Goal: Complete application form

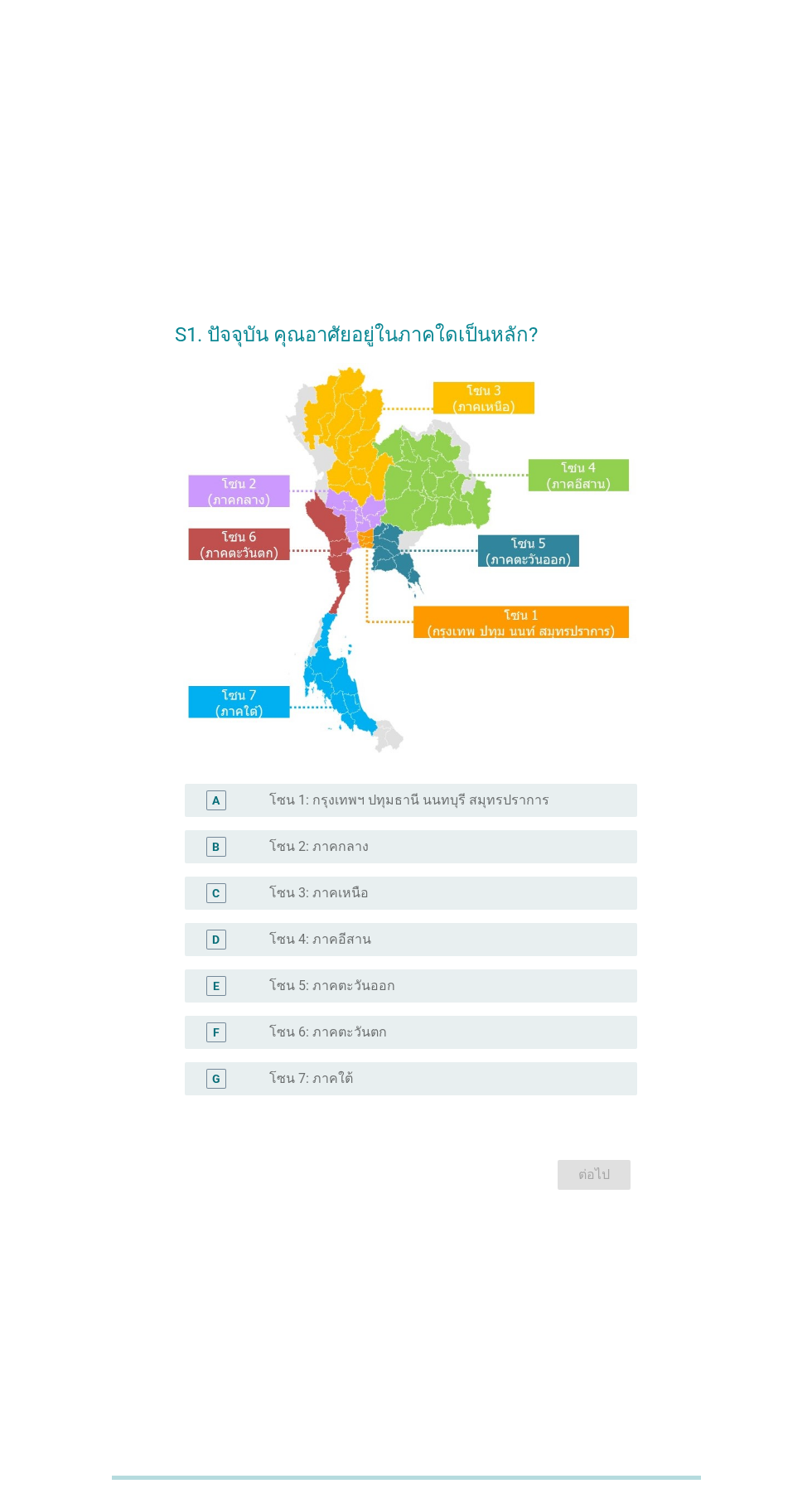
click at [483, 855] on div "radio_button_unchecked โซน 2: ภาคกลาง" at bounding box center [439, 846] width 341 height 16
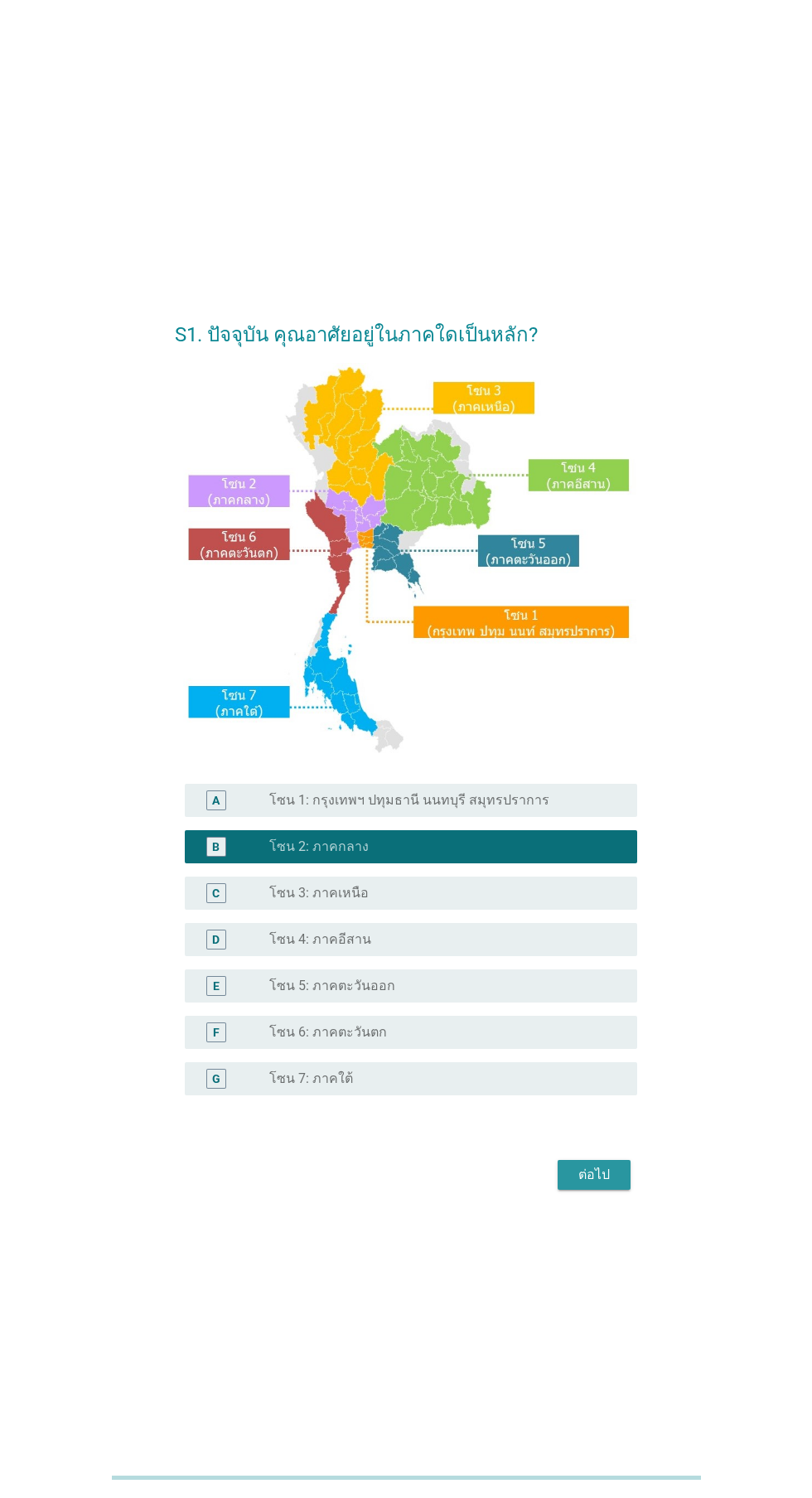
click at [589, 1185] on div "ต่อไป" at bounding box center [594, 1174] width 47 height 19
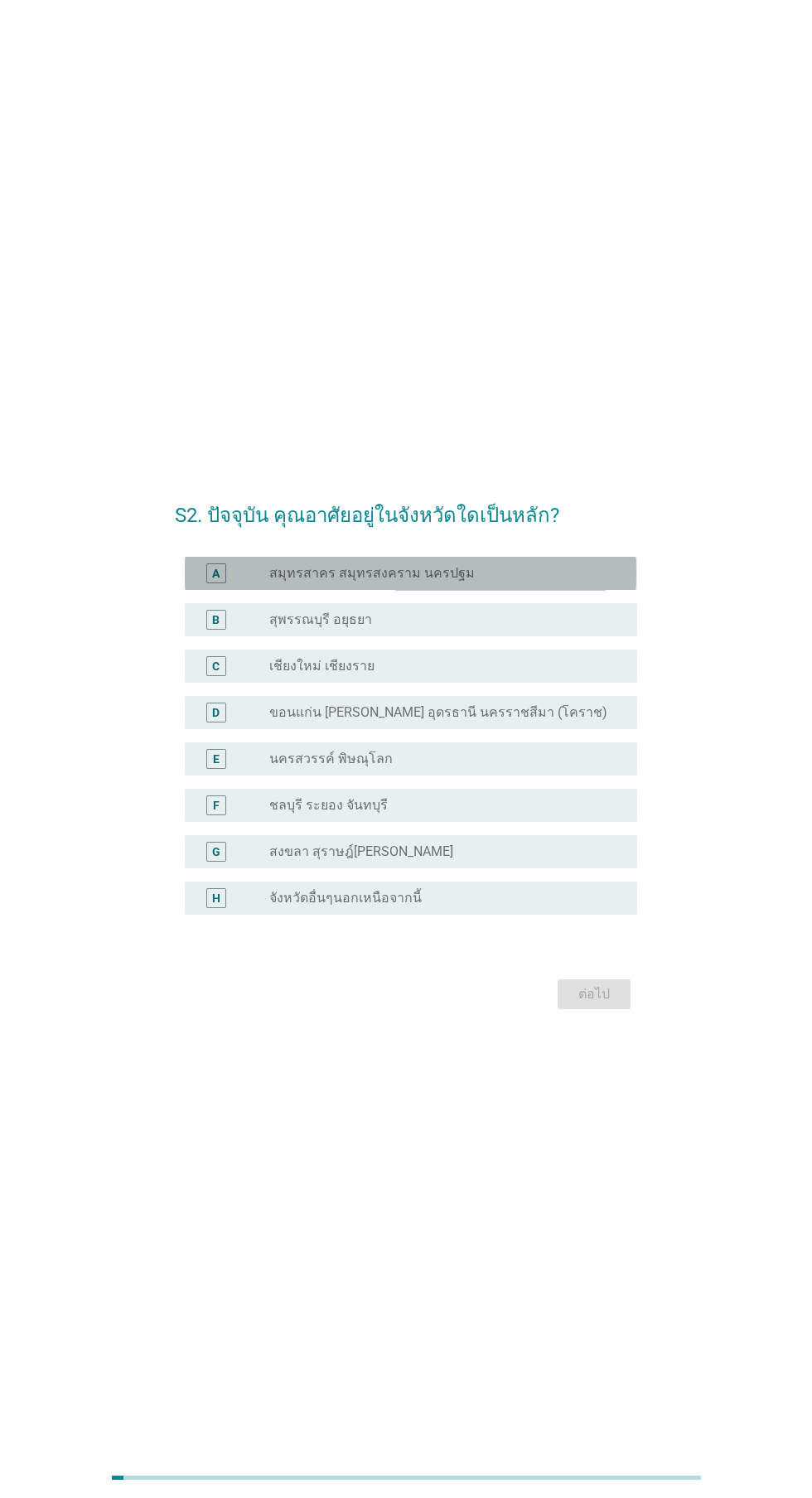
click at [540, 581] on div "radio_button_unchecked สมุทรสาคร สมุทรสงคราม นครปฐม" at bounding box center [439, 572] width 341 height 16
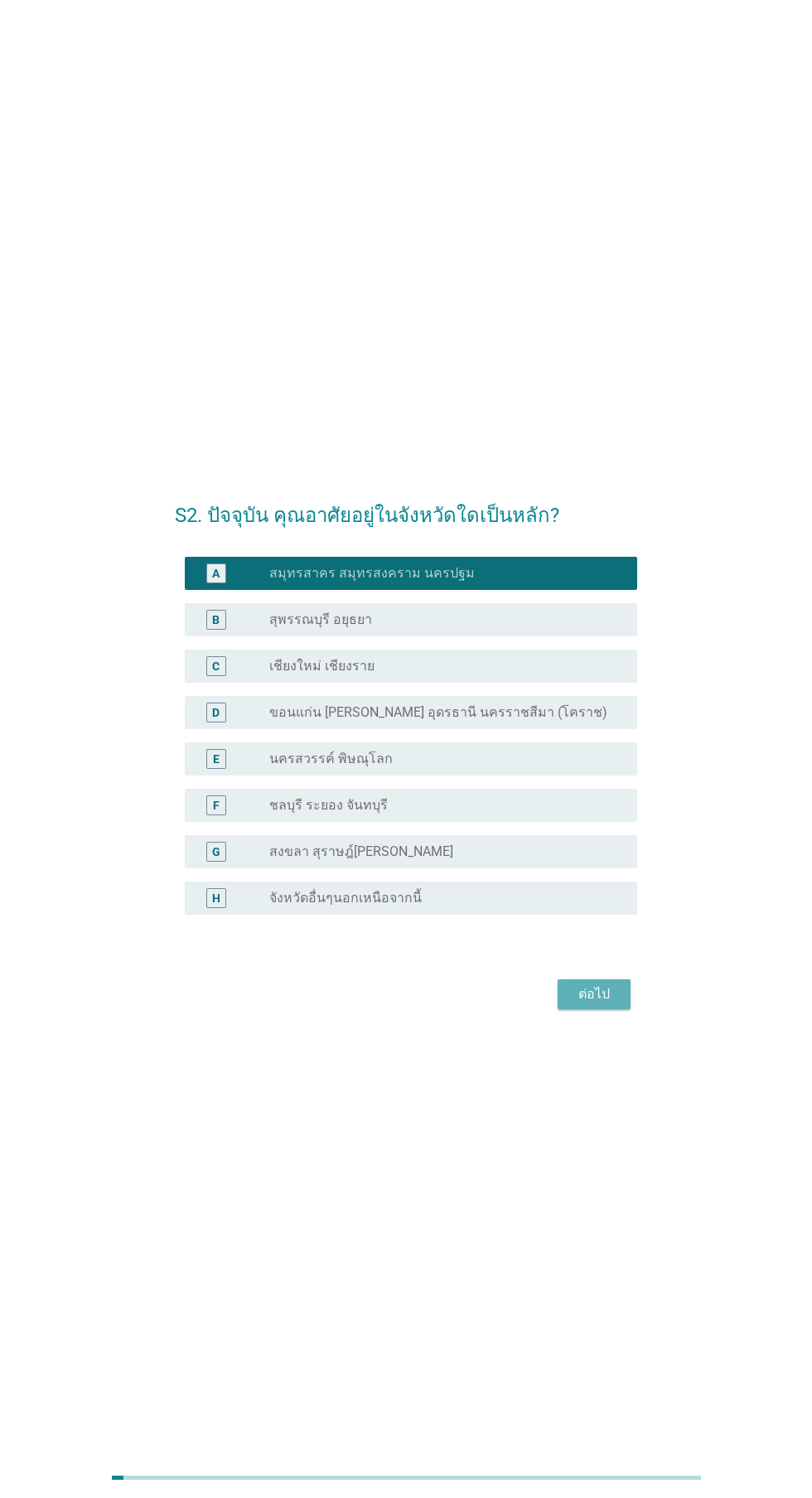
click at [598, 1004] on div "ต่อไป" at bounding box center [594, 993] width 47 height 19
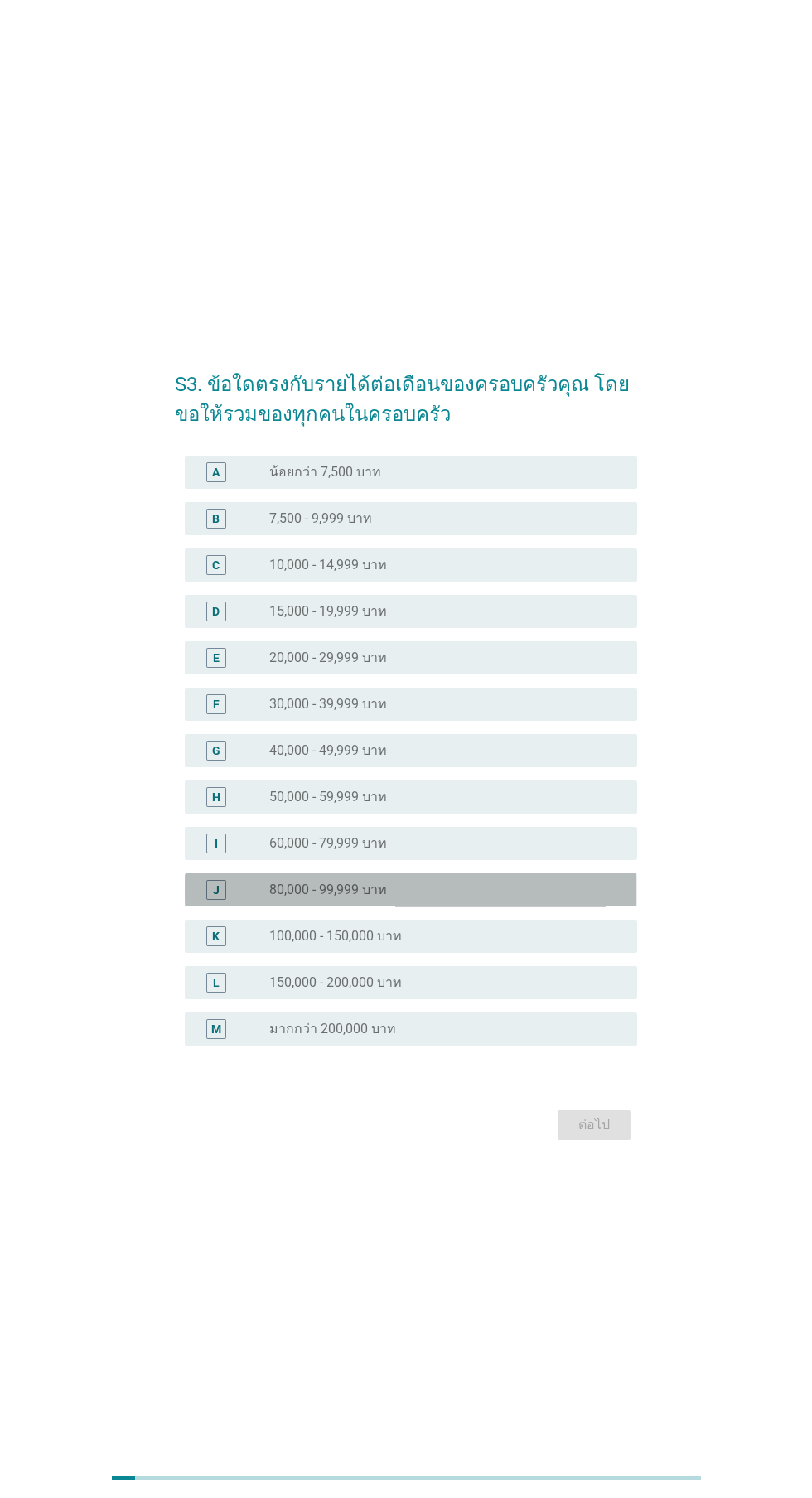
click at [485, 898] on div "radio_button_unchecked 80,000 - 99,999 บาท" at bounding box center [439, 889] width 341 height 16
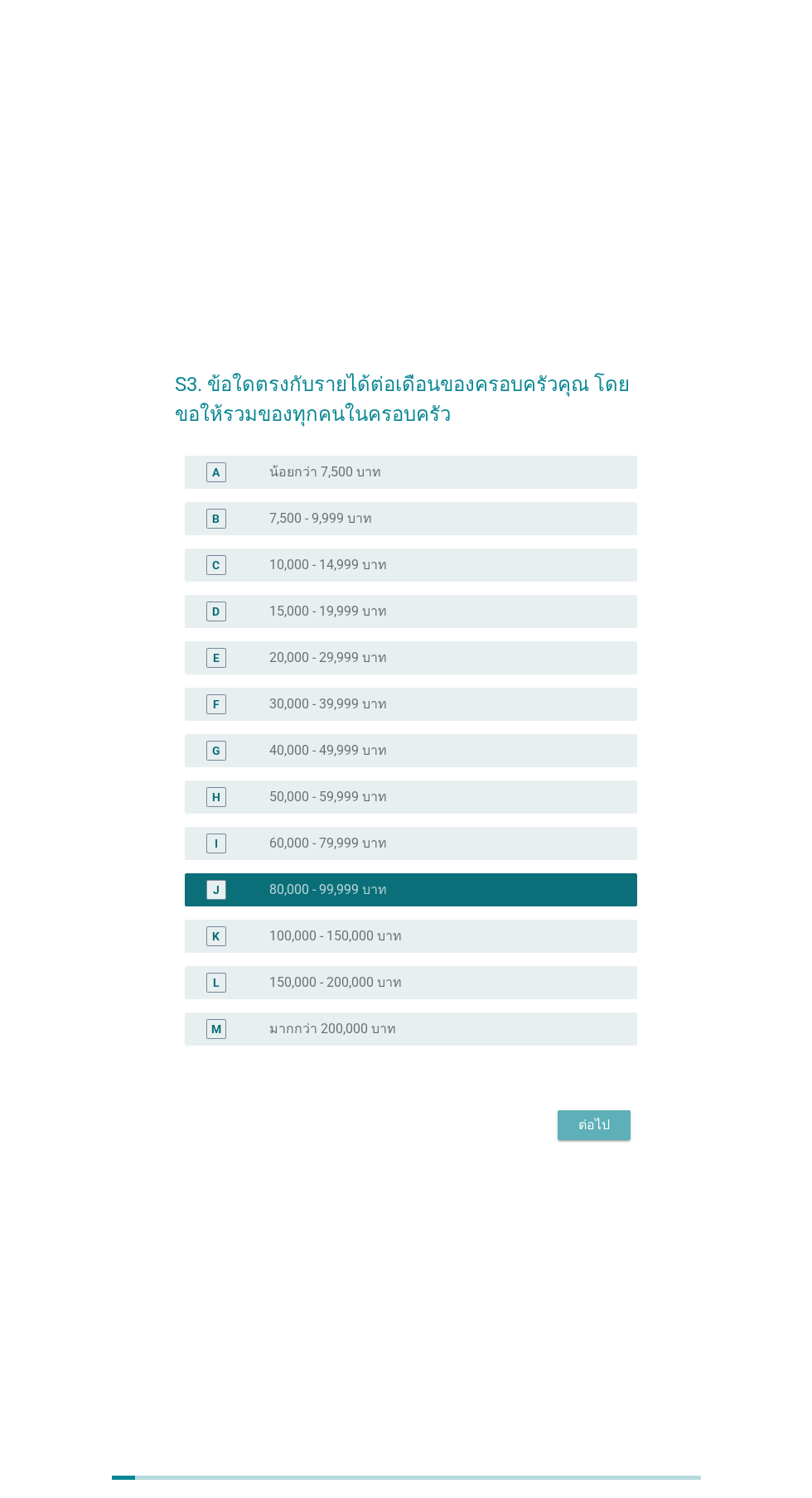
click at [615, 1135] on div "ต่อไป" at bounding box center [594, 1124] width 47 height 19
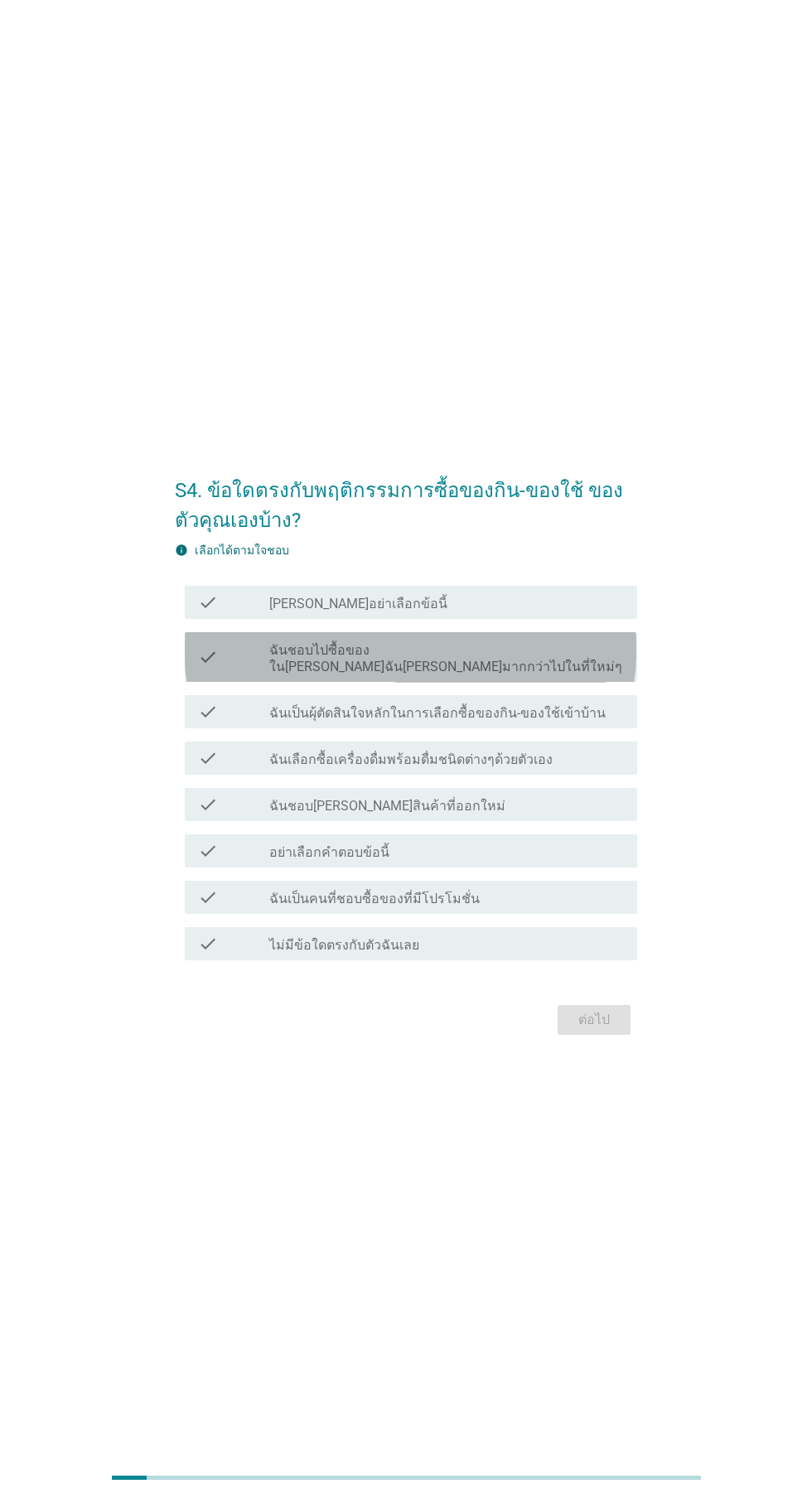
click at [546, 675] on label "ฉันชอบไปซื้อของใน[PERSON_NAME]ฉัน[PERSON_NAME]มากกว่าไปในที่ใหม่ๆ" at bounding box center [445, 659] width 354 height 33
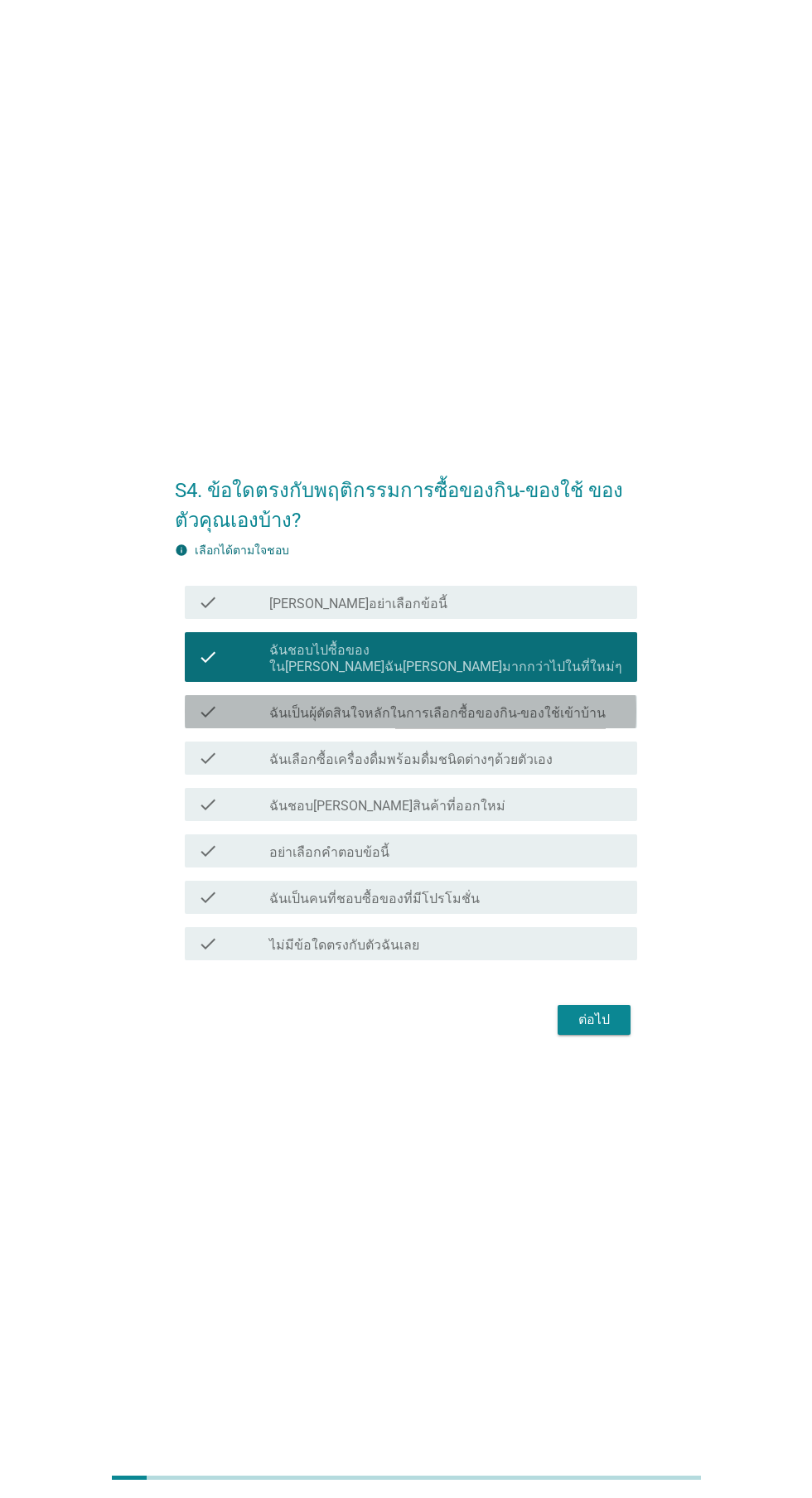
click at [533, 722] on label "ฉันเป็นผุ้ตัดสินใจหลักในการเลือกซื้อของกิน-ของใช้เข้าบ้าน" at bounding box center [437, 713] width 337 height 16
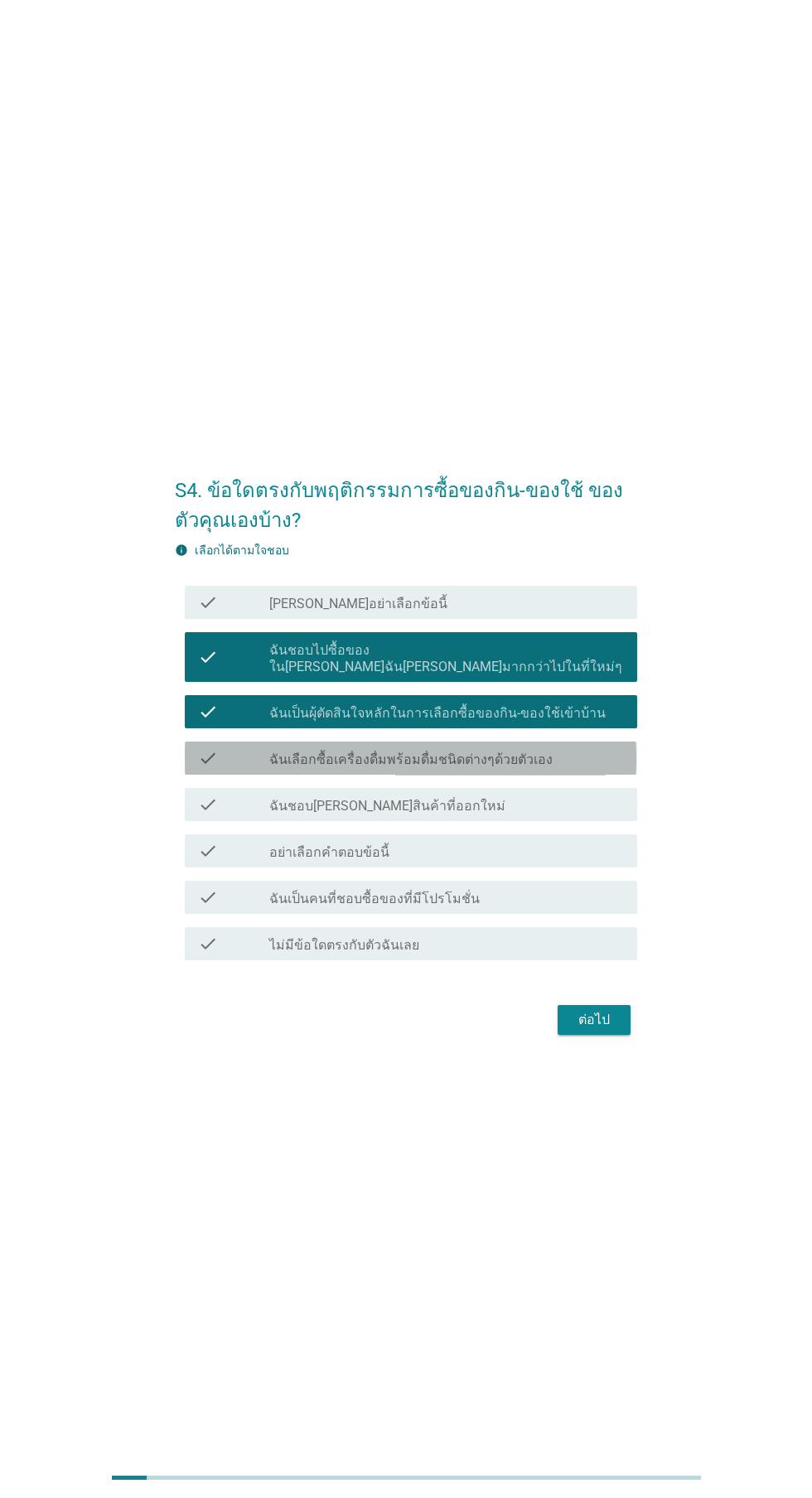
click at [520, 768] on label "ฉันเลือกซื้อเครื่องดื่มพร้อมดื่มชนิดต่างๆด้วยตัวเอง" at bounding box center [410, 759] width 283 height 16
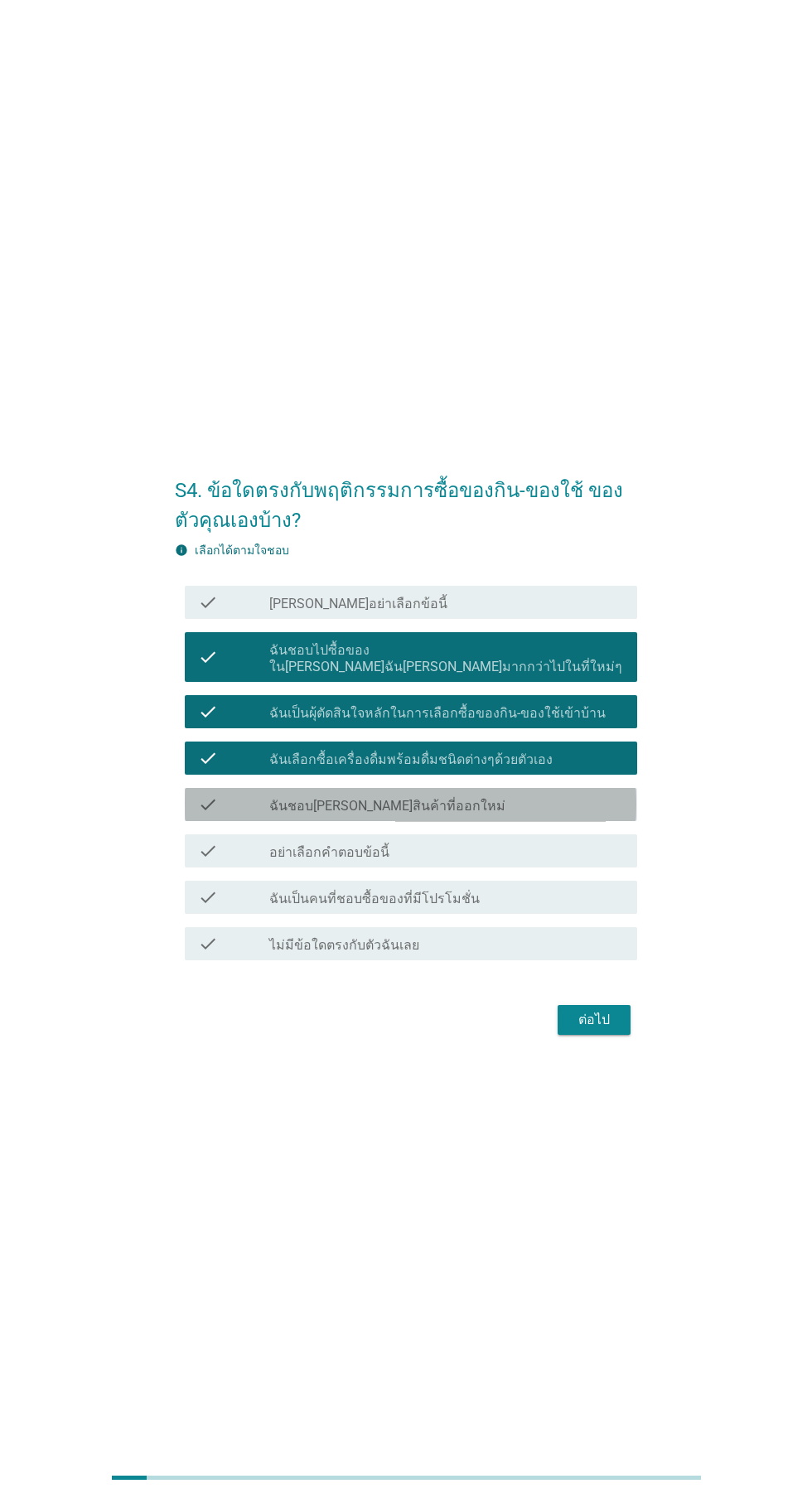
click at [514, 814] on div "check_box_outline_blank ฉันชอบ[PERSON_NAME]สินค้าที่ออกใหม่" at bounding box center [445, 804] width 354 height 19
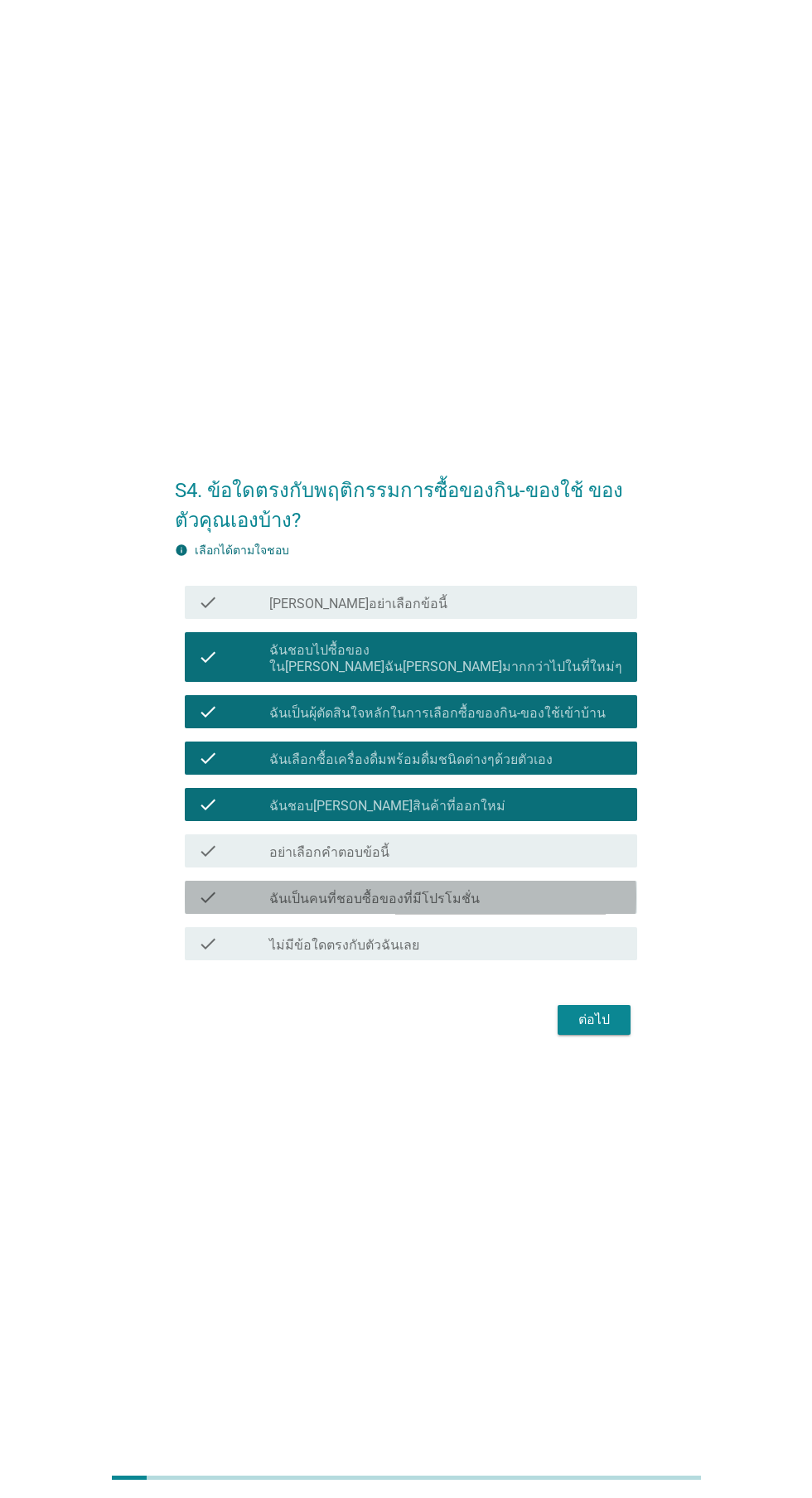
click at [529, 907] on div "check_box_outline_blank ฉันเป็นคนที่ชอบซื้อของที่มีโปรโมชั่น" at bounding box center [445, 896] width 354 height 19
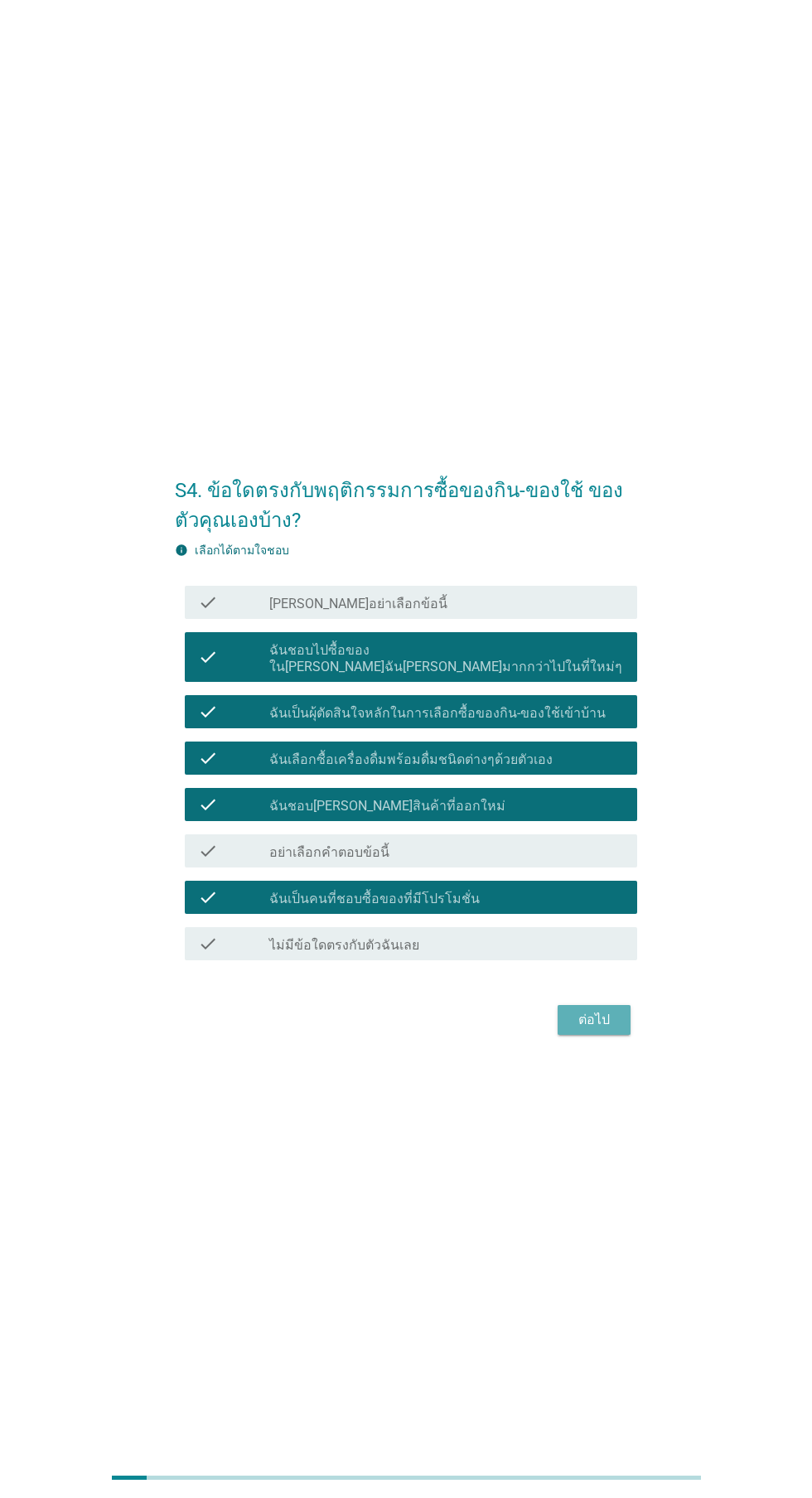
click at [619, 1034] on button "ต่อไป" at bounding box center [594, 1020] width 73 height 30
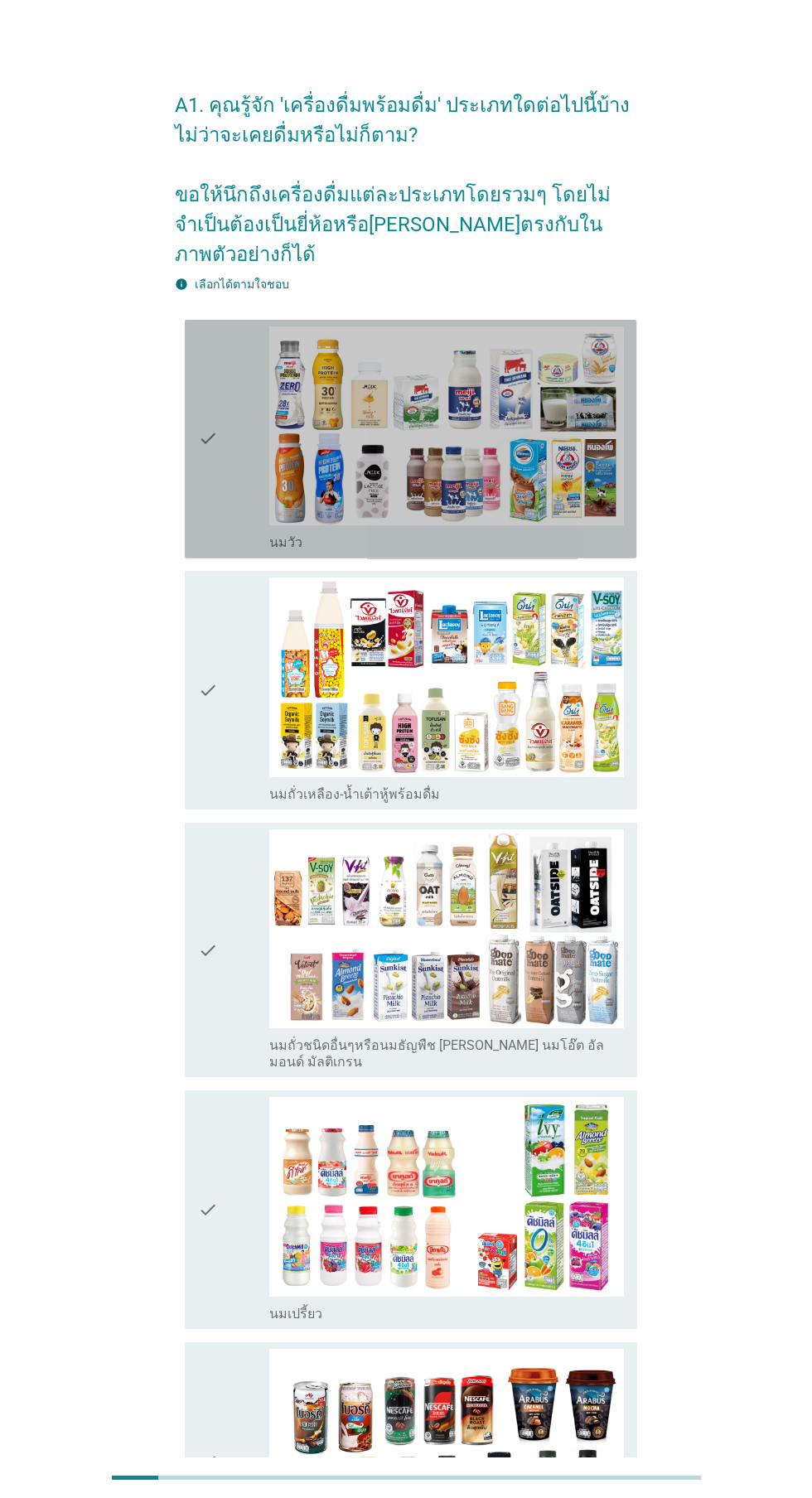
click at [218, 438] on div "check" at bounding box center [233, 439] width 71 height 225
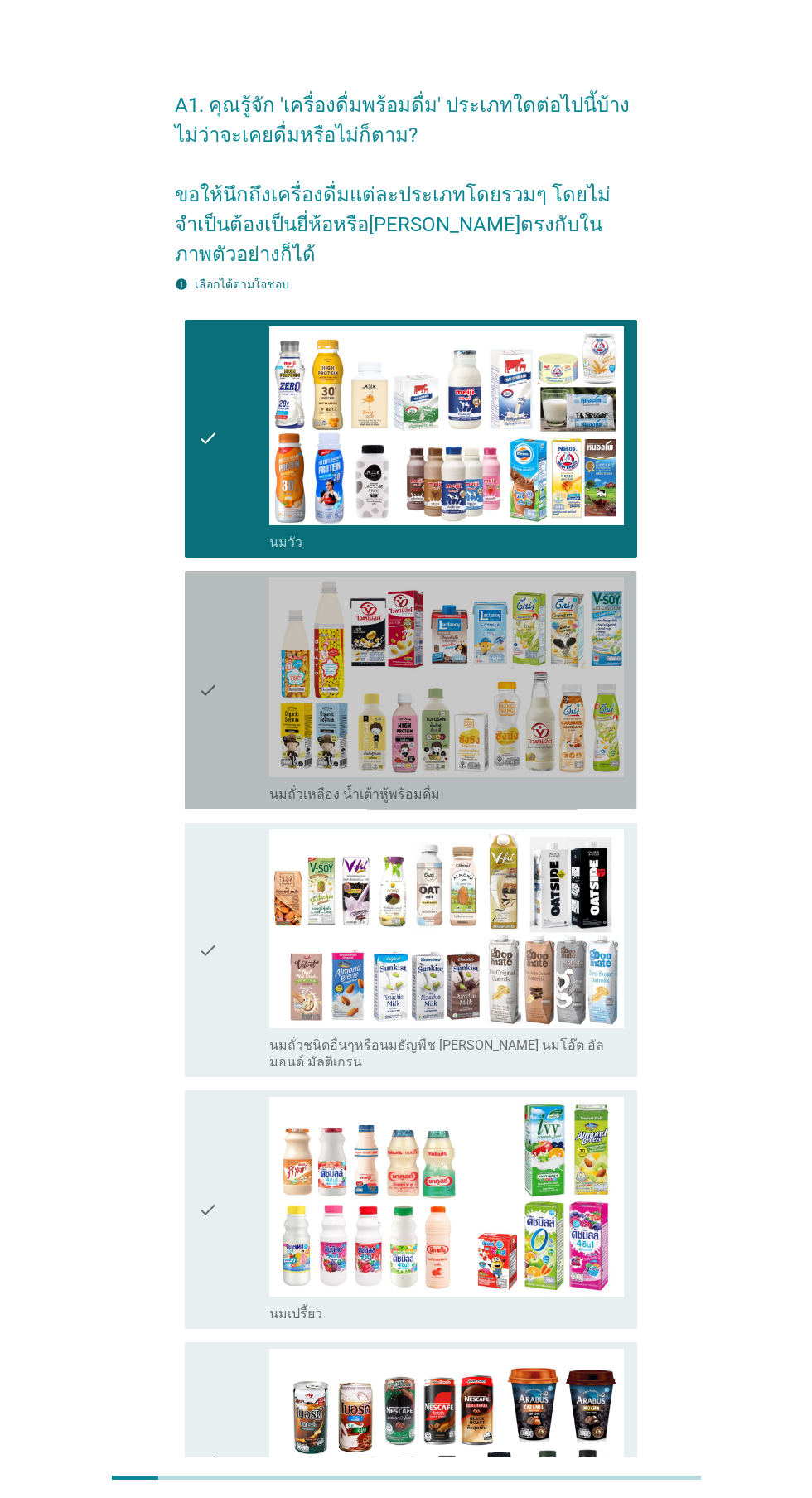
click at [208, 668] on icon "check" at bounding box center [208, 690] width 19 height 225
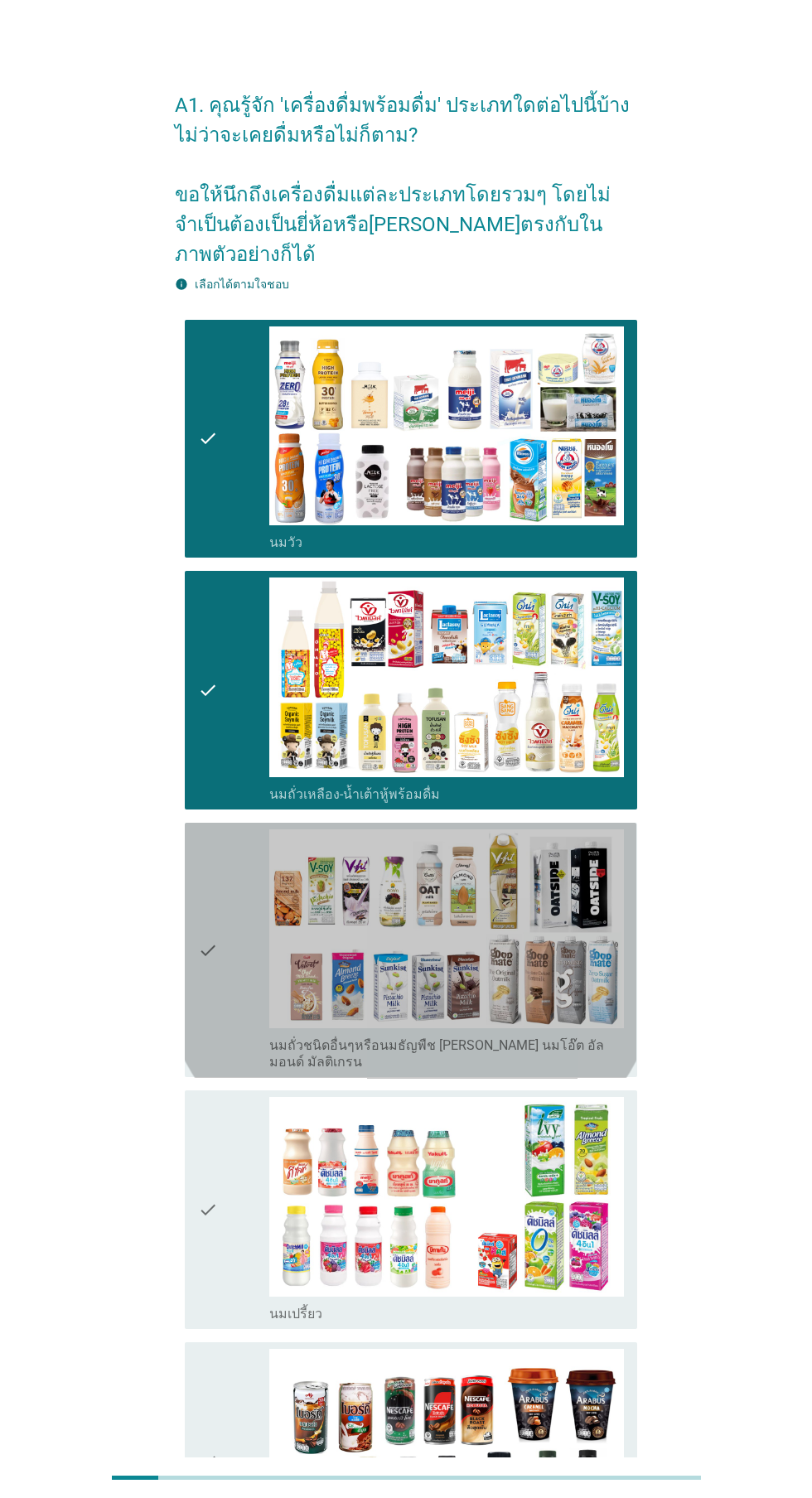
click at [238, 936] on div "check" at bounding box center [233, 950] width 71 height 242
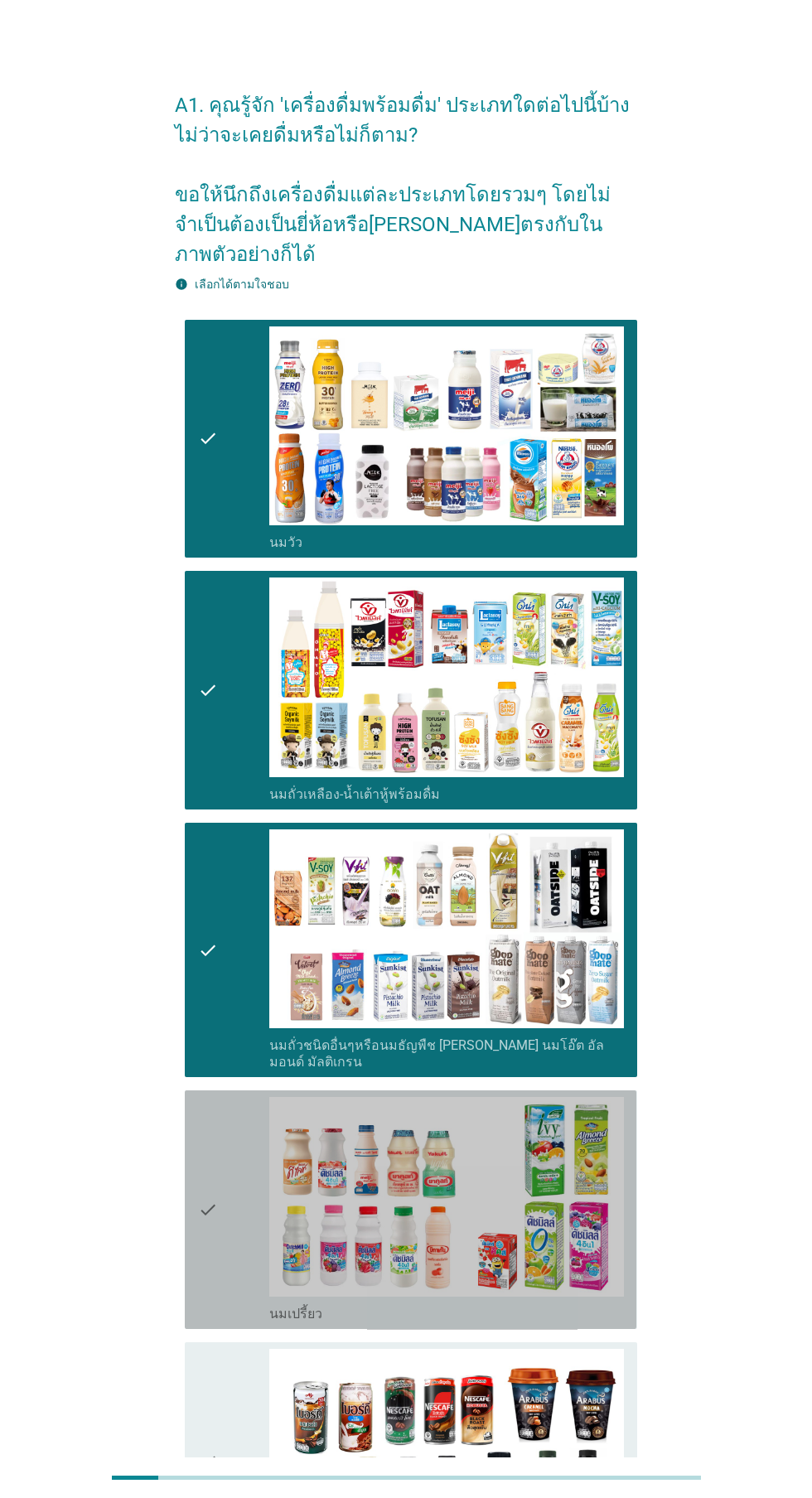
click at [237, 1152] on div "check" at bounding box center [233, 1209] width 71 height 225
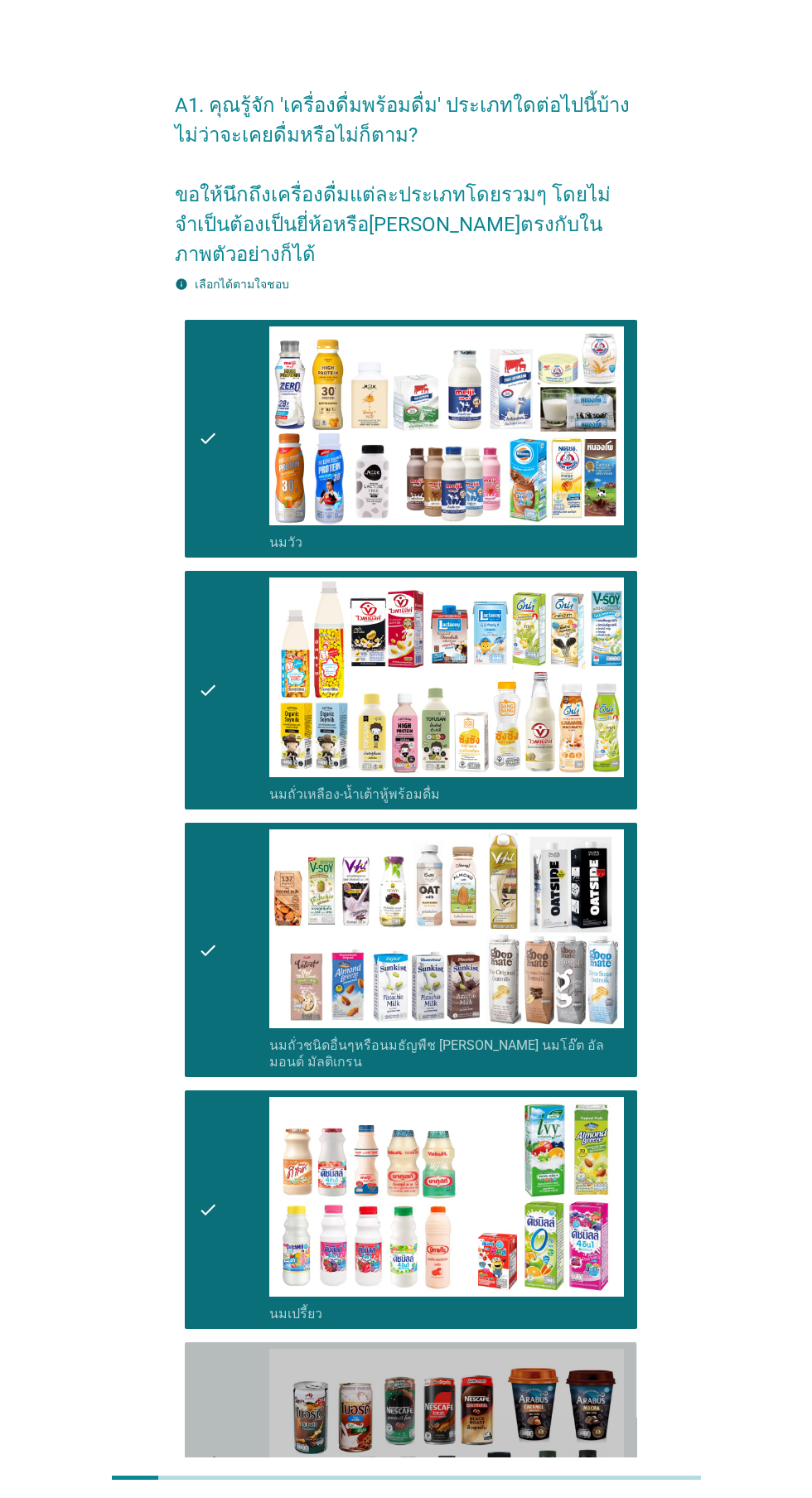
click at [232, 1428] on div "check" at bounding box center [233, 1461] width 71 height 225
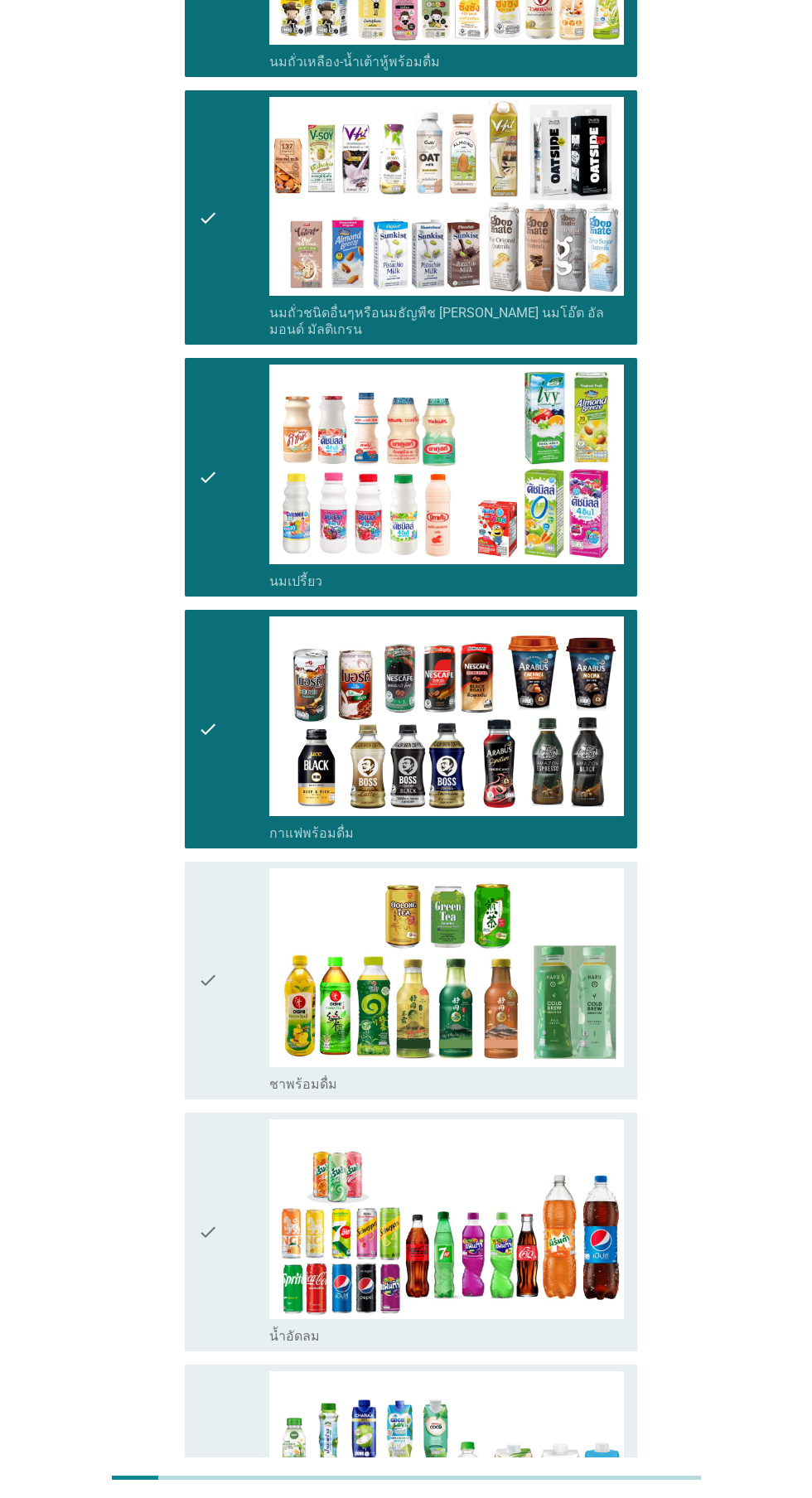
scroll to position [734, 0]
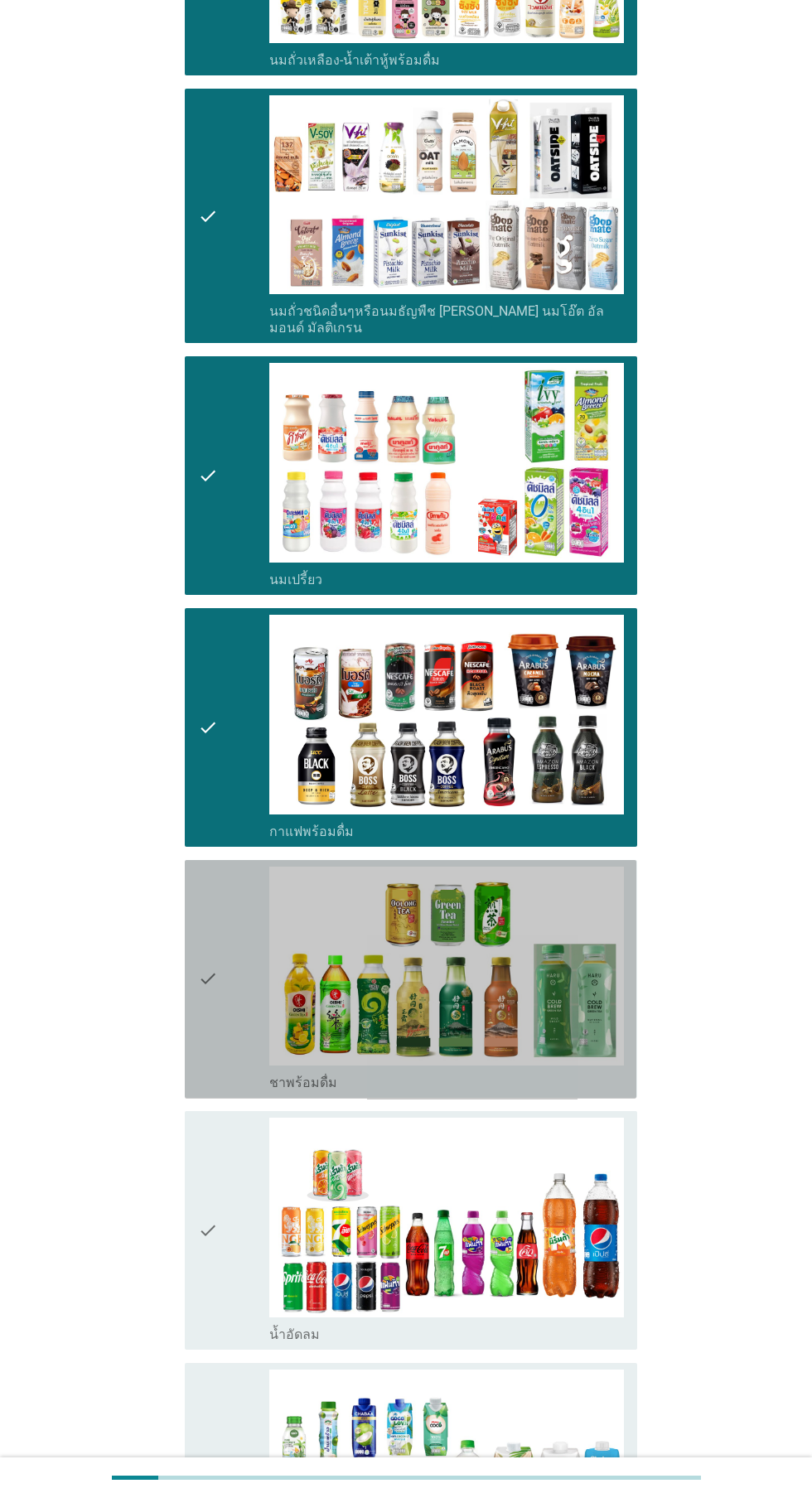
click at [185, 943] on div "check check_box_outline_blank ชาพร้อมดื่ม" at bounding box center [409, 979] width 451 height 239
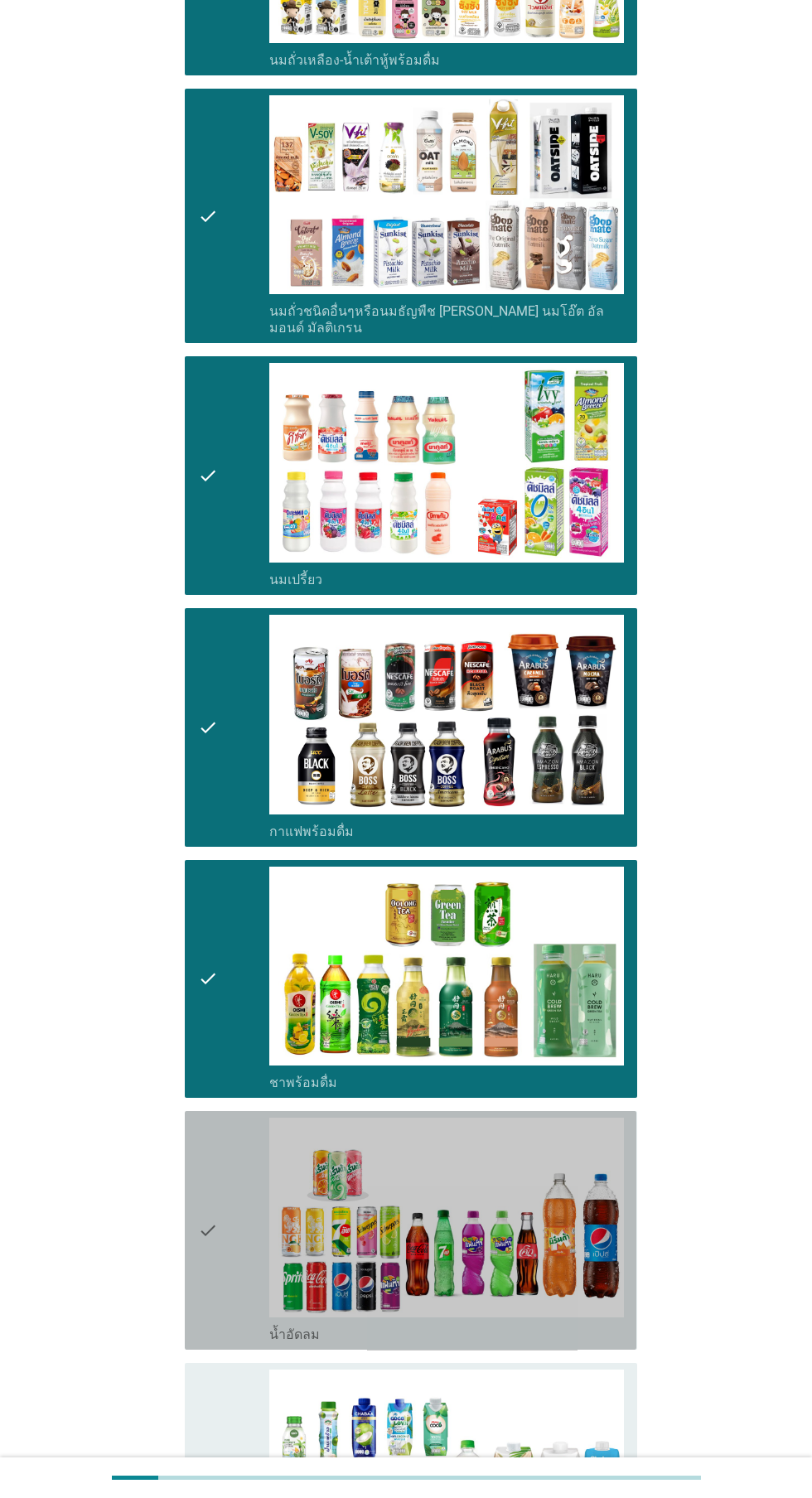
click at [218, 1164] on icon "check" at bounding box center [208, 1230] width 19 height 225
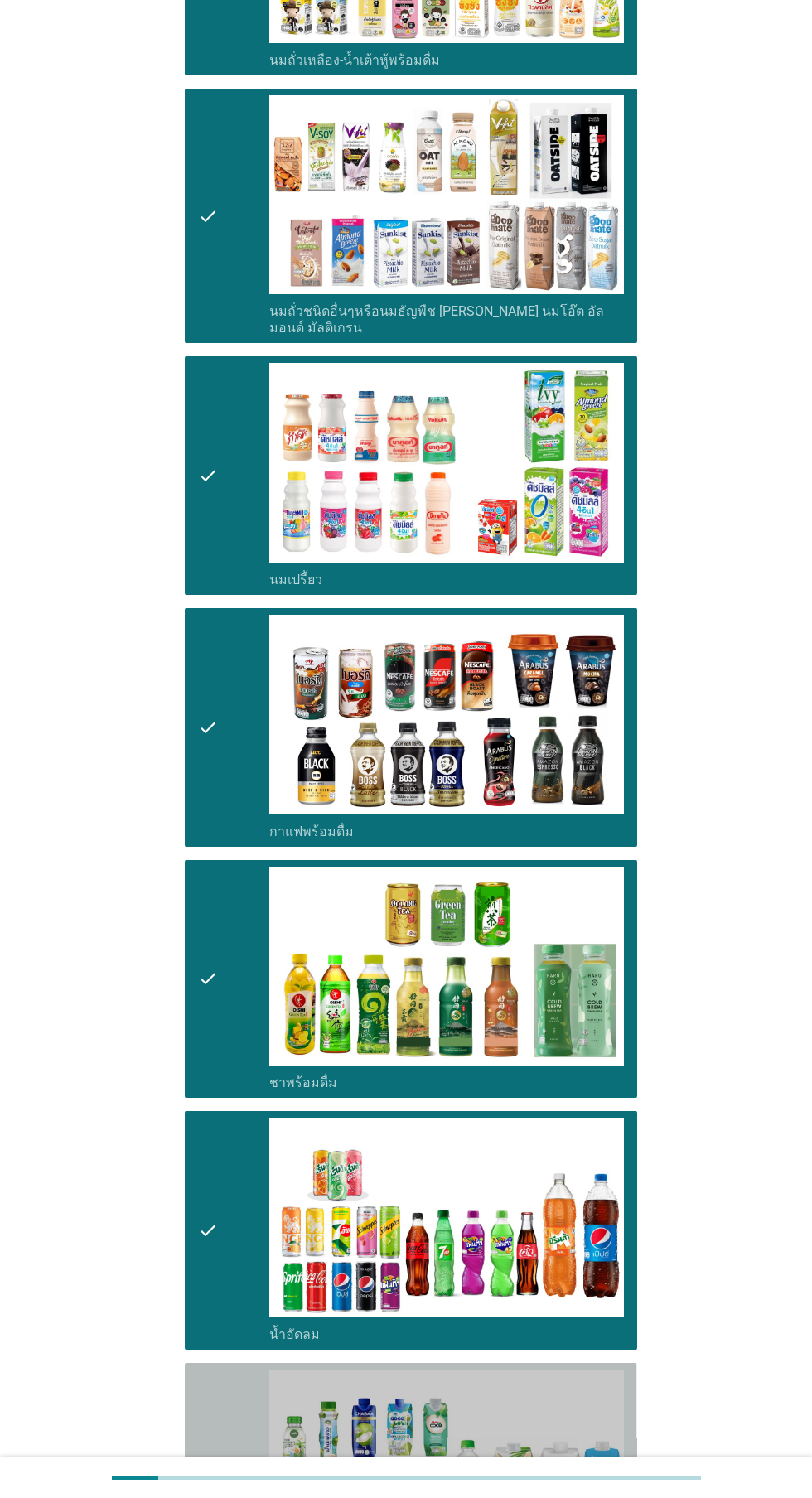
click at [207, 1447] on icon "check" at bounding box center [208, 1482] width 19 height 225
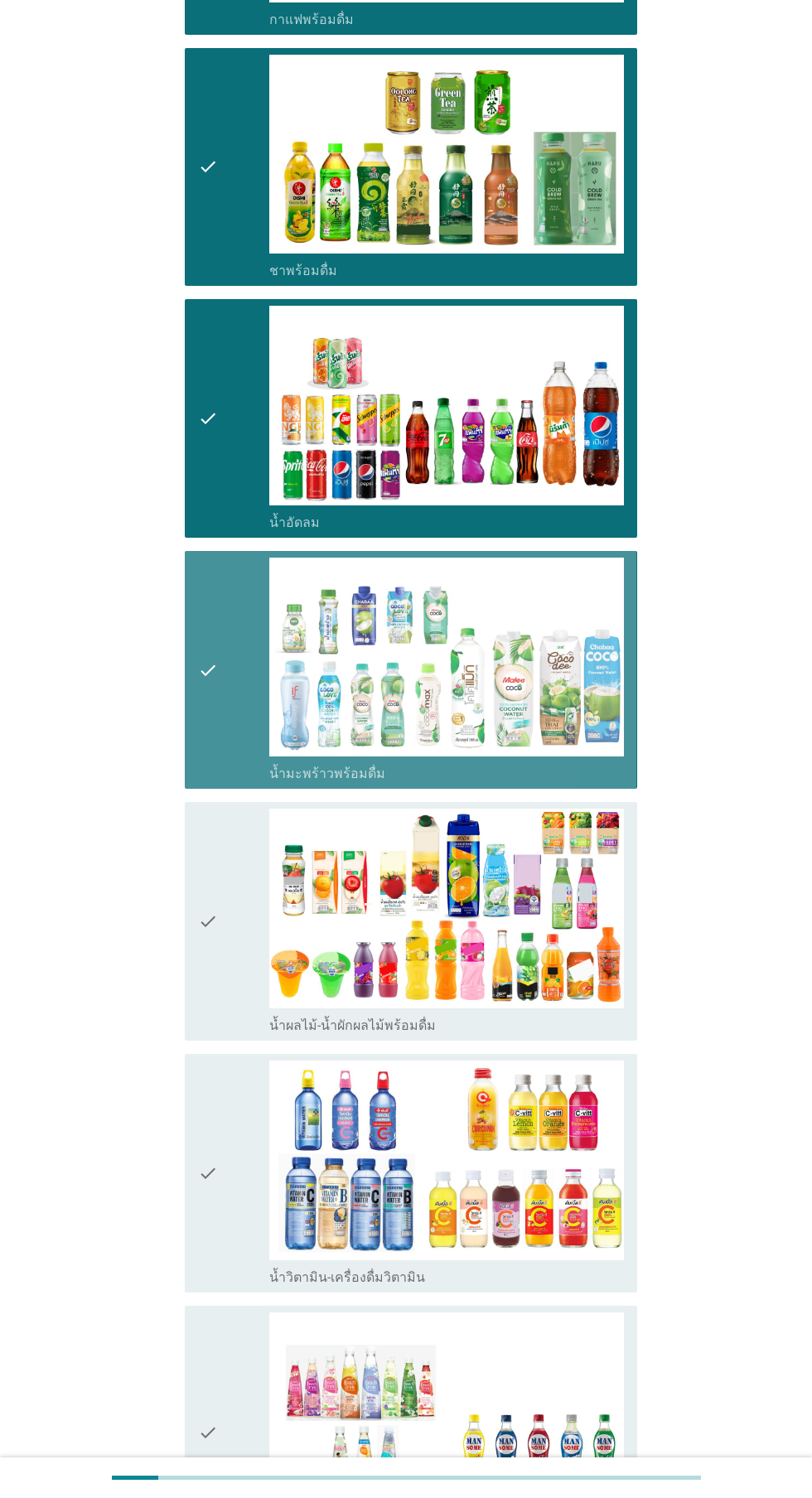
scroll to position [1547, 0]
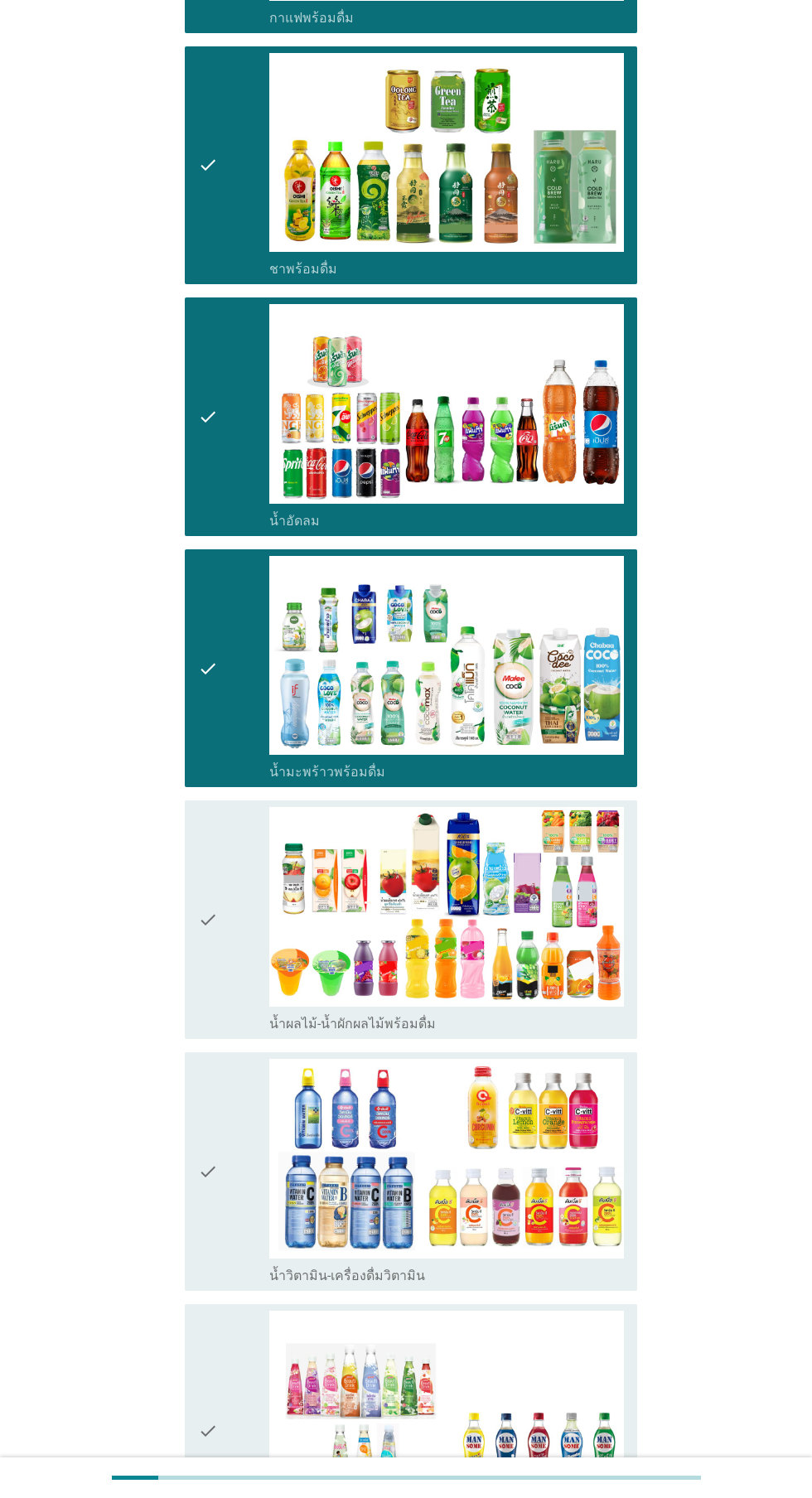
click at [212, 921] on icon "check" at bounding box center [208, 920] width 19 height 225
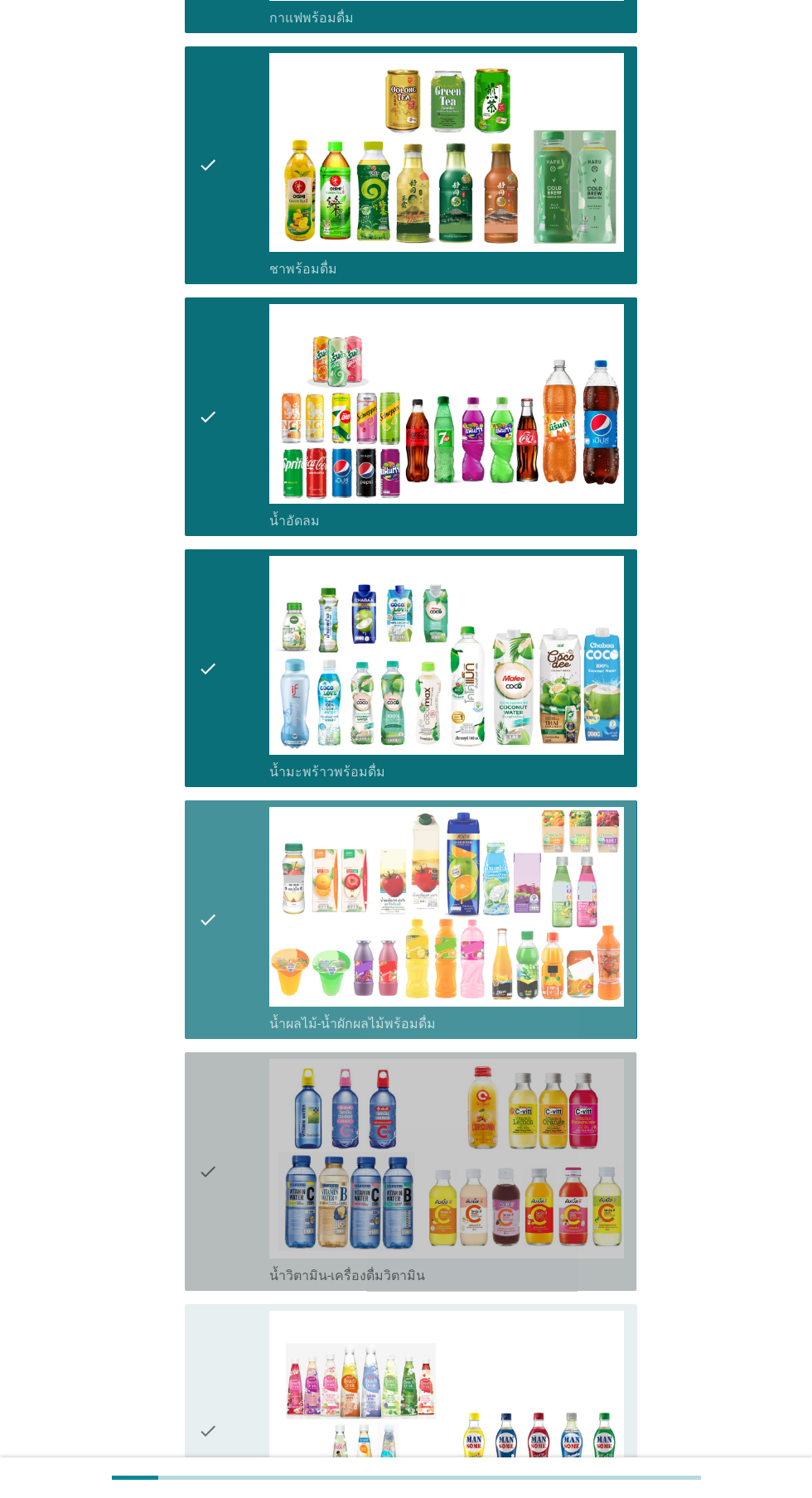
click at [220, 1150] on div "check" at bounding box center [233, 1171] width 71 height 225
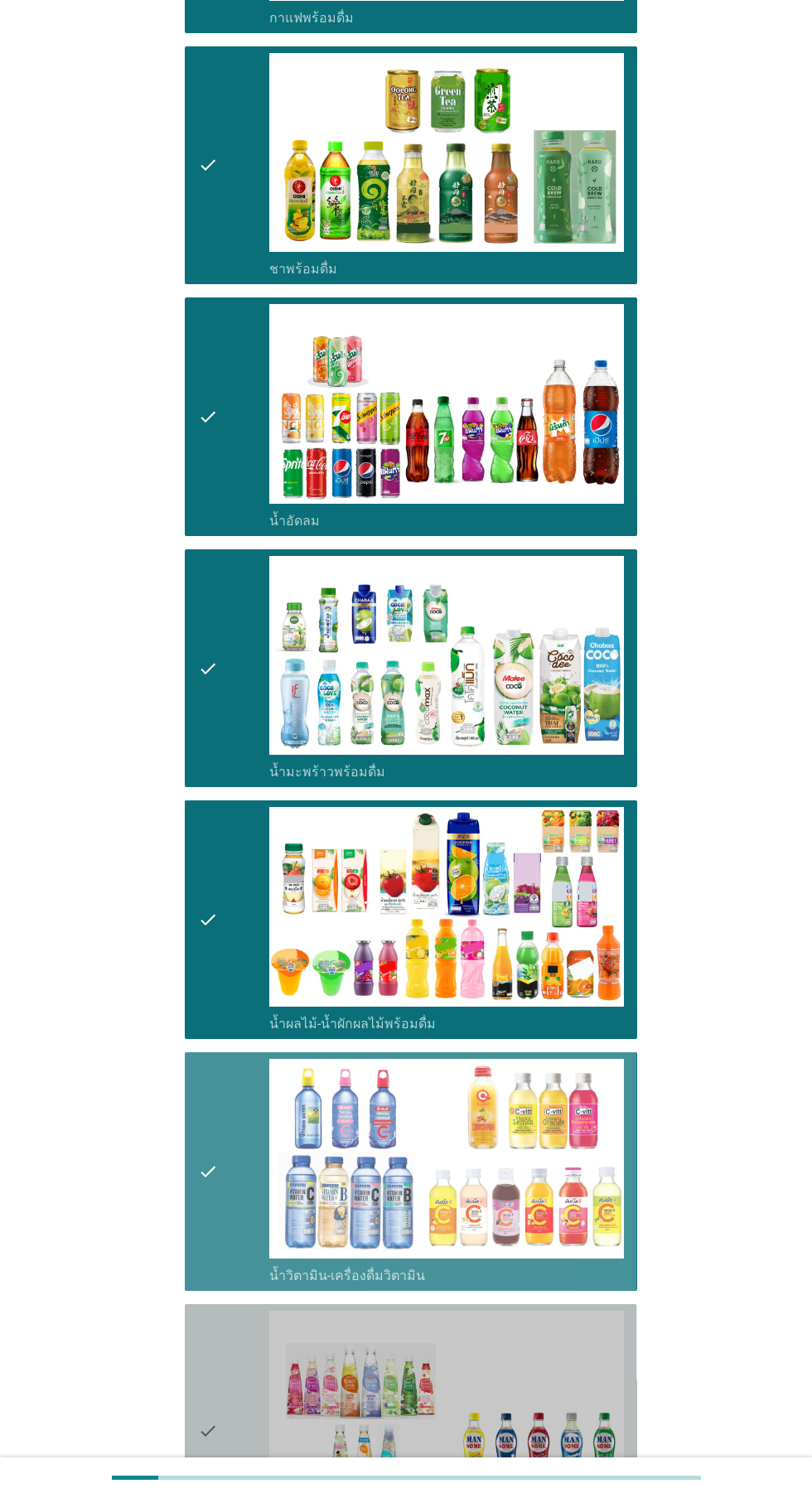
click at [207, 1408] on icon "check" at bounding box center [208, 1431] width 19 height 242
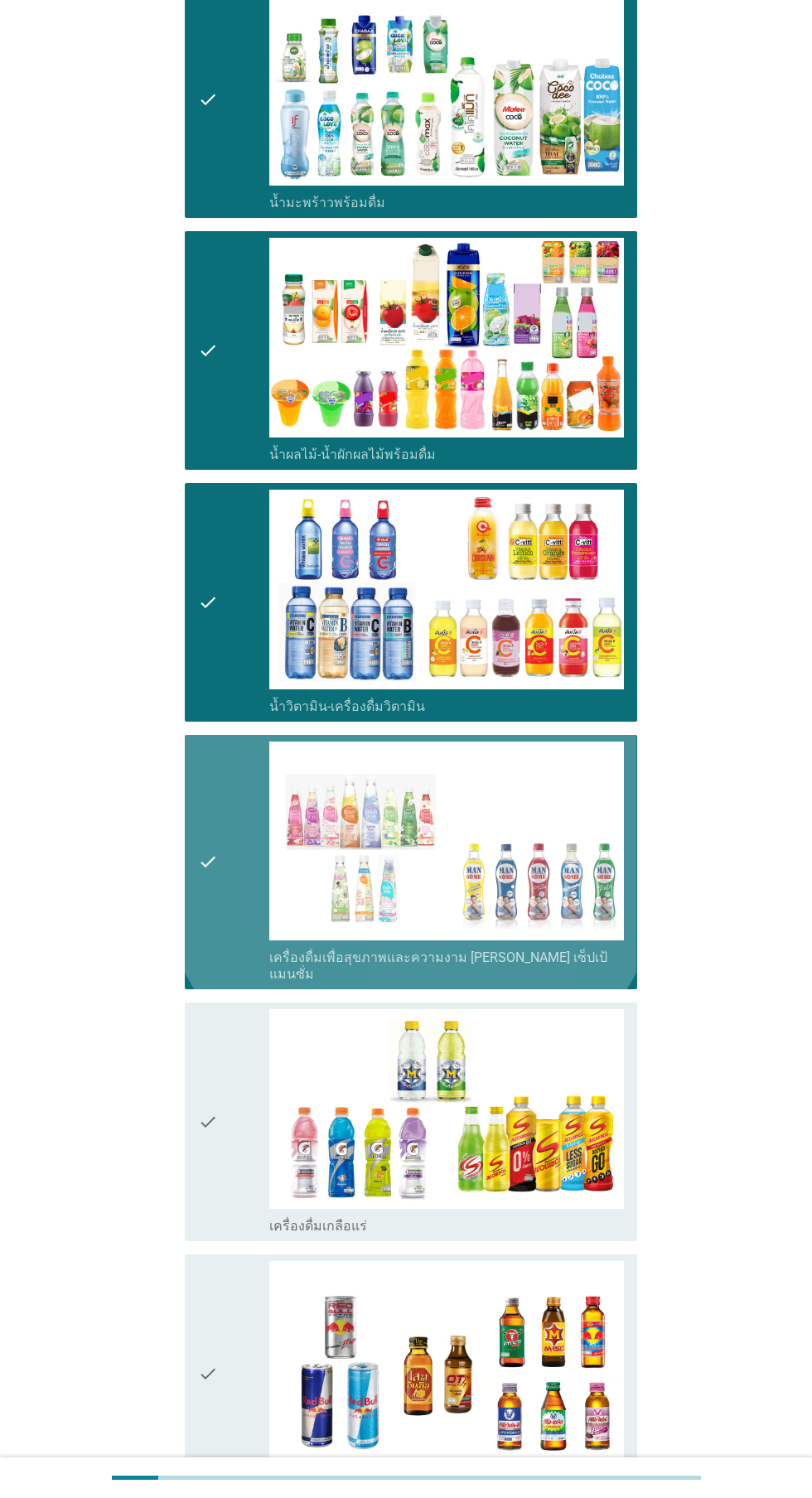
scroll to position [2439, 0]
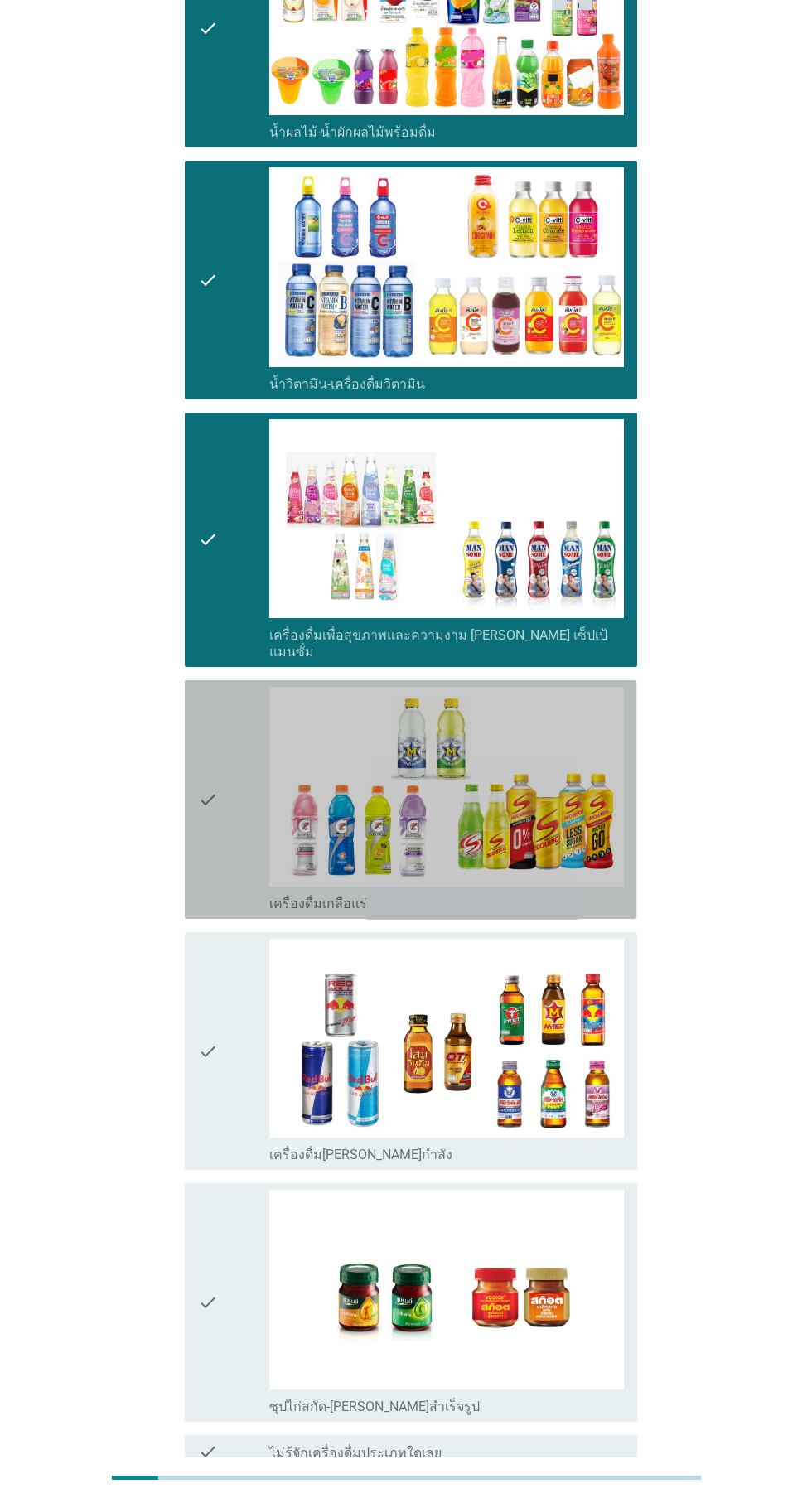
click at [244, 794] on div "check" at bounding box center [233, 799] width 71 height 225
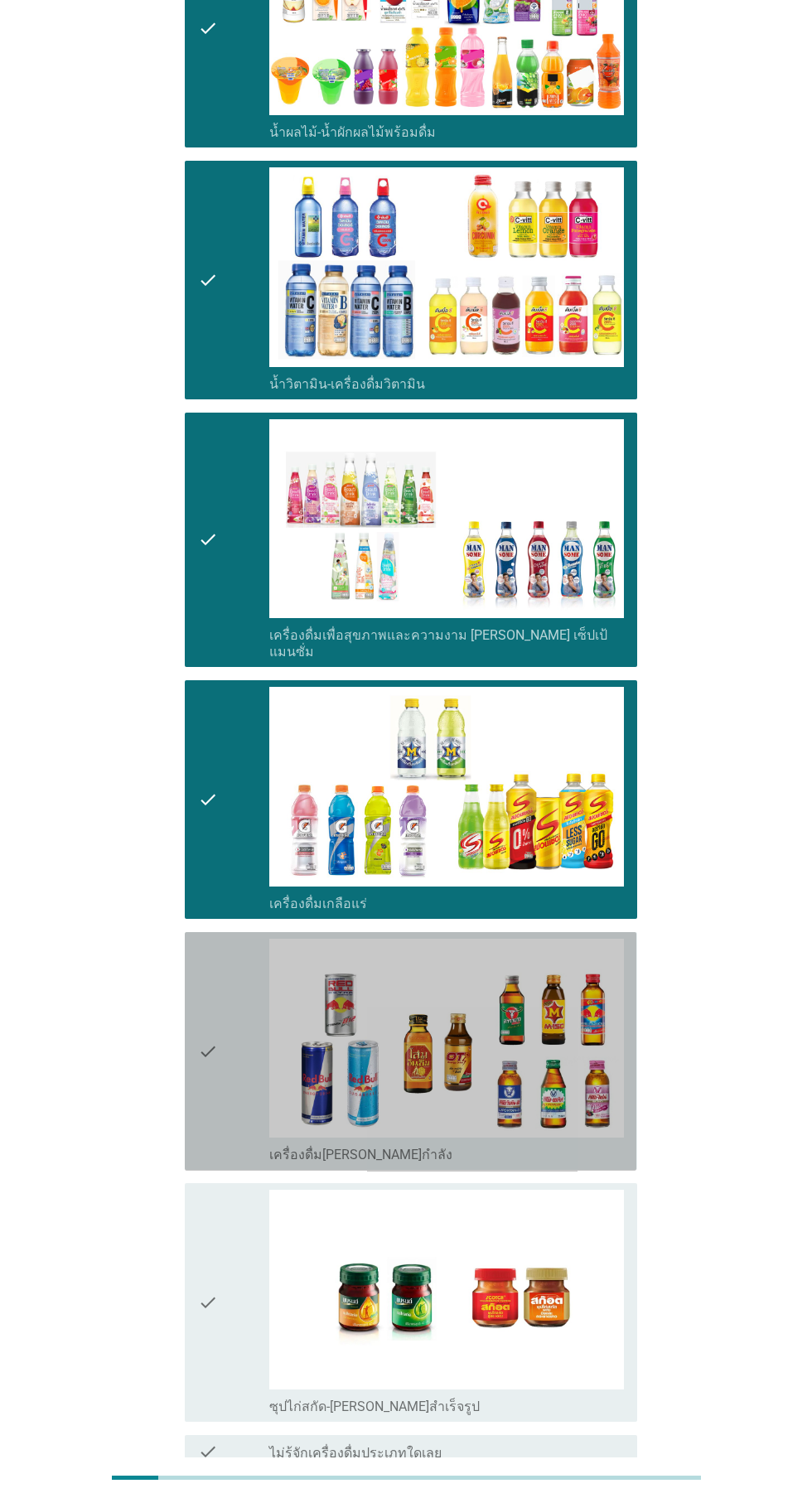
click at [218, 1022] on div "check" at bounding box center [233, 1051] width 71 height 225
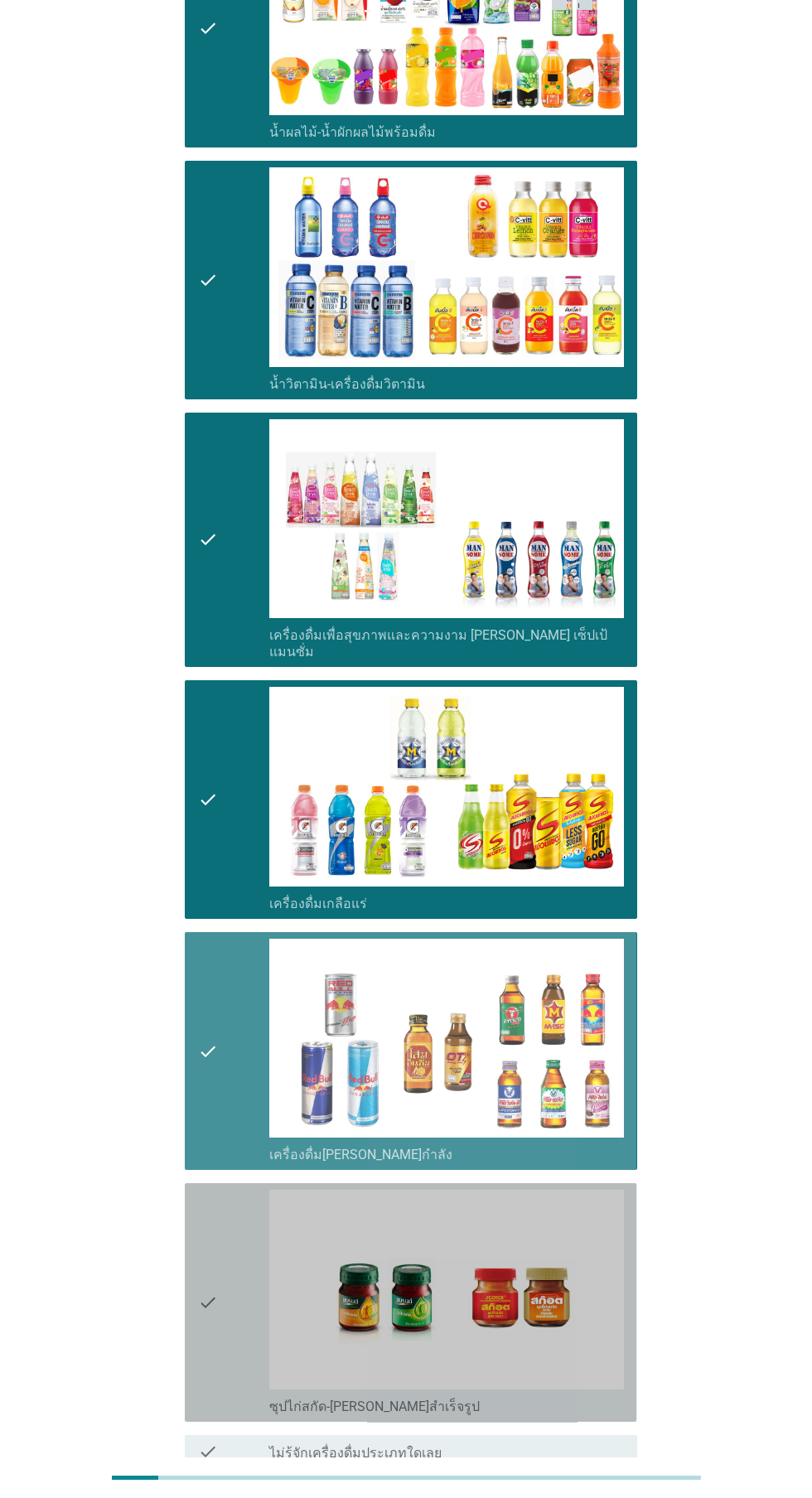
click at [226, 1295] on div "check" at bounding box center [233, 1302] width 71 height 225
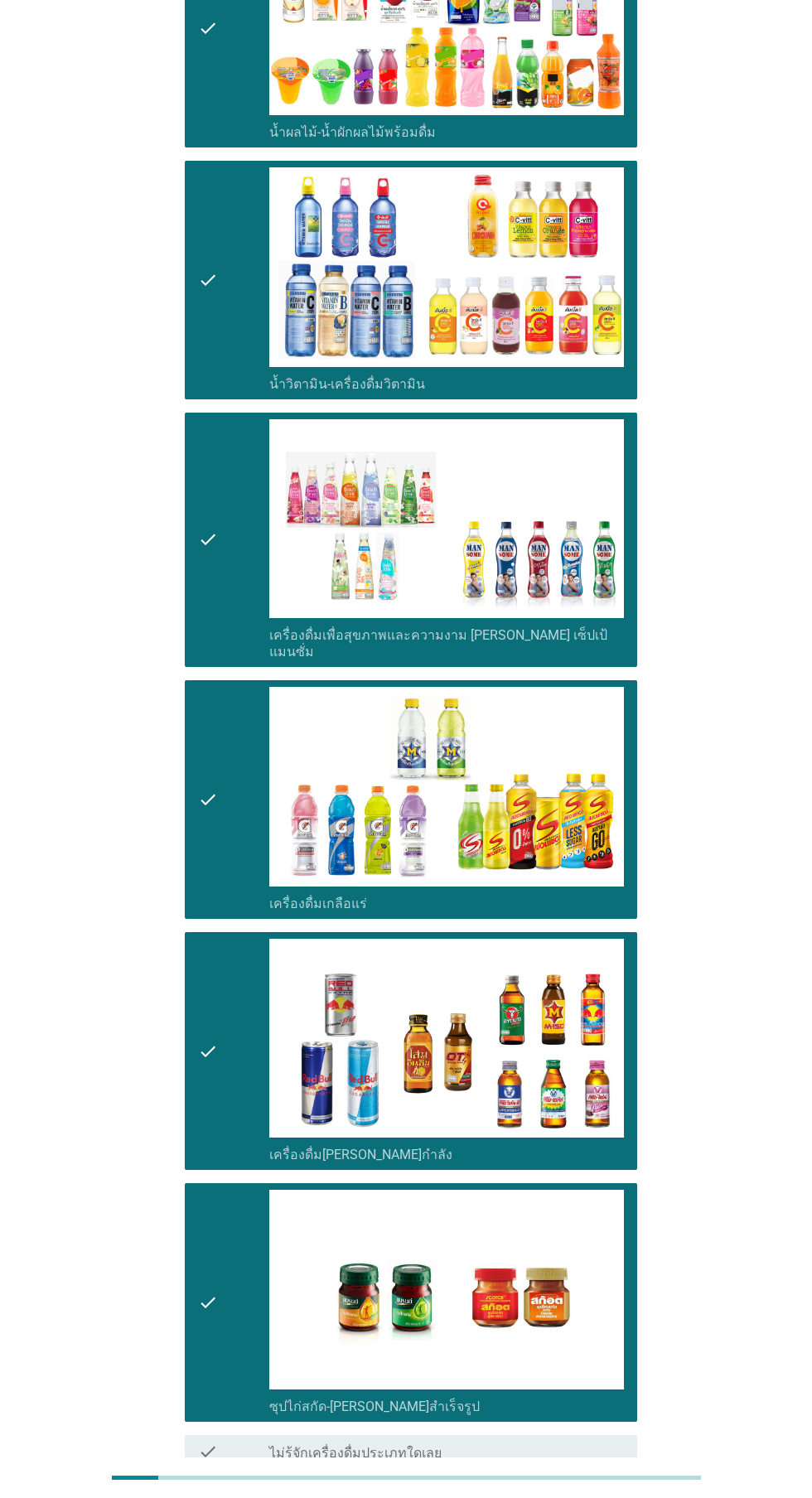
click at [613, 1497] on div "ต่อไป" at bounding box center [594, 1527] width 47 height 19
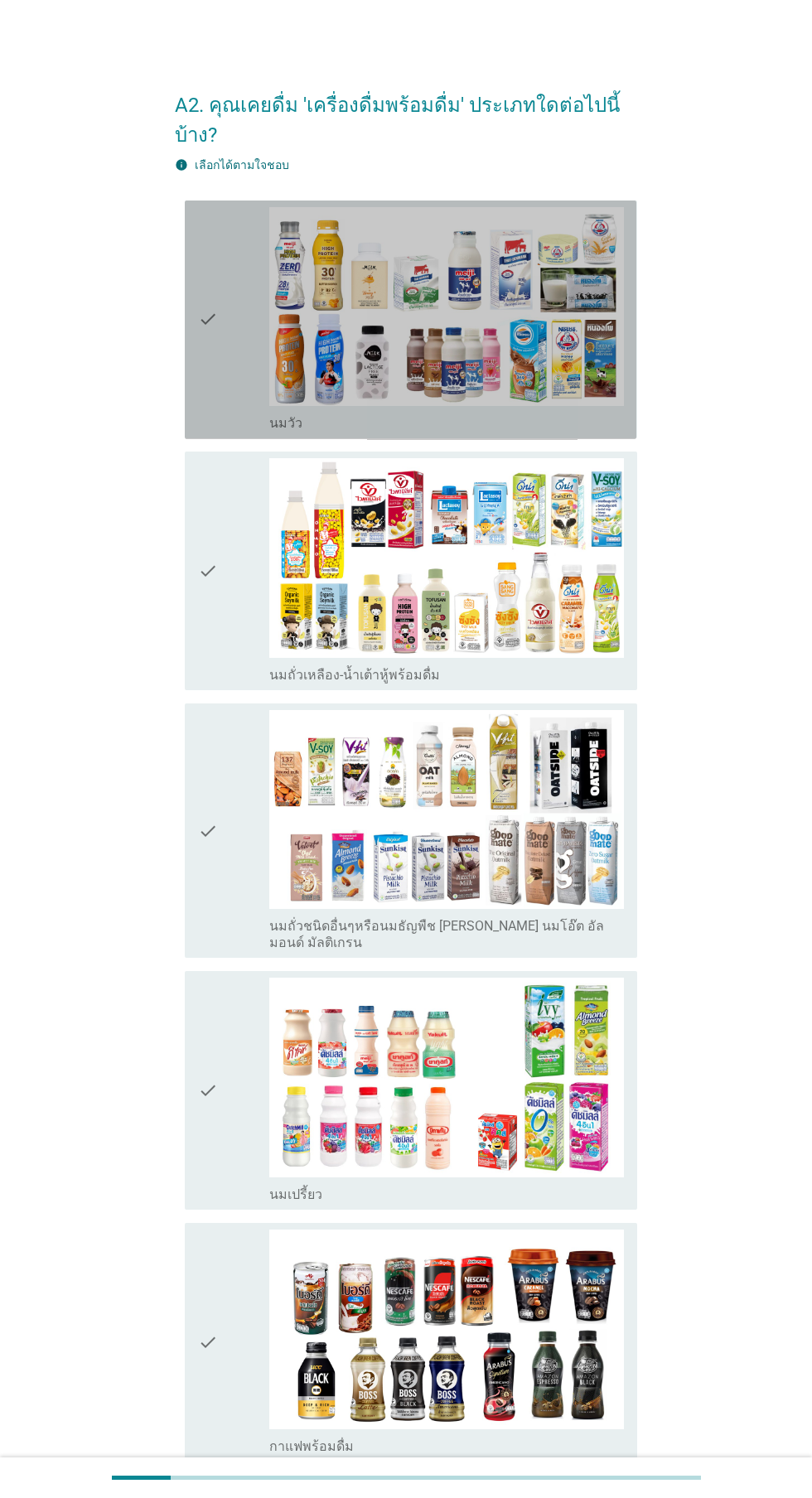
click at [243, 329] on div "check" at bounding box center [233, 319] width 71 height 225
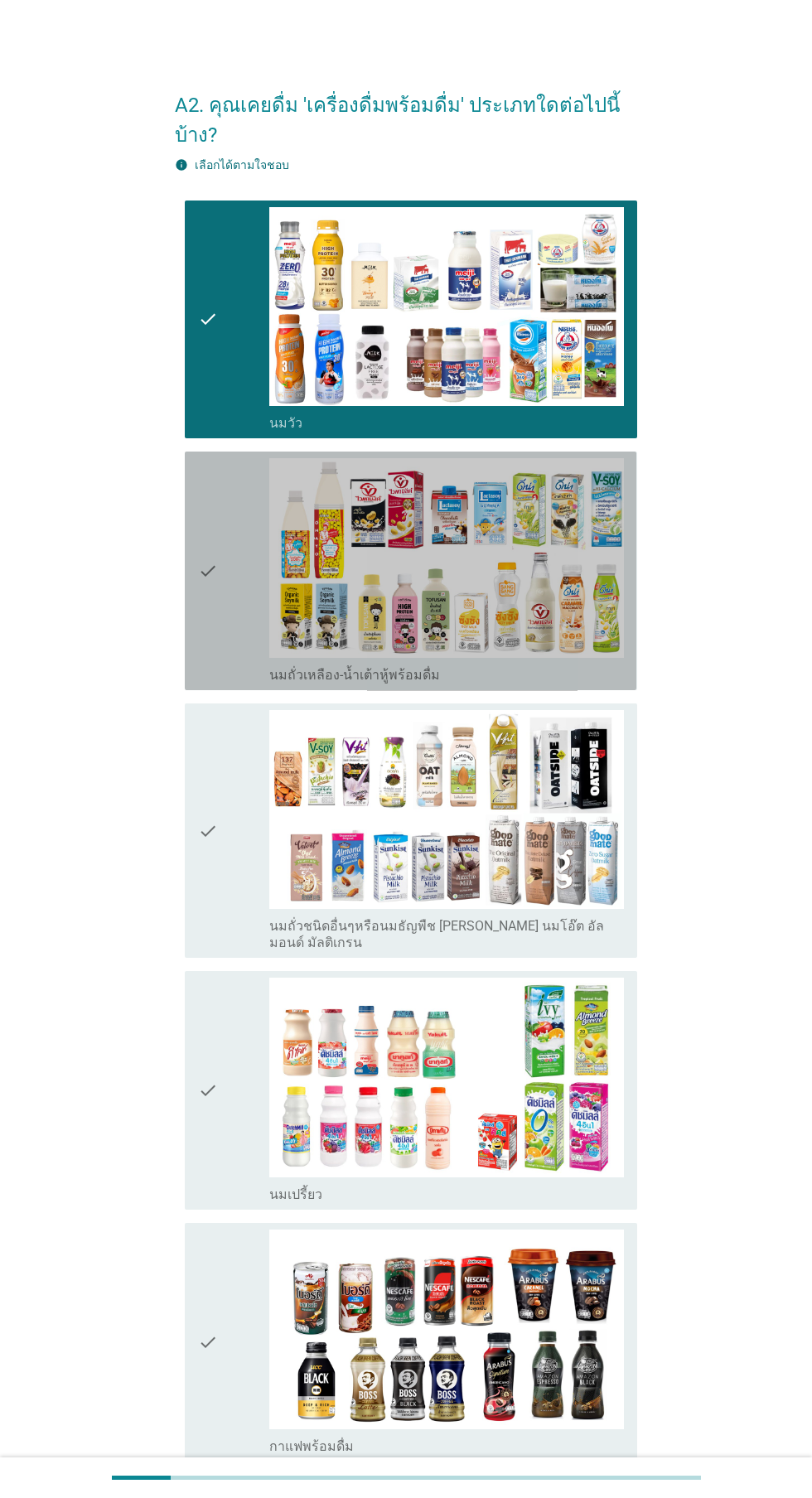
click at [236, 567] on div "check" at bounding box center [233, 570] width 71 height 225
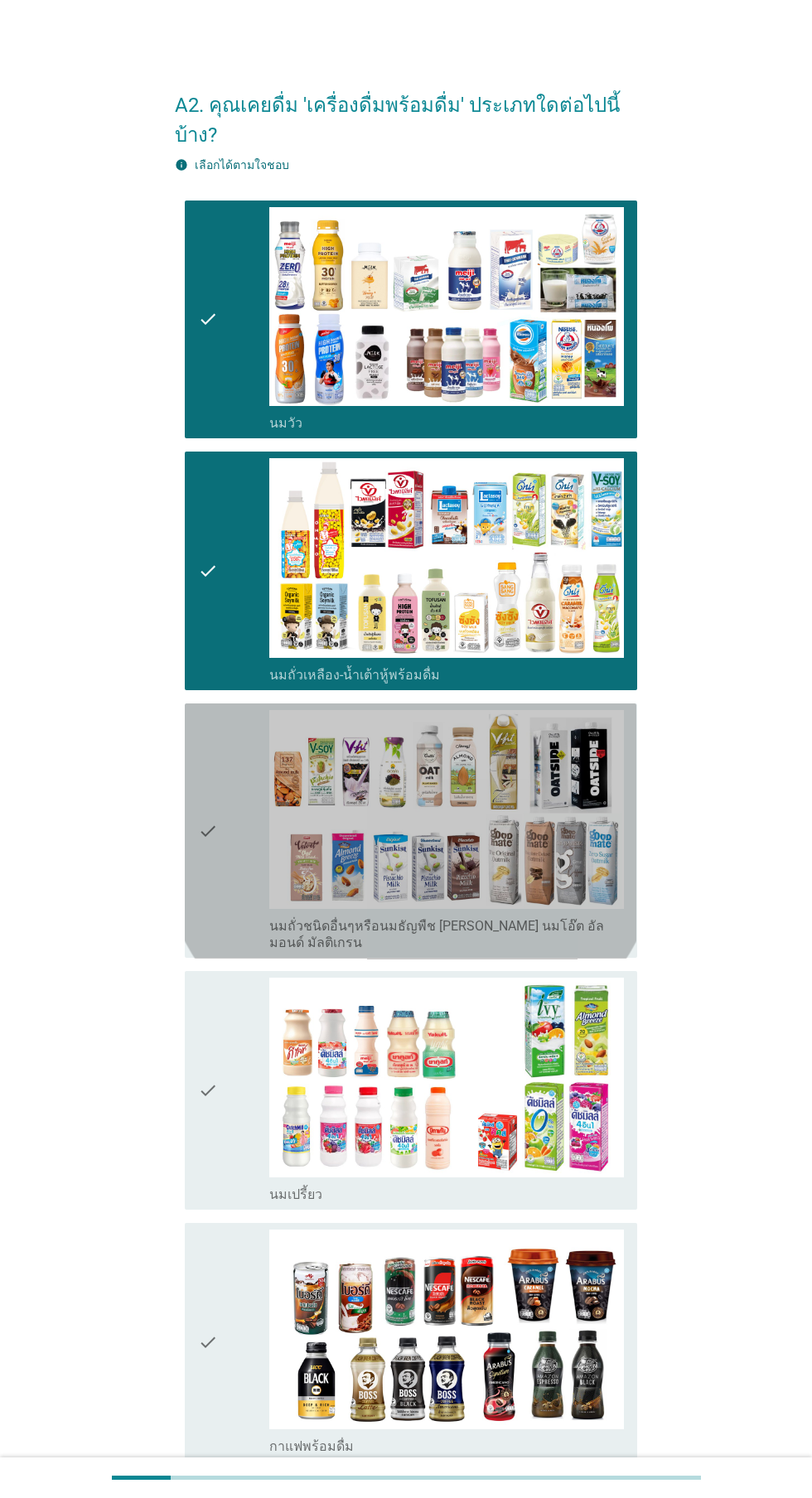
click at [235, 851] on div "check" at bounding box center [233, 830] width 71 height 242
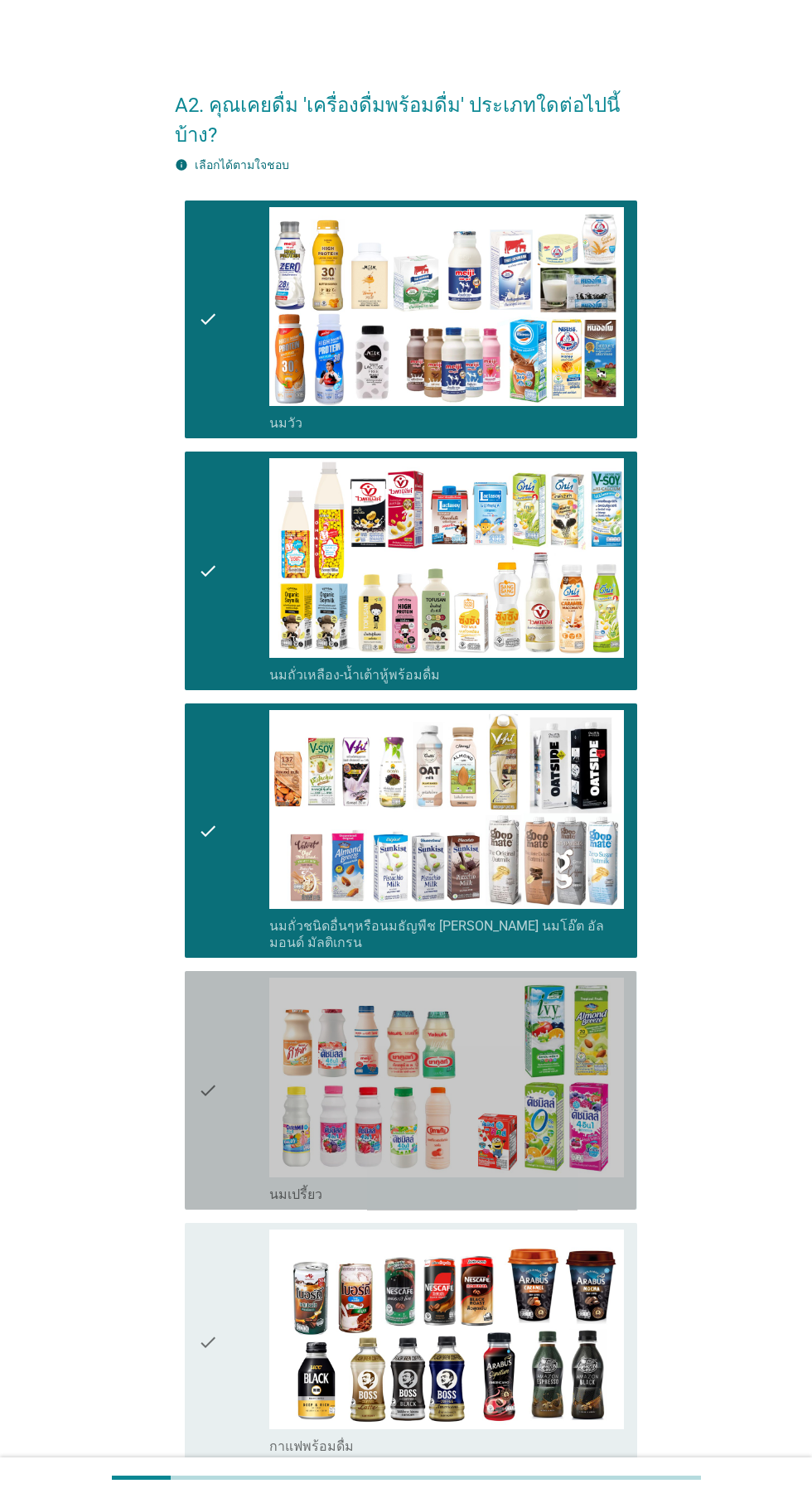
click at [221, 1068] on div "check" at bounding box center [233, 1091] width 71 height 225
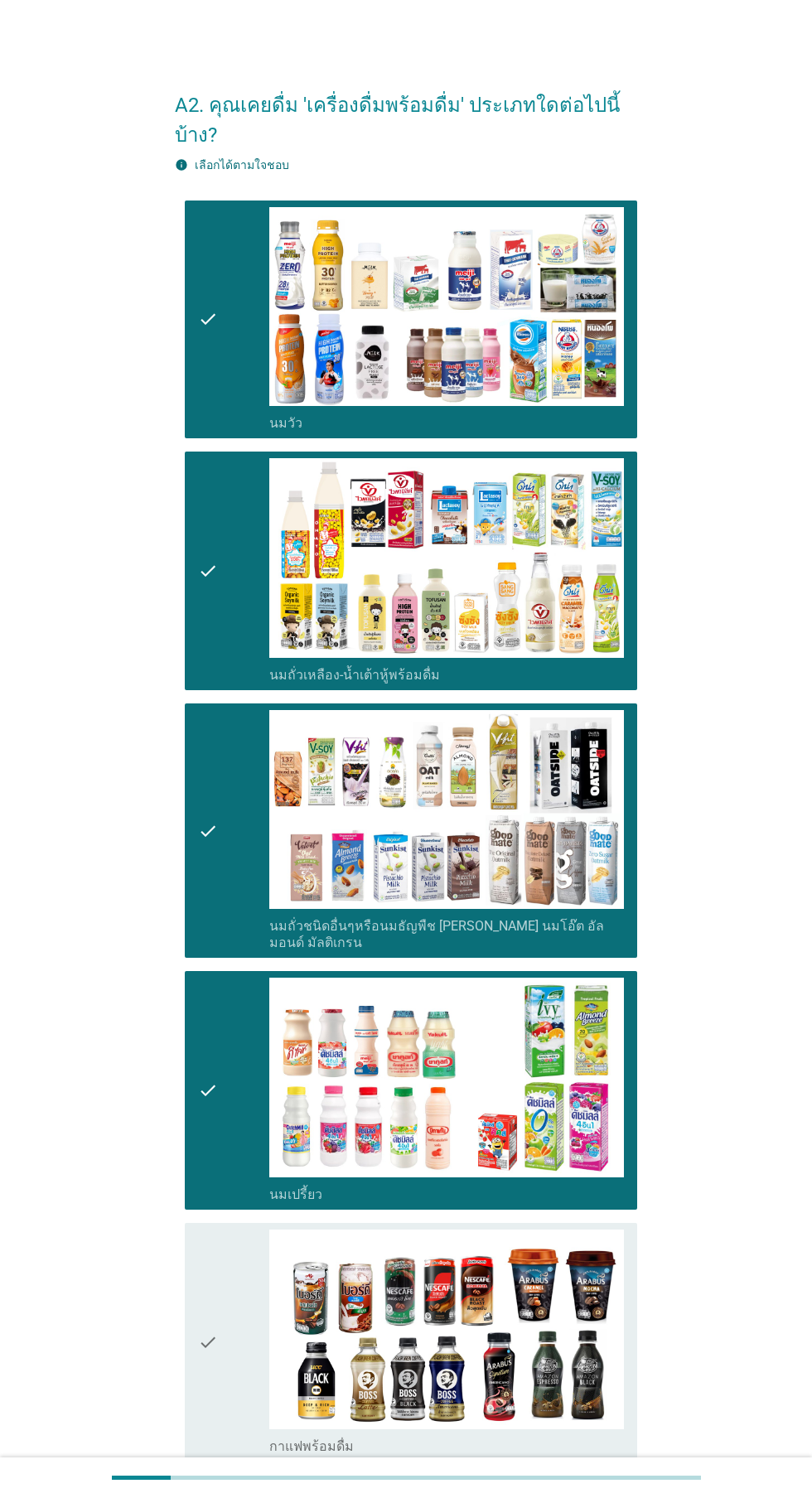
click at [224, 1246] on div "check" at bounding box center [233, 1342] width 71 height 225
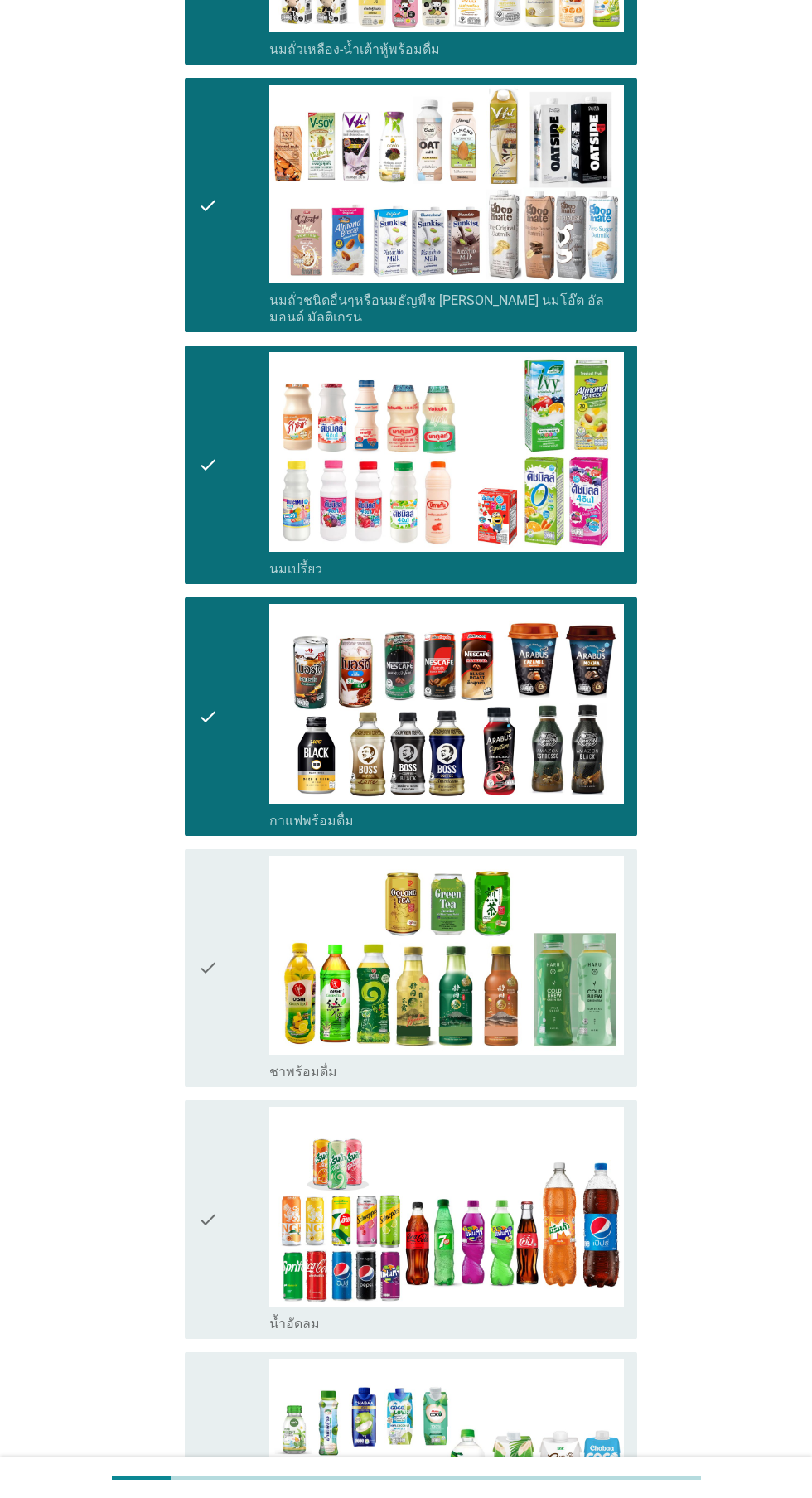
scroll to position [655, 0]
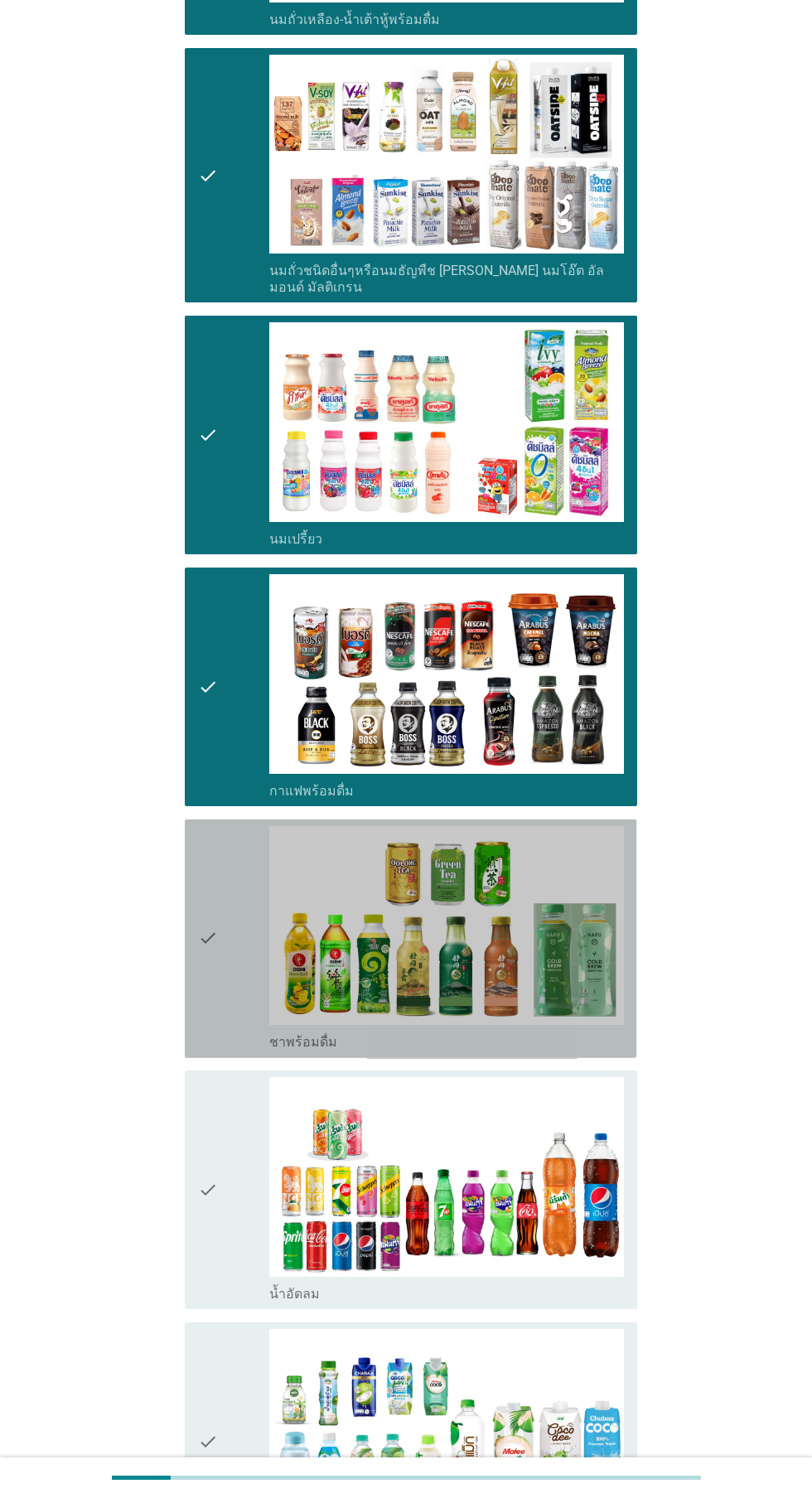
click at [232, 921] on div "check" at bounding box center [233, 938] width 71 height 225
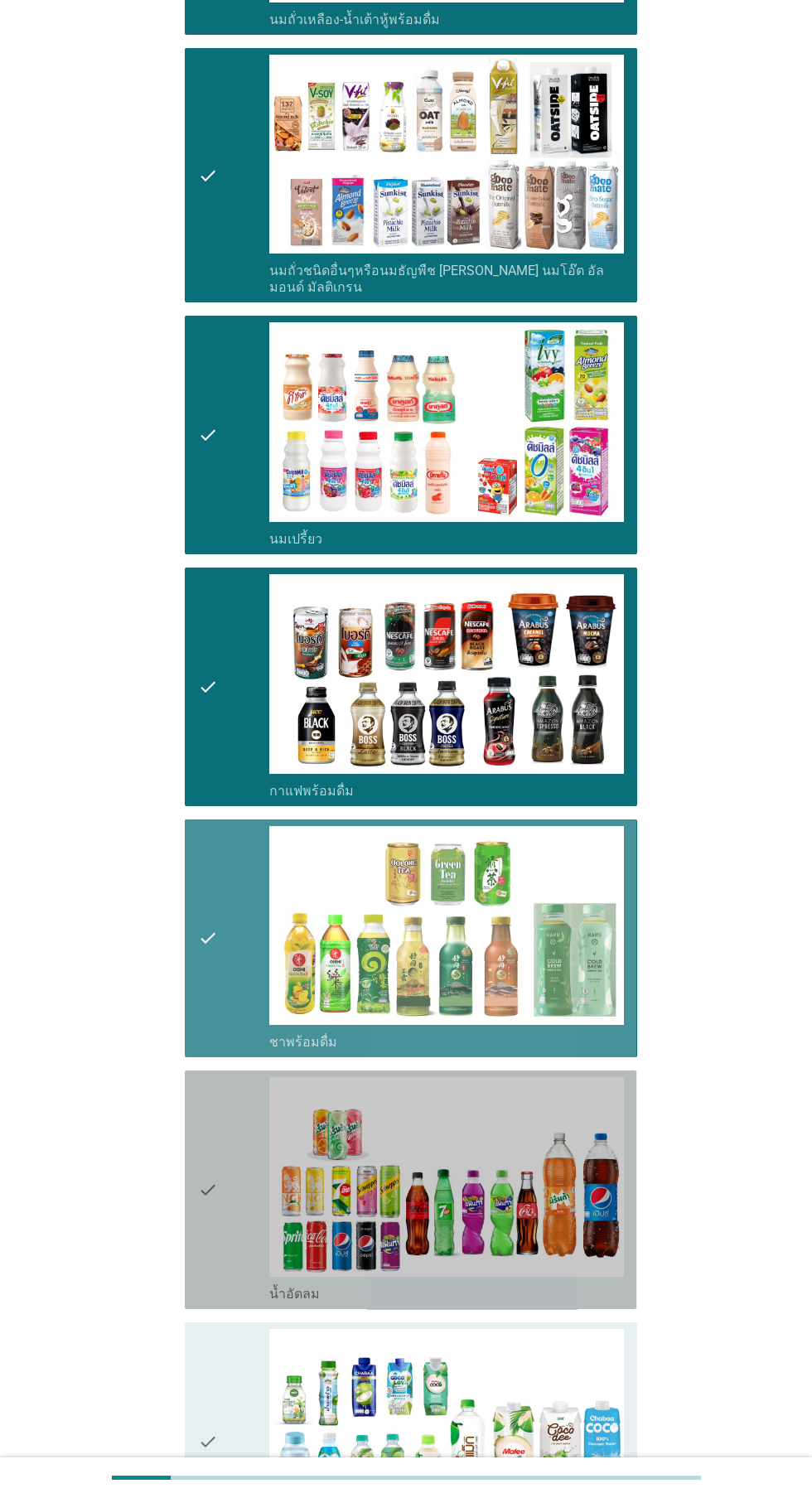
click at [230, 1182] on div "check" at bounding box center [233, 1189] width 71 height 225
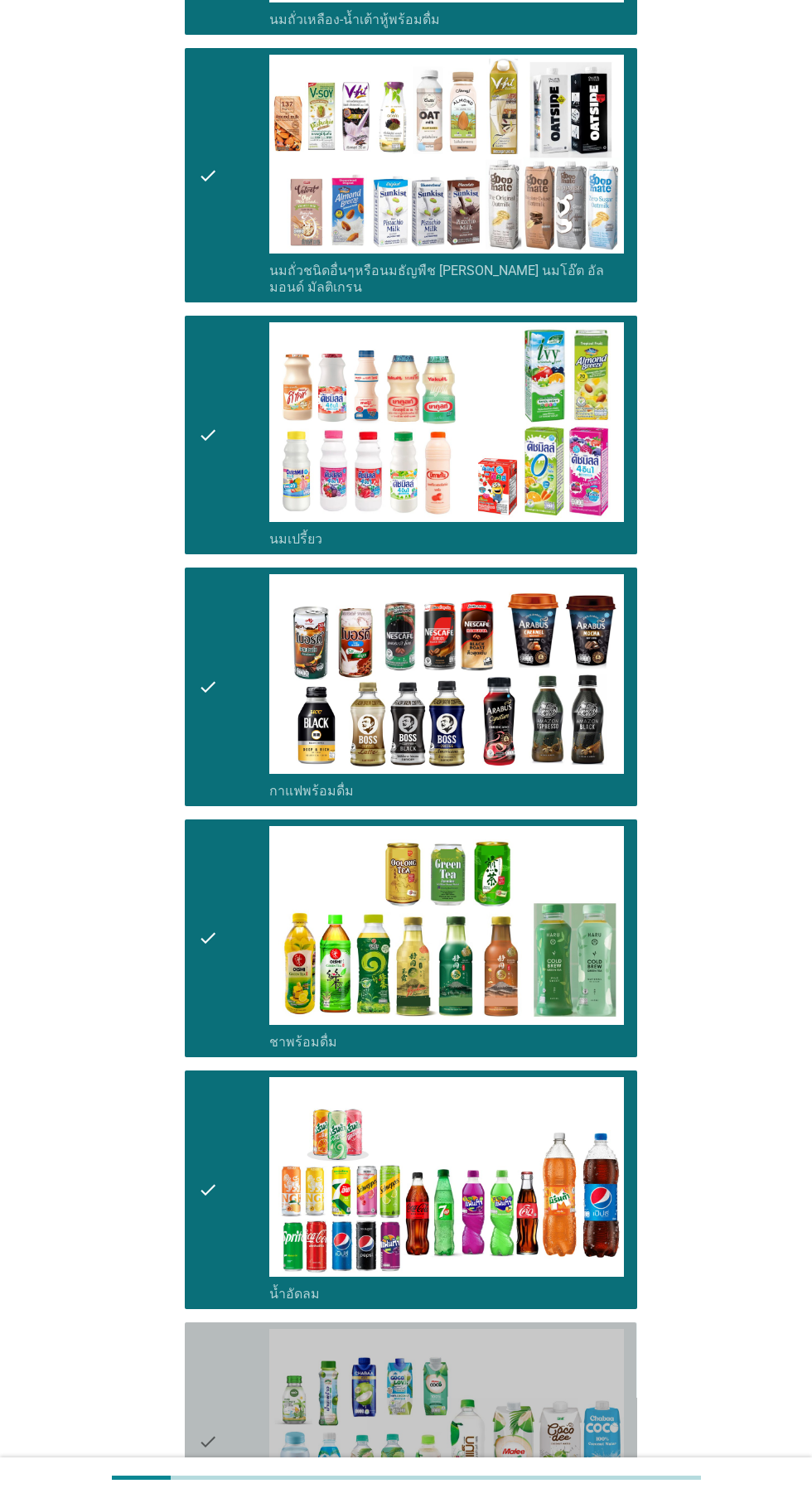
click at [224, 1404] on div "check" at bounding box center [233, 1442] width 71 height 225
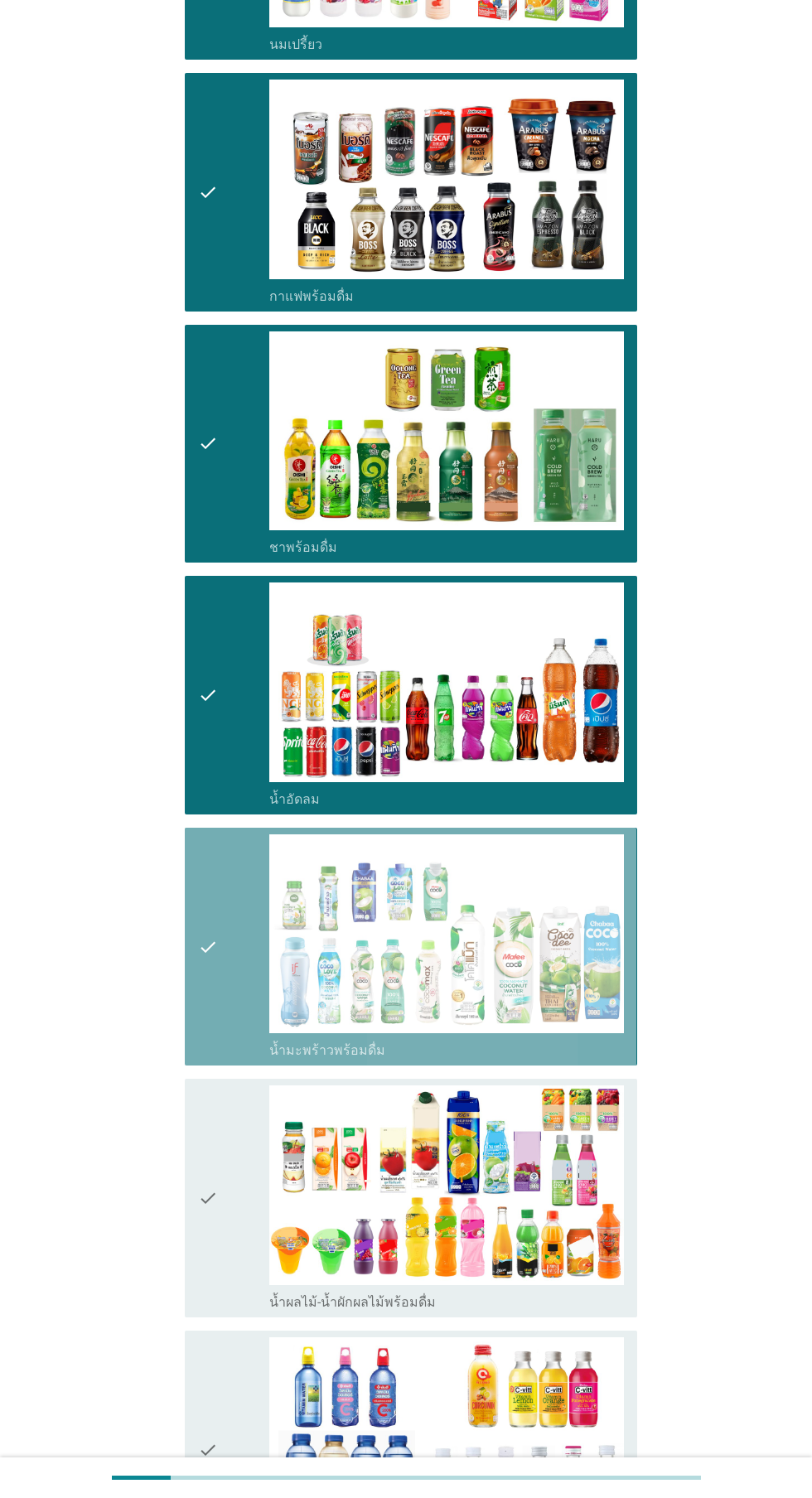
scroll to position [1346, 0]
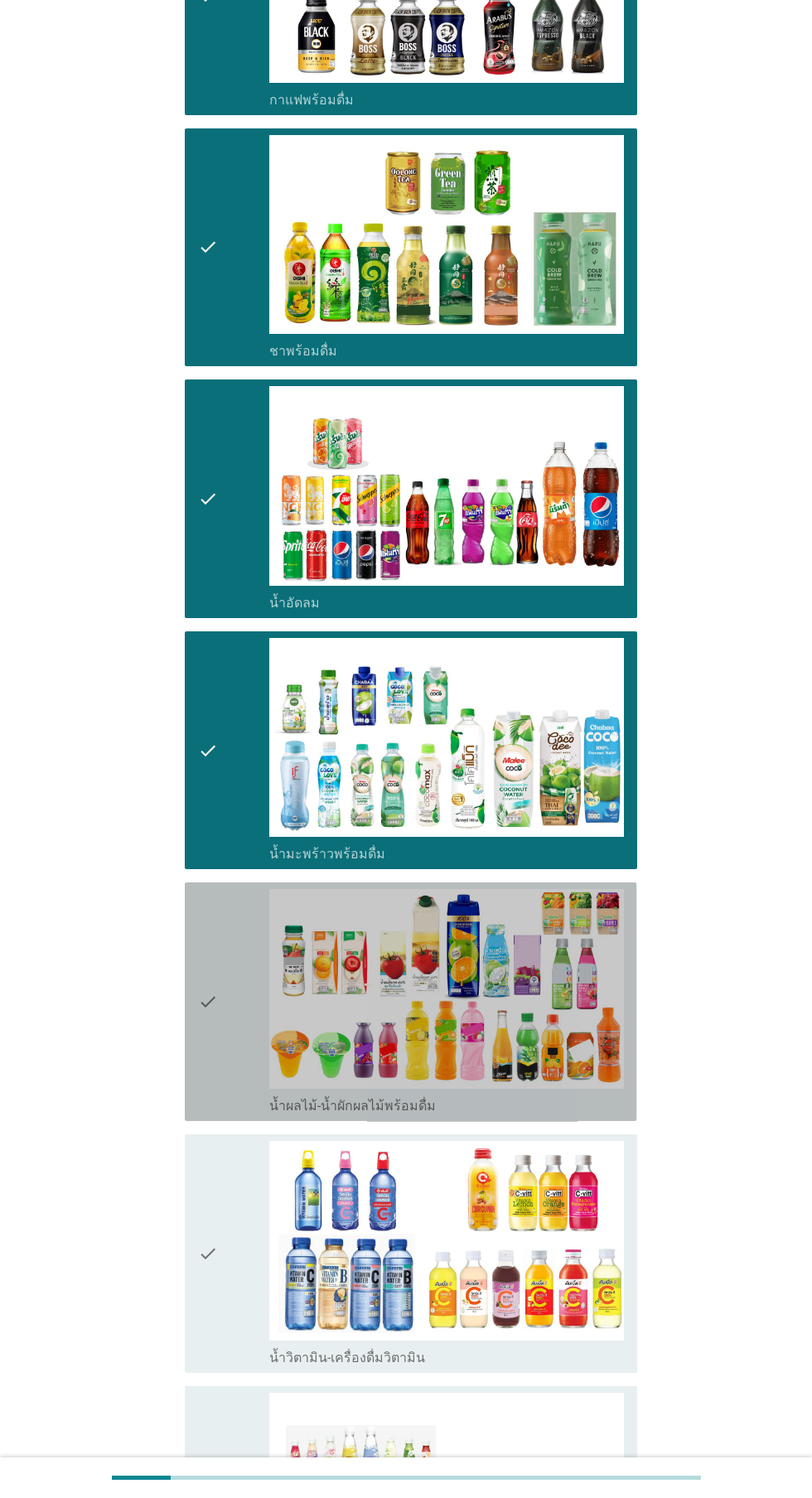
click at [232, 991] on div "check" at bounding box center [233, 1001] width 71 height 225
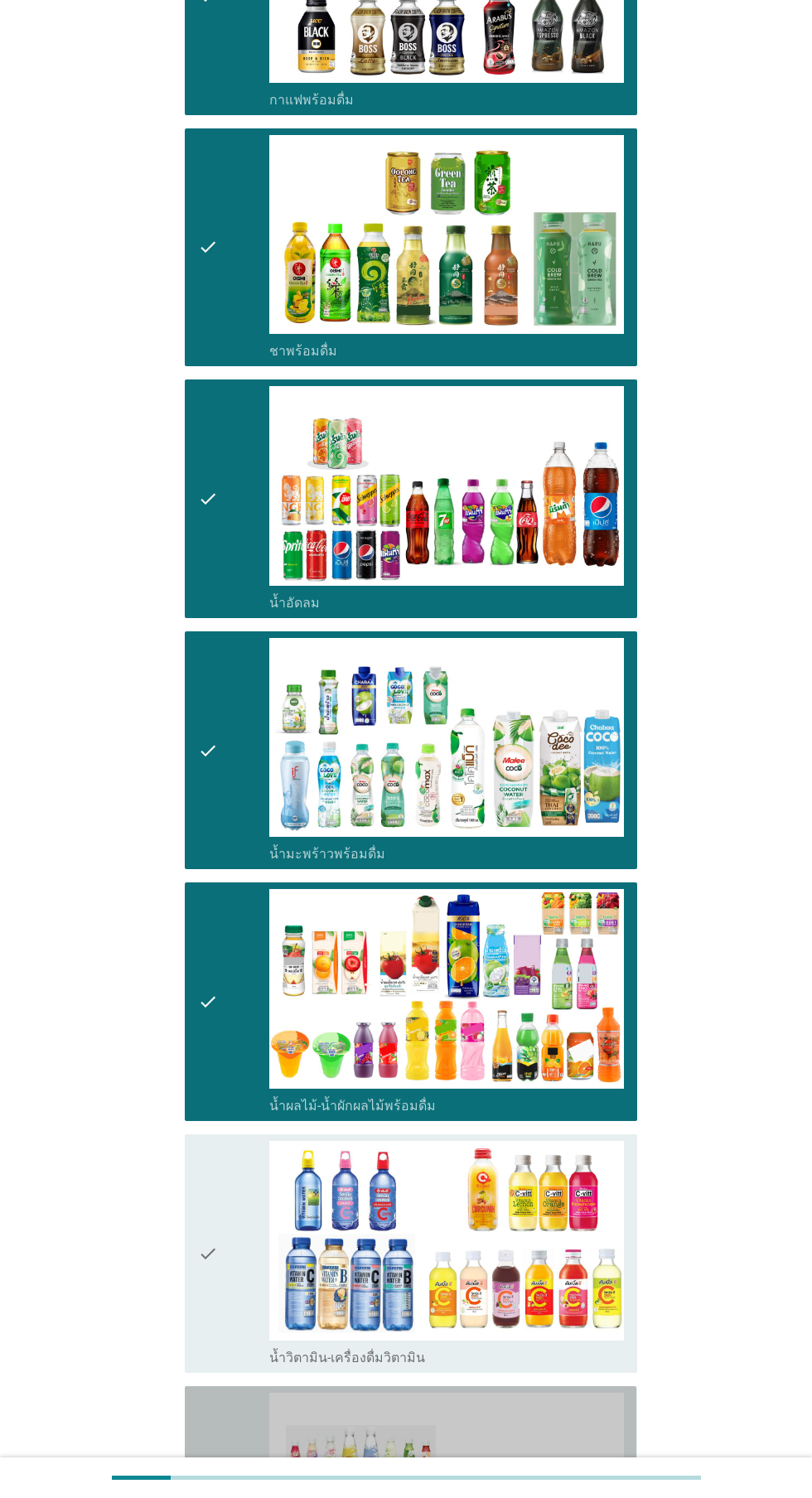
scroll to position [1693, 0]
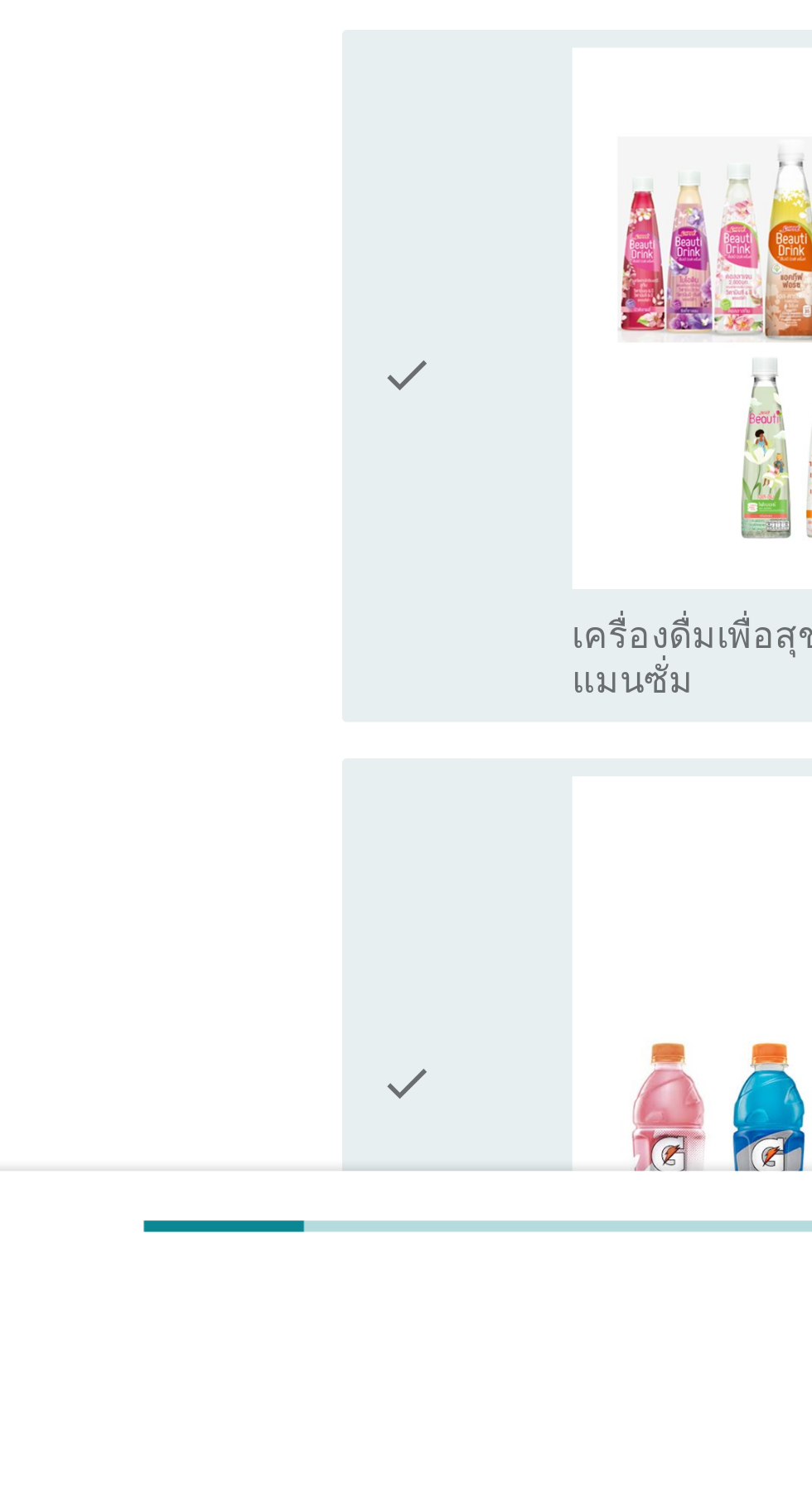
click at [228, 1363] on div "check" at bounding box center [233, 1425] width 71 height 225
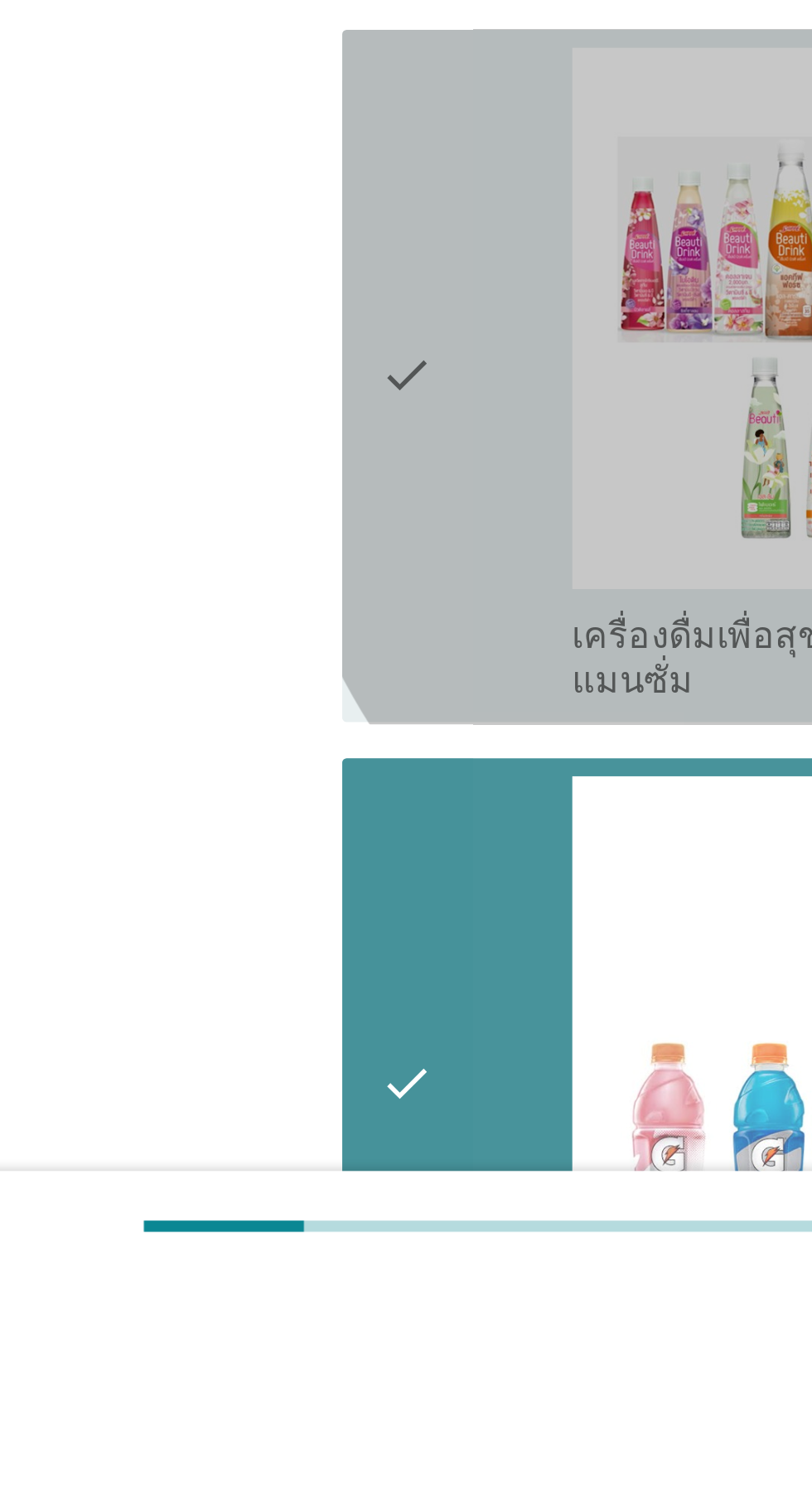
click at [217, 1178] on icon "check" at bounding box center [208, 1166] width 19 height 242
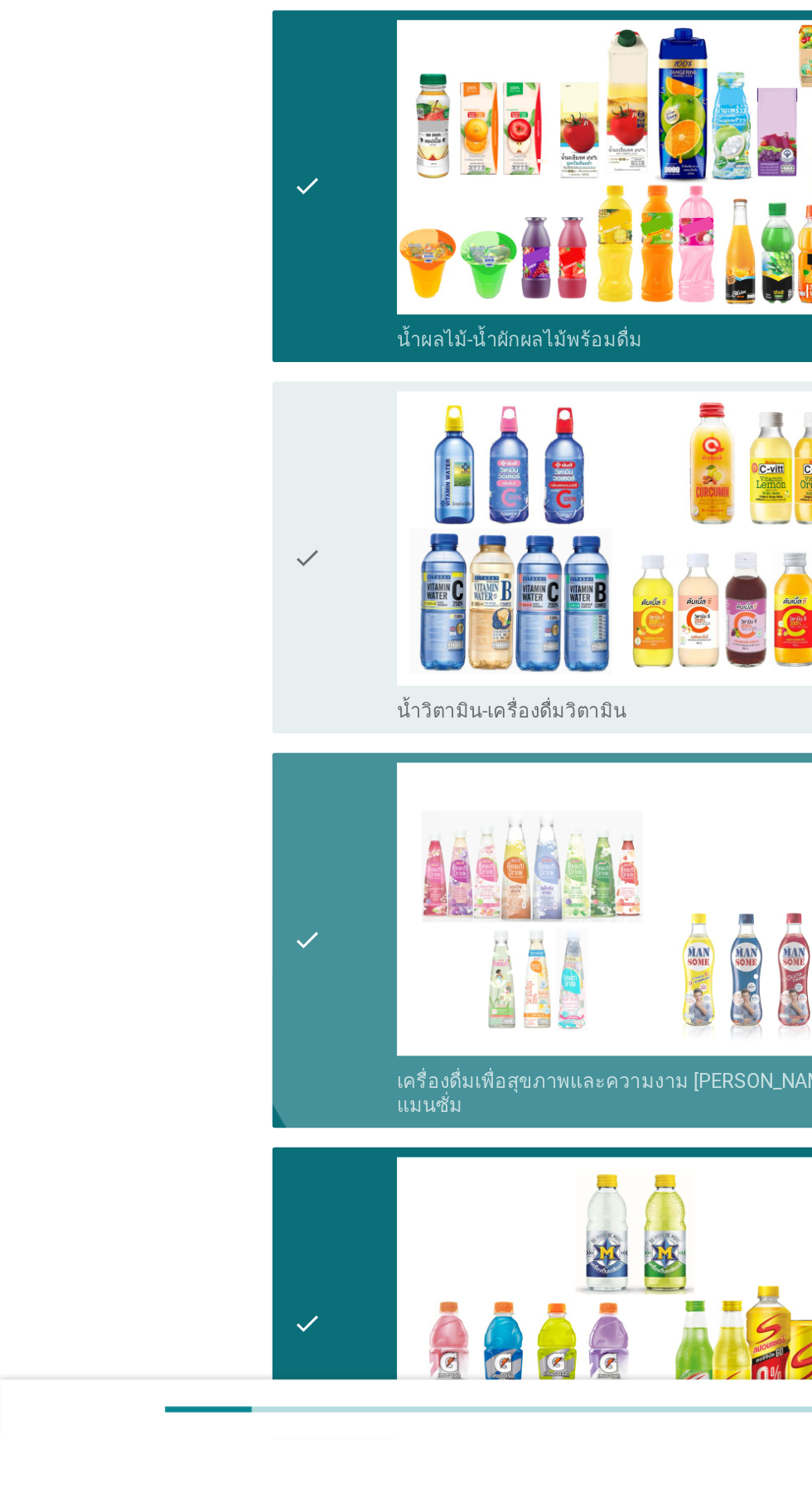
scroll to position [1701, 0]
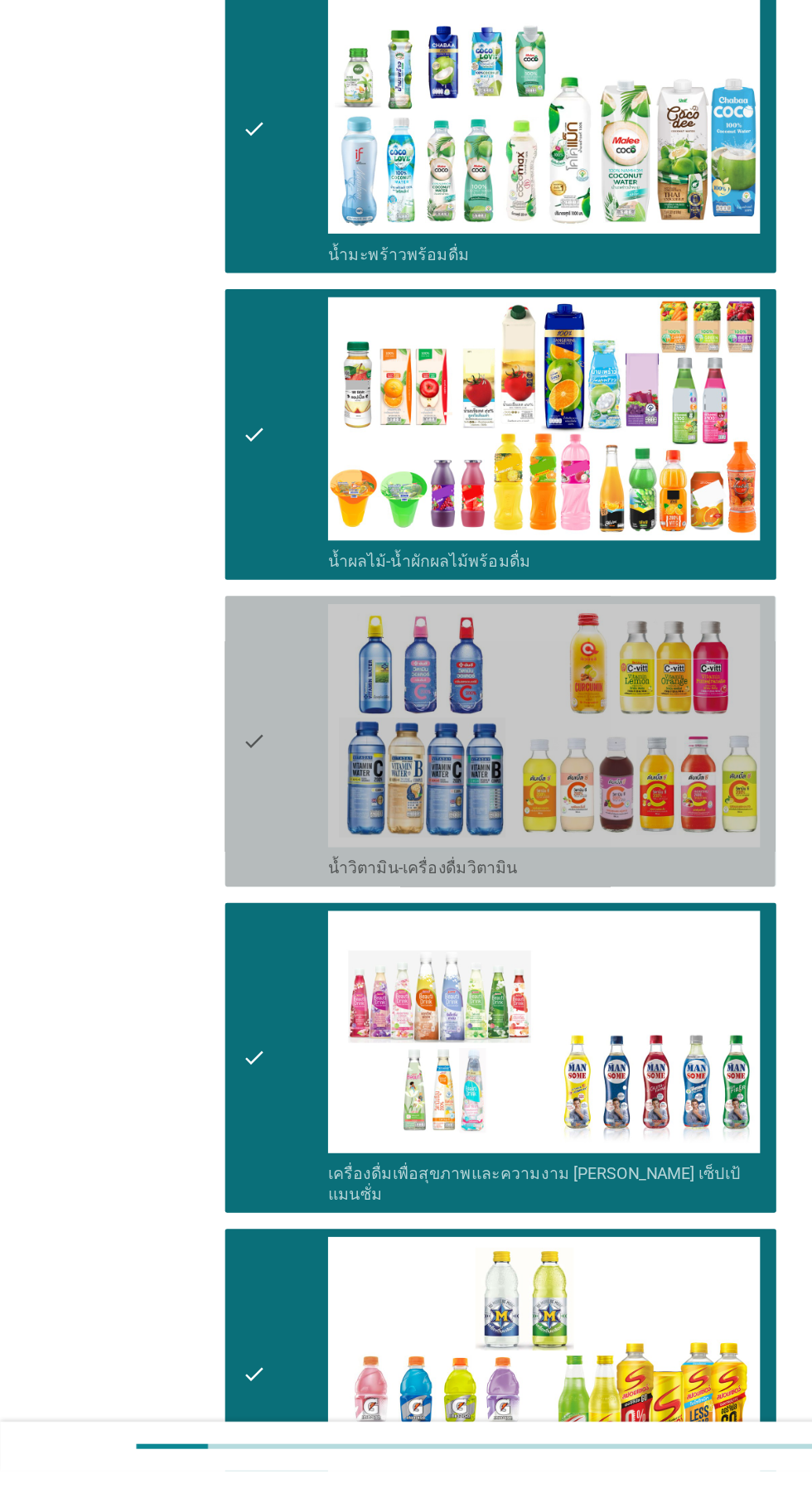
click at [230, 890] on div "check" at bounding box center [233, 898] width 71 height 225
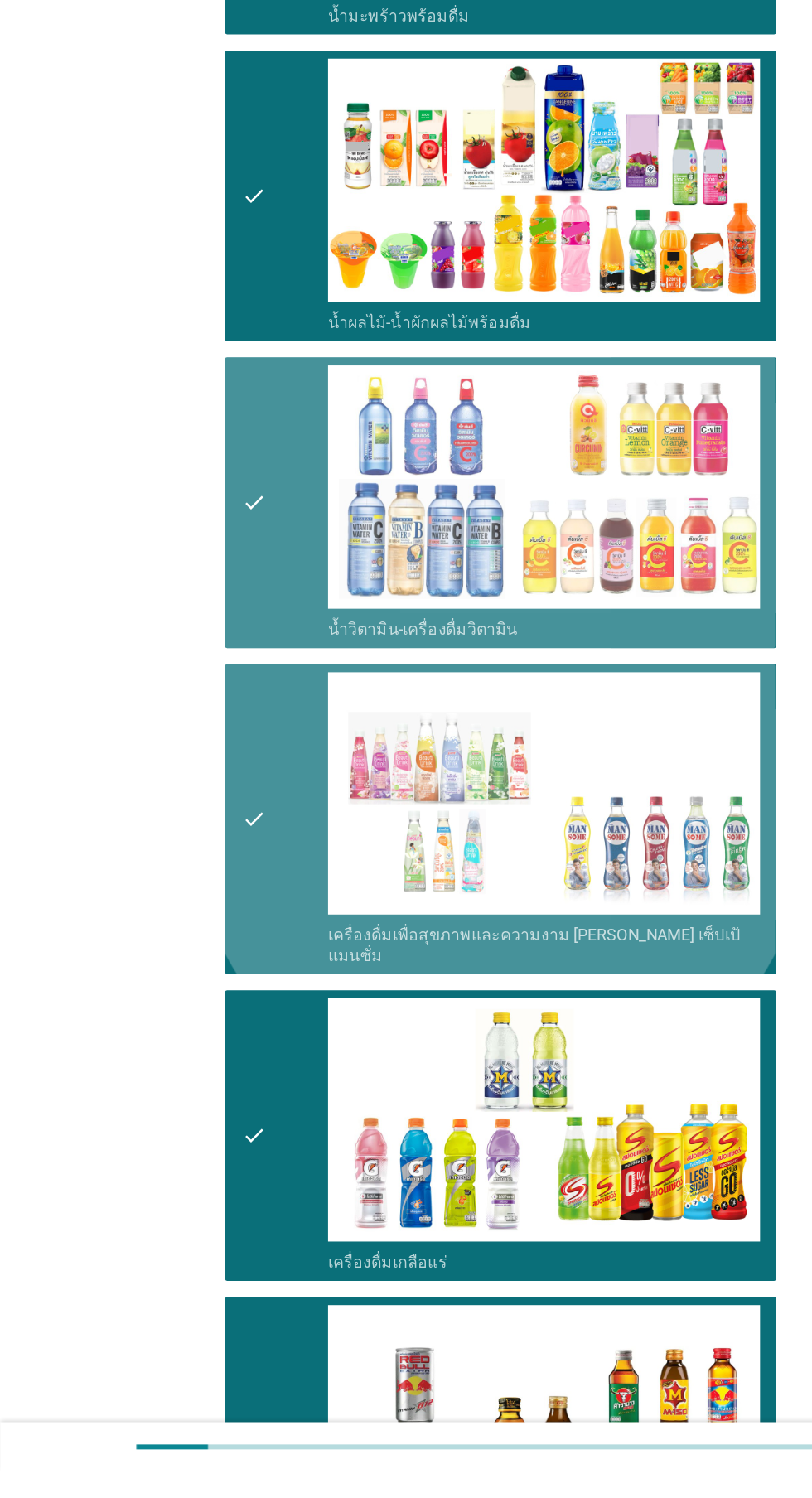
scroll to position [2320, 0]
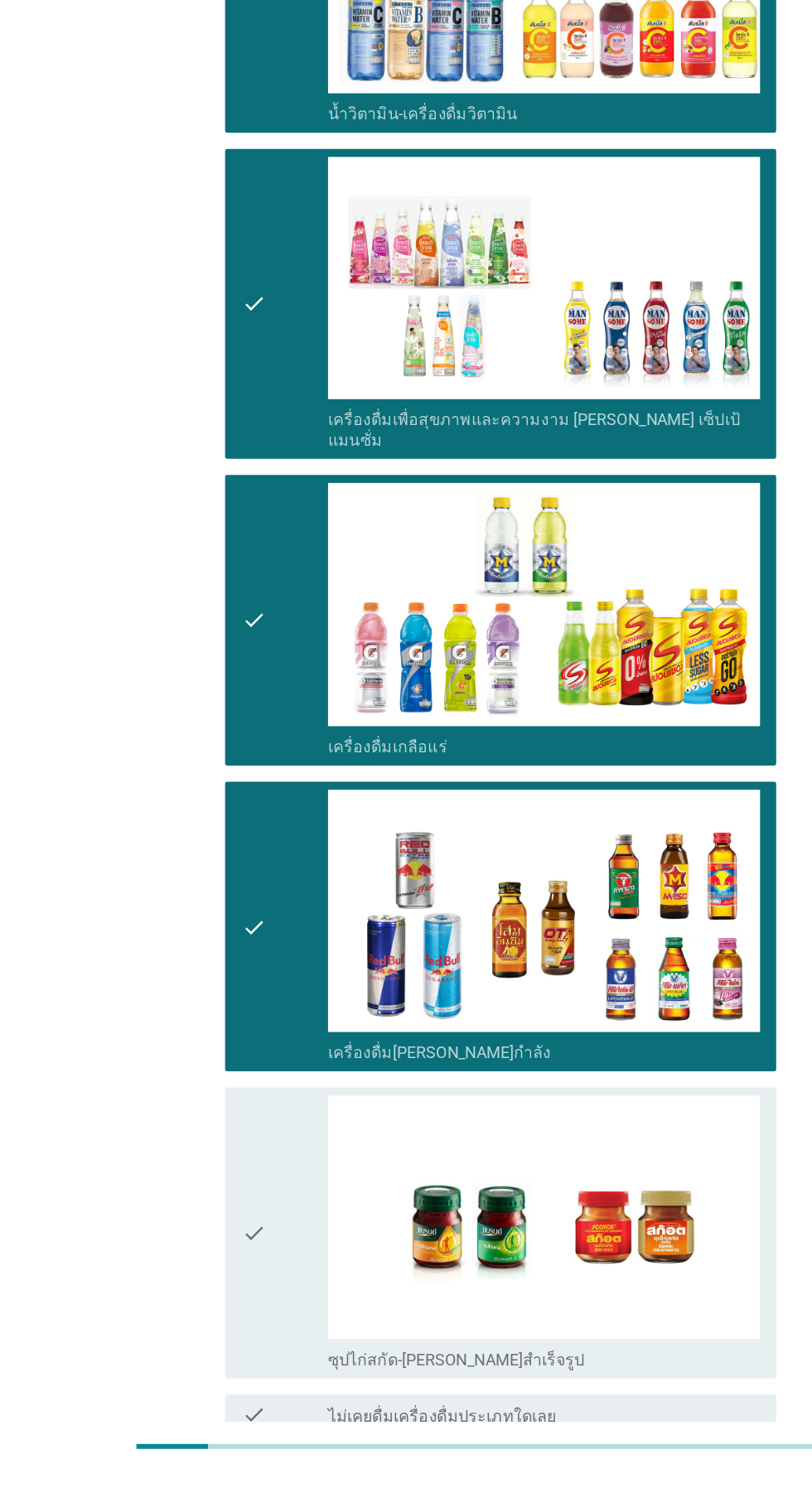
click at [234, 1240] on div "check" at bounding box center [233, 1302] width 71 height 225
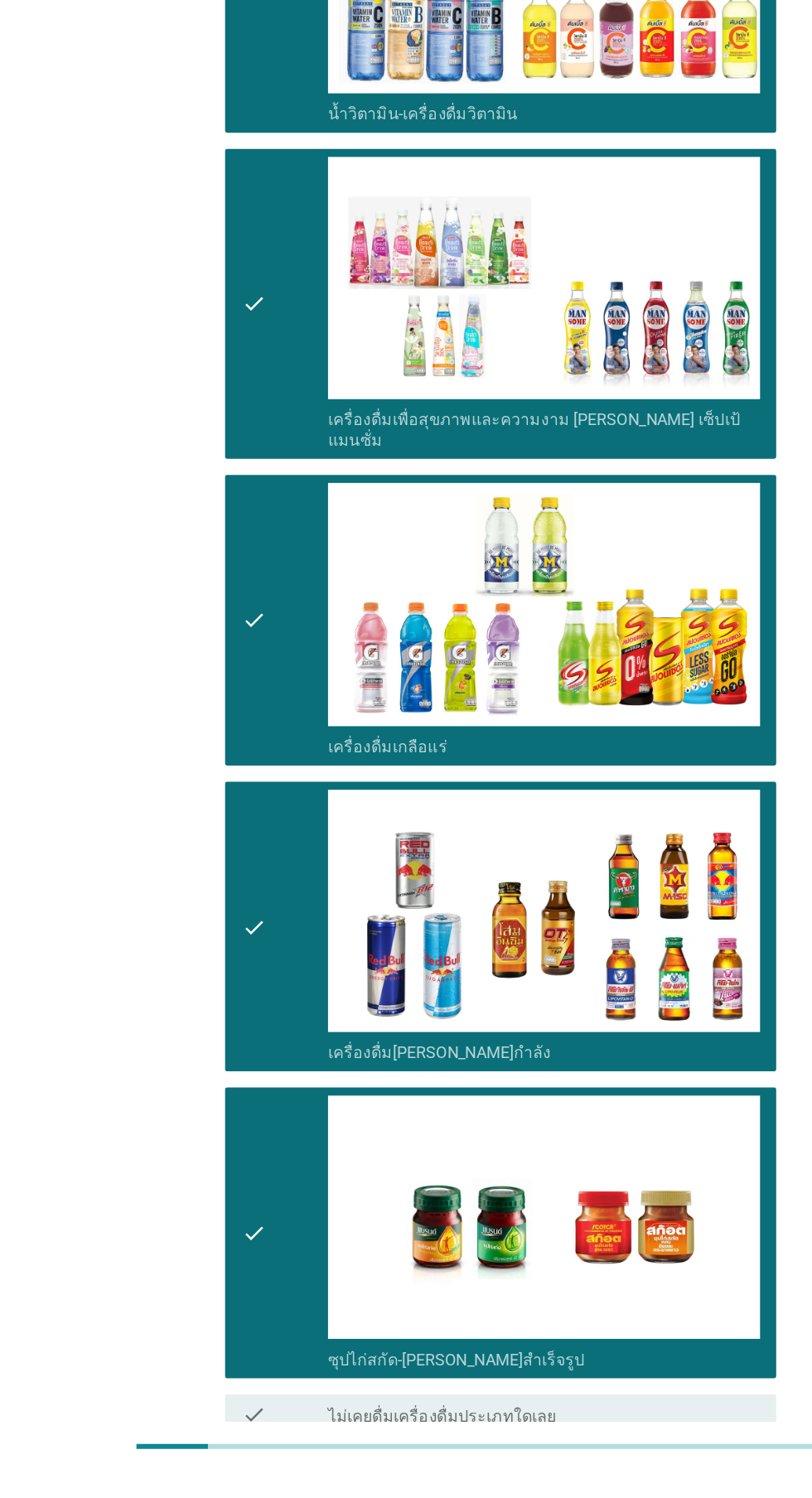
click at [586, 1497] on div "ต่อไป" at bounding box center [594, 1527] width 47 height 19
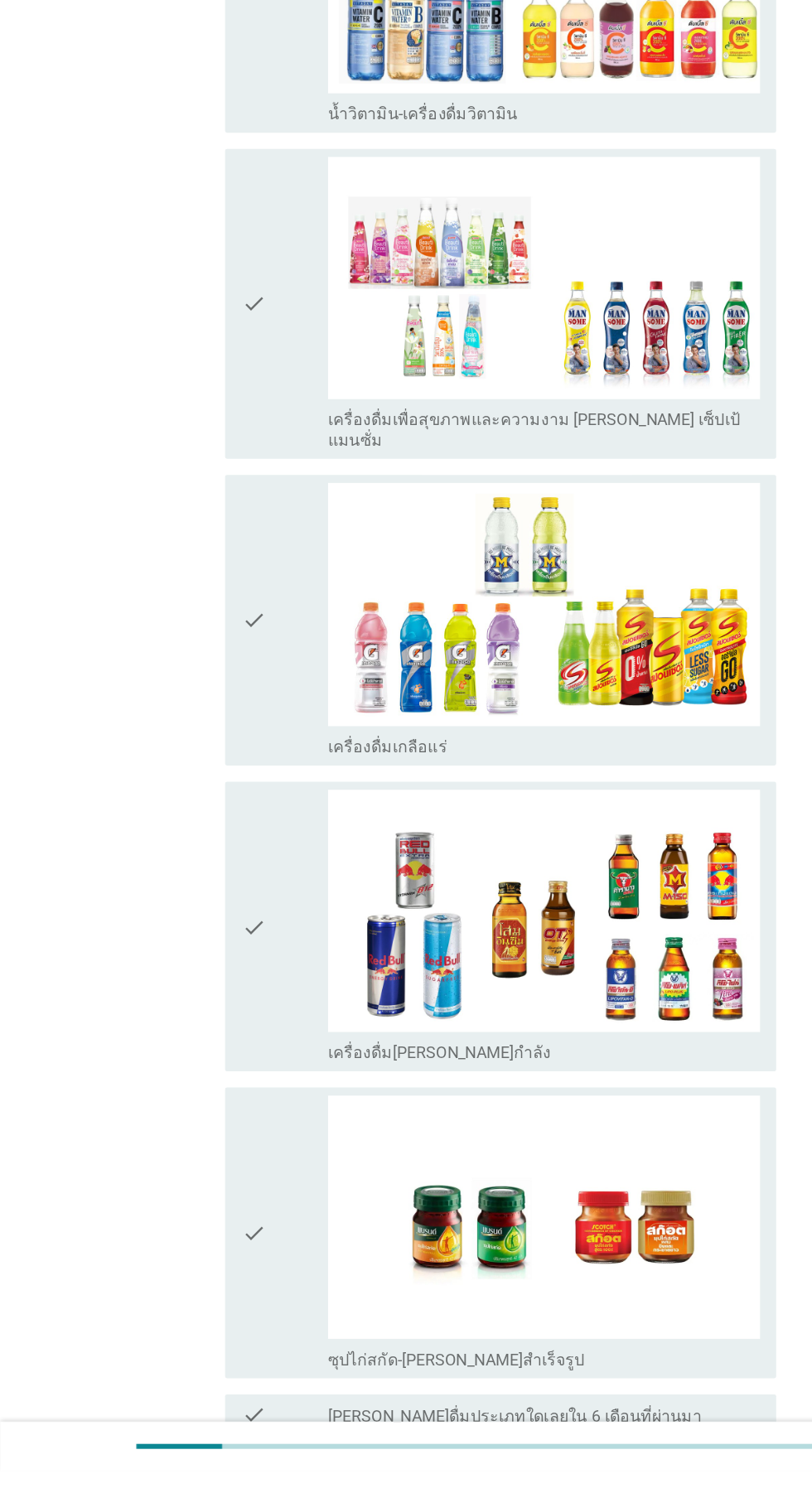
scroll to position [0, 0]
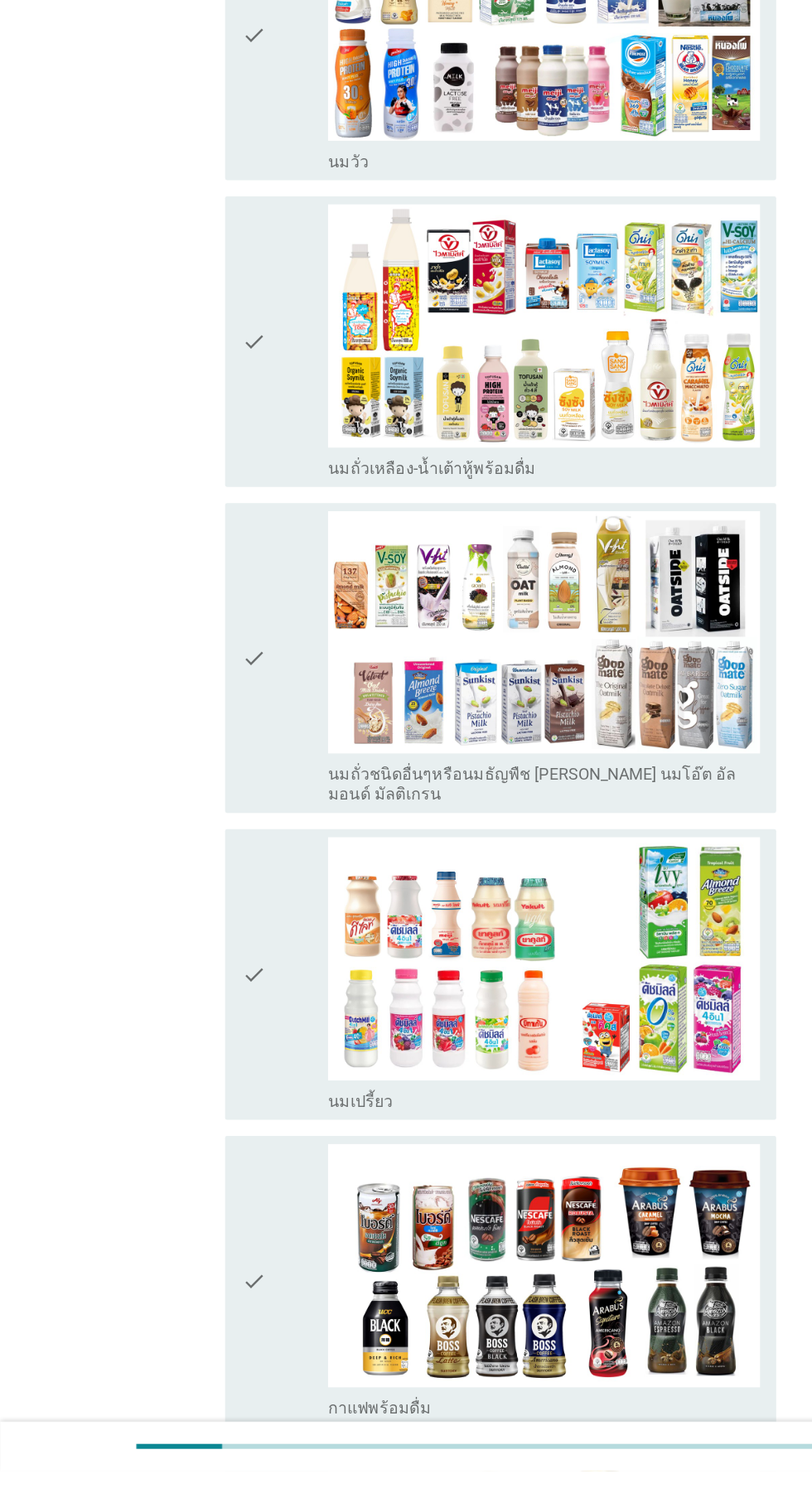
click at [213, 865] on icon "check" at bounding box center [208, 830] width 19 height 242
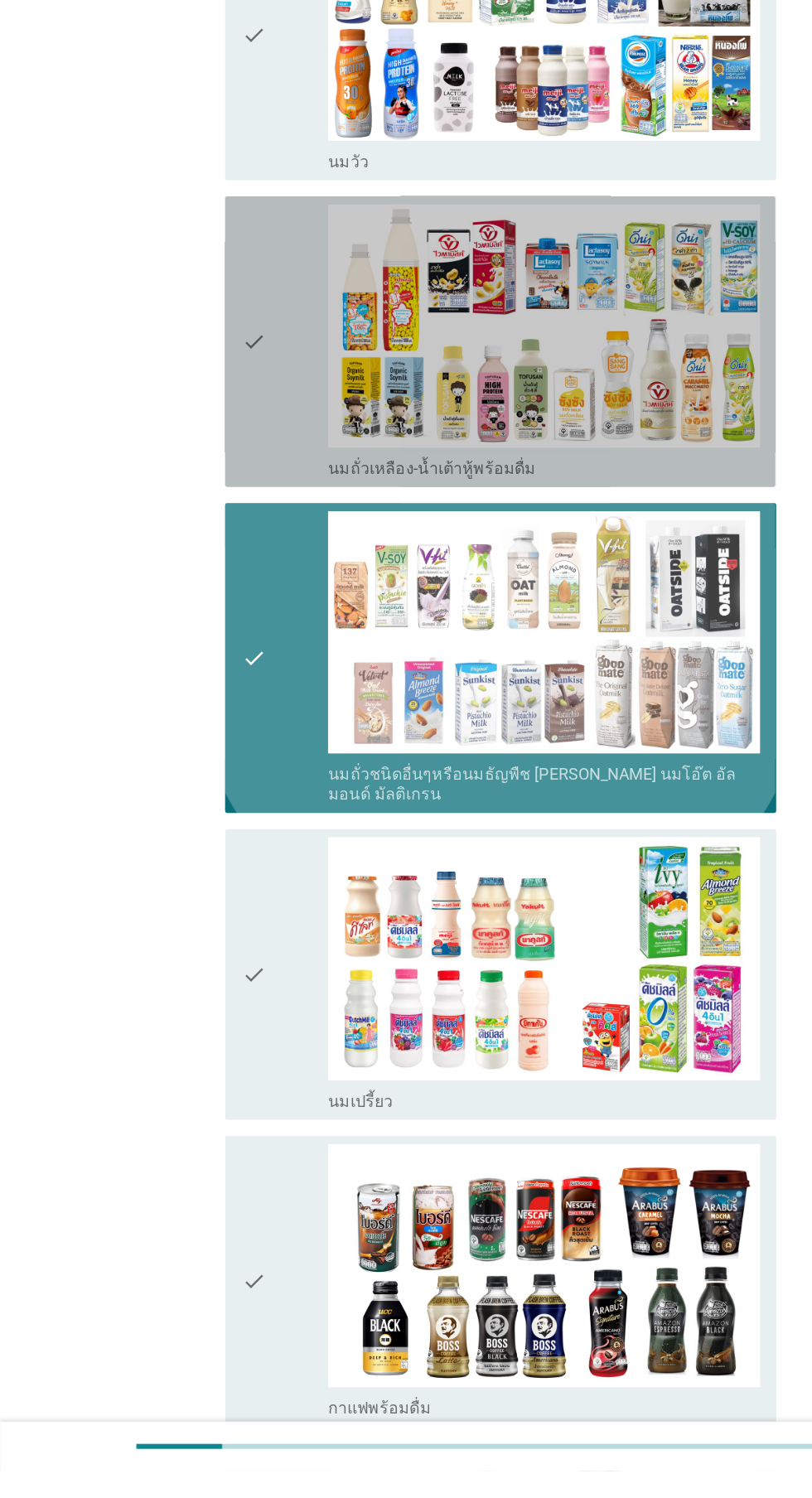
click at [209, 607] on icon "check" at bounding box center [208, 570] width 19 height 225
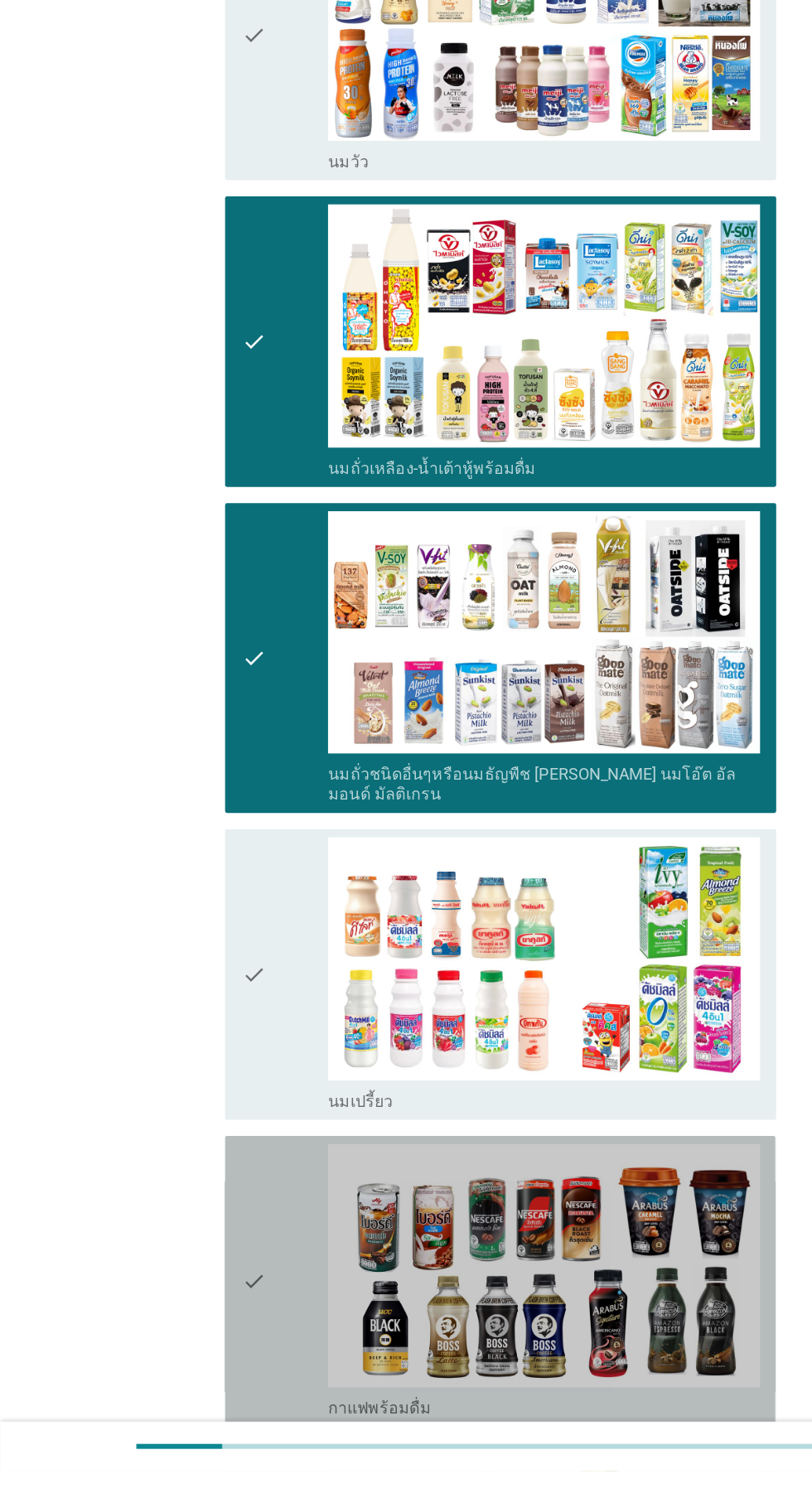
click at [220, 1229] on div "check" at bounding box center [233, 1342] width 71 height 225
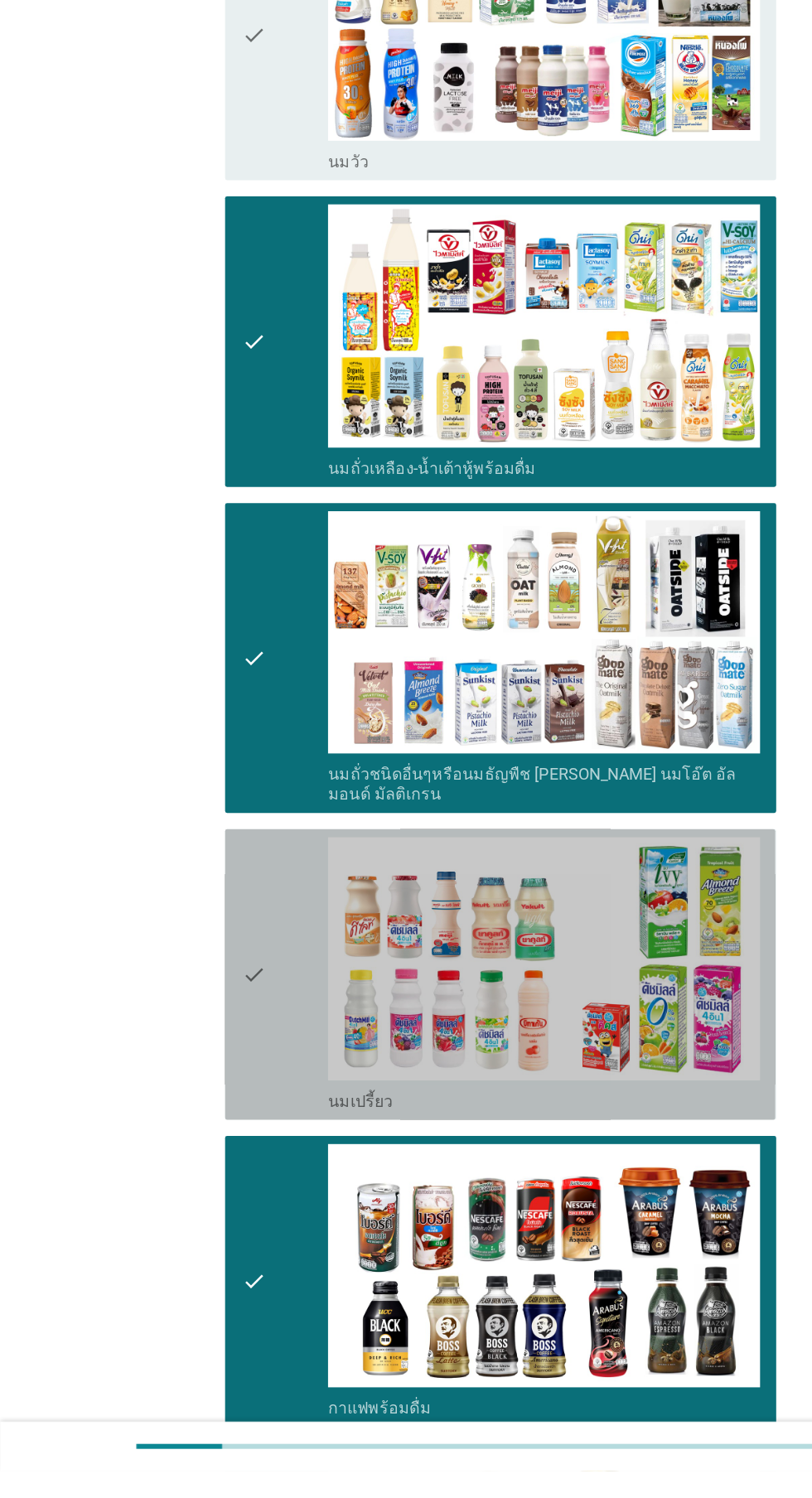
click at [237, 1081] on div "check" at bounding box center [233, 1091] width 71 height 225
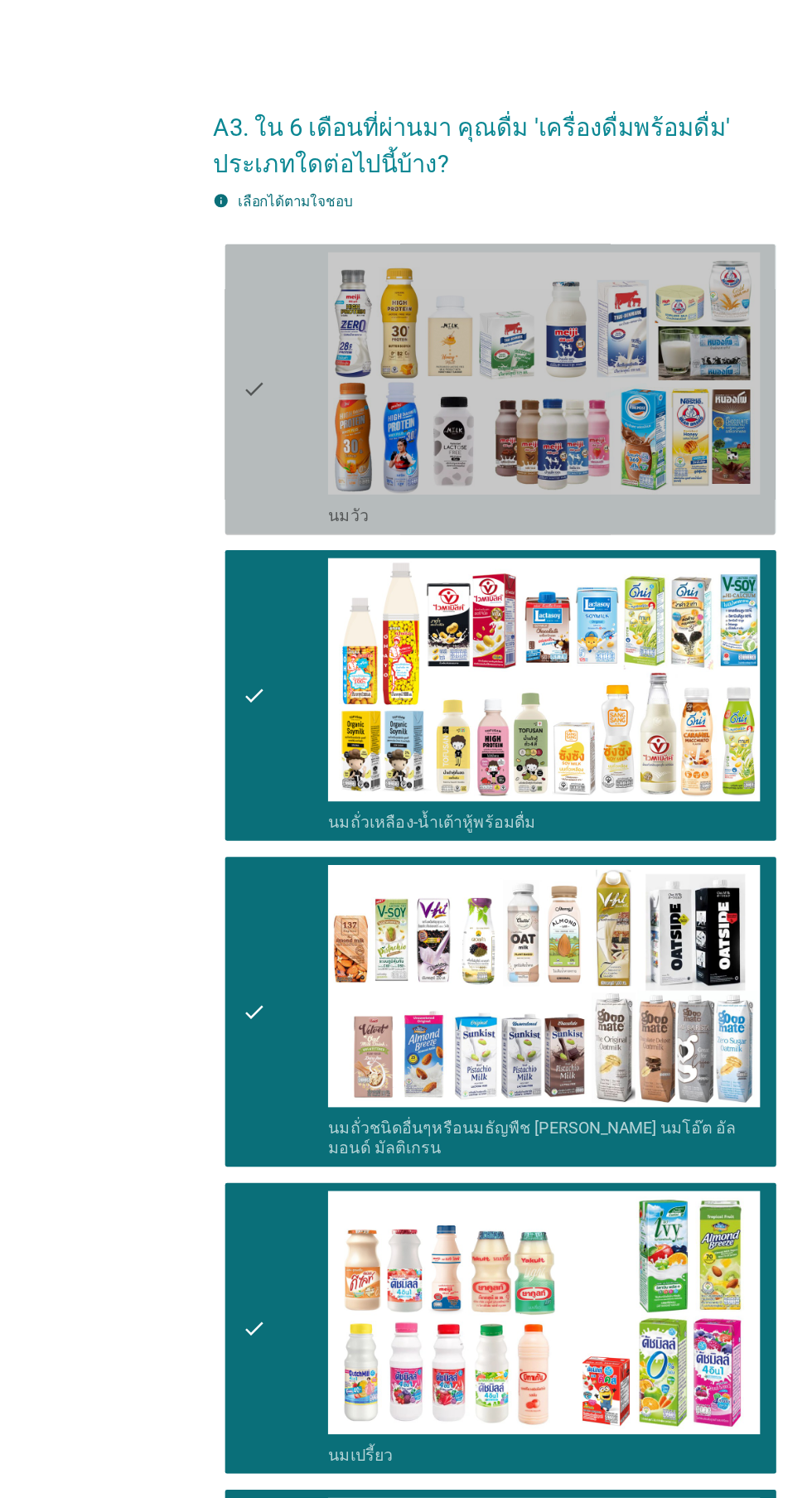
click at [234, 322] on div "check" at bounding box center [233, 319] width 71 height 225
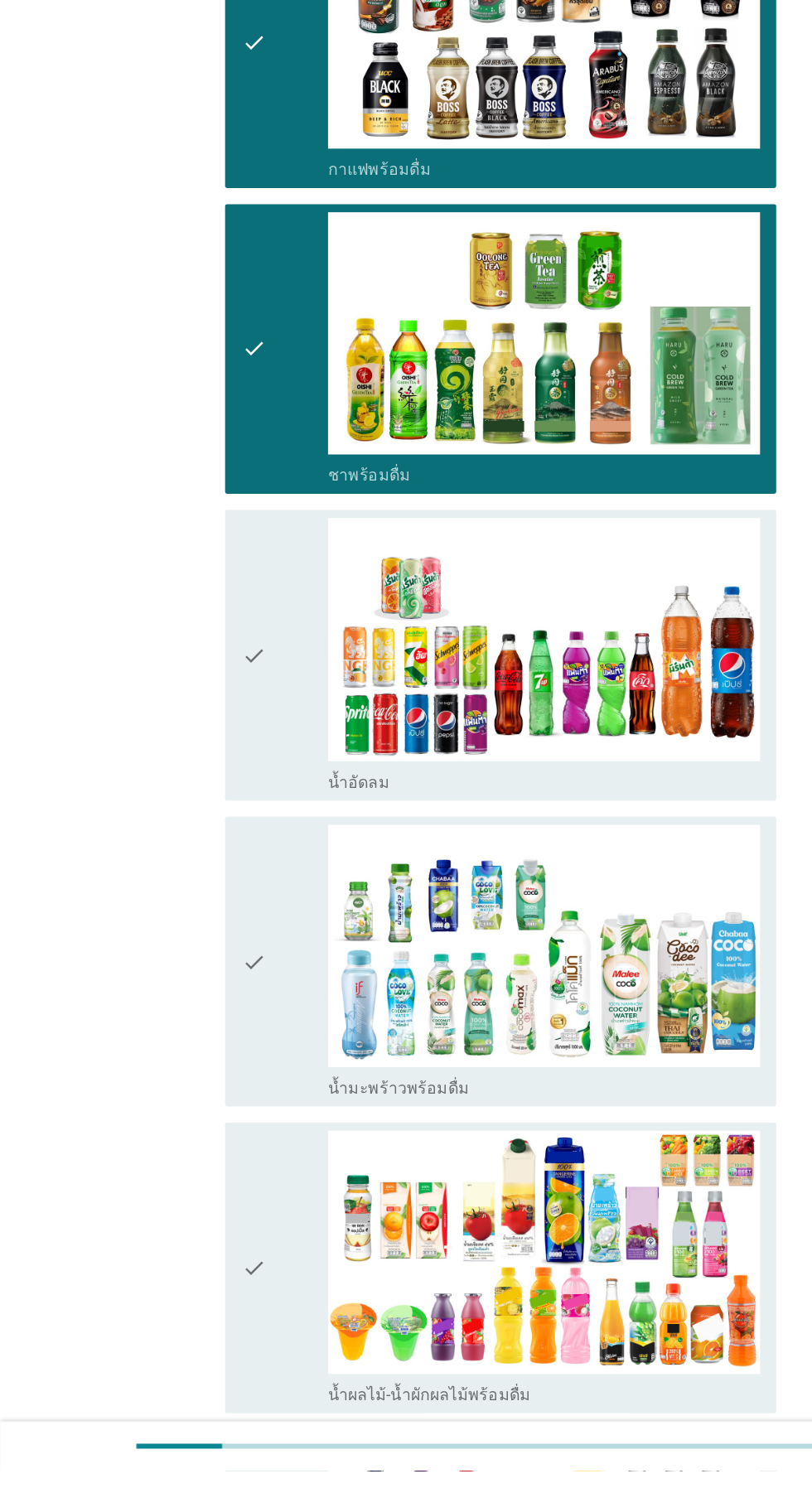
scroll to position [1018, 0]
click at [218, 870] on div "check" at bounding box center [233, 828] width 71 height 225
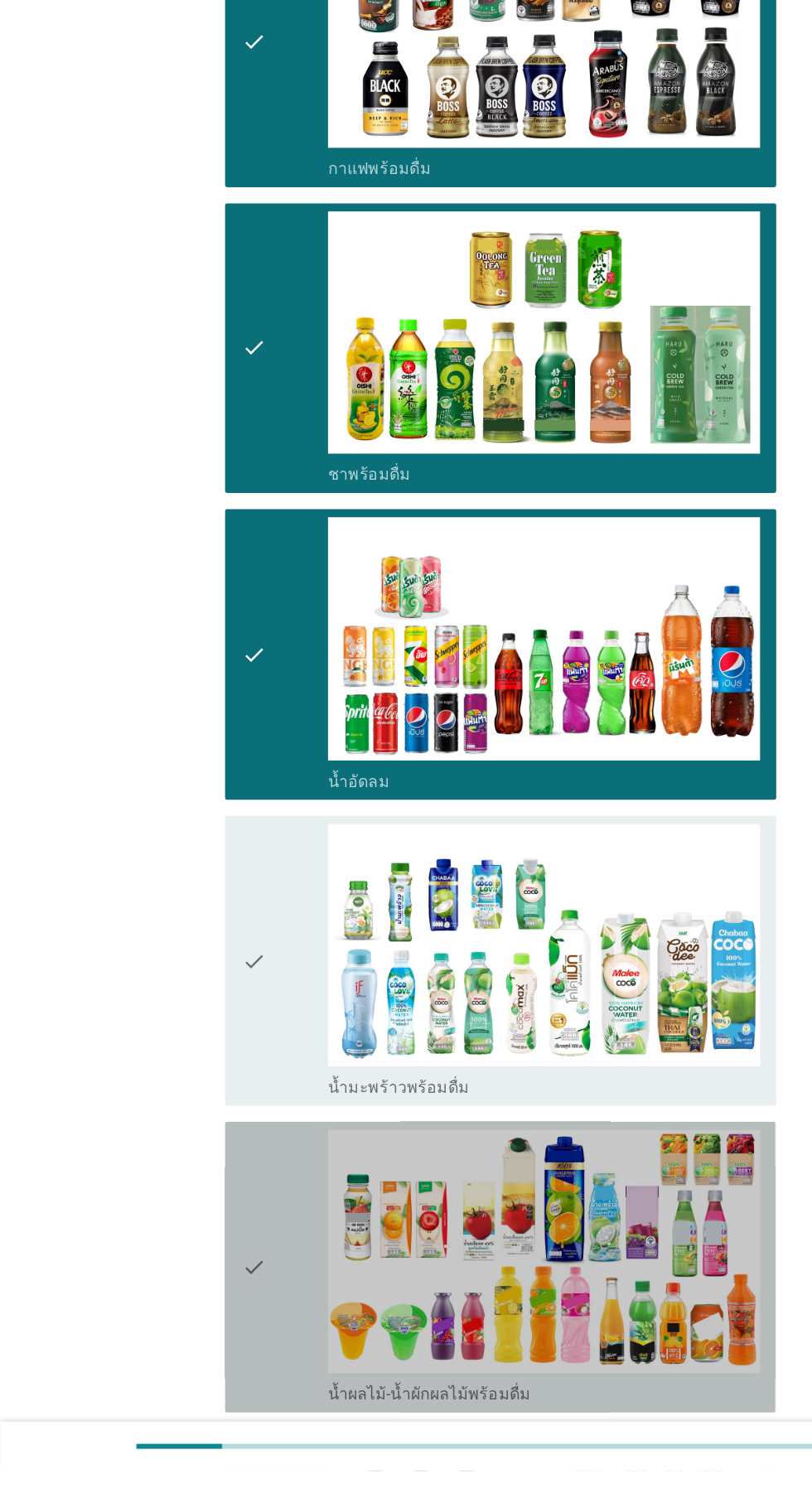
click at [224, 1281] on div "check" at bounding box center [233, 1330] width 71 height 225
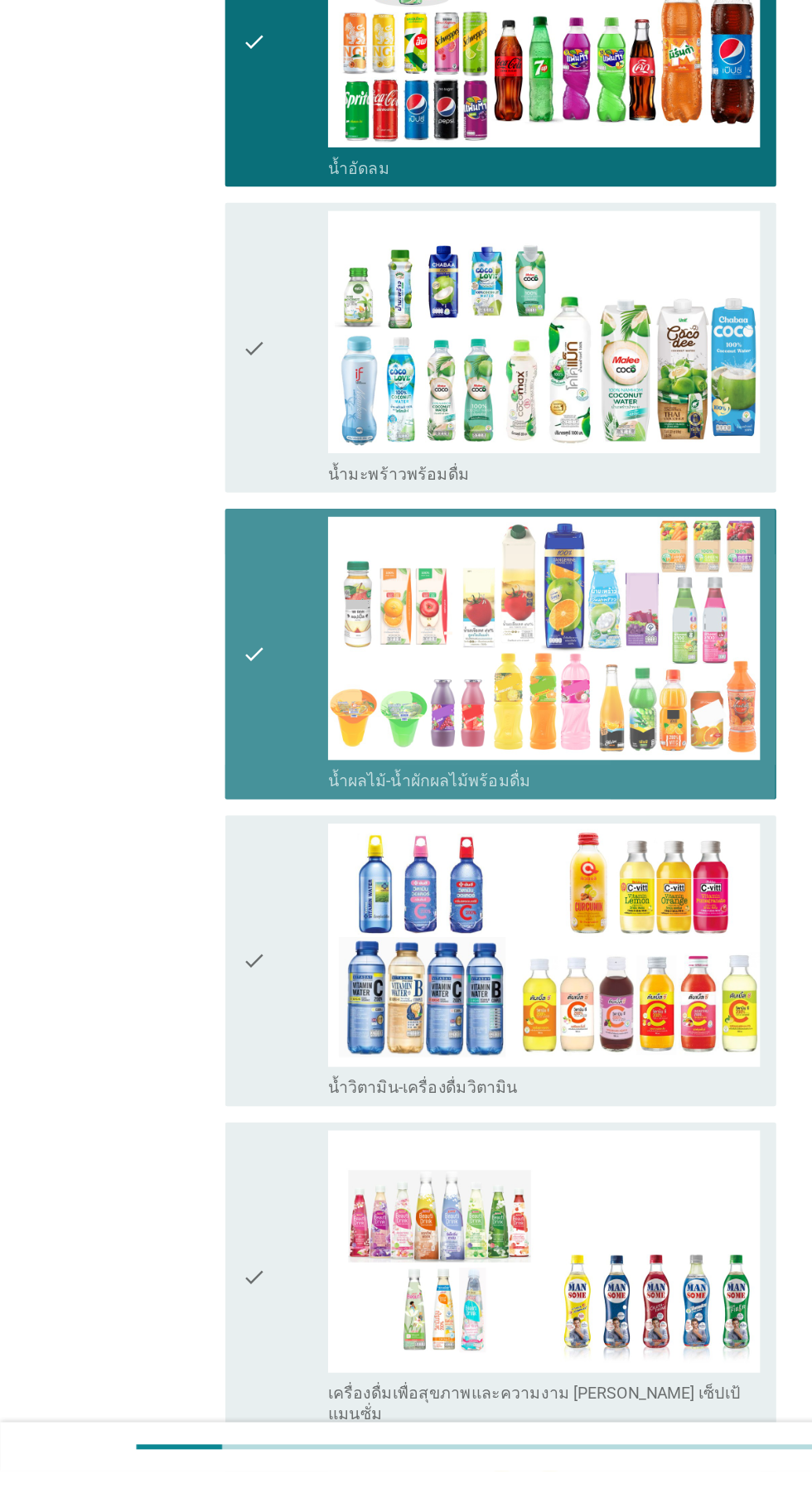
scroll to position [1531, 0]
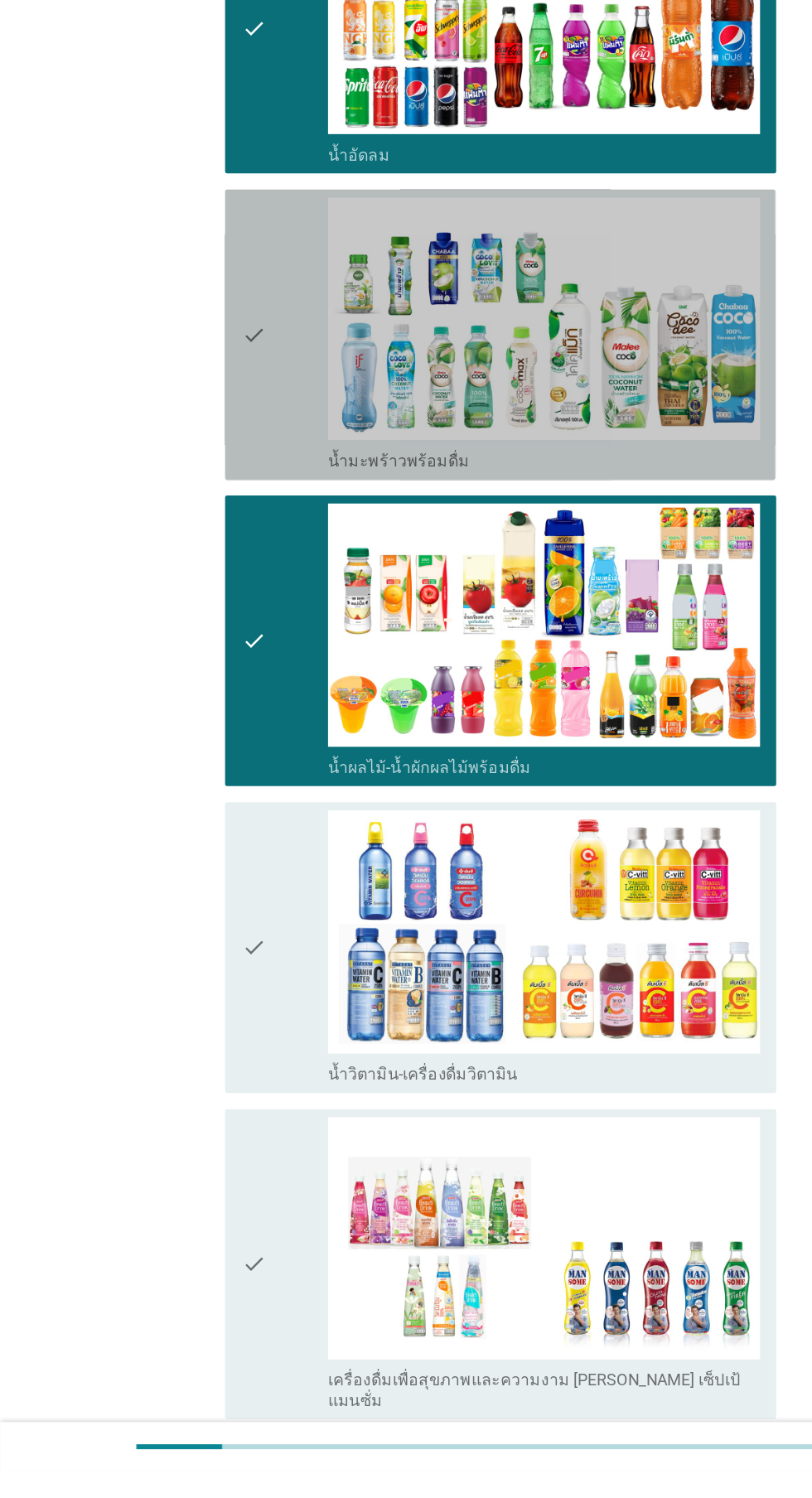
click at [212, 596] on icon "check" at bounding box center [208, 566] width 19 height 225
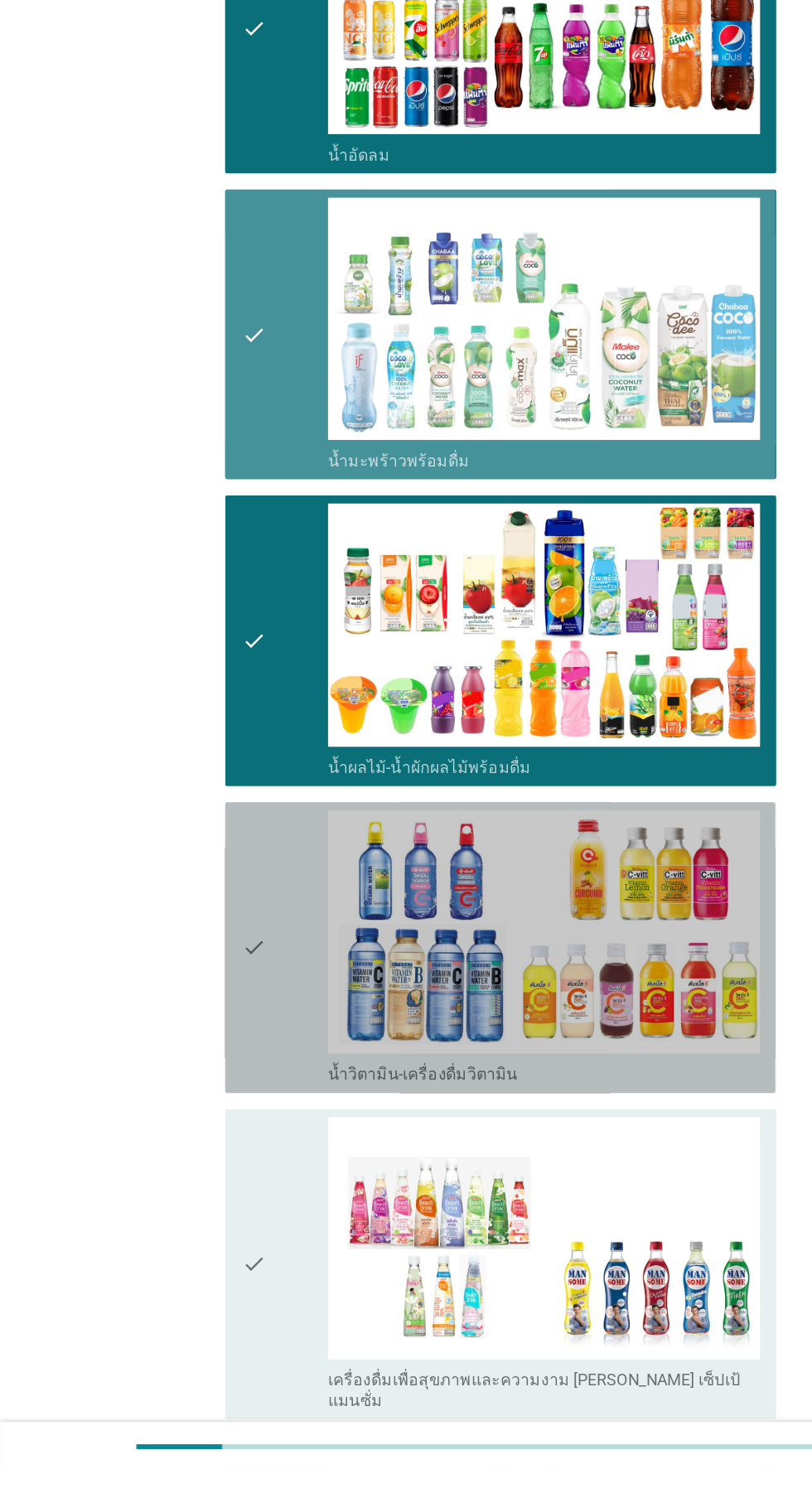
click at [218, 1098] on div "check" at bounding box center [233, 1068] width 71 height 225
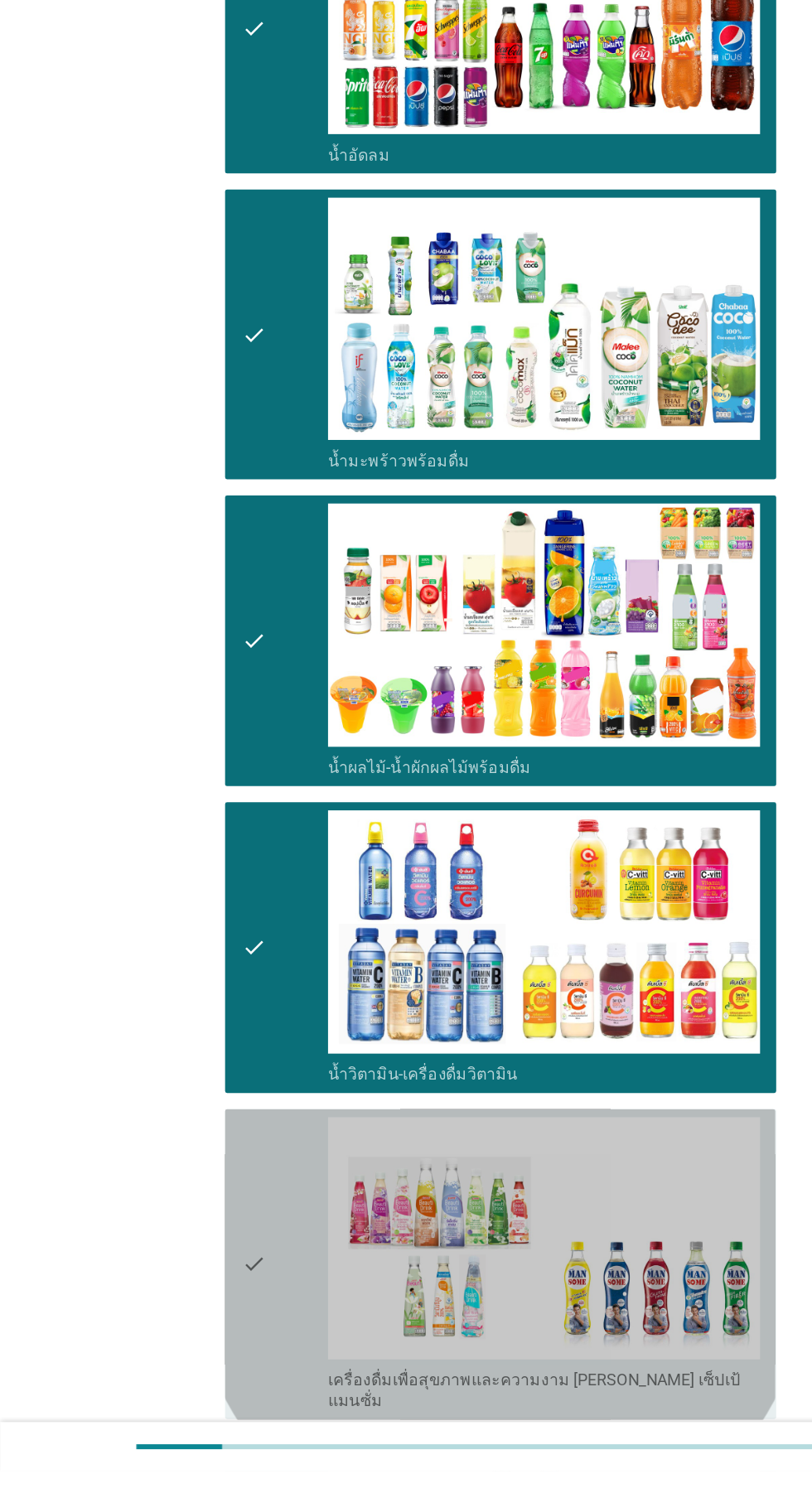
click at [223, 1312] on div "check" at bounding box center [233, 1328] width 71 height 242
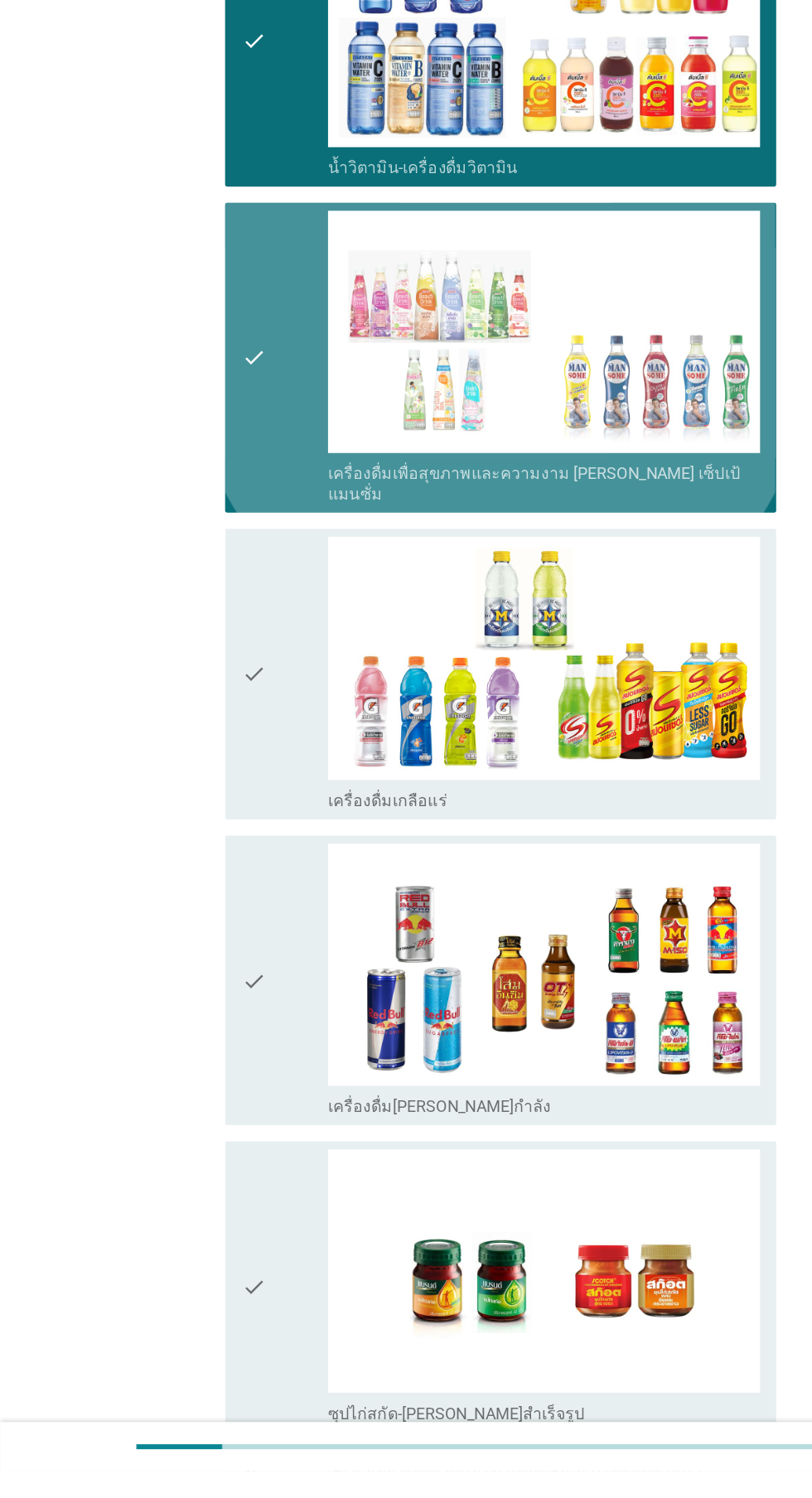
scroll to position [2320, 0]
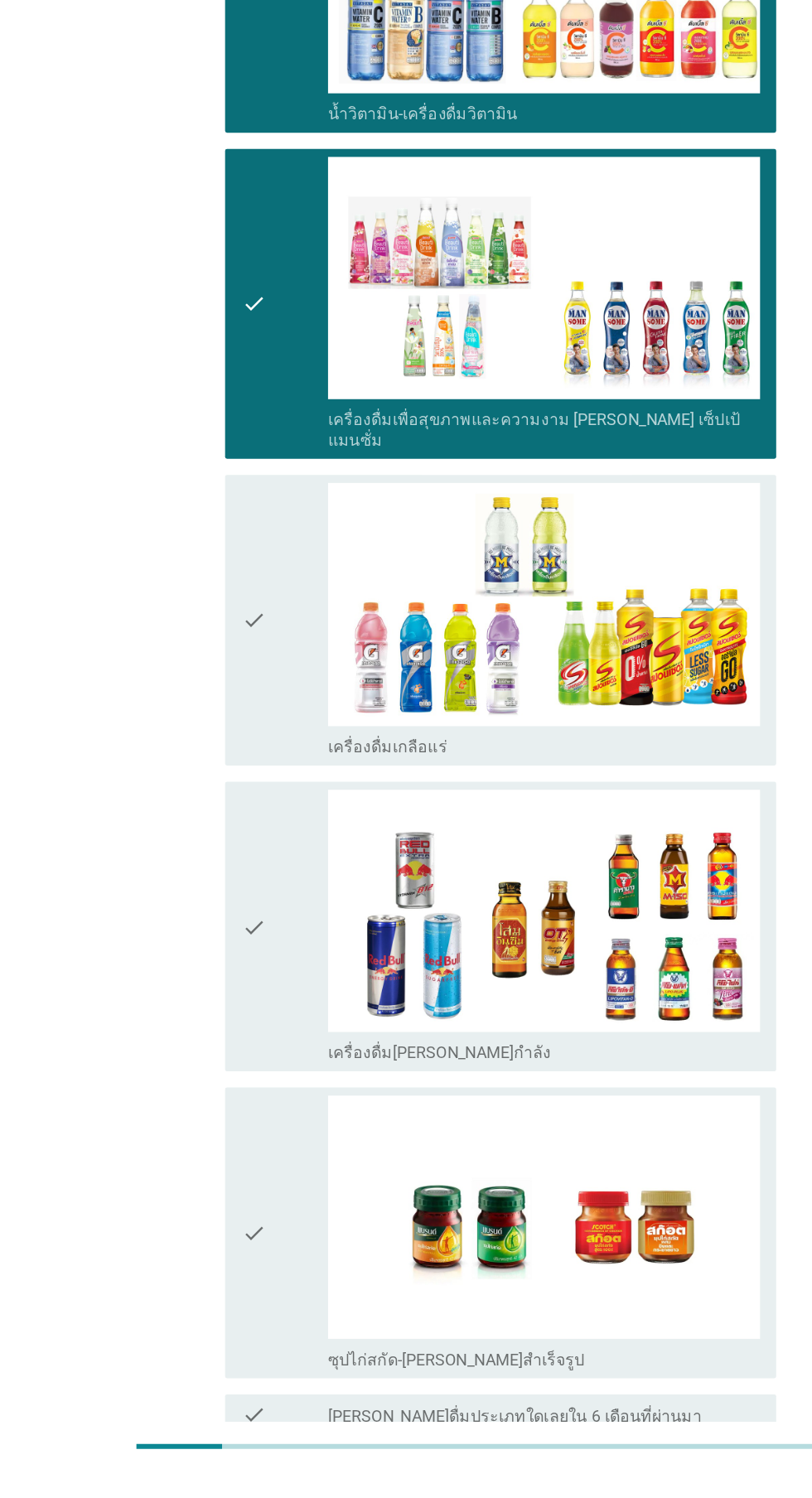
click at [246, 1005] on div "check" at bounding box center [233, 1051] width 71 height 225
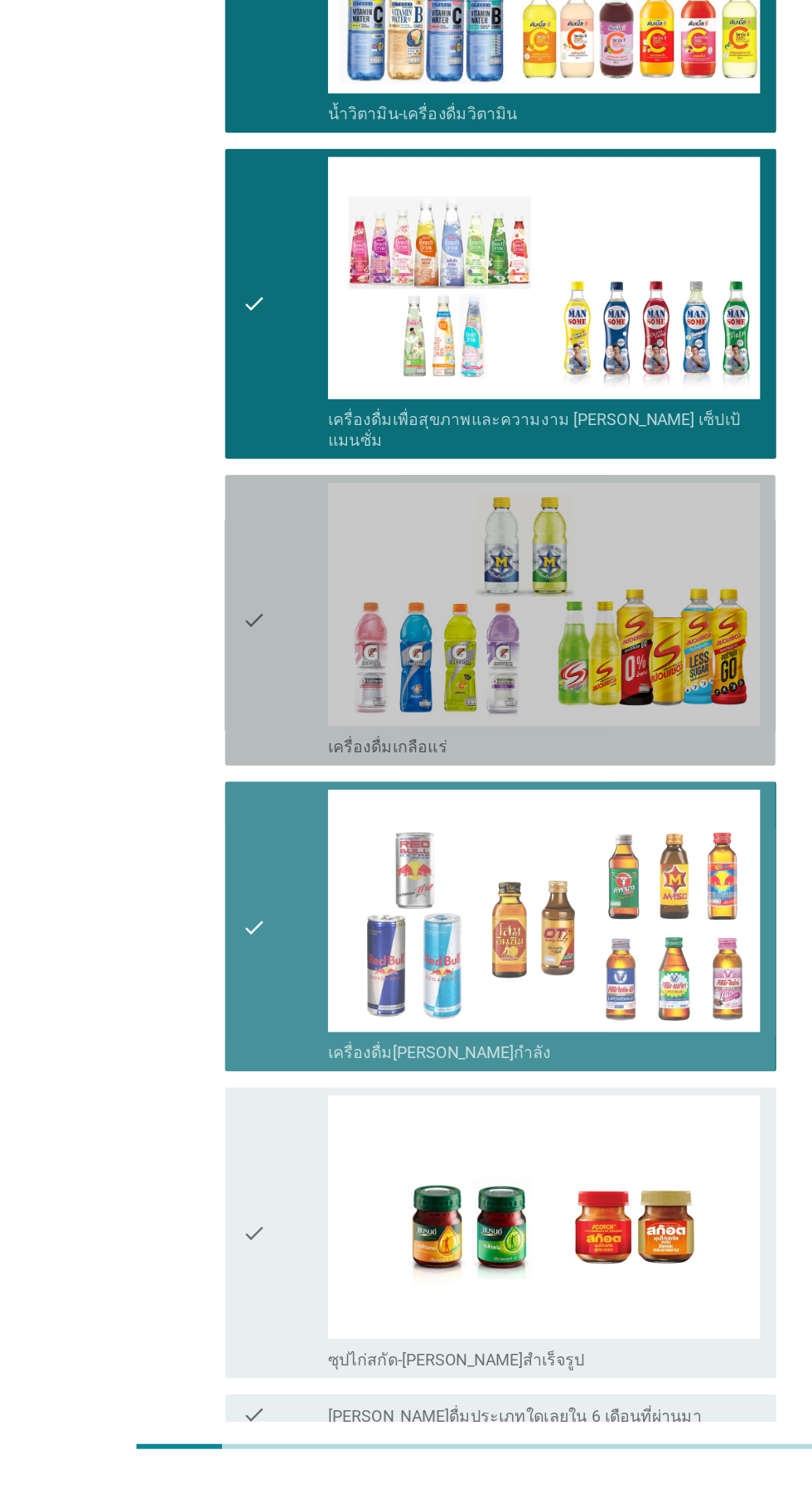
click at [224, 782] on div "check" at bounding box center [233, 799] width 71 height 225
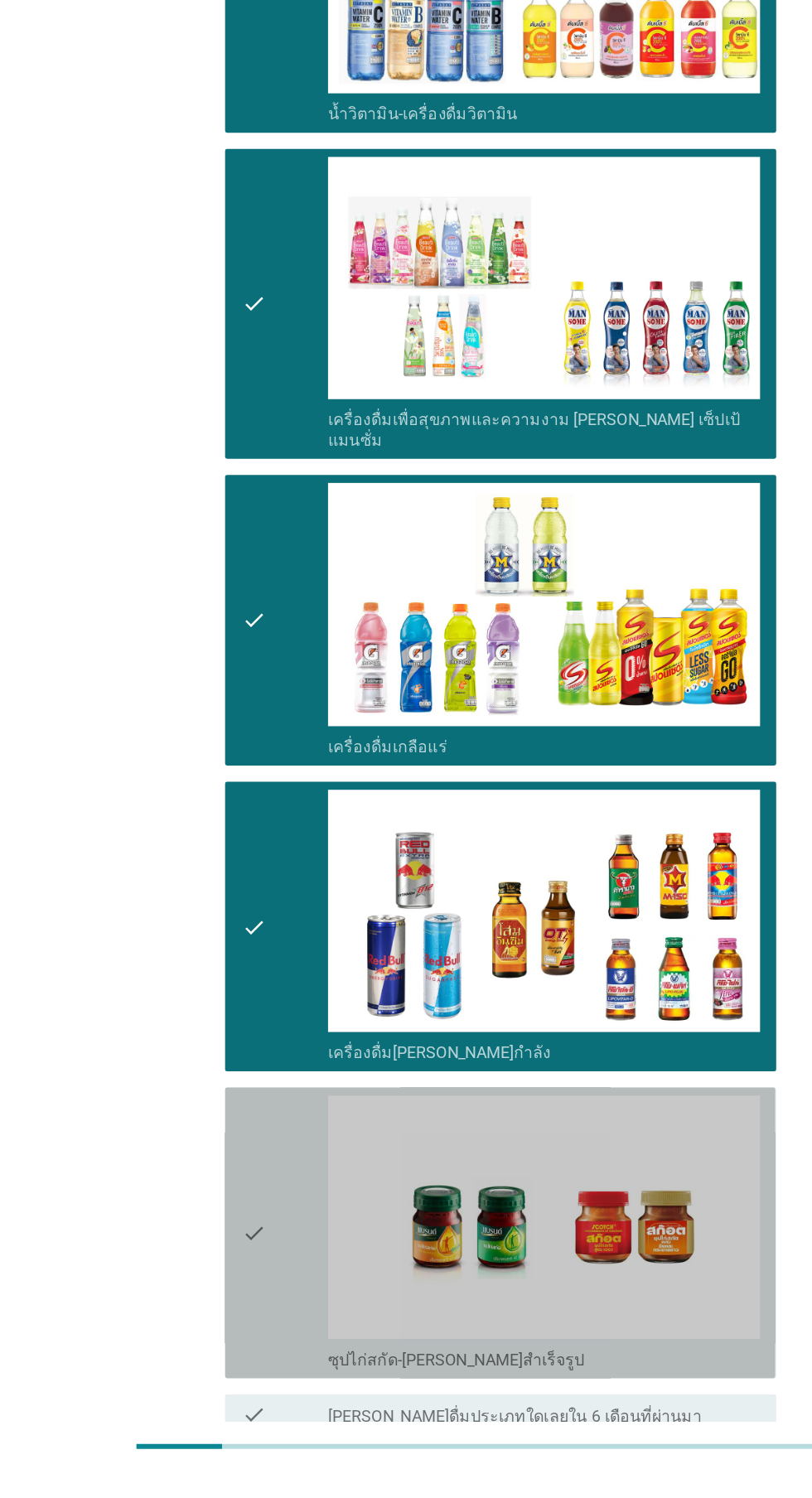
click at [211, 1193] on icon "check" at bounding box center [208, 1302] width 19 height 225
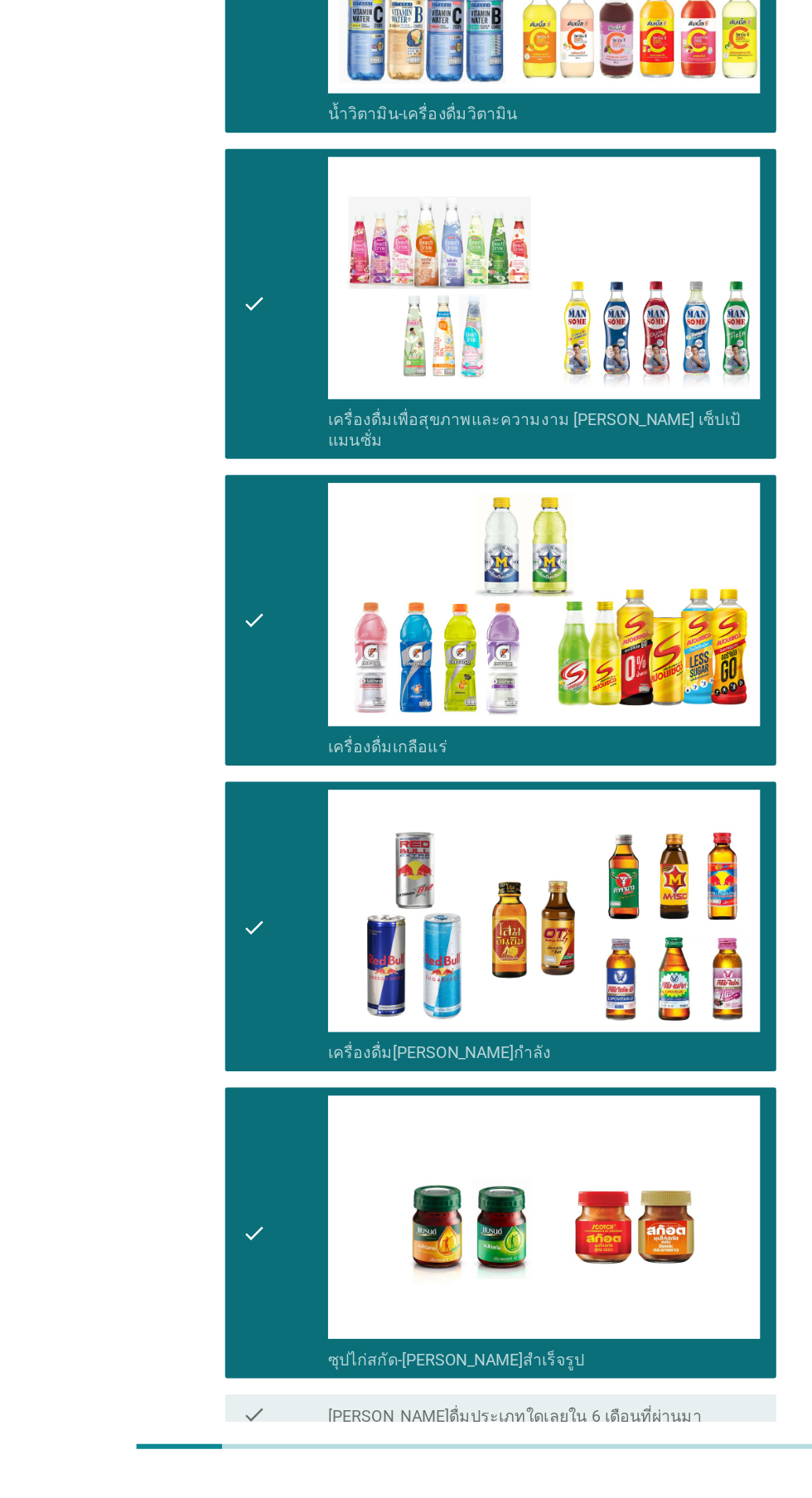
click at [588, 1497] on button "ต่อไป" at bounding box center [594, 1527] width 73 height 30
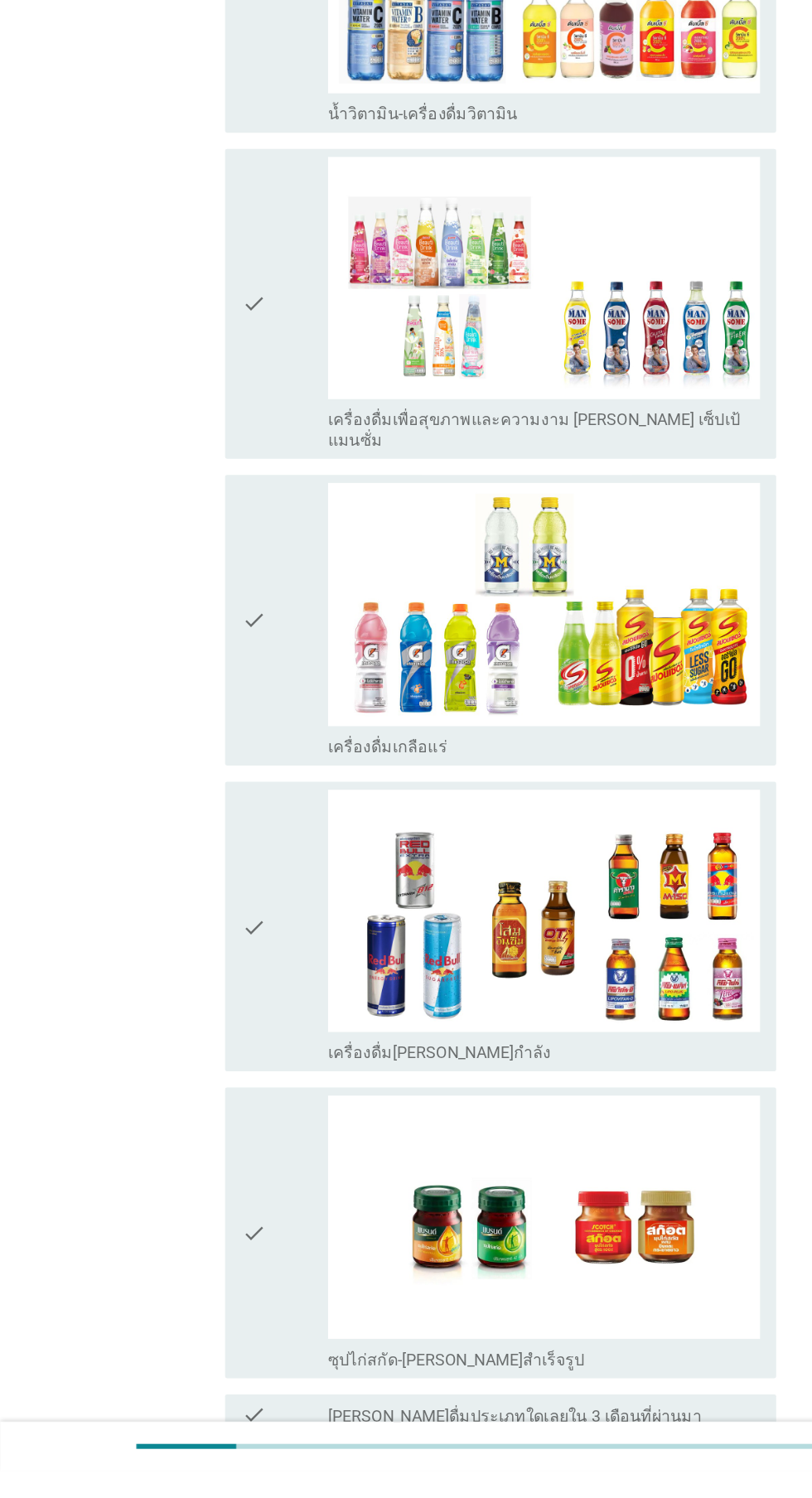
scroll to position [0, 0]
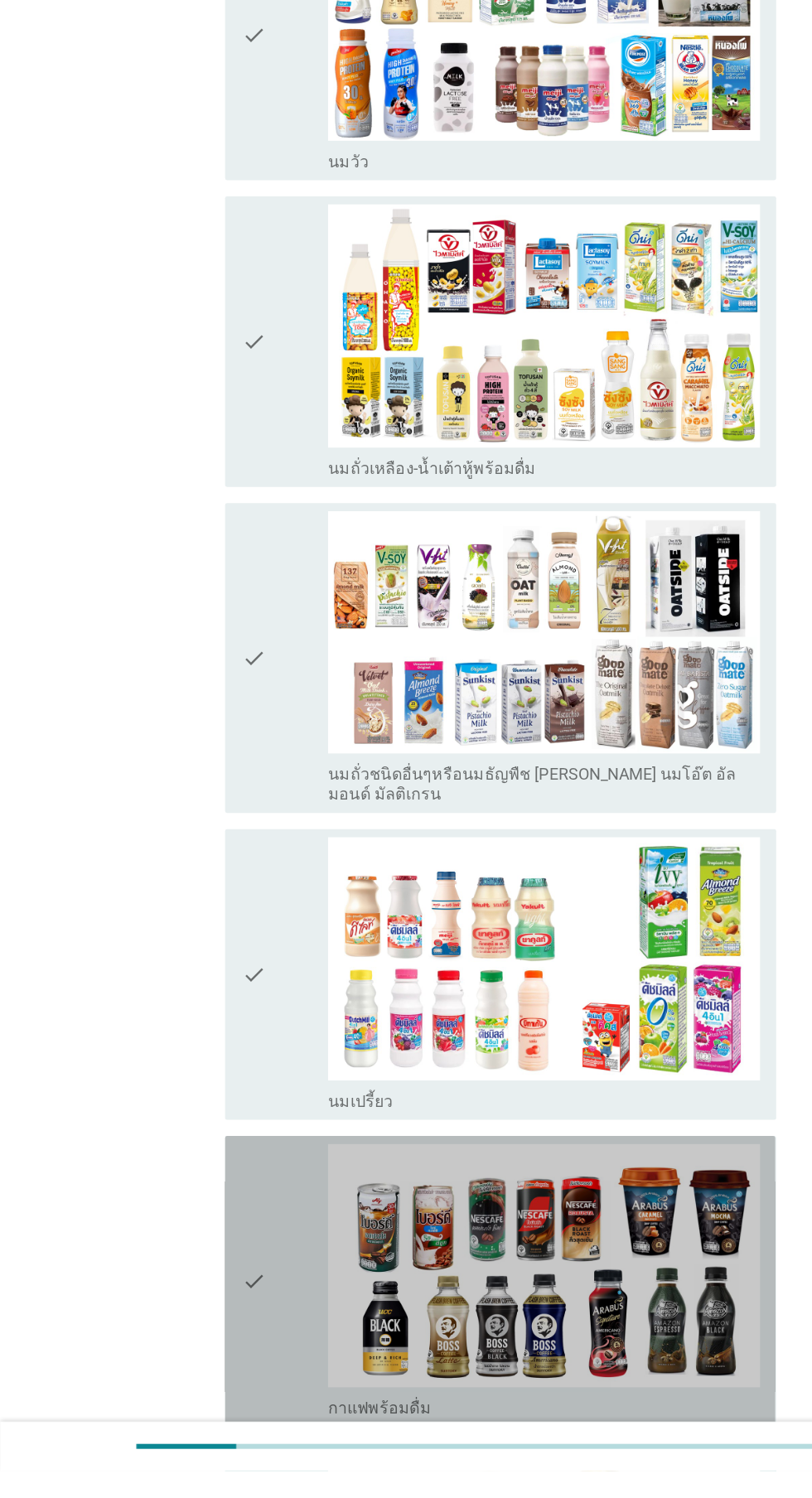
click at [212, 1306] on icon "check" at bounding box center [208, 1342] width 19 height 225
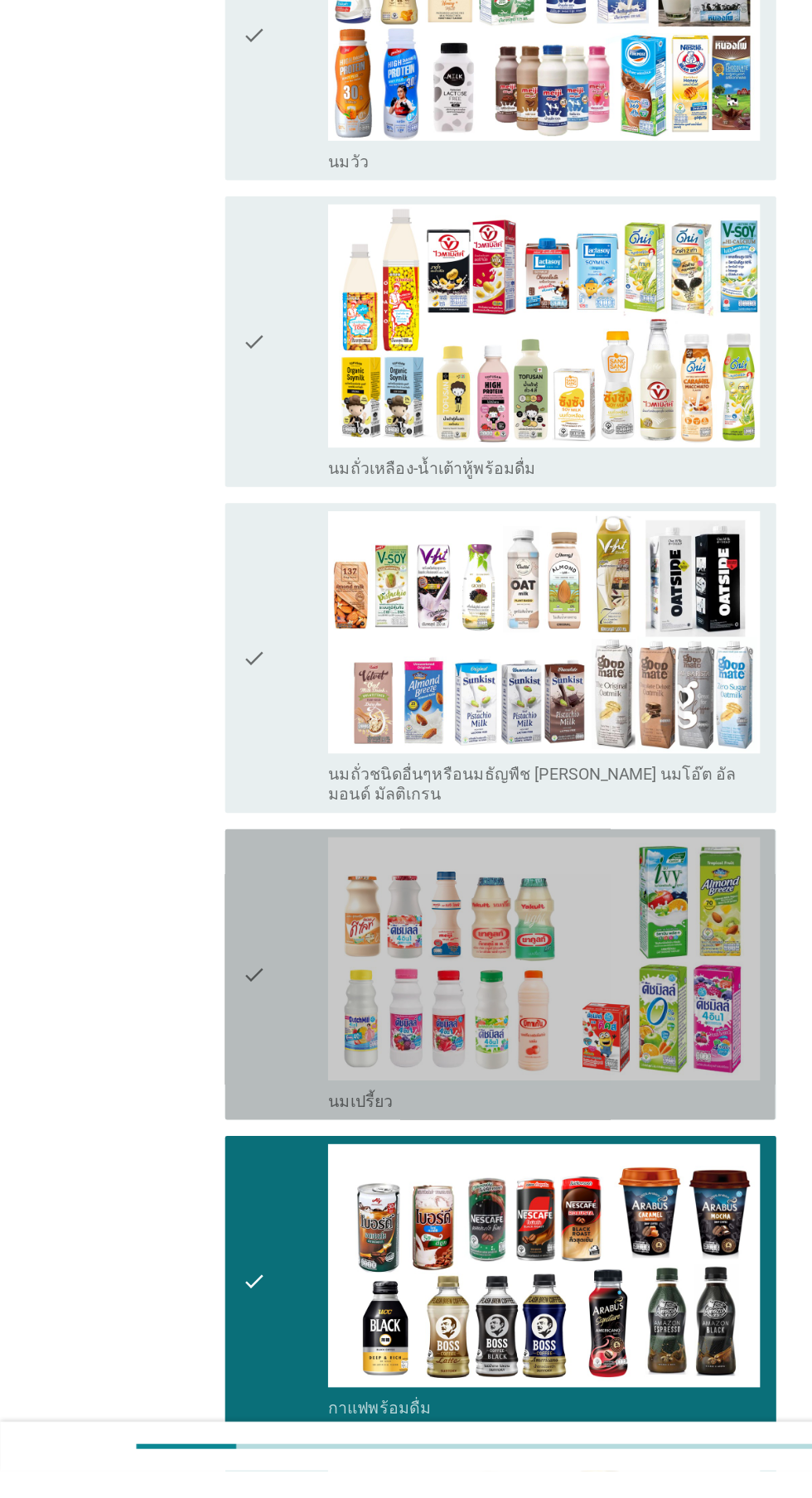
click at [218, 1022] on div "check" at bounding box center [233, 1091] width 71 height 225
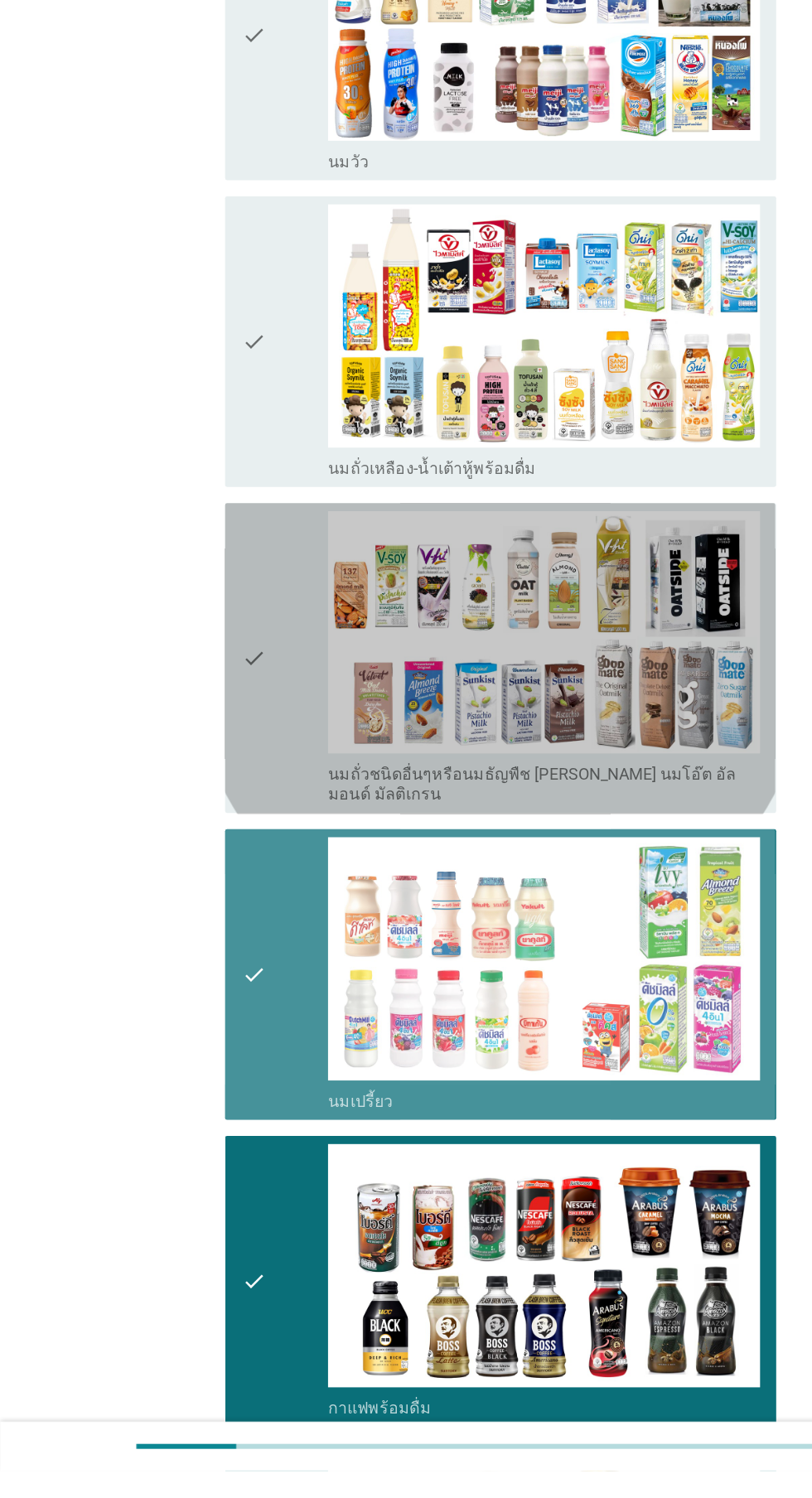
click at [218, 793] on div "check" at bounding box center [233, 830] width 71 height 242
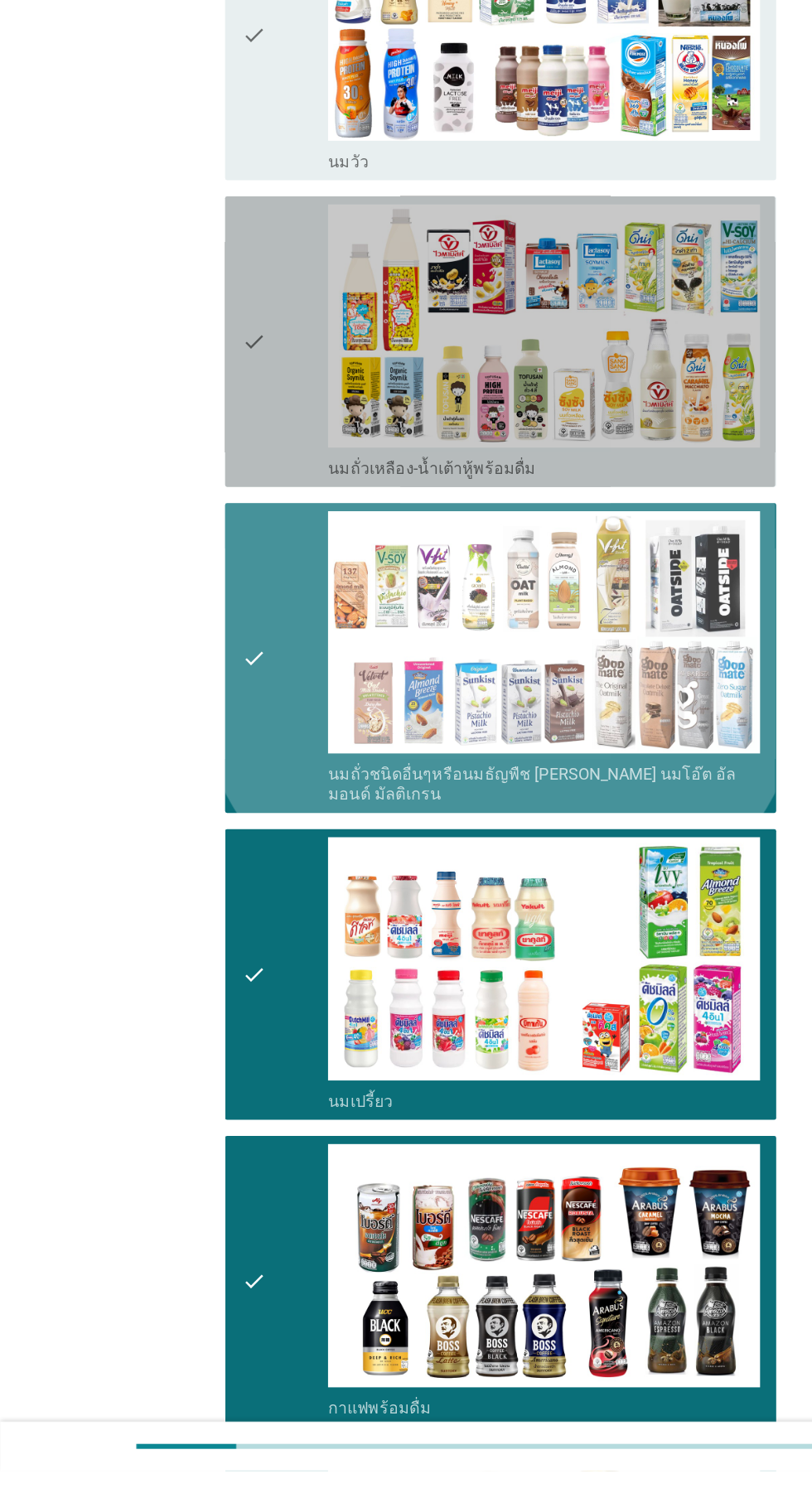
click at [208, 566] on icon "check" at bounding box center [208, 570] width 19 height 225
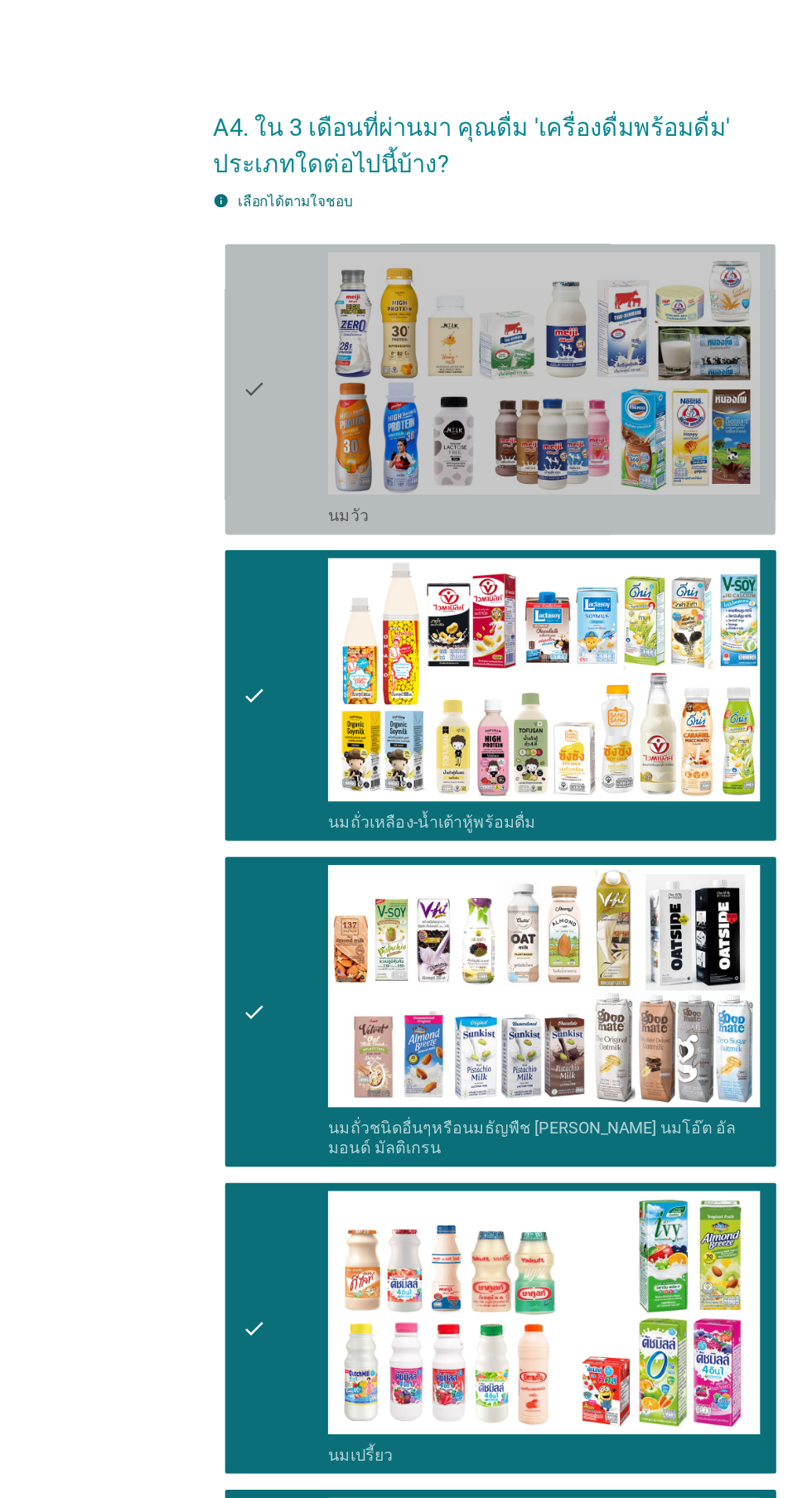
click at [211, 354] on icon "check" at bounding box center [208, 319] width 19 height 225
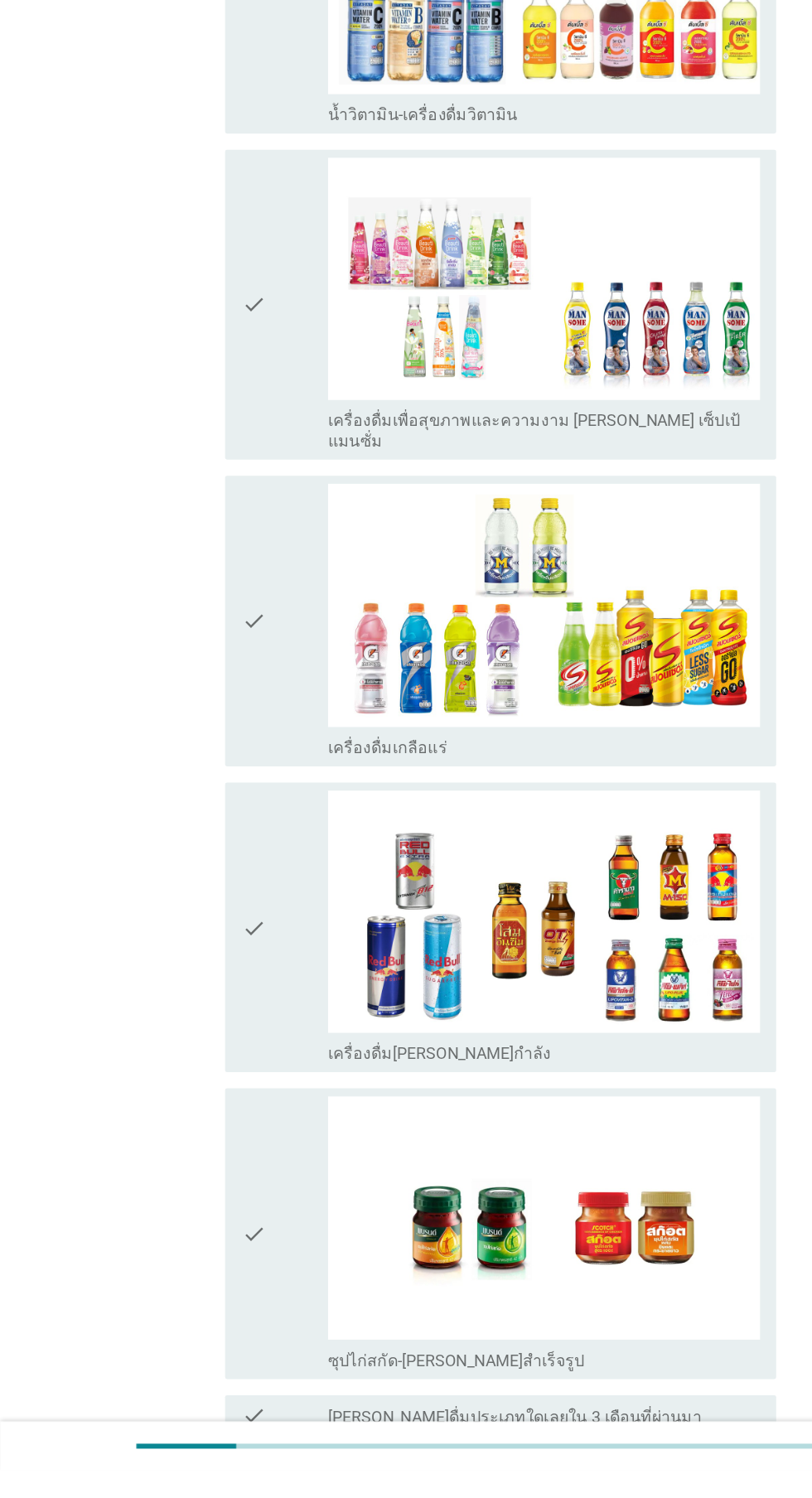
scroll to position [2320, 0]
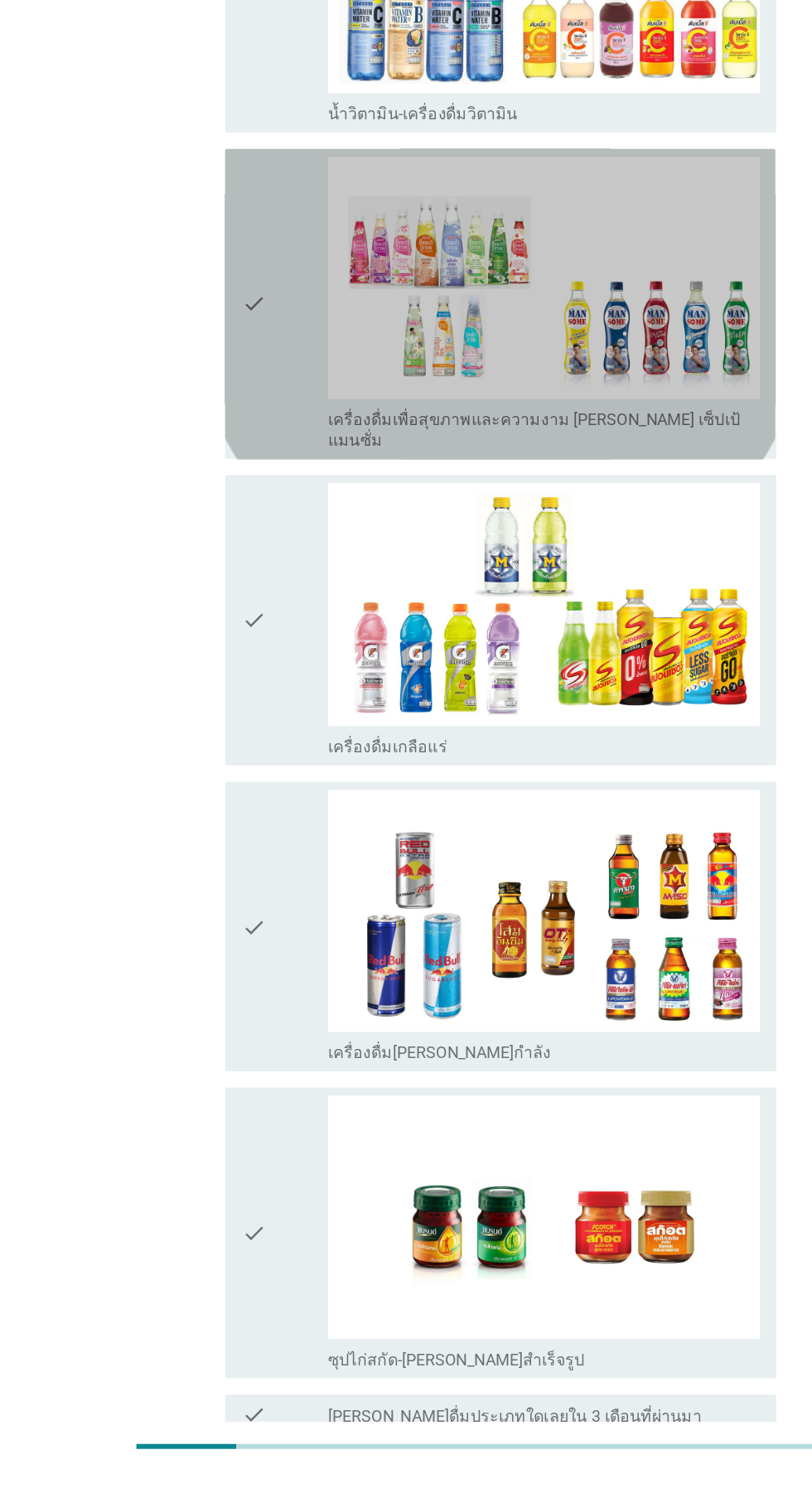
click at [215, 547] on icon "check" at bounding box center [208, 539] width 19 height 242
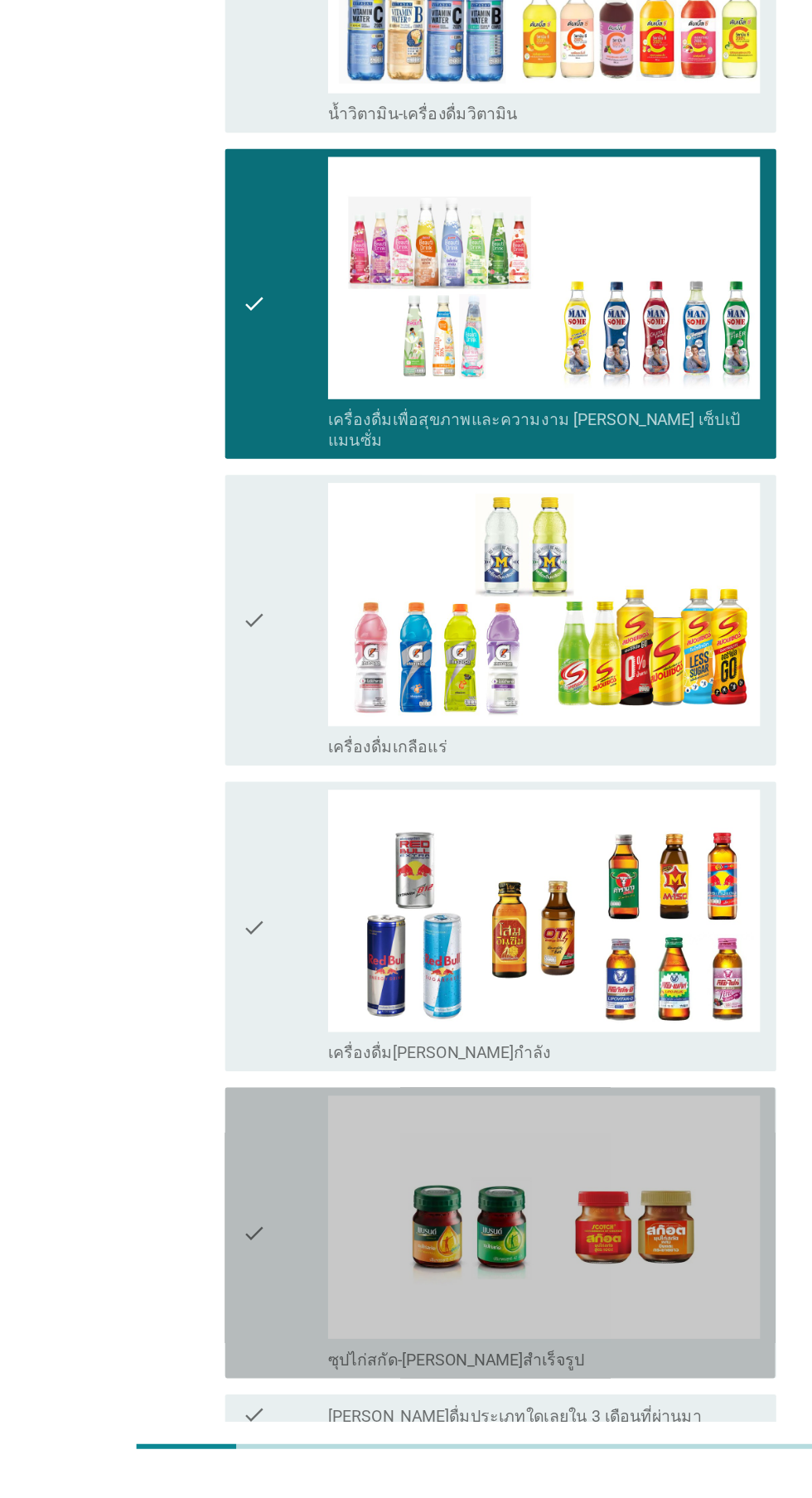
click at [224, 1226] on div "check" at bounding box center [233, 1302] width 71 height 225
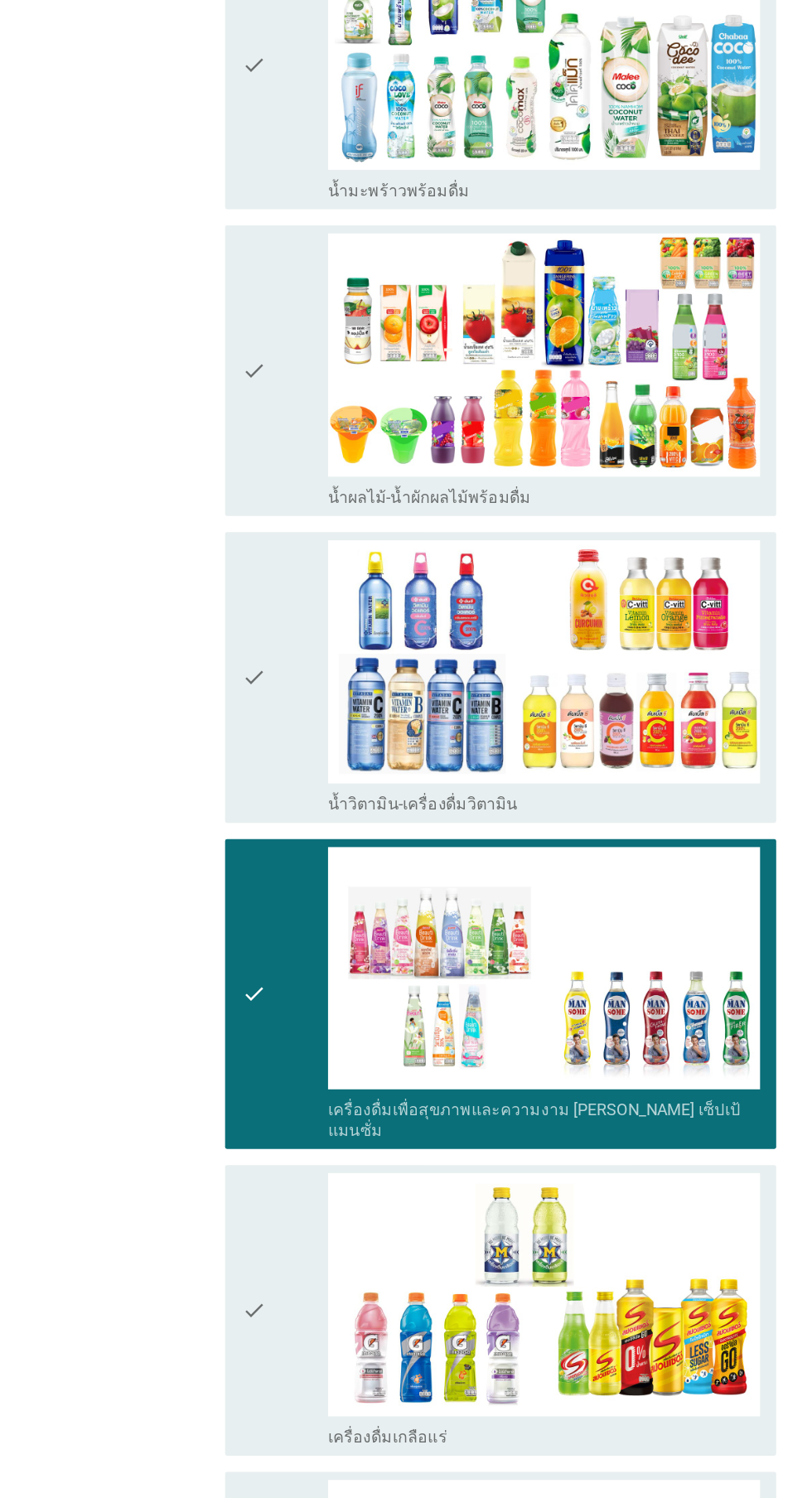
scroll to position [2035, 0]
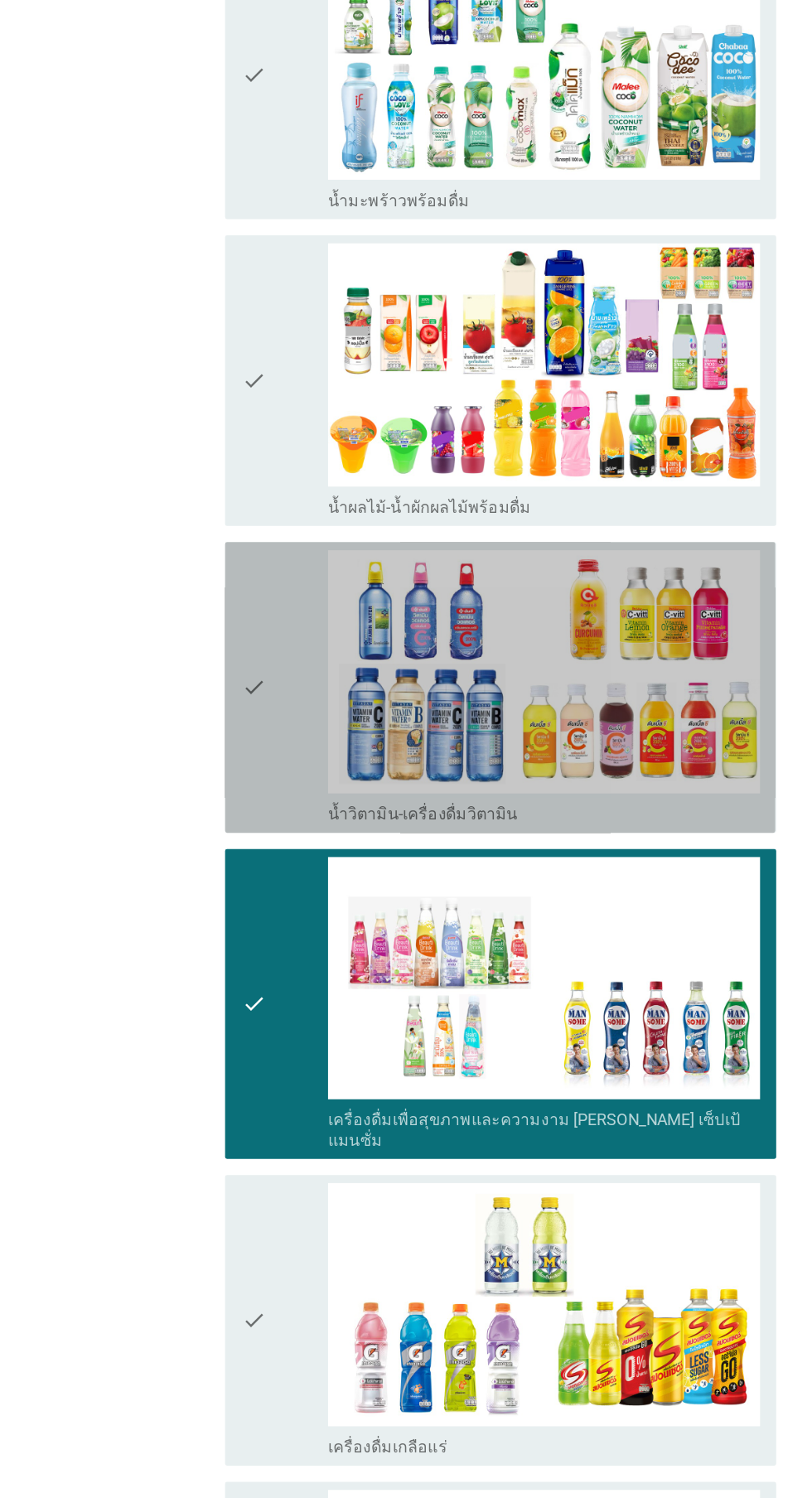
click at [212, 496] on icon "check" at bounding box center [208, 564] width 19 height 225
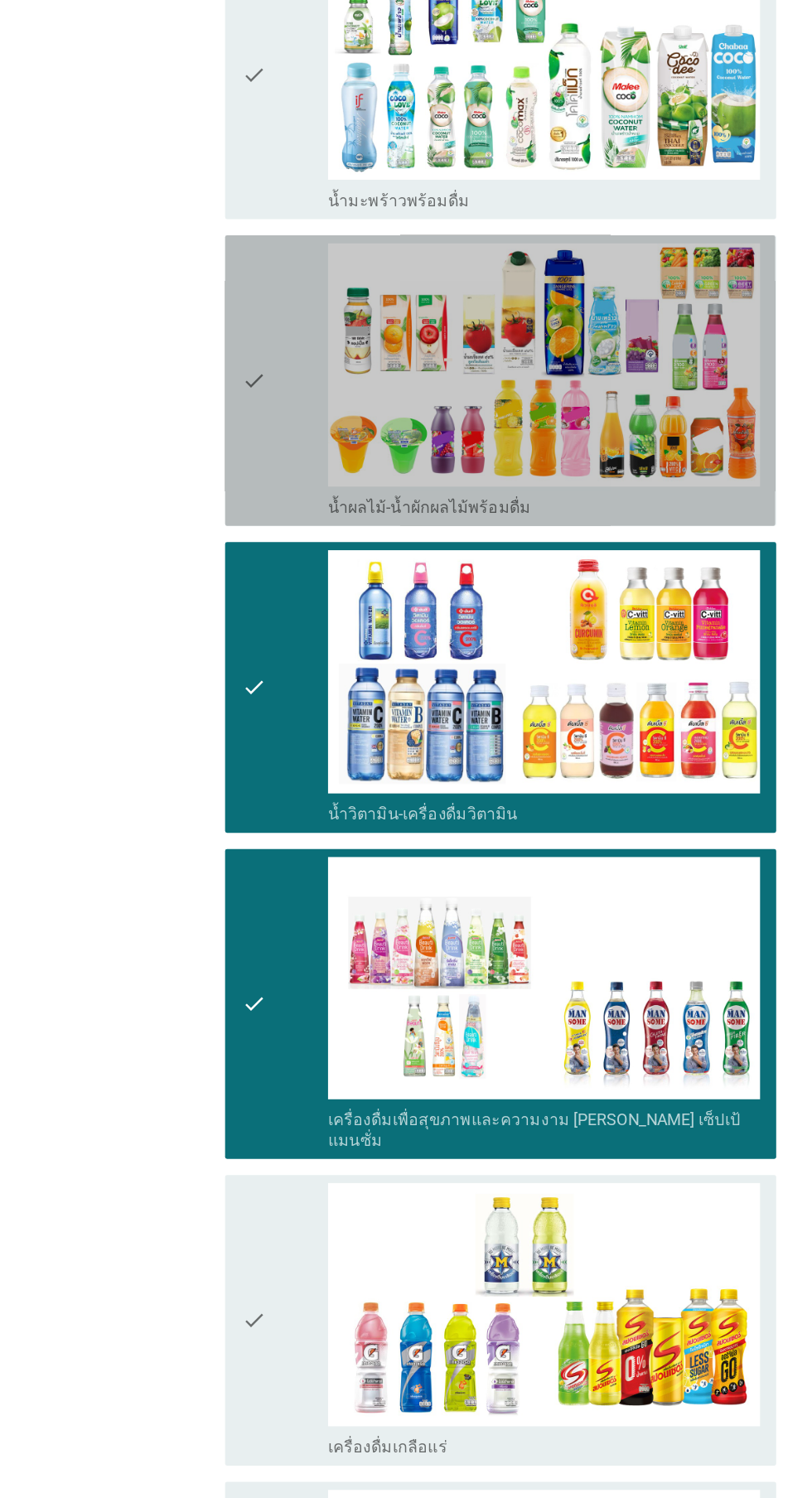
click at [221, 281] on div "check" at bounding box center [233, 312] width 71 height 225
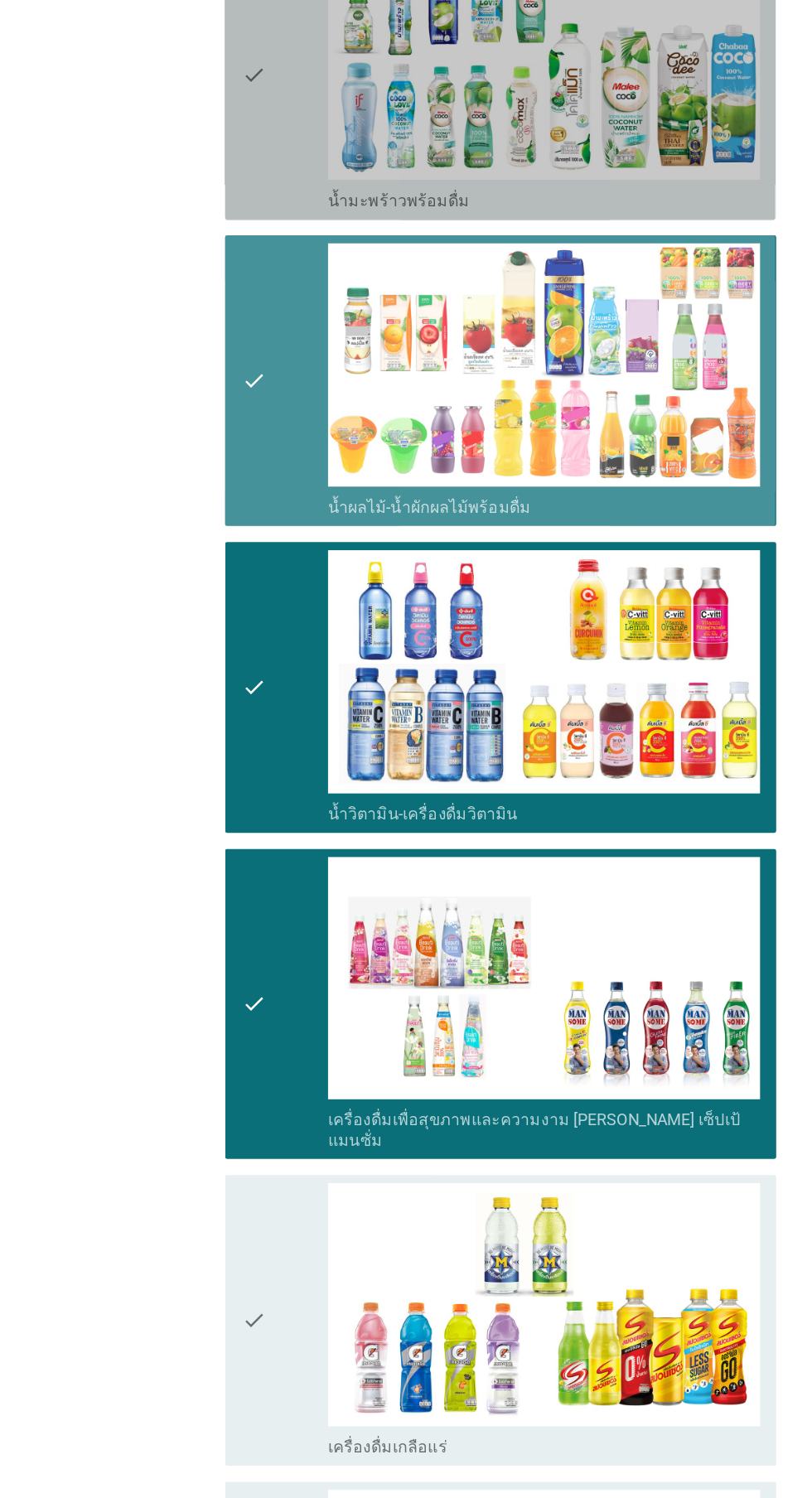
click at [226, 94] on div "check" at bounding box center [233, 61] width 71 height 225
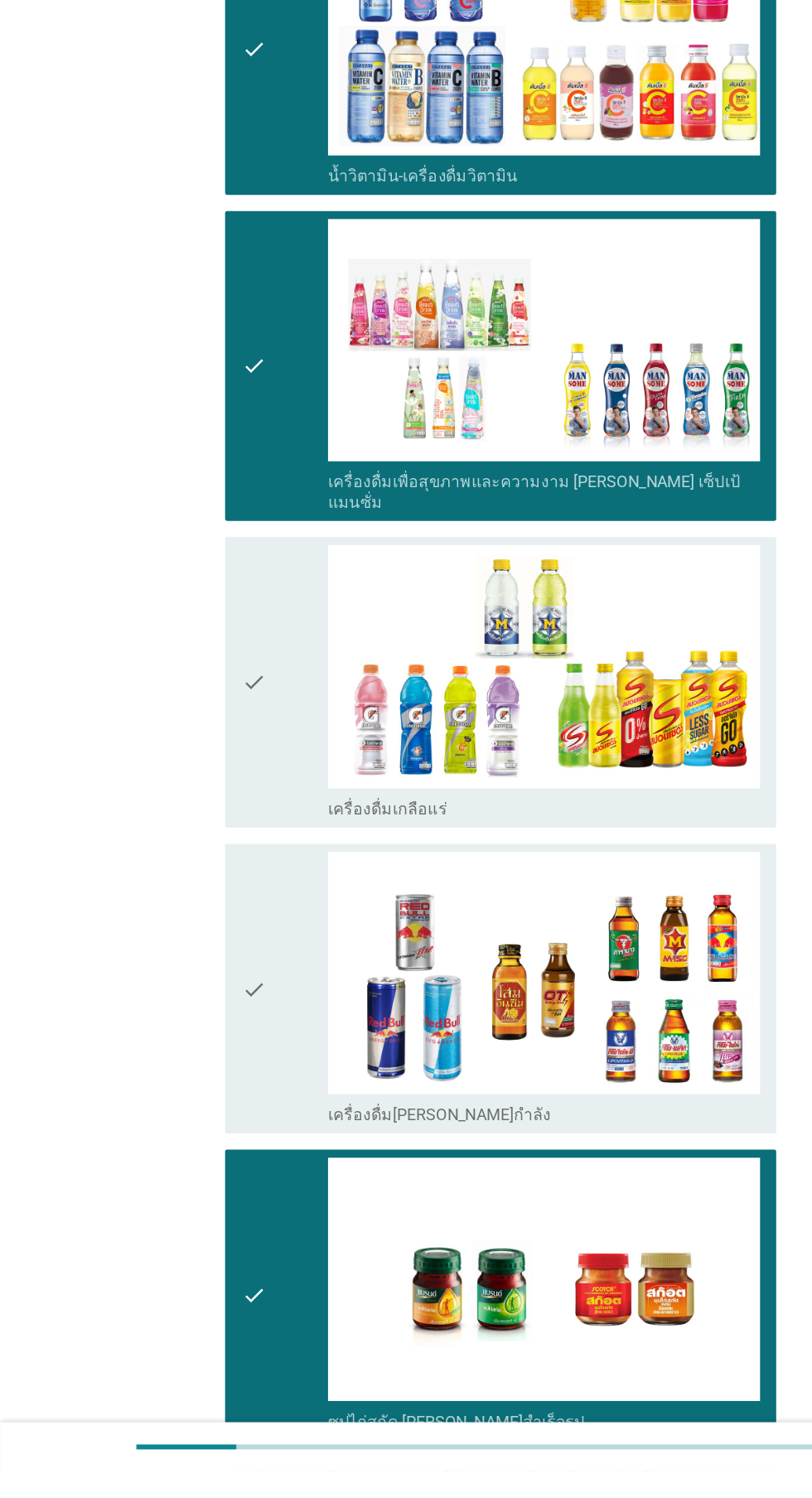
scroll to position [2271, 0]
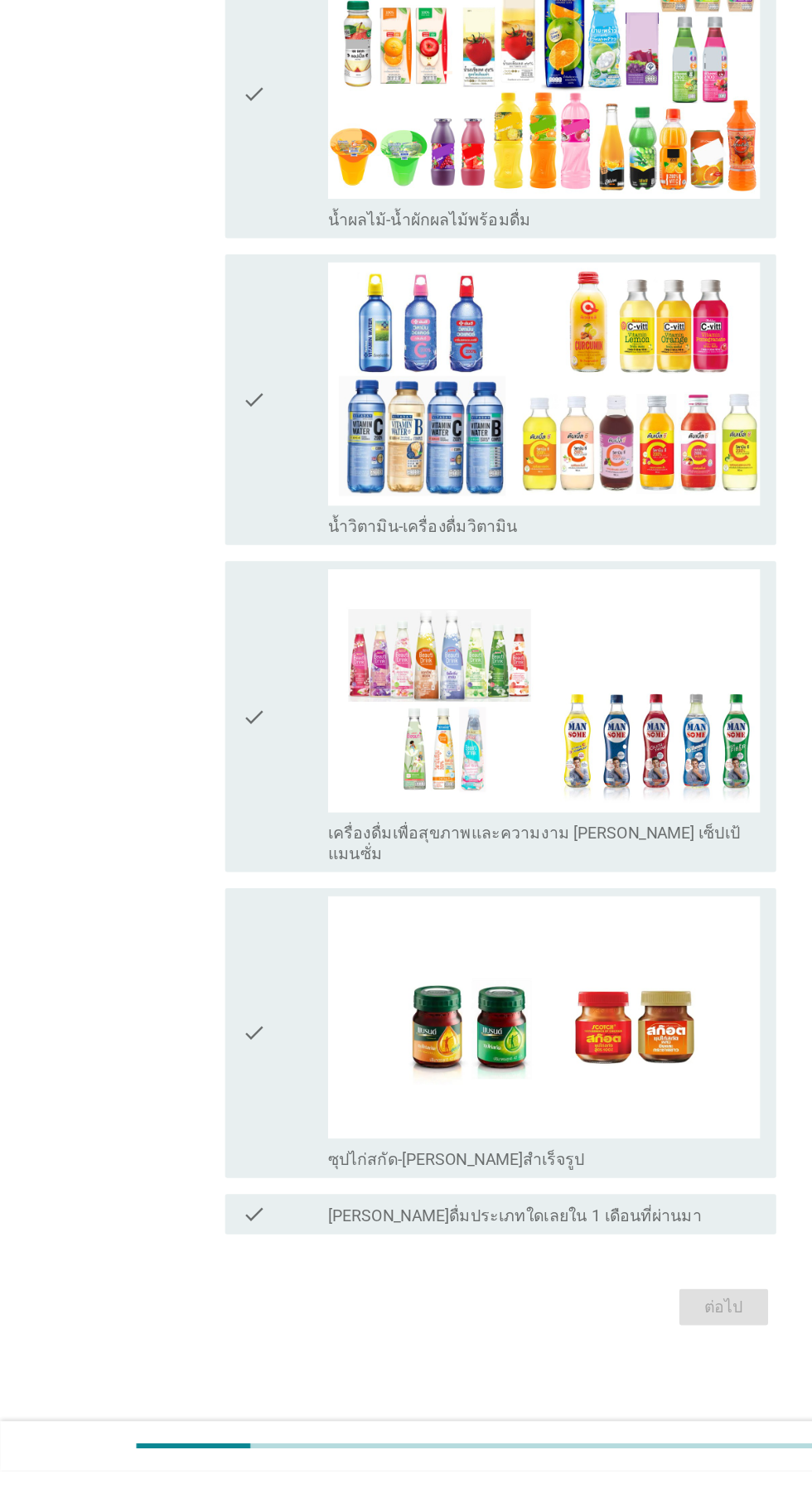
scroll to position [0, 0]
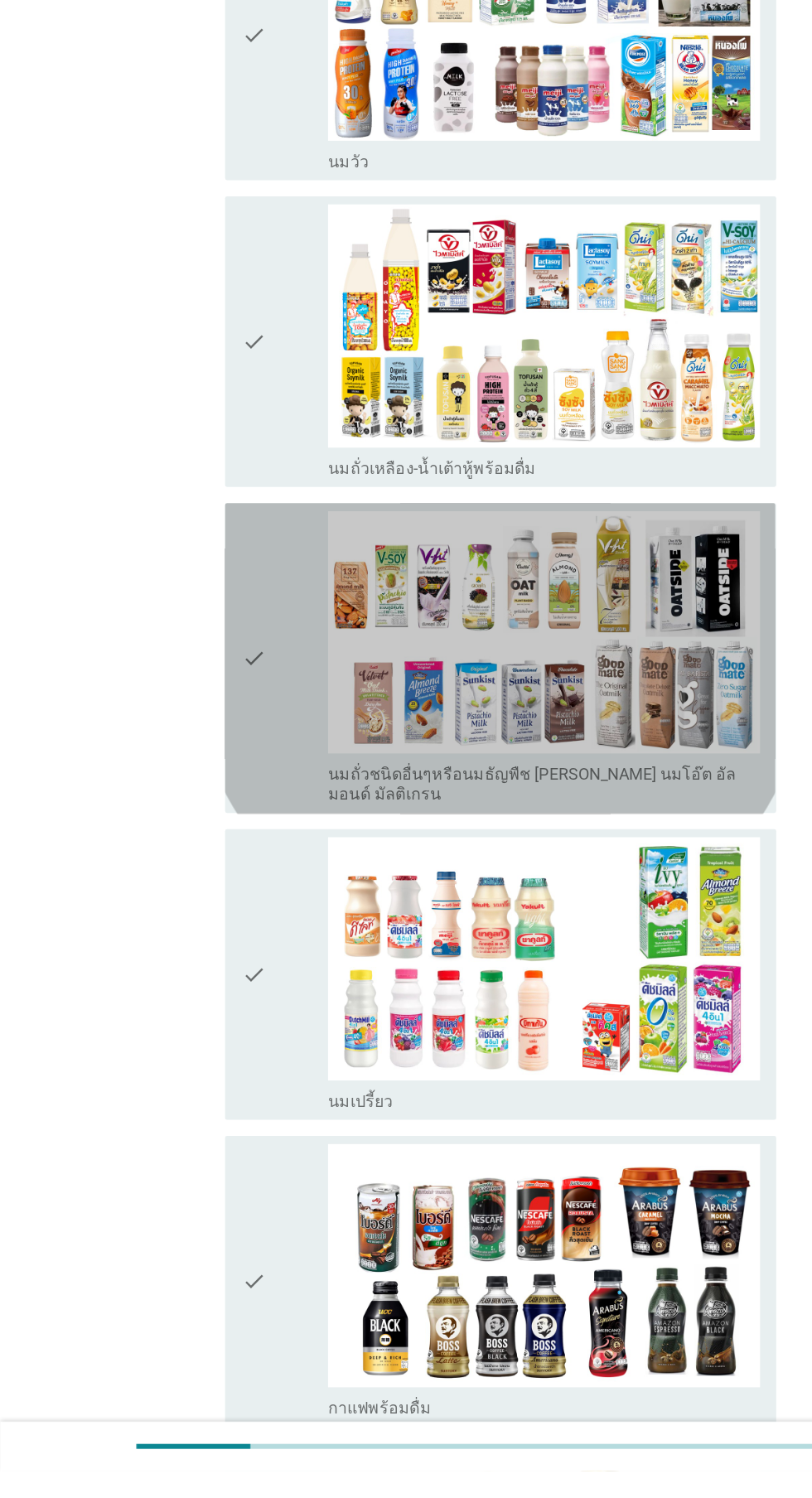
click at [209, 820] on icon "check" at bounding box center [208, 830] width 19 height 242
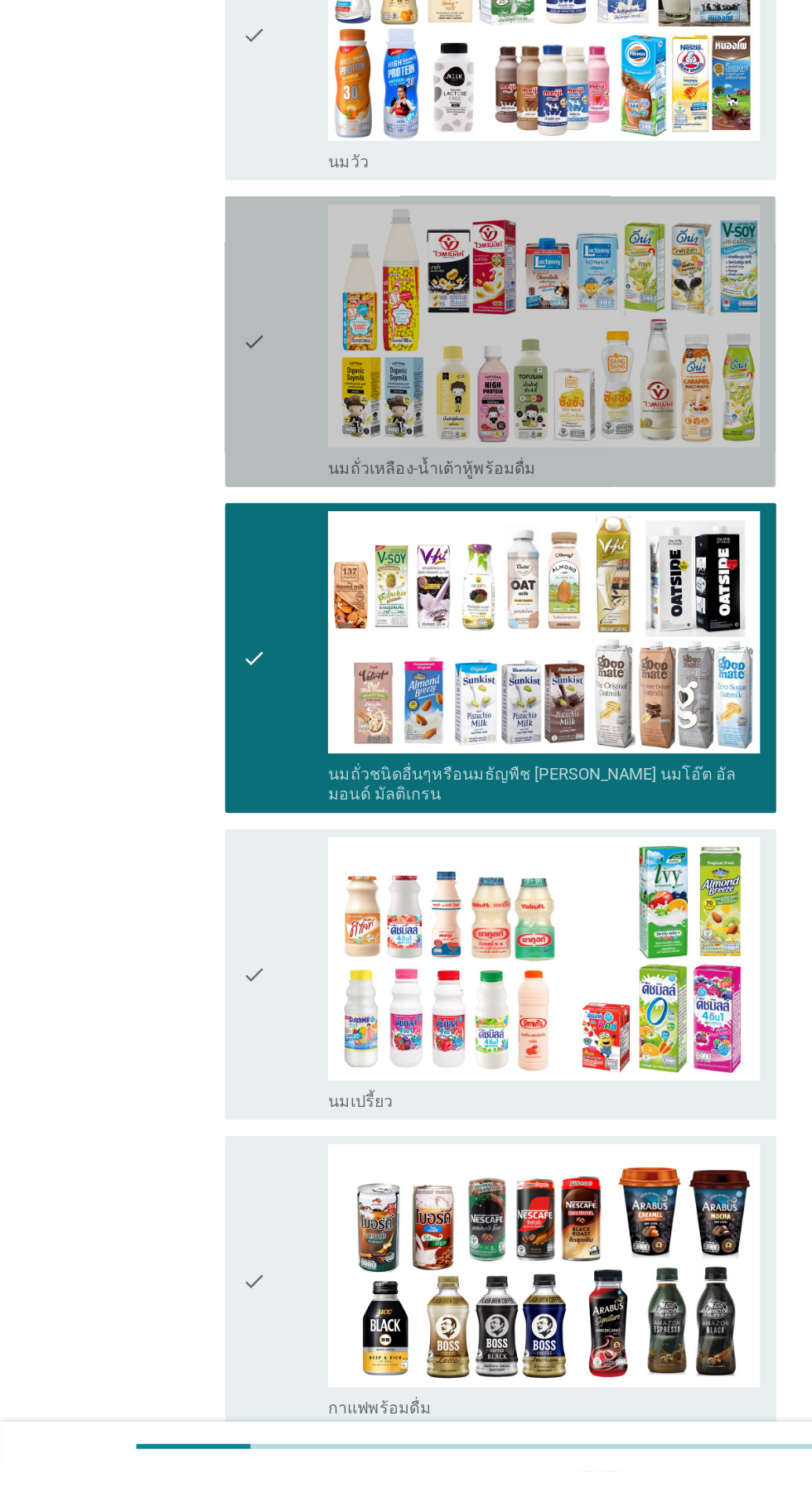
click at [207, 593] on icon "check" at bounding box center [208, 570] width 19 height 225
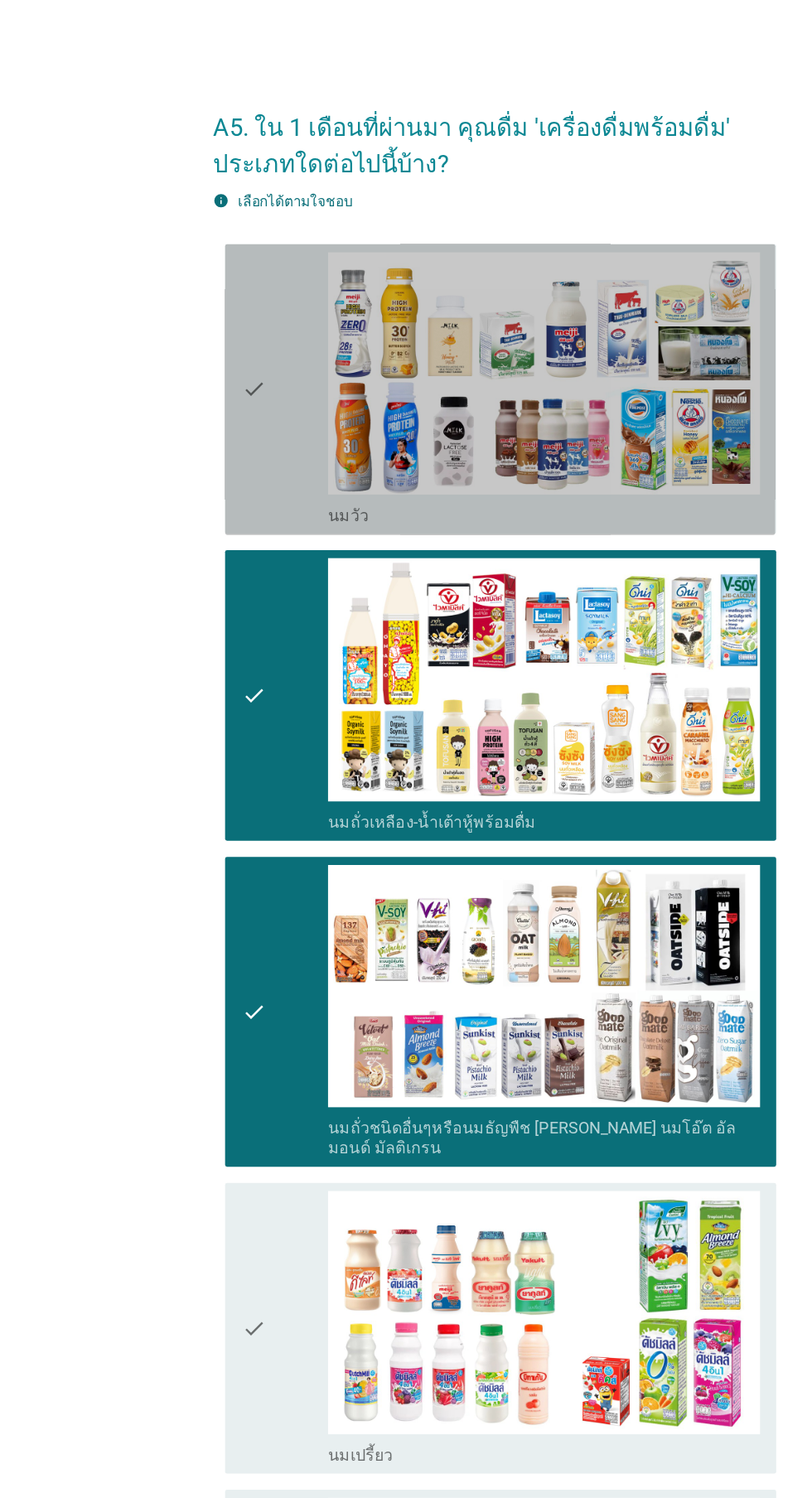
click at [239, 311] on div "check" at bounding box center [233, 319] width 71 height 225
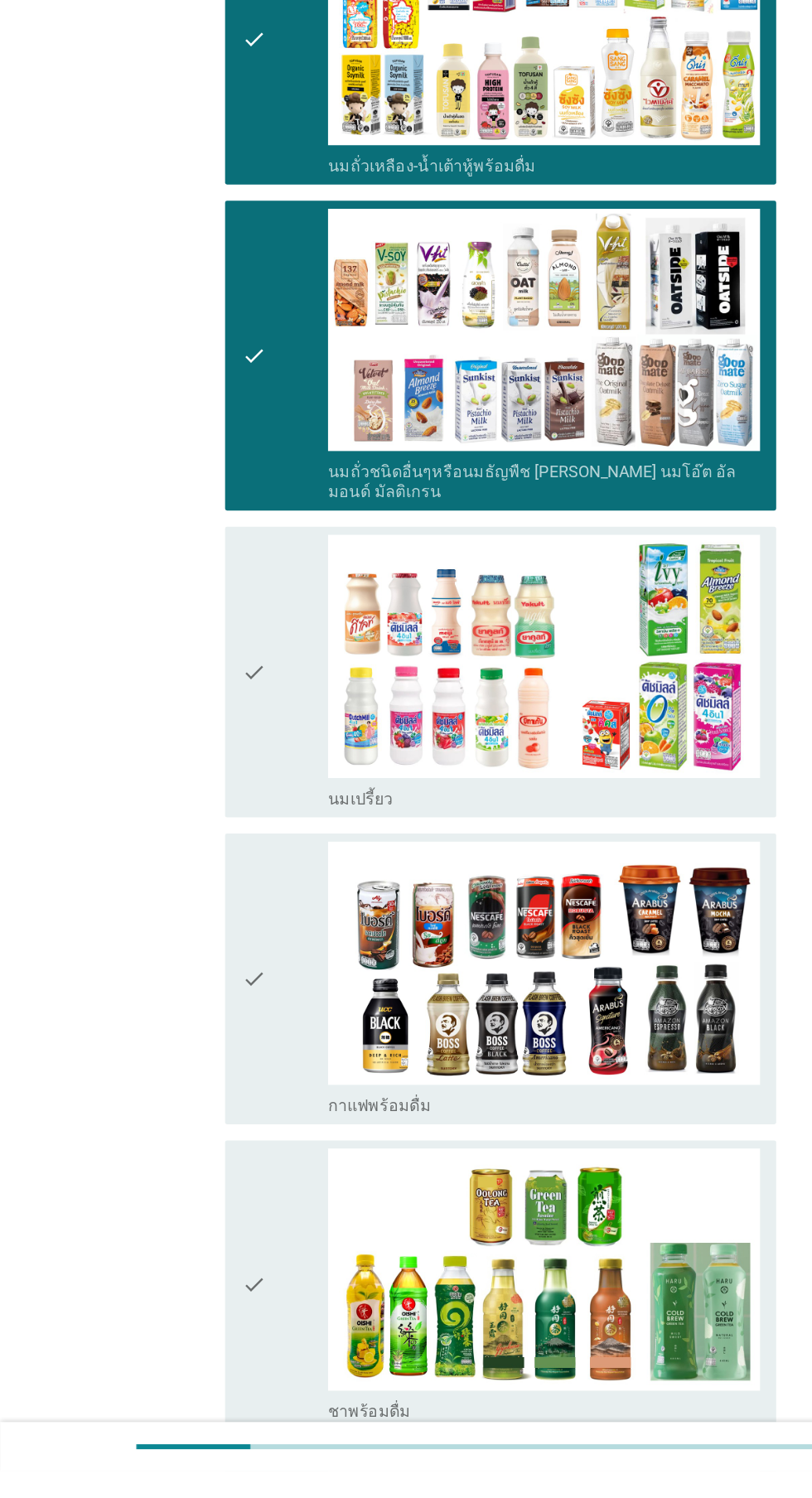
scroll to position [247, 0]
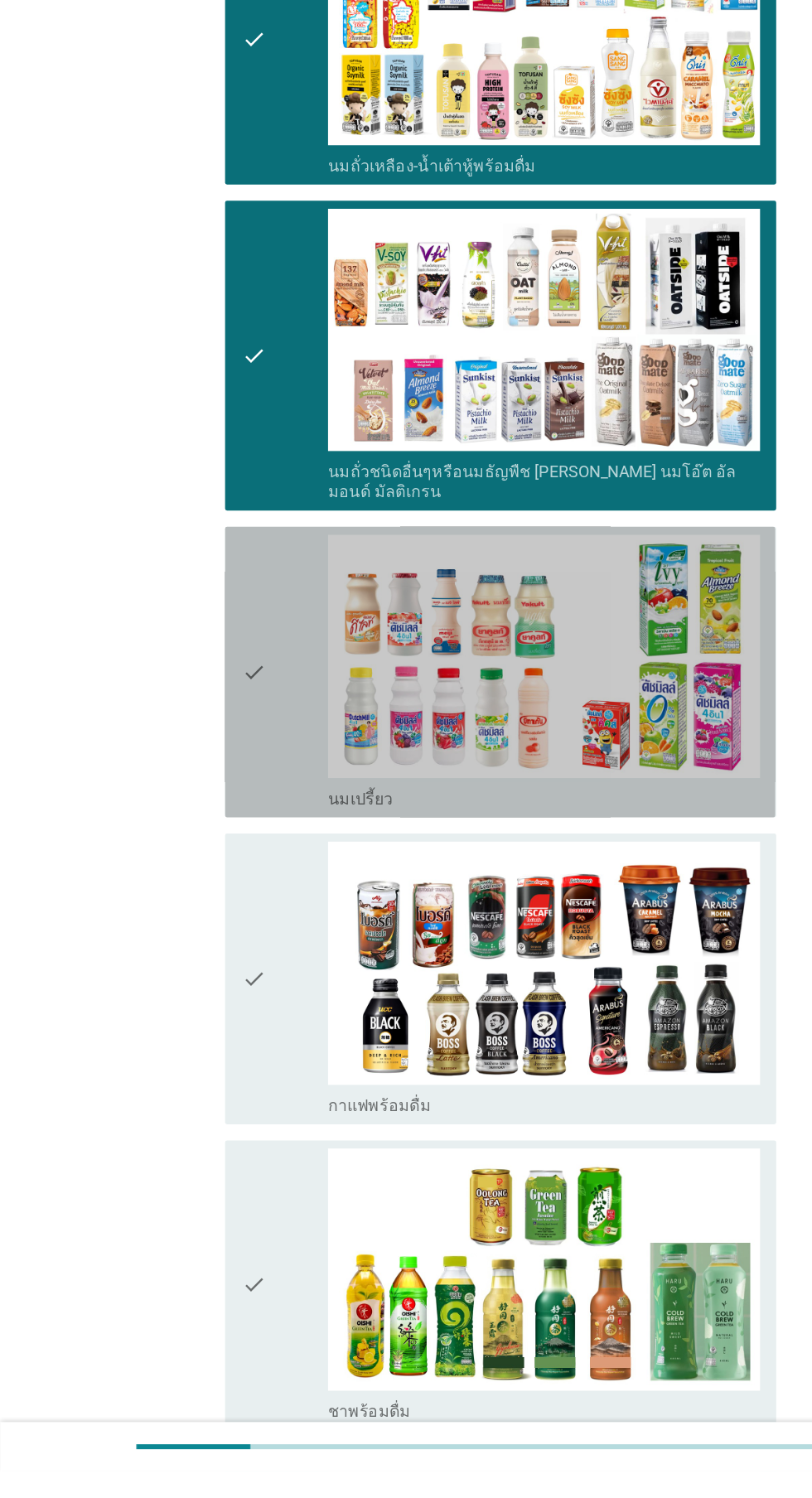
click at [223, 849] on div "check" at bounding box center [233, 842] width 71 height 225
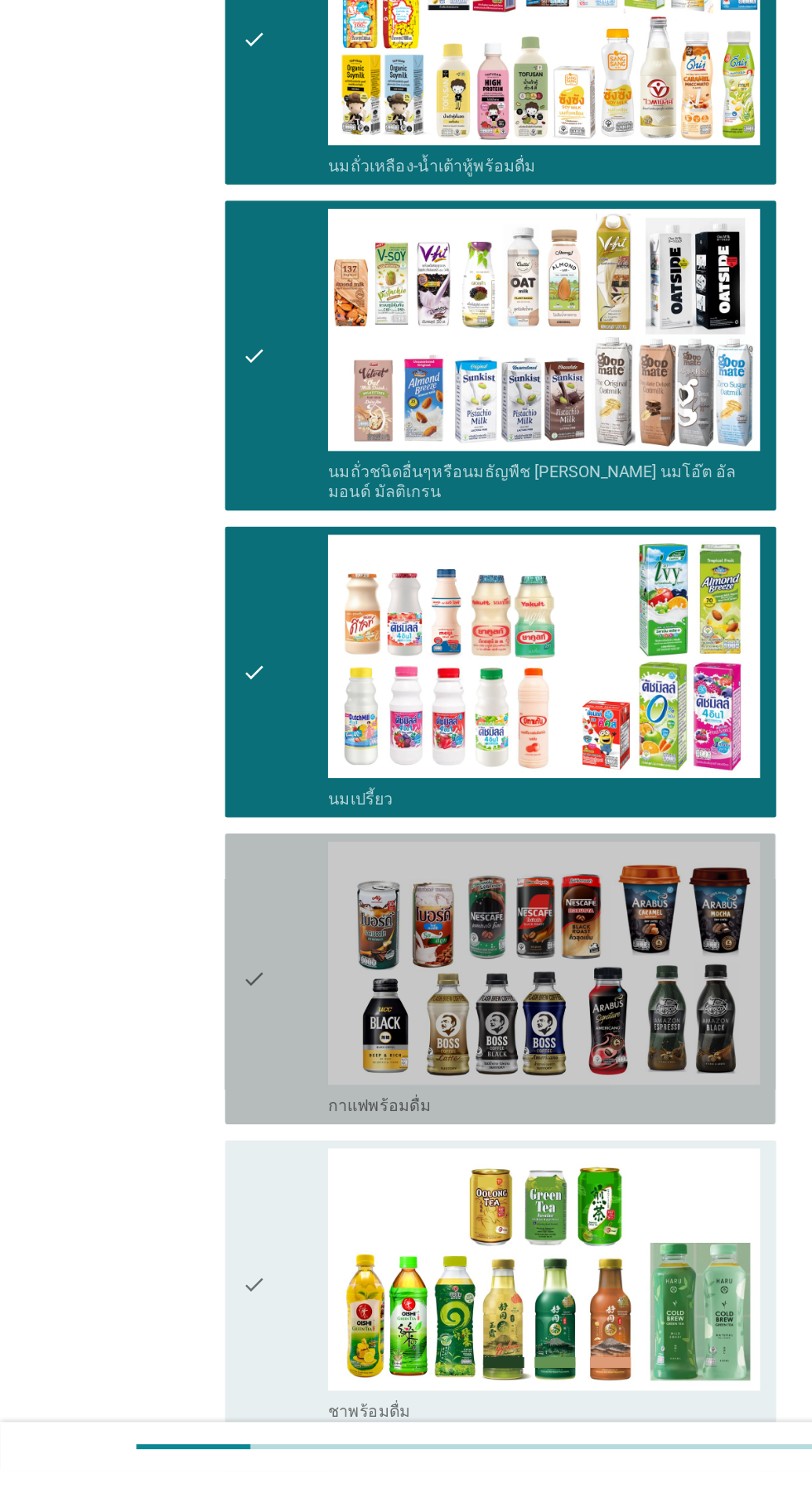
click at [228, 1060] on div "check" at bounding box center [233, 1094] width 71 height 225
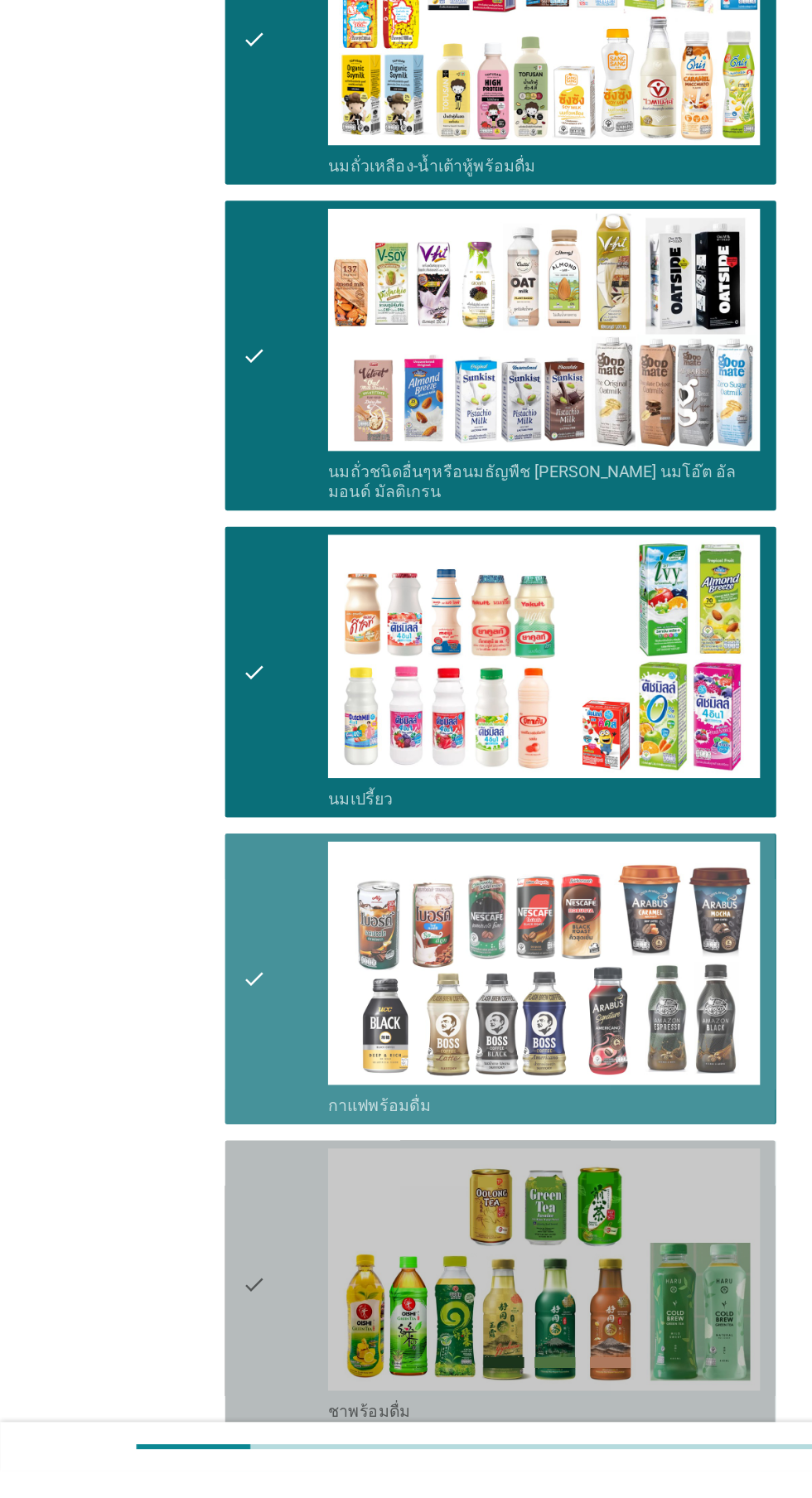
click at [225, 1318] on div "check" at bounding box center [233, 1346] width 71 height 225
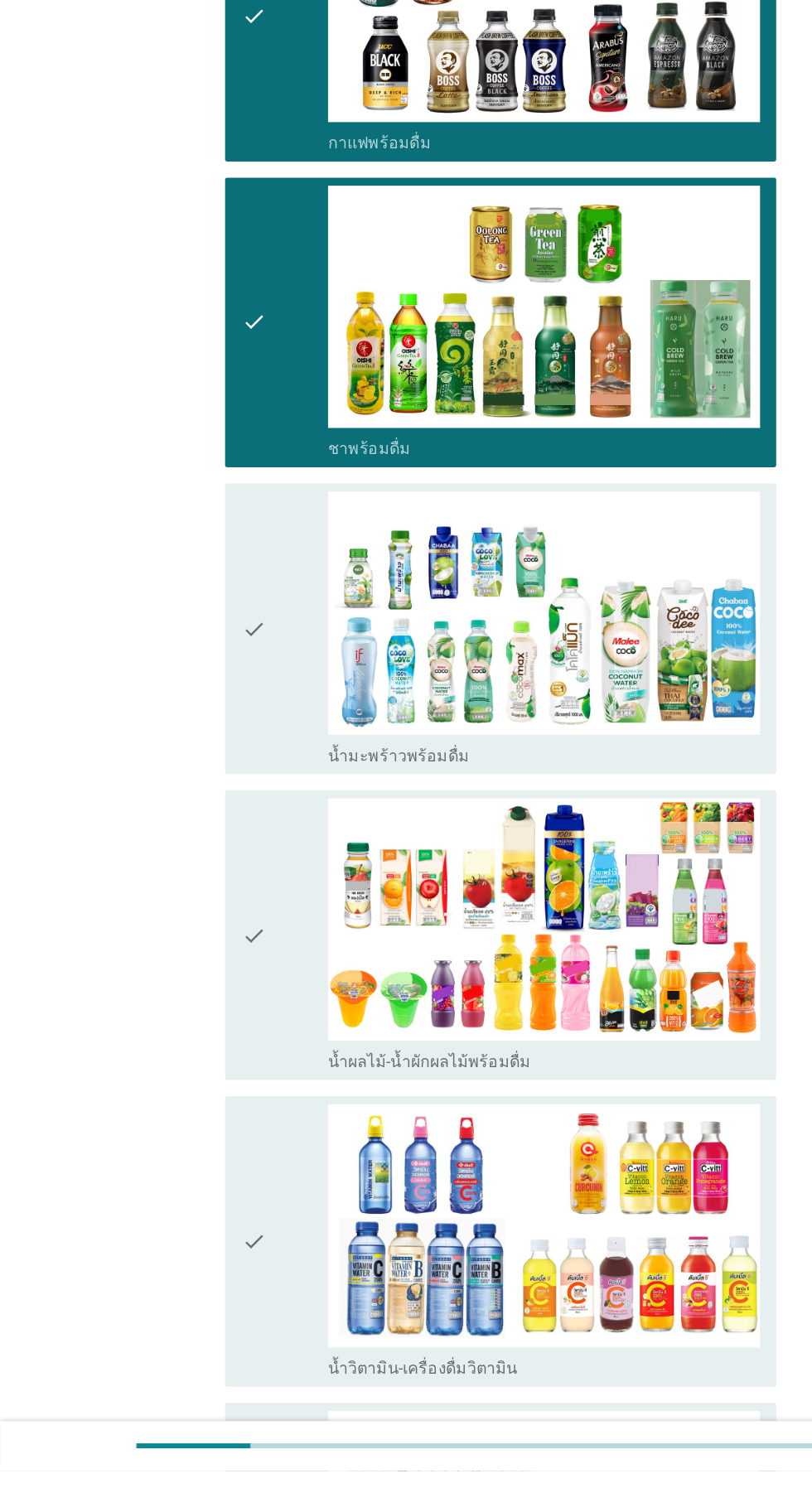
scroll to position [1040, 0]
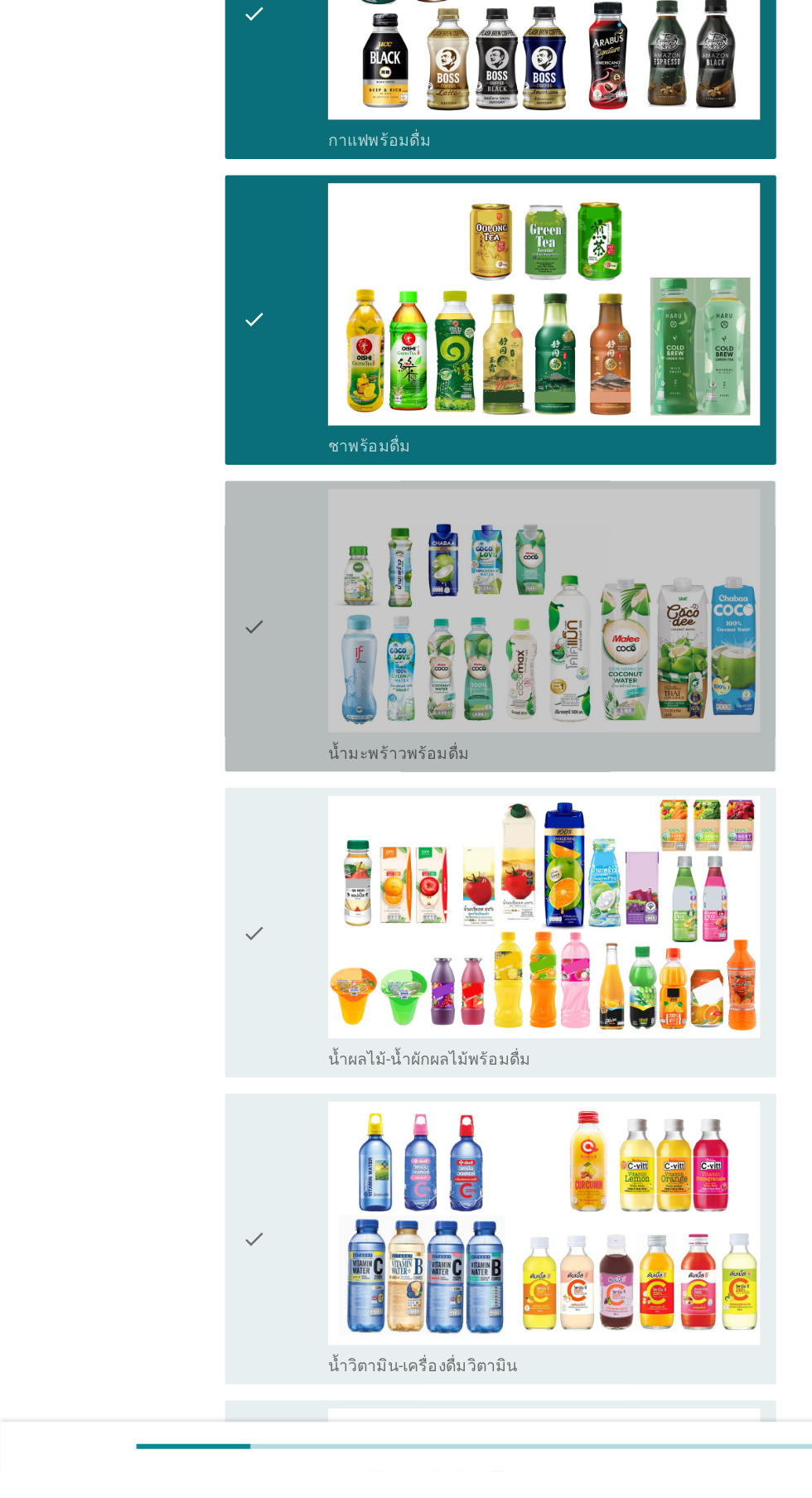
click at [248, 824] on div "check" at bounding box center [233, 804] width 71 height 225
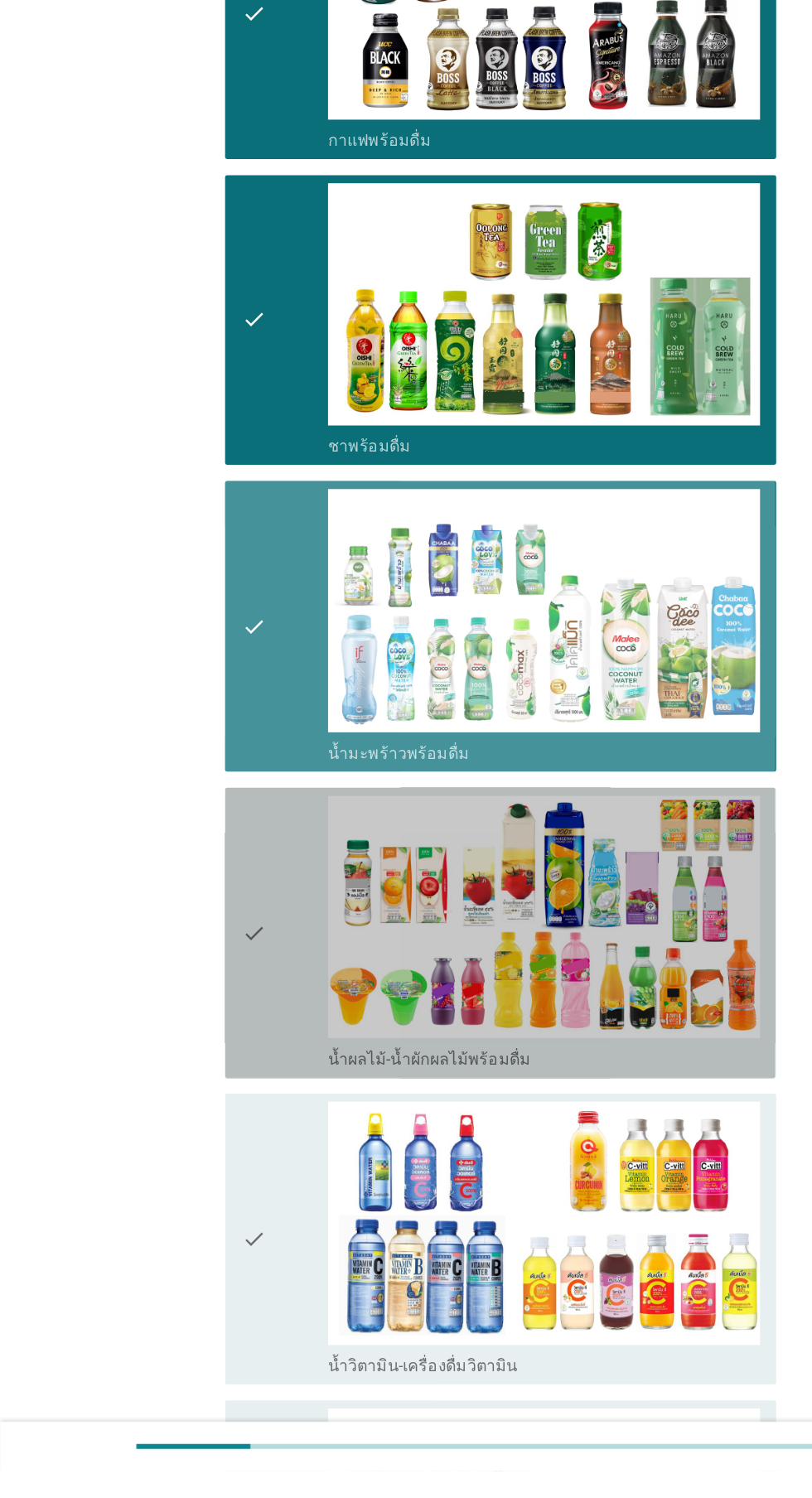
click at [218, 1055] on div "check" at bounding box center [233, 1057] width 71 height 225
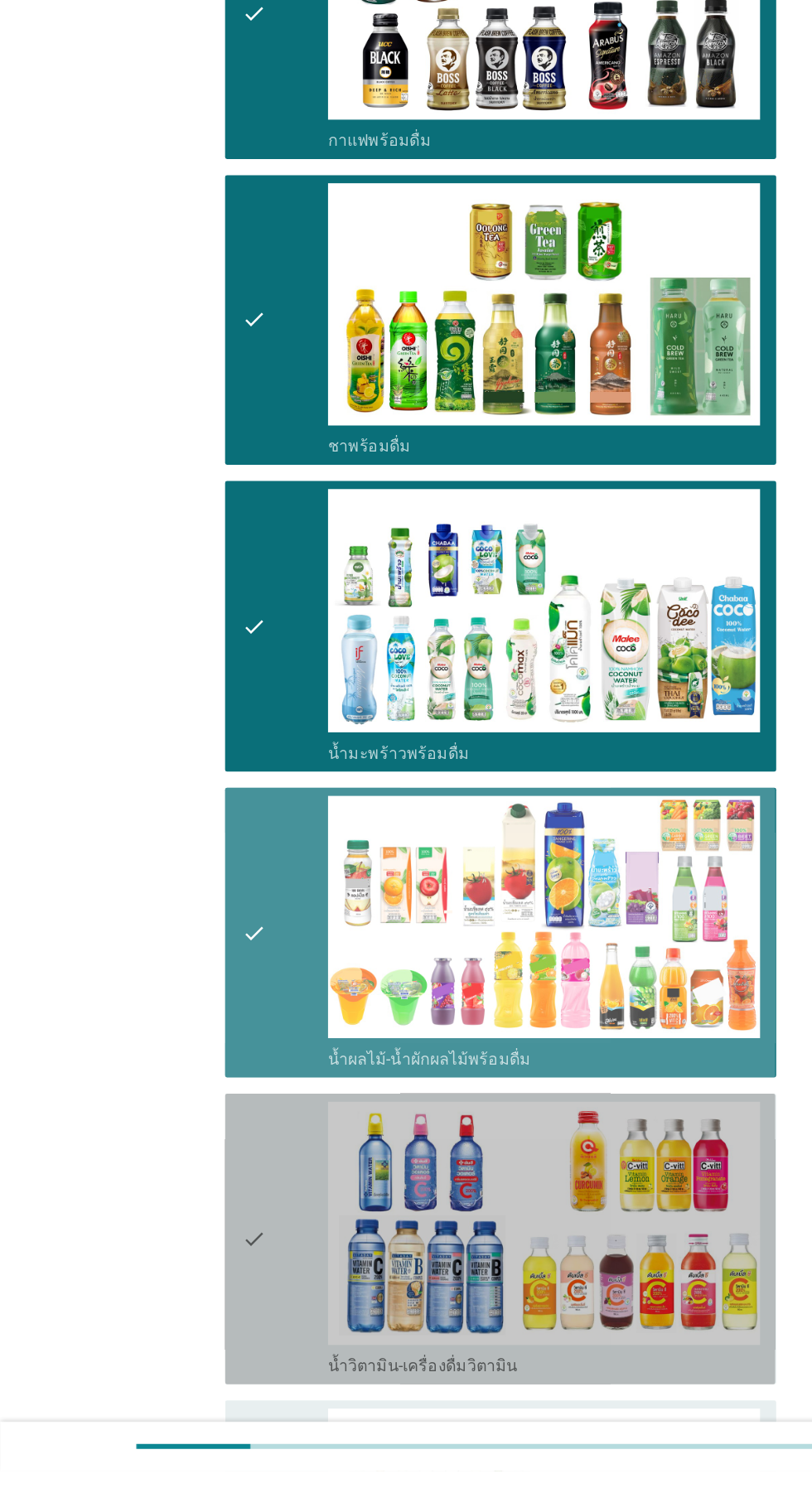
click at [214, 1273] on icon "check" at bounding box center [208, 1307] width 19 height 225
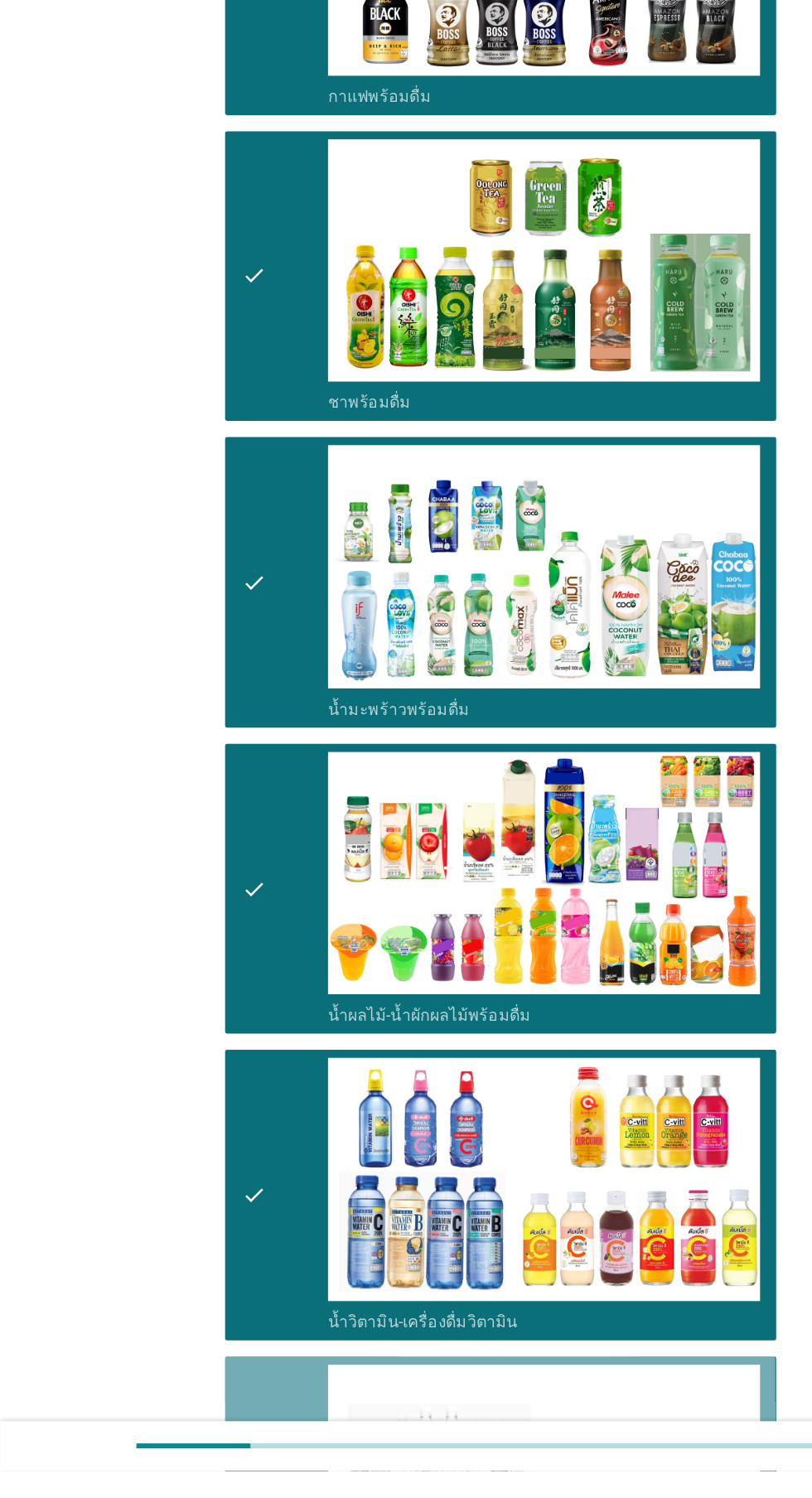
scroll to position [1566, 0]
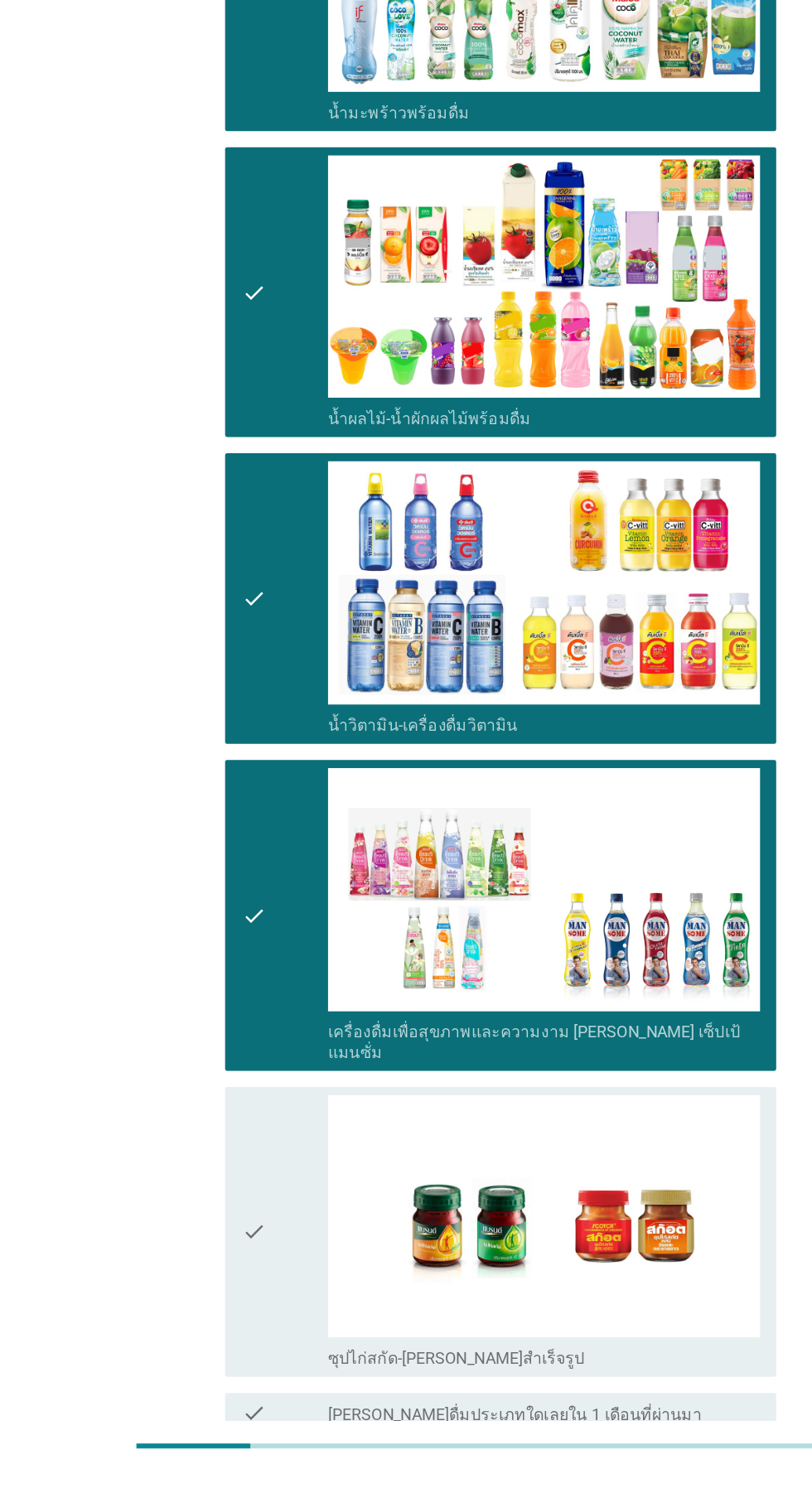
click at [604, 1497] on div "ต่อไป" at bounding box center [594, 1526] width 47 height 19
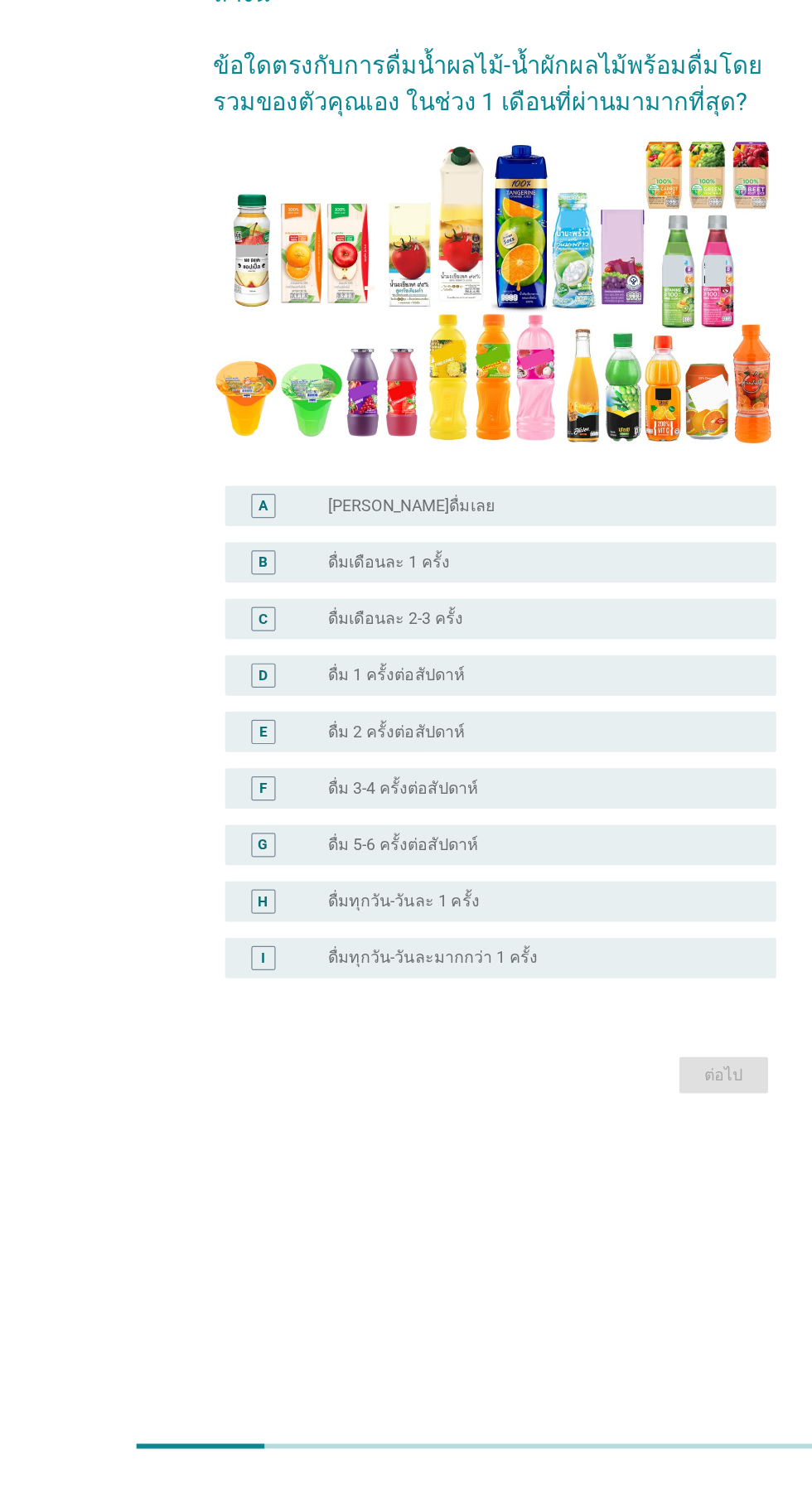
scroll to position [40, 0]
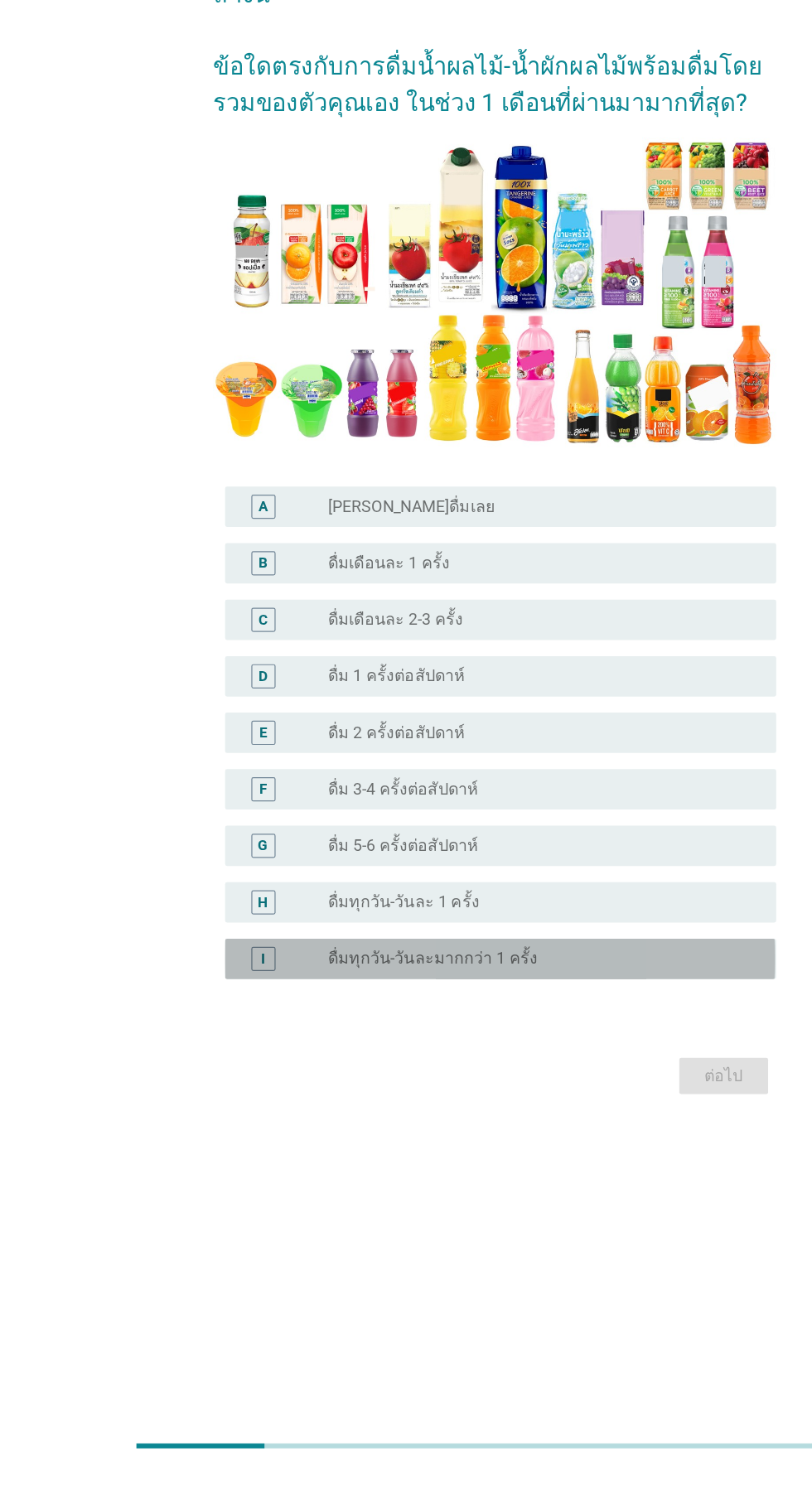
click at [483, 1086] on div "radio_button_unchecked ดื่มทุกวัน-วันละมากกว่า 1 ครั้ง" at bounding box center [439, 1077] width 341 height 16
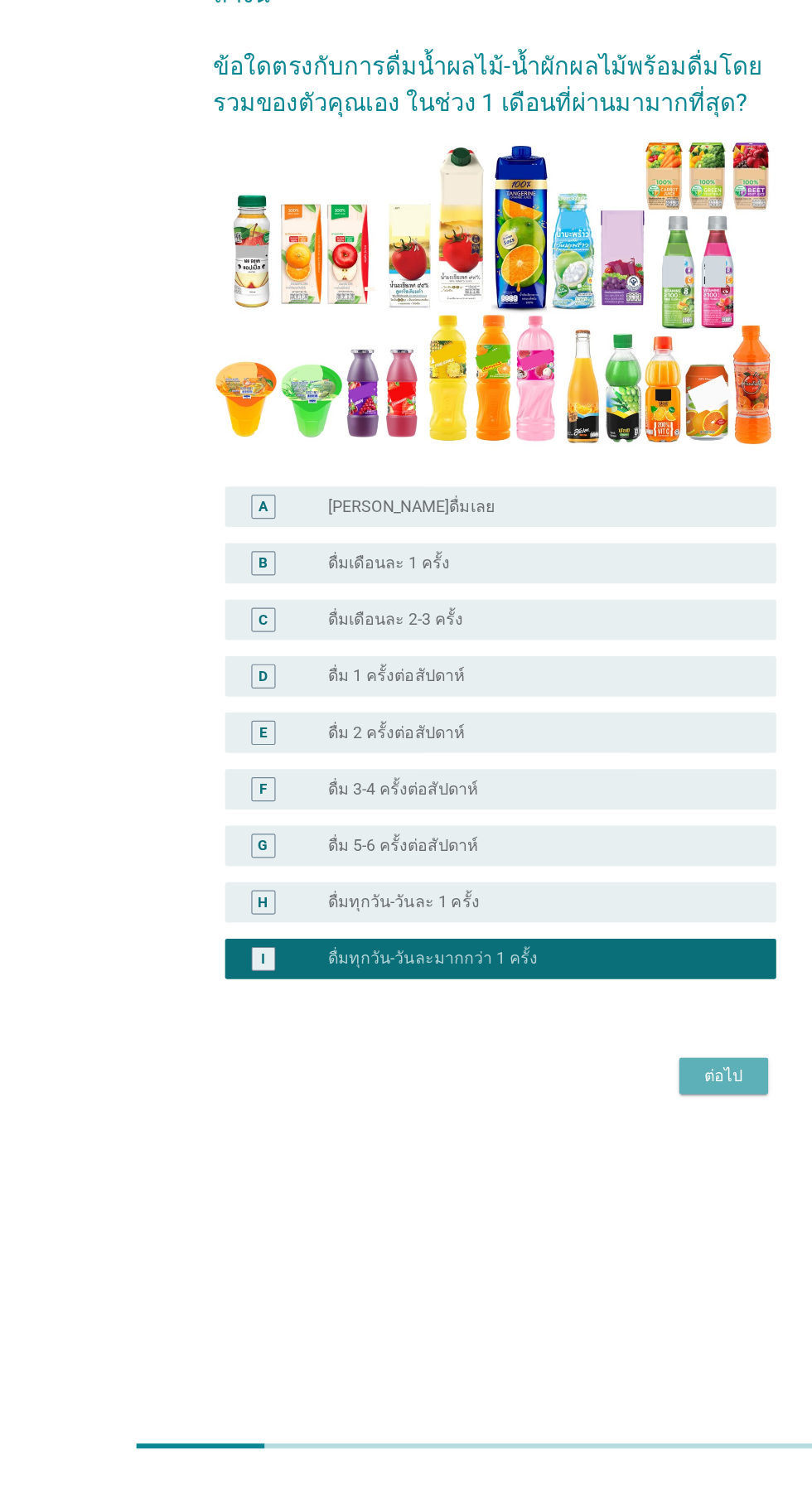
click at [619, 1189] on button "ต่อไป" at bounding box center [594, 1174] width 73 height 30
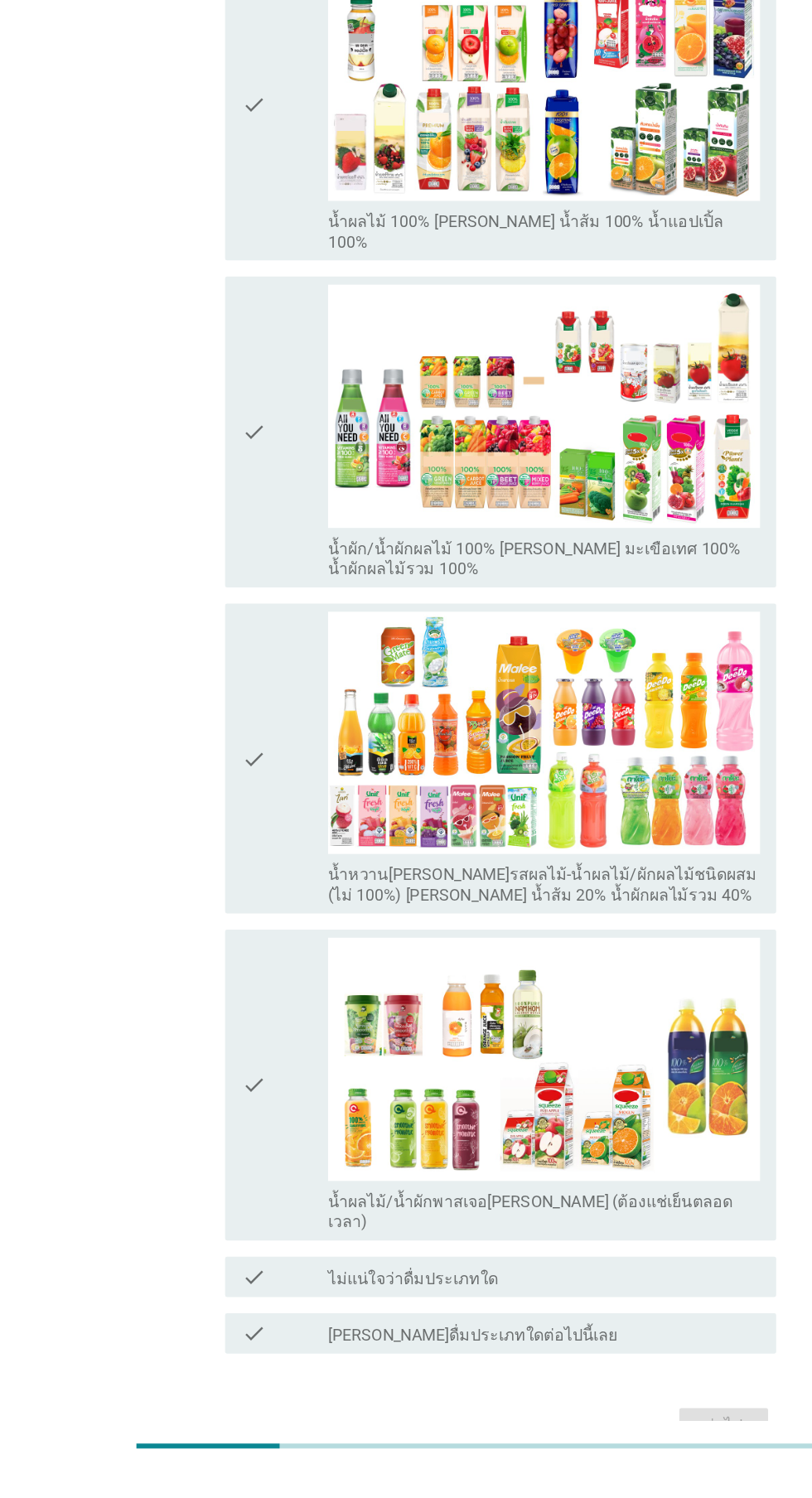
scroll to position [0, 0]
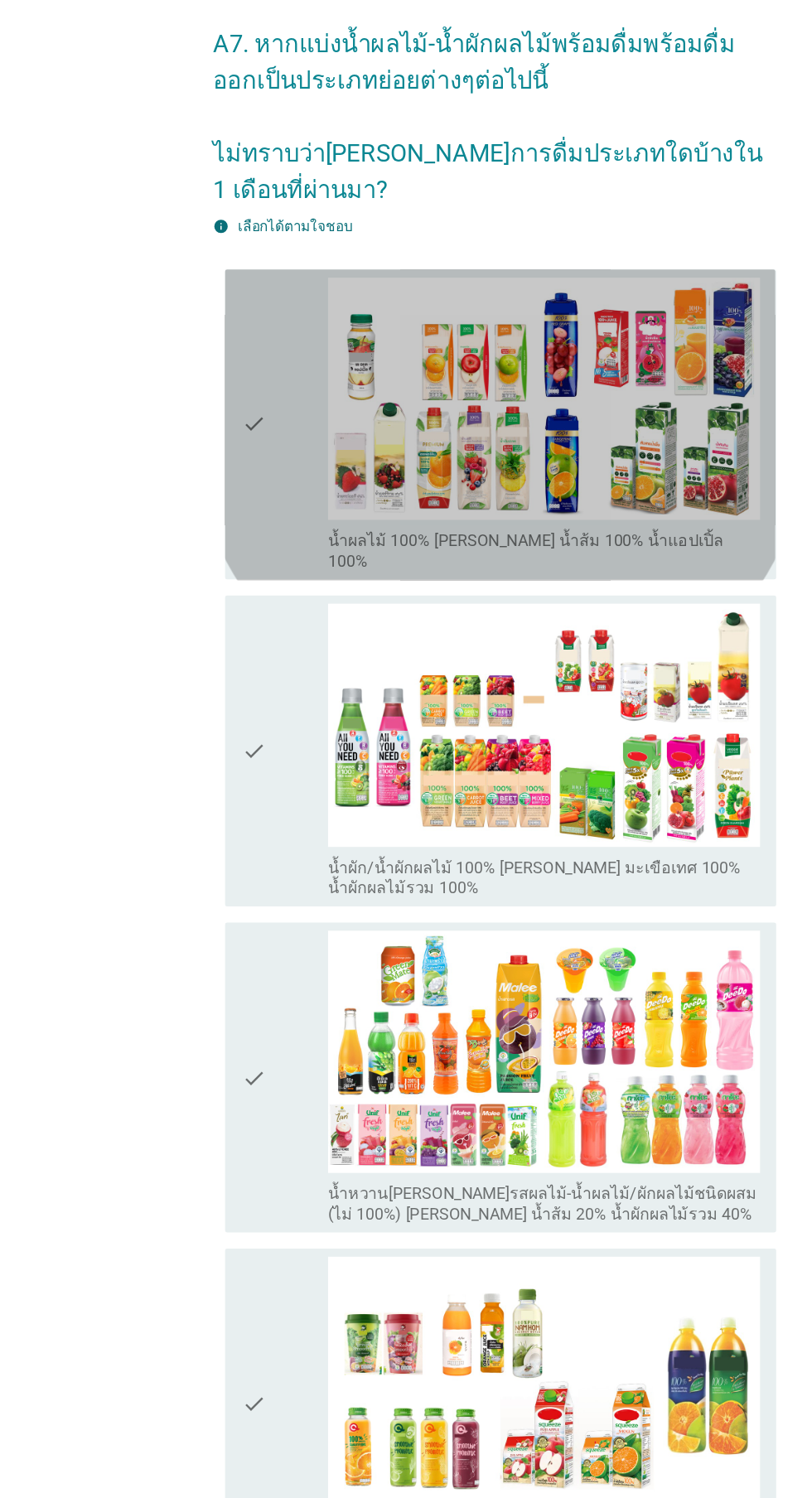
click at [249, 457] on div "check" at bounding box center [233, 417] width 71 height 242
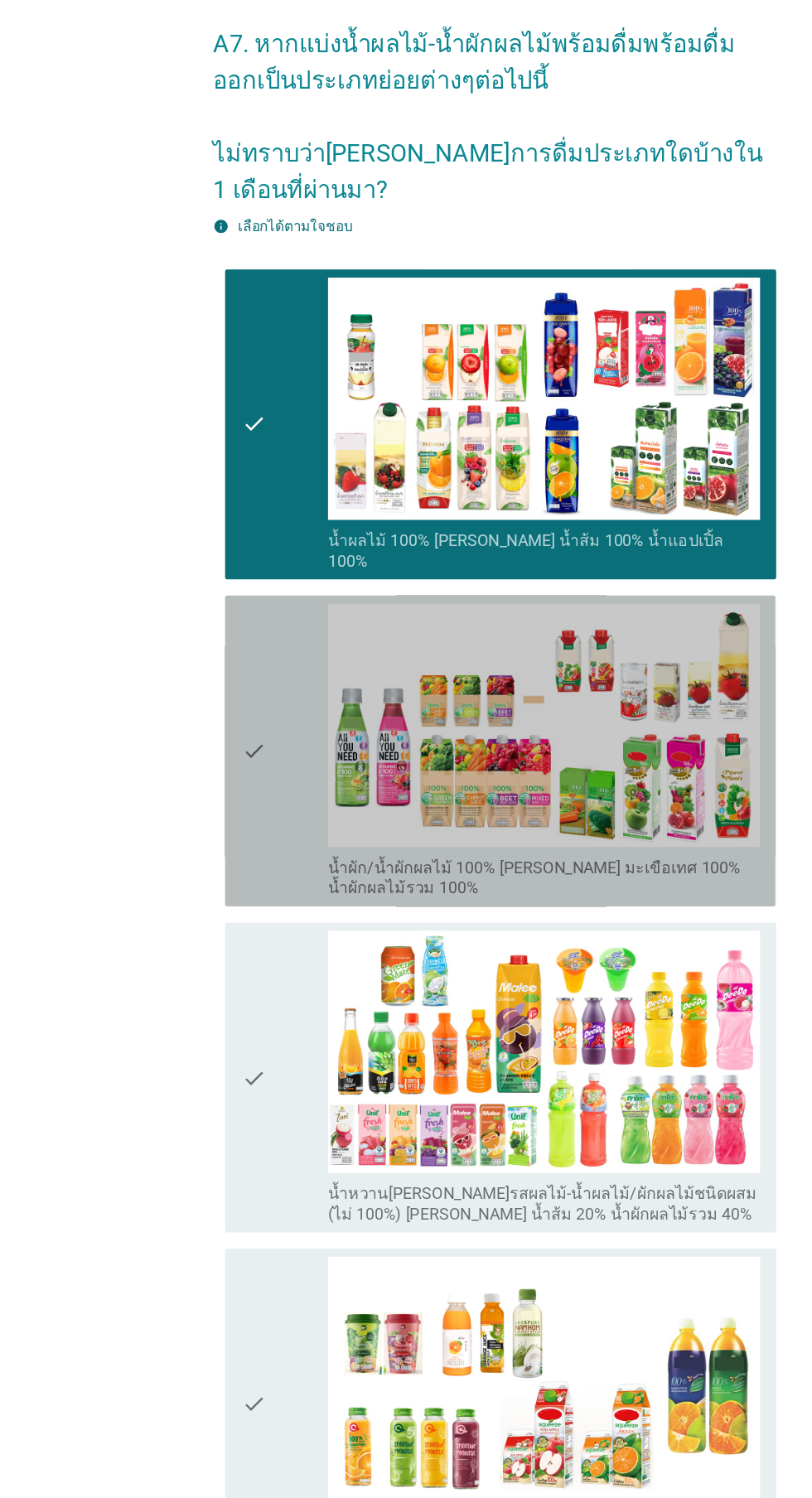
click at [239, 721] on div "check" at bounding box center [233, 684] width 71 height 242
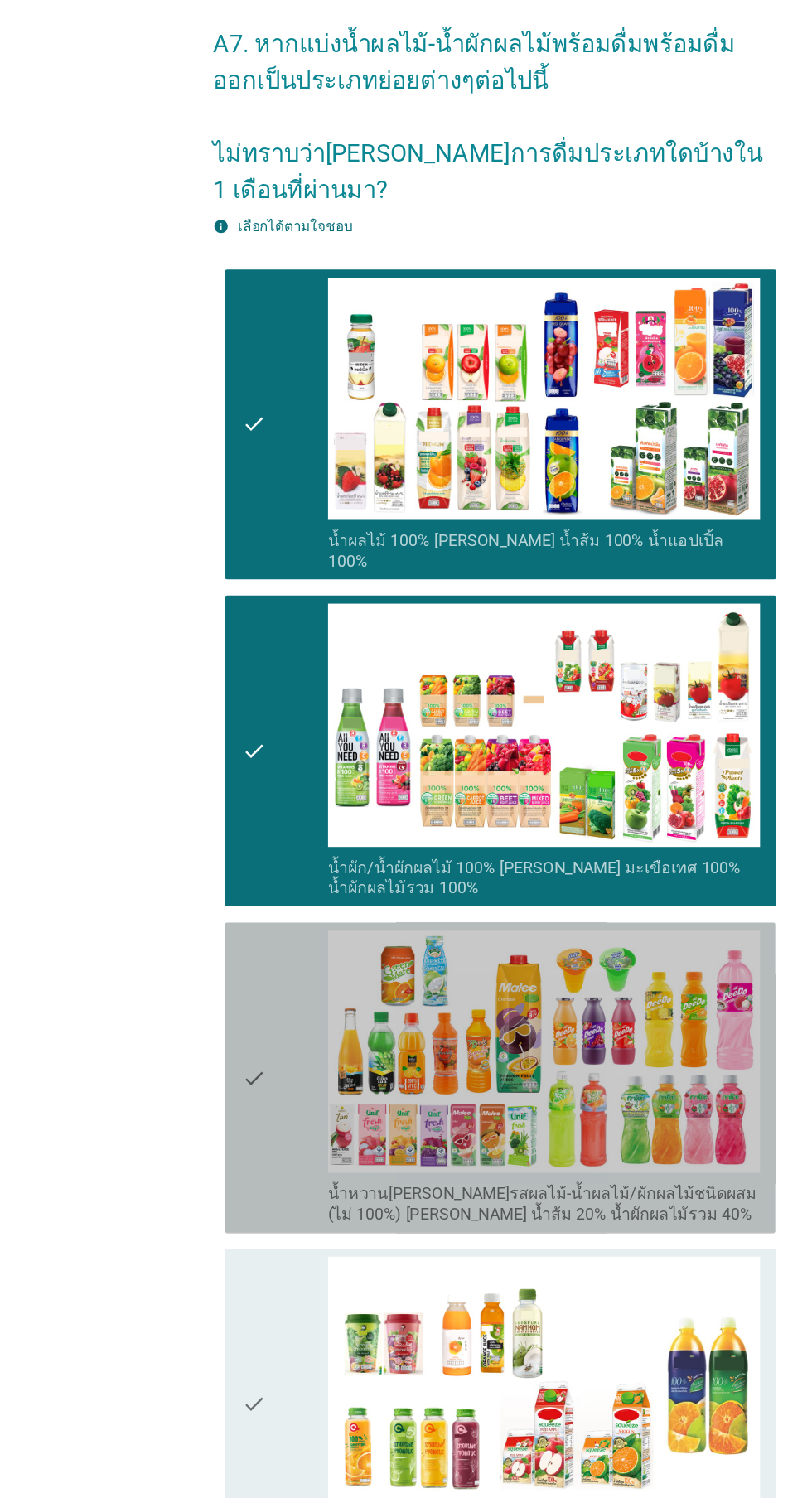
click at [232, 968] on div "check" at bounding box center [233, 953] width 71 height 242
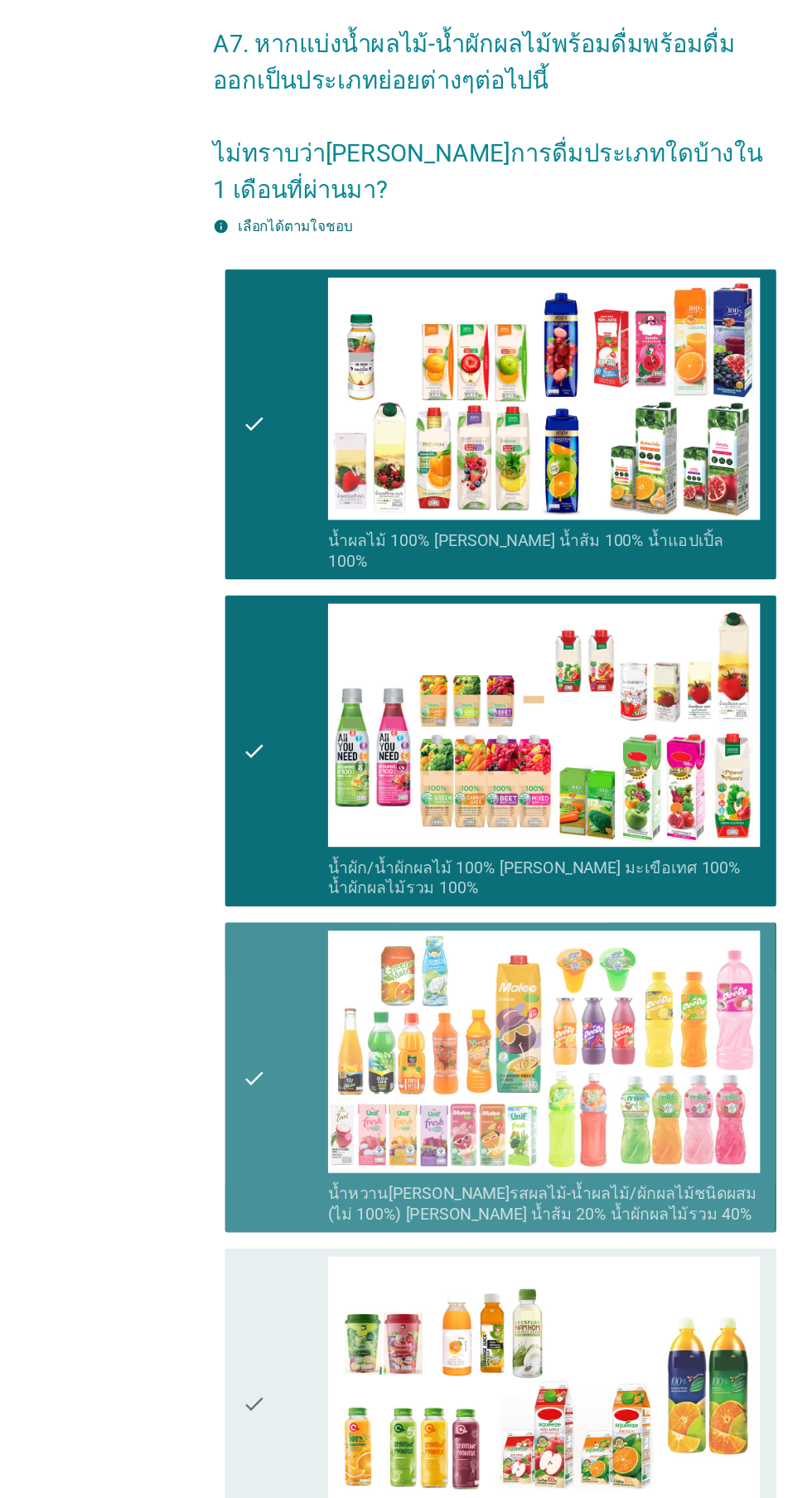
click at [221, 995] on div "check" at bounding box center [233, 953] width 71 height 242
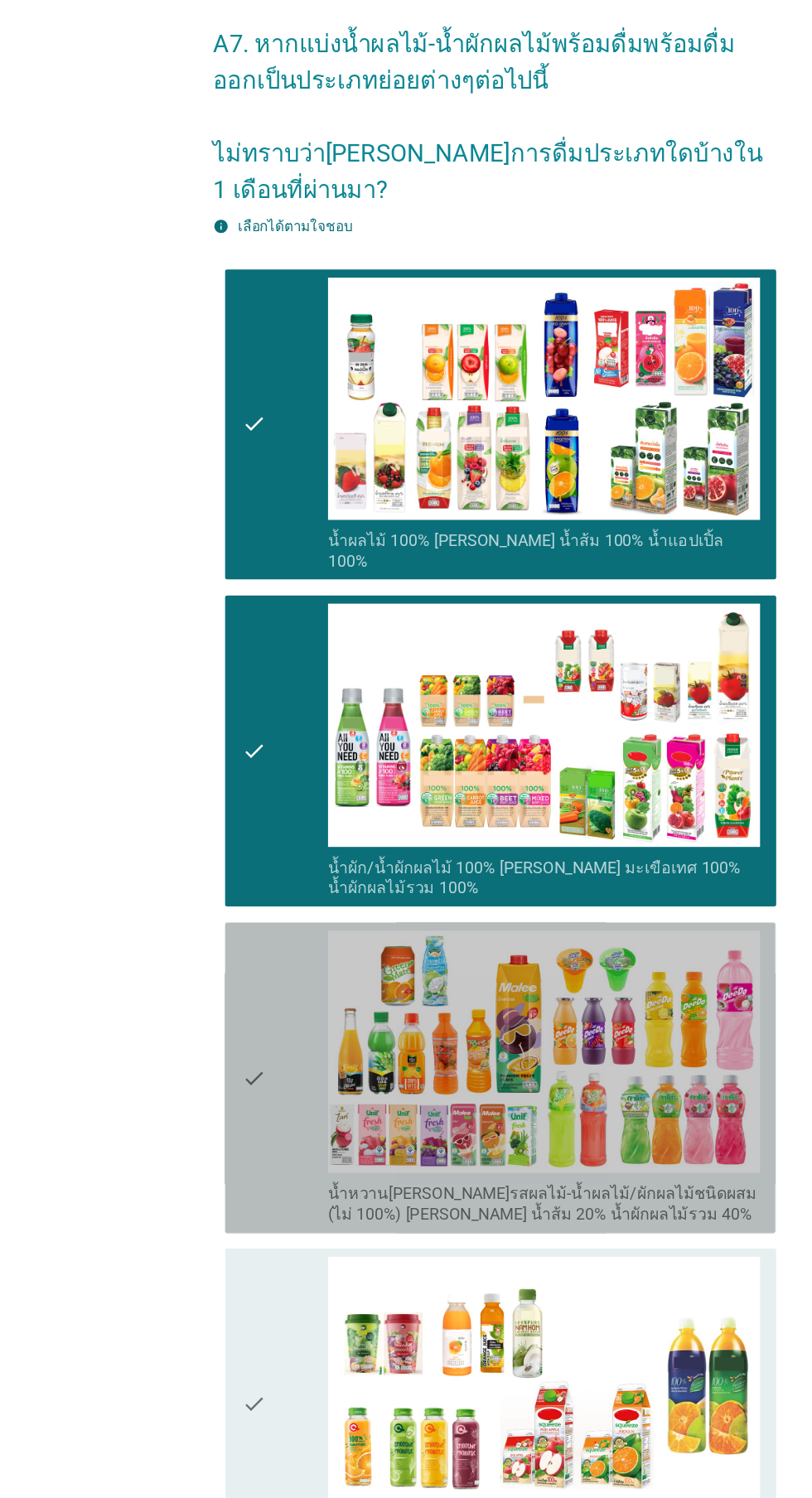
click at [222, 995] on div "check" at bounding box center [233, 953] width 71 height 242
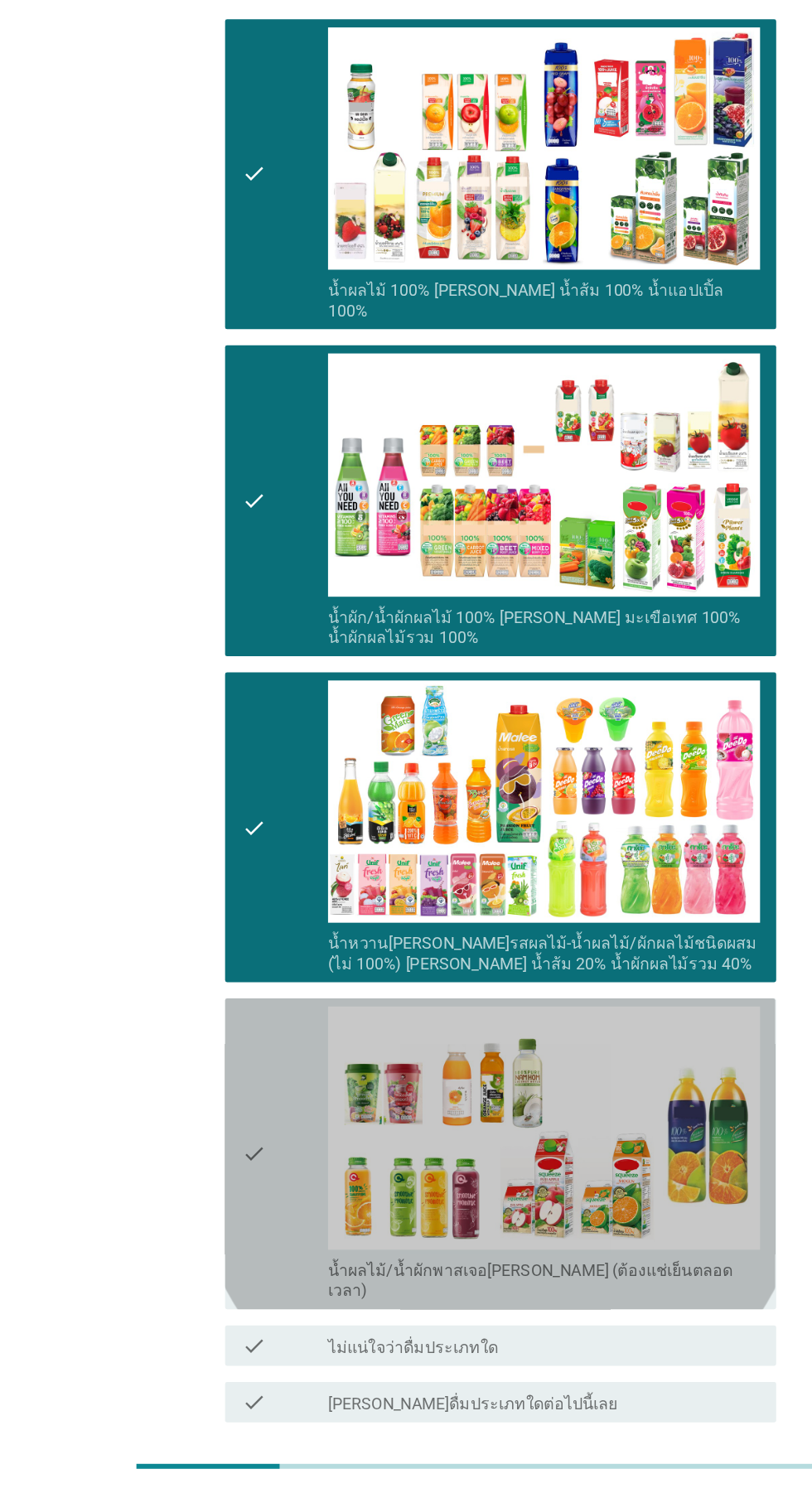
scroll to position [40, 0]
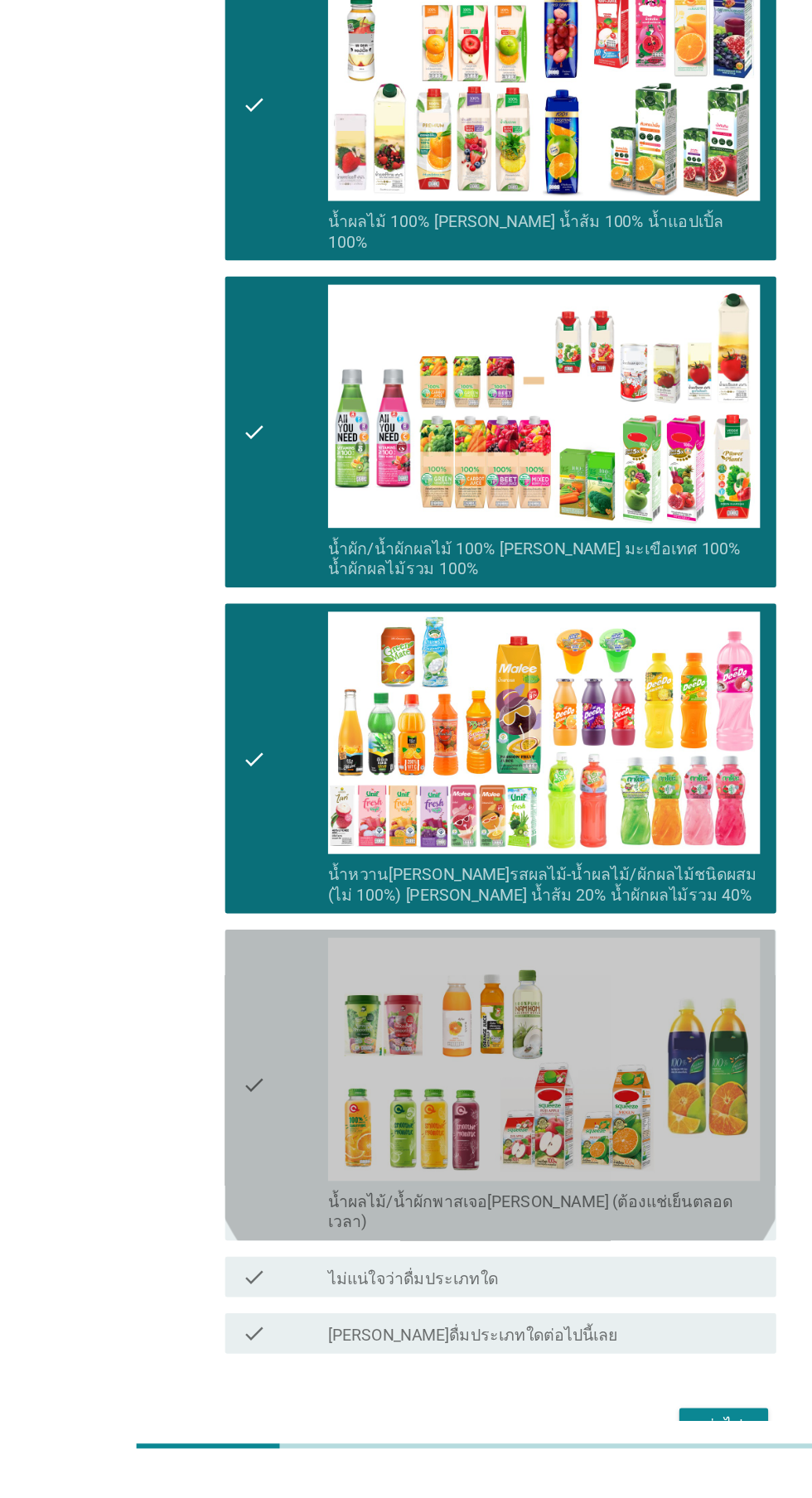
click at [228, 1168] on div "check" at bounding box center [233, 1181] width 71 height 242
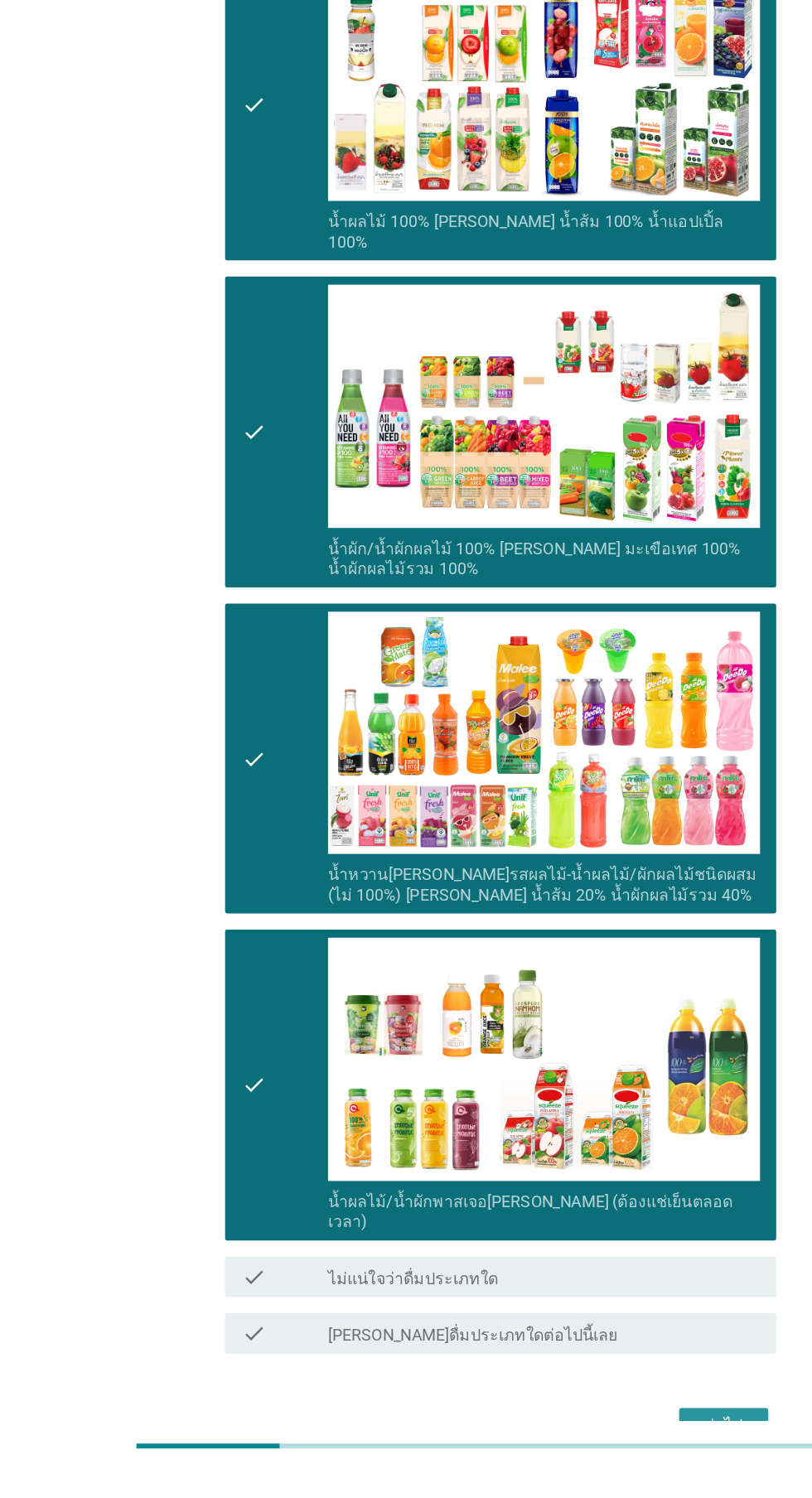
click at [603, 1454] on div "ต่อไป" at bounding box center [594, 1461] width 47 height 19
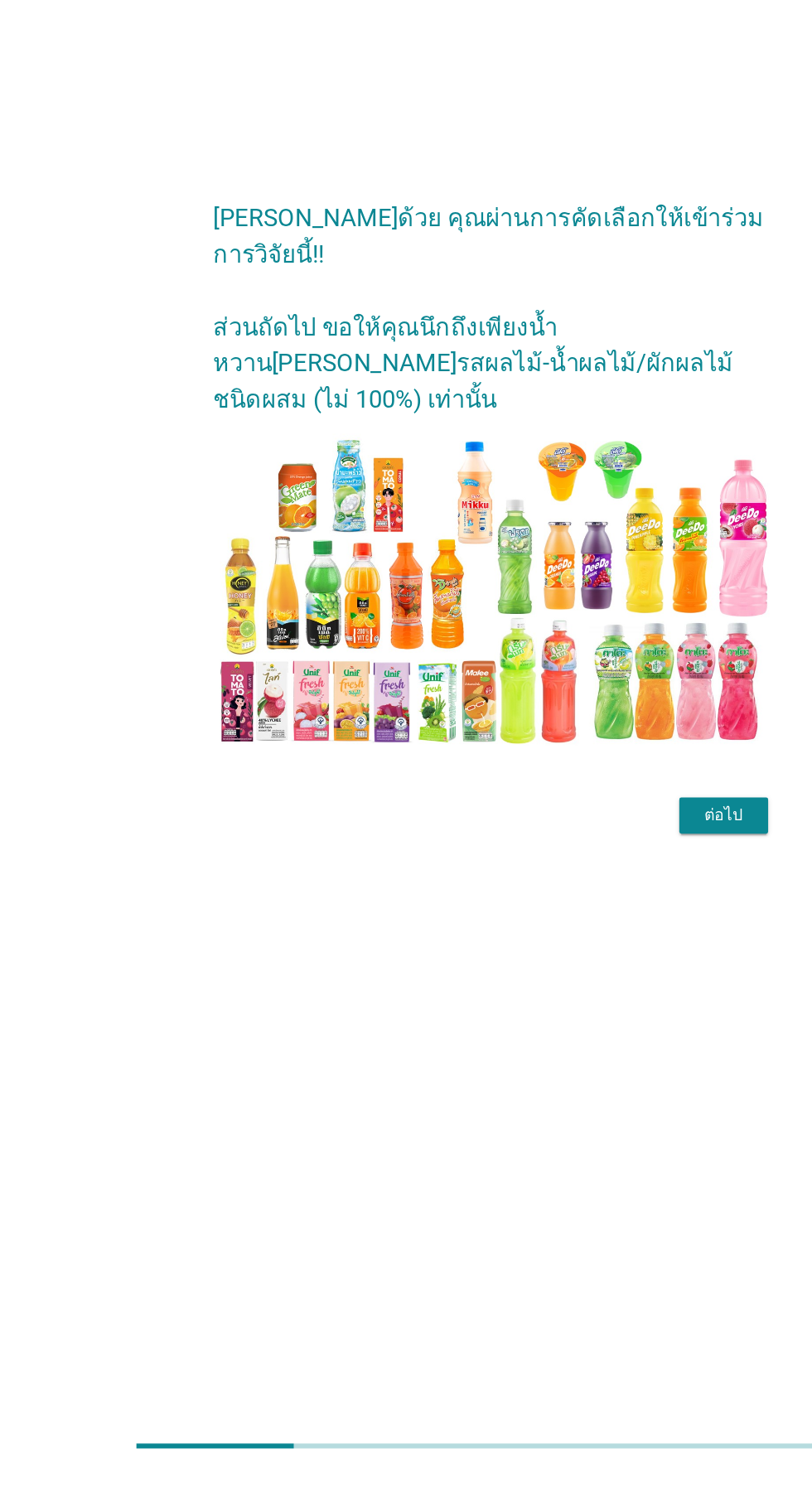
scroll to position [0, 0]
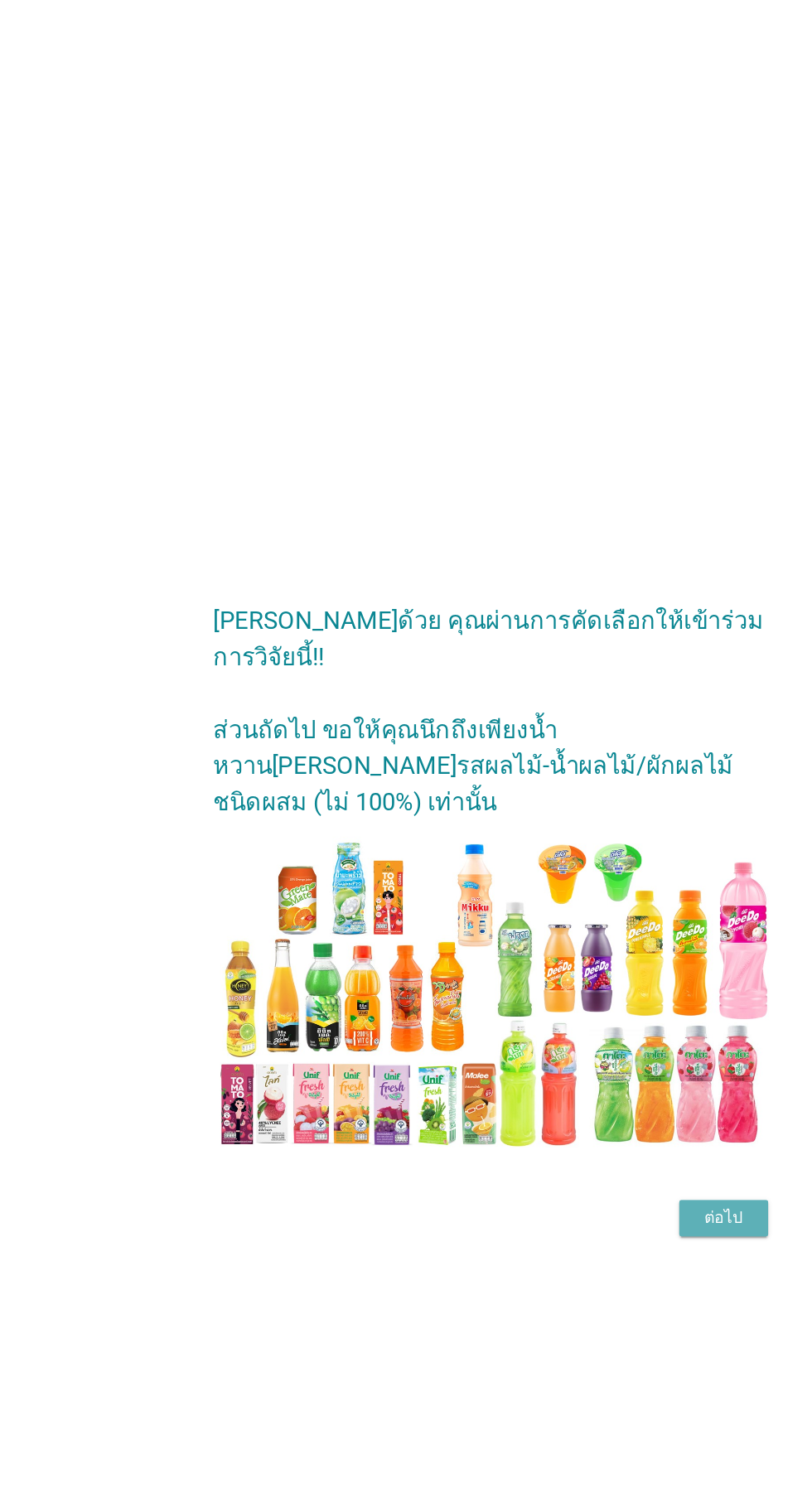
click at [605, 1015] on button "ต่อไป" at bounding box center [594, 999] width 73 height 30
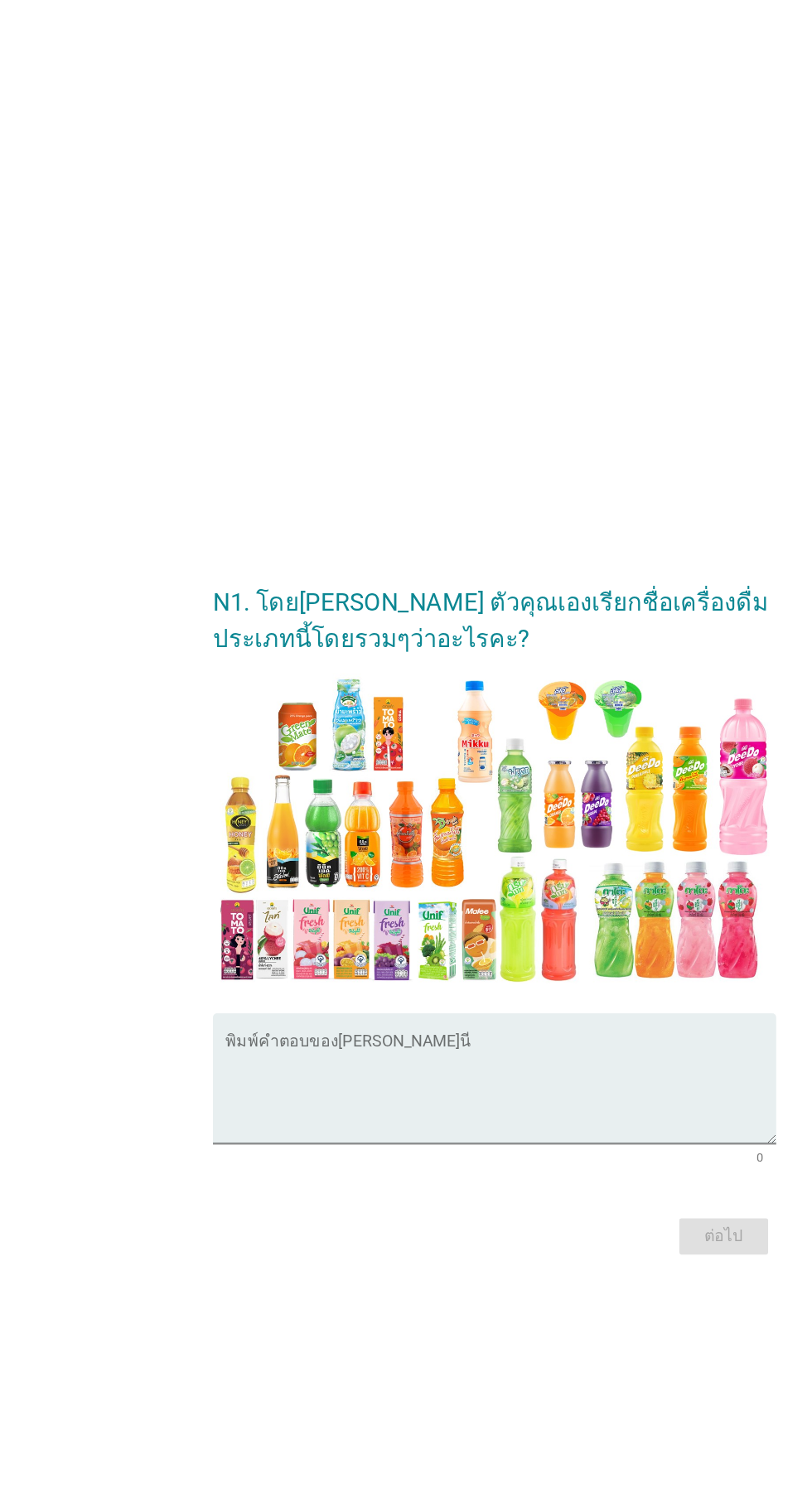
click at [438, 938] on textarea "พิมพ์คำตอบของคุณ ที่นี่" at bounding box center [409, 896] width 451 height 87
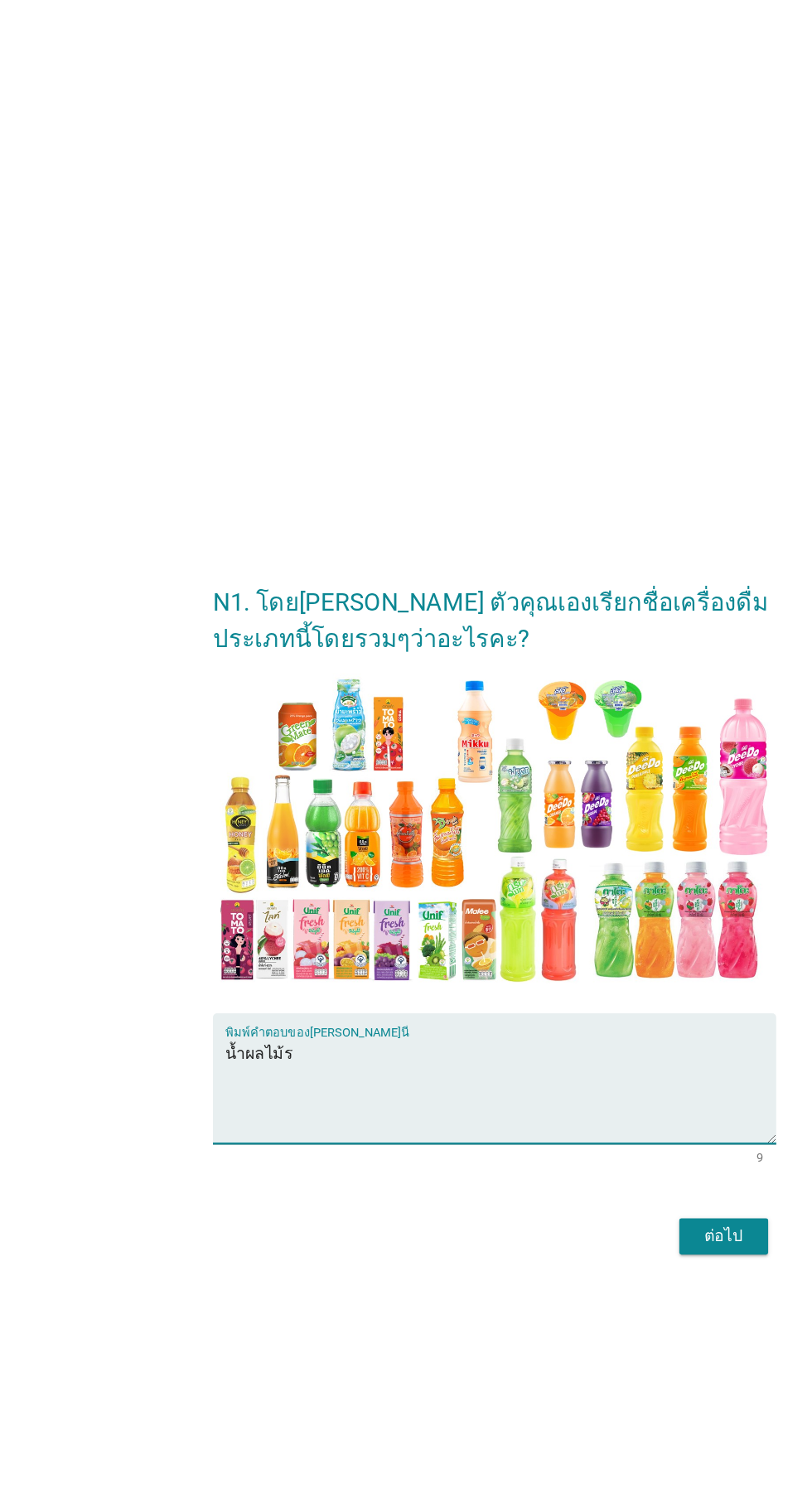
type textarea "น้ำผลไม้รว"
type textarea "น้ำผลไม้รวม"
click at [561, 451] on div "N1. โดย[PERSON_NAME] ตัวคุณเองเรียกชื่อเครื่องดื่มประเภทนี้โดยรวมๆว่าอะไรคะ? พิ…" at bounding box center [406, 749] width 812 height 1498
click at [597, 1025] on div "ต่อไป" at bounding box center [594, 1015] width 47 height 19
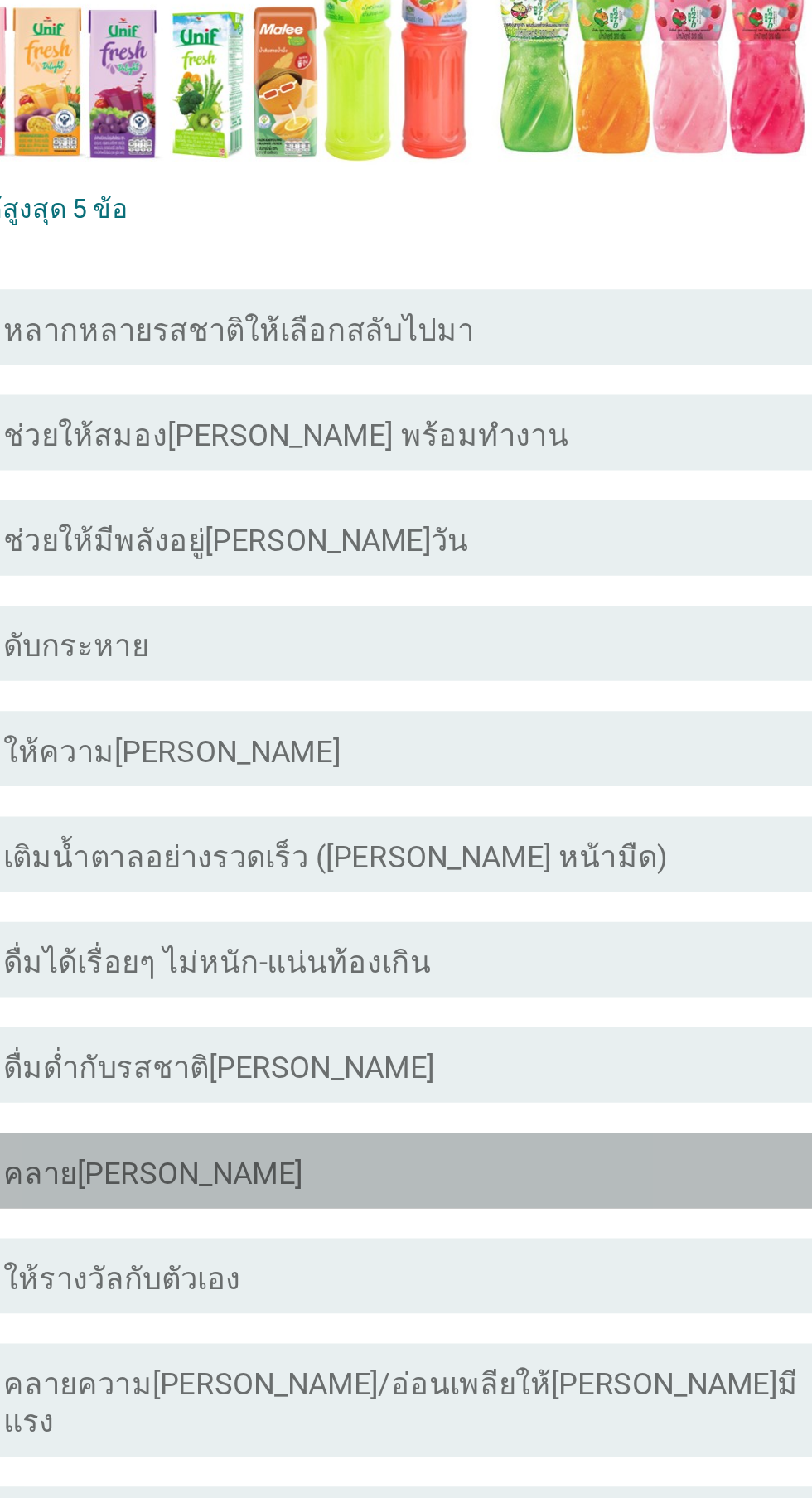
click at [502, 1023] on div "check check_box_outline_blank คลาย[PERSON_NAME]" at bounding box center [409, 1010] width 451 height 33
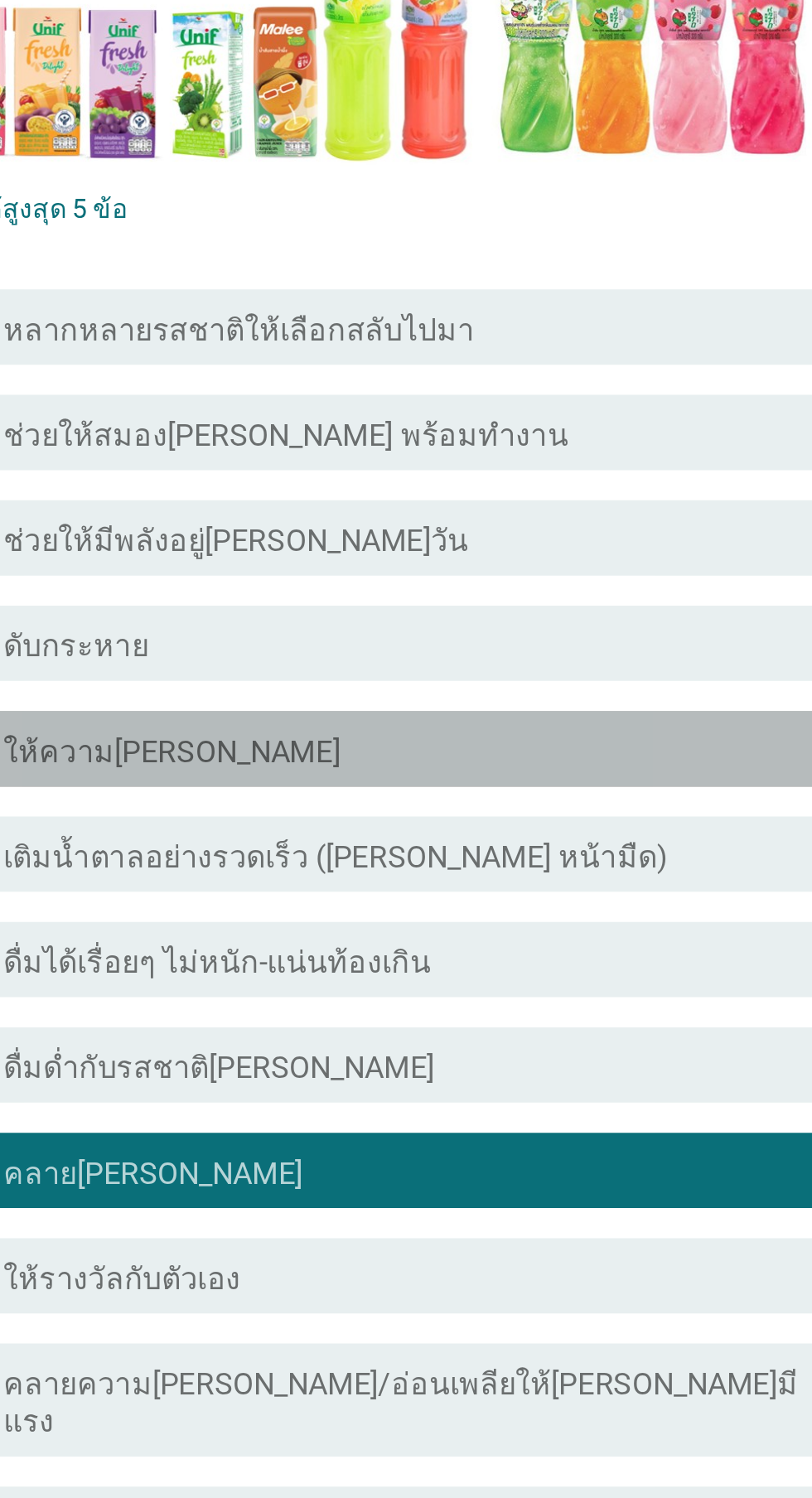
click at [516, 811] on div "check check_box_outline_blank ให้ความ[PERSON_NAME]" at bounding box center [409, 824] width 451 height 33
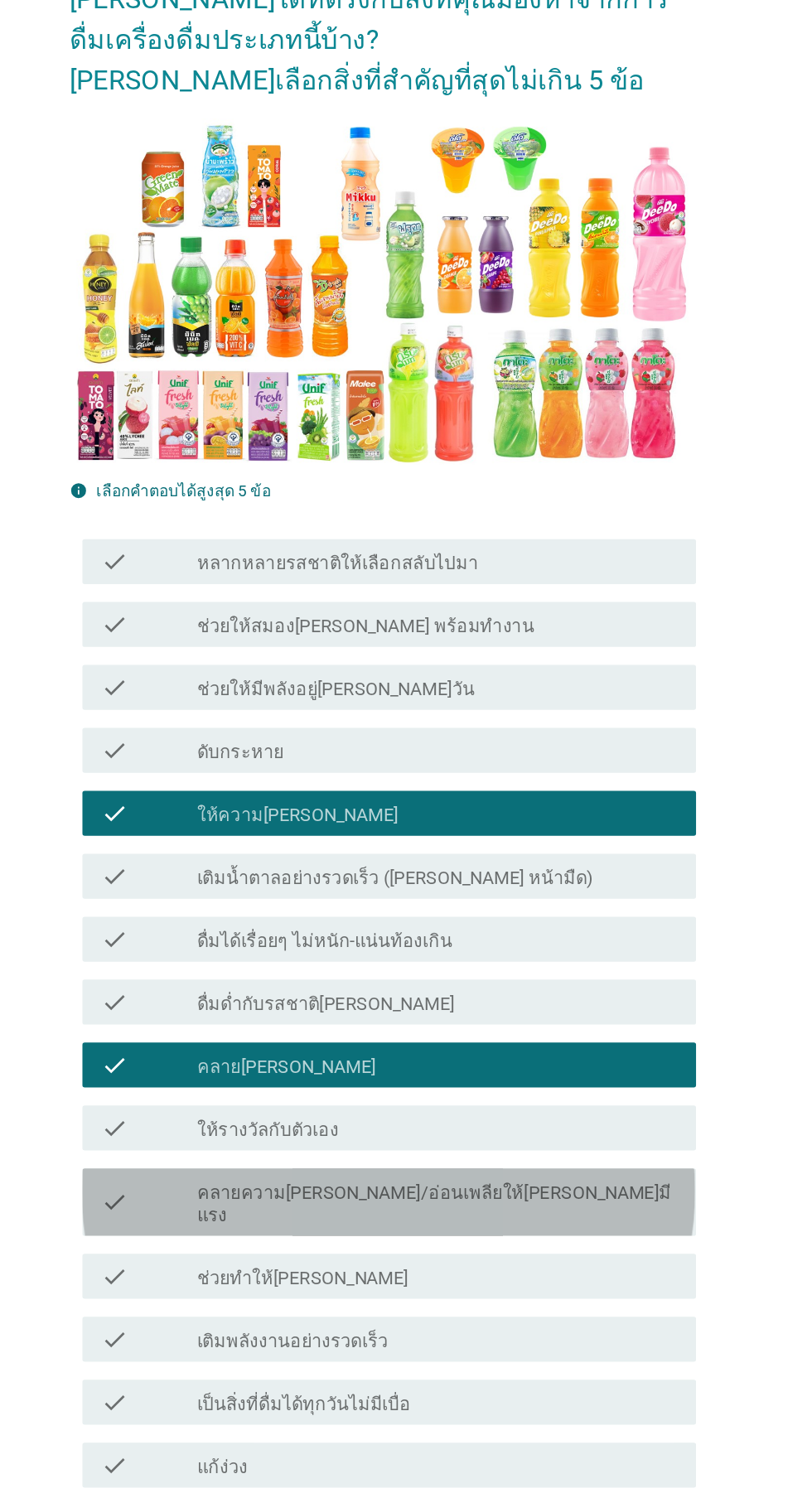
click at [480, 1109] on label "คลายความ[PERSON_NAME]/อ่อนเพลียให้[PERSON_NAME]มีแรง" at bounding box center [445, 1113] width 354 height 33
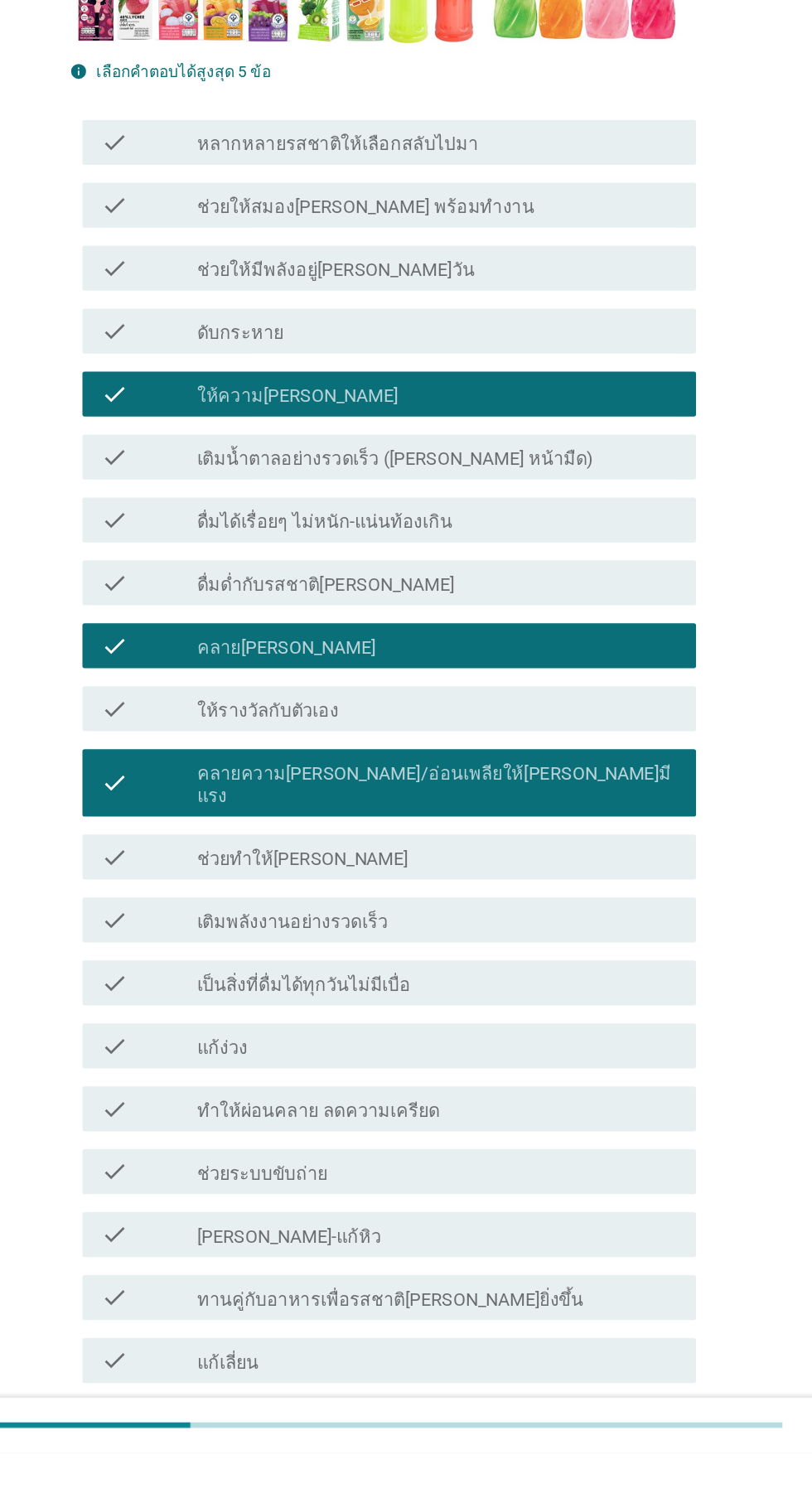
scroll to position [112, 0]
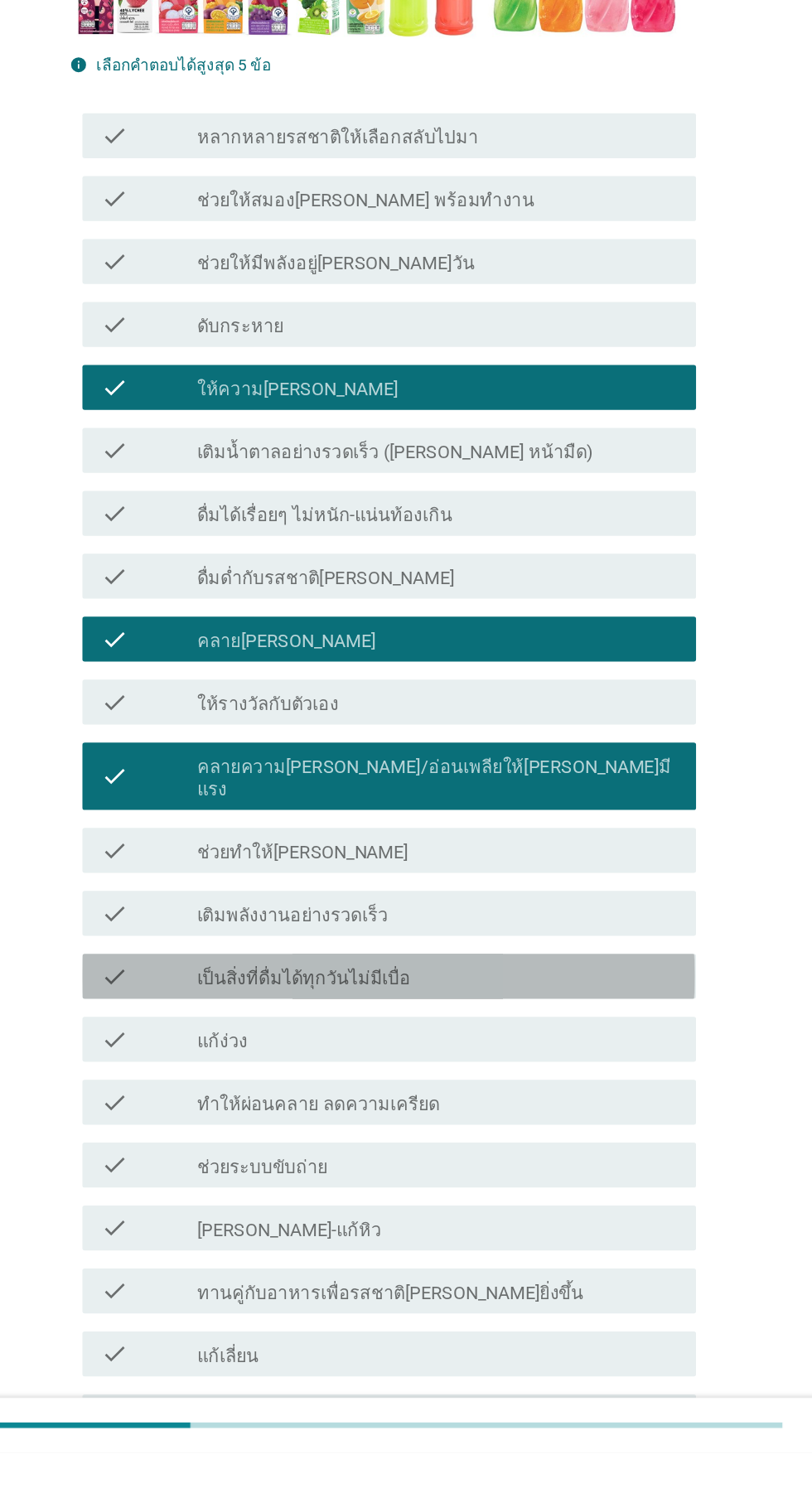
click at [523, 1136] on div "check_box_outline_blank เป็นสิ่งที่ดื่มได้ทุกวันไม่มีเบื่อ" at bounding box center [445, 1146] width 354 height 19
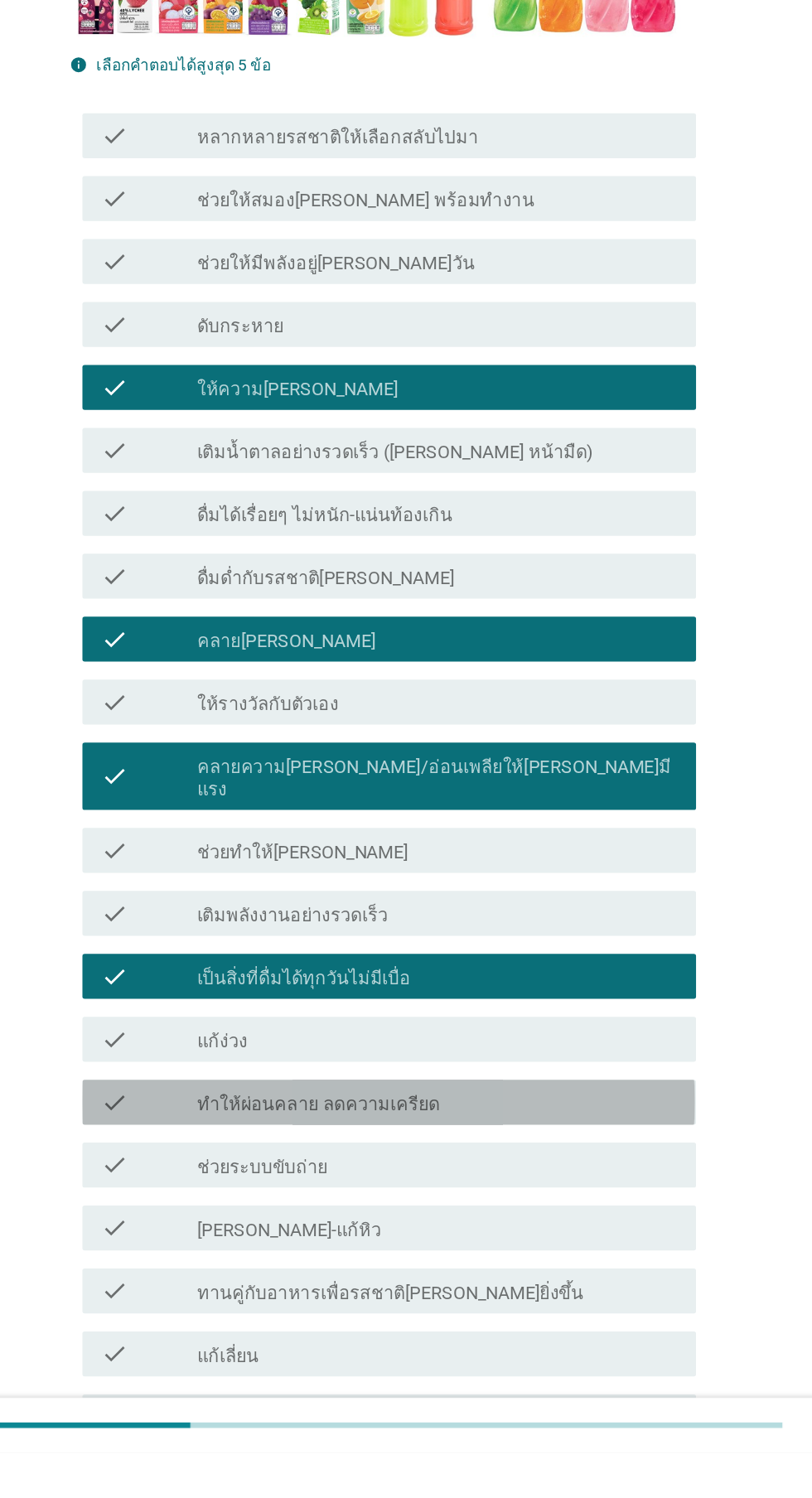
click at [512, 1229] on div "check_box_outline_blank ทำให้ผ่อนคลาย ลดความเครียด" at bounding box center [445, 1239] width 354 height 19
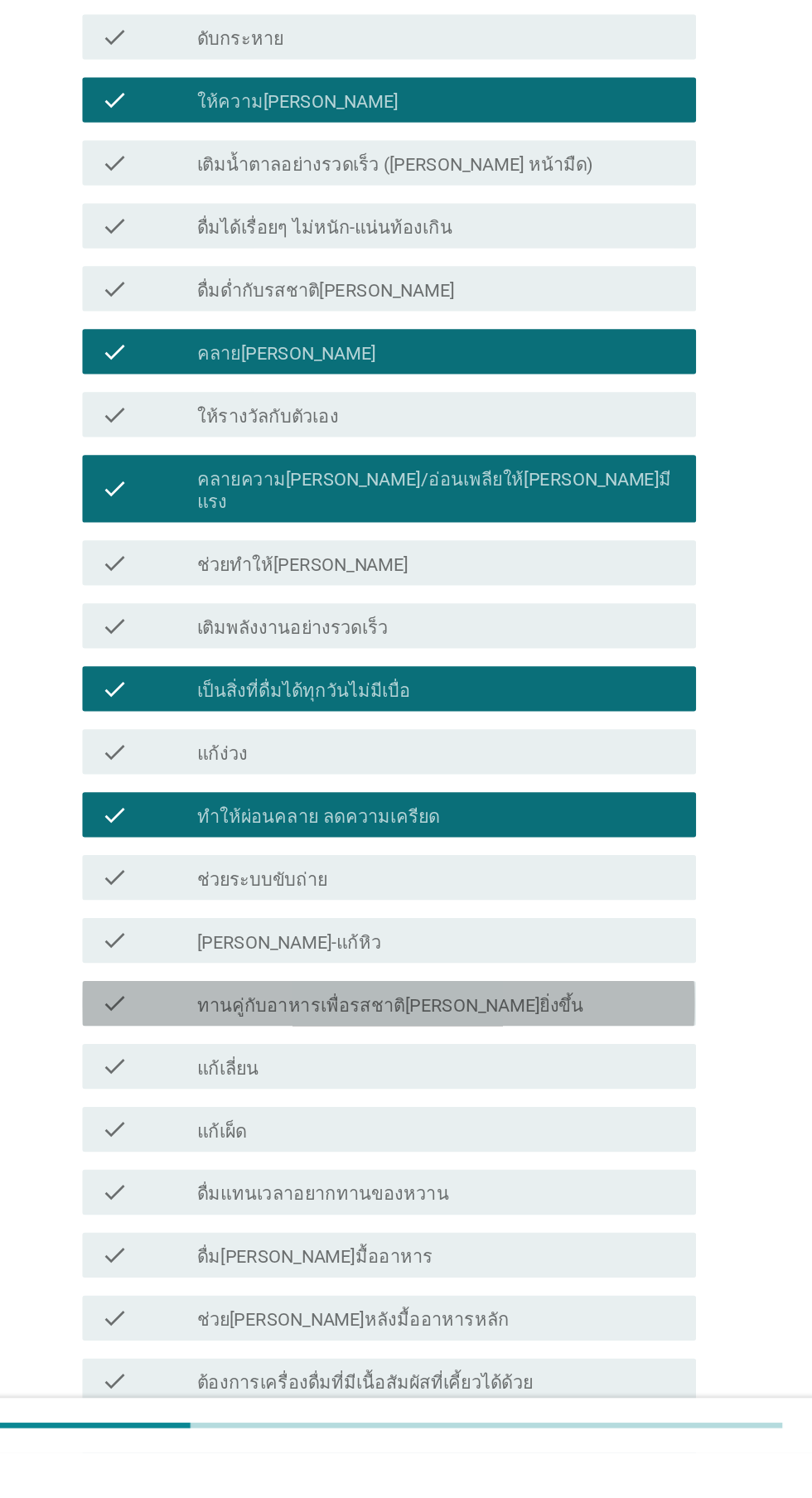
scroll to position [639, 0]
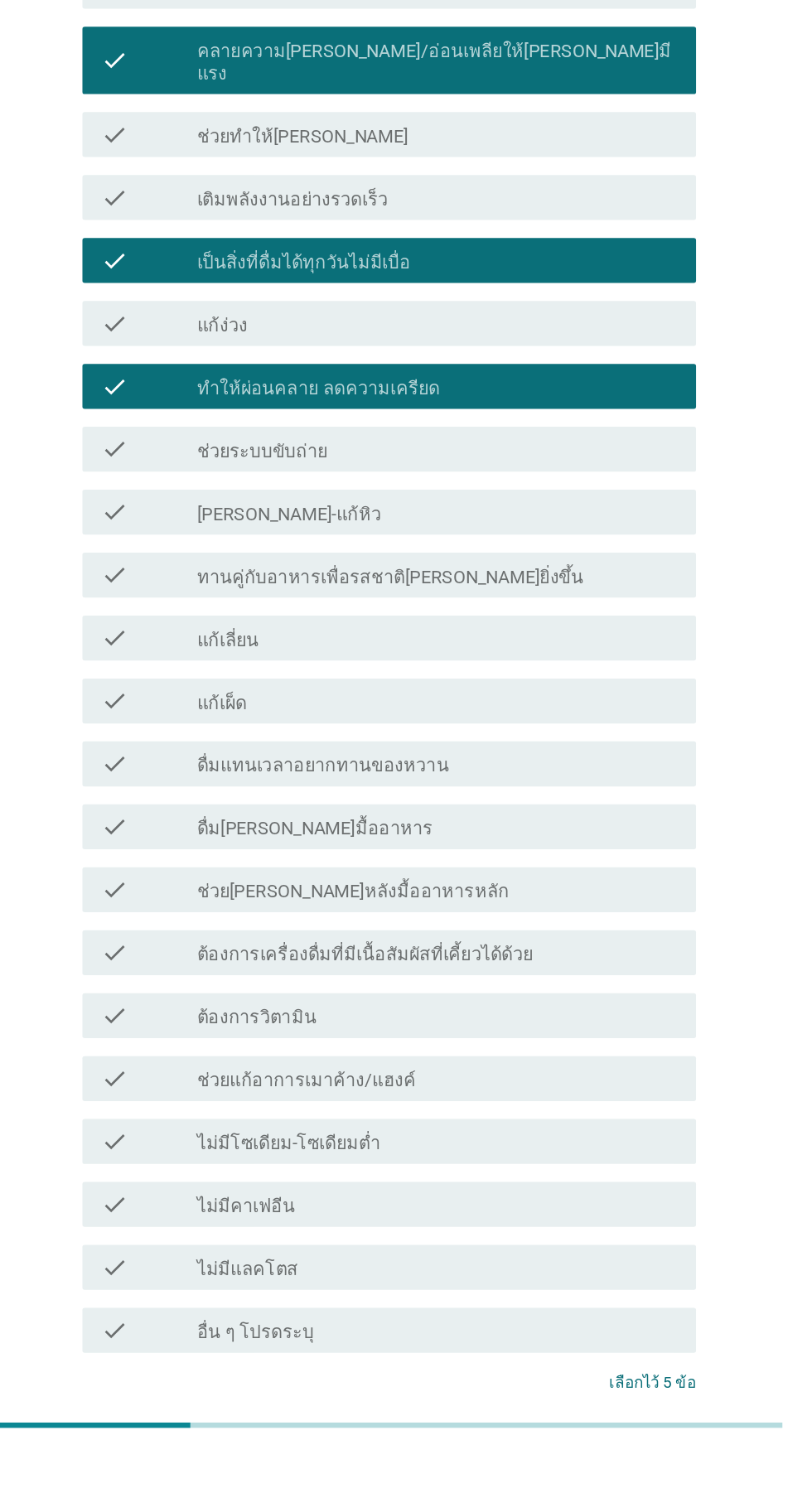
click at [603, 1497] on div "ต่อไป" at bounding box center [594, 1508] width 47 height 19
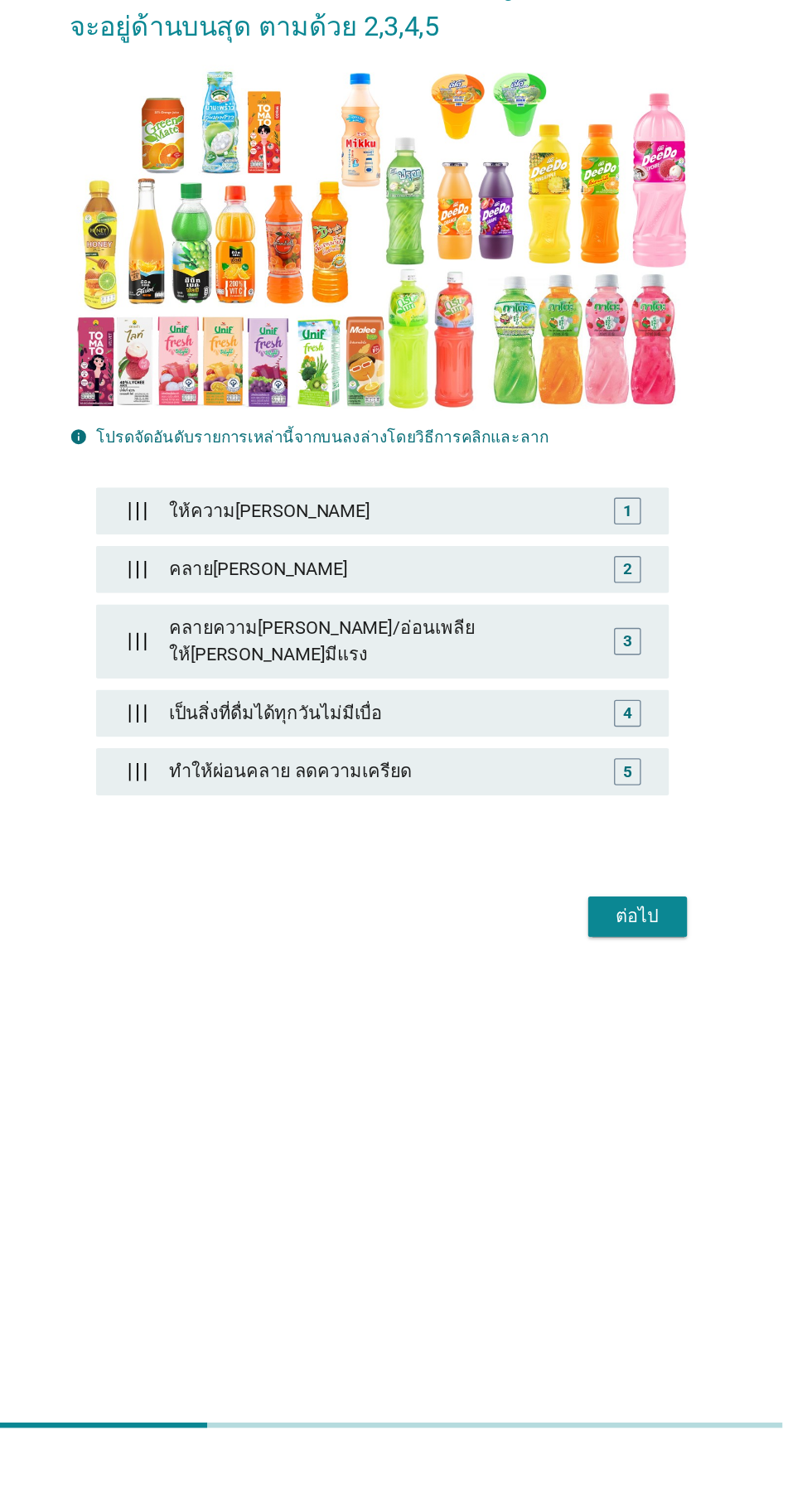
click at [500, 820] on div "ให้ความ[PERSON_NAME]" at bounding box center [406, 803] width 328 height 33
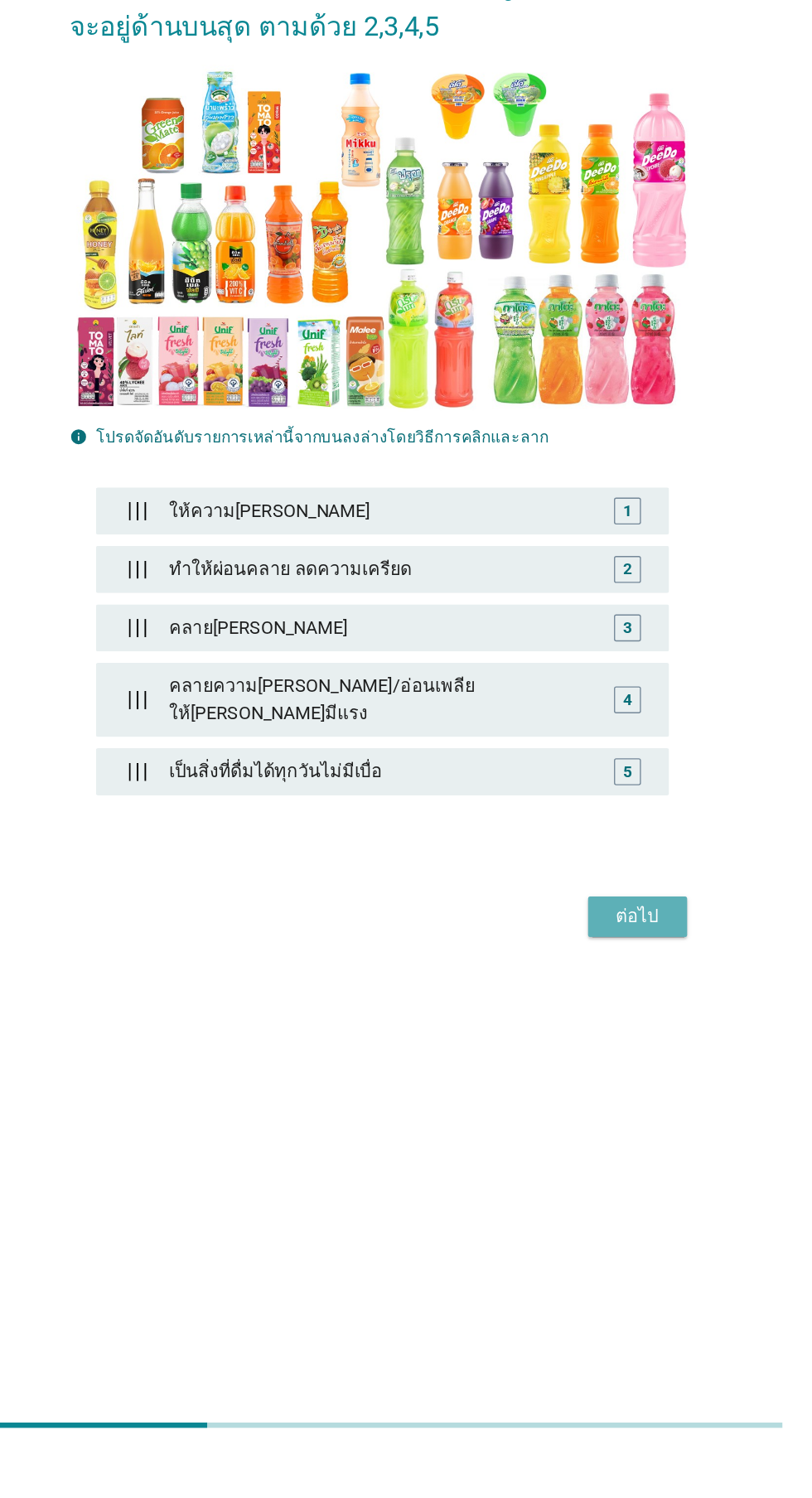
click at [589, 1113] on div "ต่อไป" at bounding box center [594, 1102] width 47 height 19
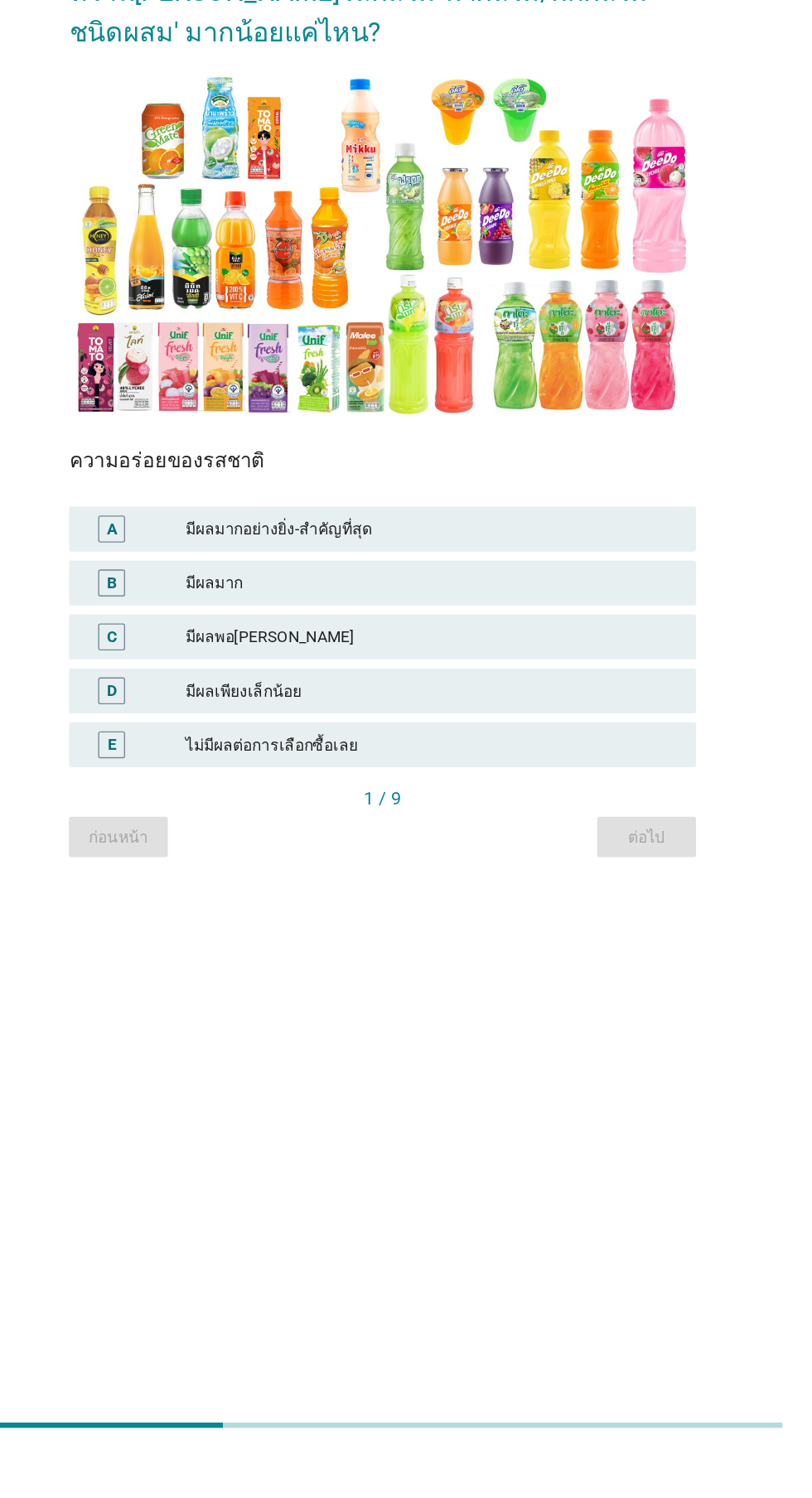
scroll to position [39, 0]
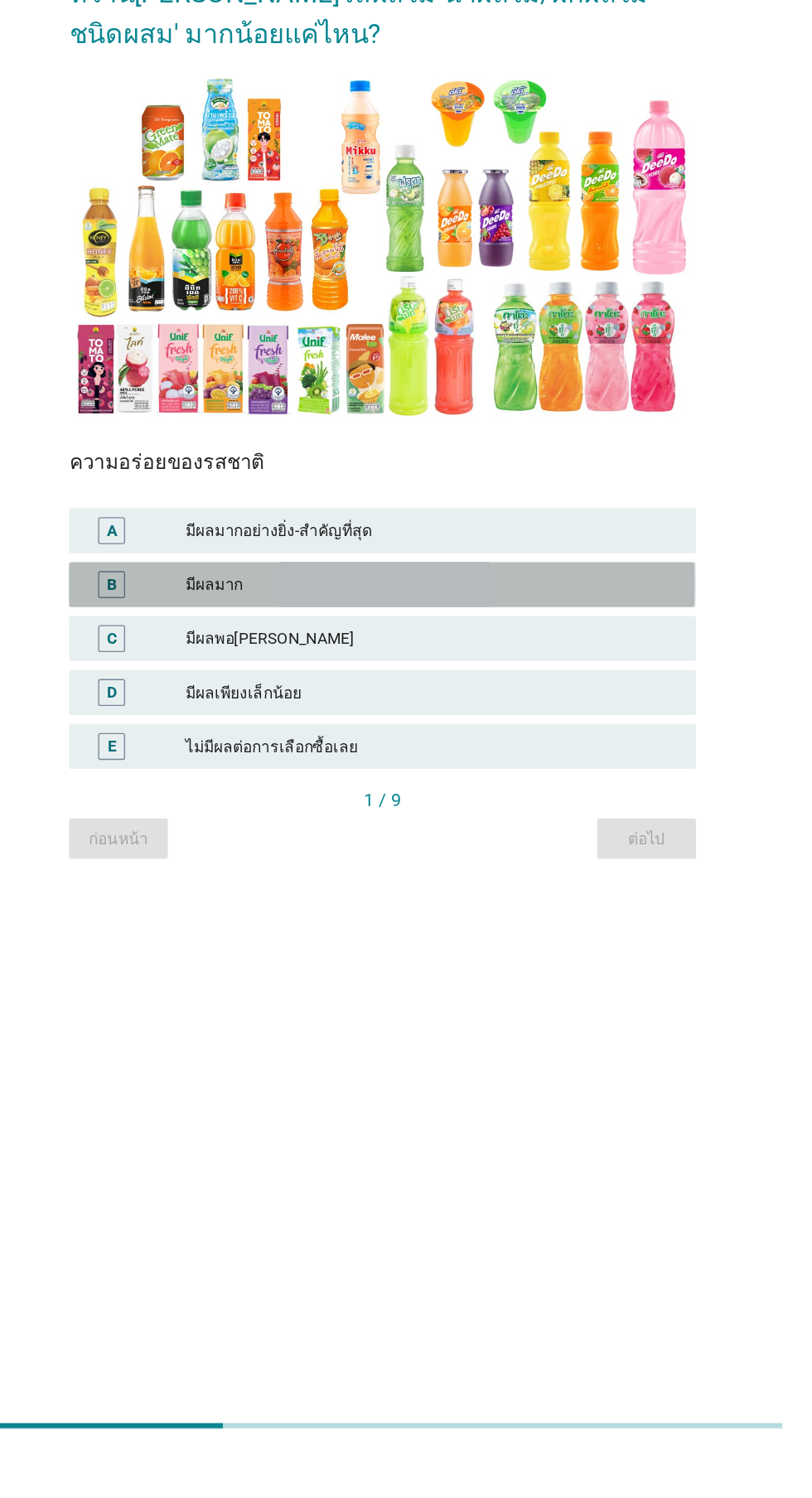
click at [472, 867] on div "มีผลมาก" at bounding box center [442, 857] width 363 height 19
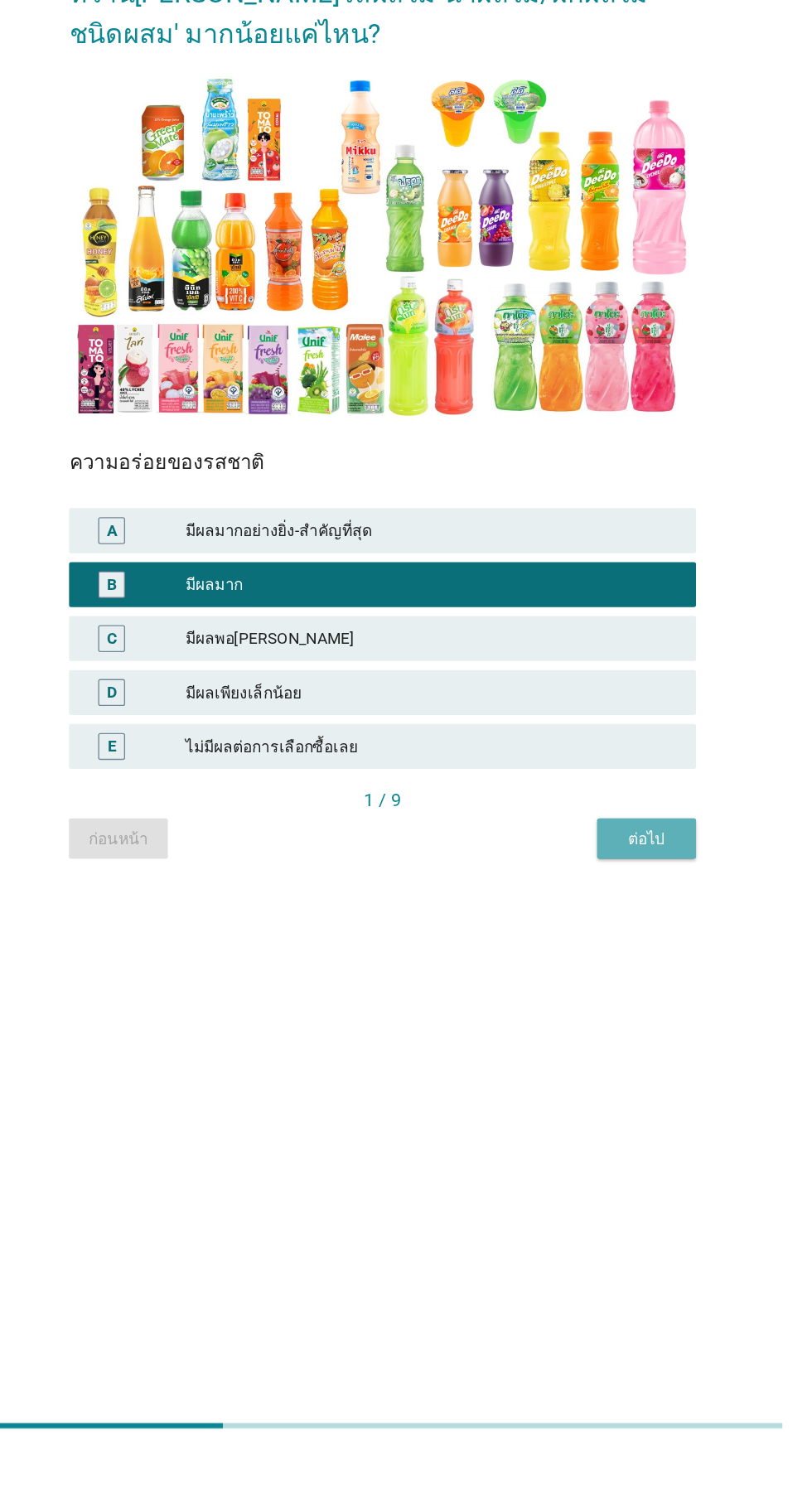
click at [615, 1054] on div "ต่อไป" at bounding box center [601, 1045] width 47 height 17
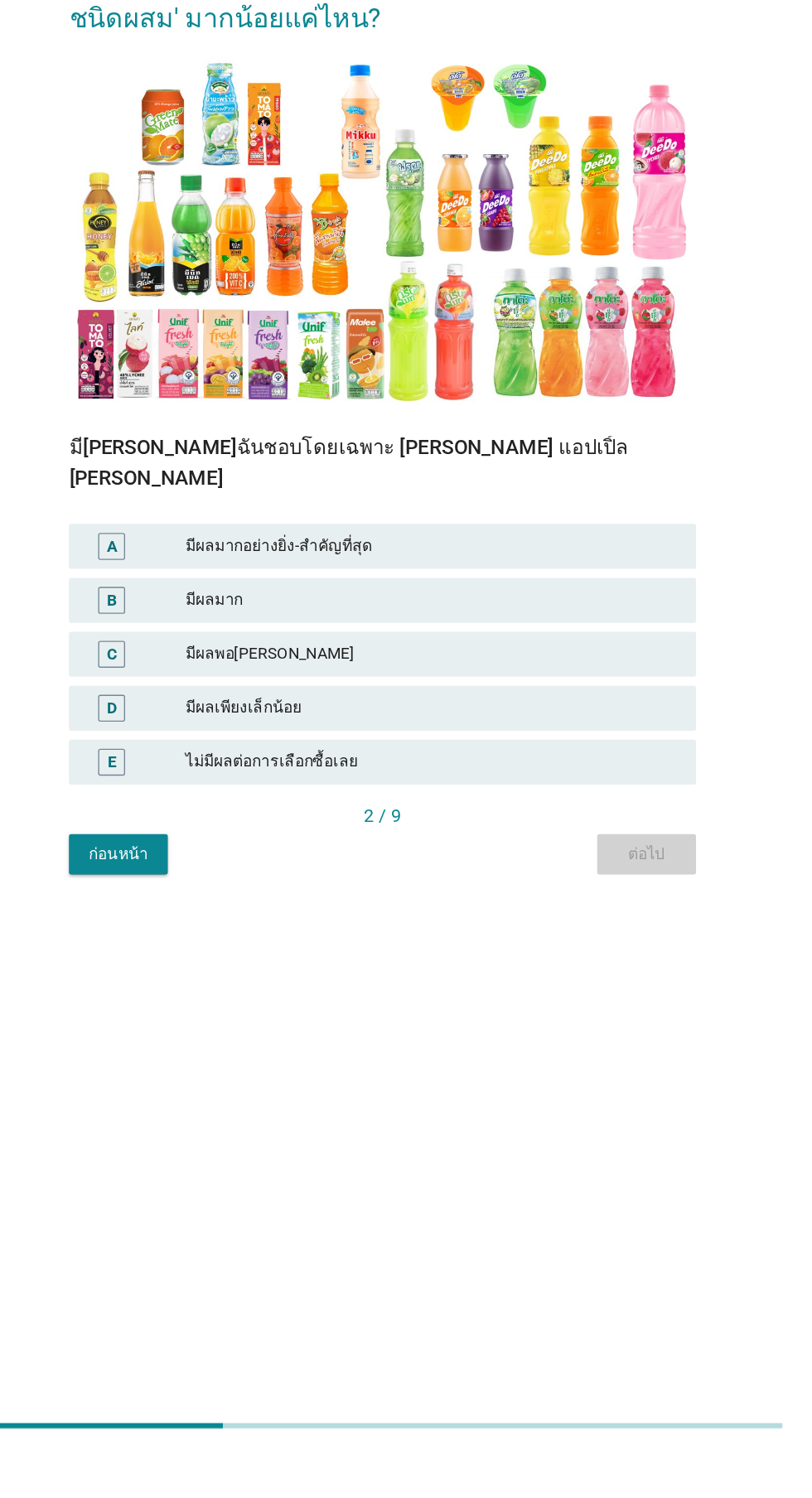
scroll to position [0, 0]
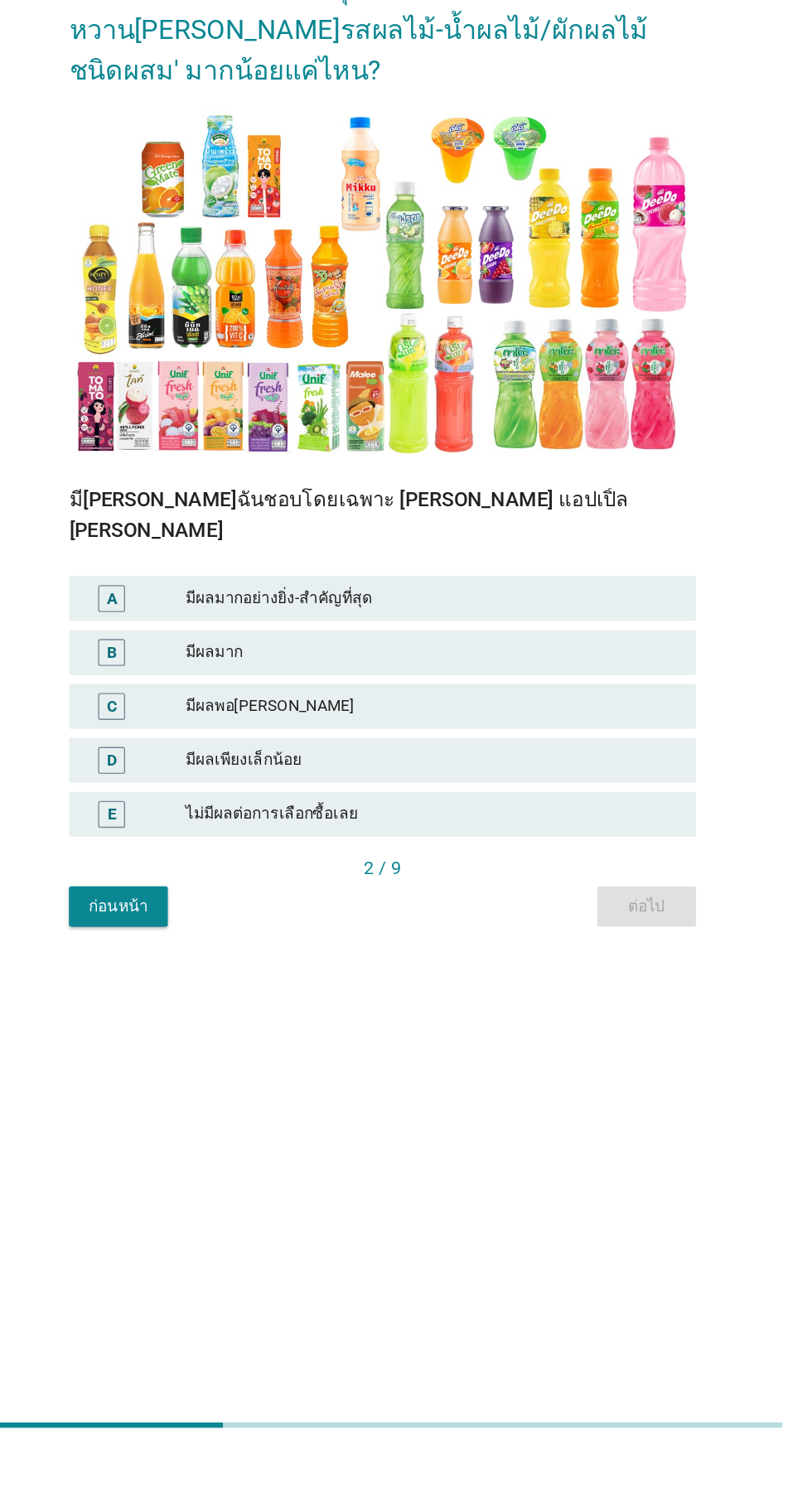
click at [527, 878] on div "มีผลมากอย่างยิ่ง-สำคัญที่สุด" at bounding box center [442, 868] width 363 height 19
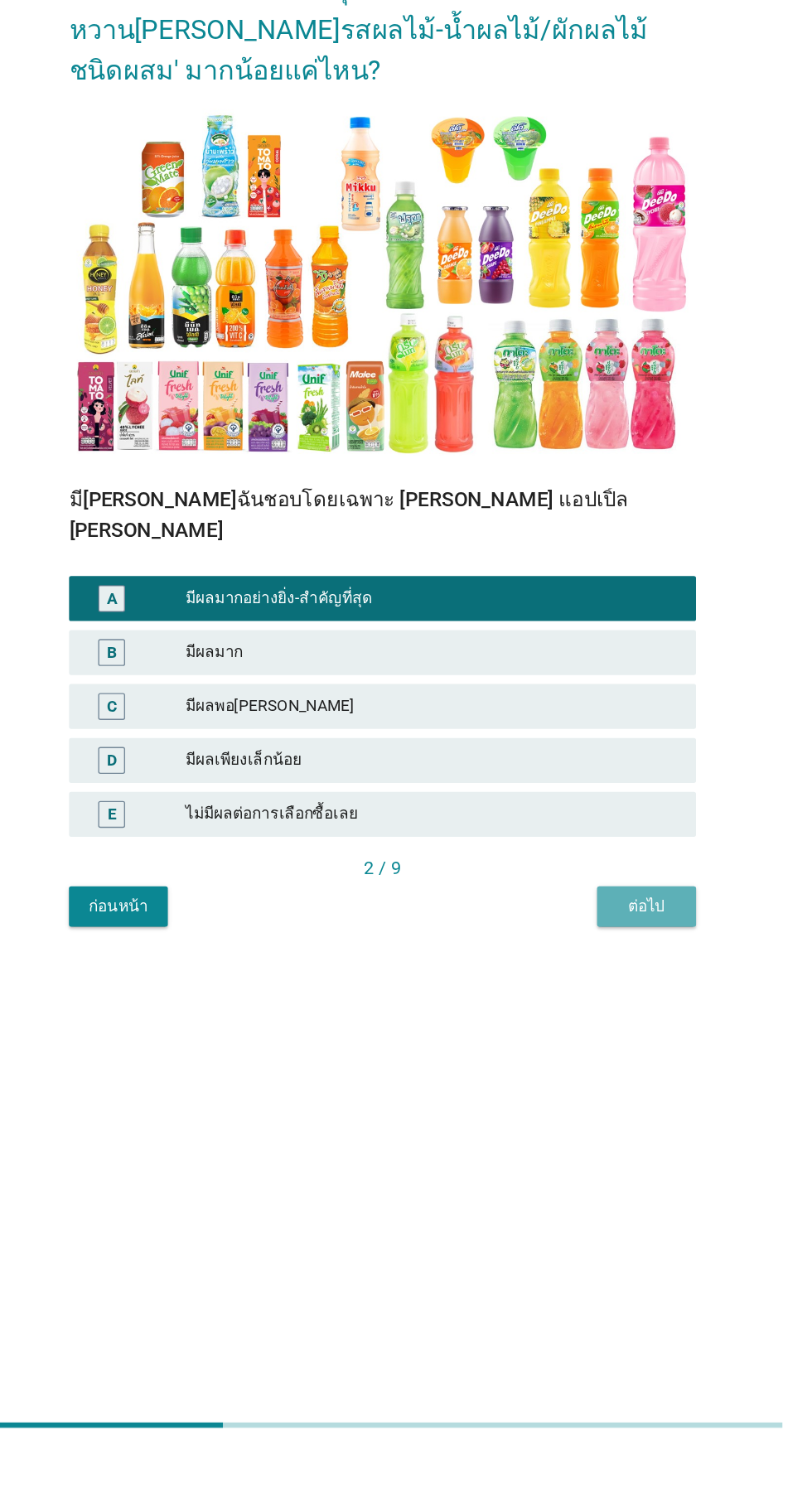
click at [598, 1103] on div "ต่อไป" at bounding box center [601, 1094] width 47 height 17
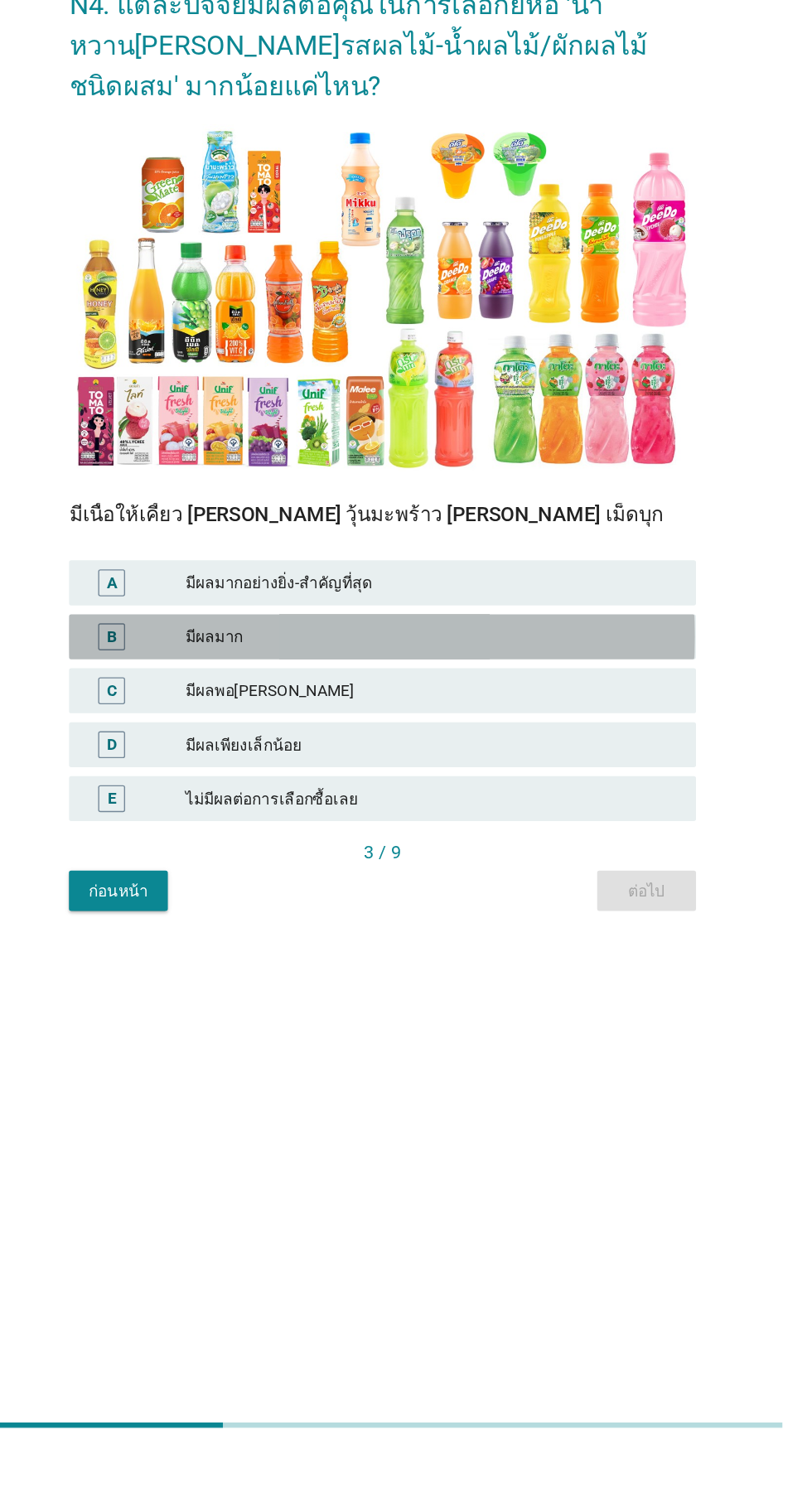
click at [541, 906] on div "มีผลมาก" at bounding box center [442, 896] width 363 height 19
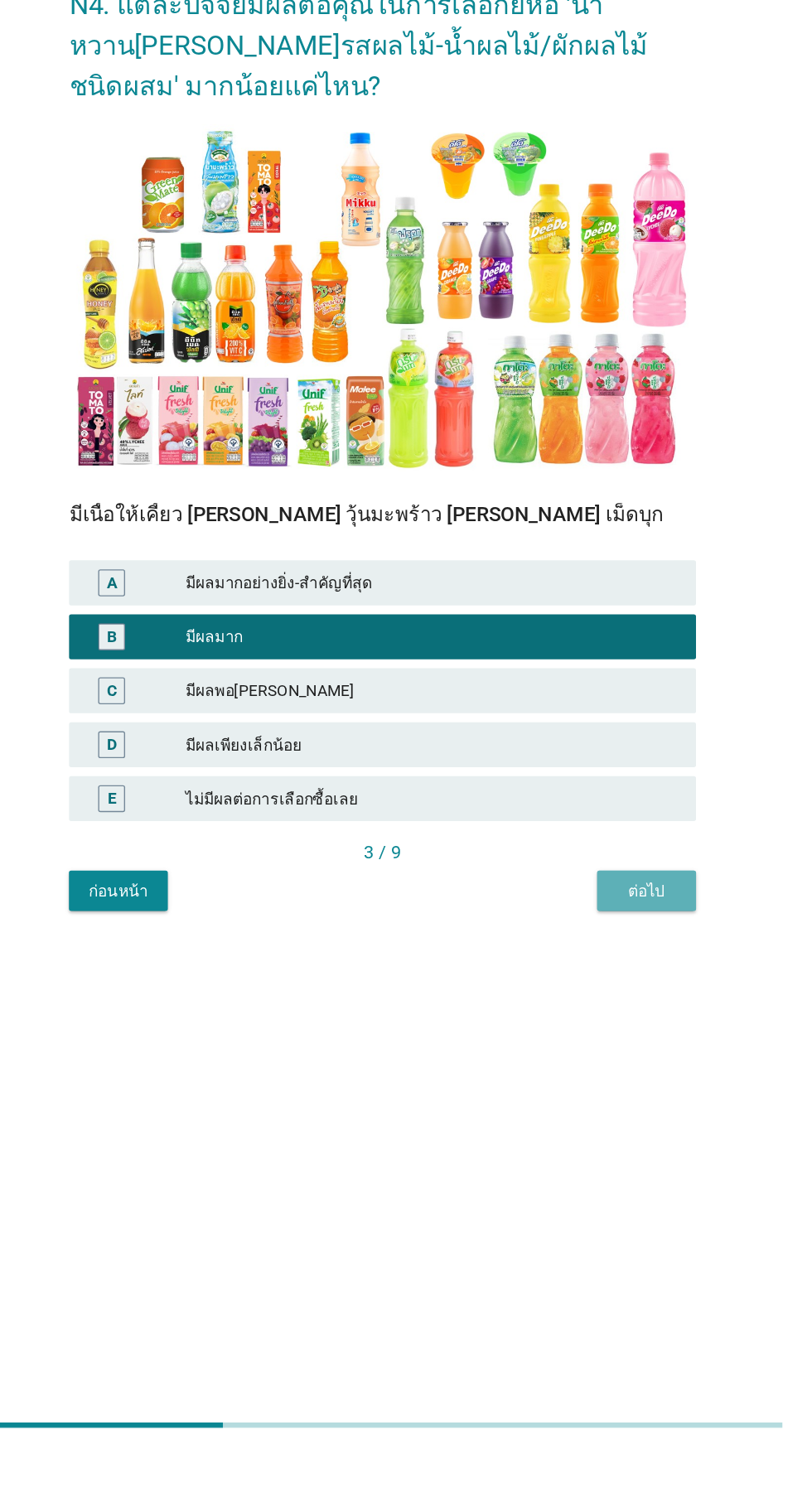
click at [620, 1092] on div "ต่อไป" at bounding box center [601, 1084] width 47 height 17
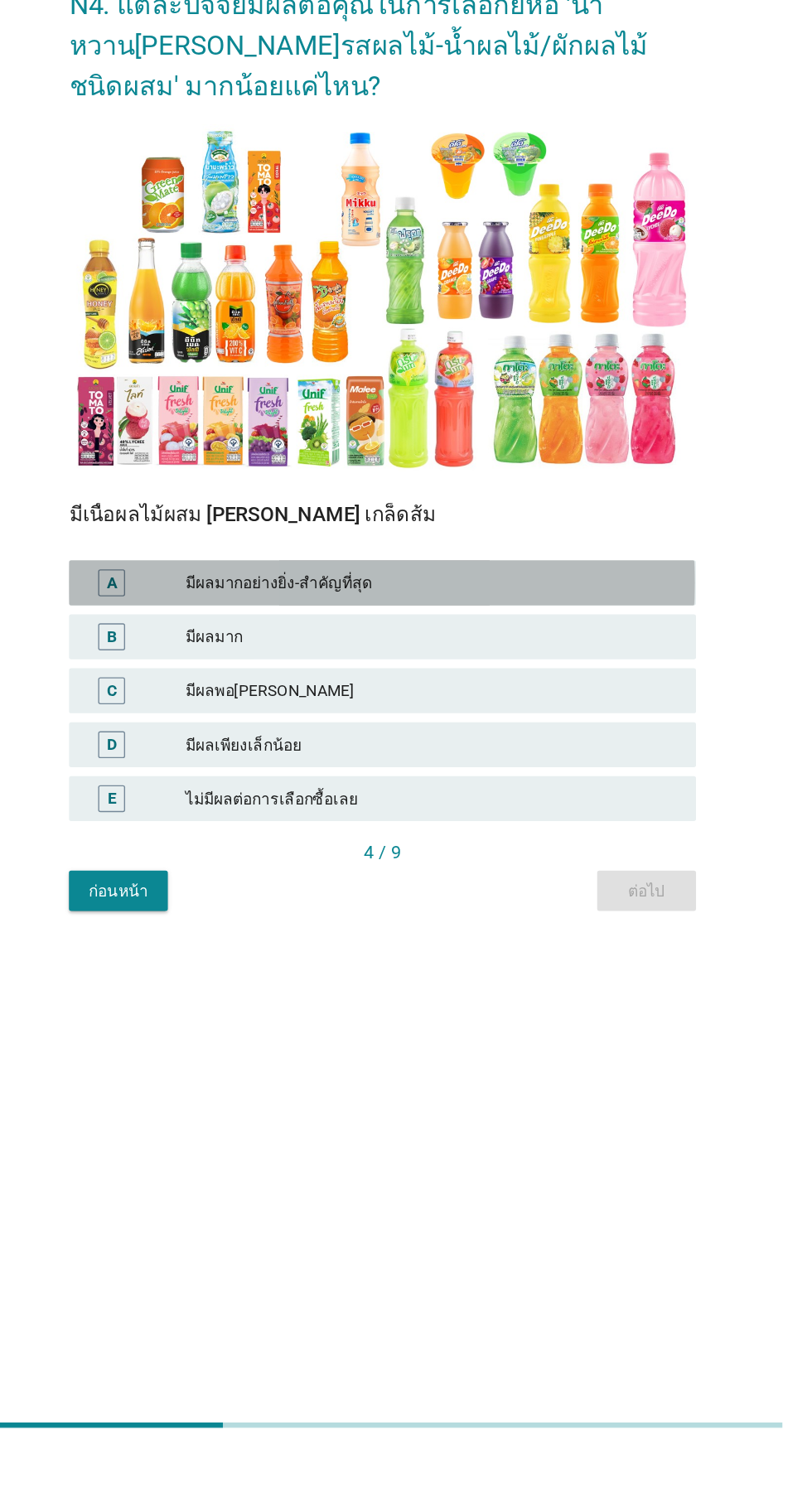
click at [536, 866] on div "มีผลมากอย่างยิ่ง-สำคัญที่สุด" at bounding box center [442, 857] width 363 height 19
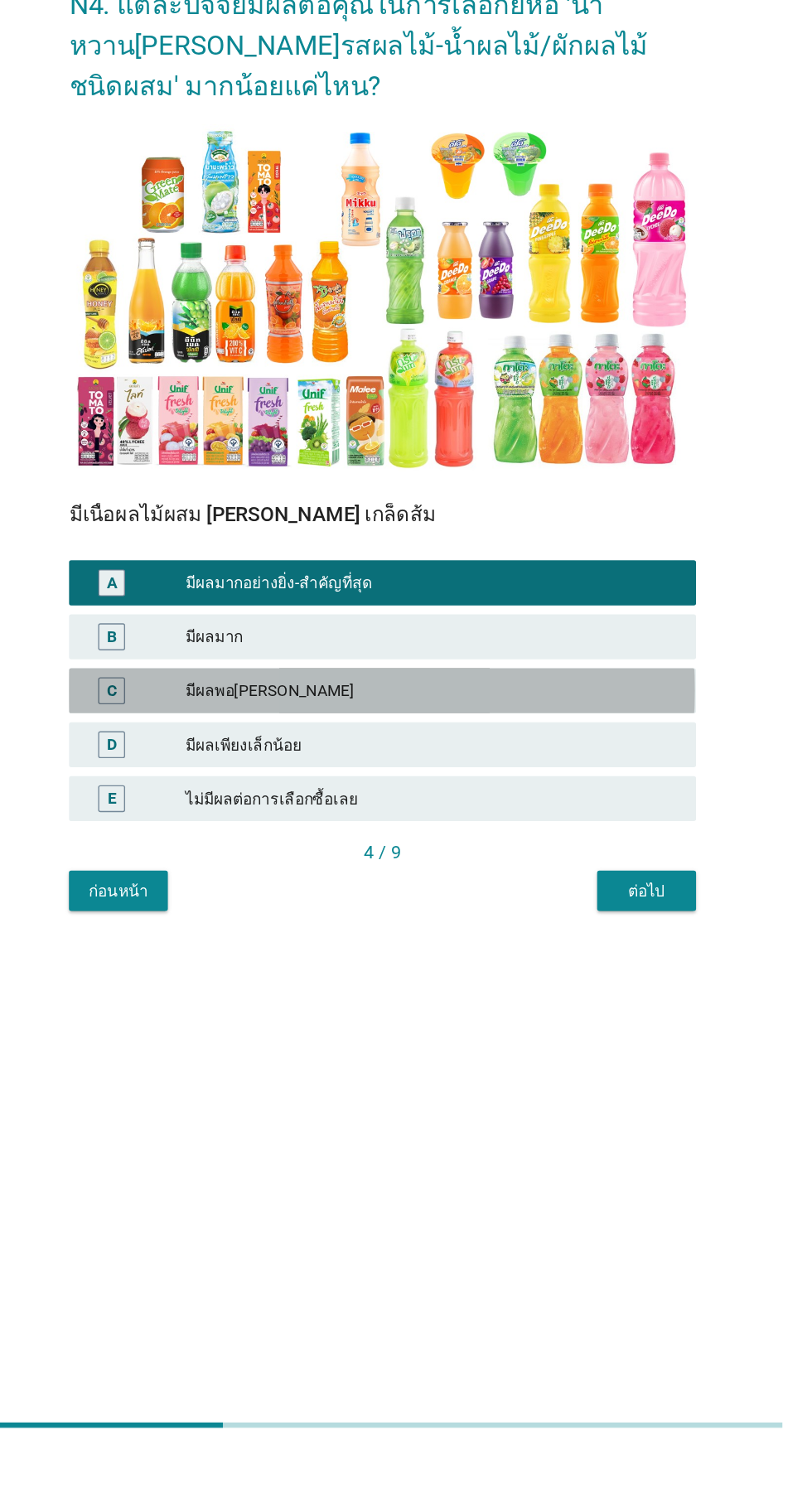
click at [529, 946] on div "มีผลพอ[PERSON_NAME]" at bounding box center [442, 936] width 363 height 19
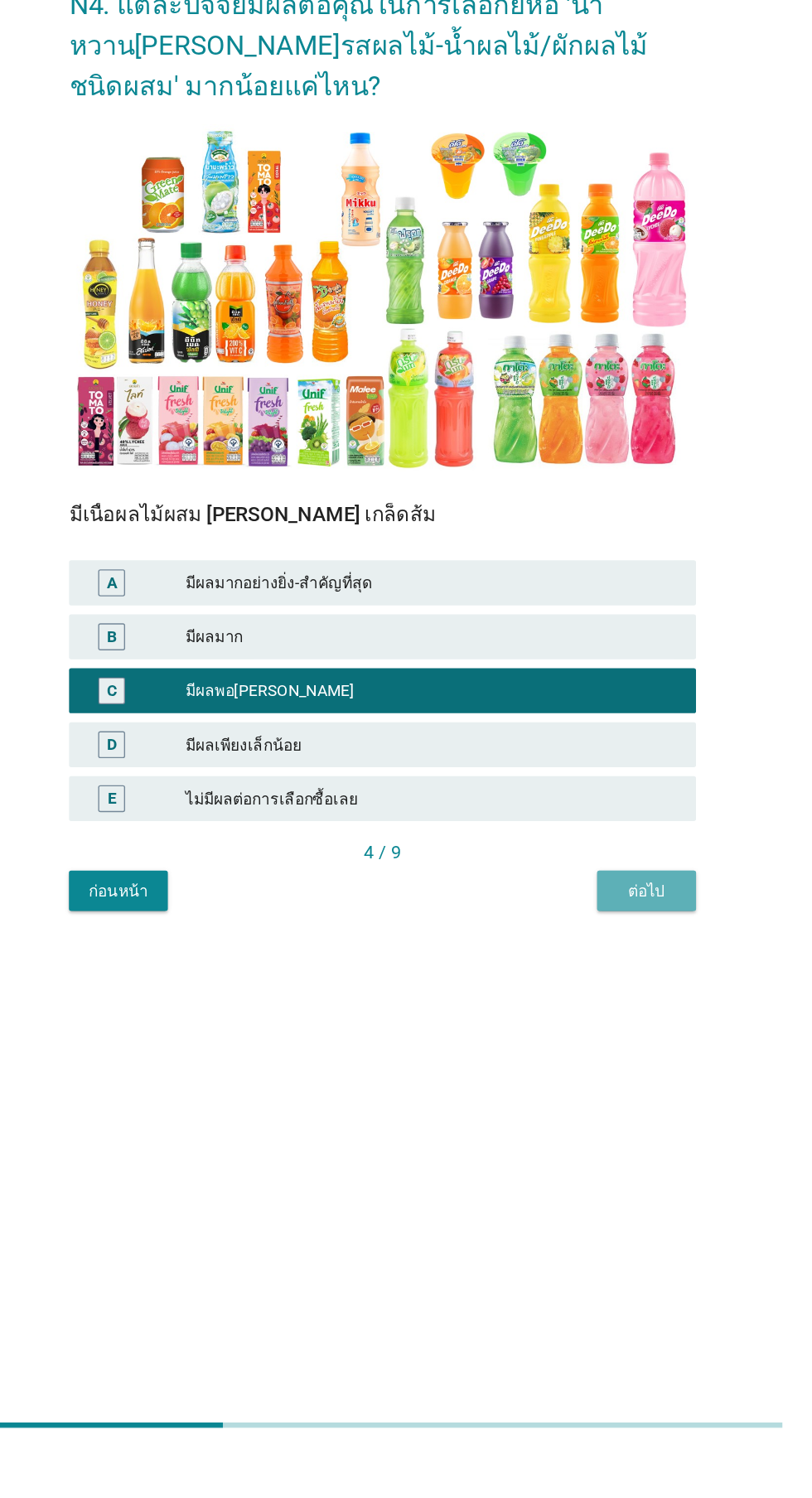
click at [609, 1092] on div "ต่อไป" at bounding box center [601, 1084] width 47 height 17
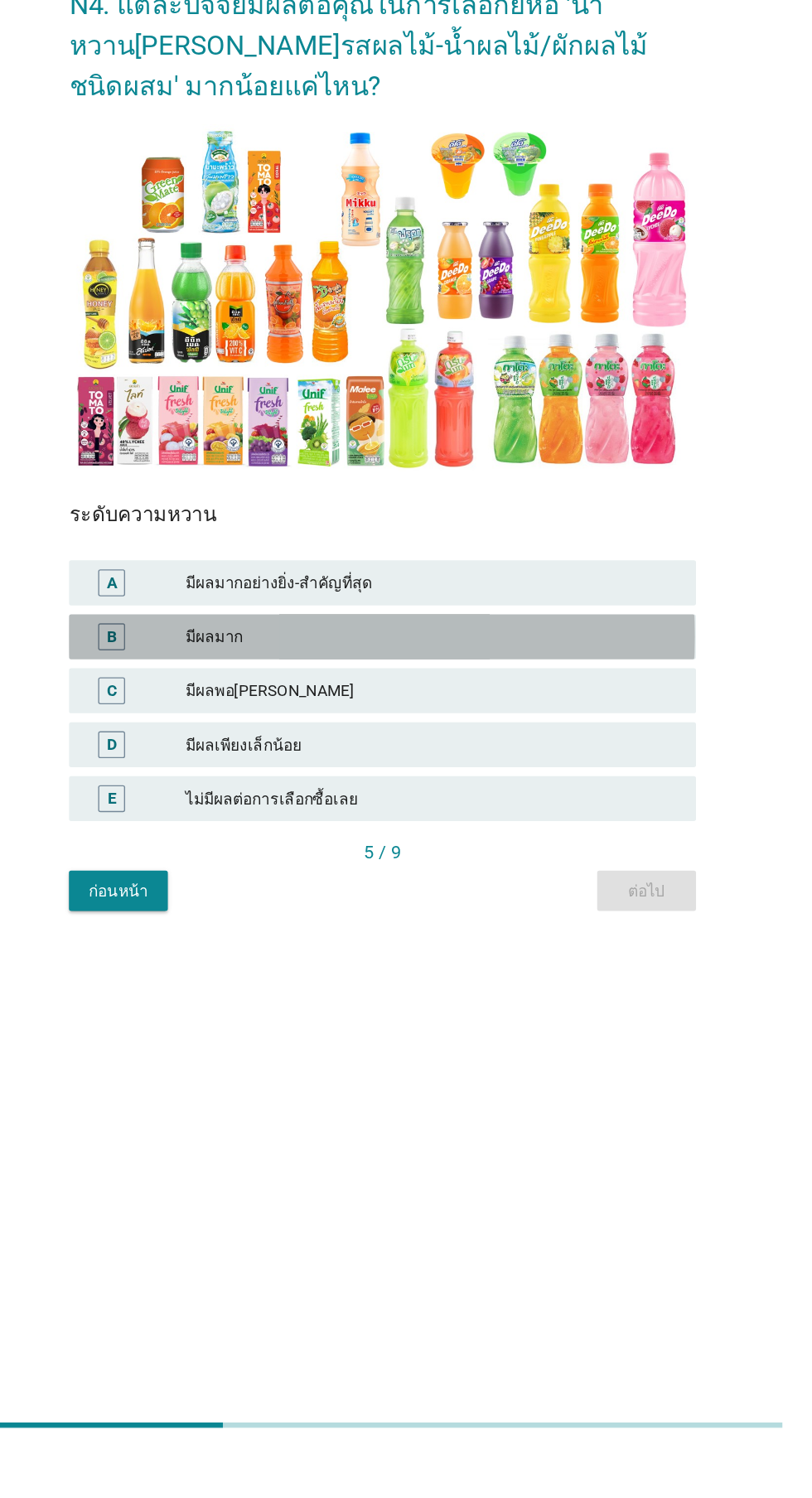
click at [519, 906] on div "มีผลมาก" at bounding box center [442, 896] width 363 height 19
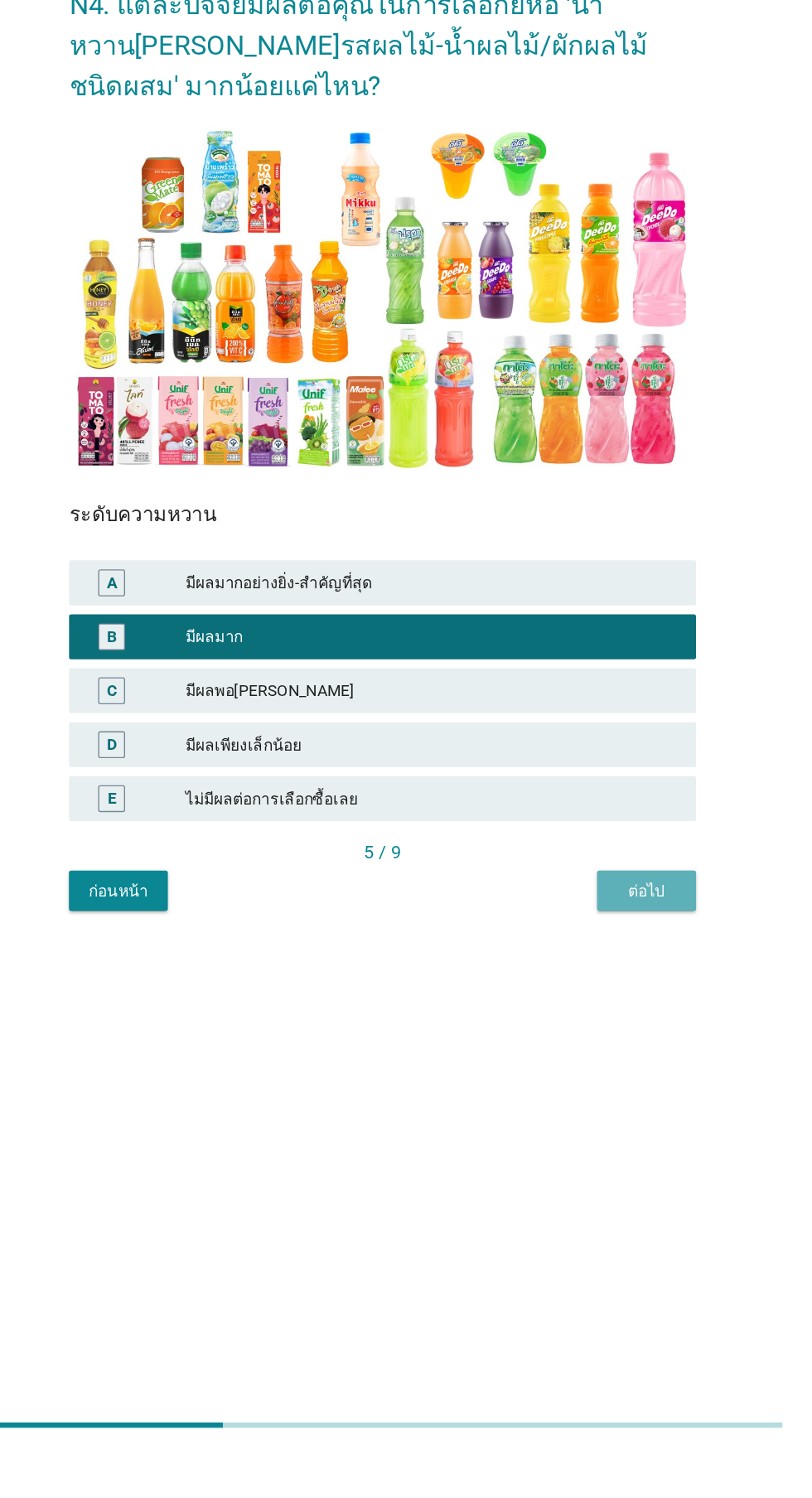
click at [593, 1092] on div "ต่อไป" at bounding box center [601, 1084] width 47 height 17
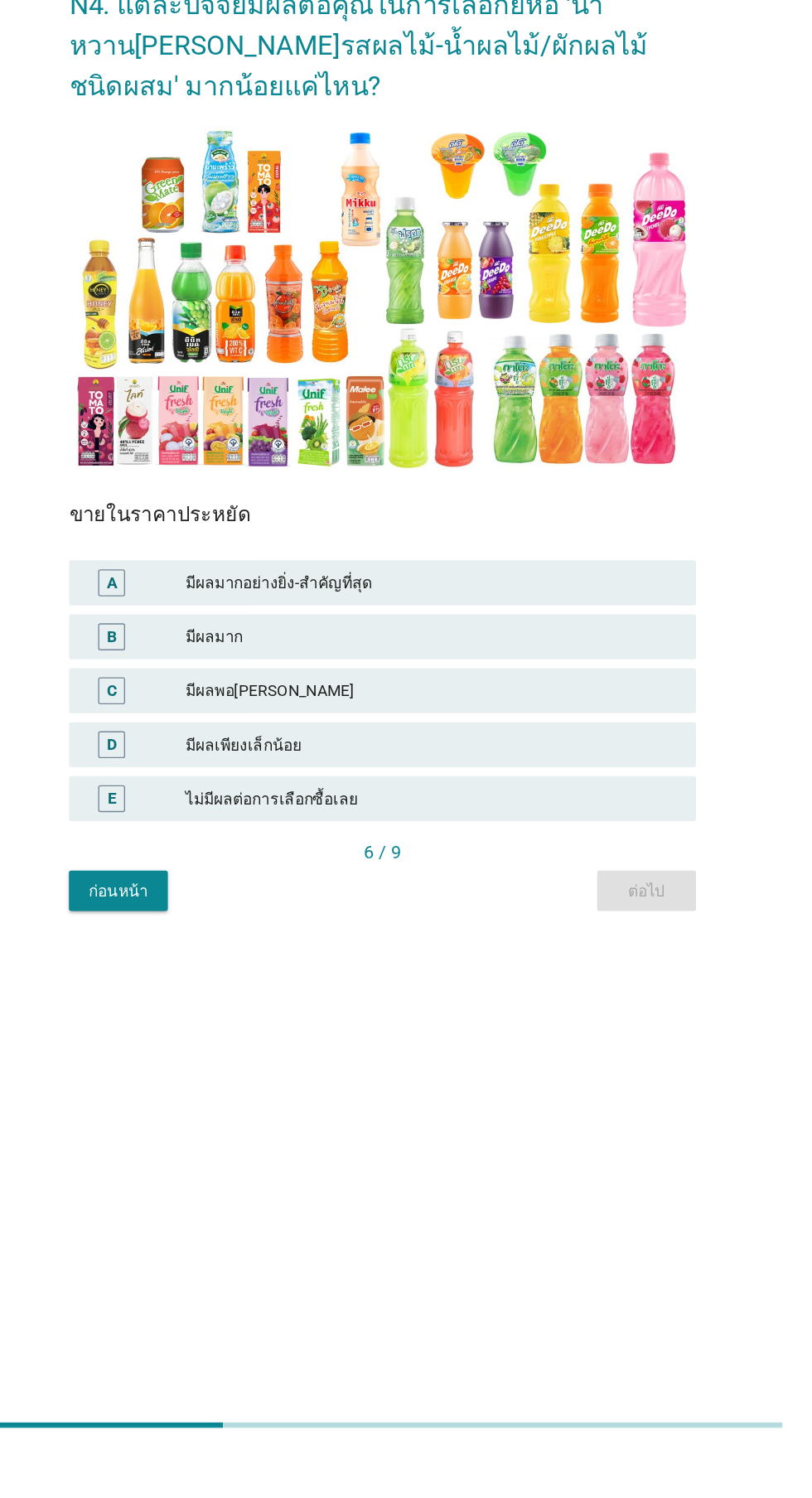
click at [548, 866] on div "มีผลมากอย่างยิ่ง-สำคัญที่สุด" at bounding box center [442, 857] width 363 height 19
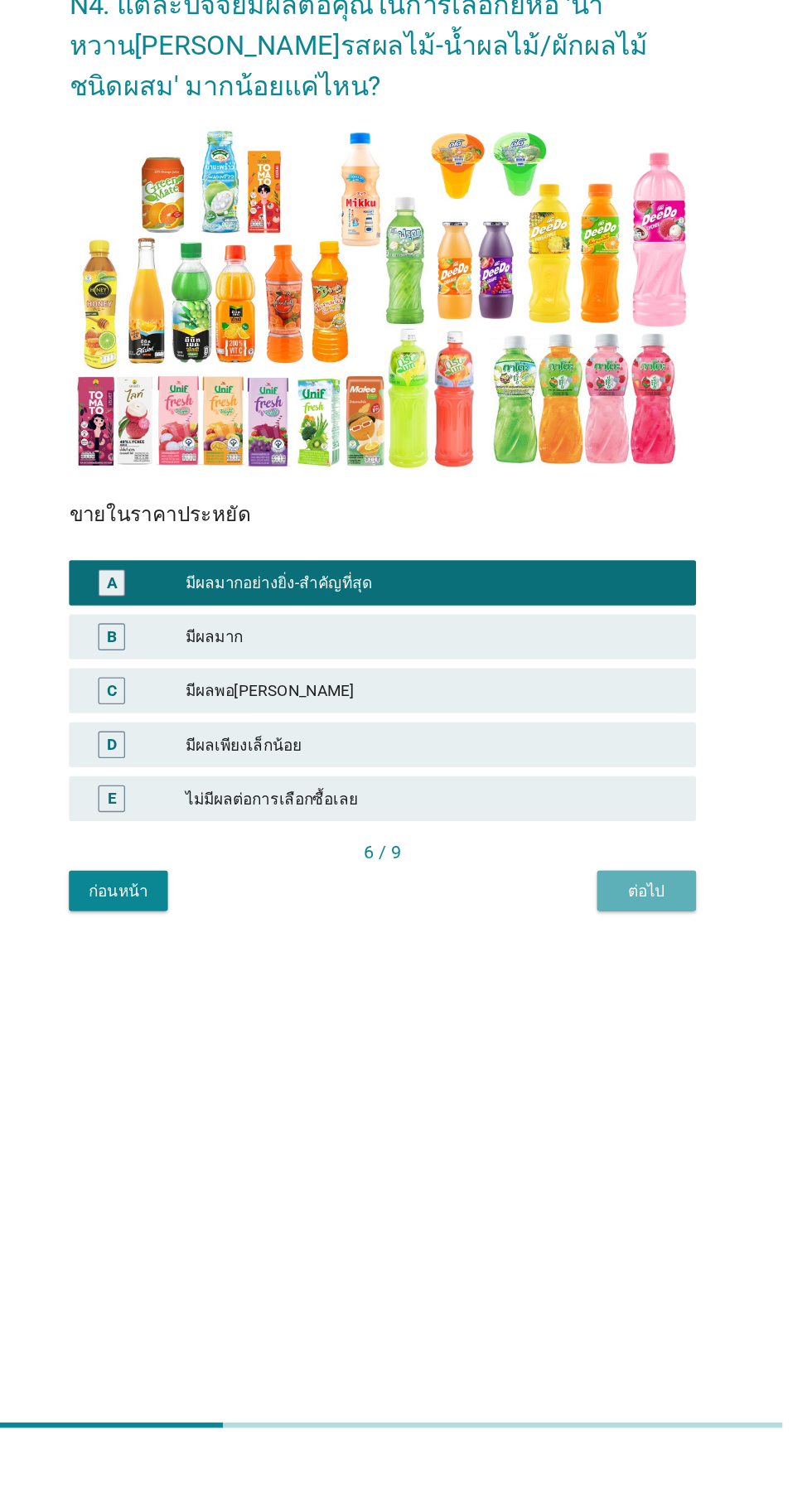
click at [609, 1098] on button "ต่อไป" at bounding box center [600, 1083] width 73 height 30
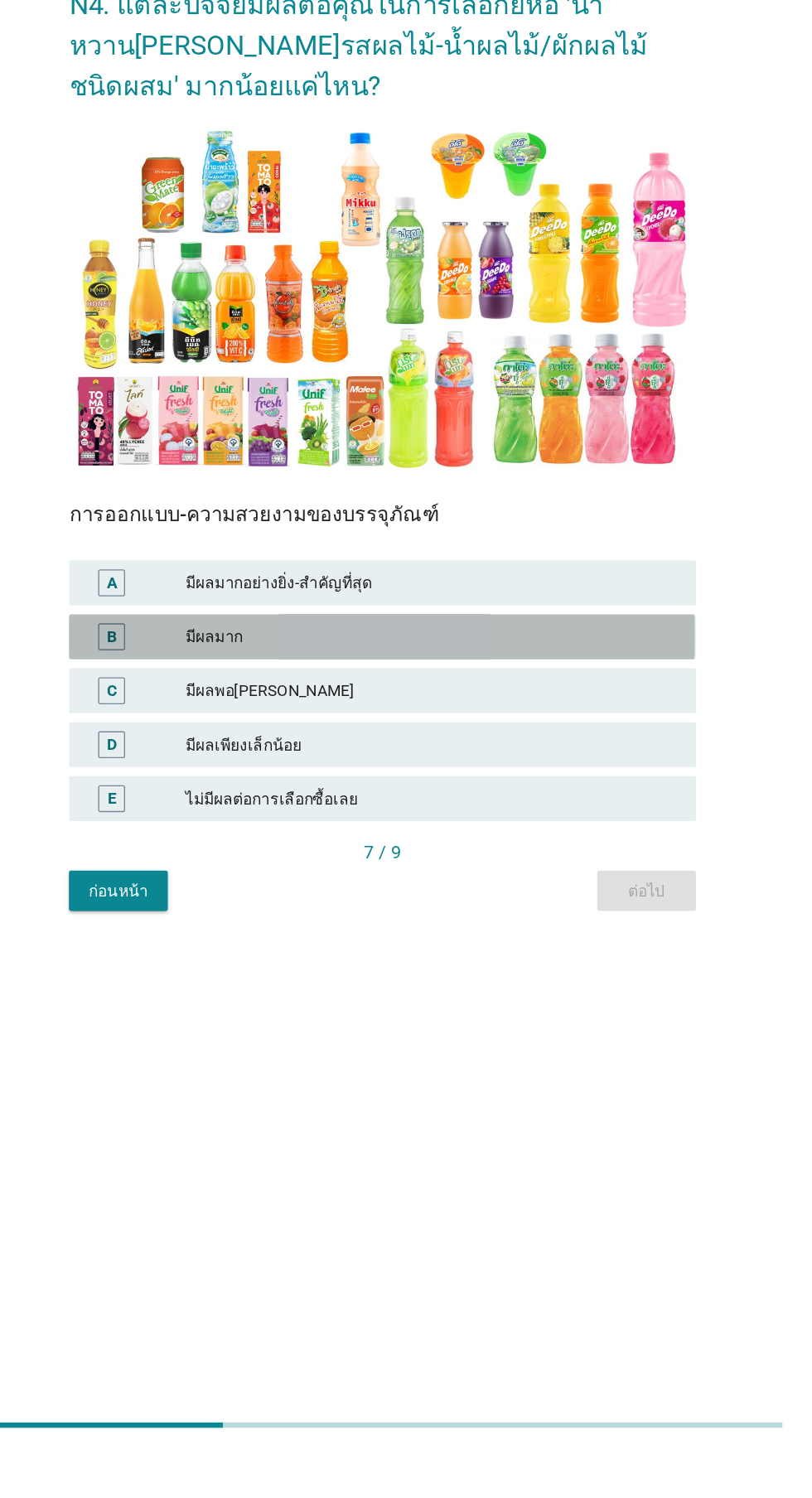
click at [509, 906] on div "มีผลมาก" at bounding box center [442, 896] width 363 height 19
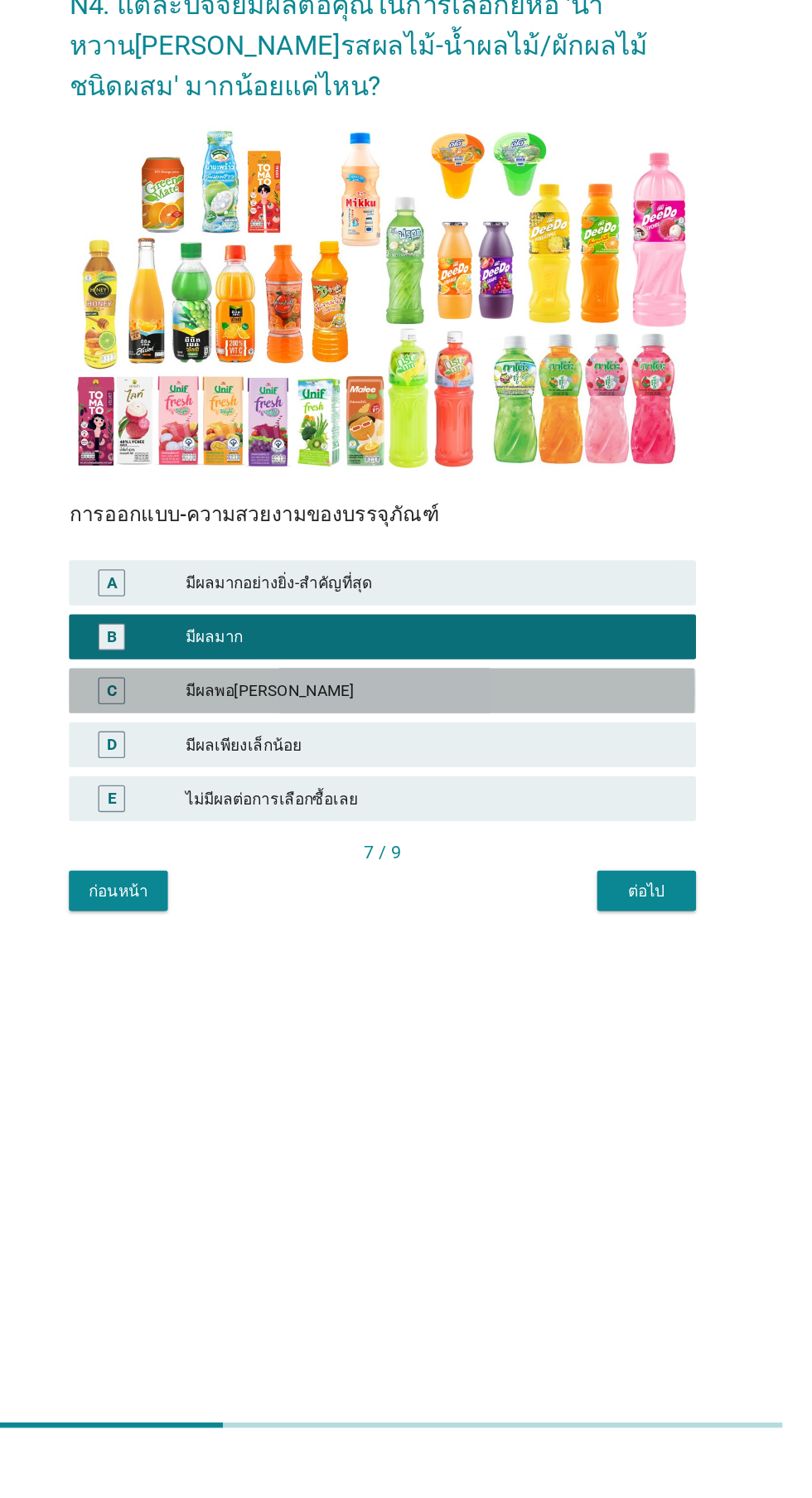
click at [539, 953] on div "C มีผลพอ[PERSON_NAME]" at bounding box center [406, 936] width 462 height 33
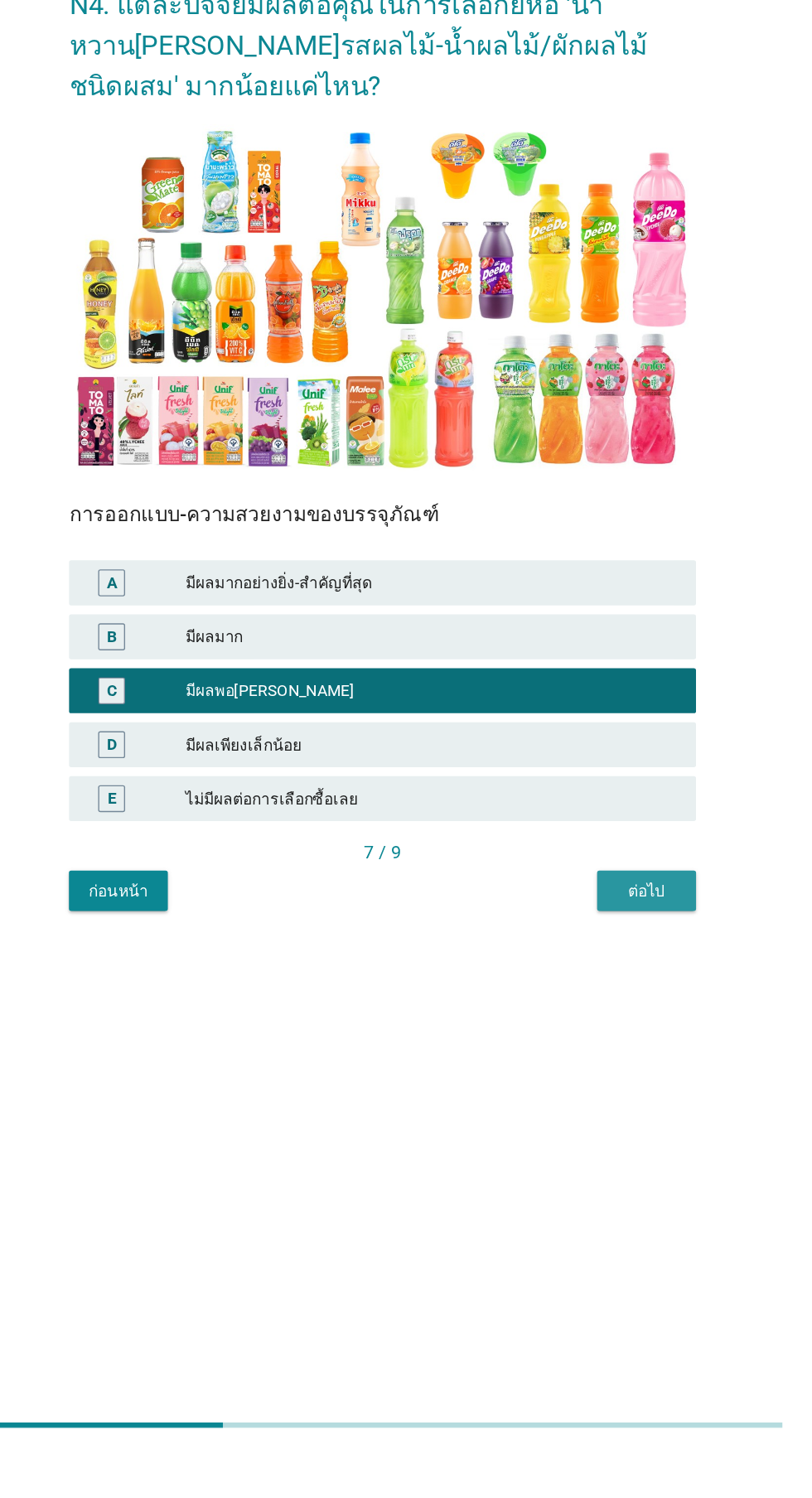
click at [592, 1092] on div "ต่อไป" at bounding box center [601, 1084] width 47 height 17
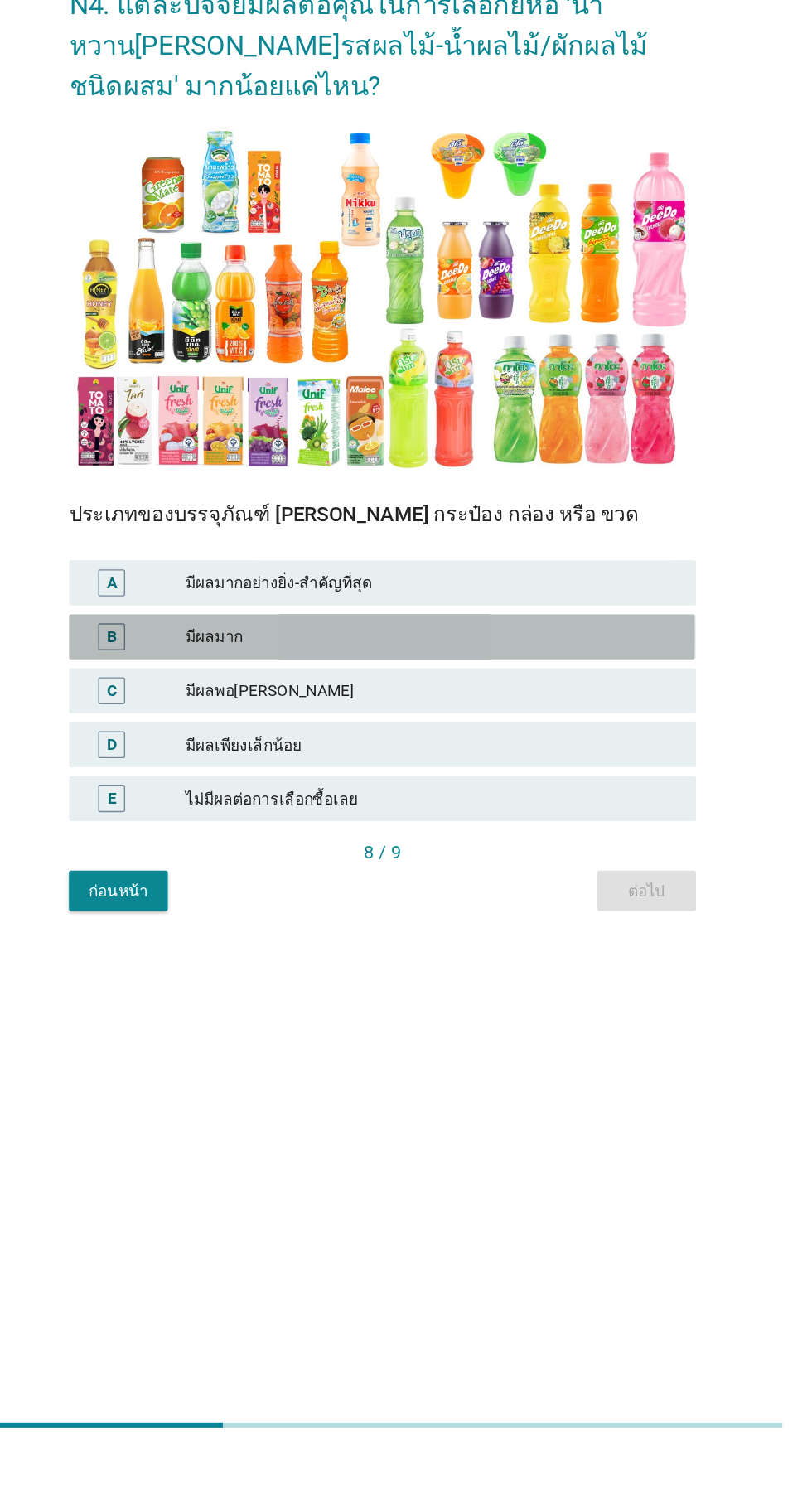
click at [510, 906] on div "มีผลมาก" at bounding box center [442, 896] width 363 height 19
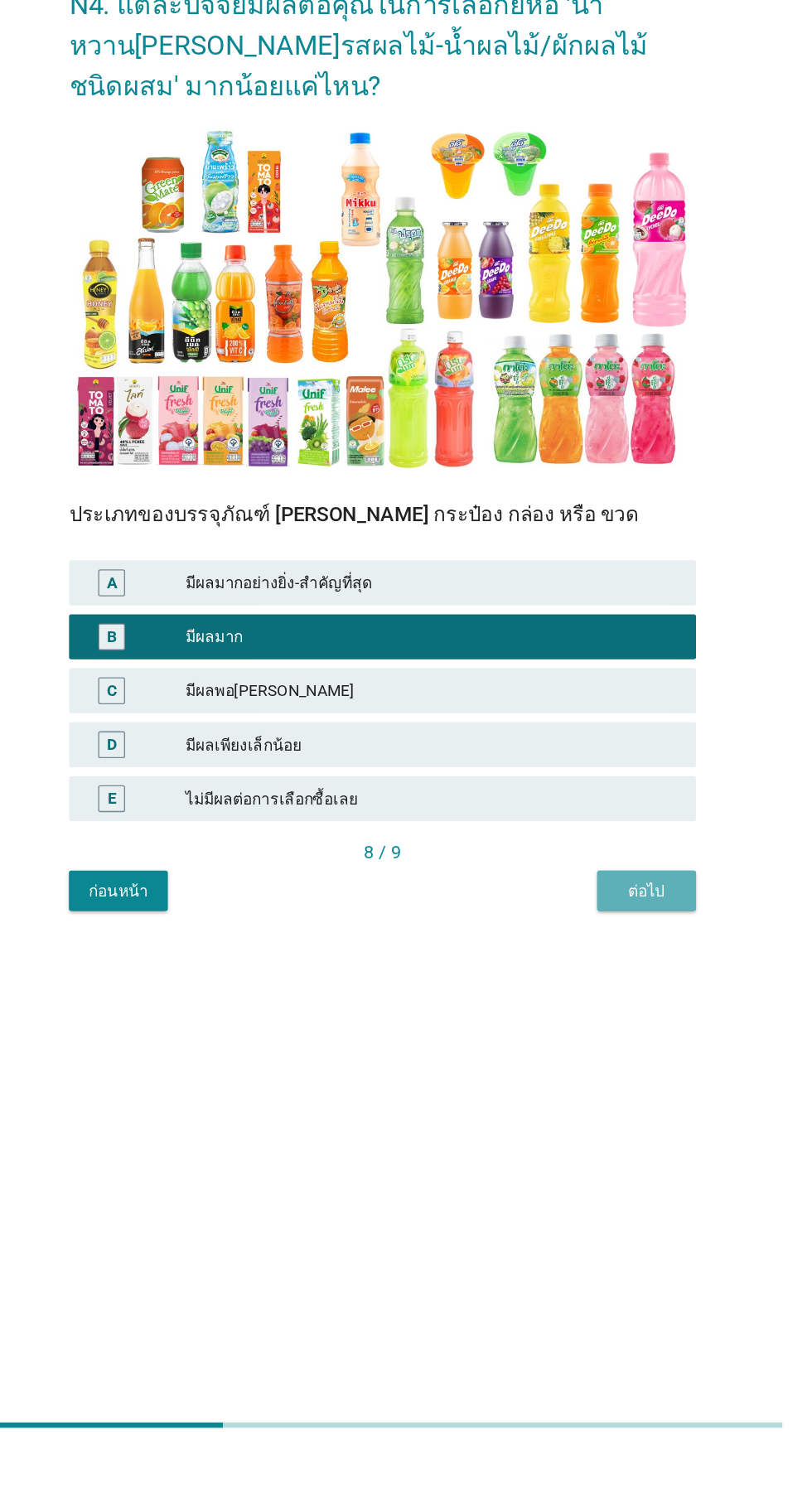
click at [601, 1098] on button "ต่อไป" at bounding box center [600, 1083] width 73 height 30
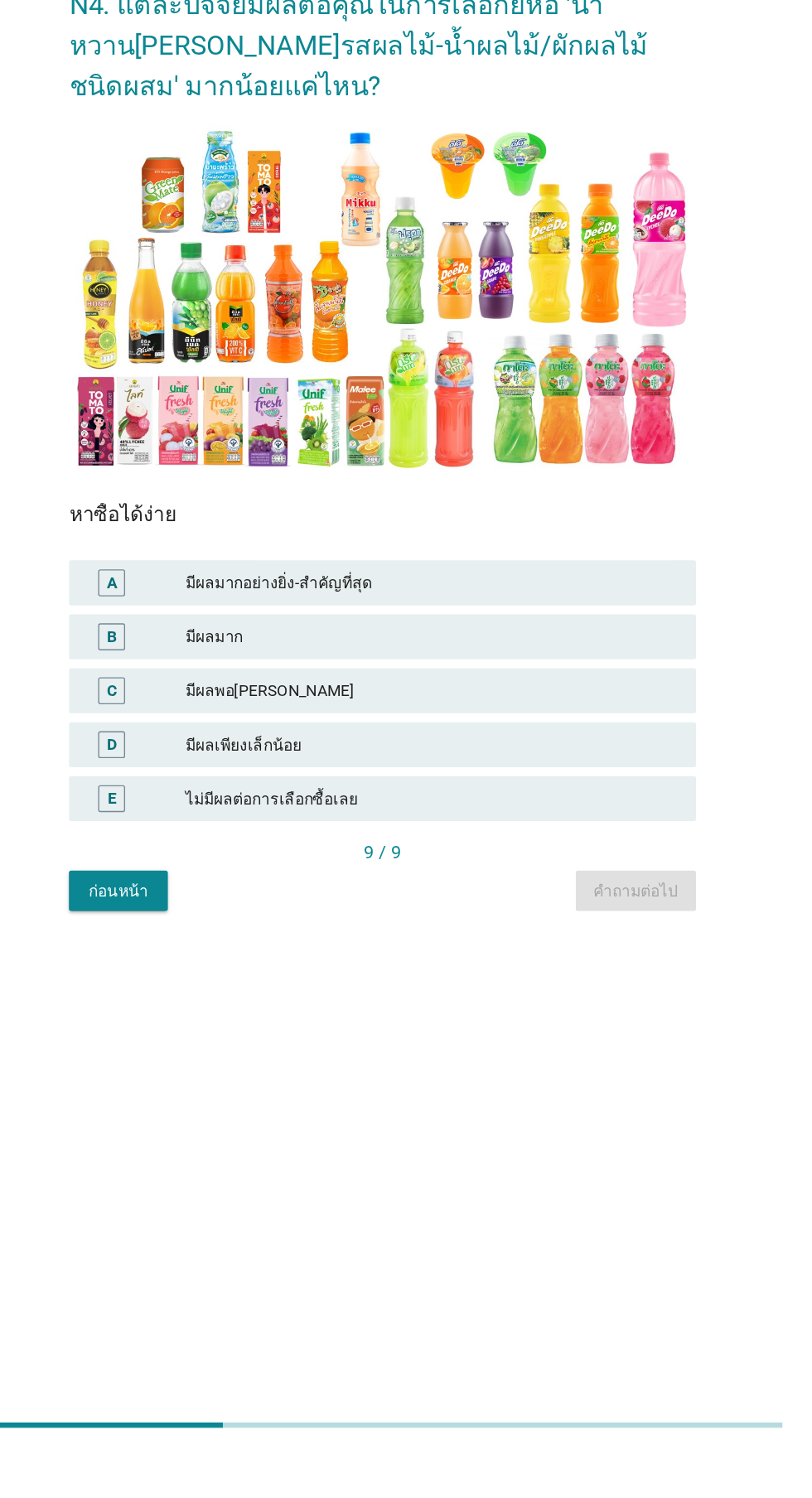
click at [519, 866] on div "มีผลมากอย่างยิ่ง-สำคัญที่สุด" at bounding box center [442, 857] width 363 height 19
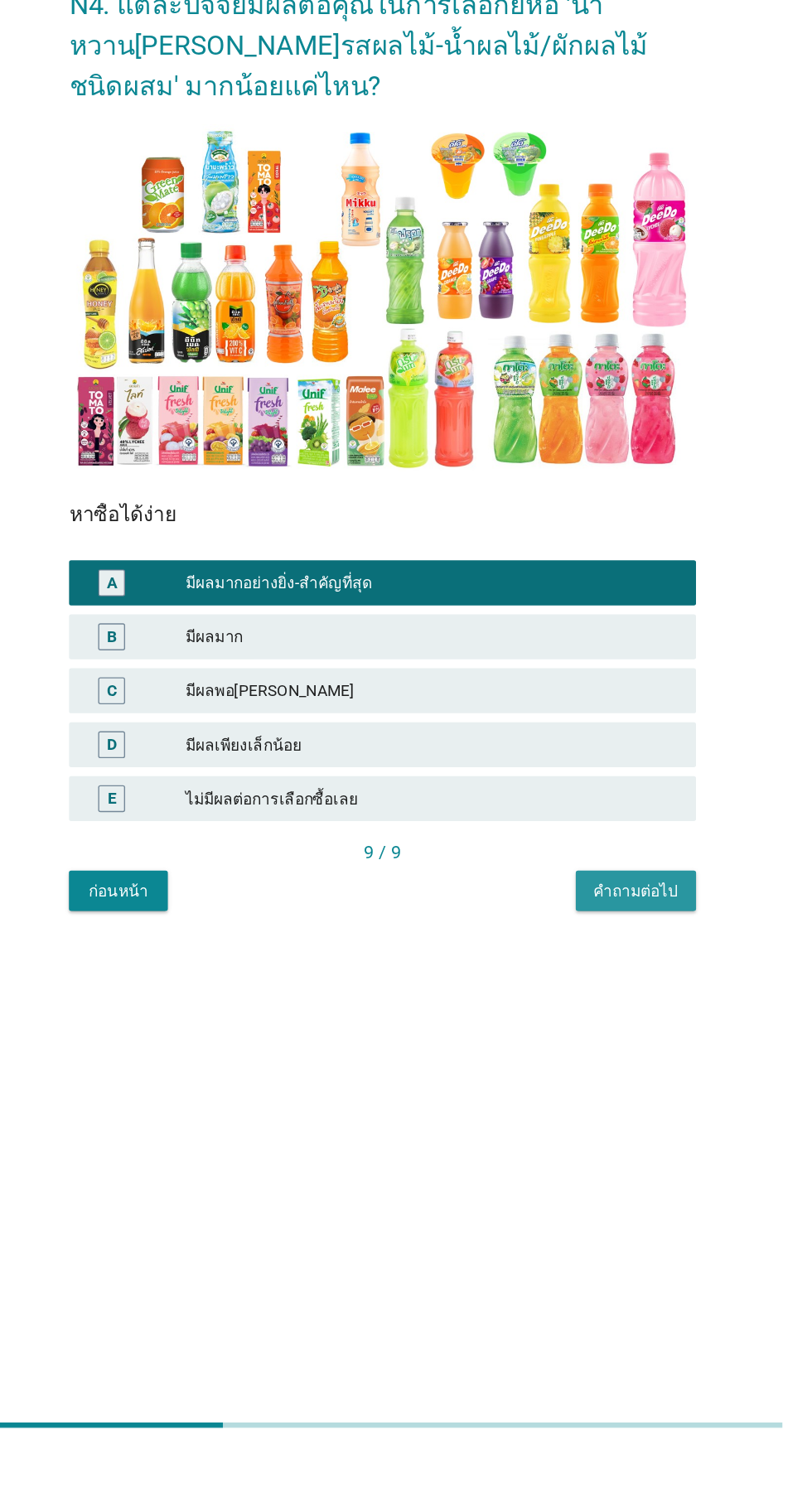
click at [598, 1098] on button "คำถามต่อไป" at bounding box center [592, 1083] width 88 height 30
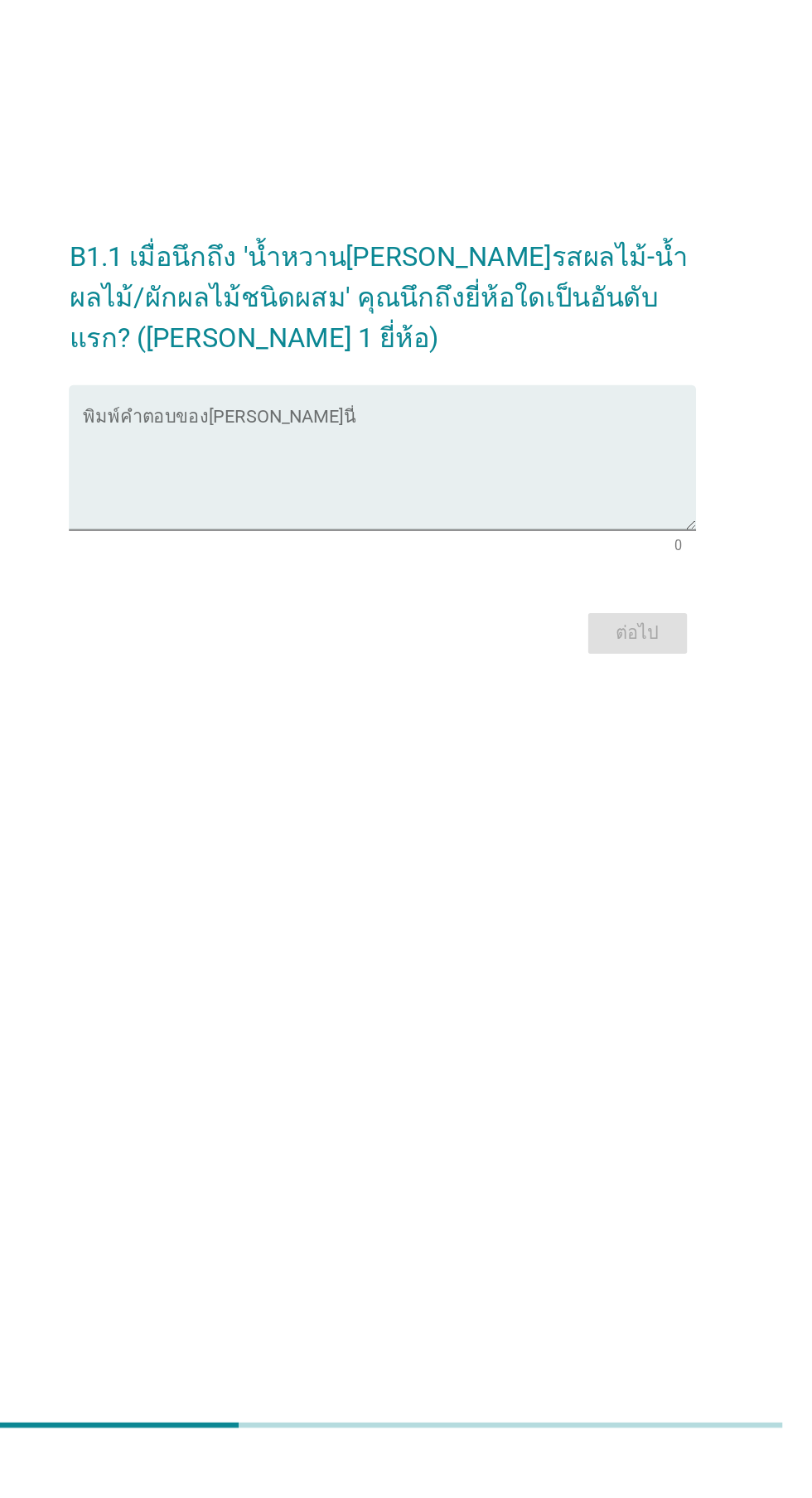
scroll to position [40, 0]
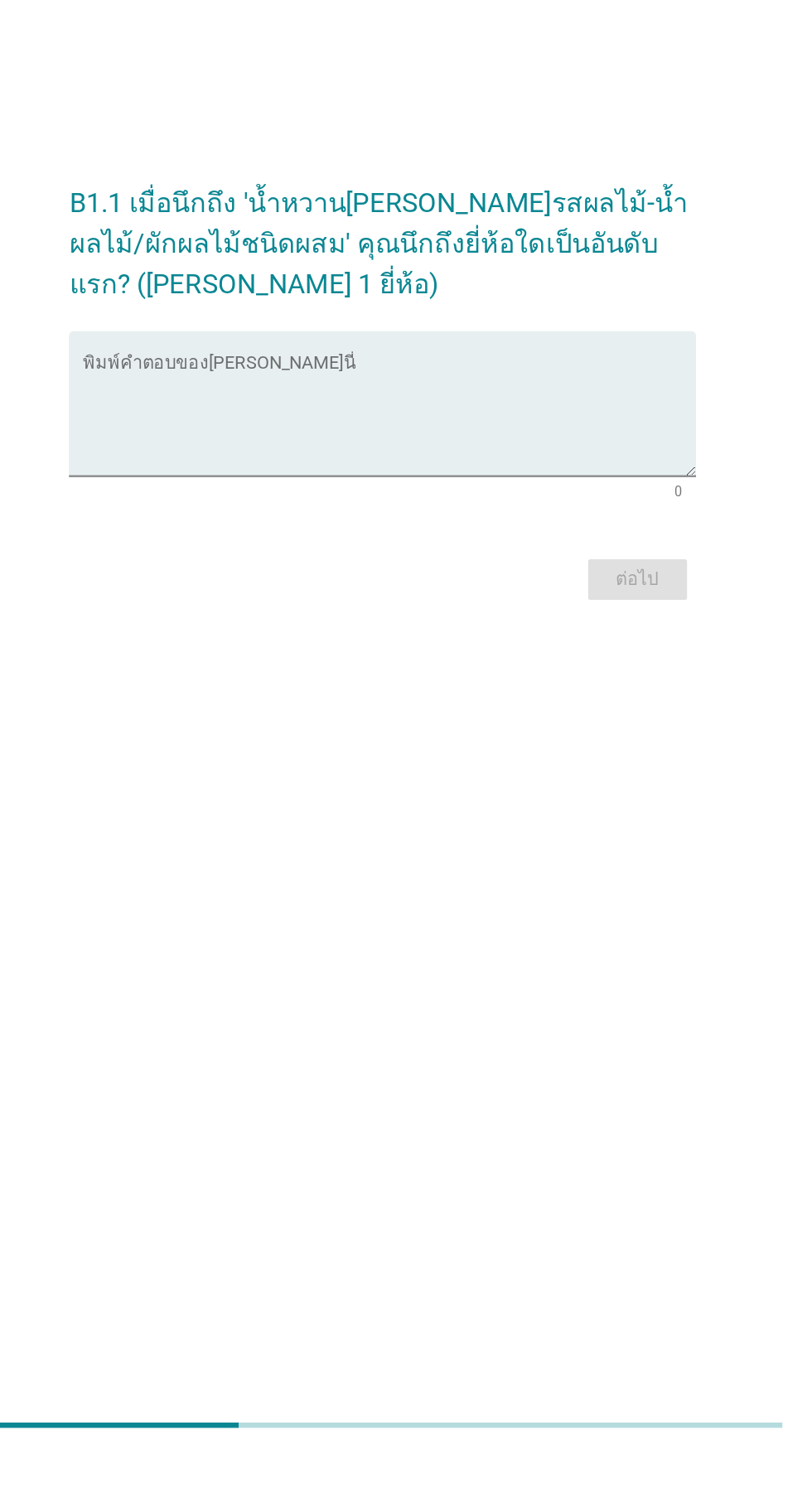
click at [488, 778] on textarea "พิมพ์คำตอบของคุณ ที่นี่" at bounding box center [409, 734] width 451 height 87
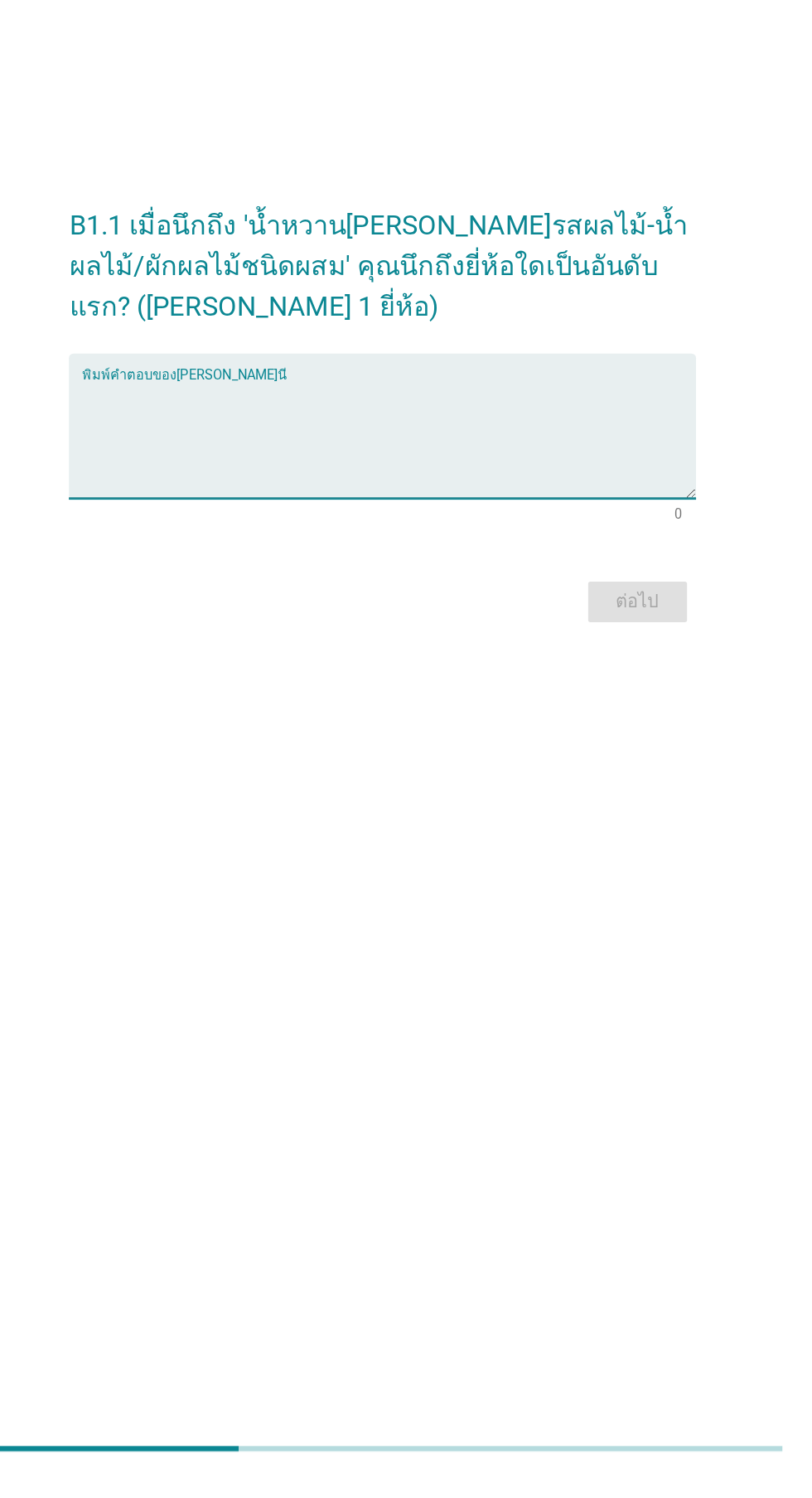
scroll to position [161, 0]
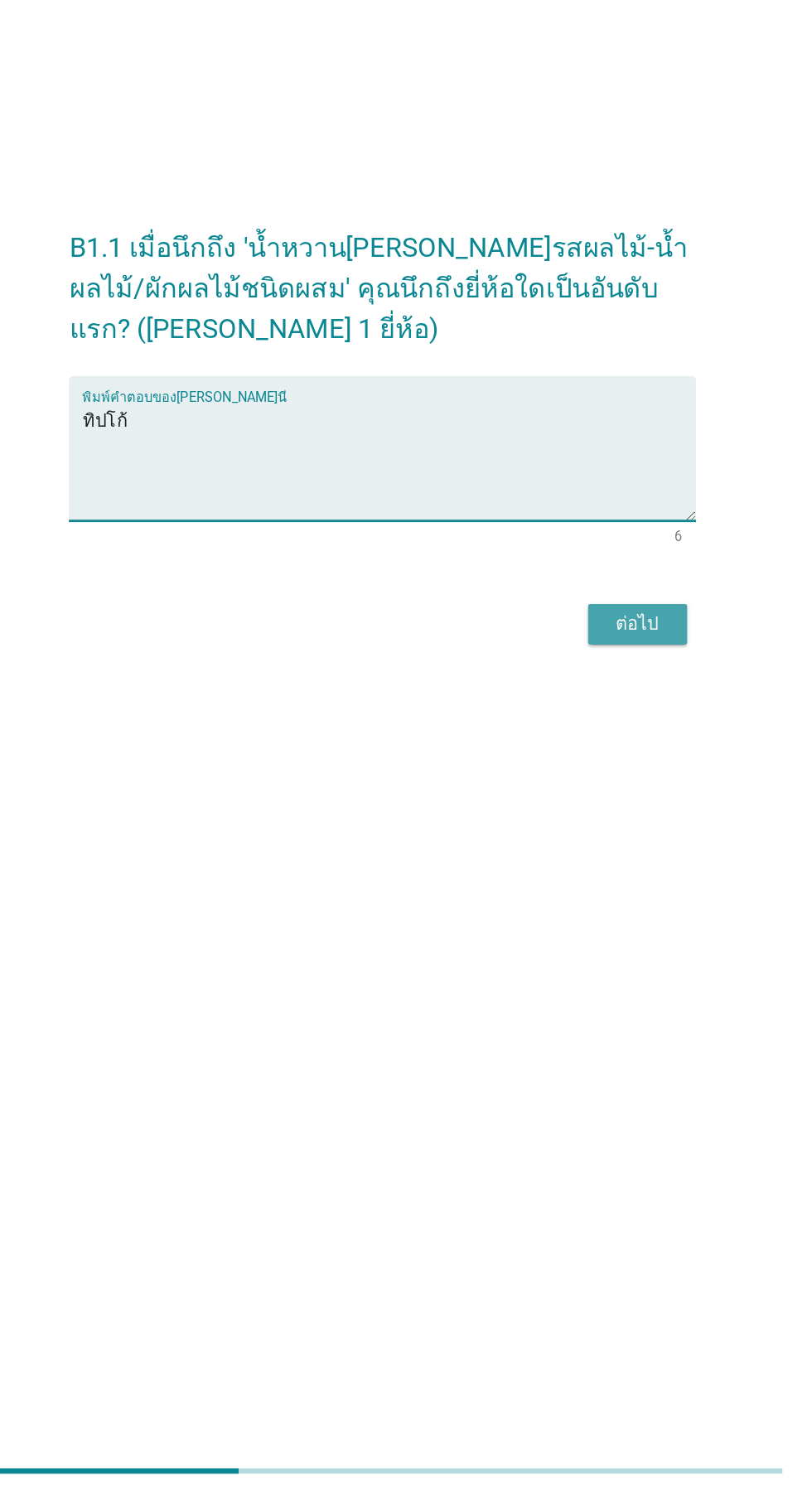
type textarea "ทิปโก้"
click at [615, 843] on div "ต่อไป" at bounding box center [594, 853] width 47 height 19
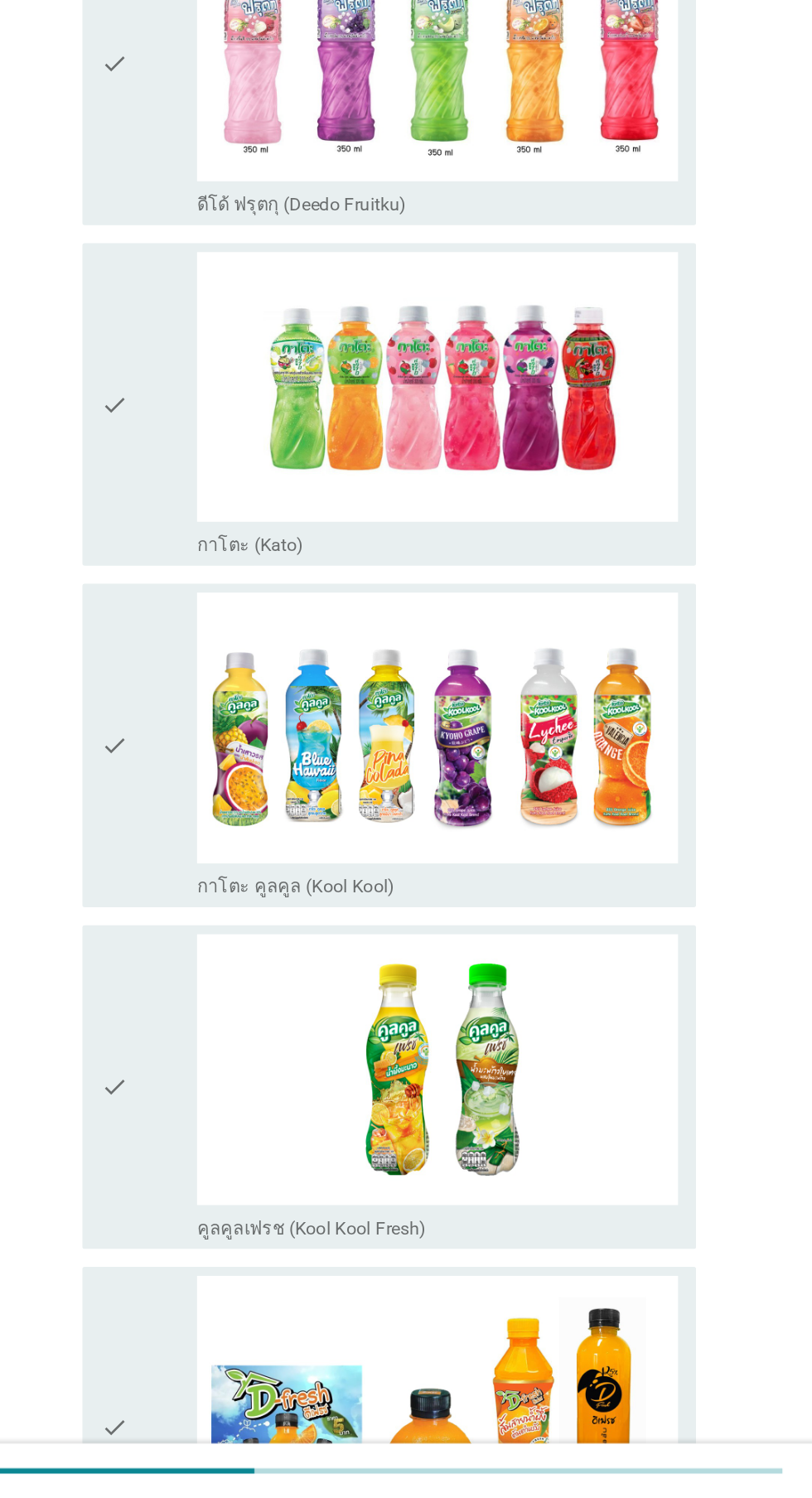
scroll to position [0, 0]
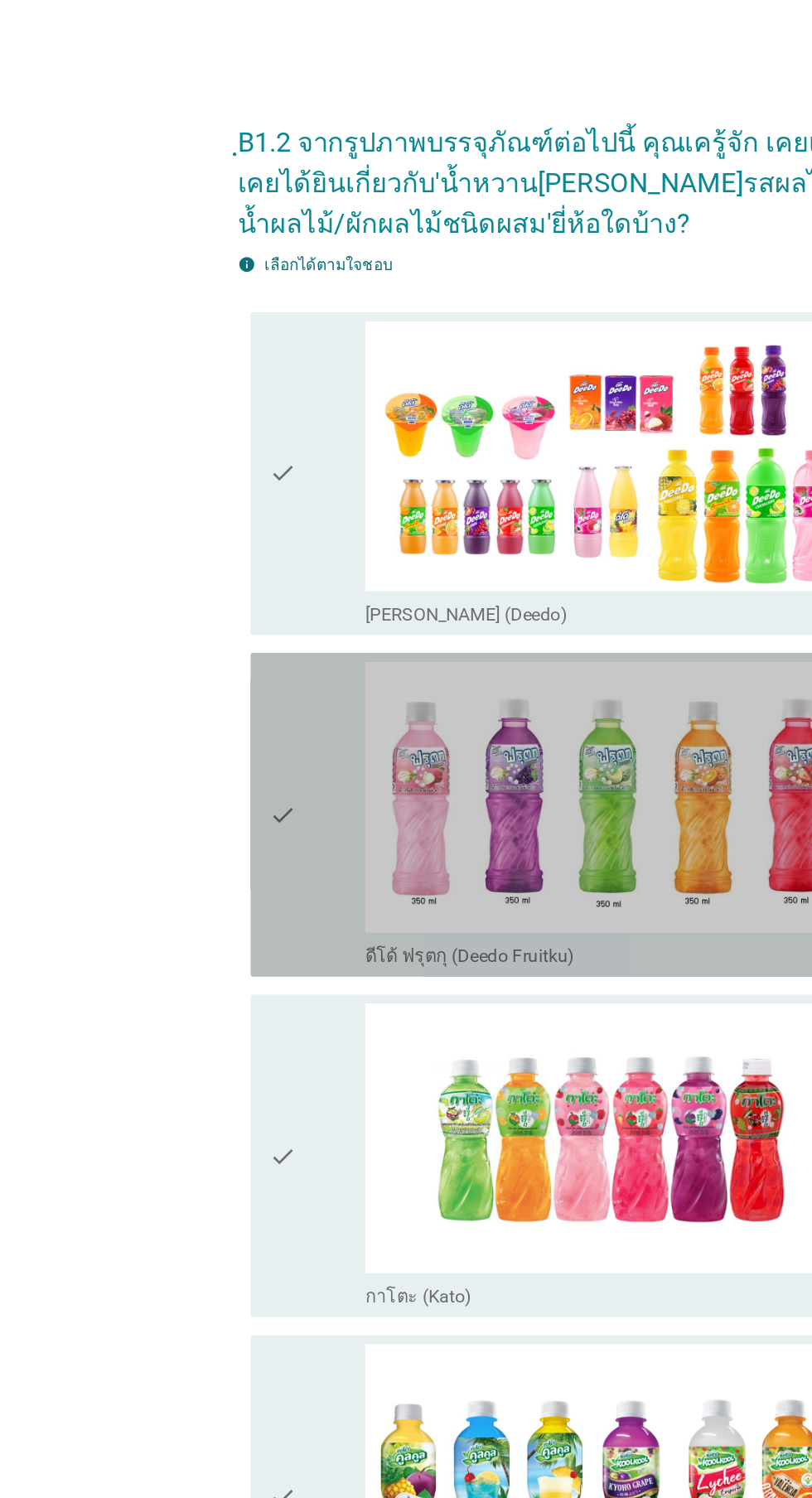
click at [275, 599] on img at bounding box center [445, 588] width 354 height 200
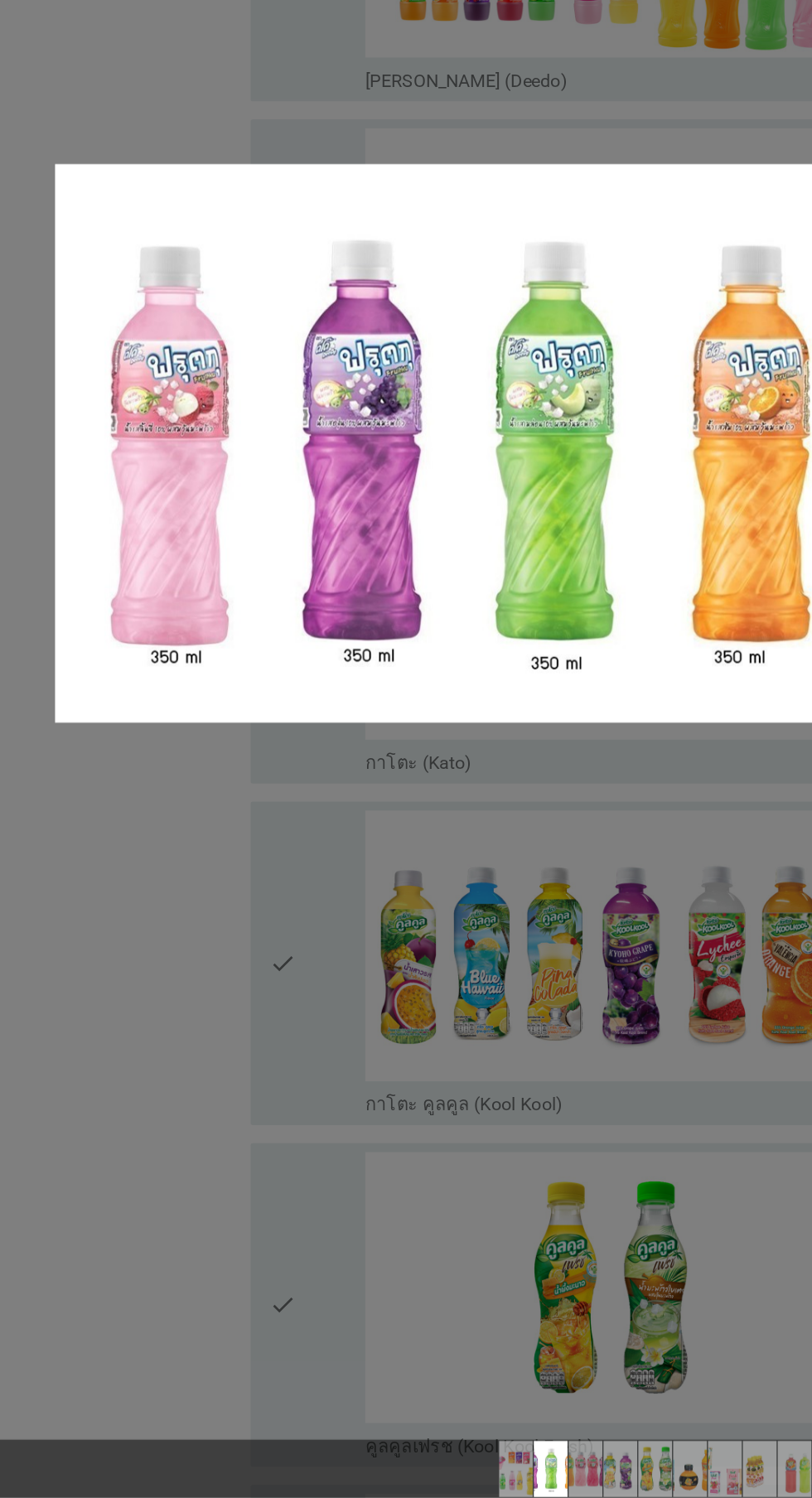
click at [197, 1053] on div at bounding box center [406, 749] width 812 height 1498
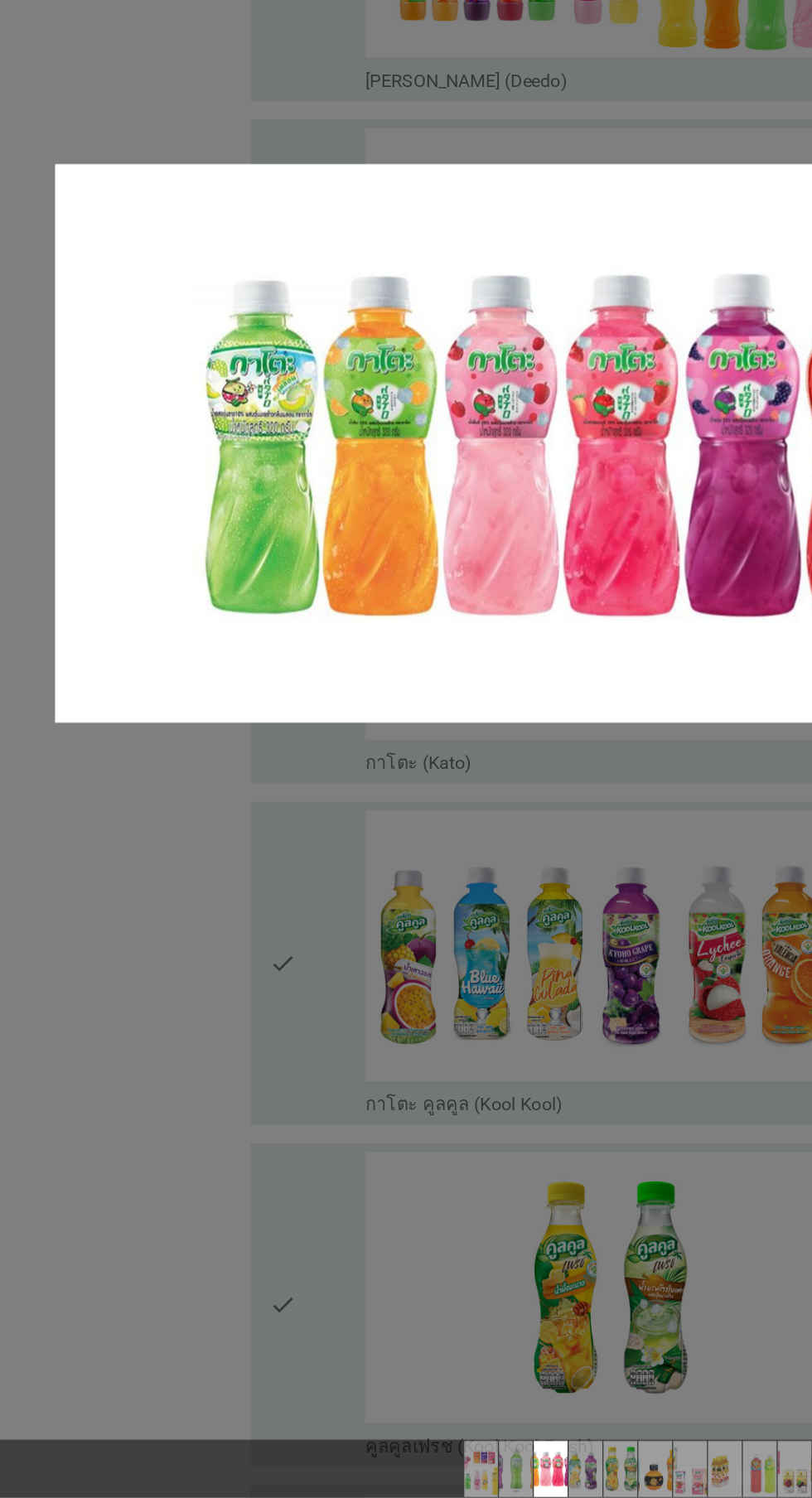
click at [145, 1098] on div at bounding box center [406, 749] width 812 height 1498
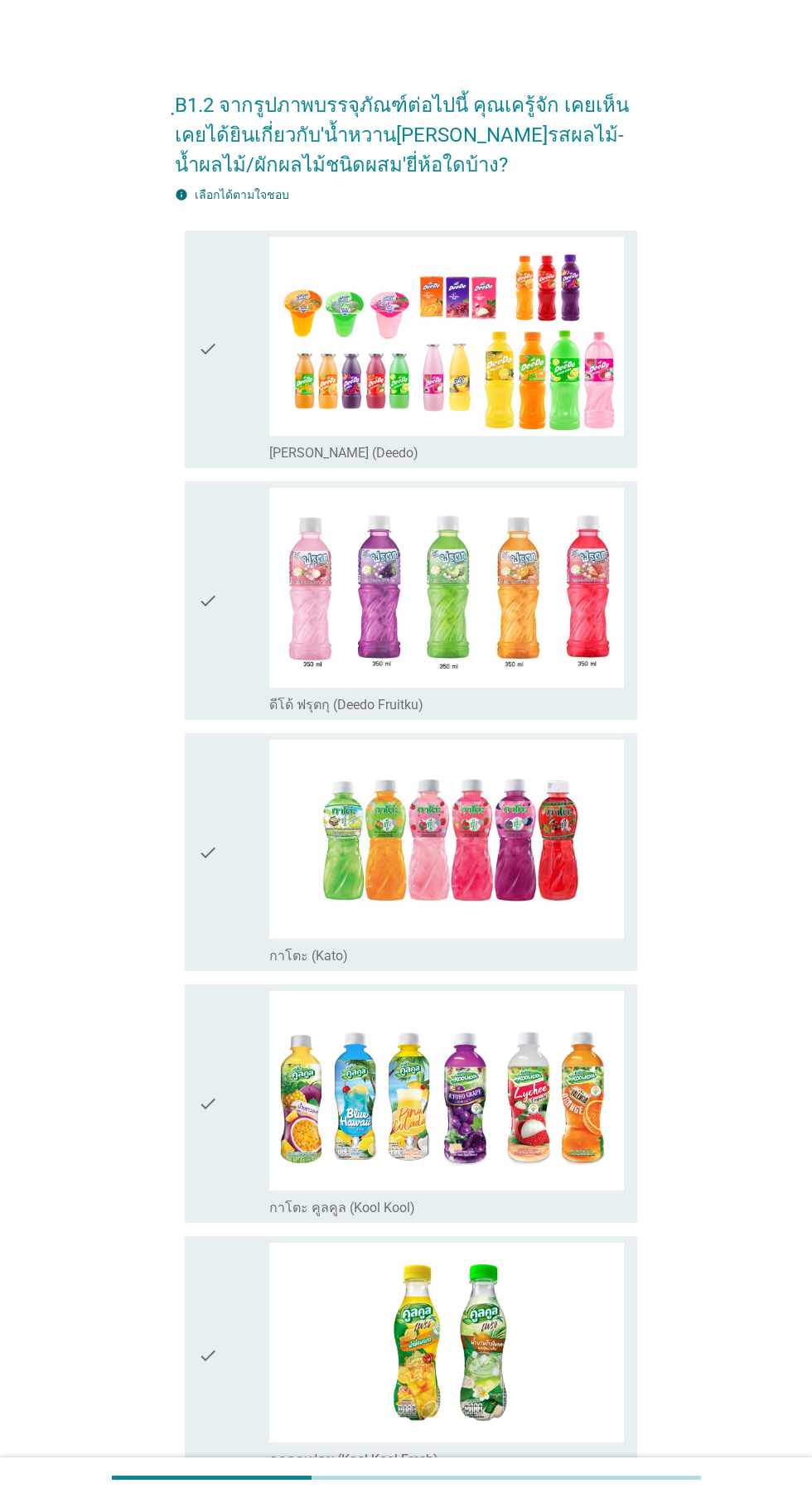
scroll to position [12, 0]
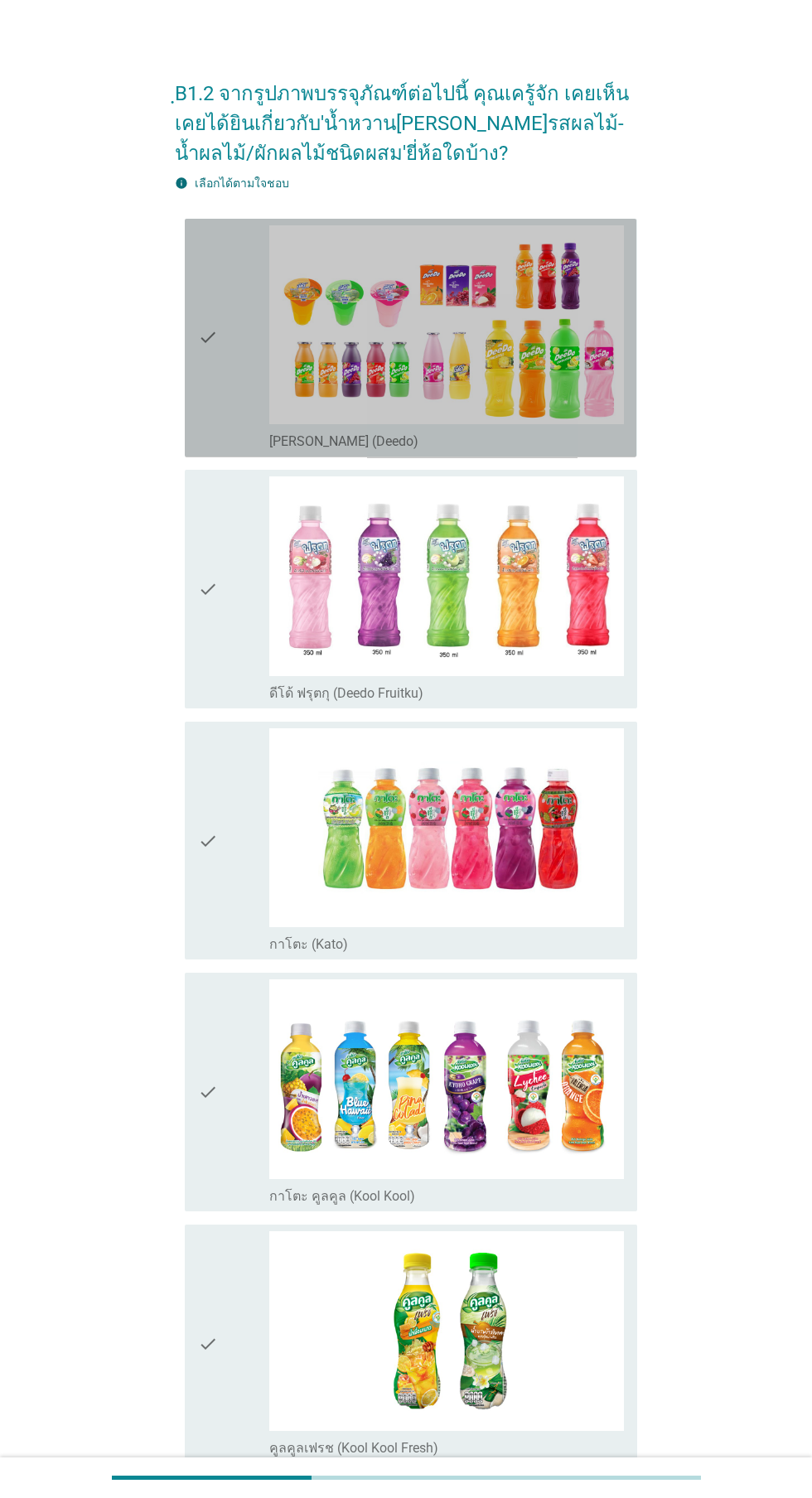
click at [241, 406] on div "check" at bounding box center [233, 338] width 71 height 225
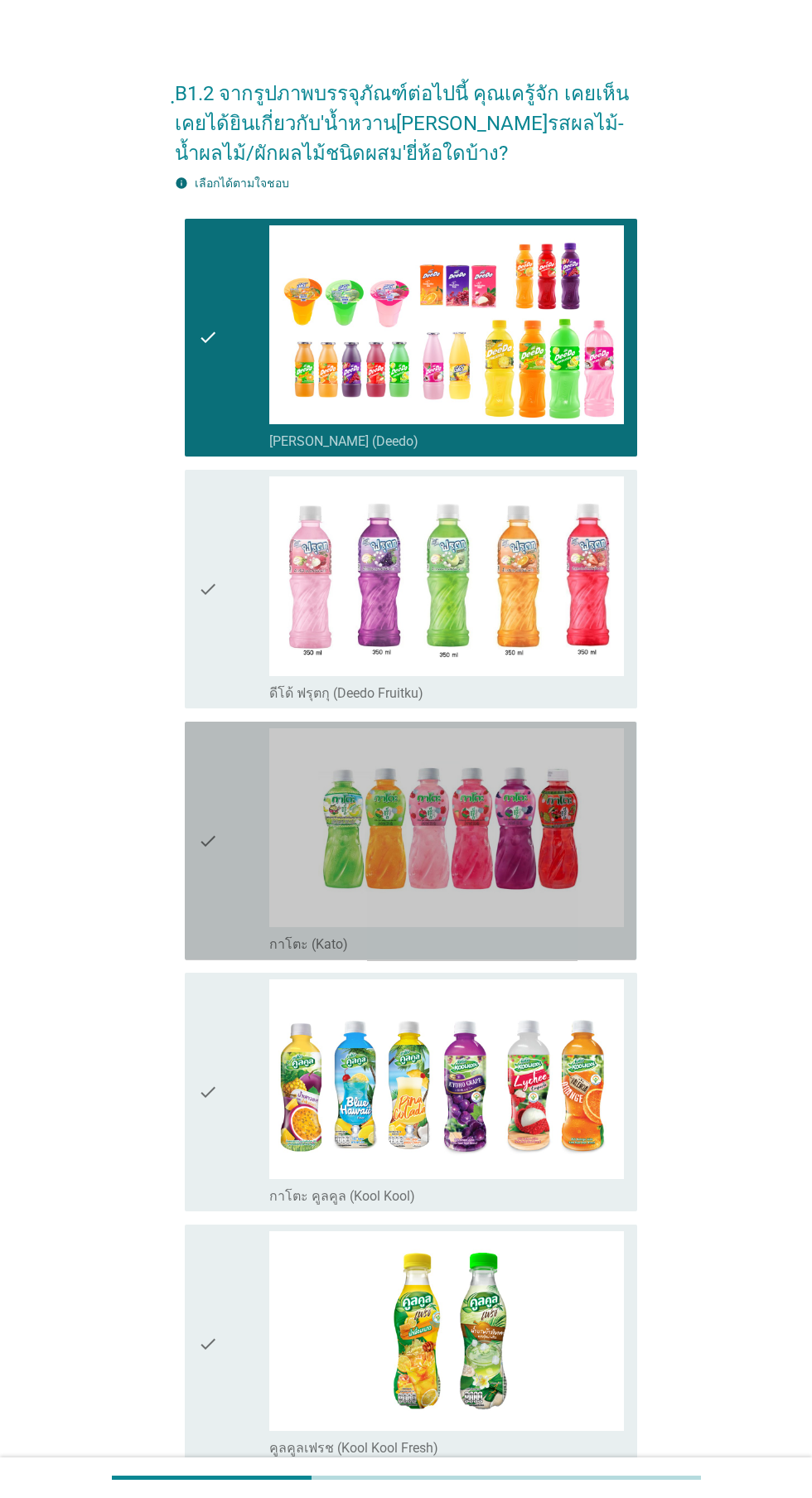
click at [230, 823] on div "check" at bounding box center [233, 841] width 71 height 225
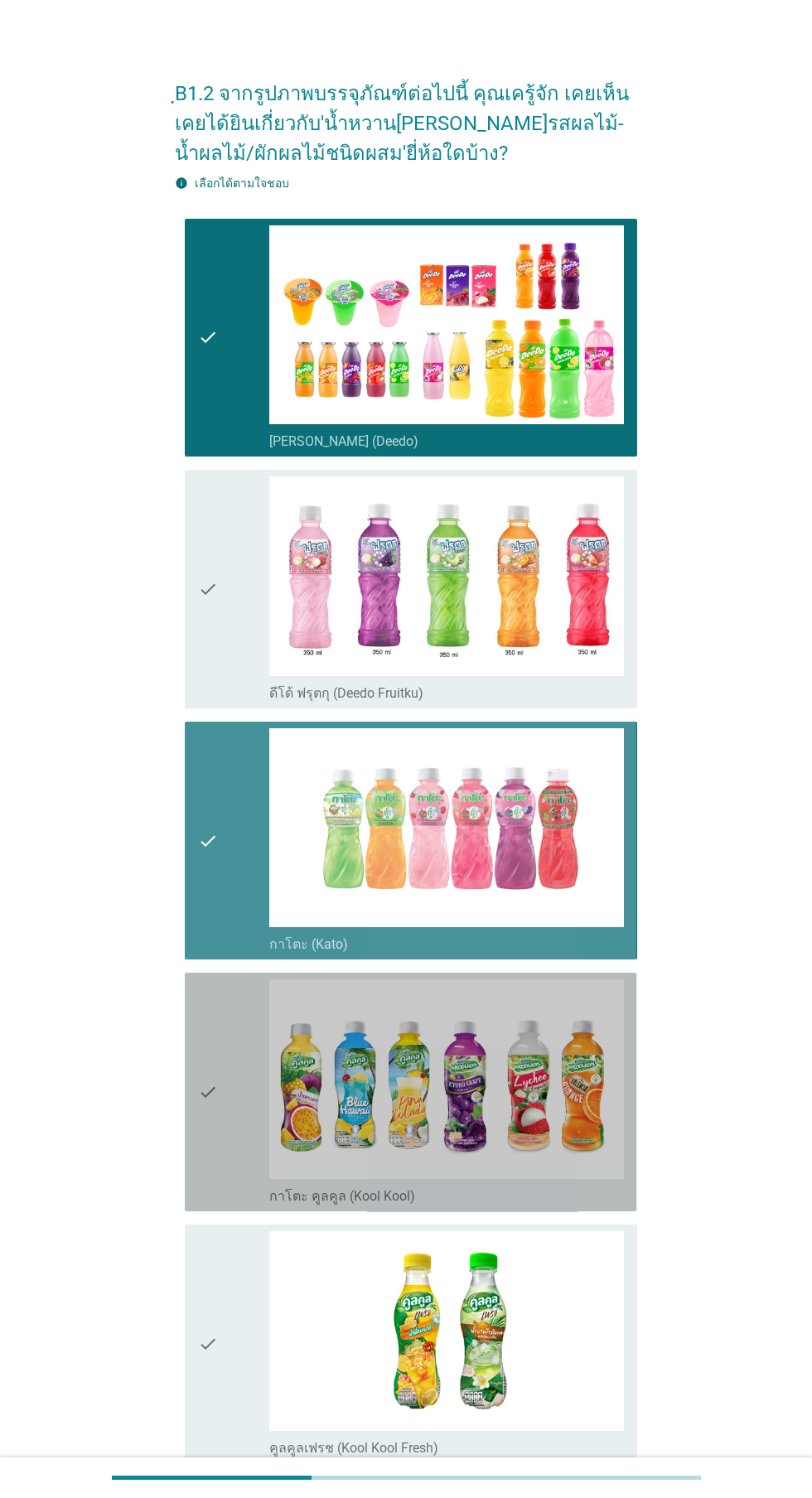
click at [220, 1062] on div "check" at bounding box center [233, 1091] width 71 height 225
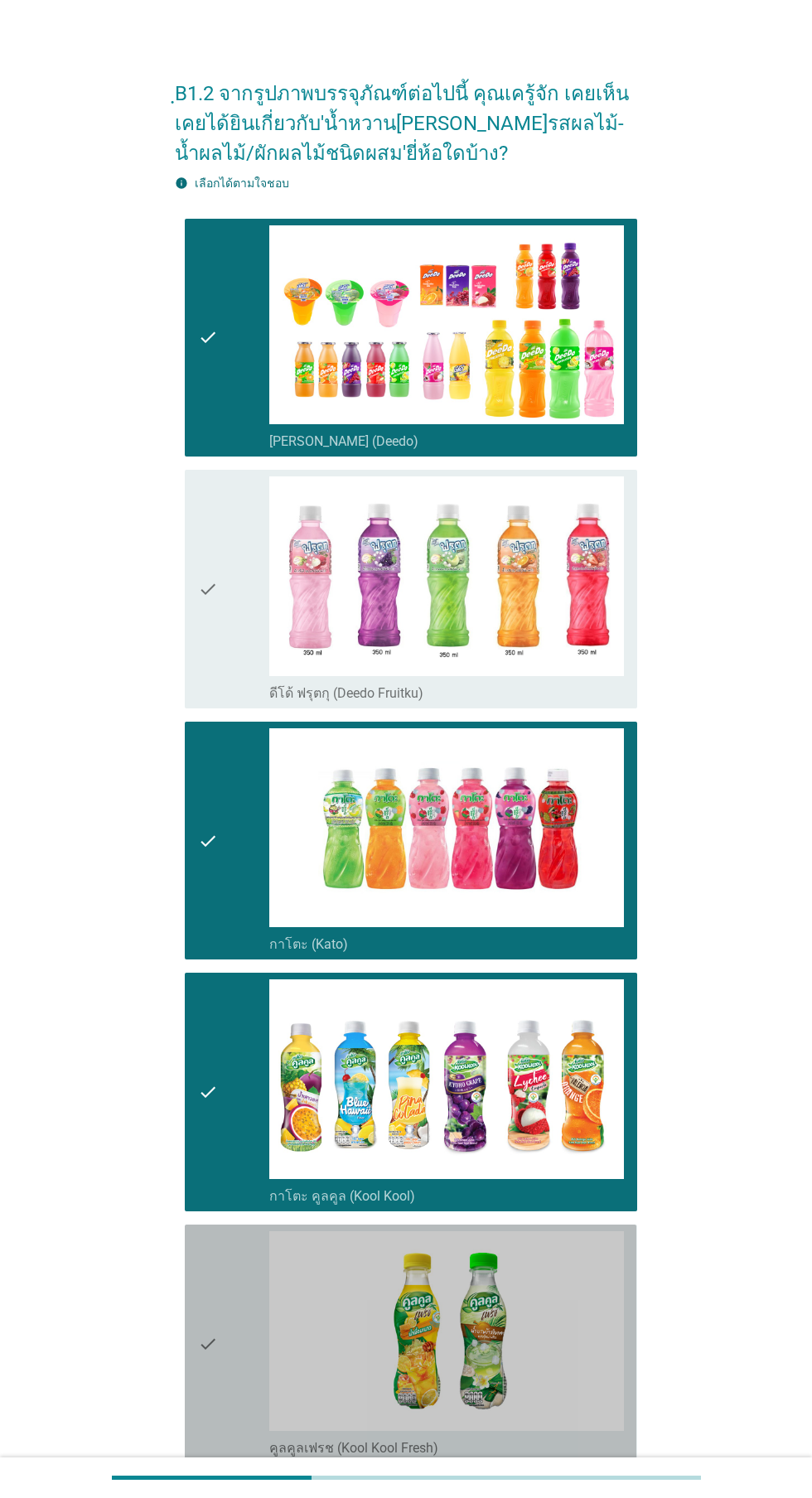
click at [243, 1319] on div "check" at bounding box center [233, 1344] width 71 height 225
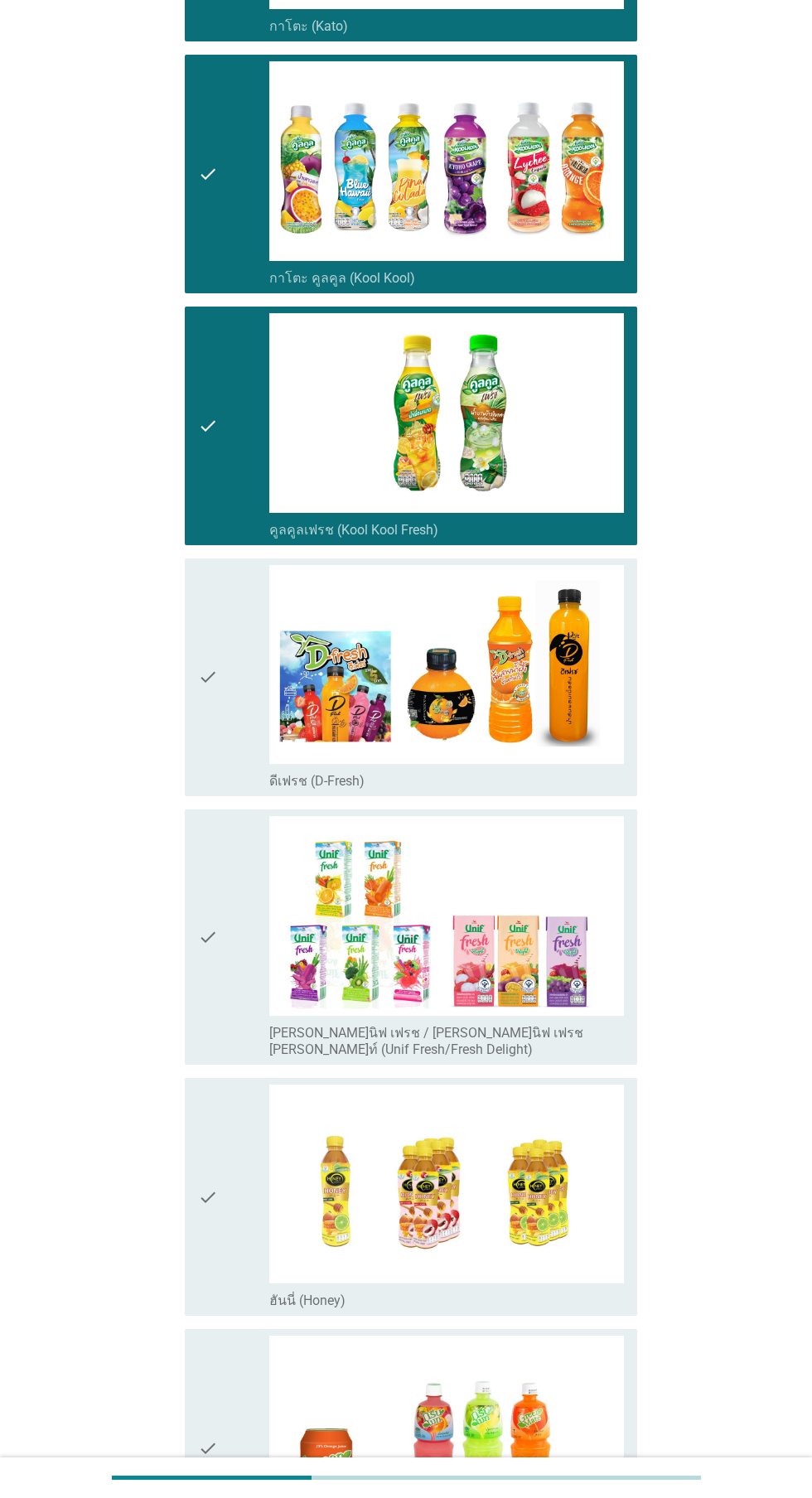
scroll to position [951, 0]
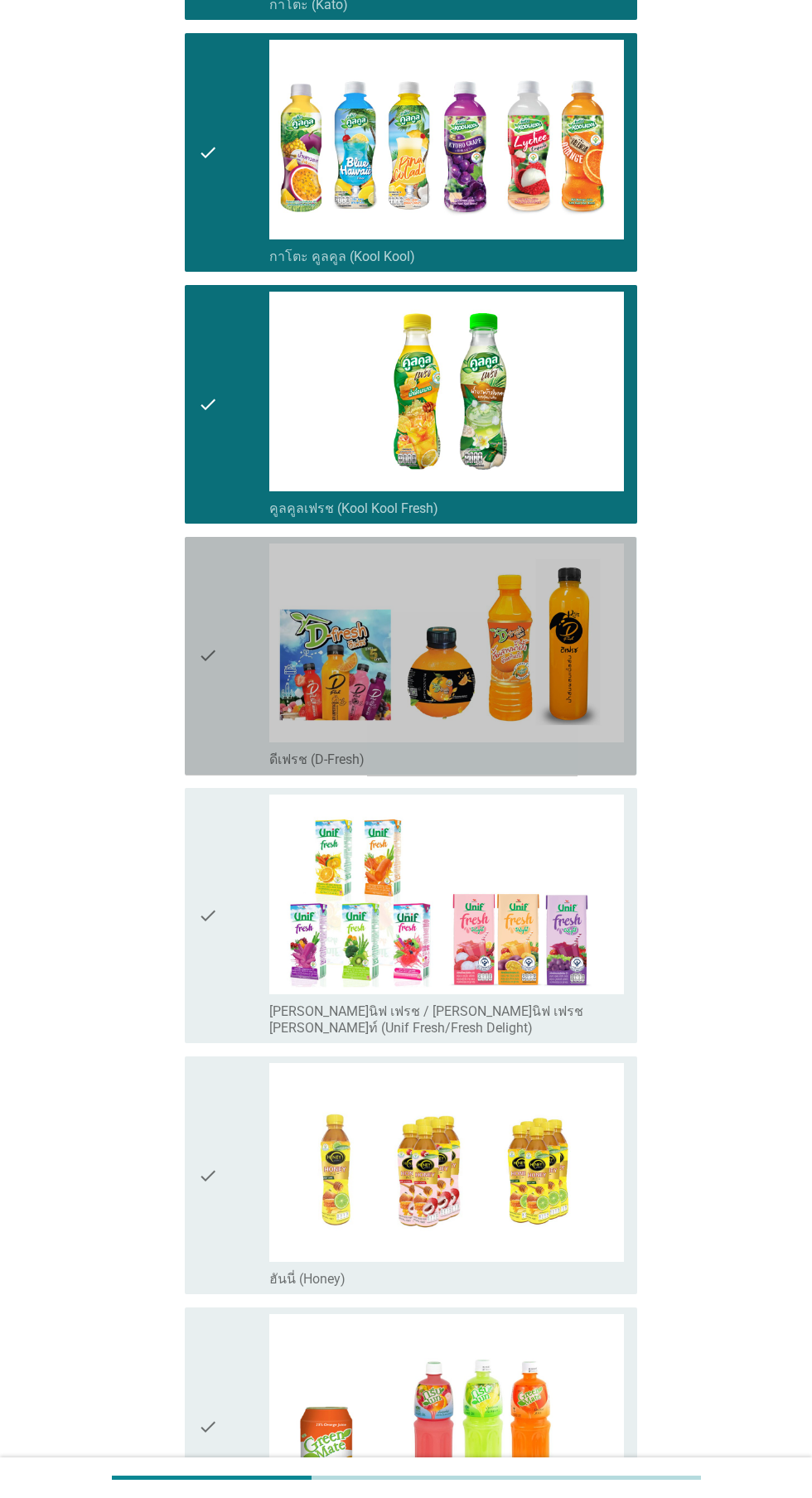
click at [235, 679] on div "check" at bounding box center [233, 656] width 71 height 225
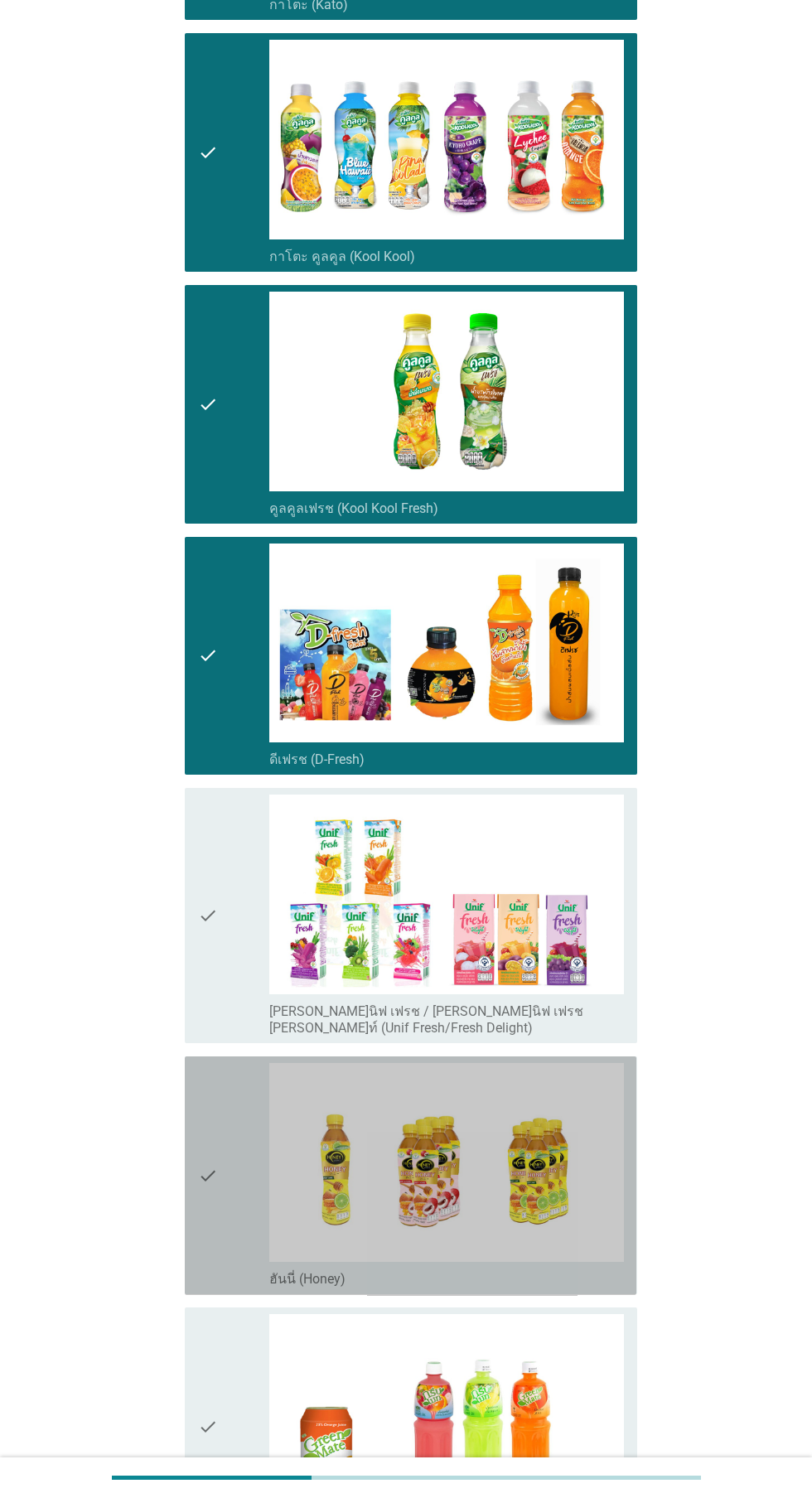
click at [229, 1140] on div "check" at bounding box center [233, 1175] width 71 height 225
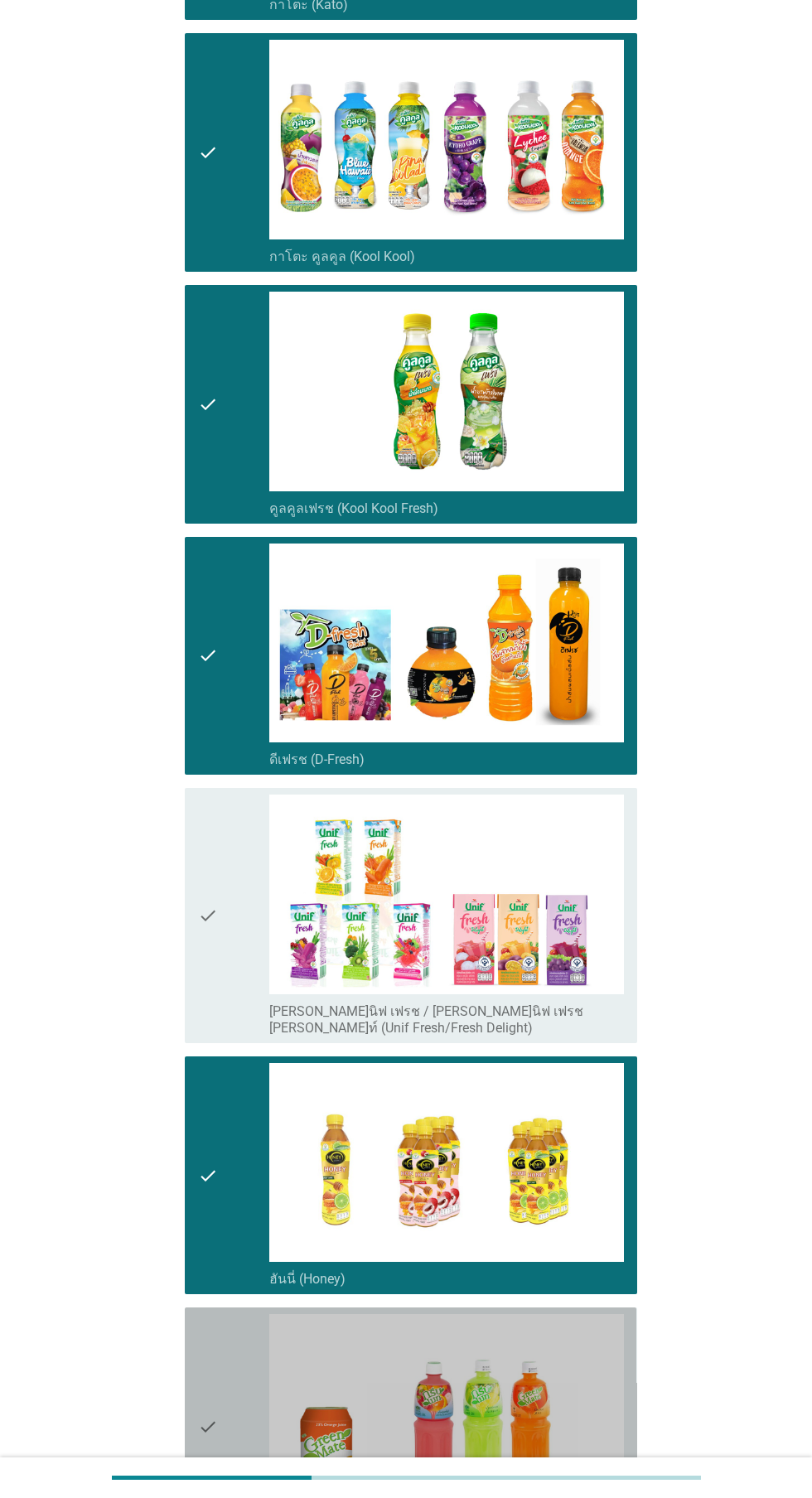
click at [230, 1403] on div "check" at bounding box center [233, 1426] width 71 height 225
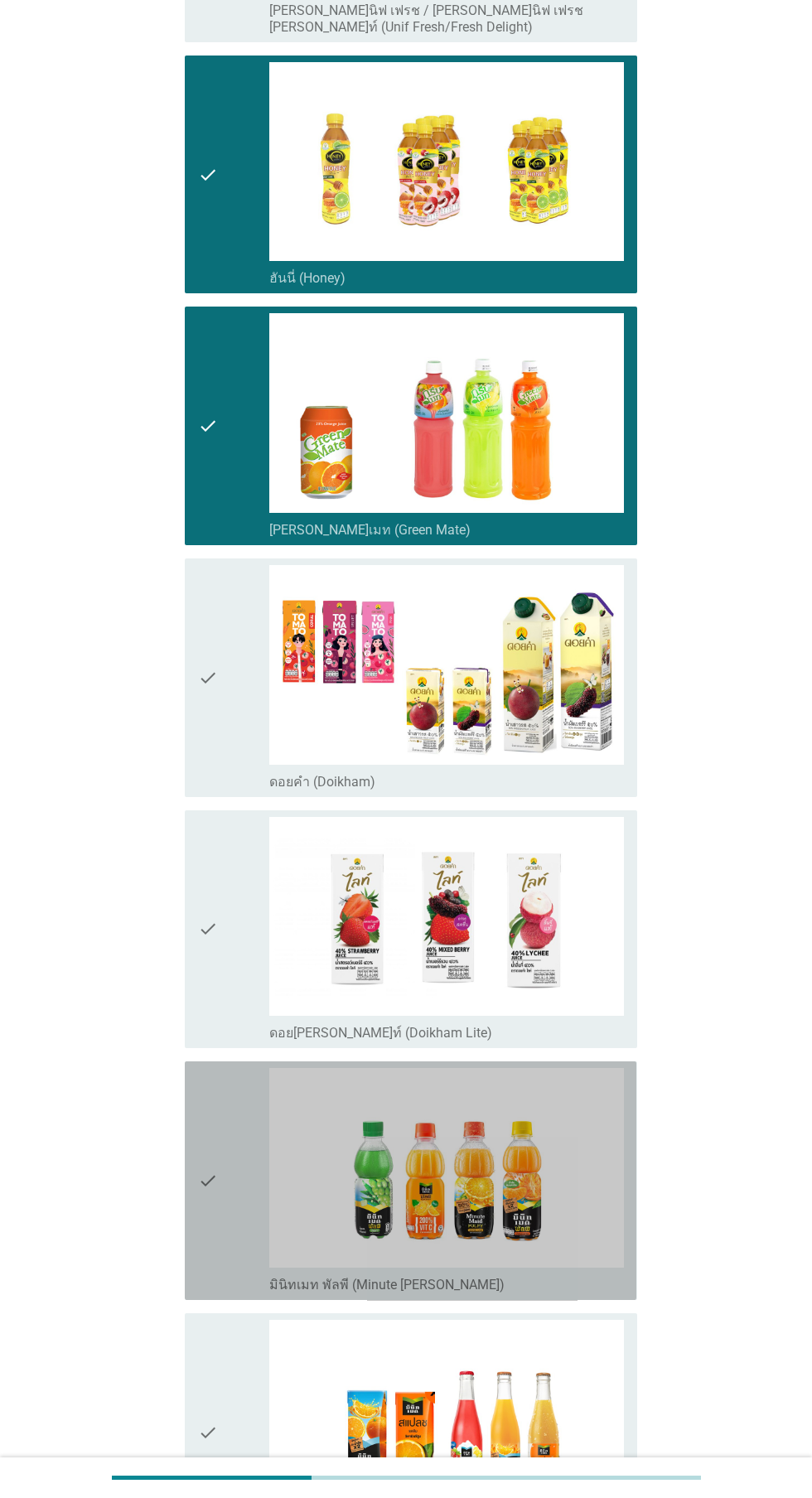
scroll to position [1952, 0]
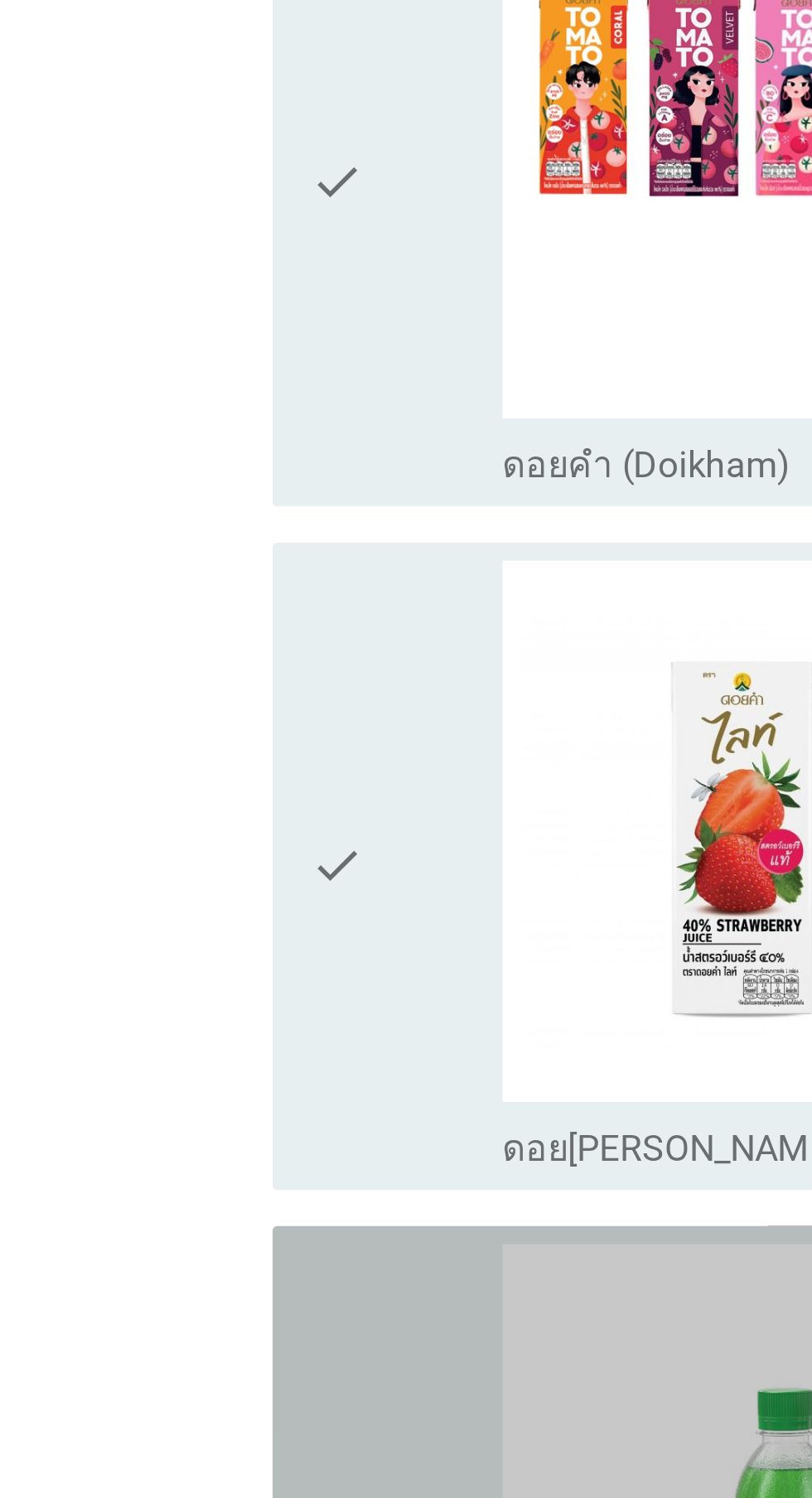
click at [164, 1049] on div "ฺB1.2 จากรูปภาพบรรจุภัณฑ์ต่อไปนี้ คุณเครู้จัก เคยเห็น เคยได้ยินเกี่ยวกับ'น้ำหวา…" at bounding box center [405, 537] width 488 height 4856
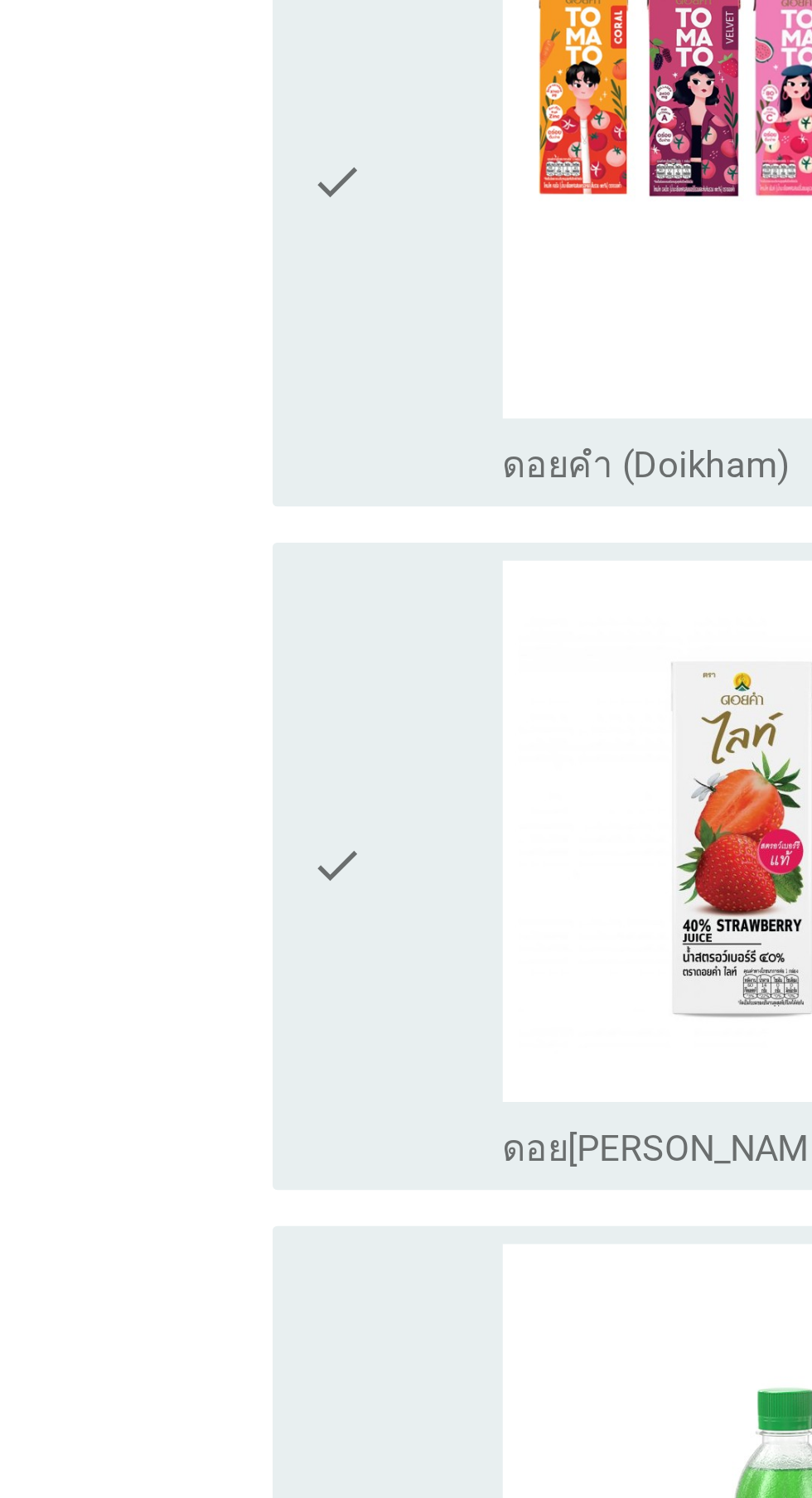
click at [222, 1110] on div "check" at bounding box center [233, 1181] width 71 height 225
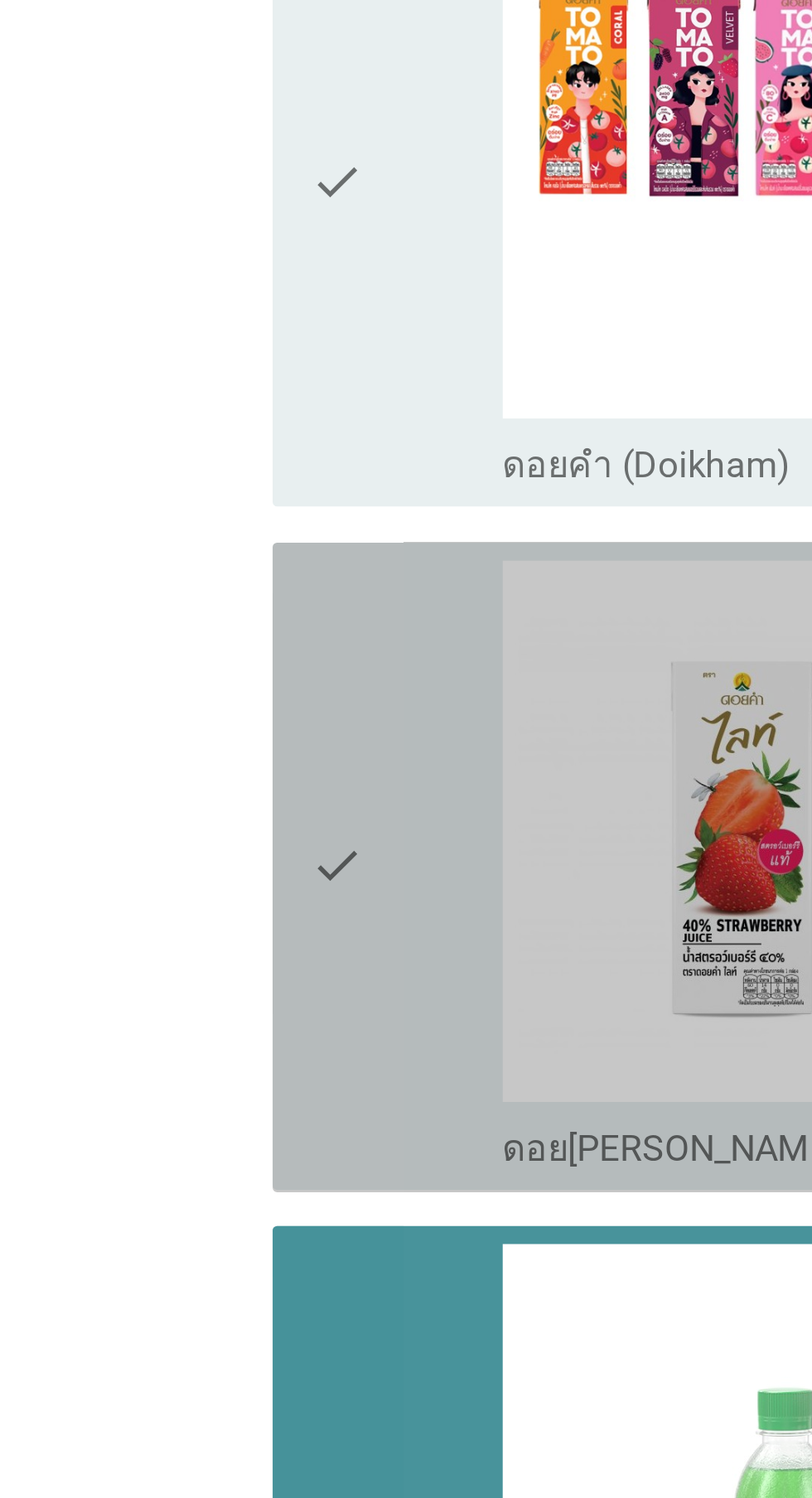
click at [225, 941] on div "check" at bounding box center [233, 929] width 71 height 225
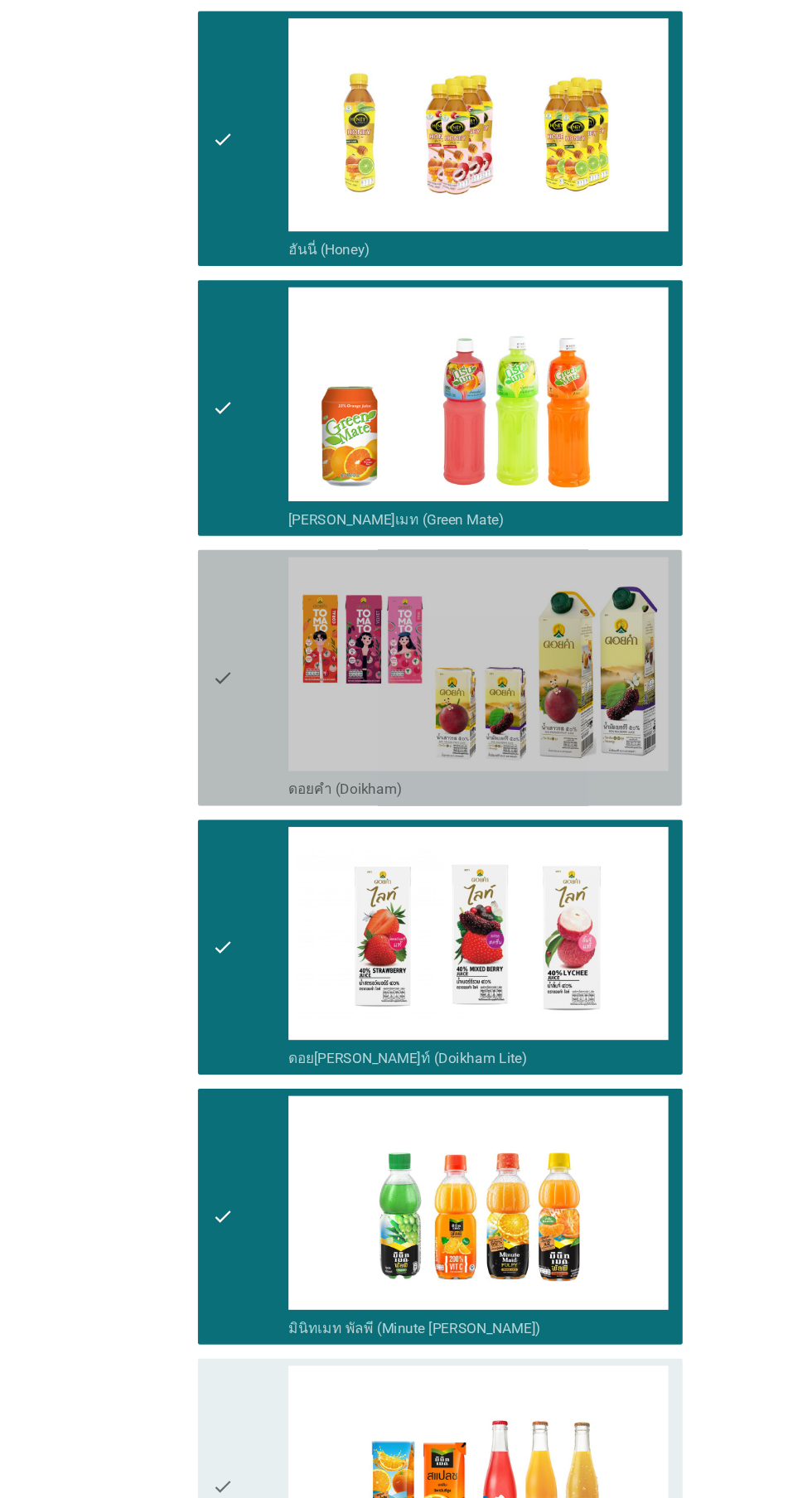
click at [237, 665] on div "check" at bounding box center [233, 677] width 71 height 225
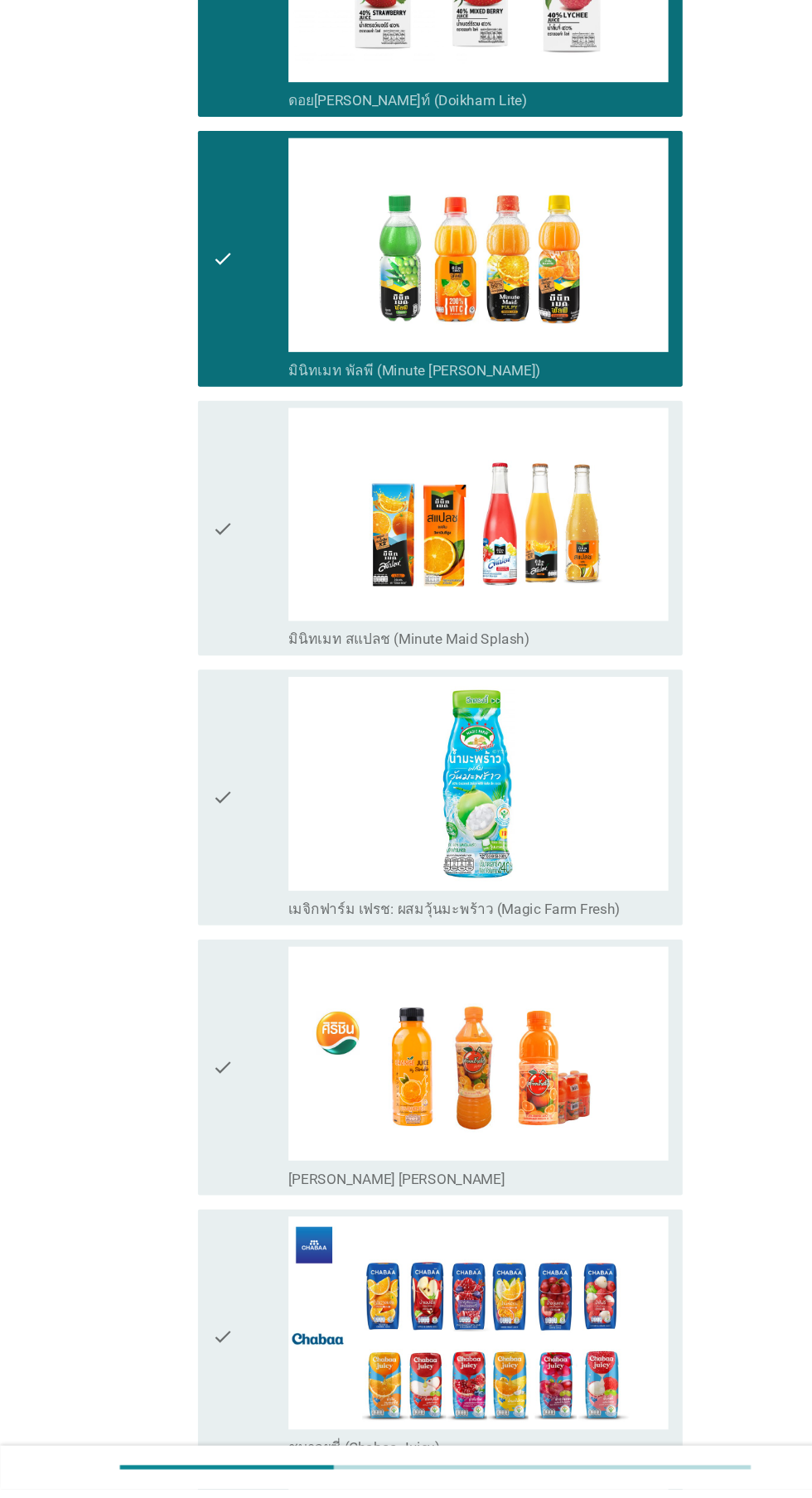
scroll to position [2786, 0]
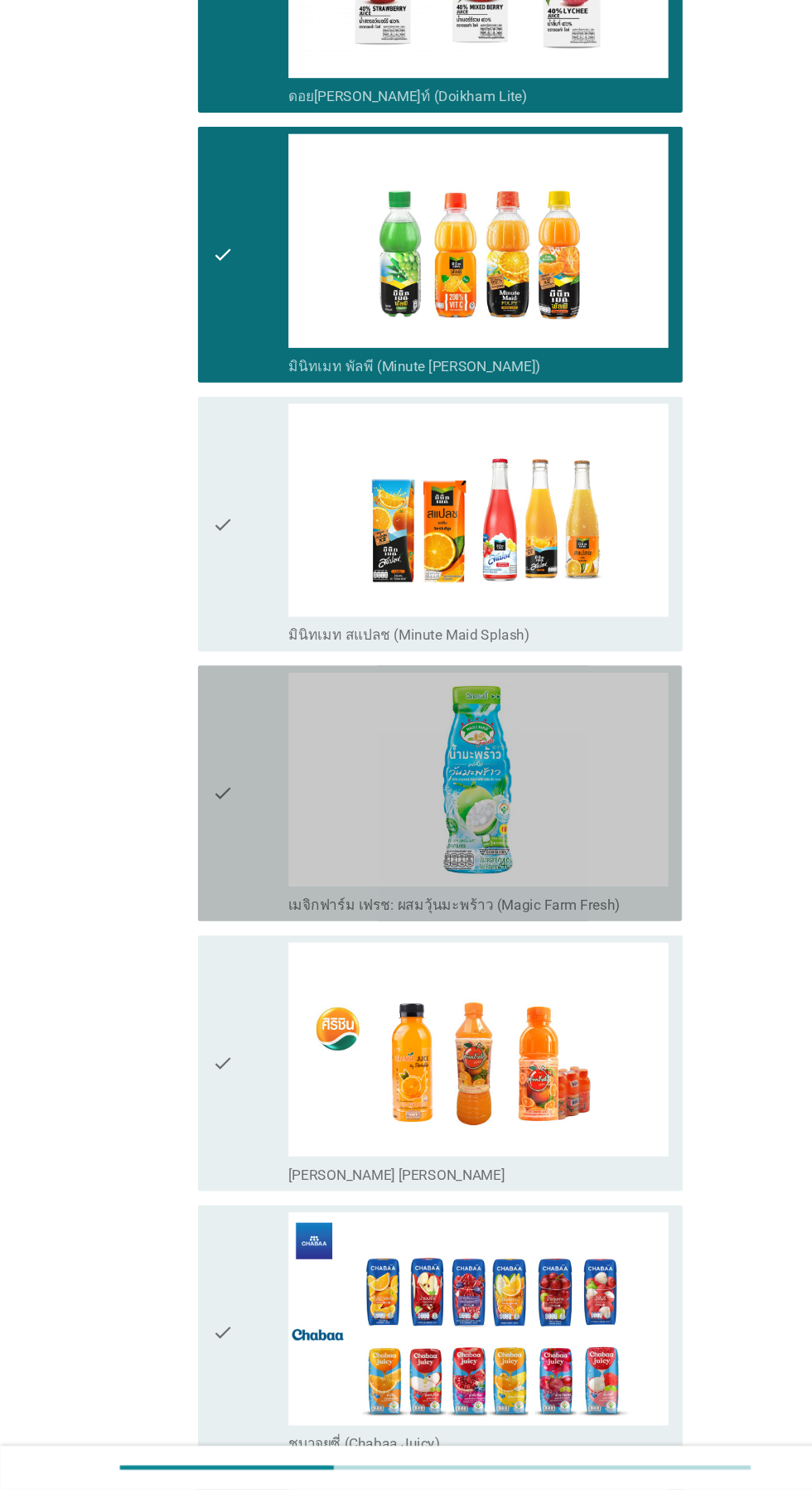
click at [242, 900] on div "check" at bounding box center [233, 848] width 71 height 225
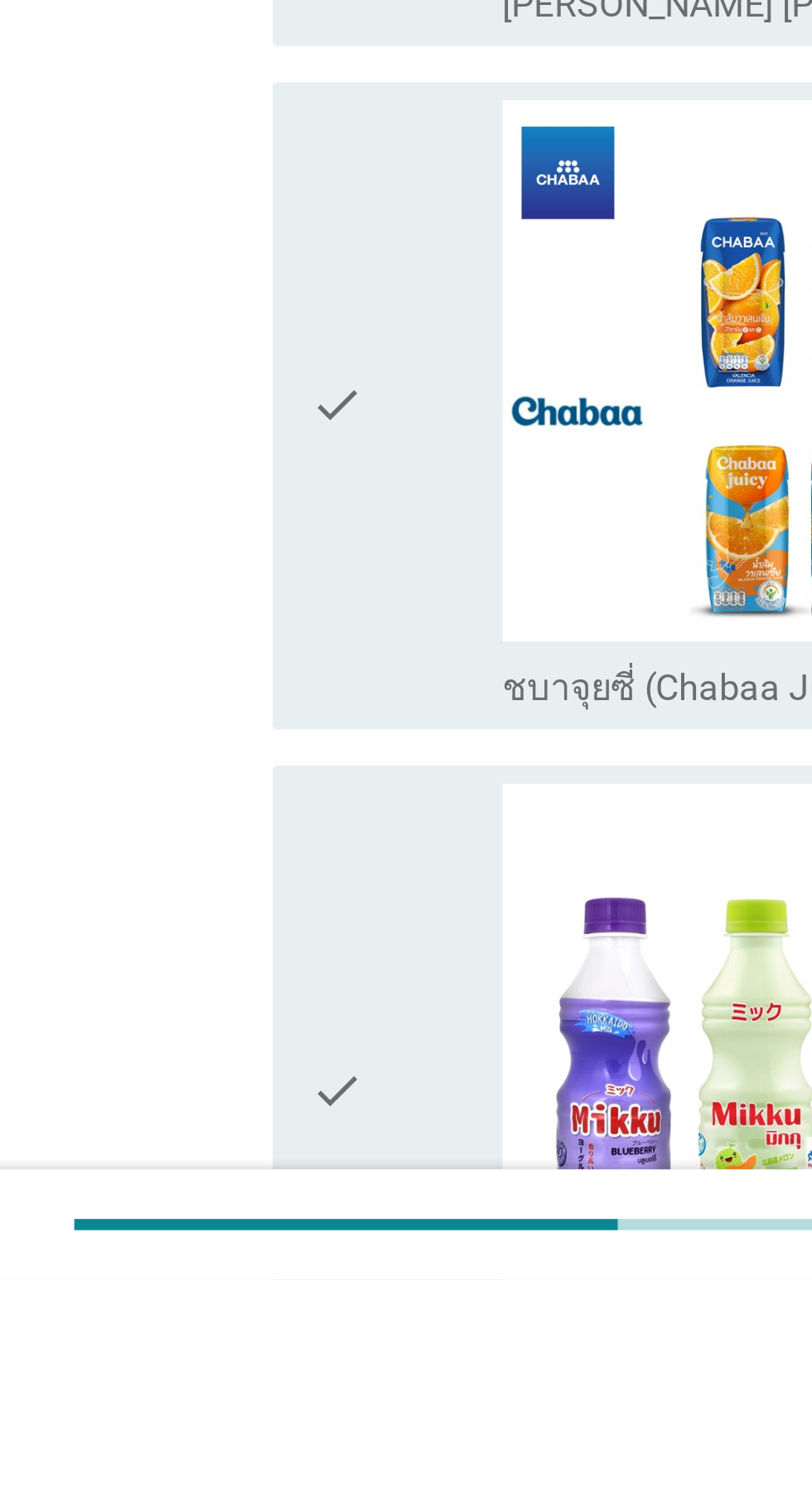
scroll to position [2967, 0]
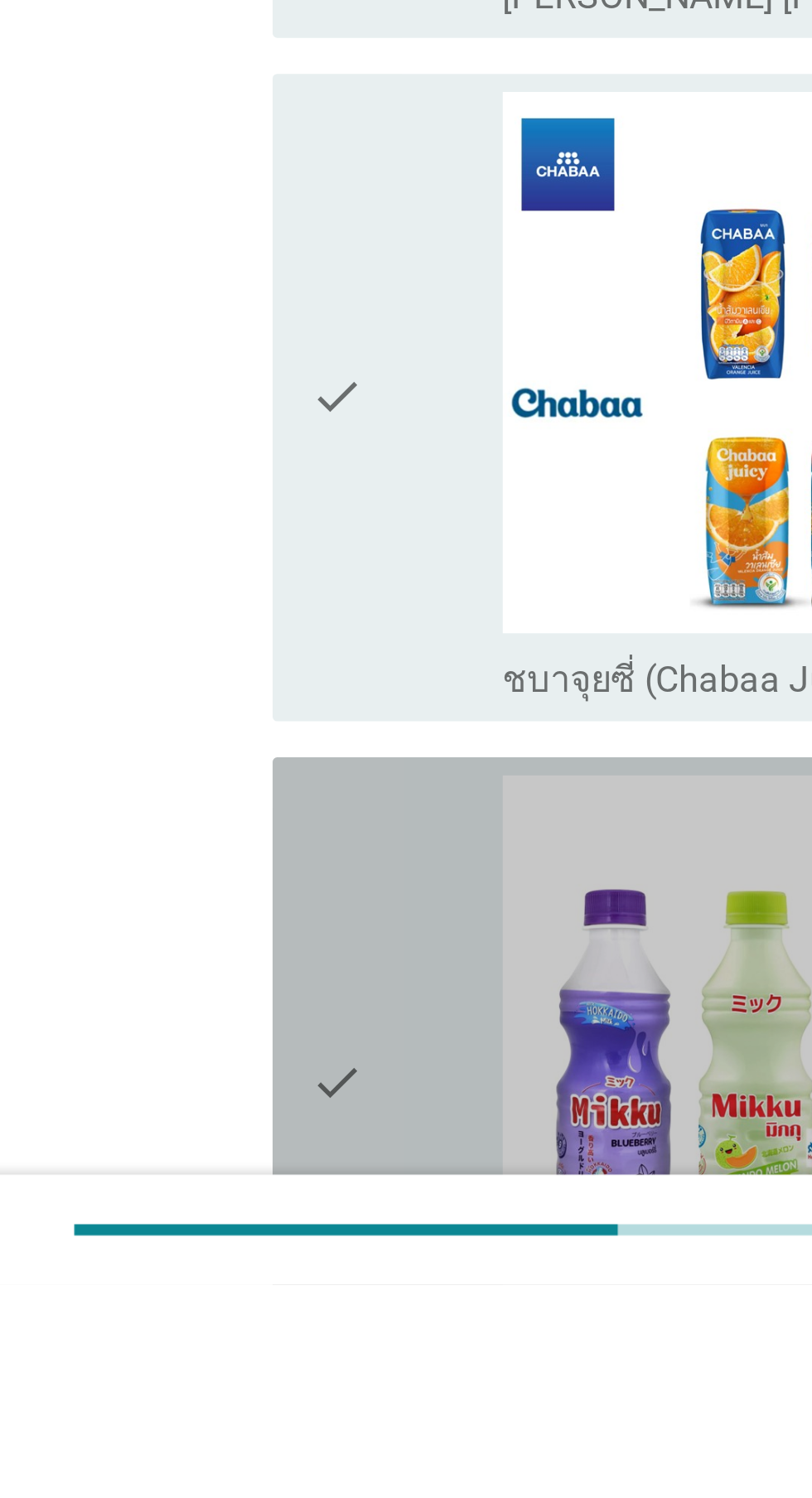
click at [214, 1425] on icon "check" at bounding box center [208, 1423] width 19 height 225
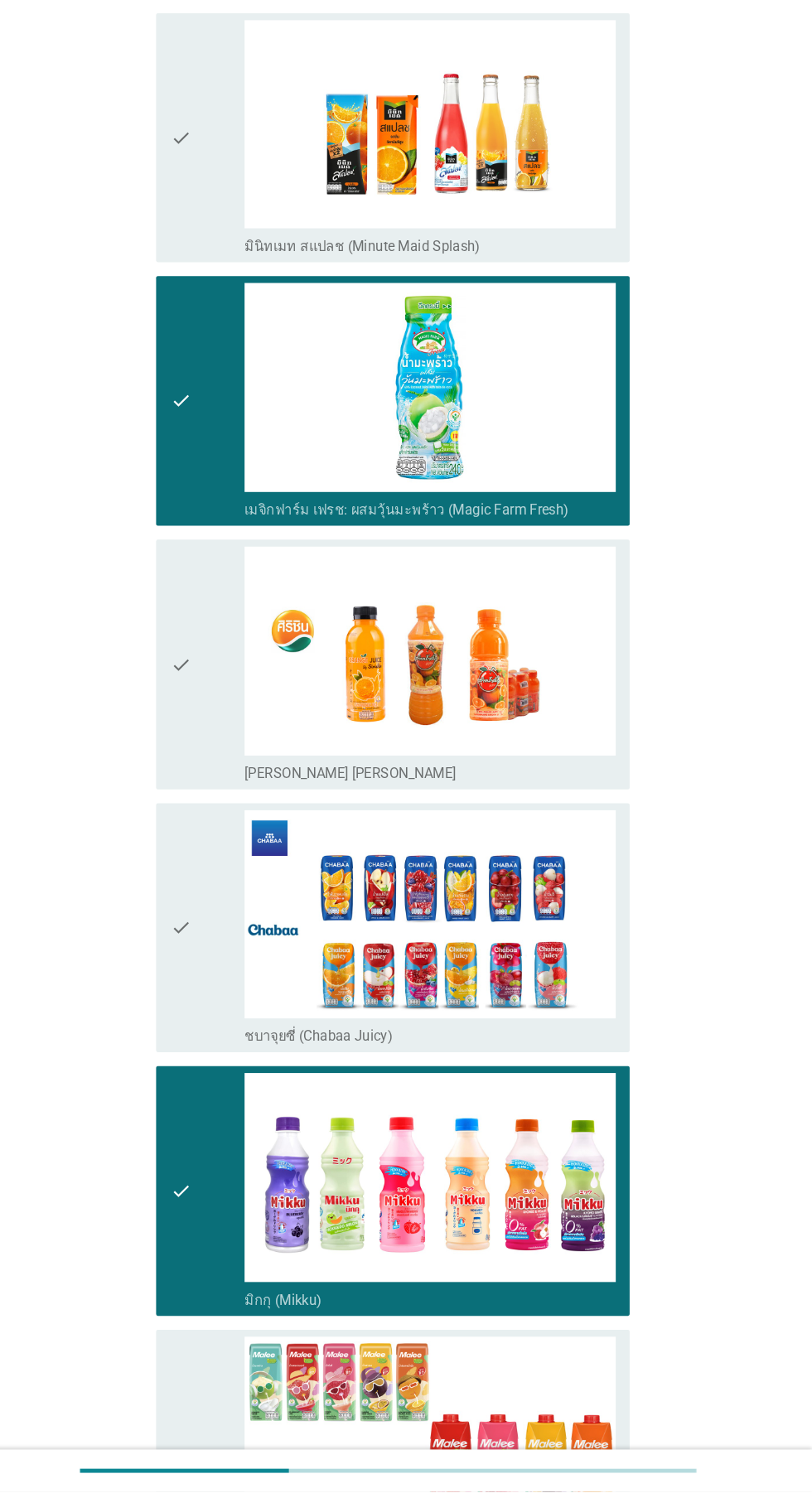
scroll to position [3185, 0]
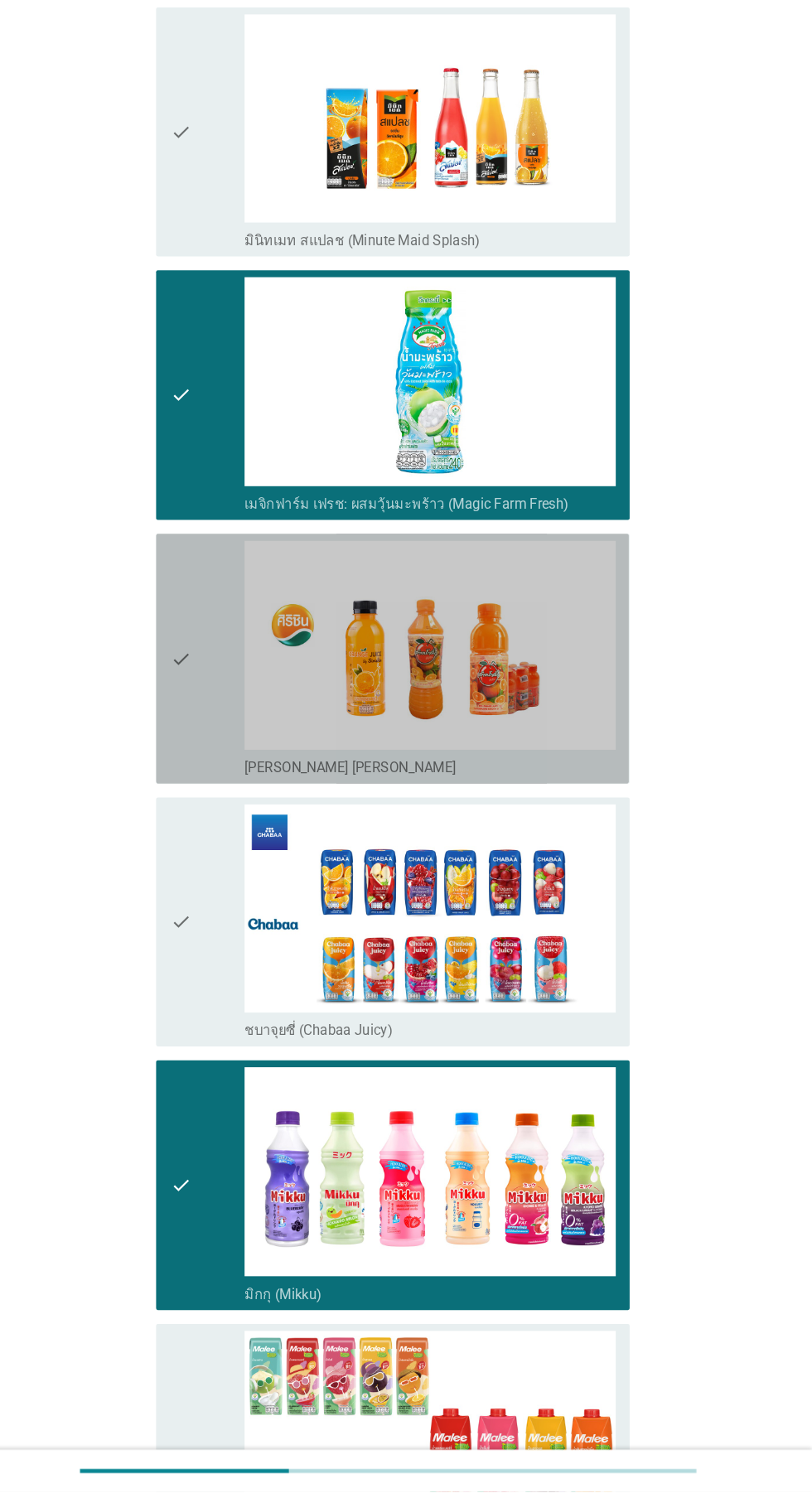
click at [276, 705] on img at bounding box center [445, 689] width 354 height 200
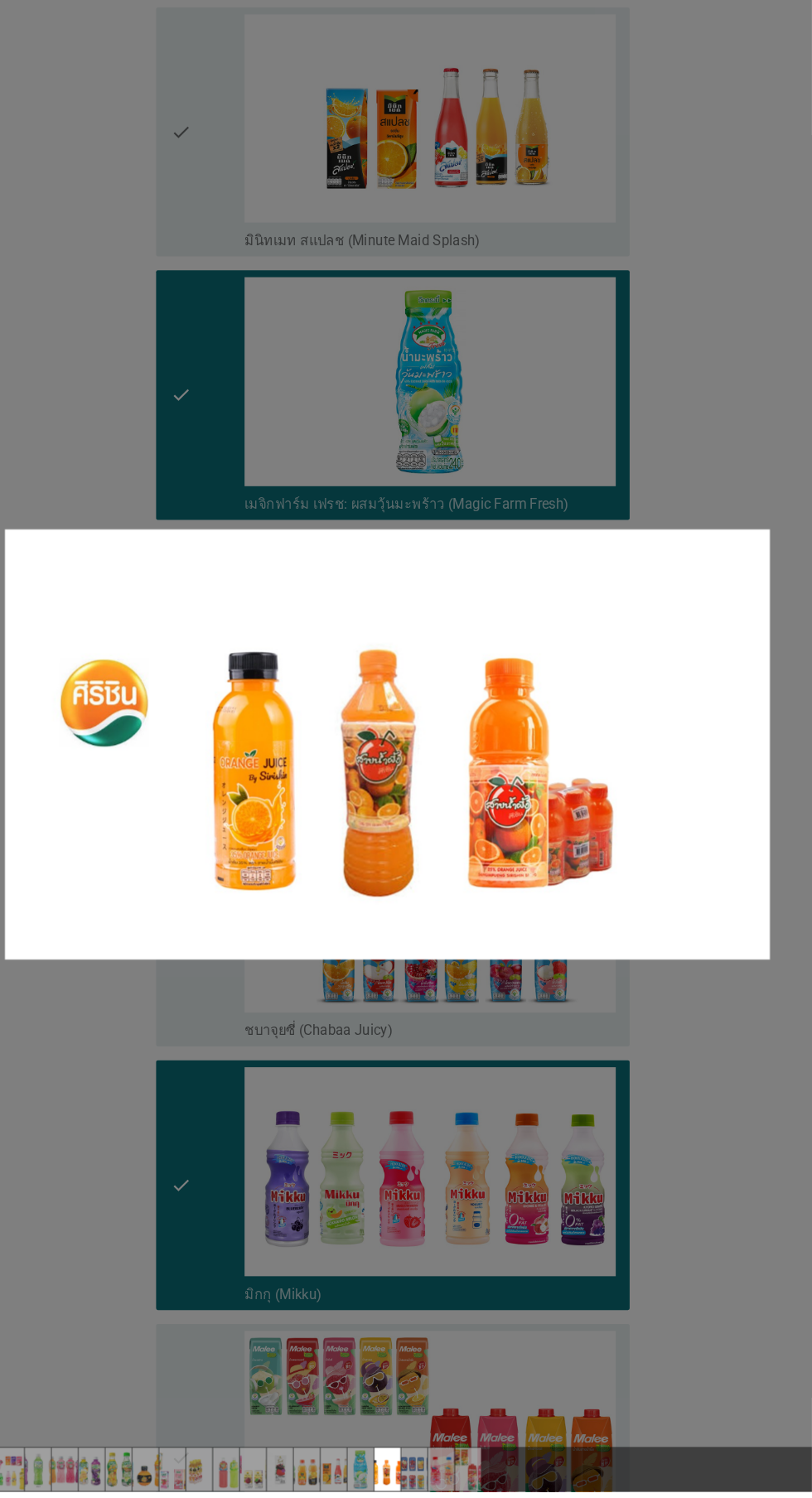
click at [223, 1044] on div at bounding box center [406, 749] width 812 height 1498
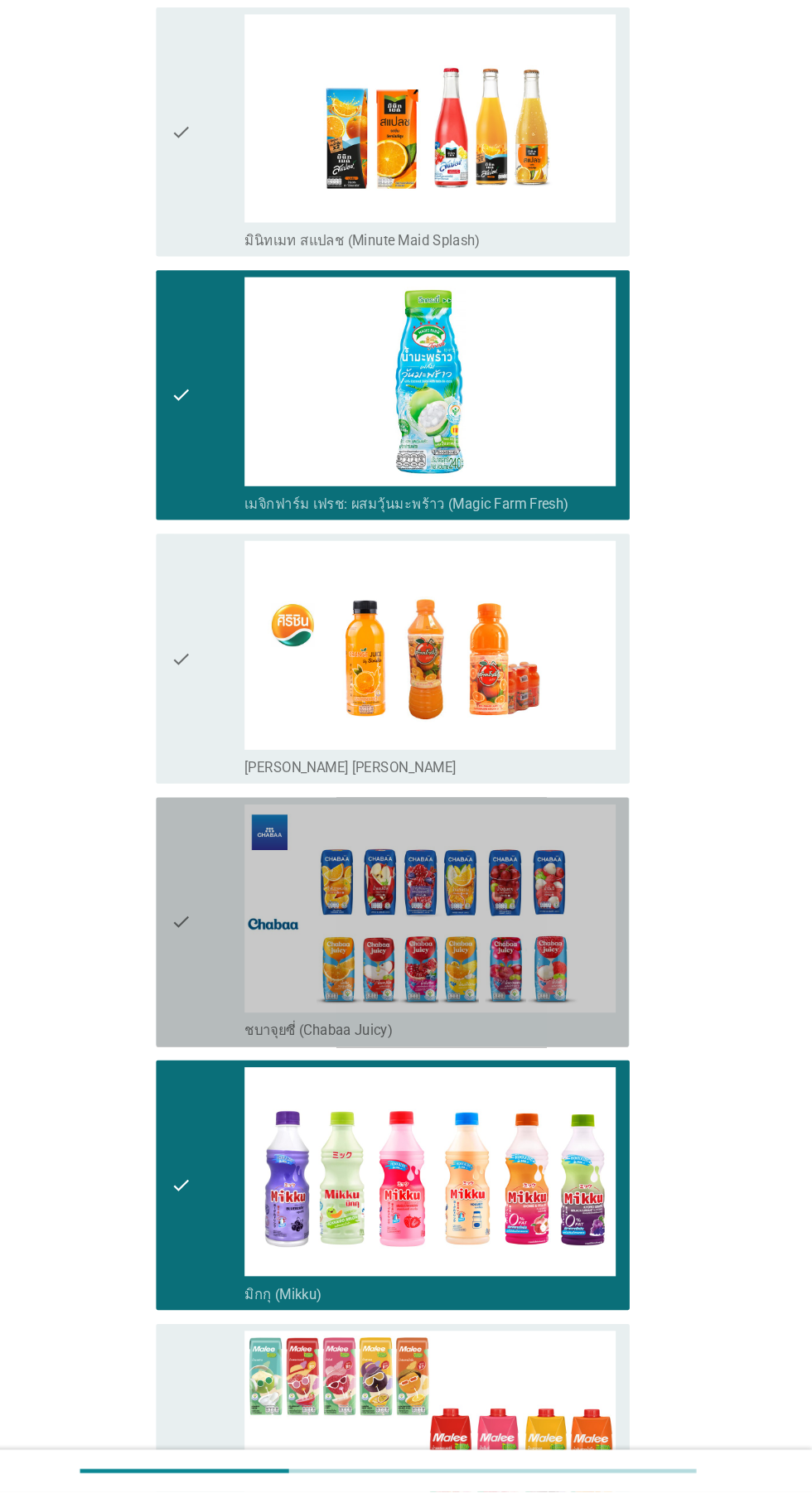
click at [229, 943] on div "check" at bounding box center [233, 954] width 71 height 225
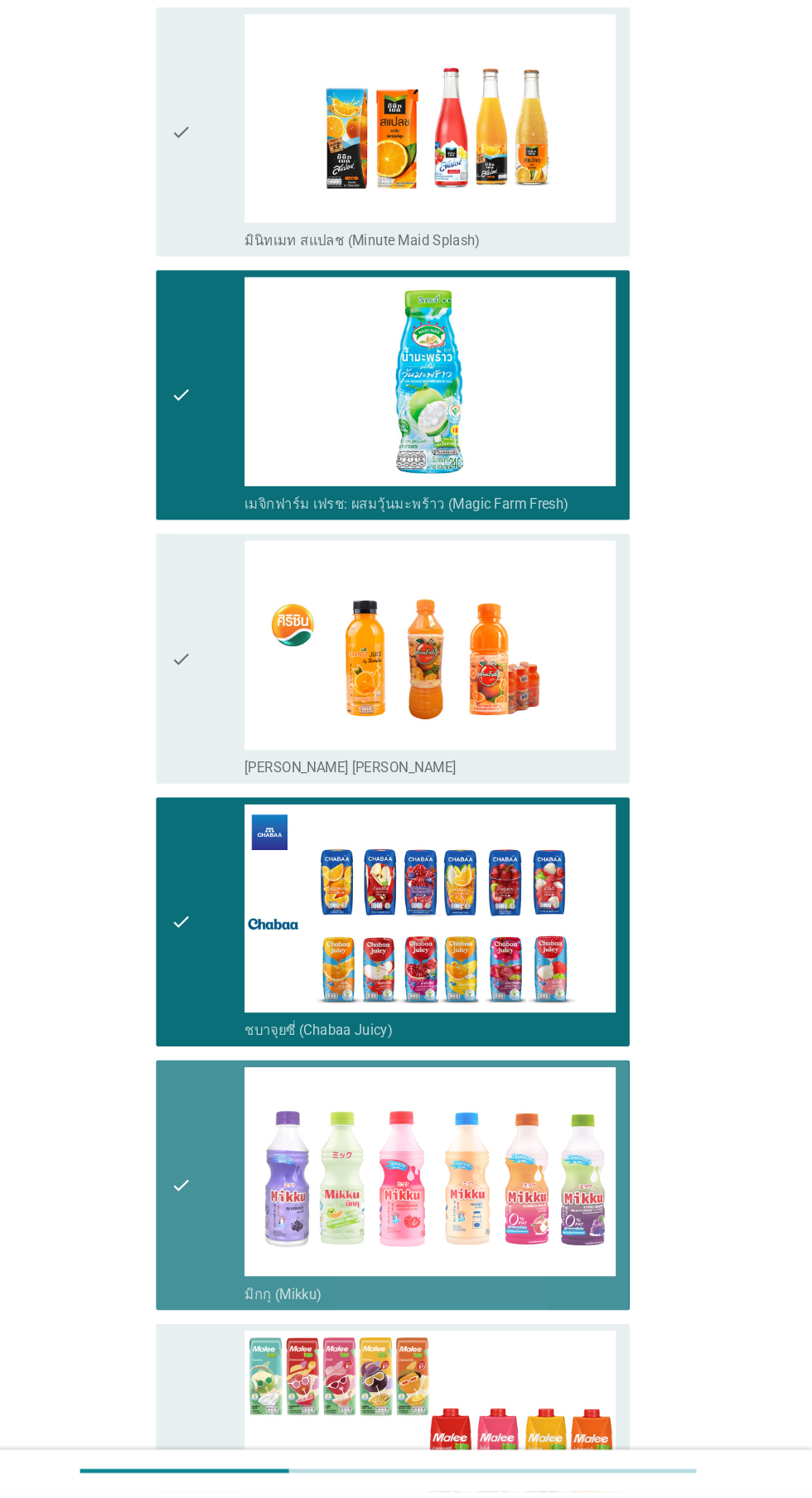
scroll to position [3354, 0]
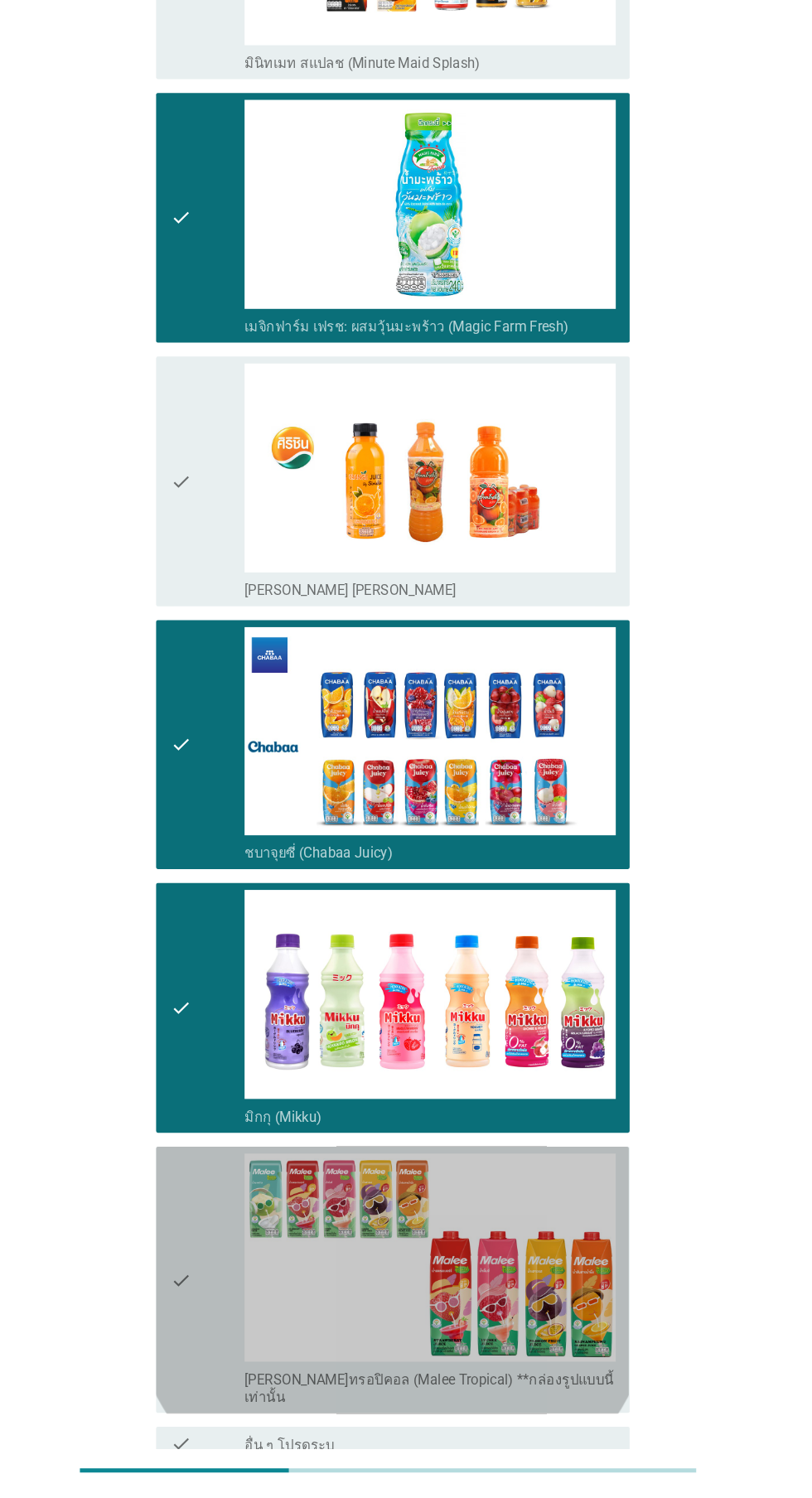
click at [214, 1268] on icon "check" at bounding box center [208, 1295] width 19 height 242
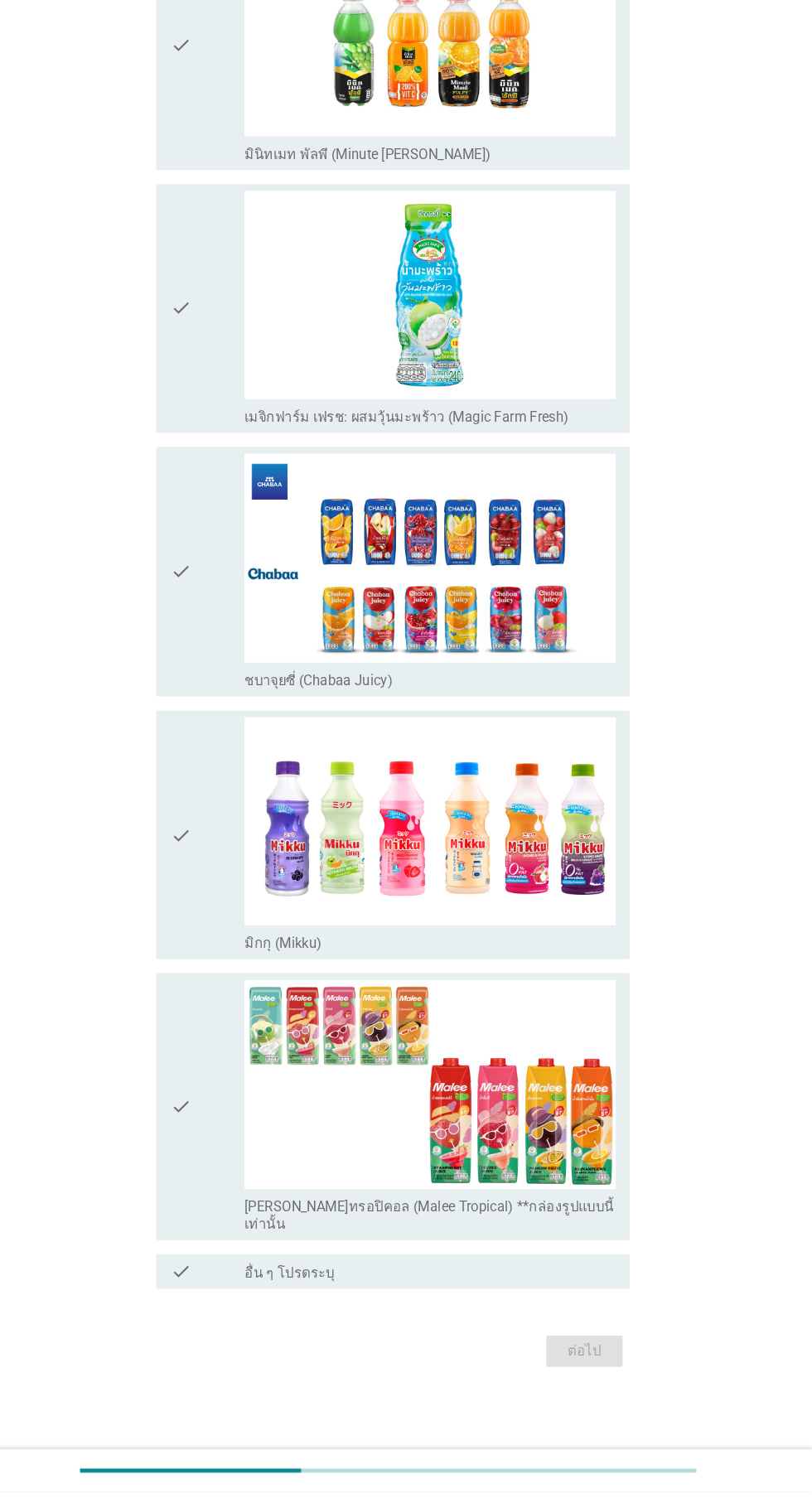
scroll to position [0, 0]
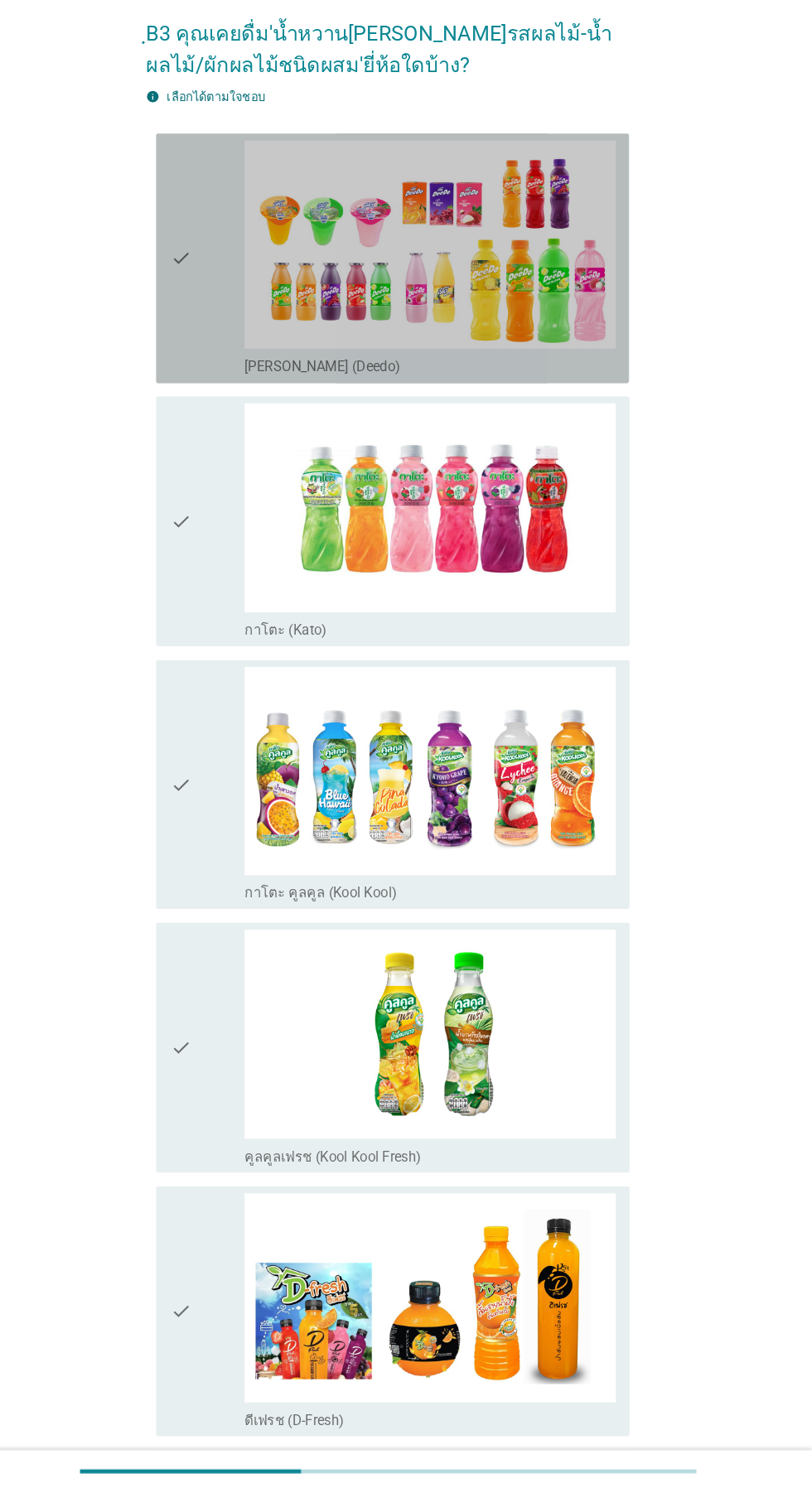
click at [271, 342] on img at bounding box center [445, 307] width 354 height 200
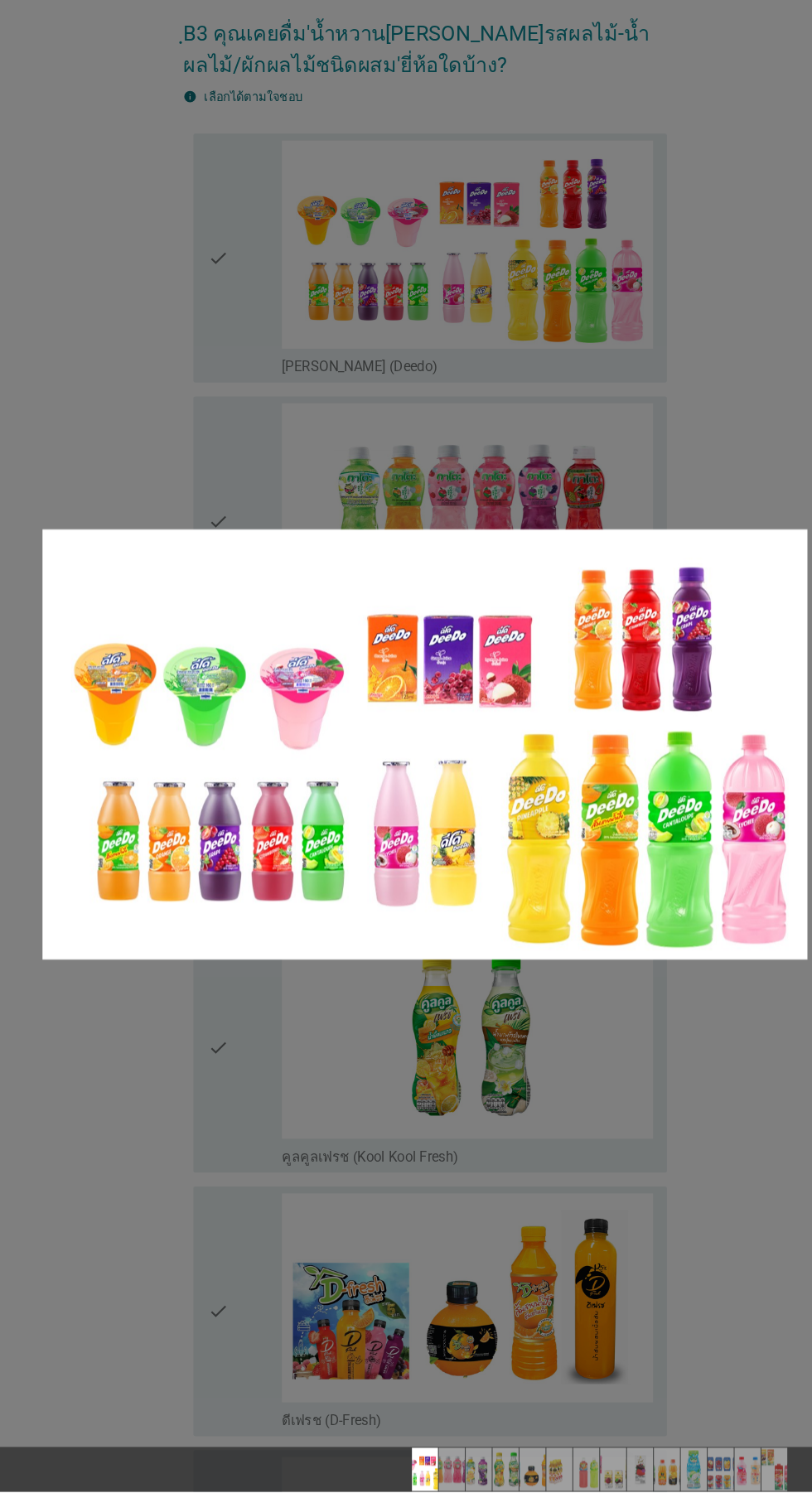
click at [145, 507] on div at bounding box center [406, 749] width 812 height 1498
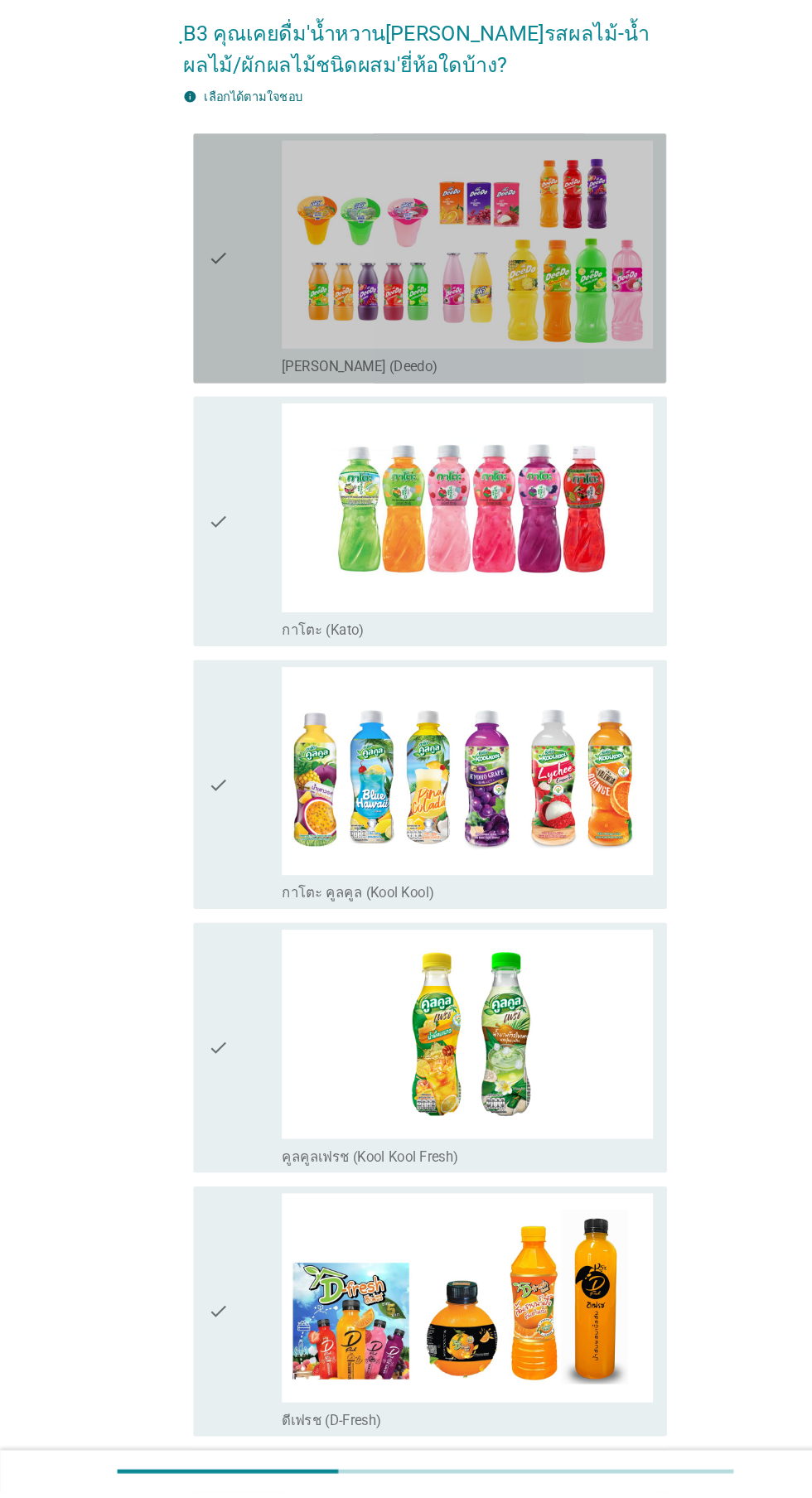
click at [210, 361] on icon "check" at bounding box center [208, 319] width 19 height 225
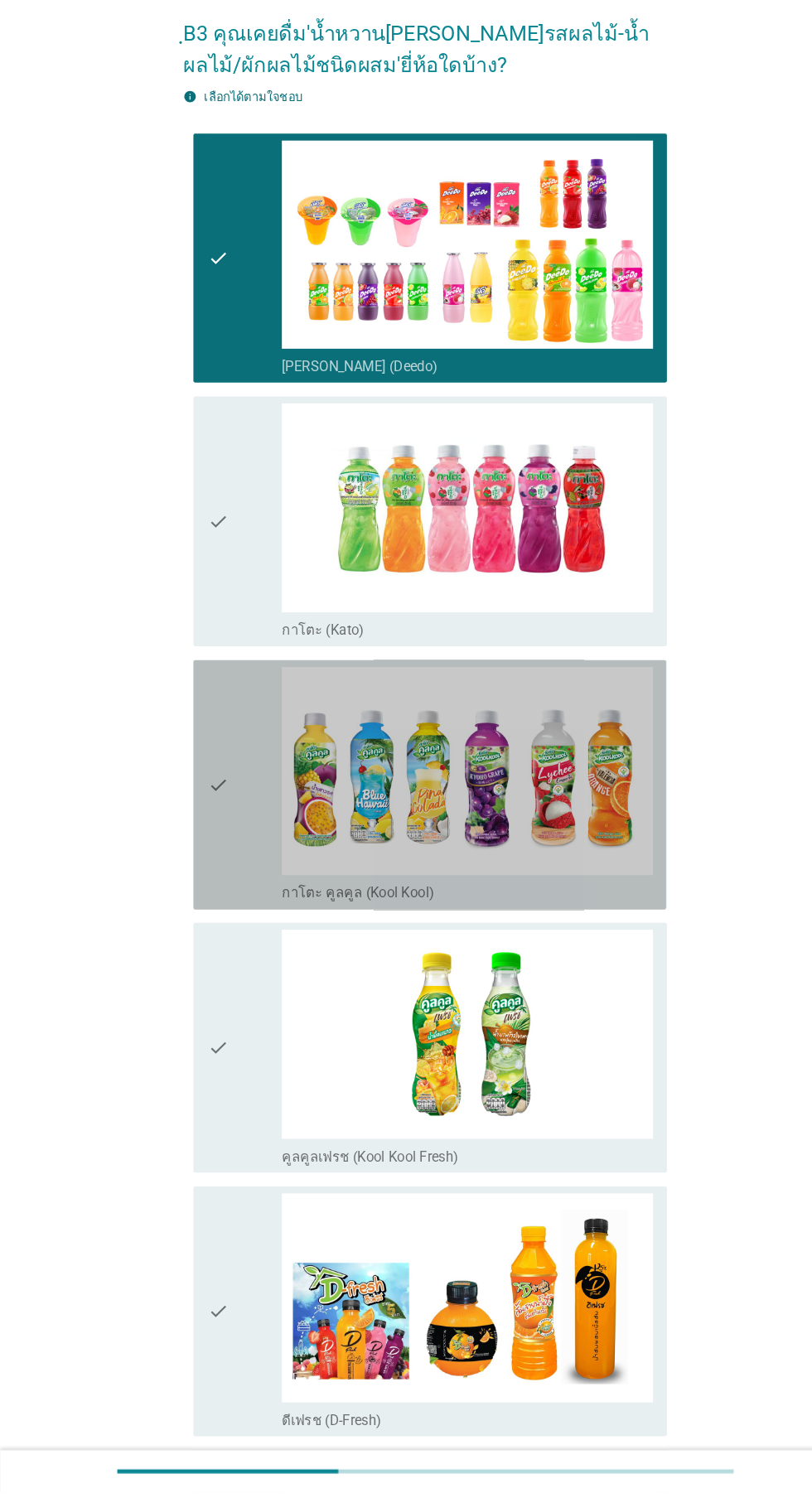
click at [218, 832] on div "check" at bounding box center [233, 823] width 71 height 225
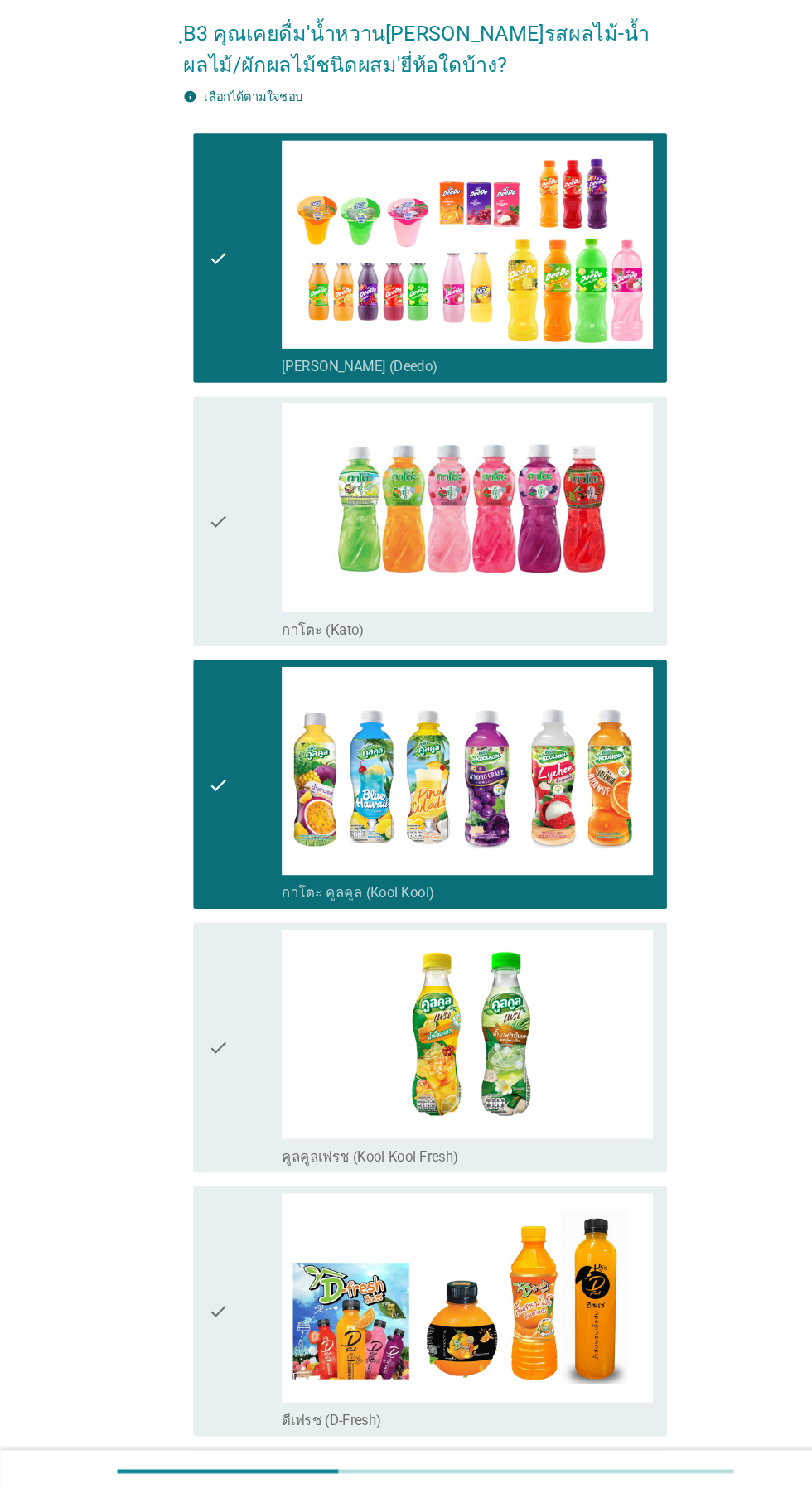
click at [235, 1071] on div "check" at bounding box center [233, 1073] width 71 height 225
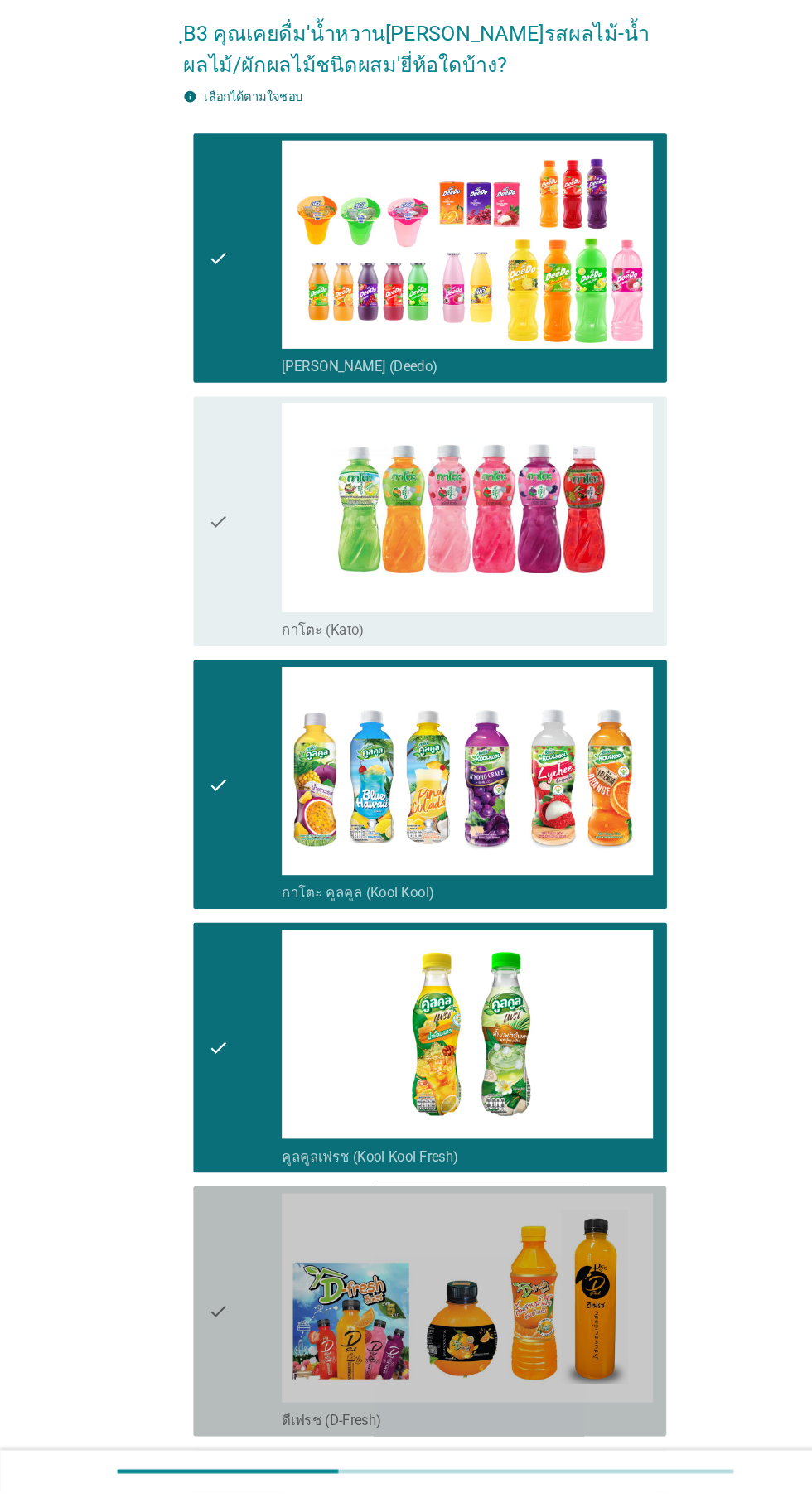
click at [219, 1379] on div "check" at bounding box center [233, 1325] width 71 height 225
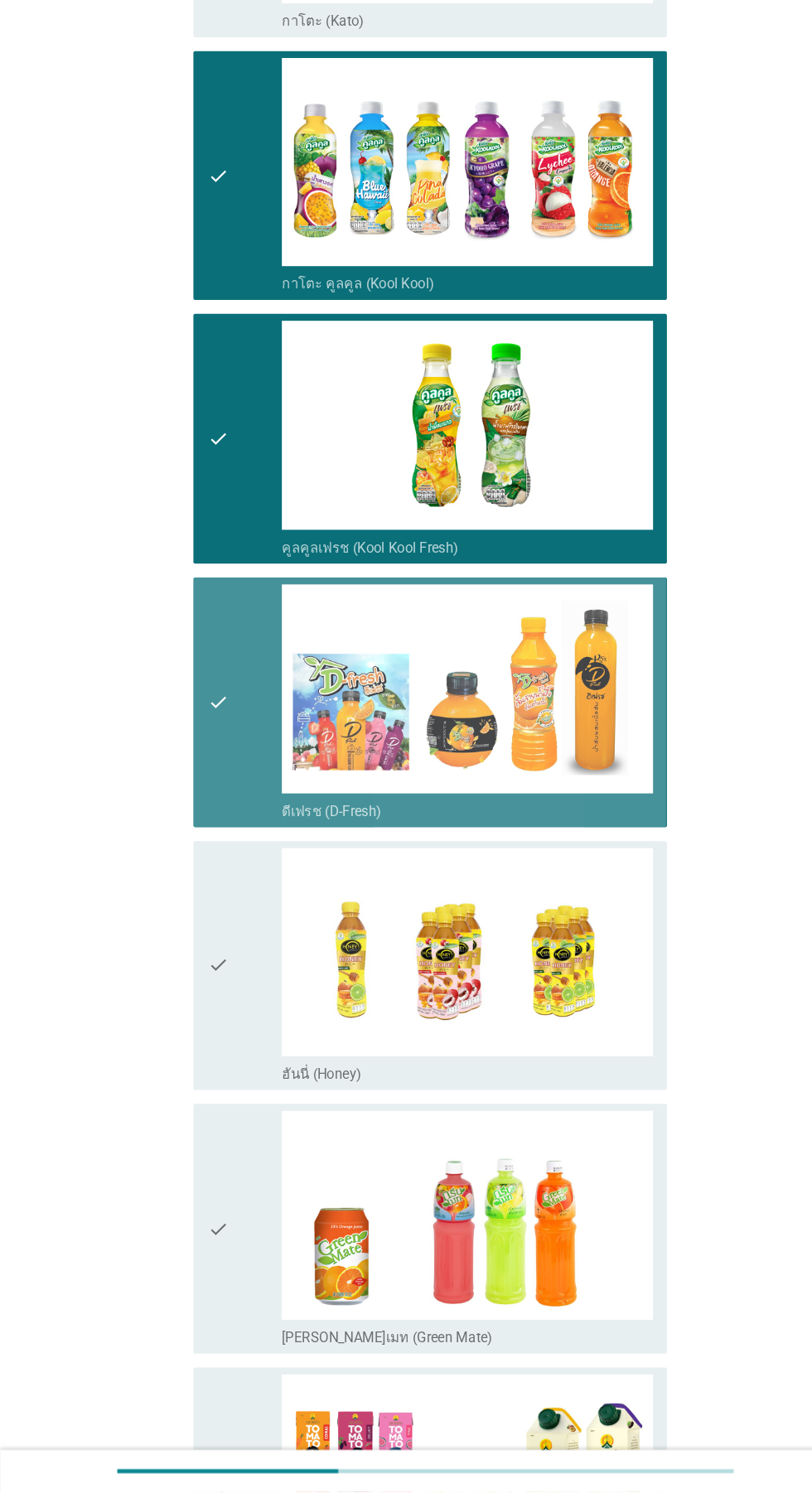
scroll to position [683, 0]
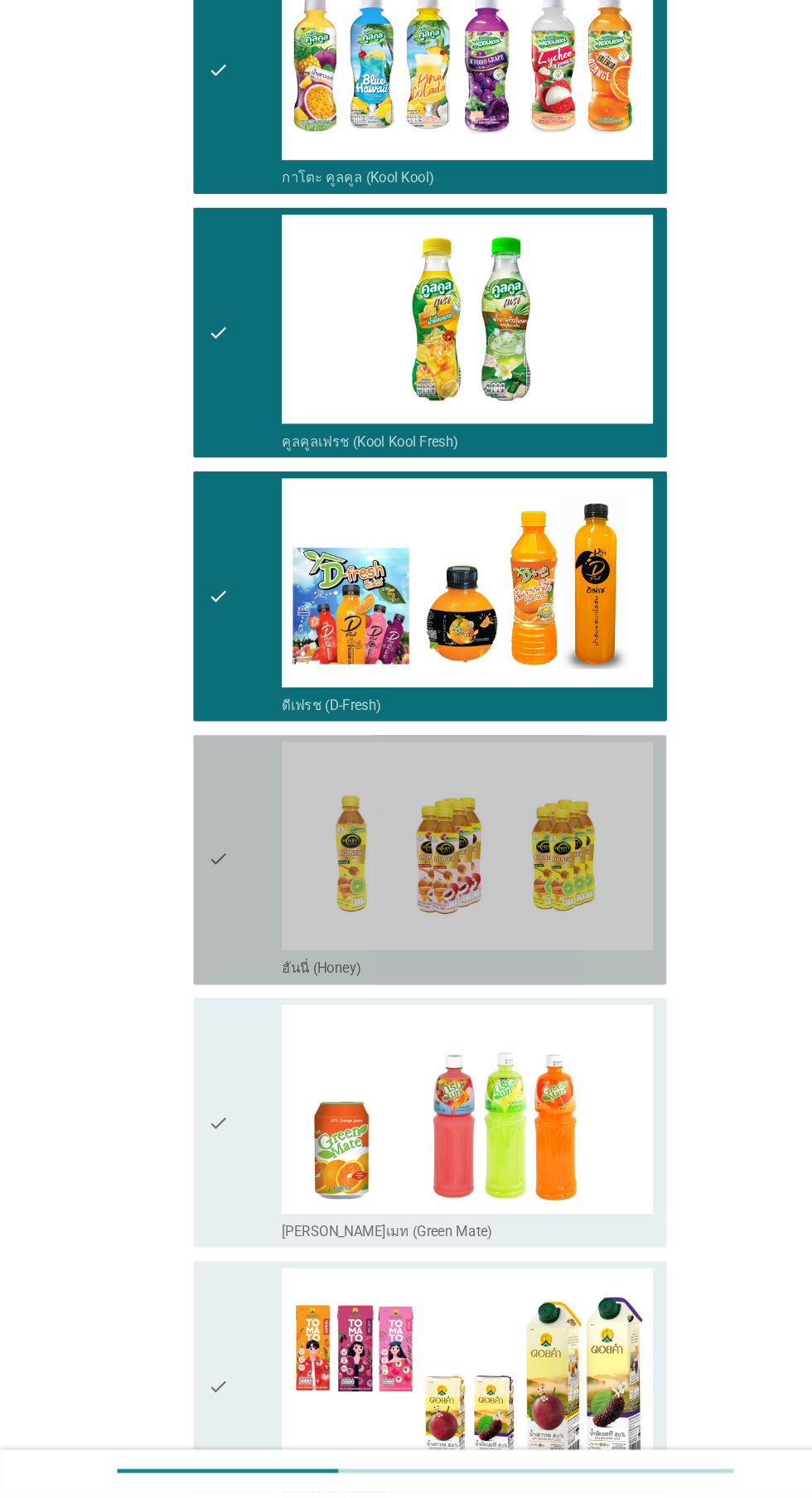
click at [243, 919] on div "check" at bounding box center [233, 894] width 71 height 225
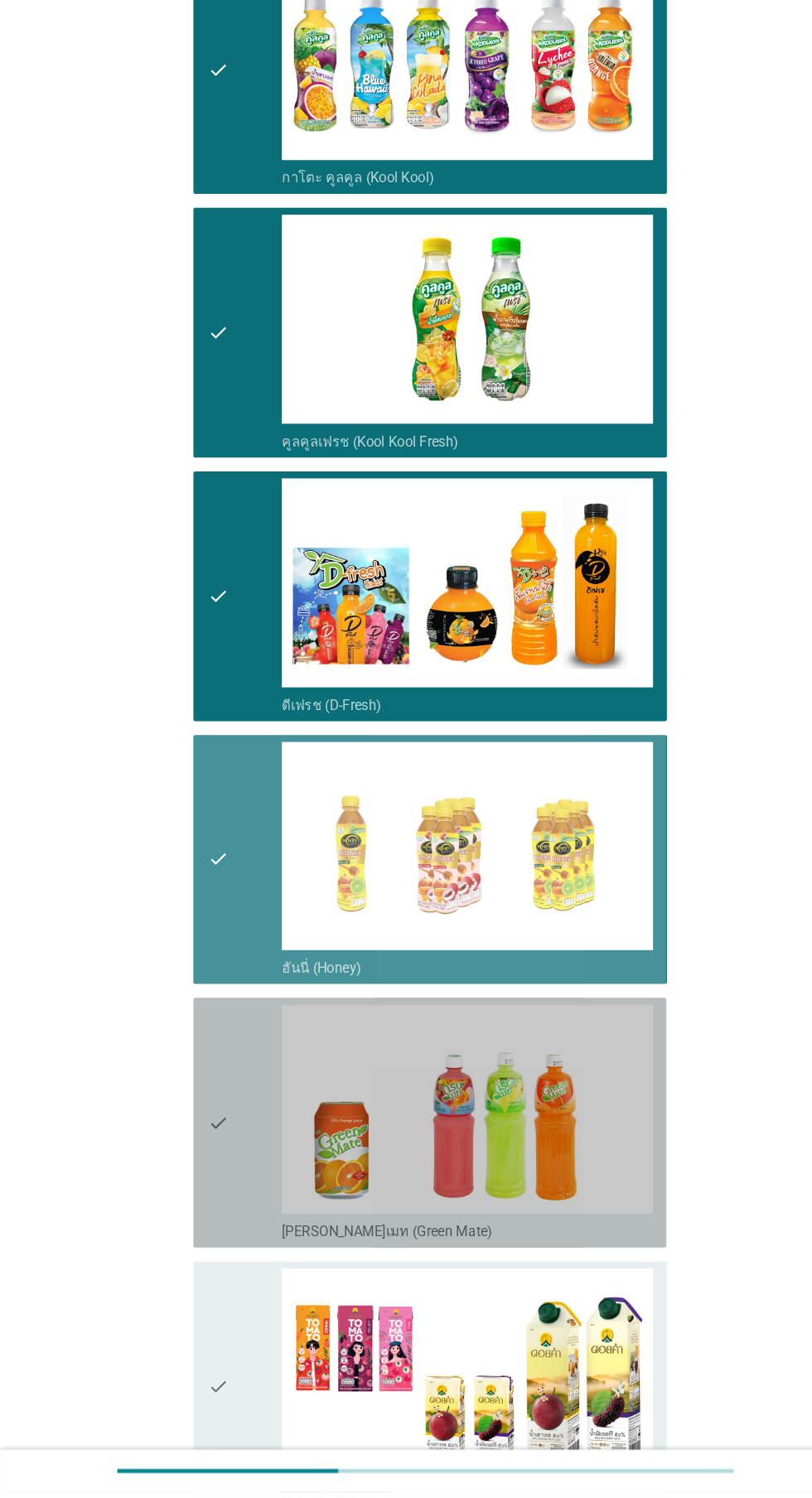
click at [224, 1148] on div "check" at bounding box center [233, 1145] width 71 height 225
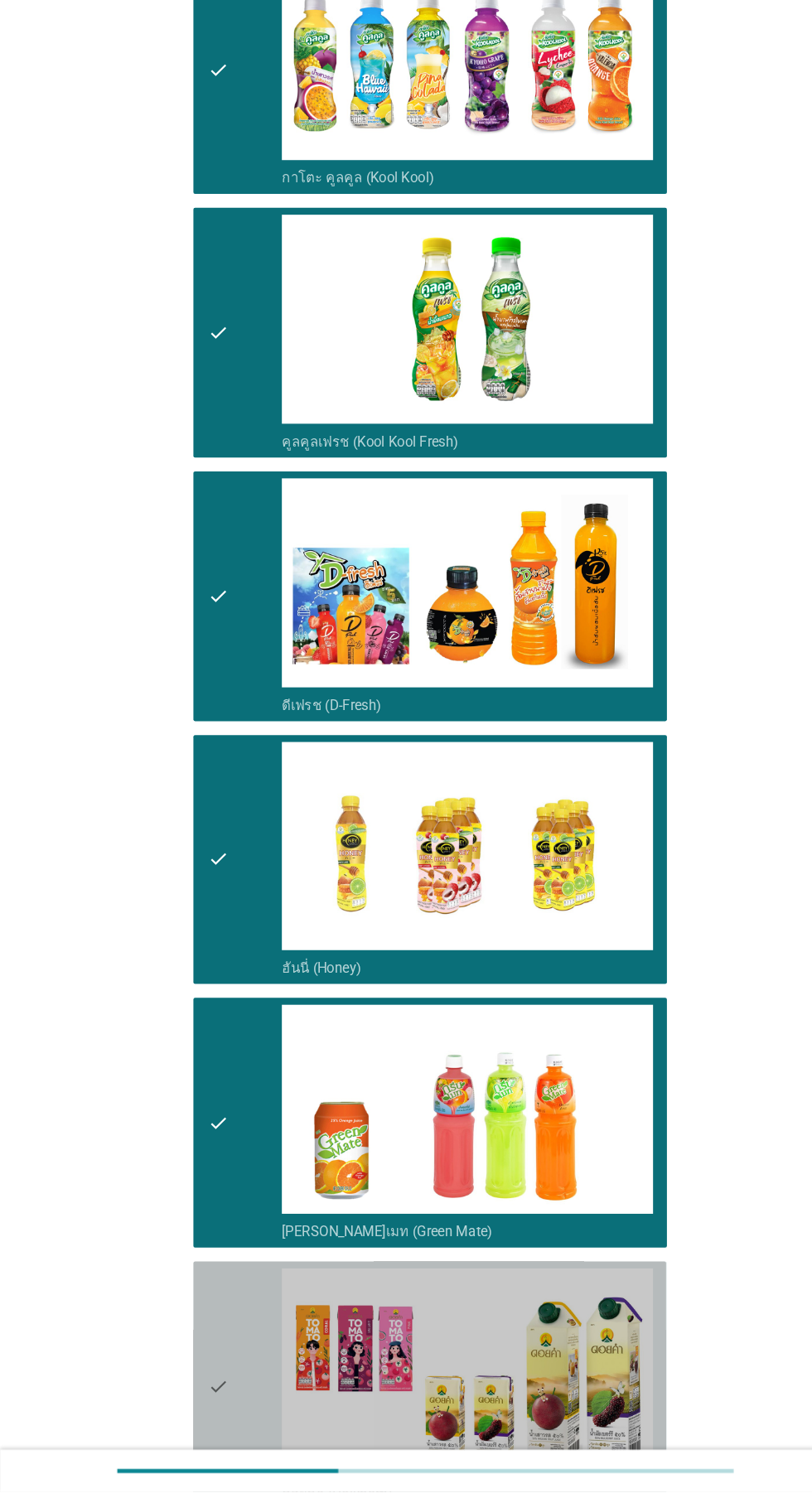
click at [240, 1373] on div "check" at bounding box center [233, 1396] width 71 height 225
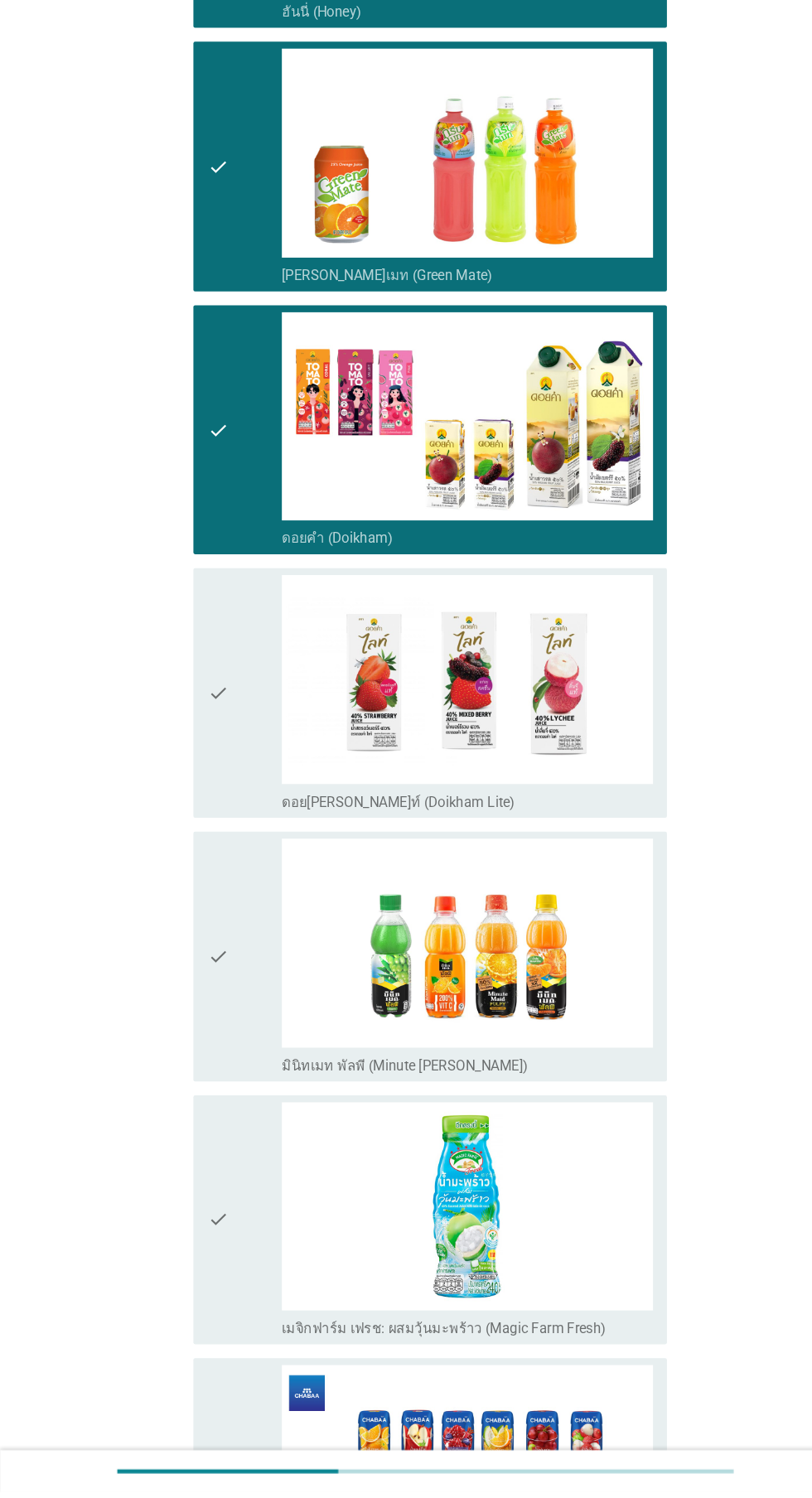
scroll to position [1597, 0]
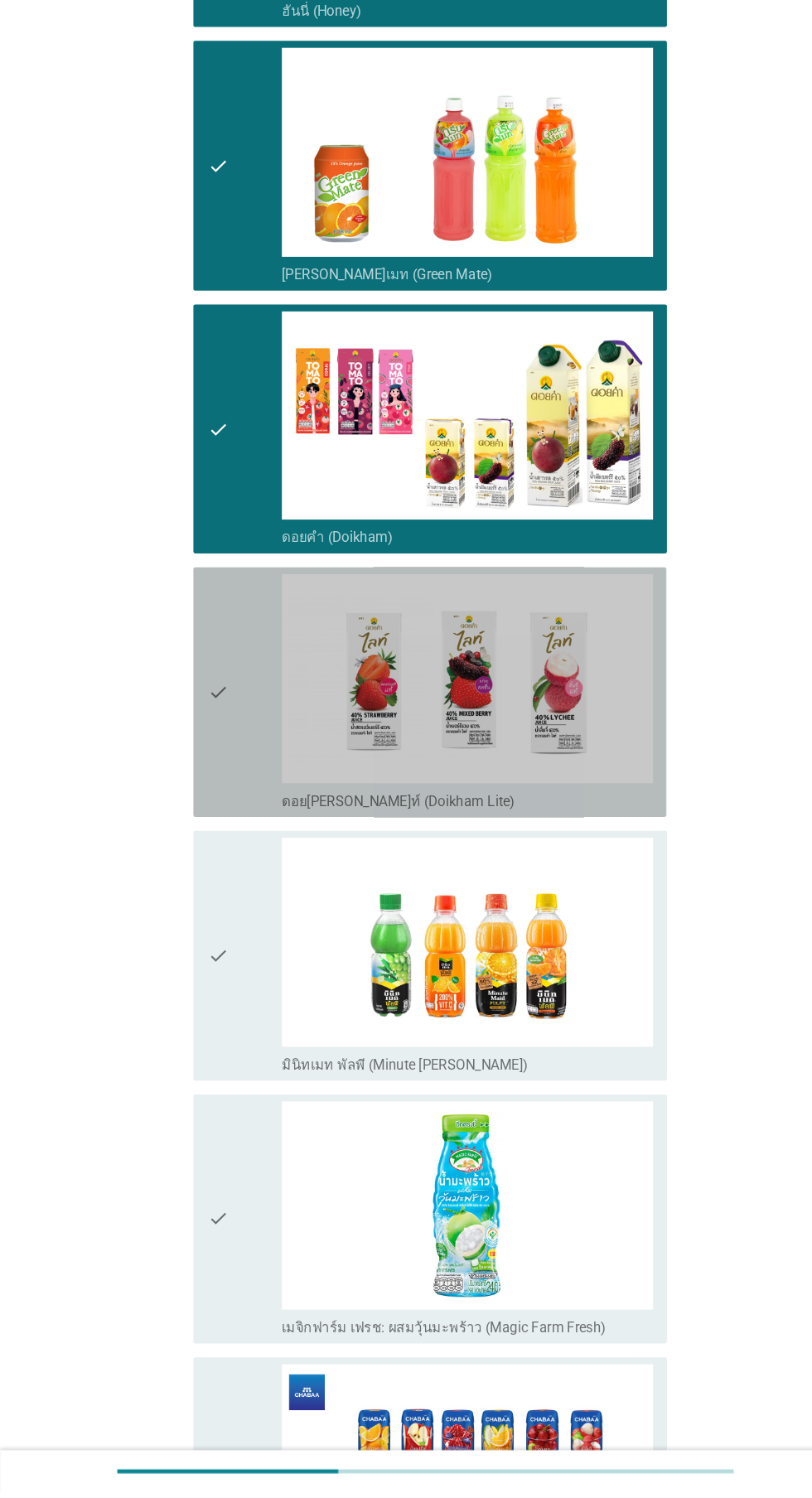
click at [241, 786] on div "check" at bounding box center [233, 733] width 71 height 225
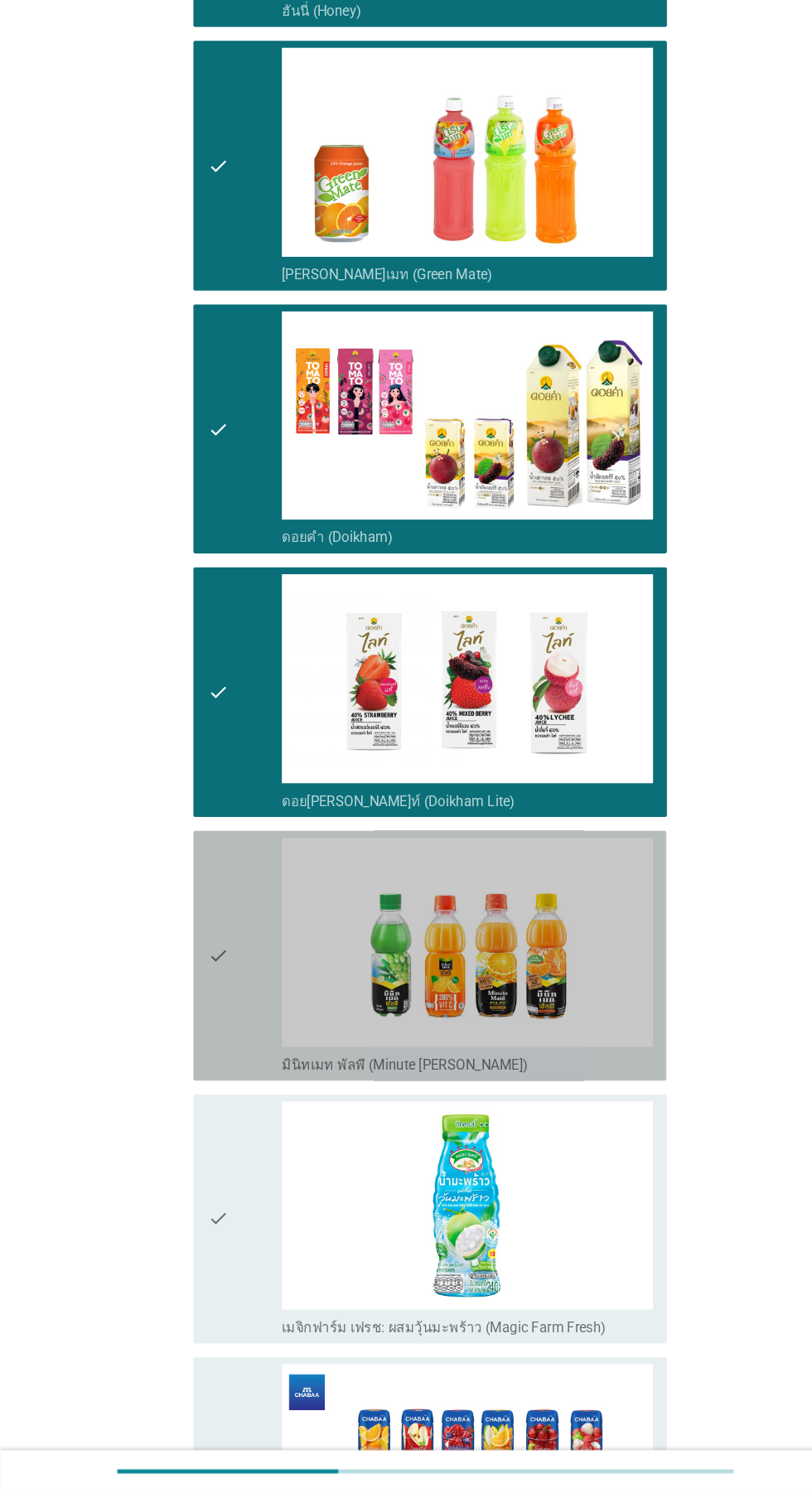
click at [234, 999] on div "check" at bounding box center [233, 986] width 71 height 225
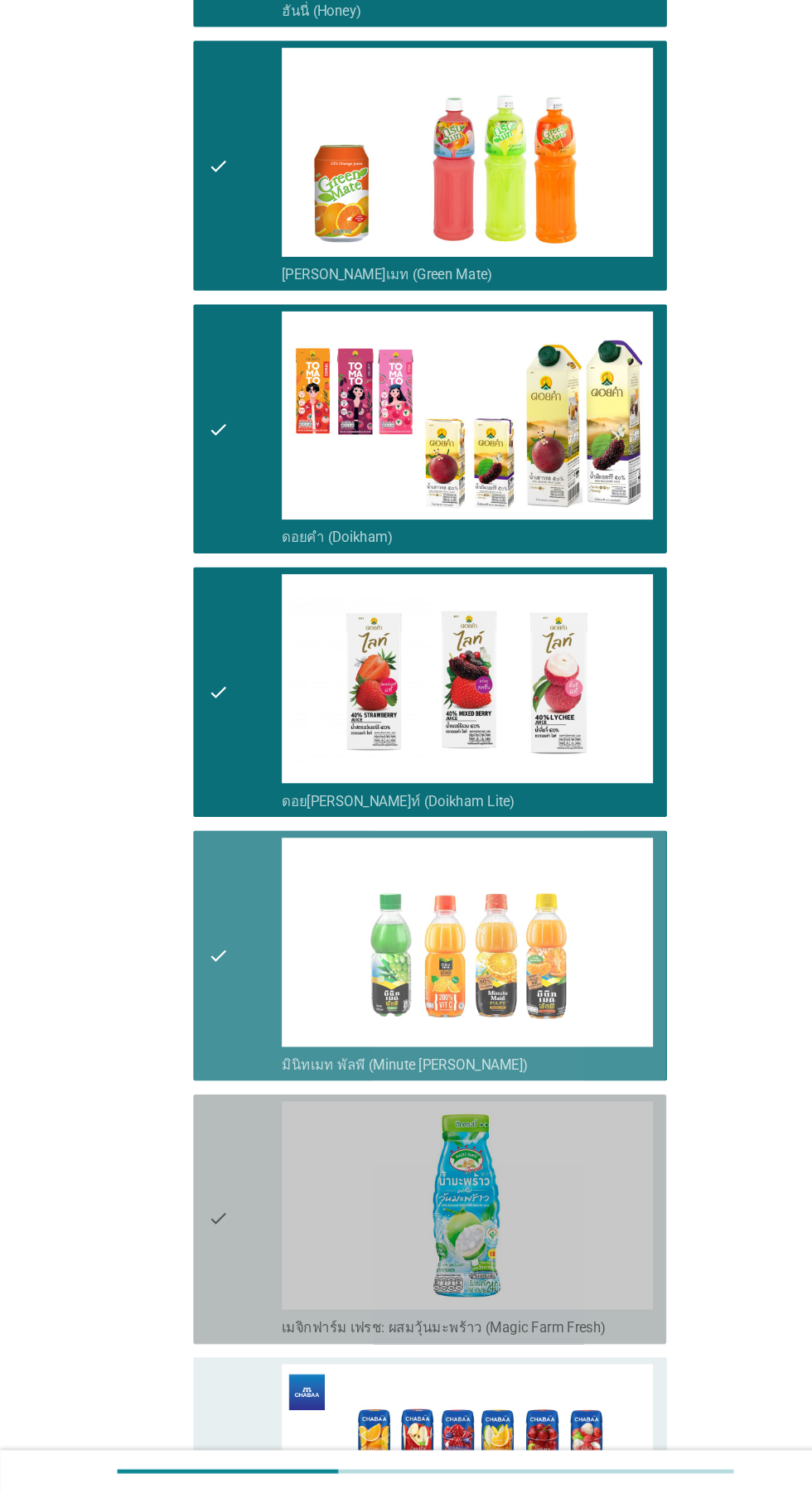
click at [217, 1224] on icon "check" at bounding box center [208, 1238] width 19 height 225
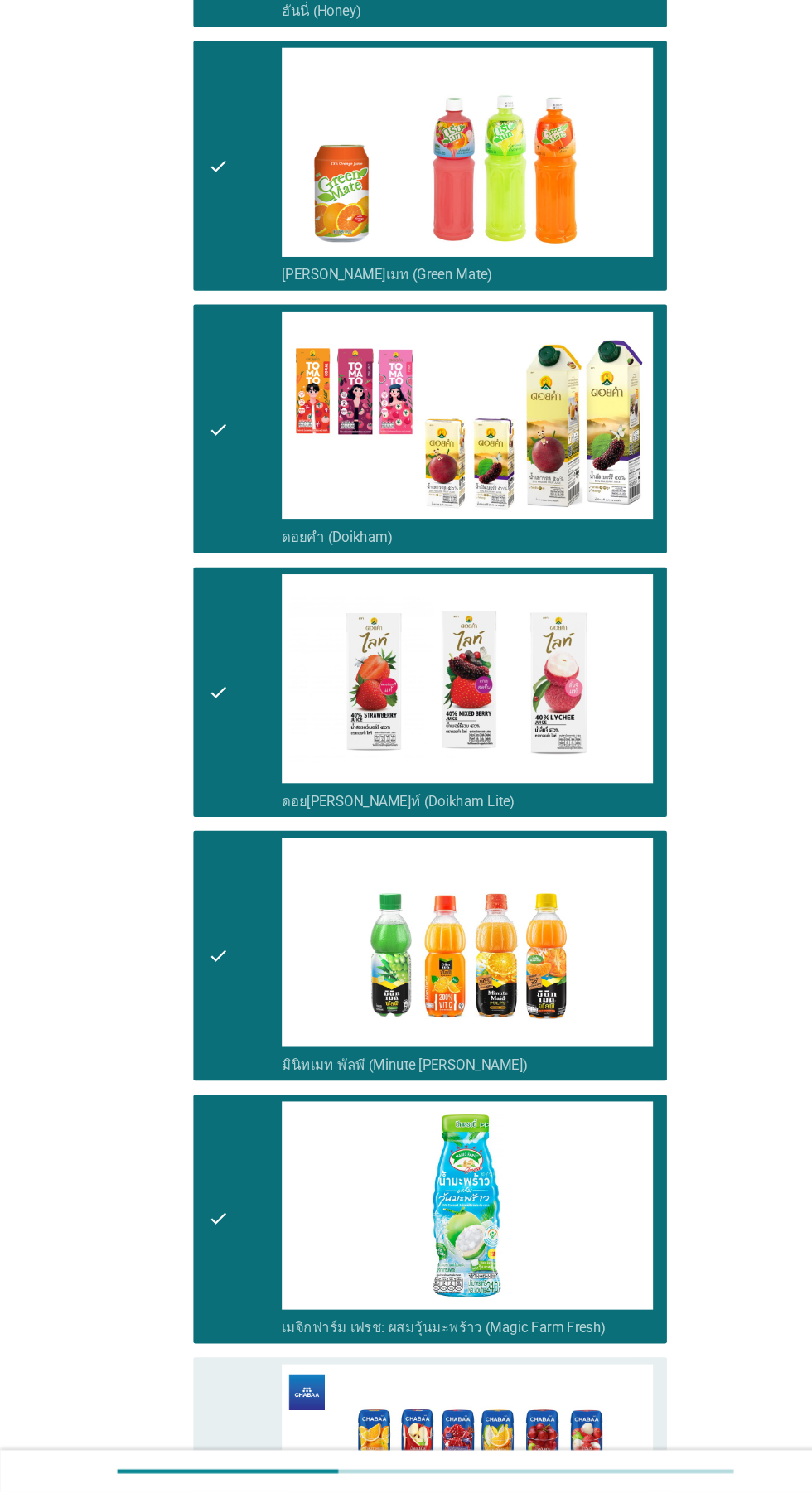
click at [213, 1453] on icon "check" at bounding box center [208, 1488] width 19 height 225
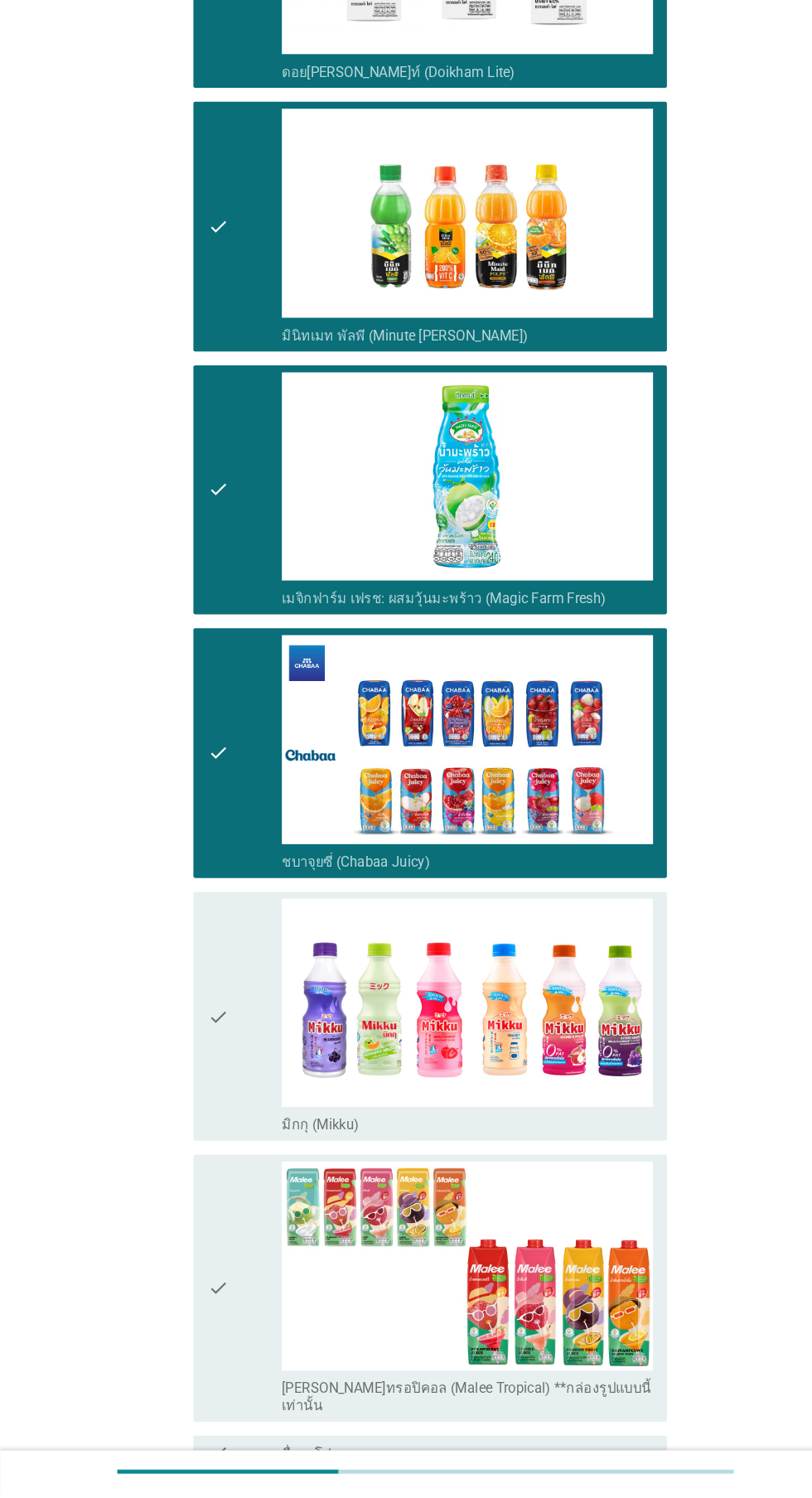
scroll to position [2320, 0]
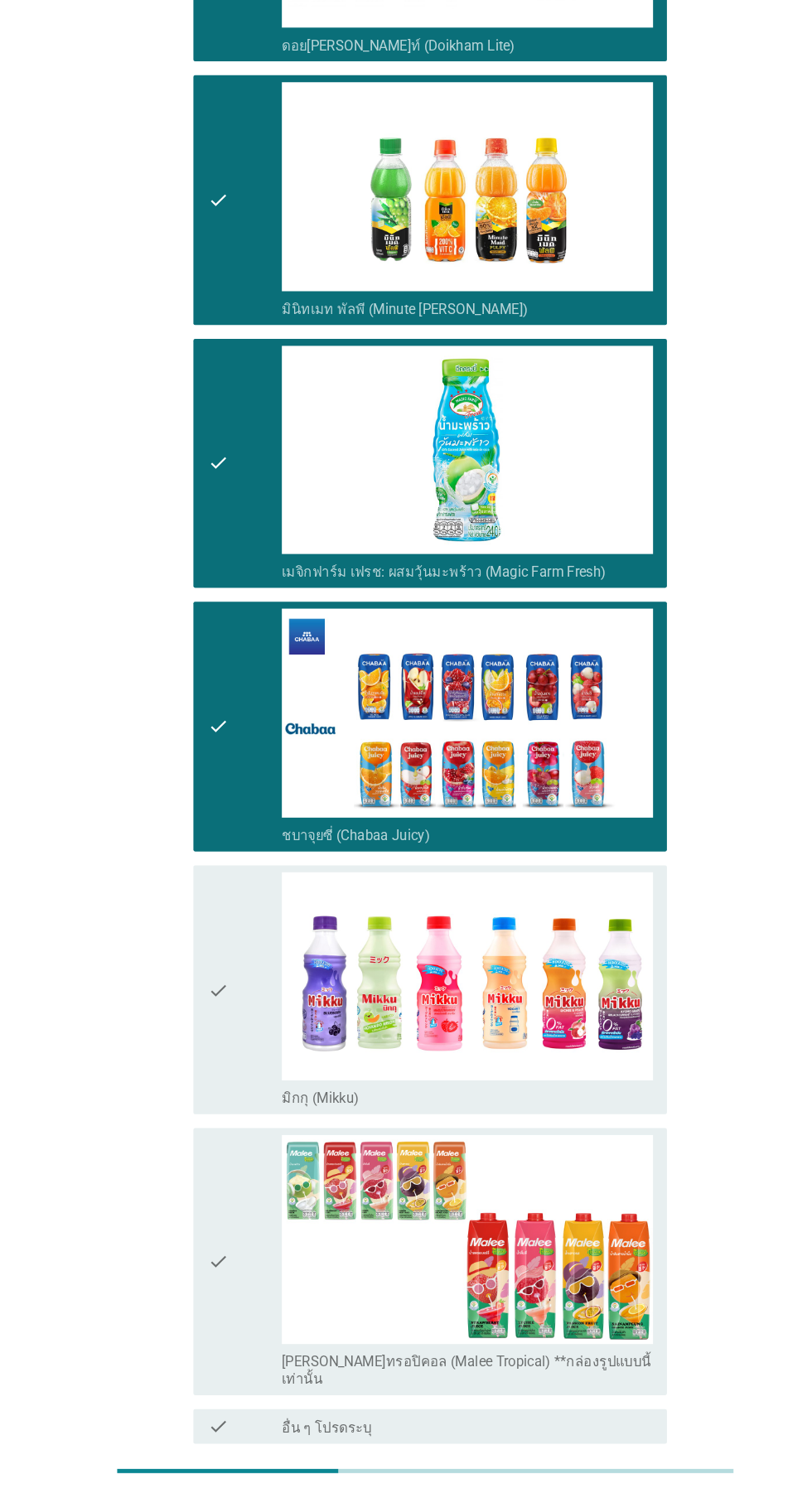
click at [226, 1227] on div "check" at bounding box center [233, 1277] width 71 height 242
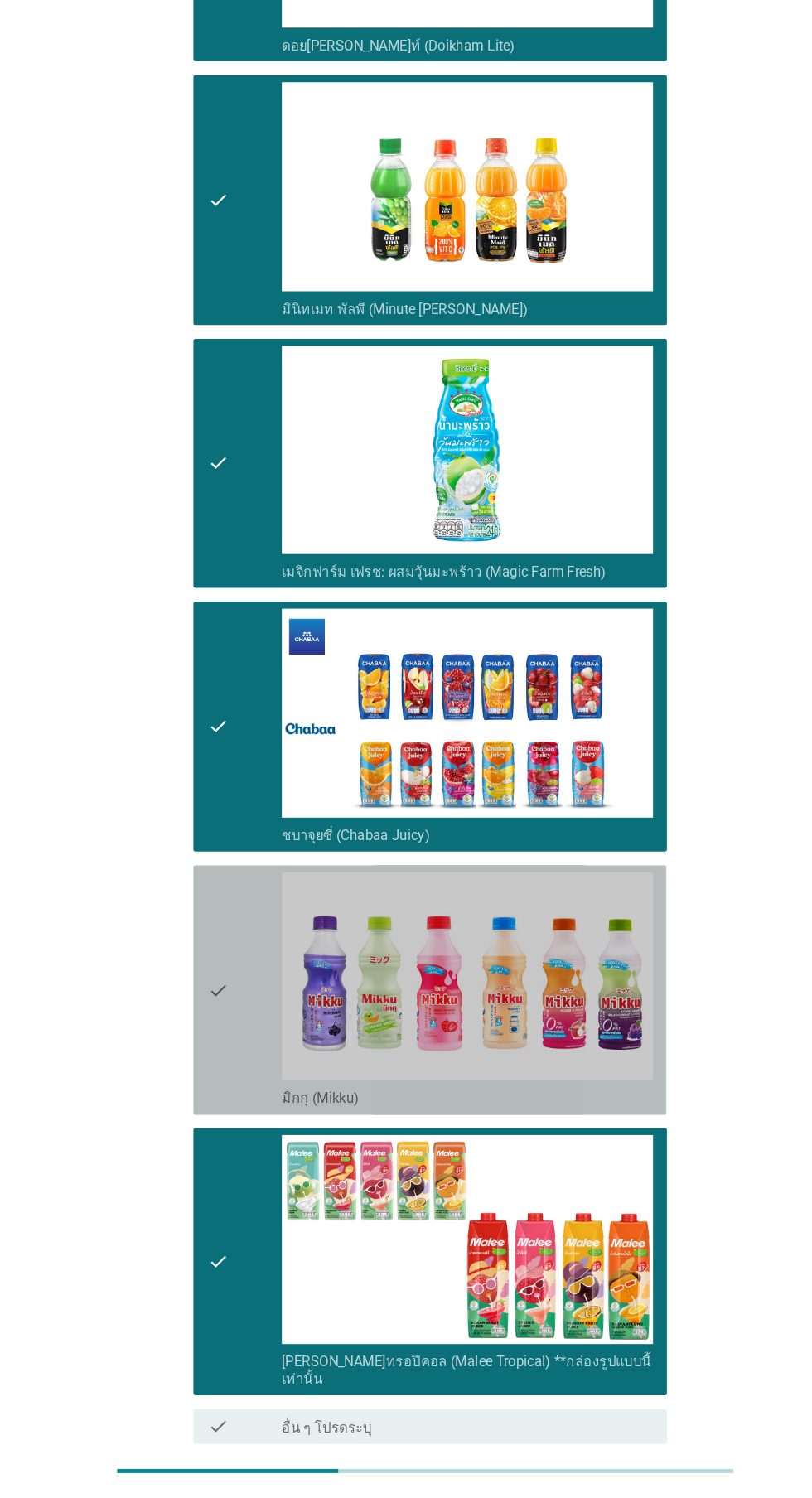
click at [203, 1020] on icon "check" at bounding box center [208, 1018] width 19 height 225
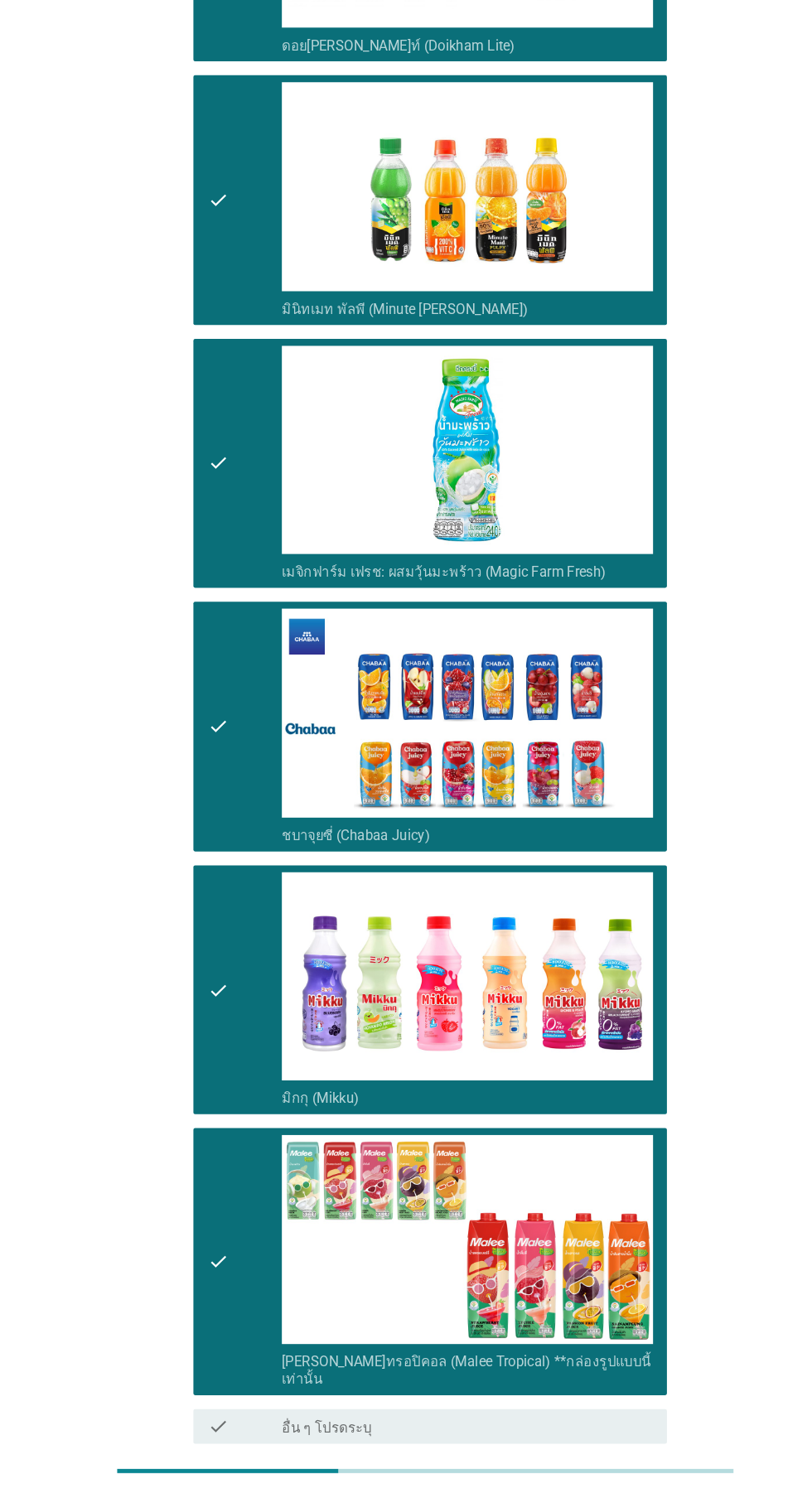
click at [623, 1497] on button "ต่อไป" at bounding box center [594, 1511] width 73 height 30
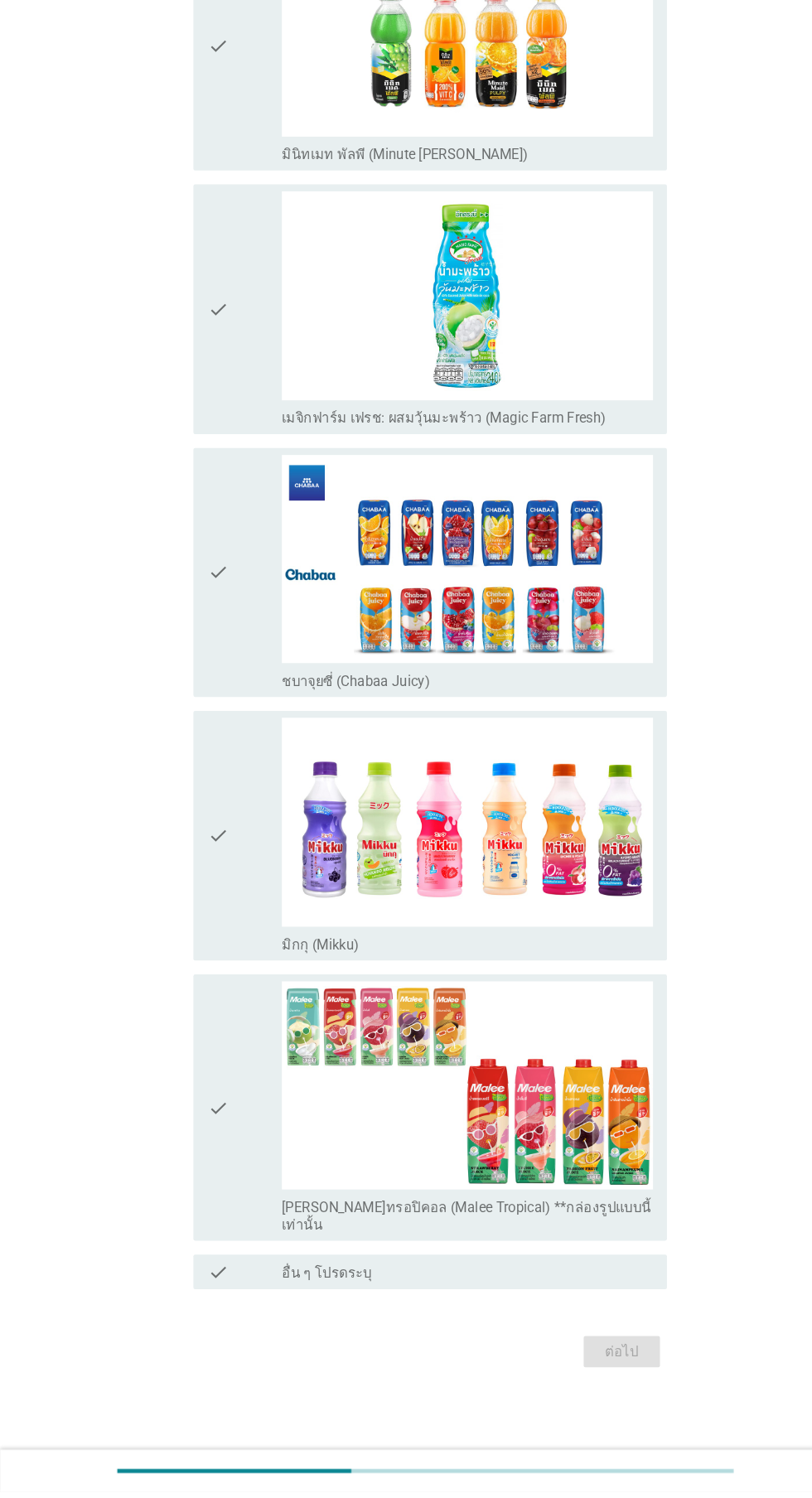
scroll to position [0, 0]
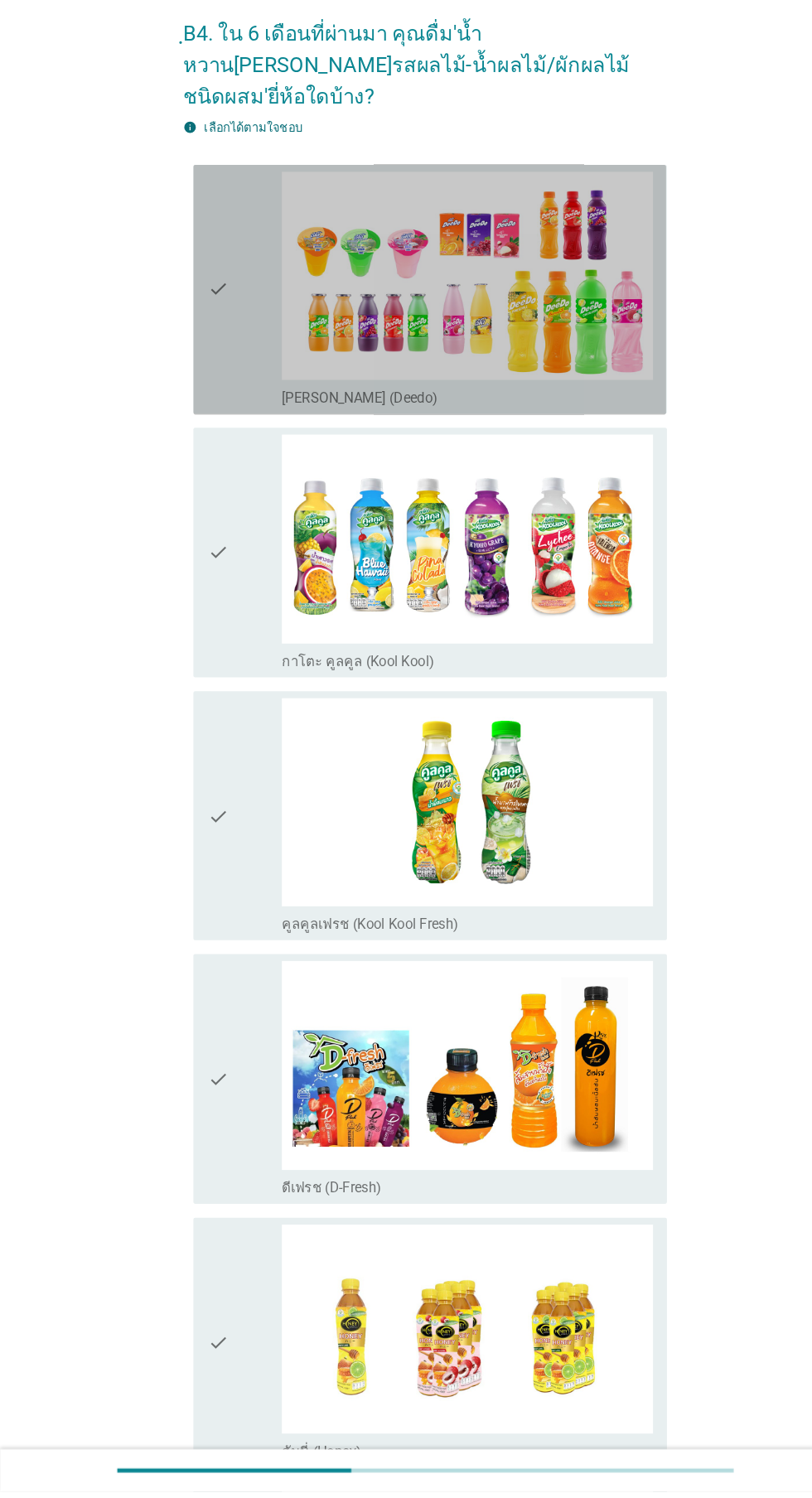
click at [228, 342] on div "check" at bounding box center [233, 349] width 71 height 225
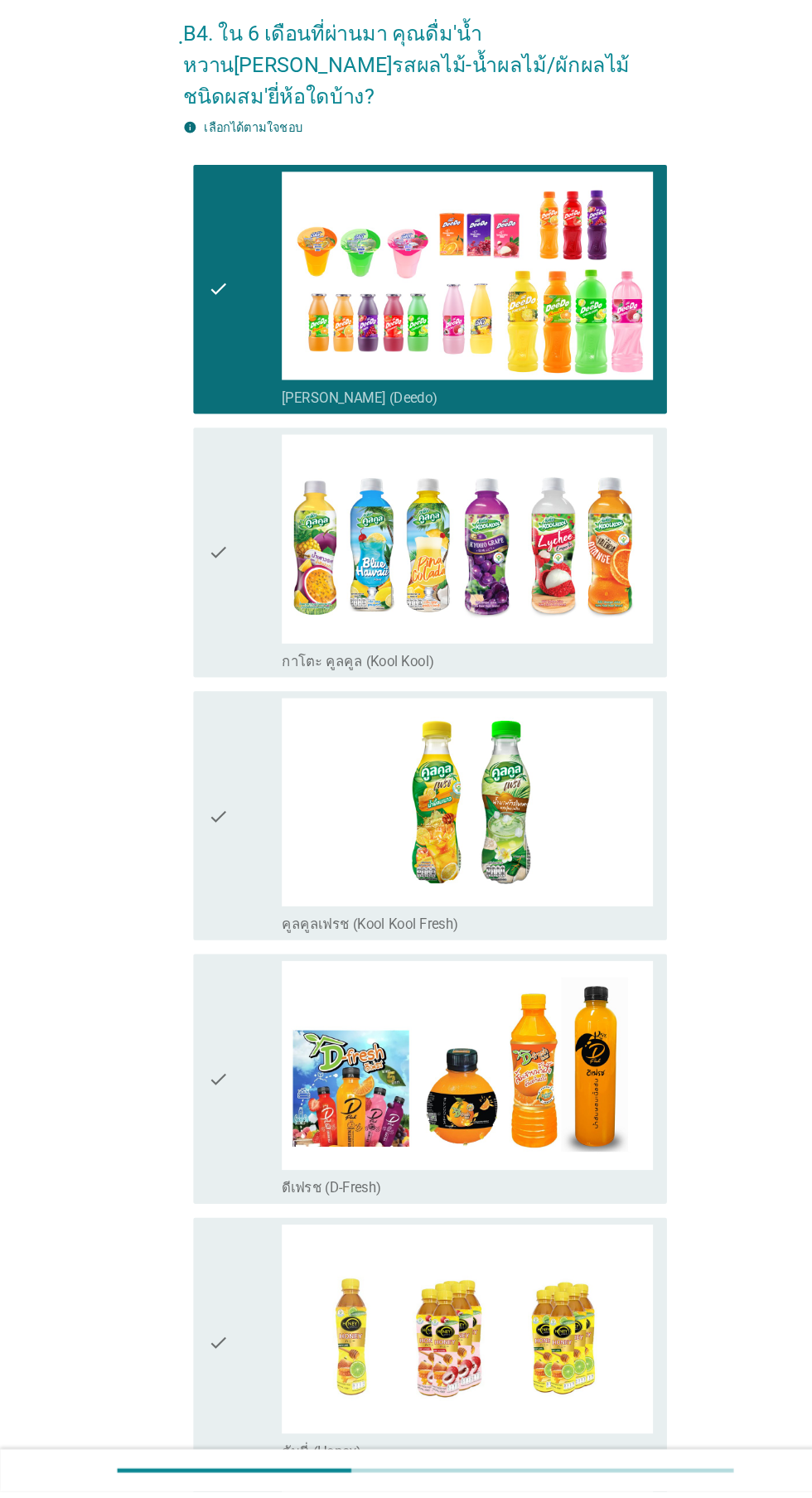
click at [199, 620] on icon "check" at bounding box center [208, 601] width 19 height 225
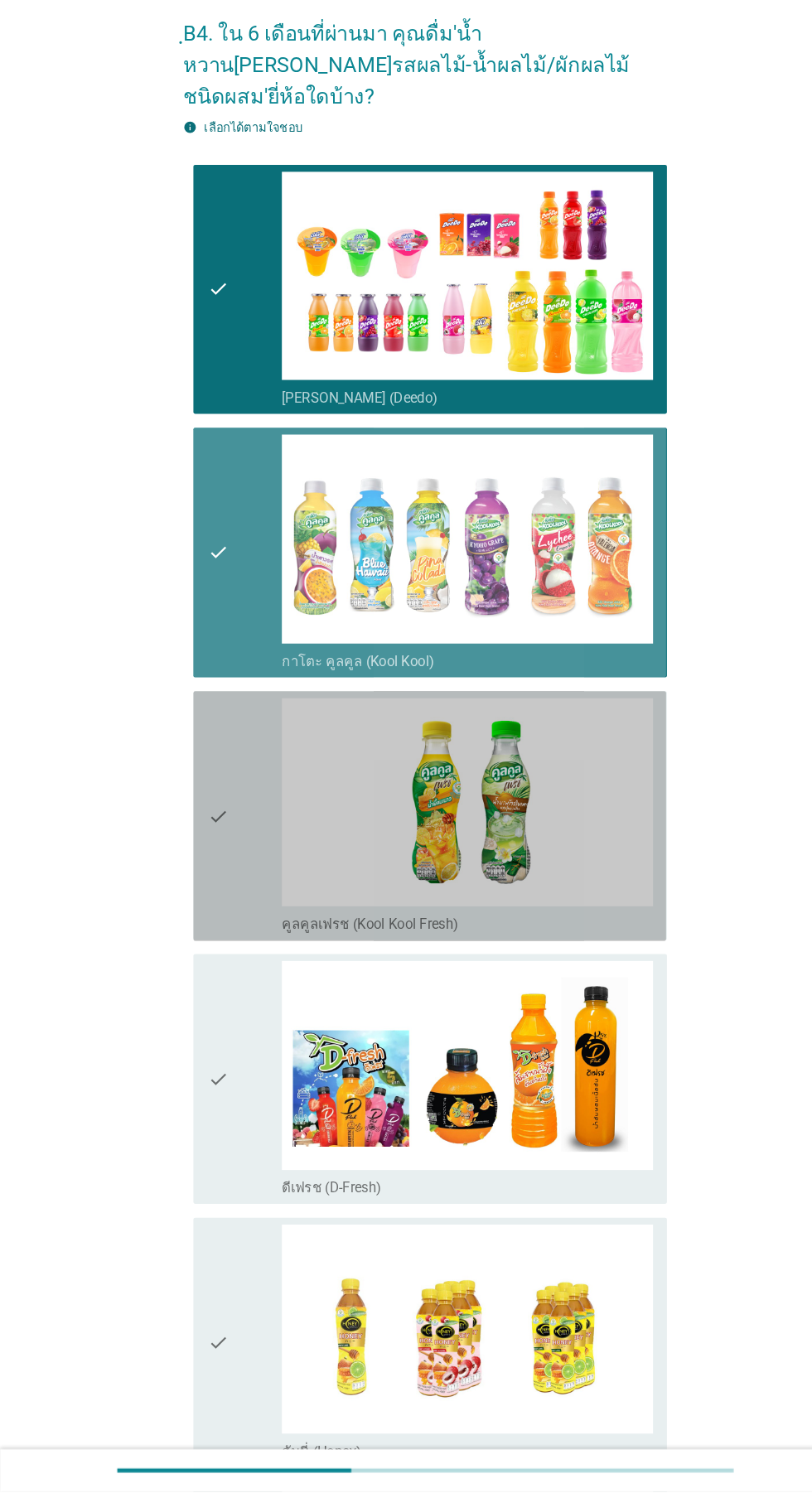
click at [223, 869] on div "check" at bounding box center [233, 852] width 71 height 225
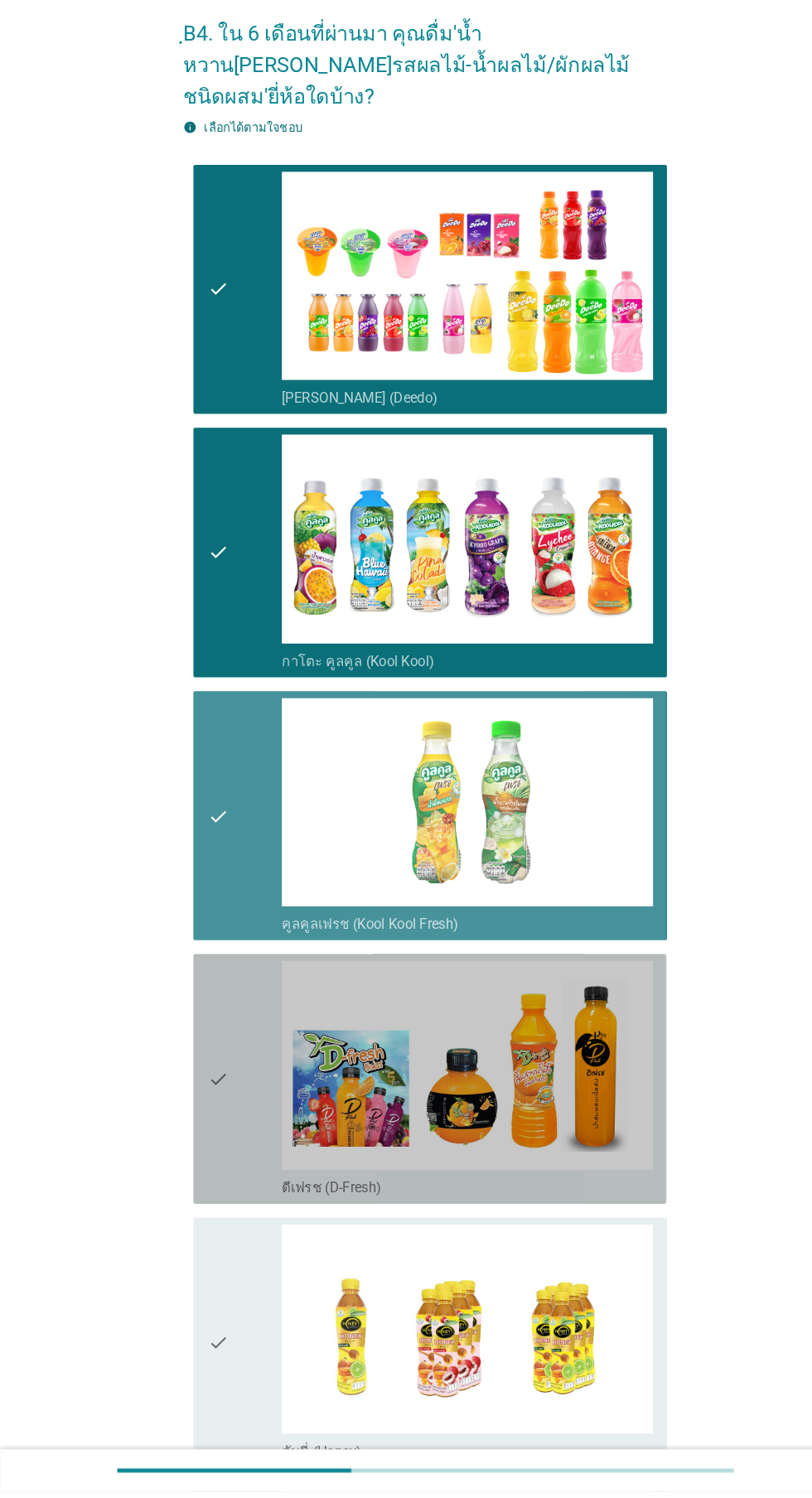
click at [231, 1066] on div "check" at bounding box center [233, 1103] width 71 height 225
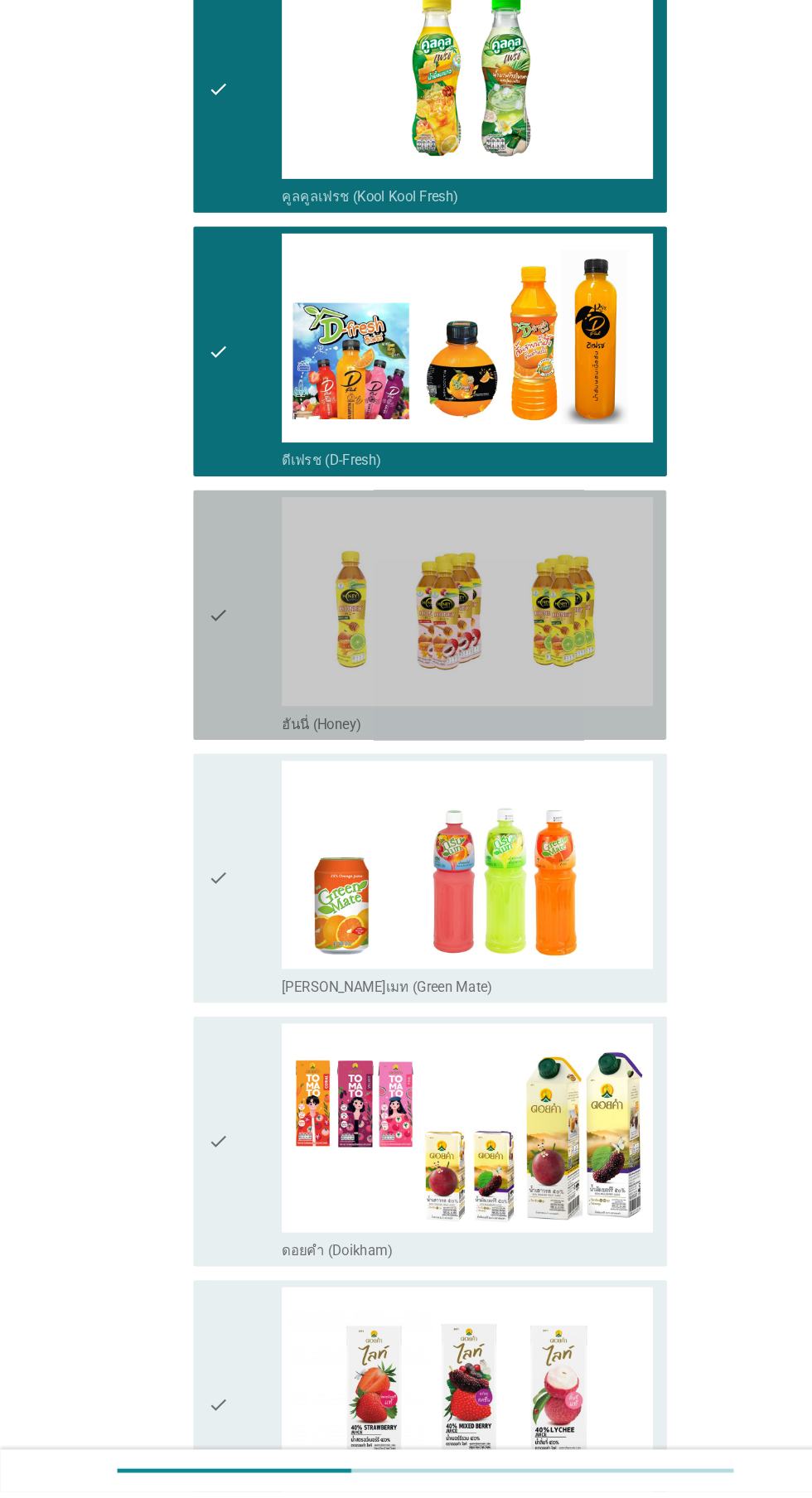
scroll to position [717, 0]
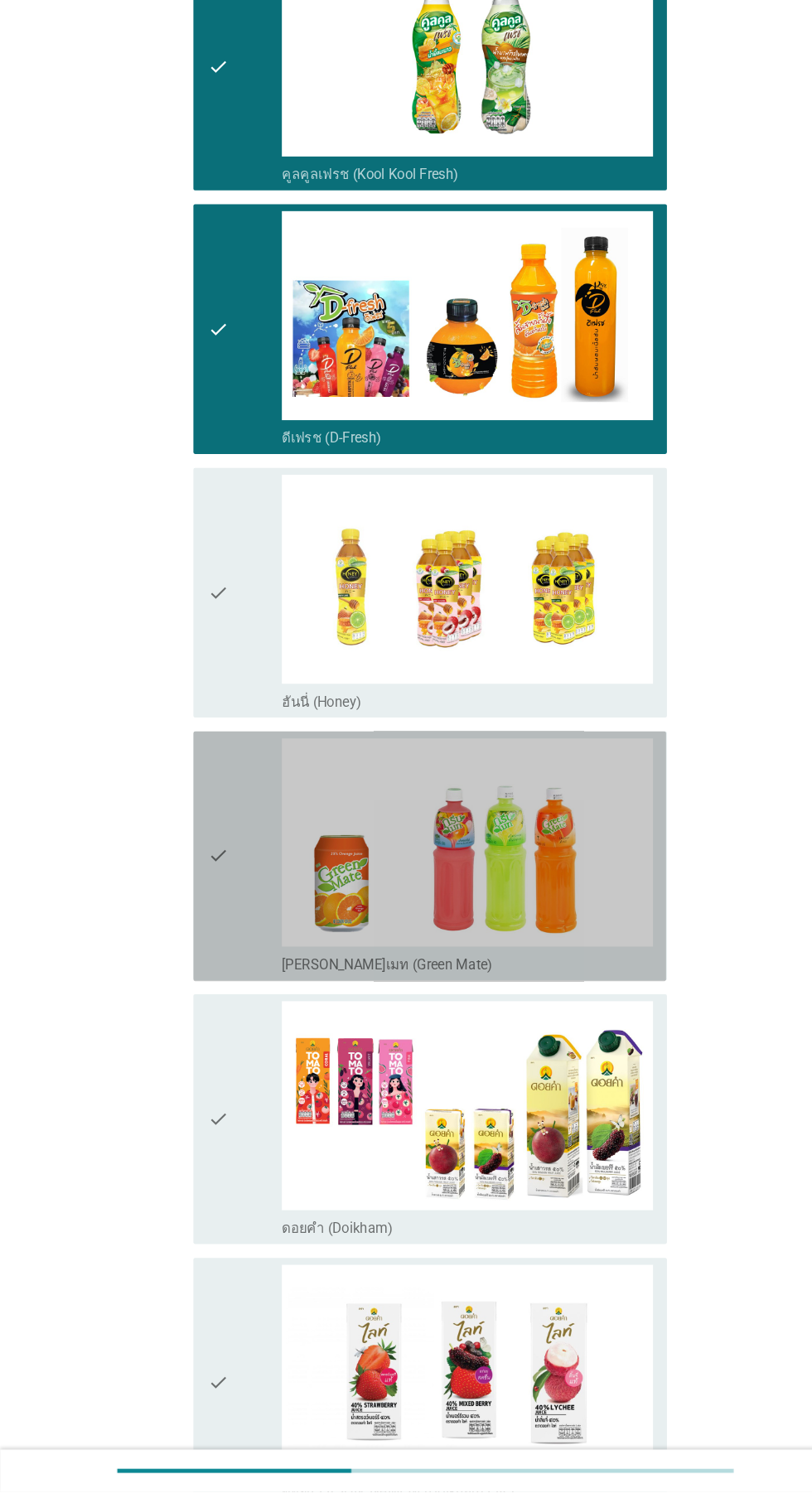
click at [244, 887] on div "check" at bounding box center [233, 891] width 71 height 225
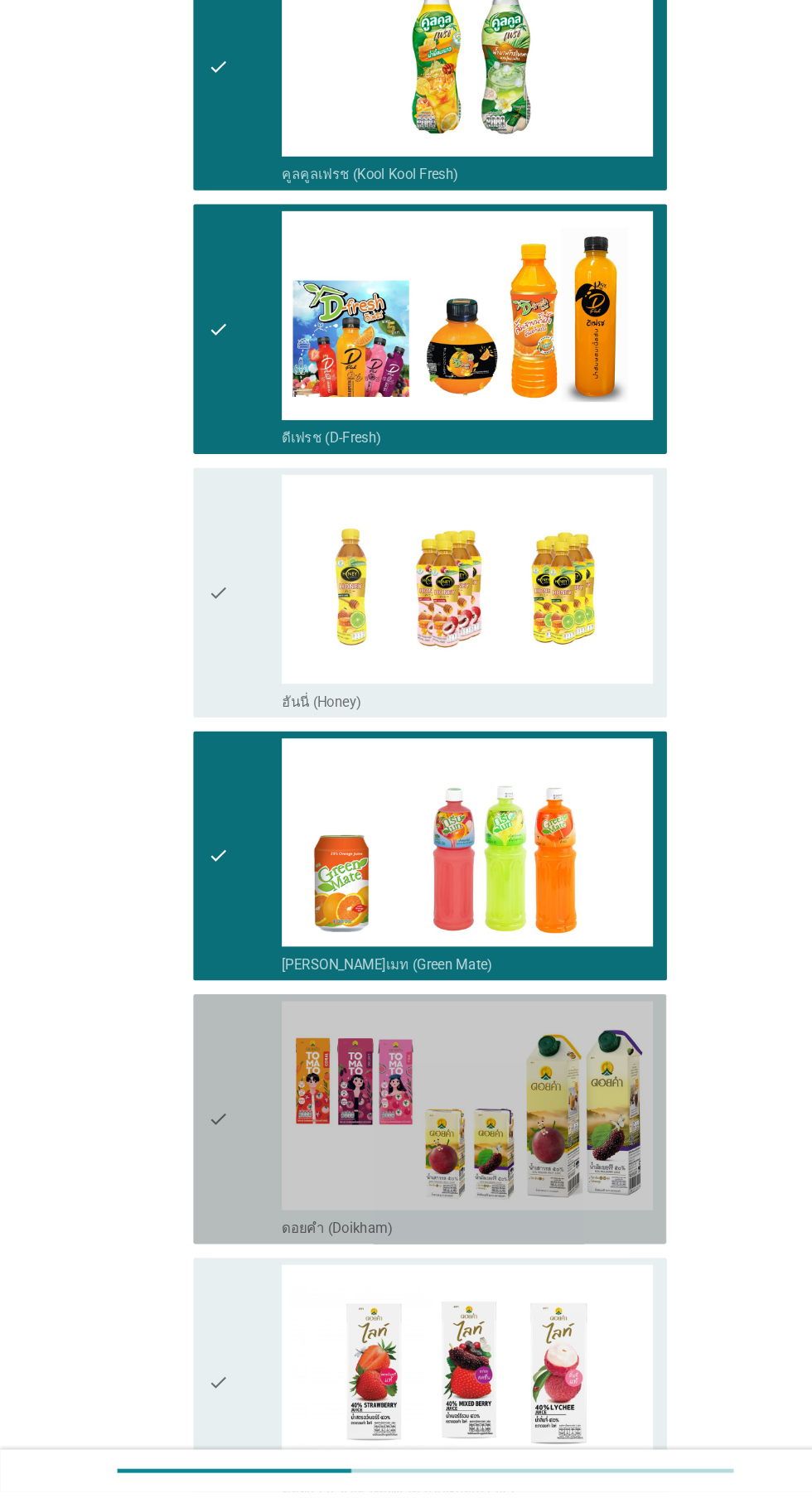
click at [215, 1124] on icon "check" at bounding box center [208, 1141] width 19 height 225
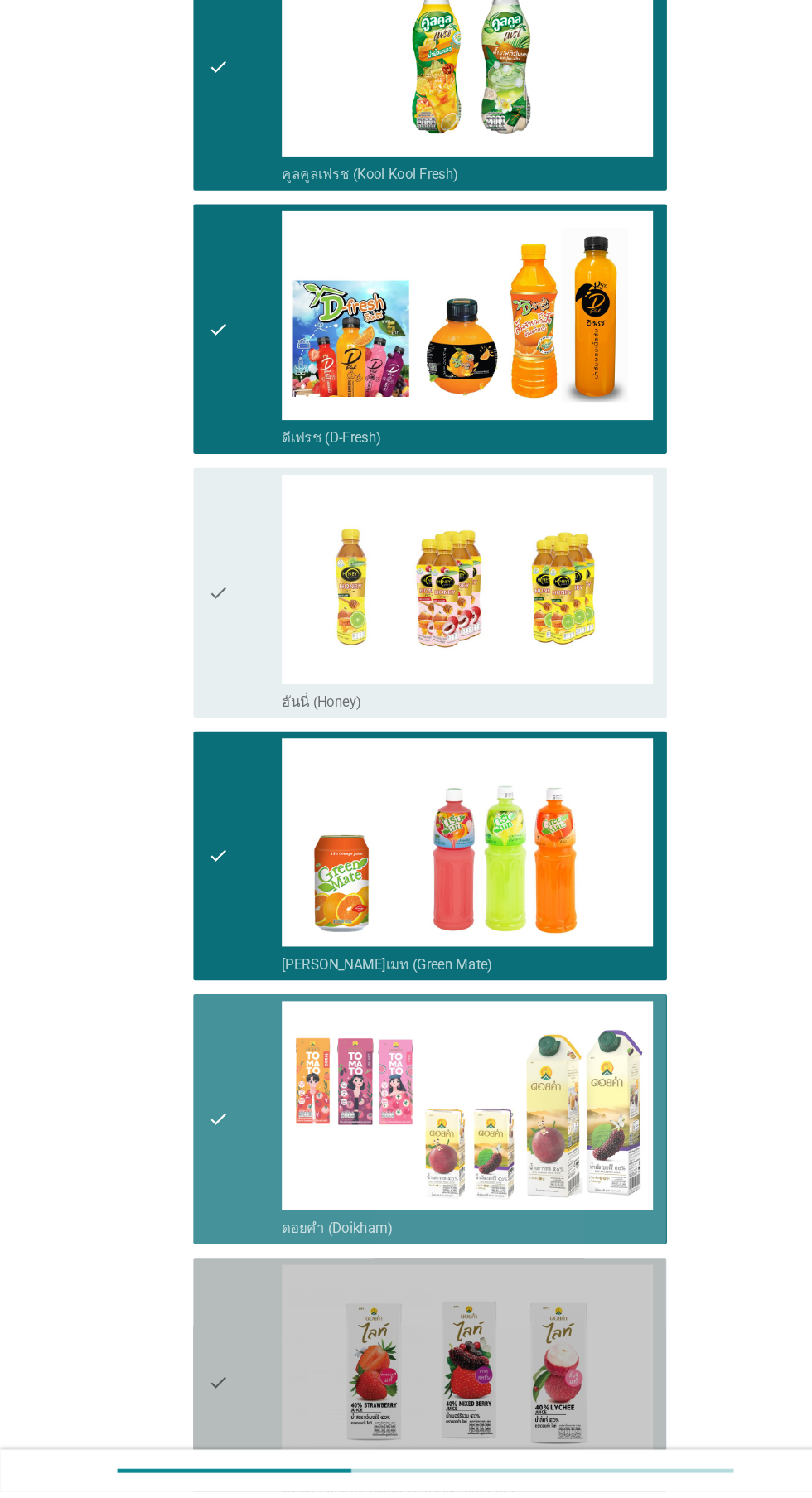
click at [221, 1362] on div "check" at bounding box center [233, 1393] width 71 height 225
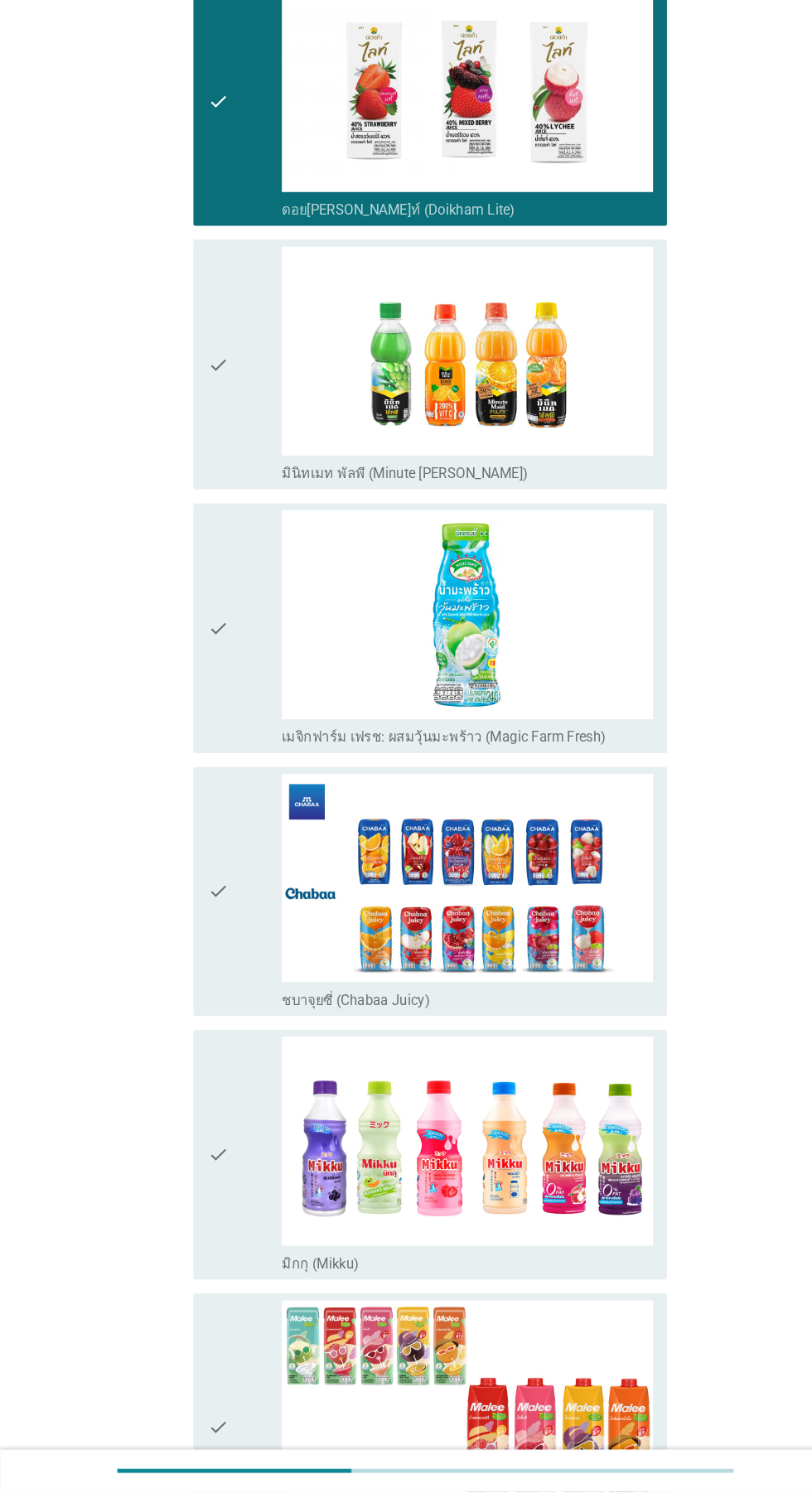
scroll to position [1941, 0]
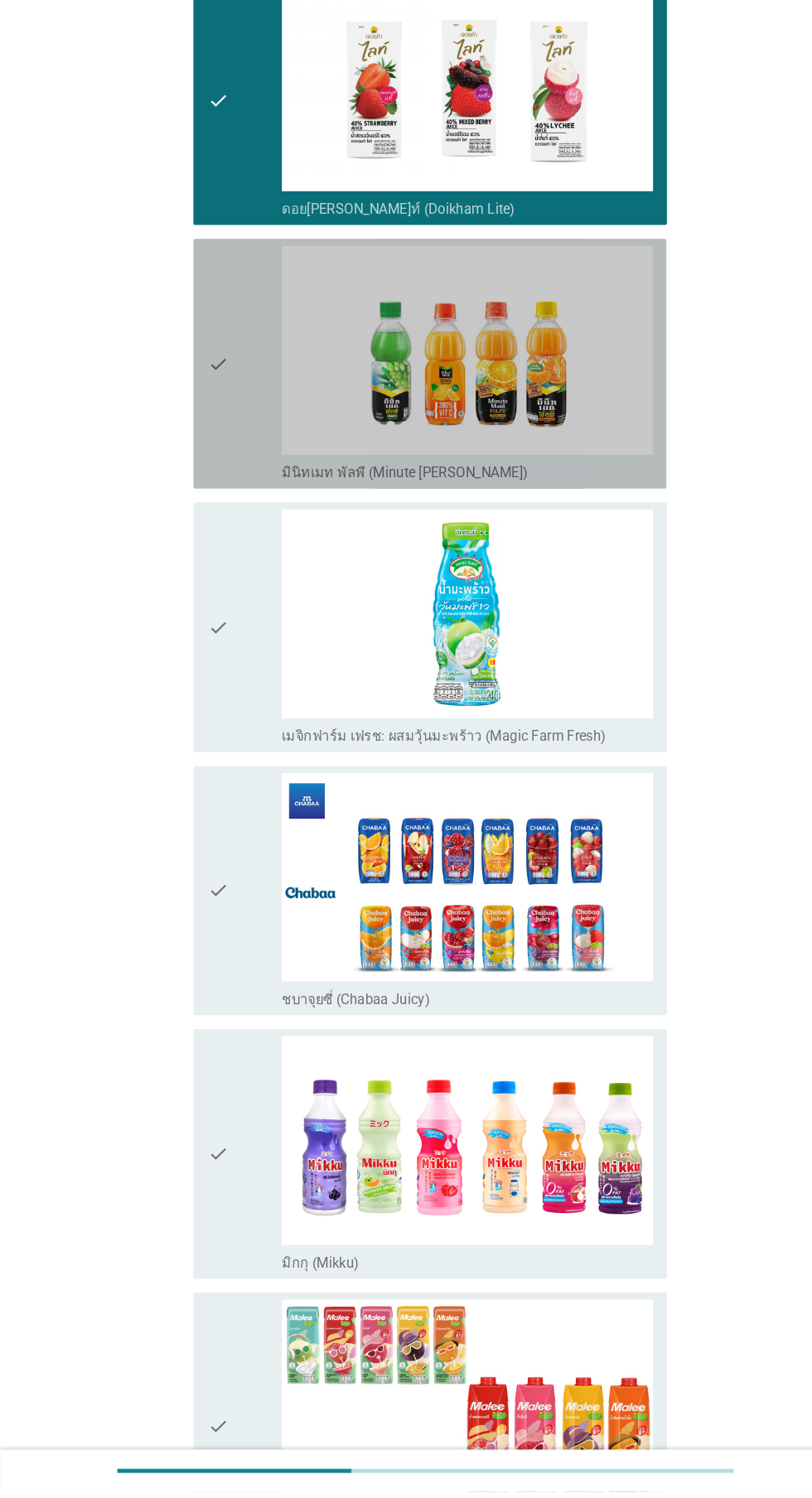
click at [224, 397] on div "check" at bounding box center [233, 420] width 71 height 225
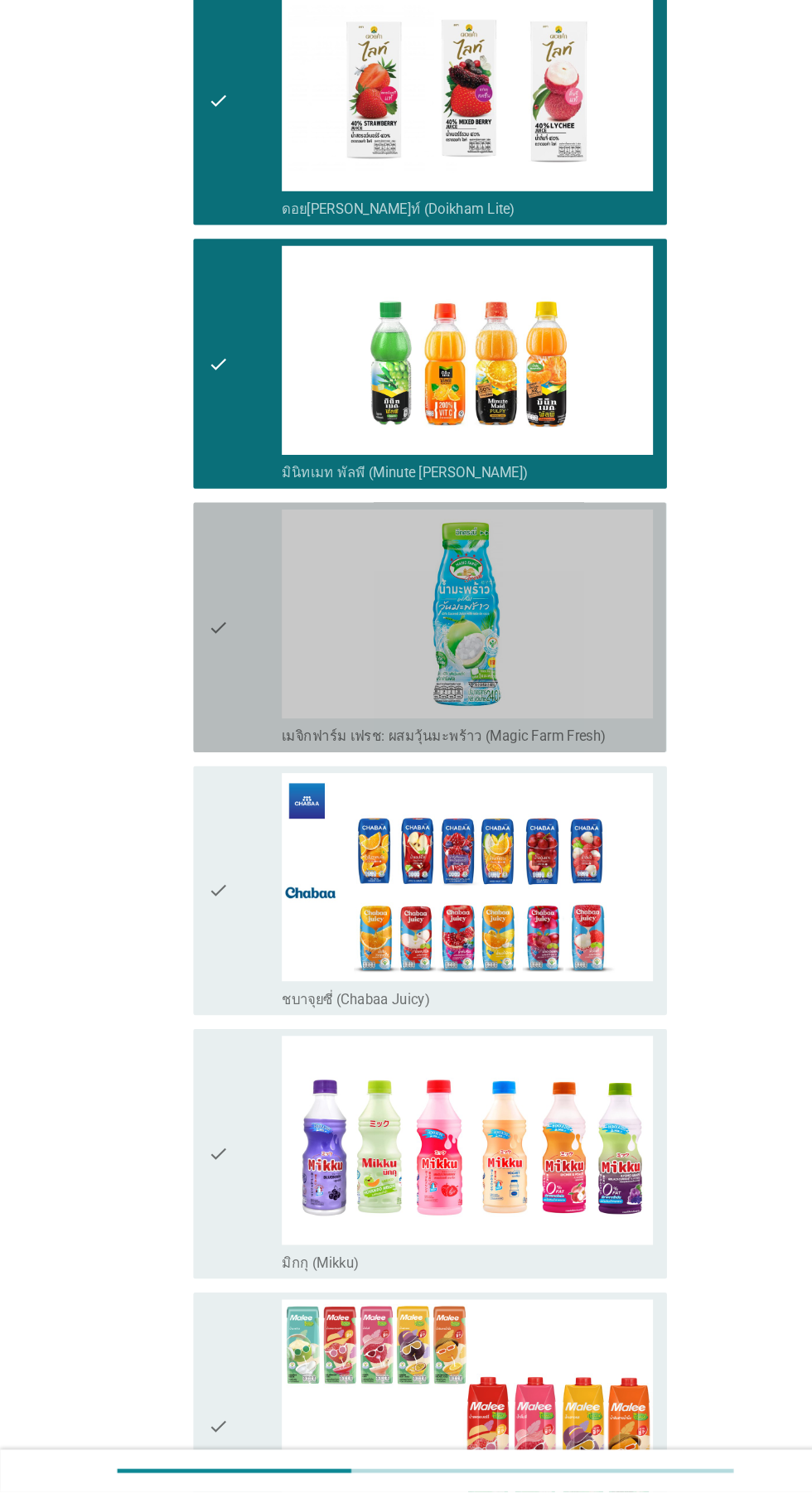
click at [206, 642] on icon "check" at bounding box center [208, 671] width 19 height 225
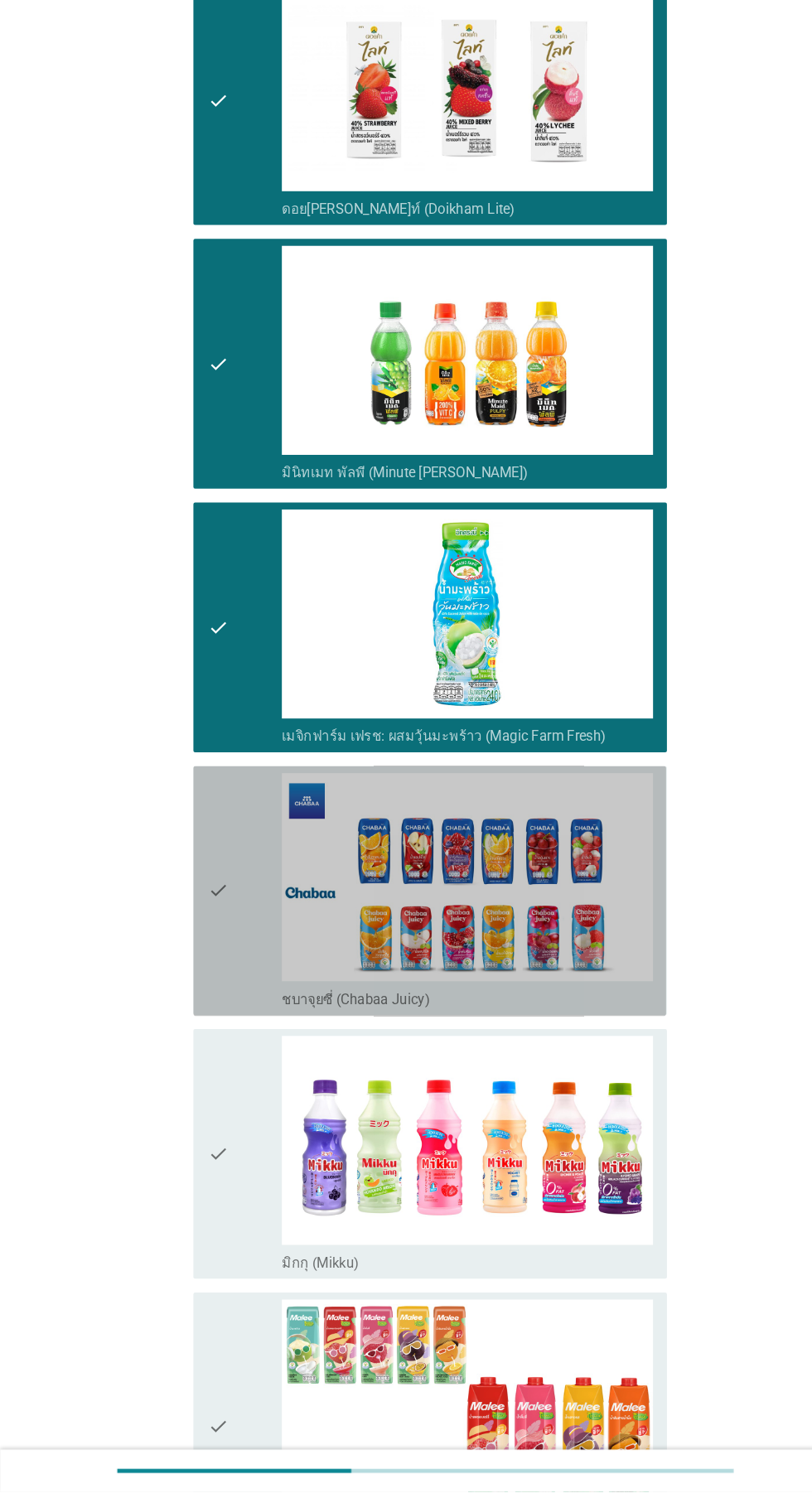
click at [221, 915] on div "check" at bounding box center [233, 924] width 71 height 225
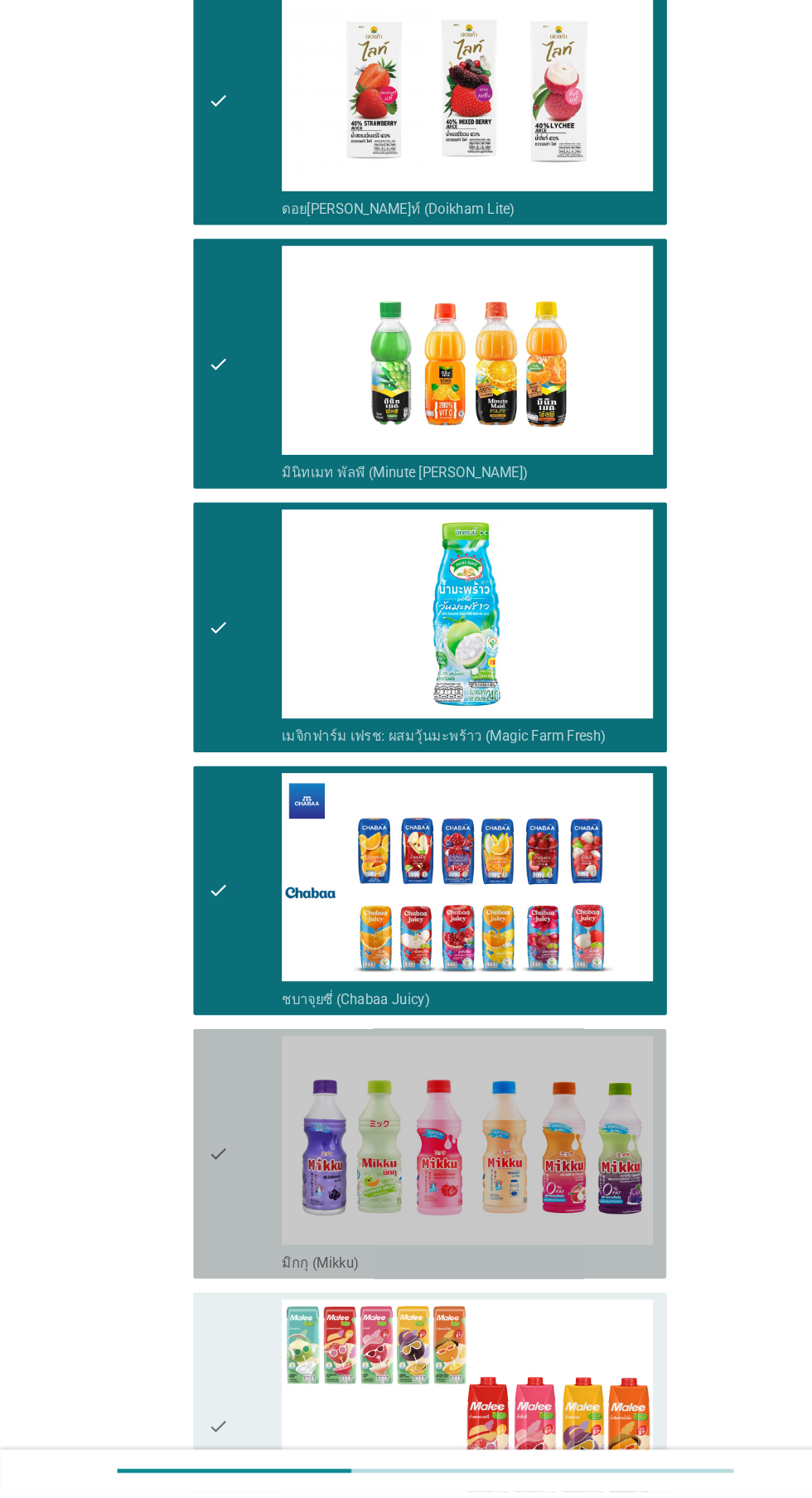
click at [224, 1093] on div "check" at bounding box center [233, 1175] width 71 height 225
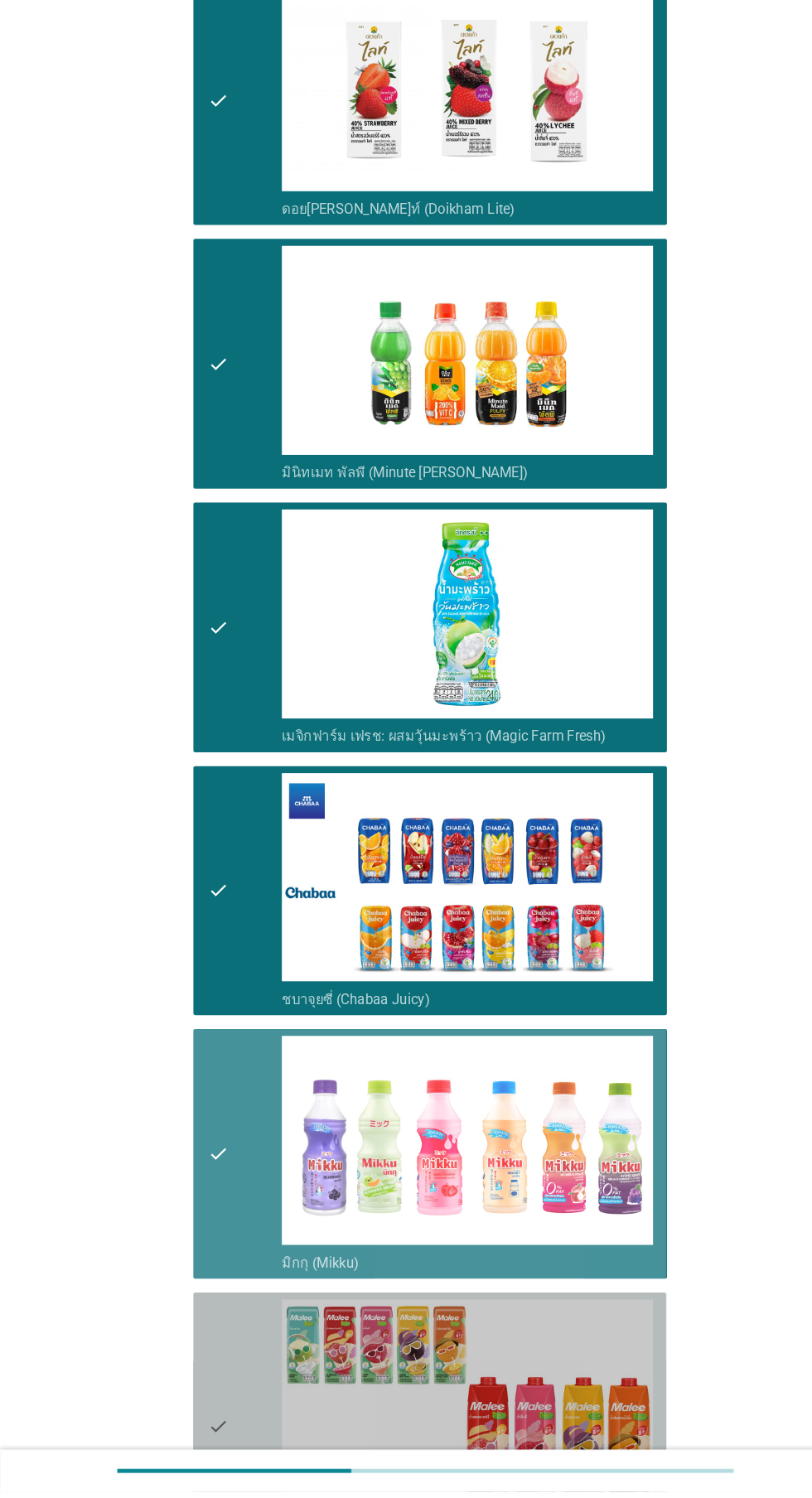
click at [234, 1326] on div "check" at bounding box center [233, 1434] width 71 height 242
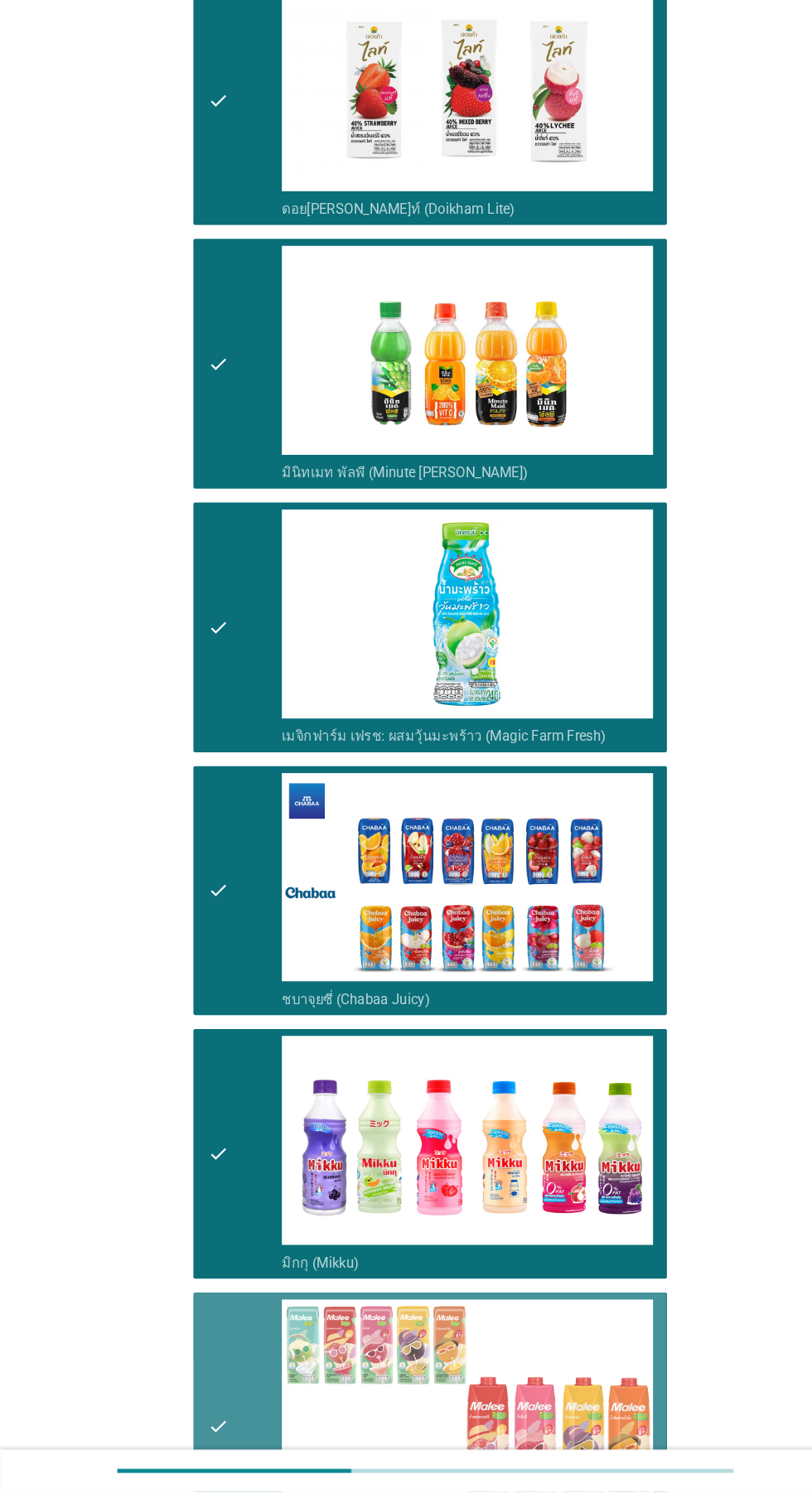
scroll to position [2068, 0]
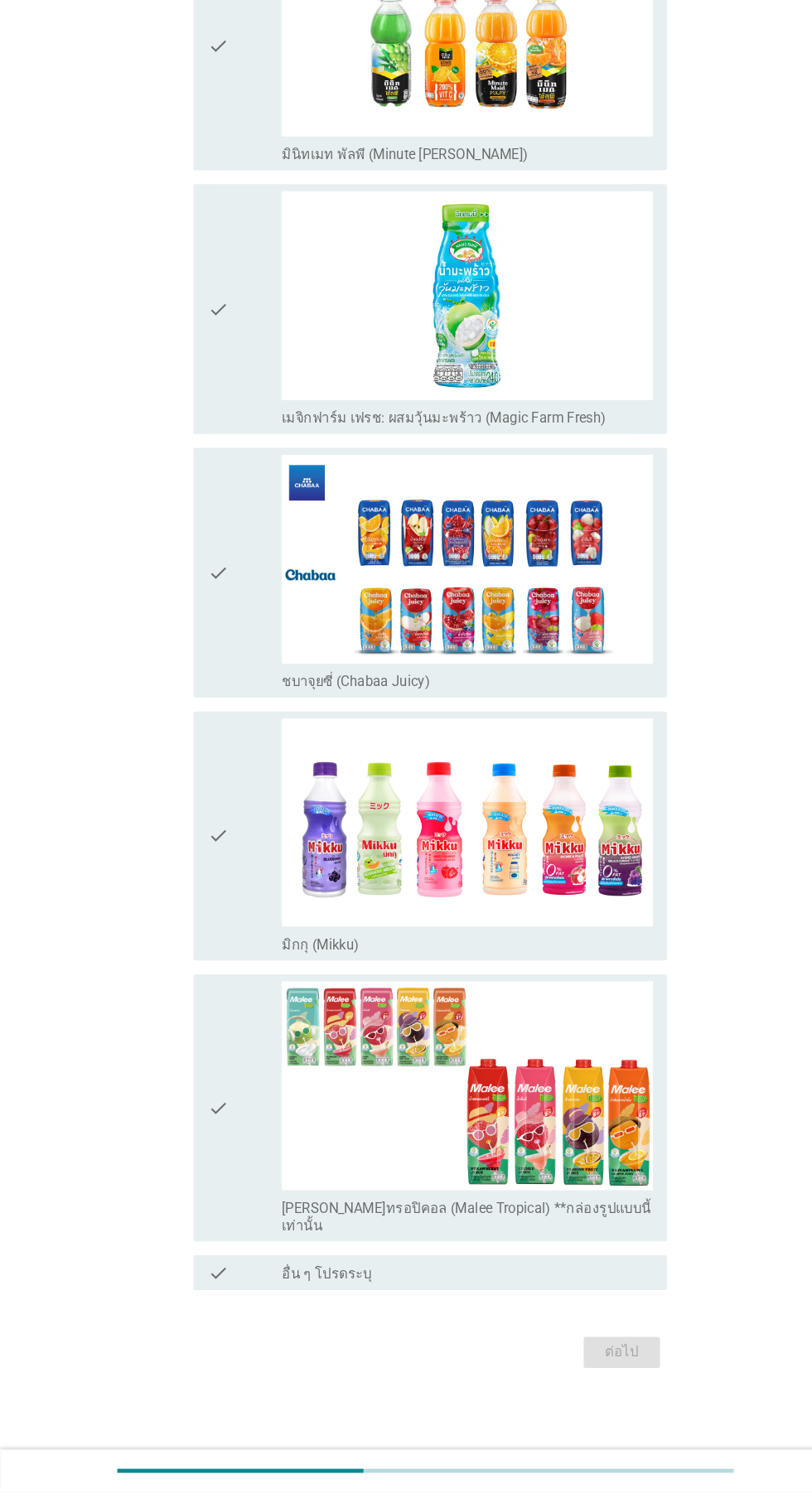
scroll to position [0, 0]
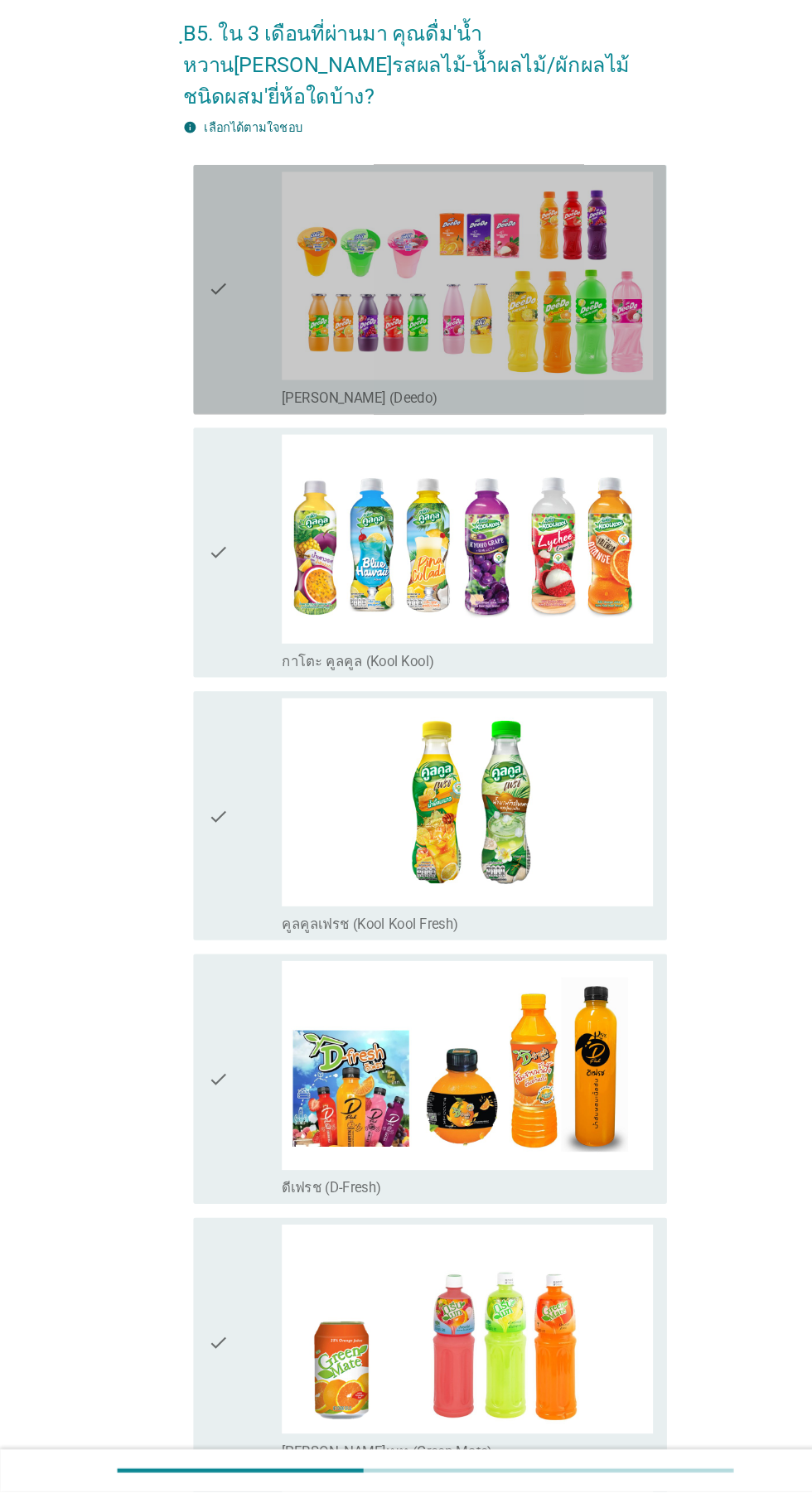
click at [213, 333] on icon "check" at bounding box center [208, 349] width 19 height 225
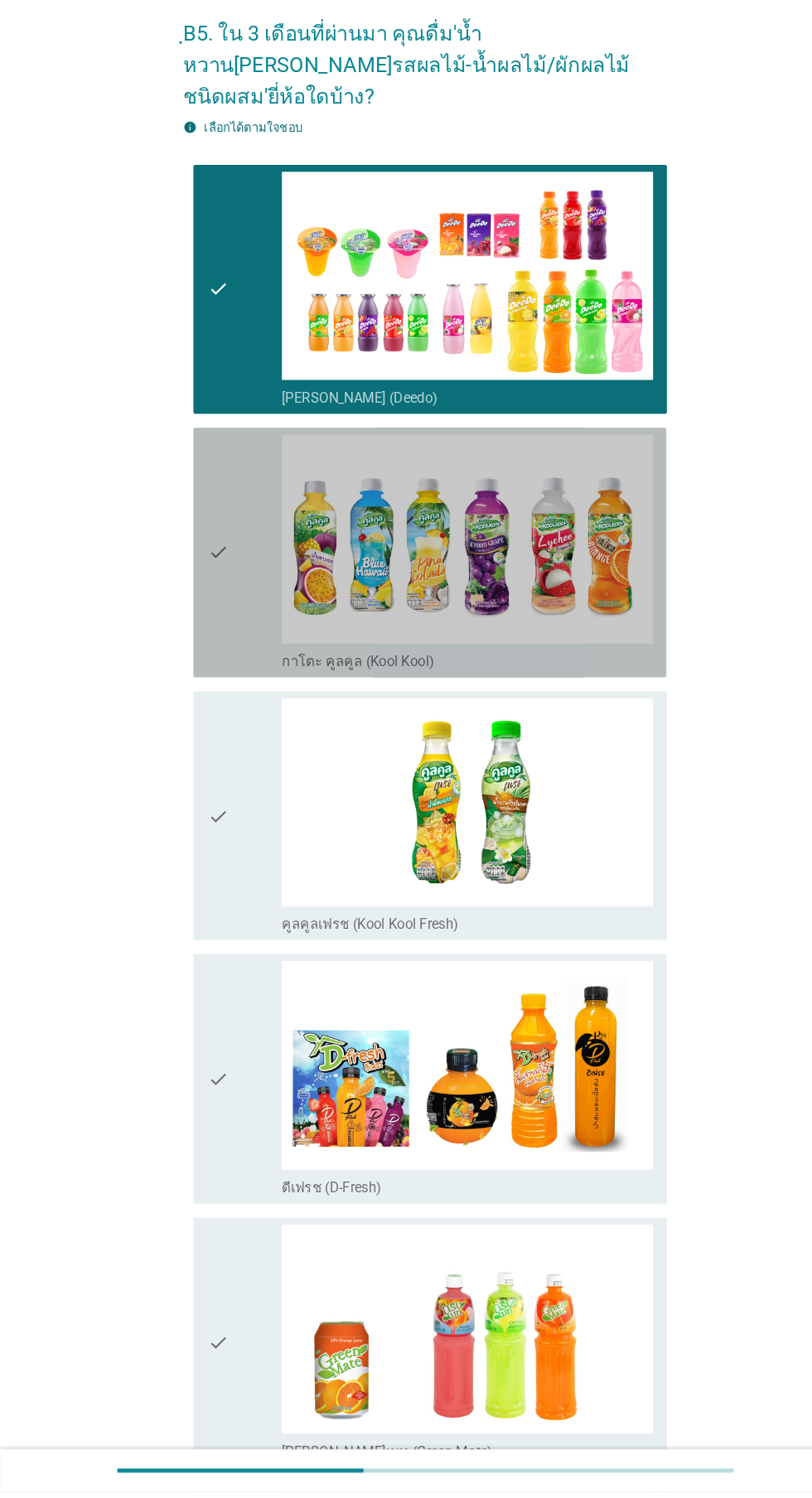
click at [214, 606] on icon "check" at bounding box center [208, 601] width 19 height 225
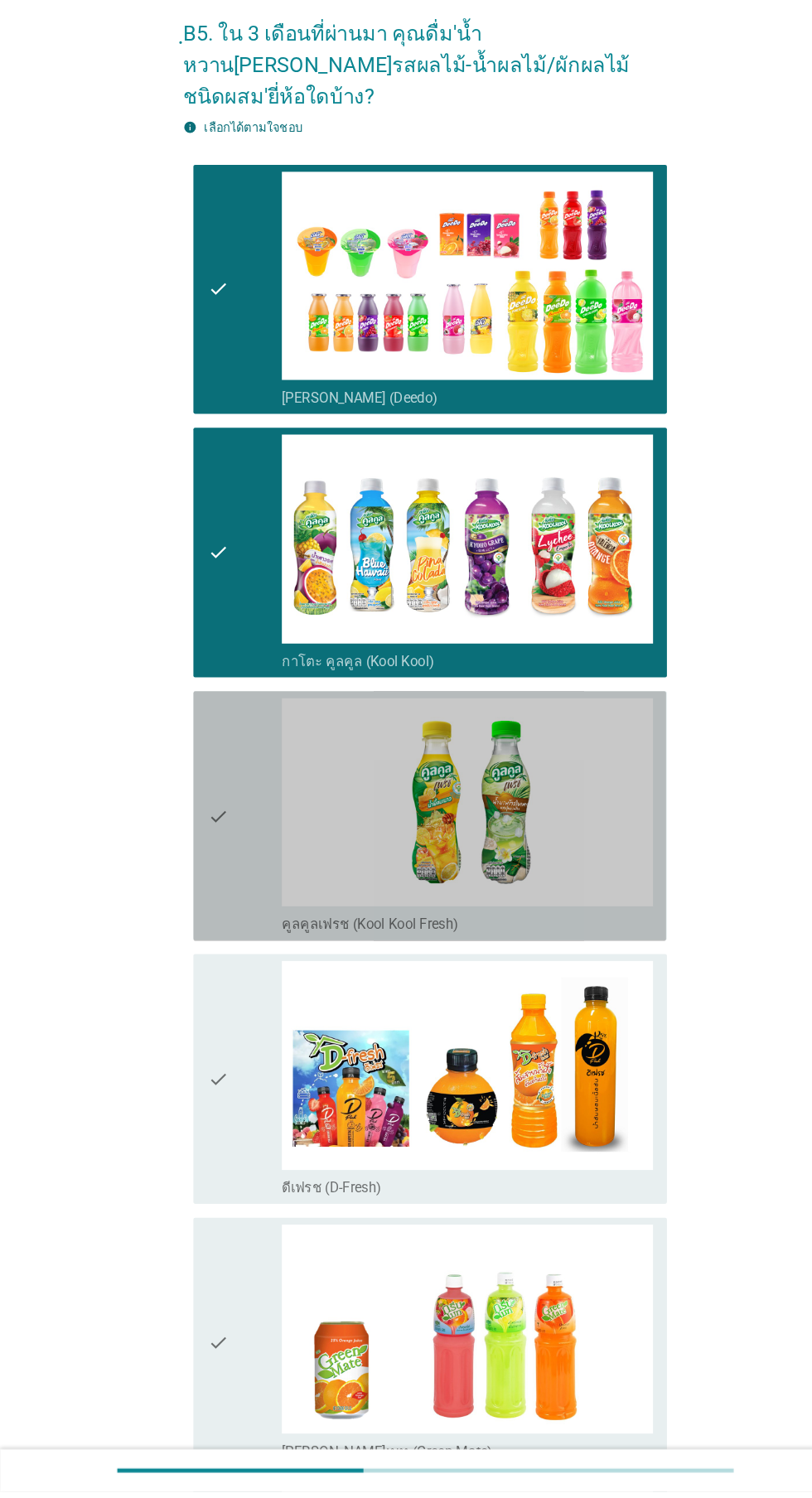
click at [230, 836] on div "check" at bounding box center [233, 852] width 71 height 225
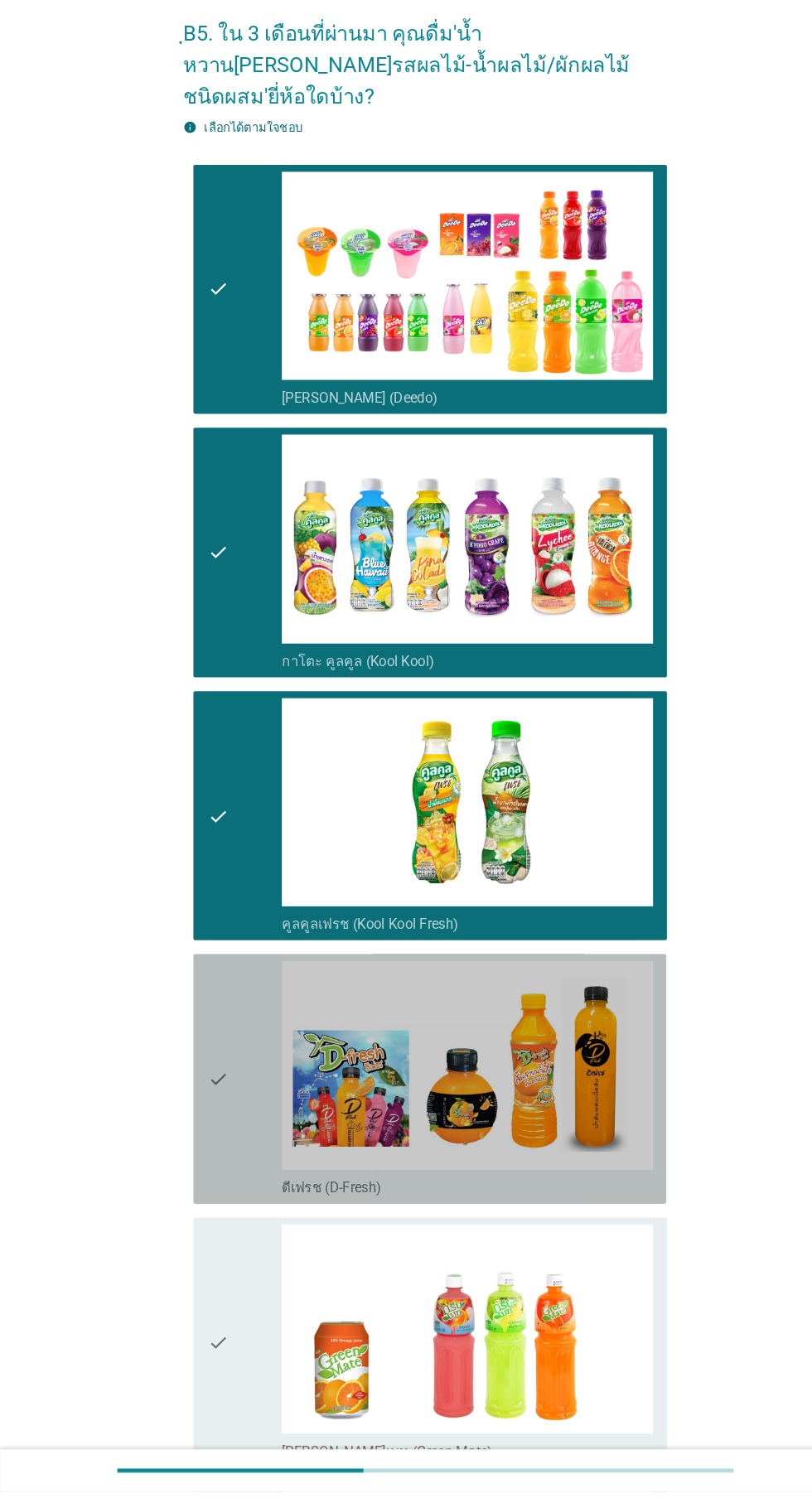
click at [240, 1091] on div "check" at bounding box center [233, 1103] width 71 height 225
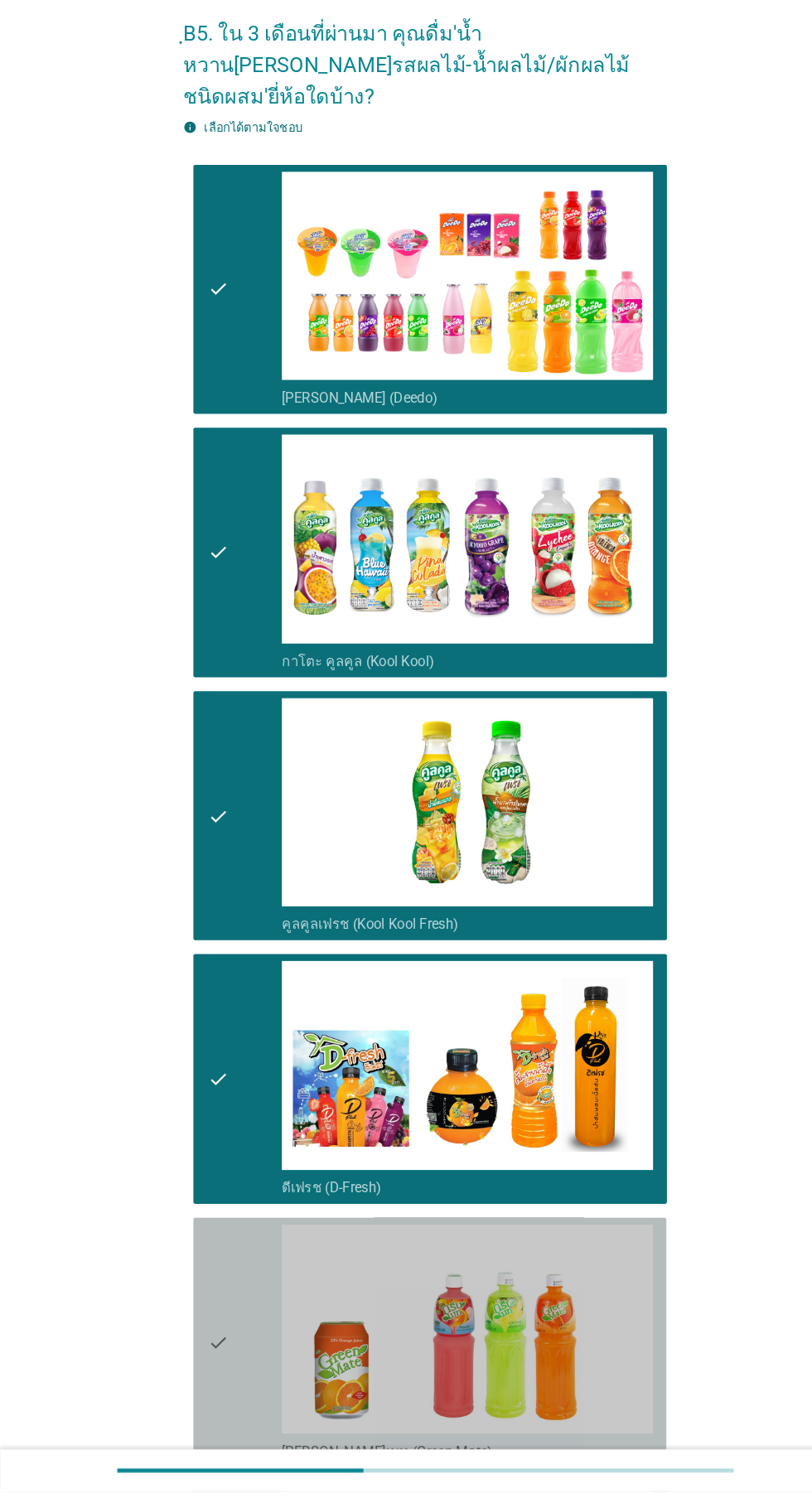
click at [236, 1314] on div "check" at bounding box center [233, 1355] width 71 height 225
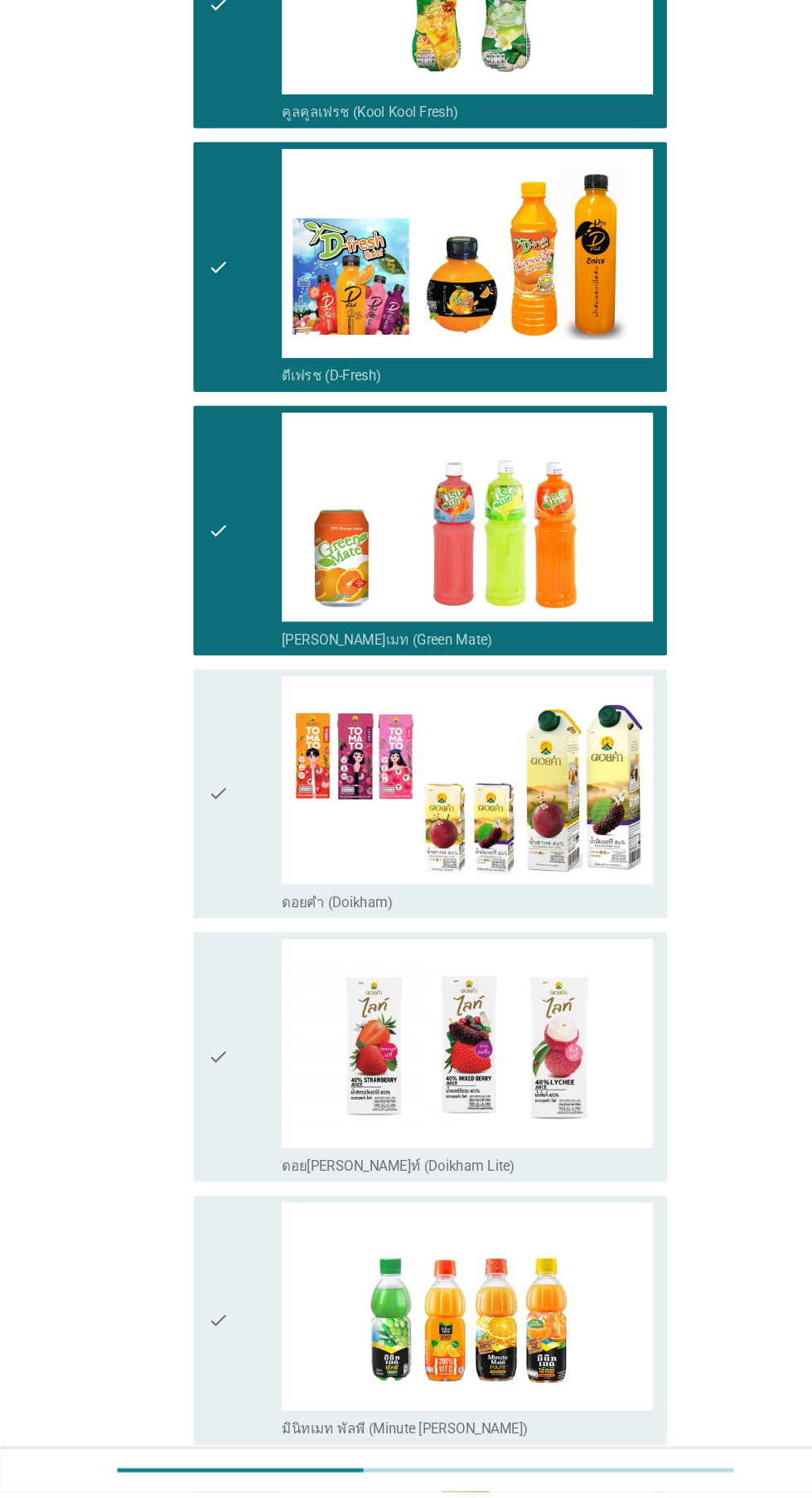
scroll to position [799, 0]
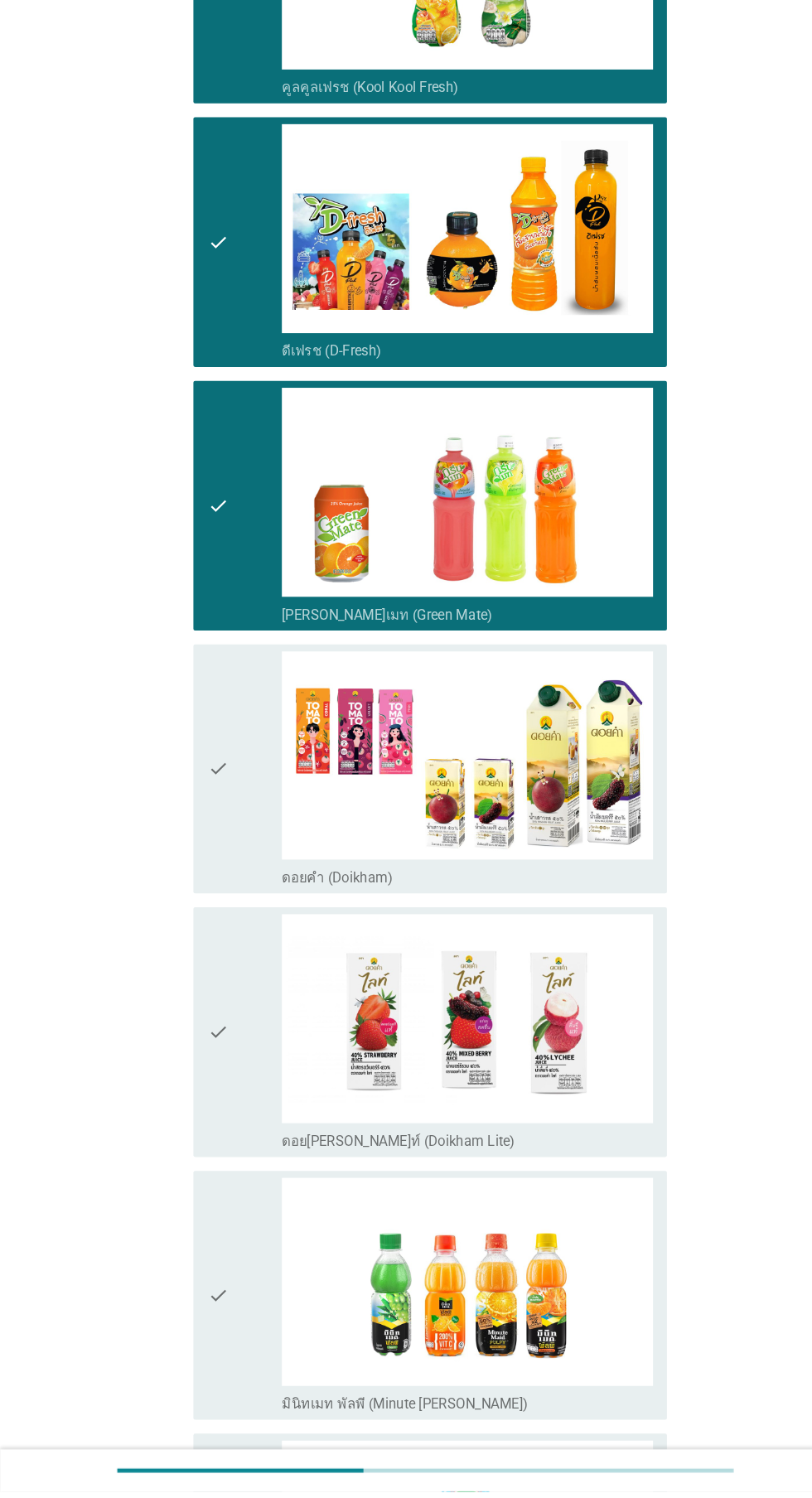
click at [234, 1016] on div "check" at bounding box center [233, 1058] width 71 height 225
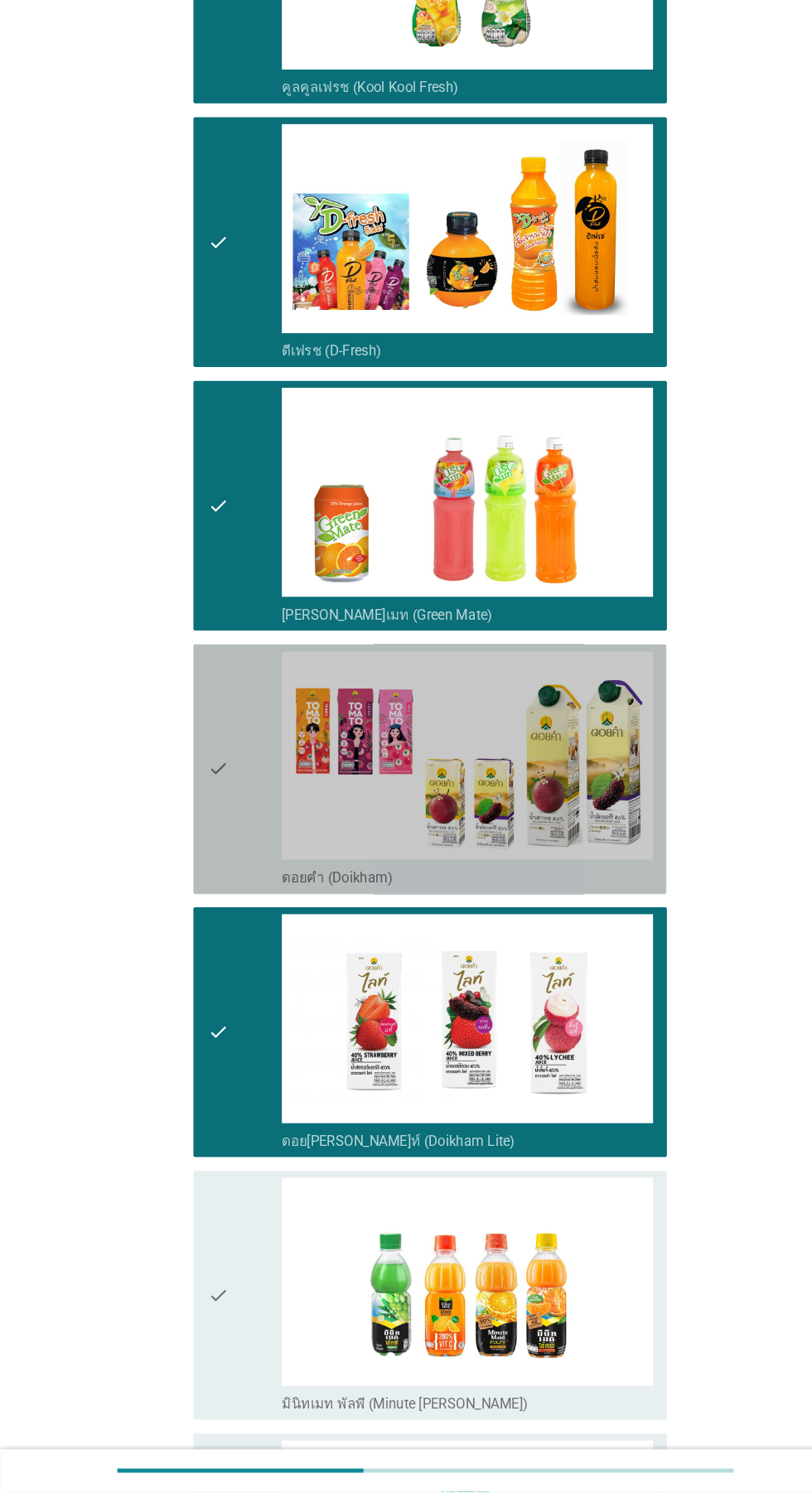
click at [224, 796] on div "check" at bounding box center [233, 807] width 71 height 225
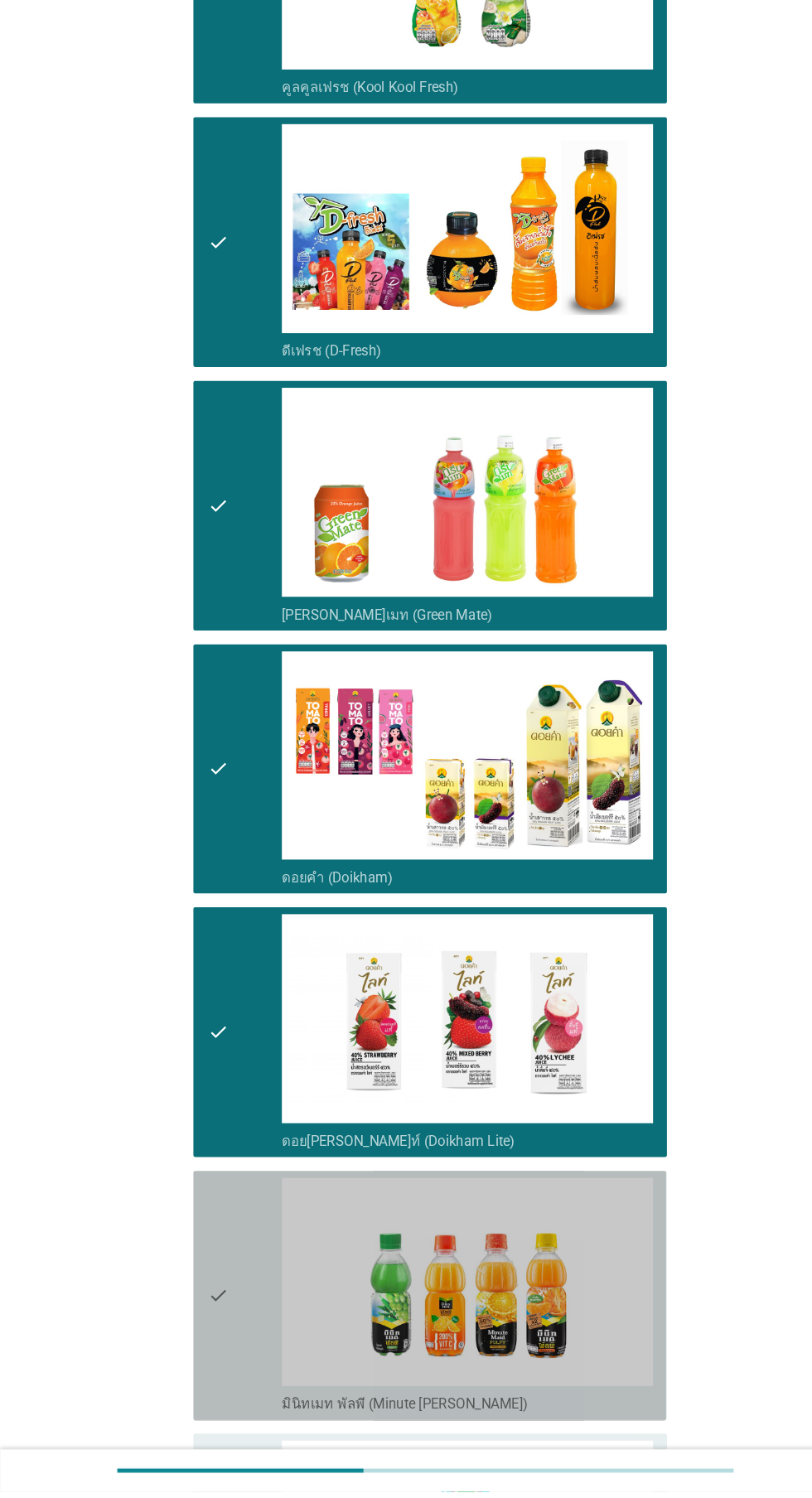
click at [227, 1302] on div "check" at bounding box center [233, 1311] width 71 height 225
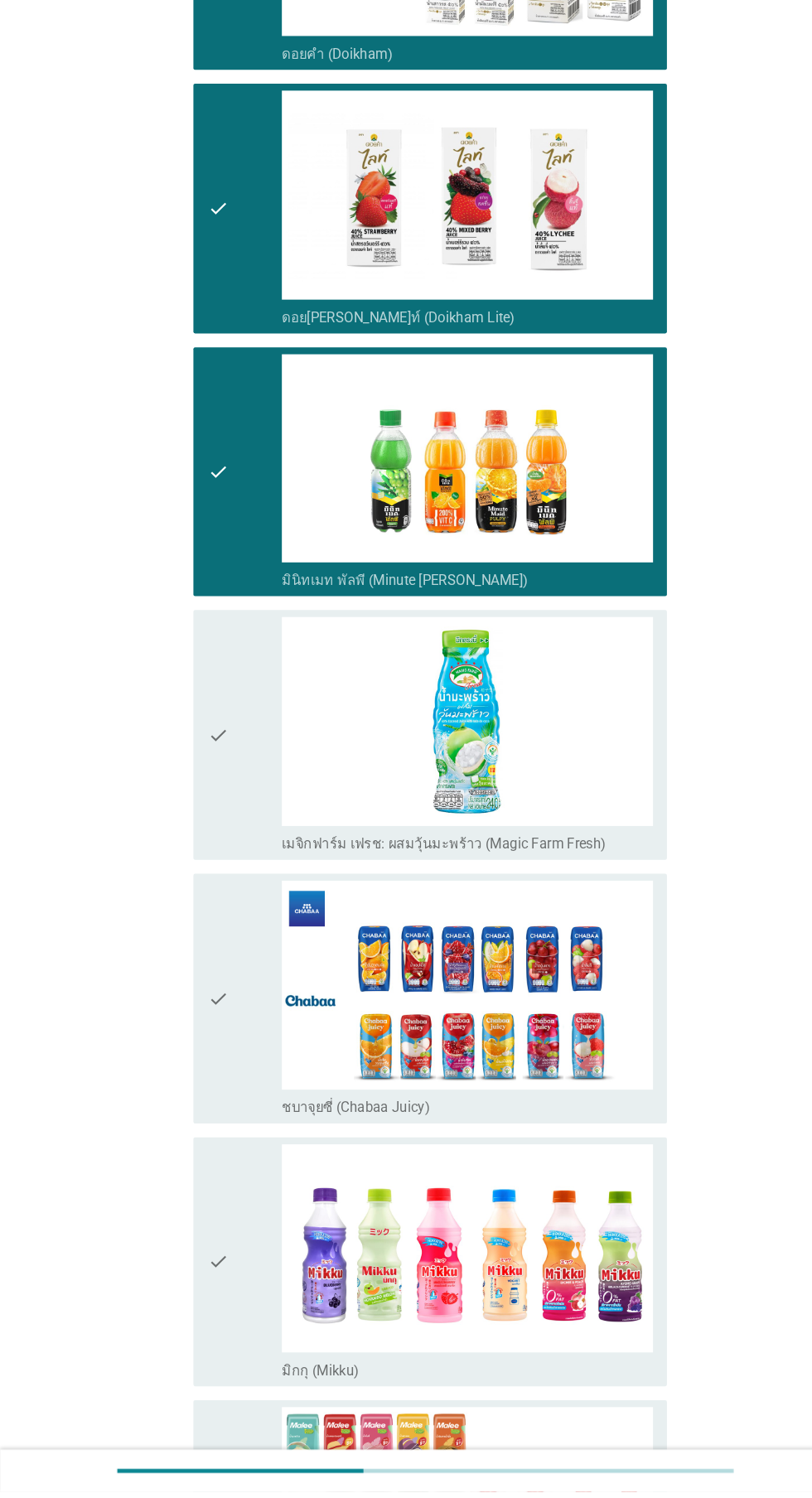
scroll to position [1595, 0]
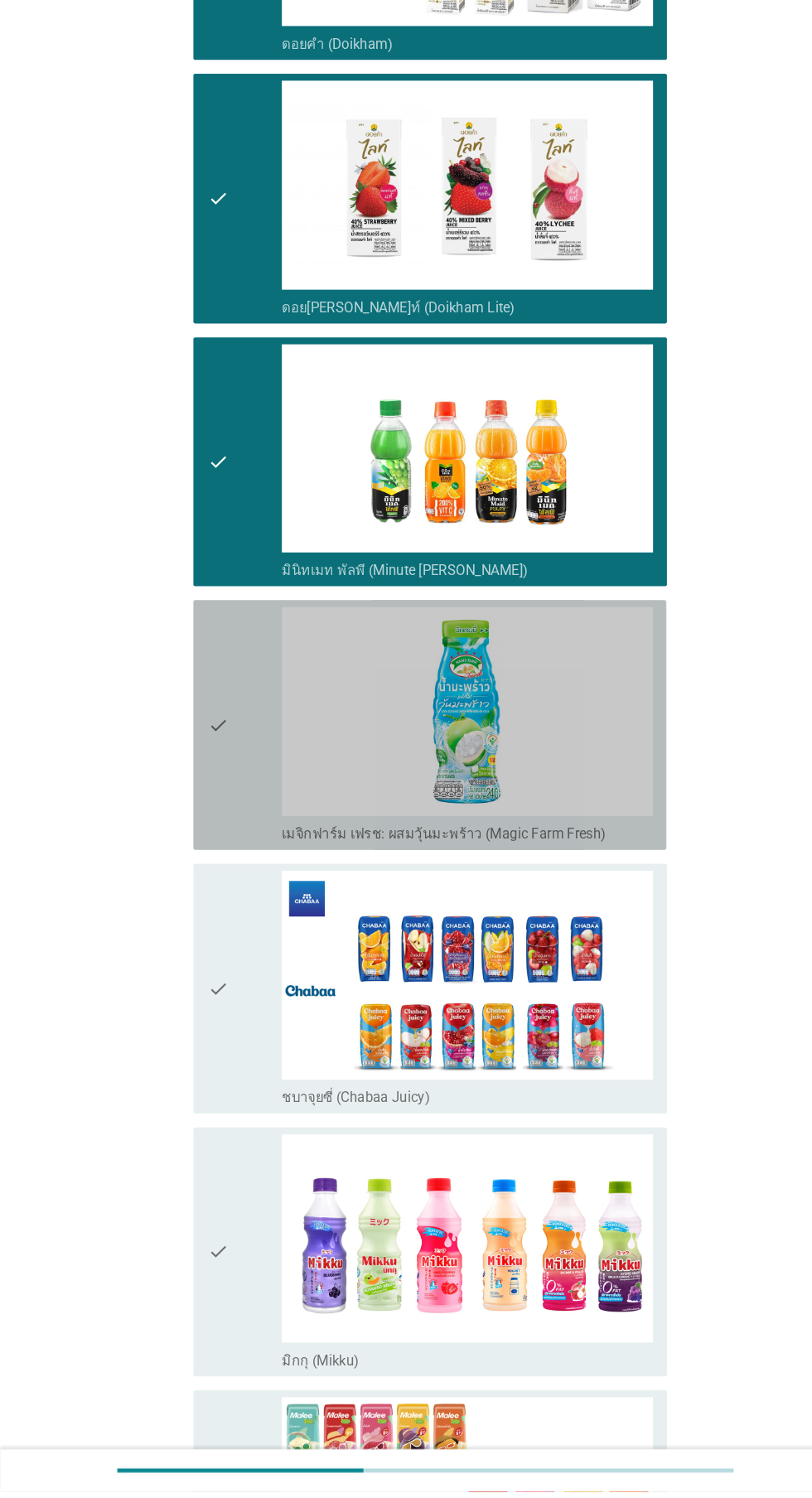
click at [271, 862] on label "เมจิกฟาร์ม เฟรช: ผสมวุ้นมะพร้าว (Magic Farm Fresh)" at bounding box center [423, 869] width 309 height 16
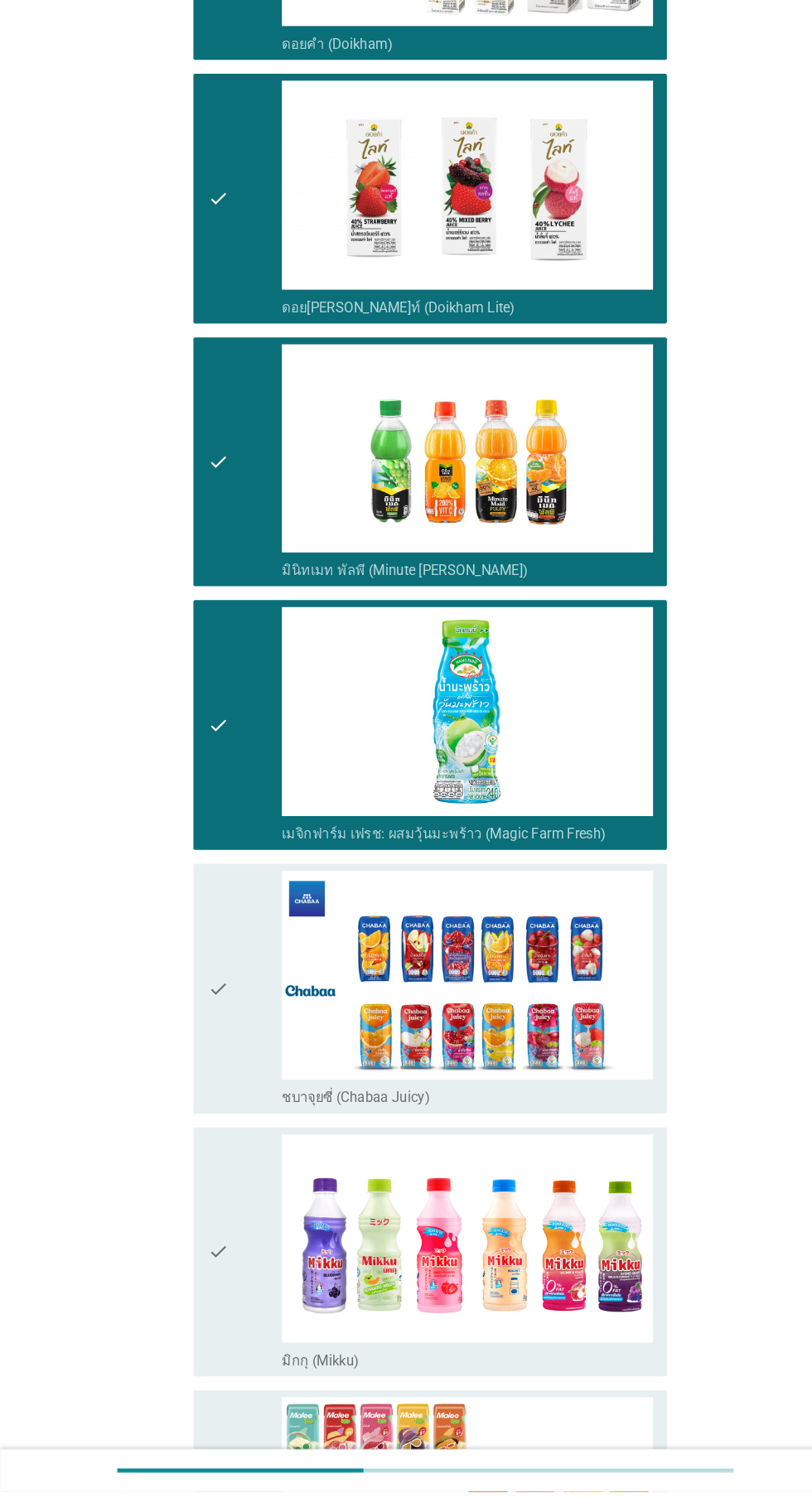
click at [237, 1034] on div "check" at bounding box center [233, 1017] width 71 height 225
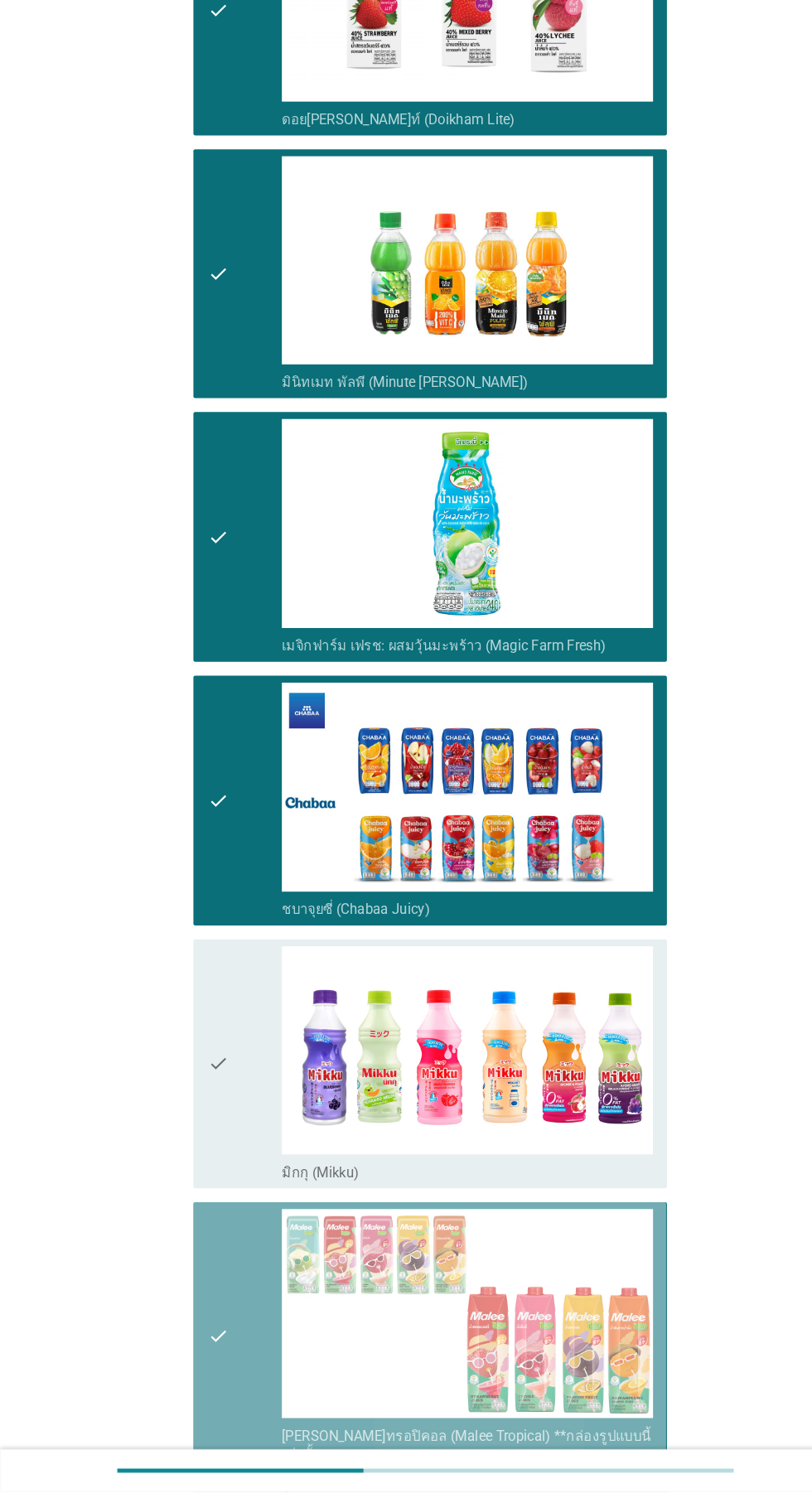
scroll to position [1816, 0]
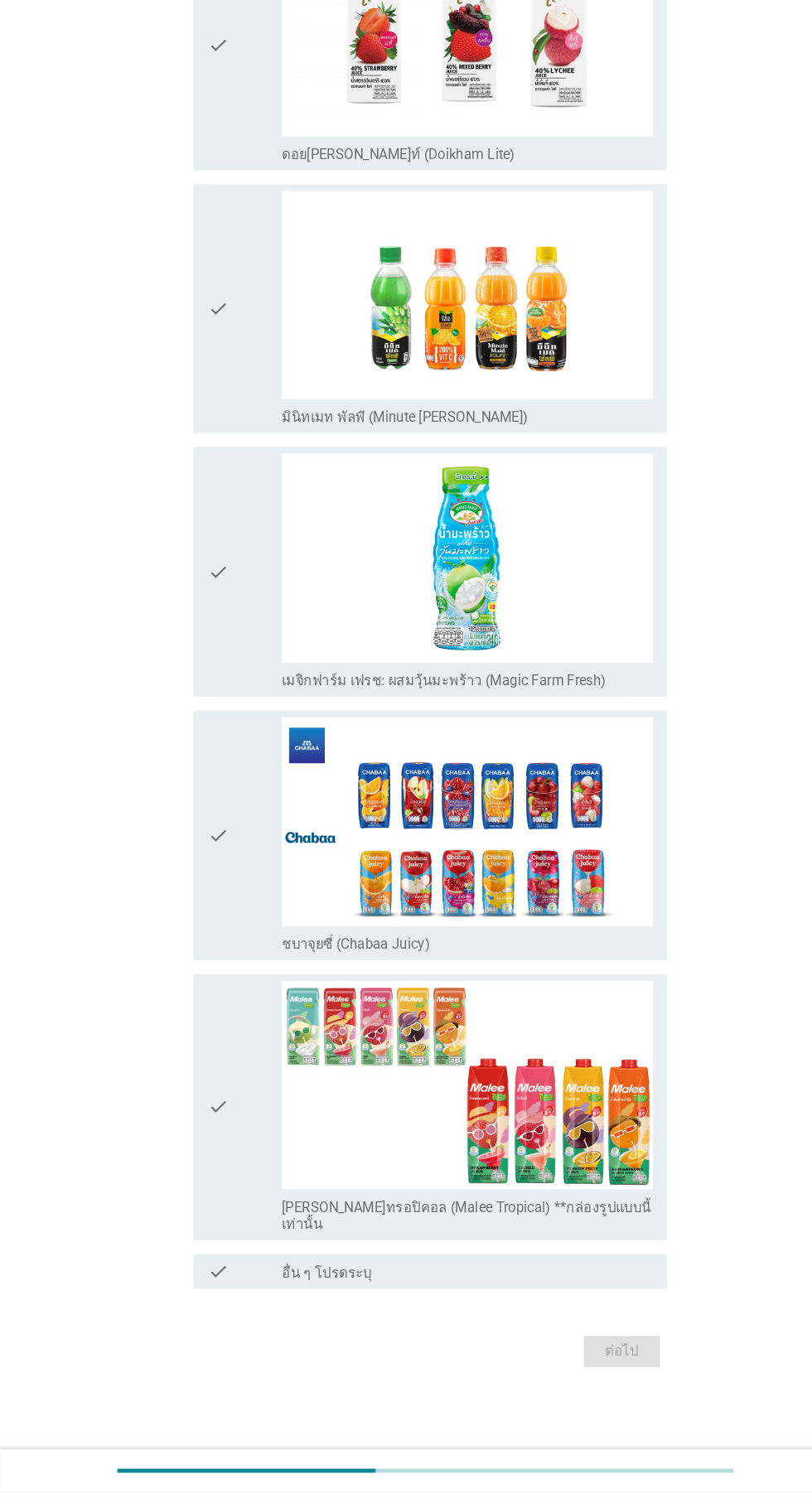
scroll to position [0, 0]
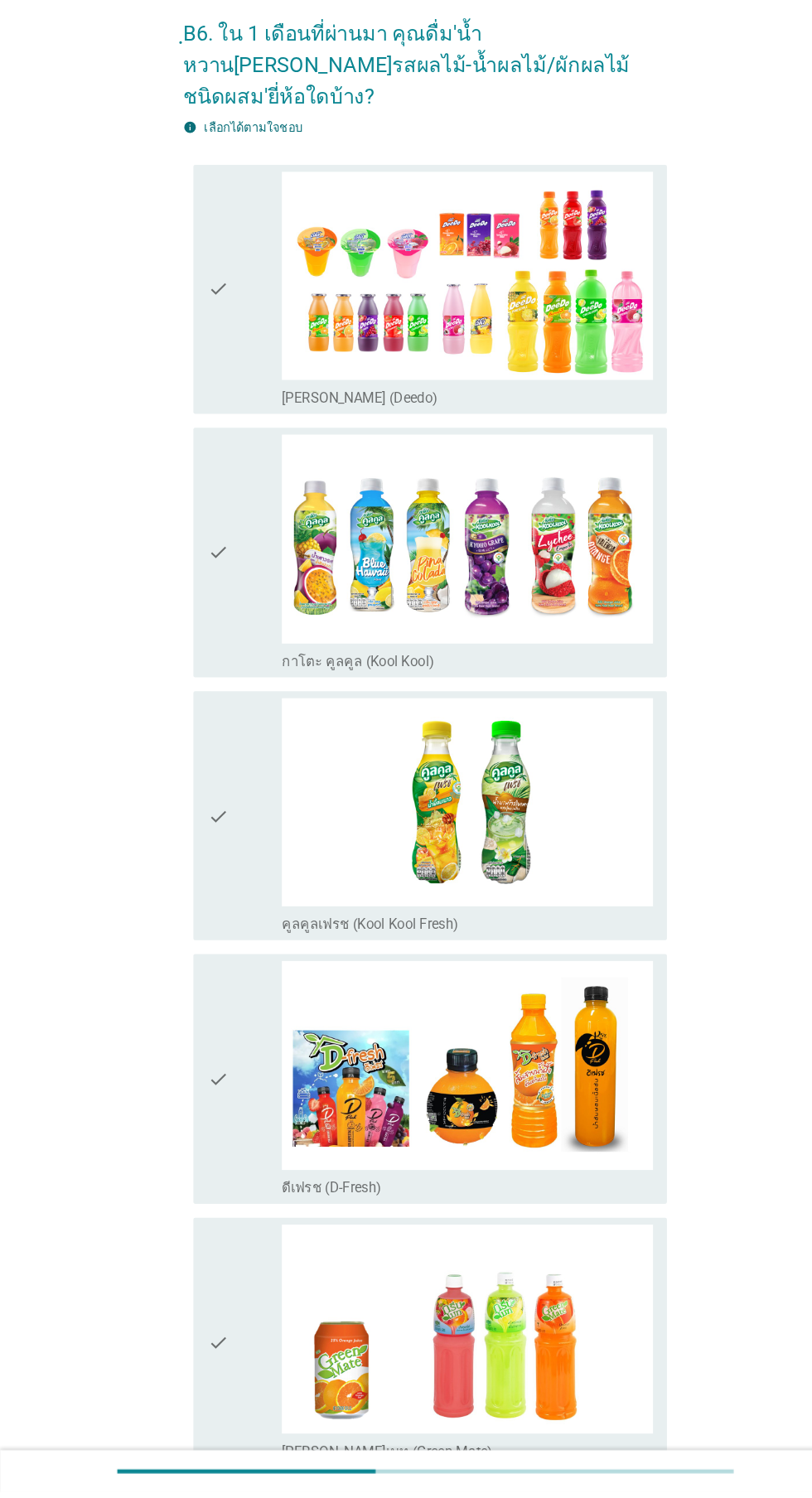
click at [235, 360] on div "check" at bounding box center [233, 349] width 71 height 225
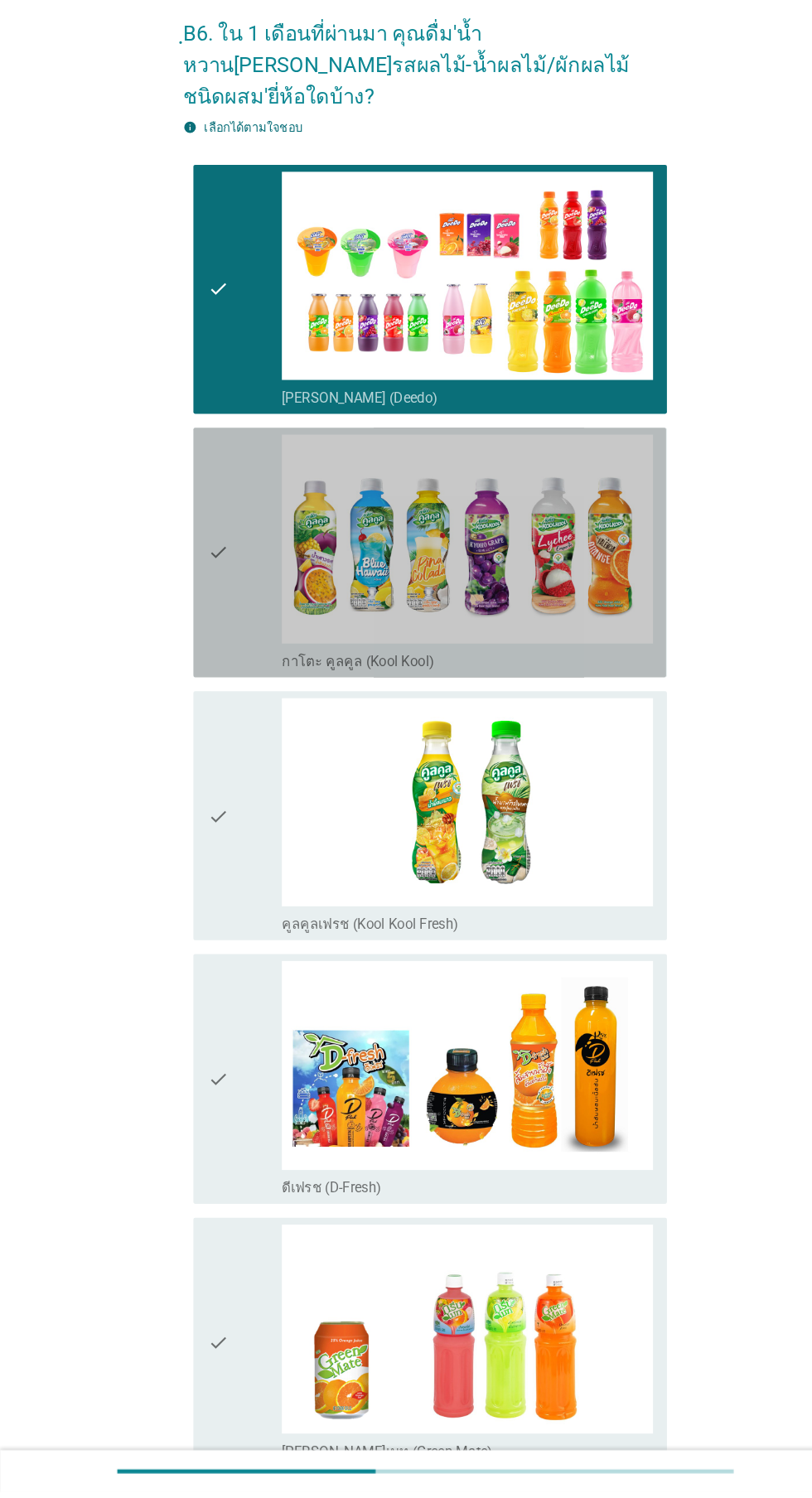
click at [223, 580] on div "check" at bounding box center [233, 601] width 71 height 225
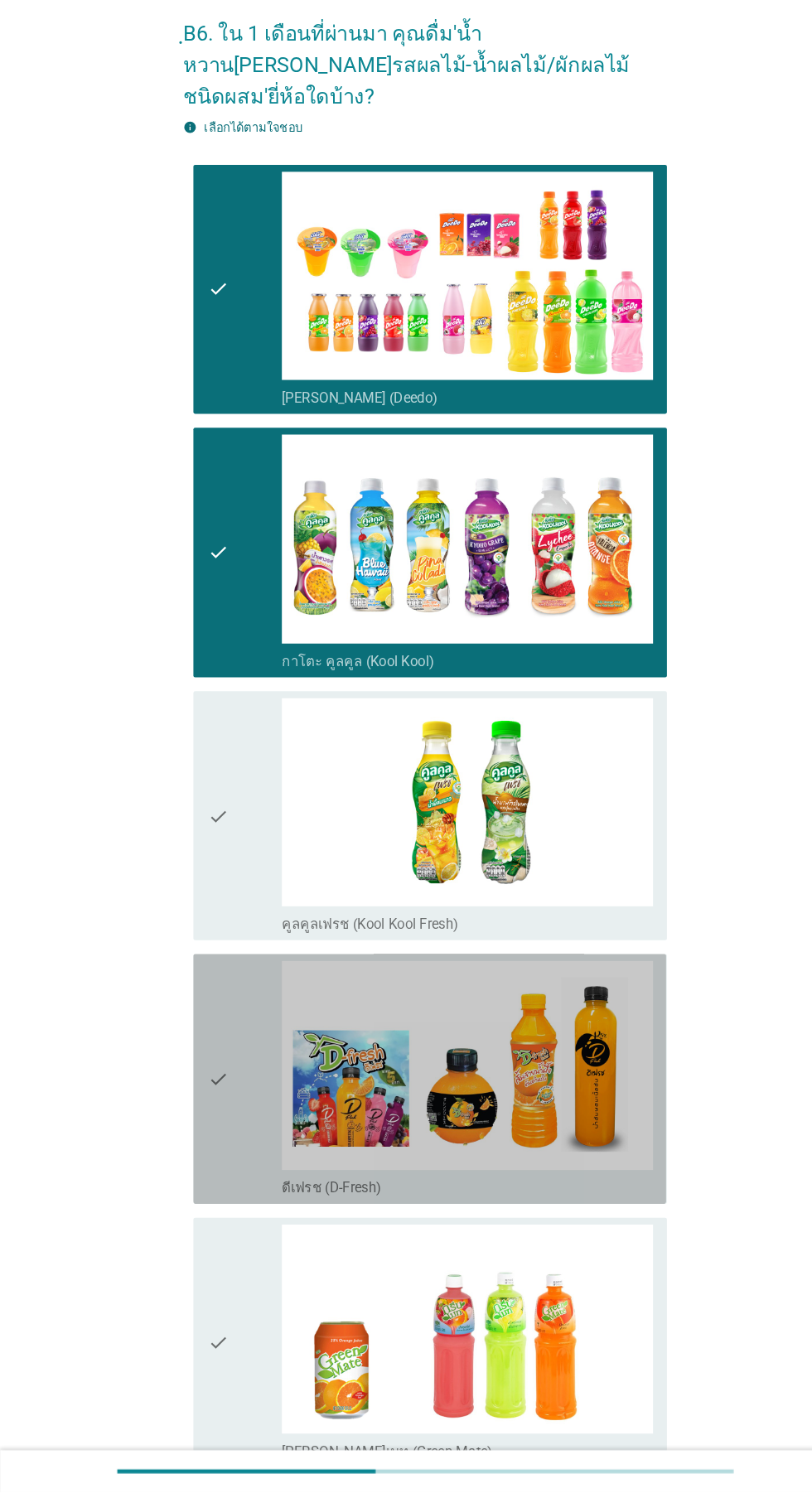
click at [207, 1023] on icon "check" at bounding box center [208, 1103] width 19 height 225
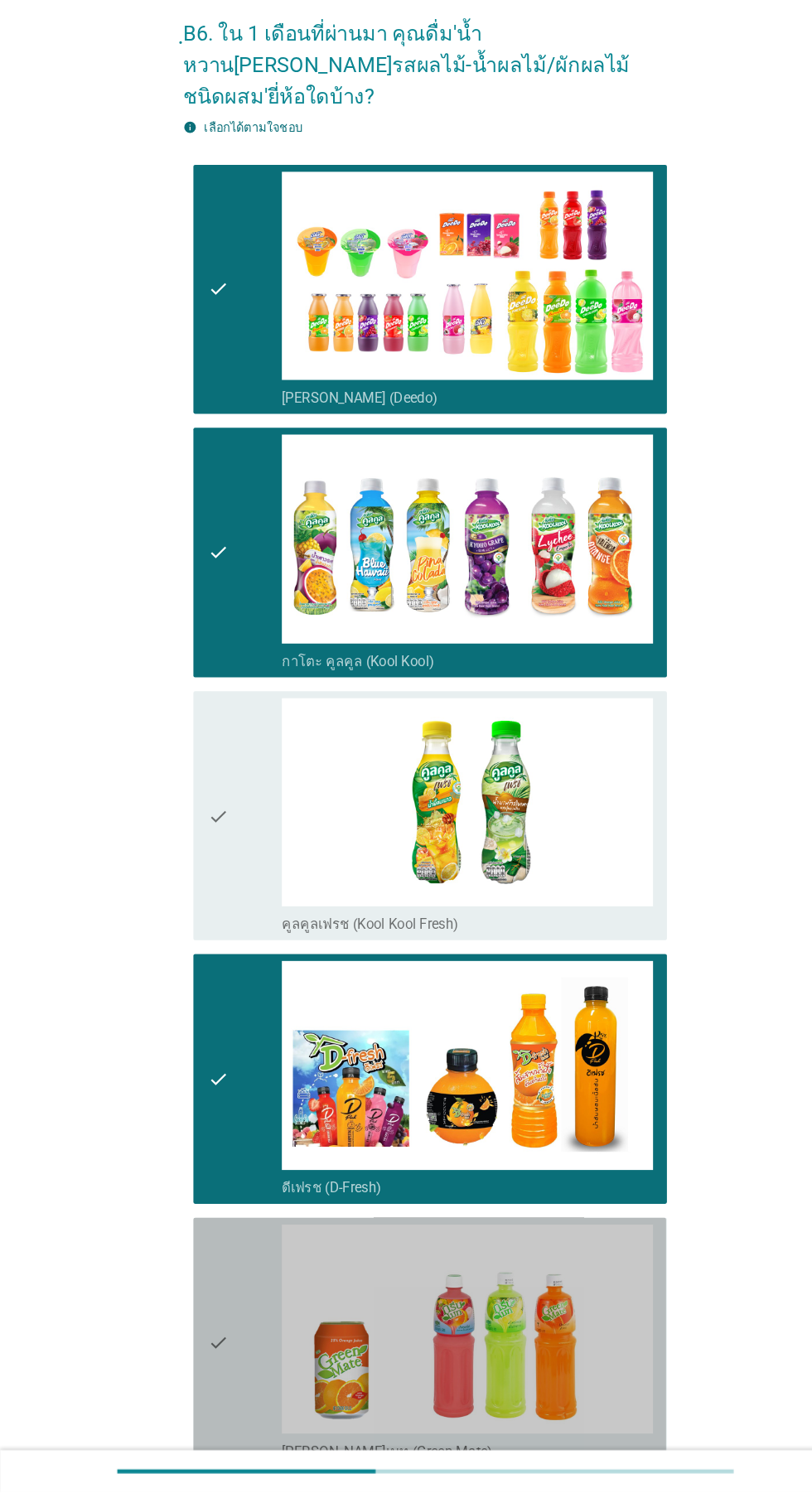
click at [223, 1308] on div "check" at bounding box center [233, 1355] width 71 height 225
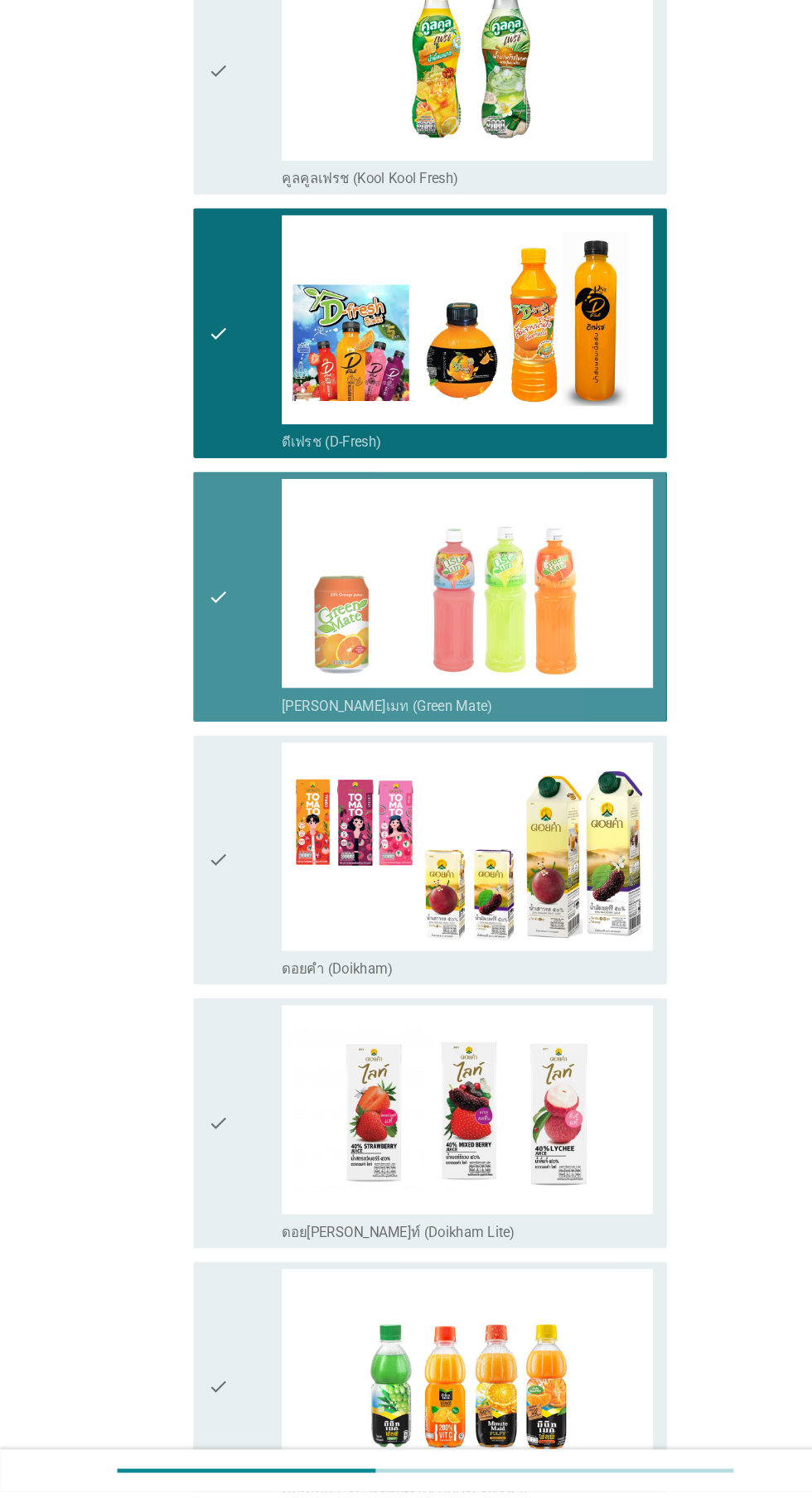
scroll to position [713, 0]
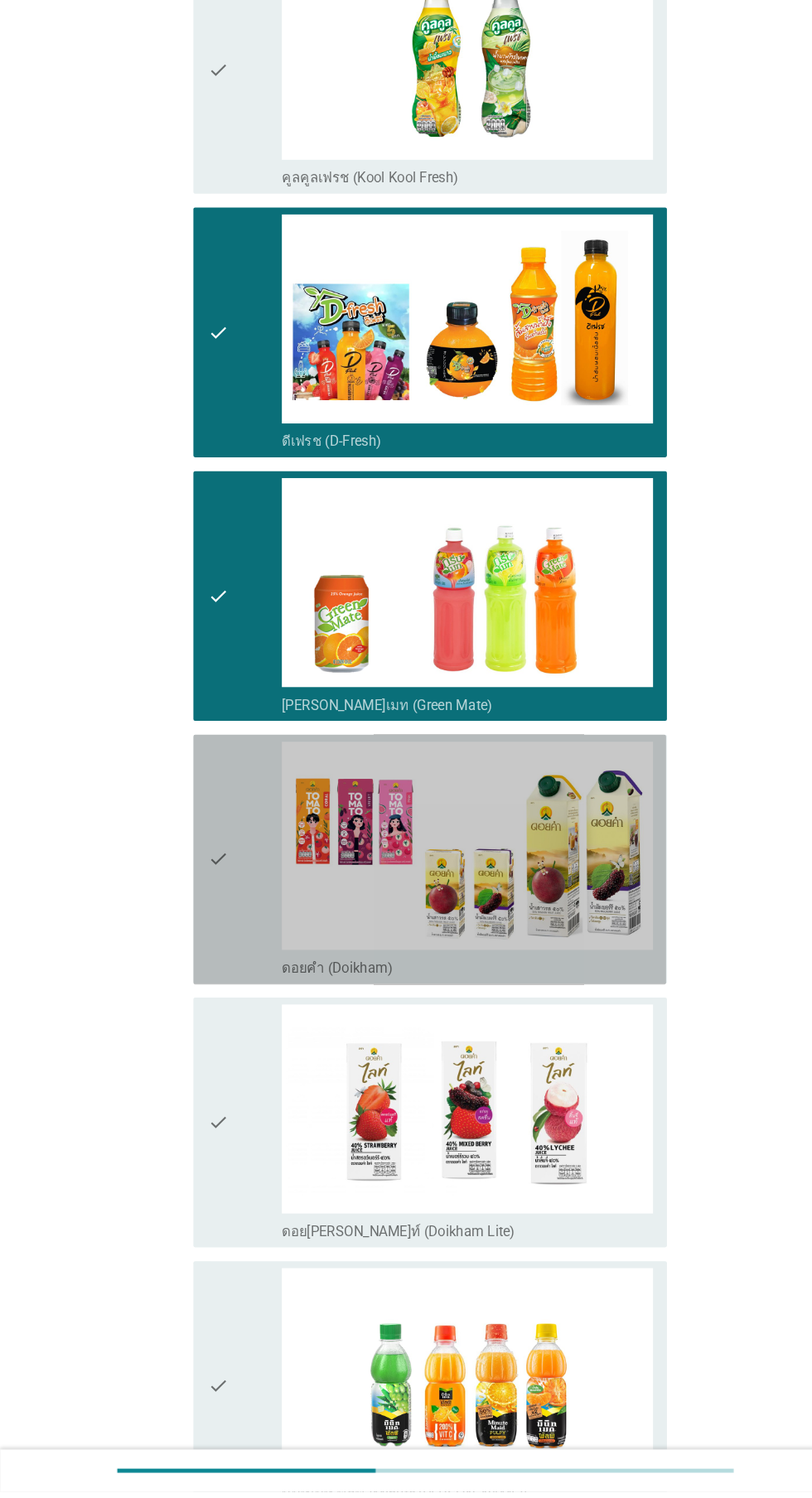
click at [226, 902] on div "check" at bounding box center [233, 894] width 71 height 225
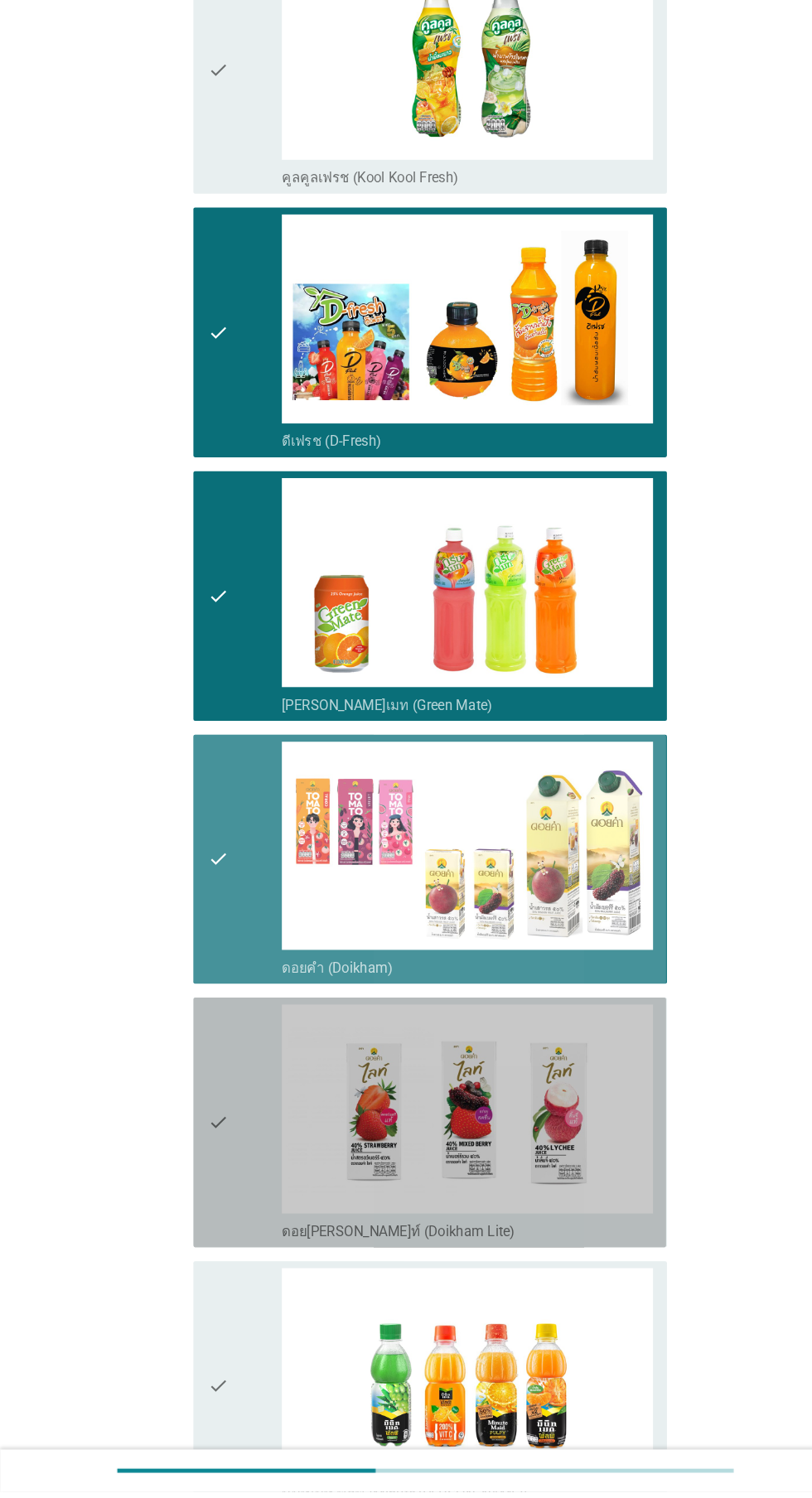
click at [218, 1123] on div "check" at bounding box center [233, 1145] width 71 height 225
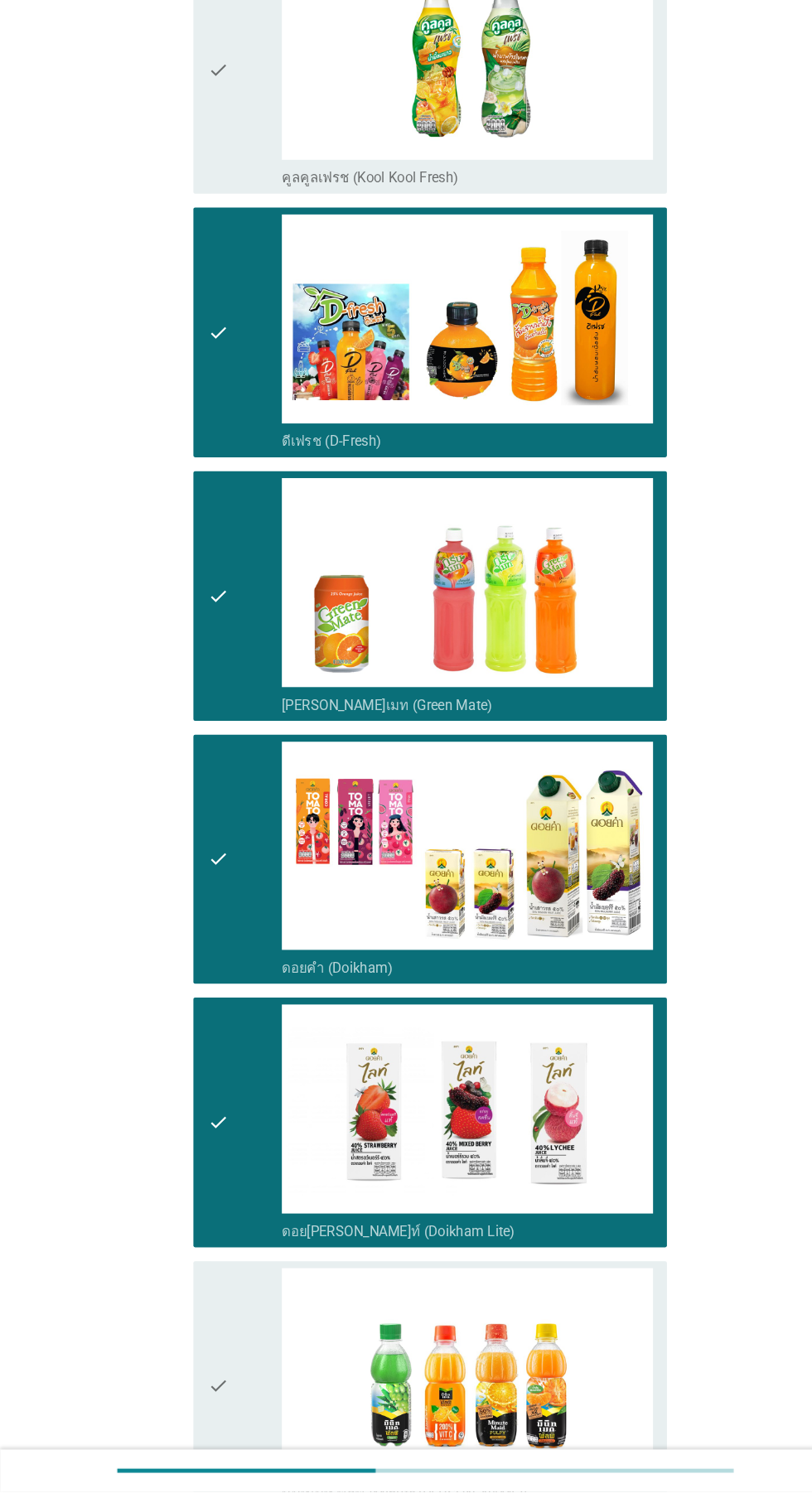
click at [235, 1350] on div "check" at bounding box center [233, 1396] width 71 height 225
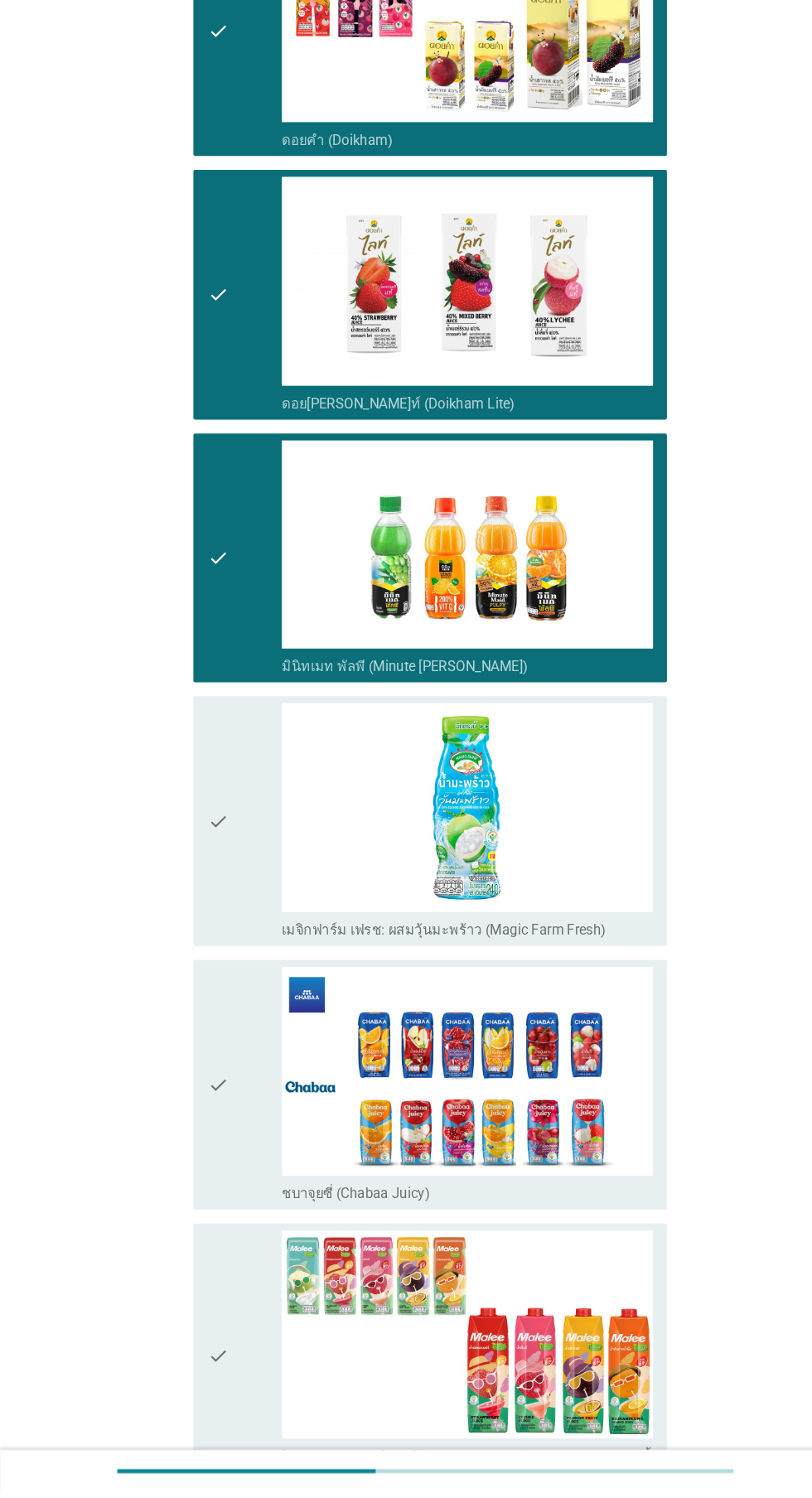
scroll to position [1566, 0]
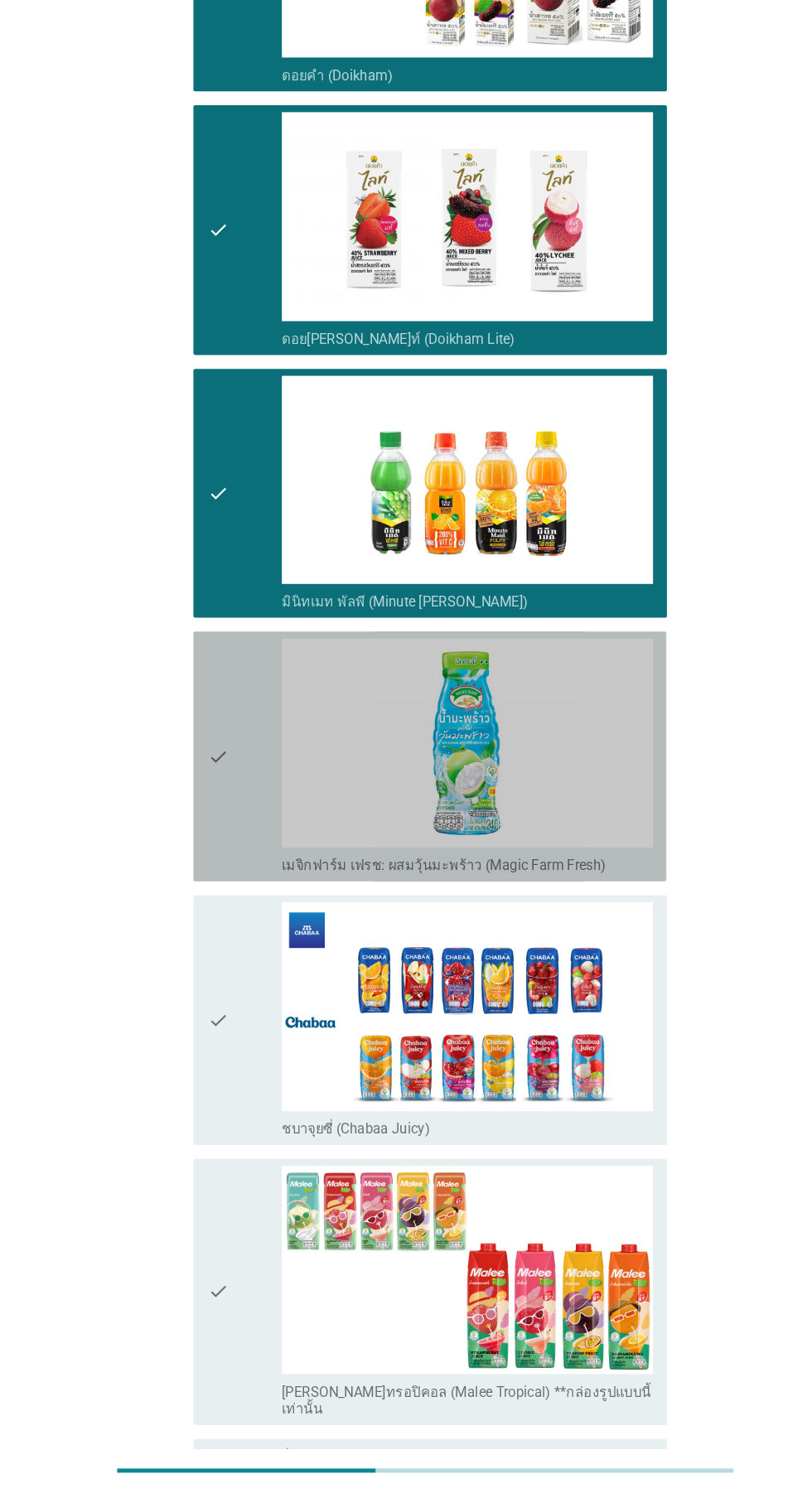
click at [225, 798] on div "check" at bounding box center [233, 796] width 71 height 225
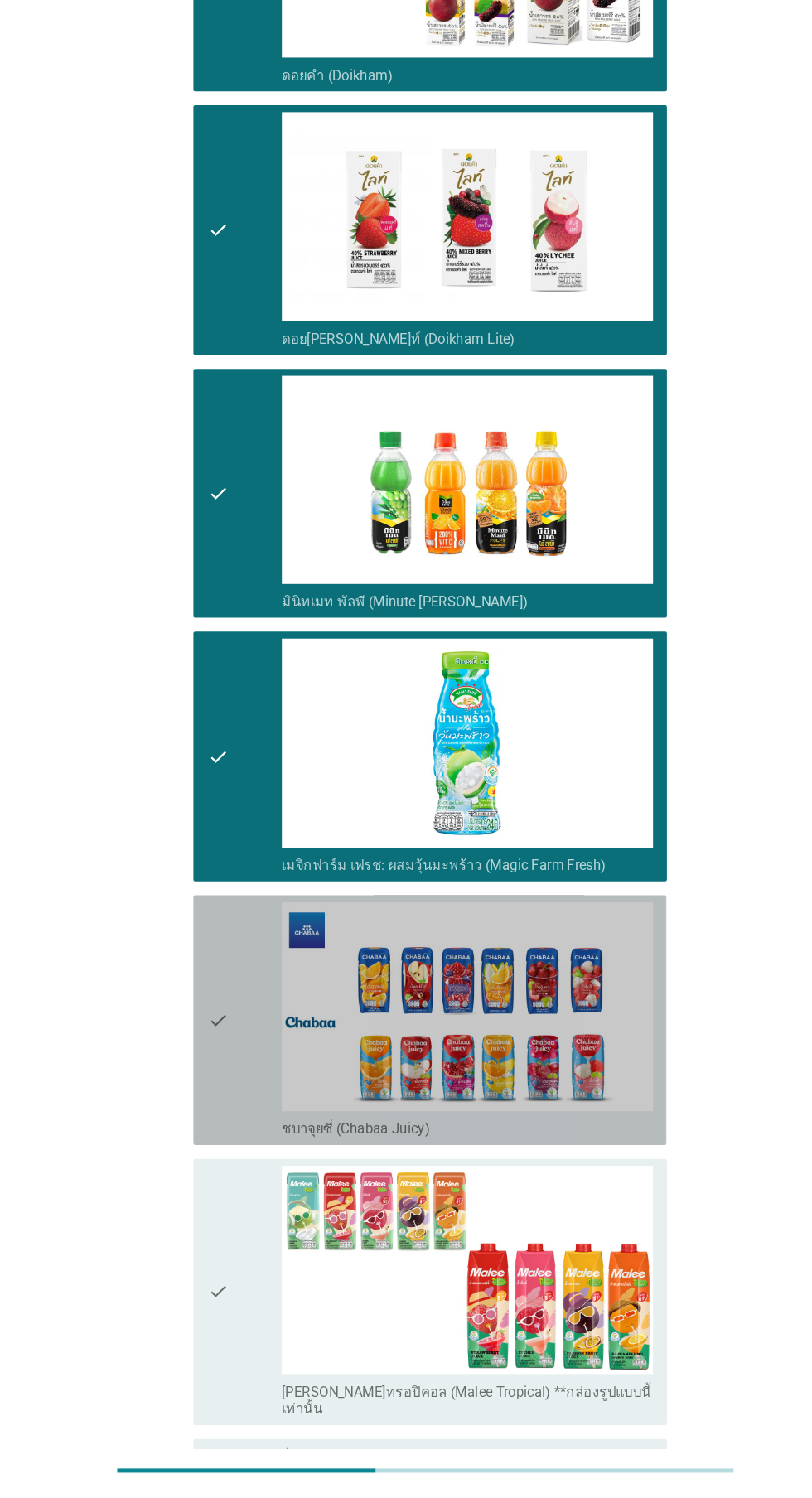
click at [216, 1014] on icon "check" at bounding box center [208, 1047] width 19 height 225
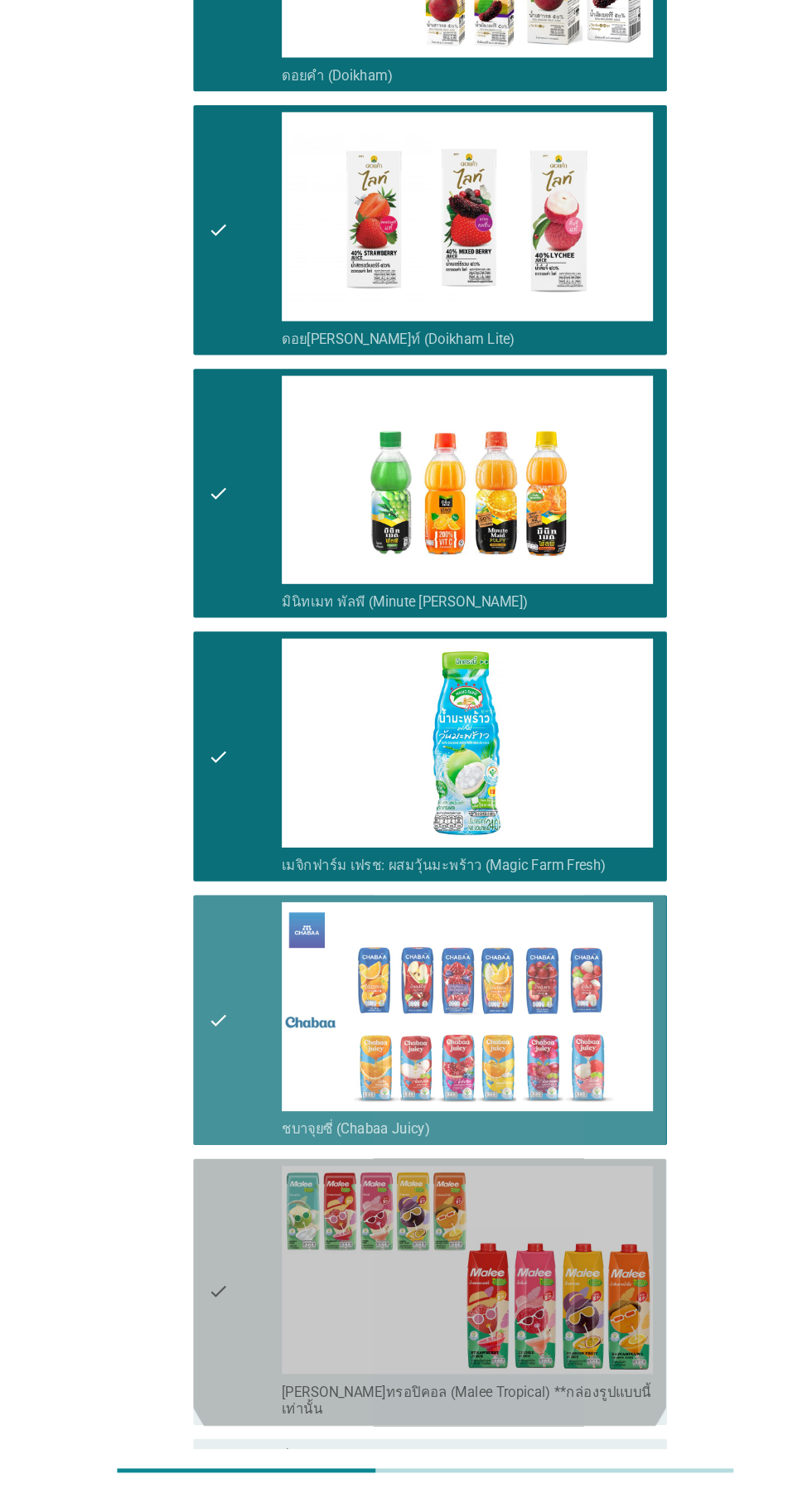
click at [213, 1228] on icon "check" at bounding box center [208, 1307] width 19 height 242
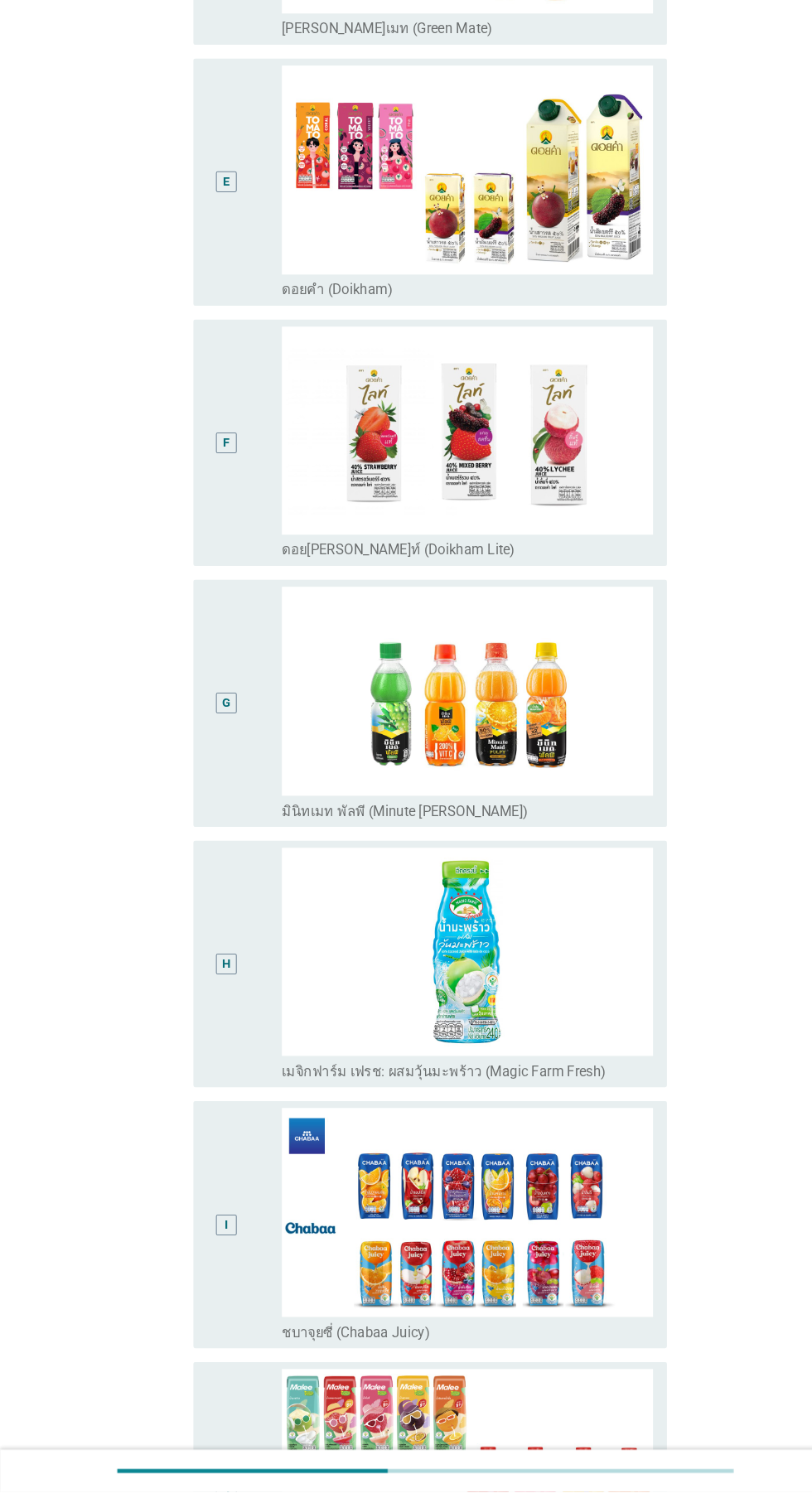
scroll to position [1090, 0]
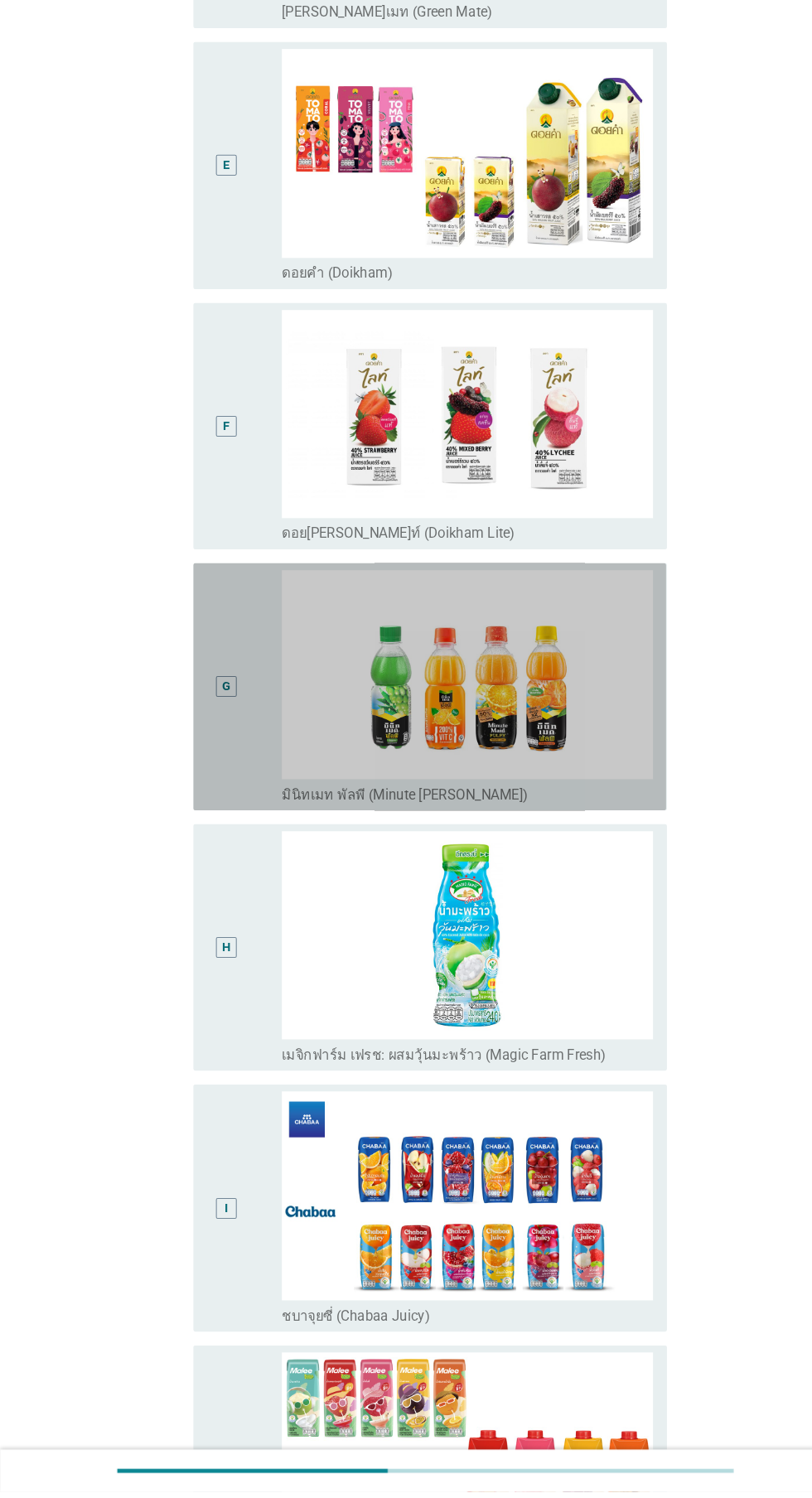
click at [241, 714] on div "G" at bounding box center [233, 729] width 71 height 223
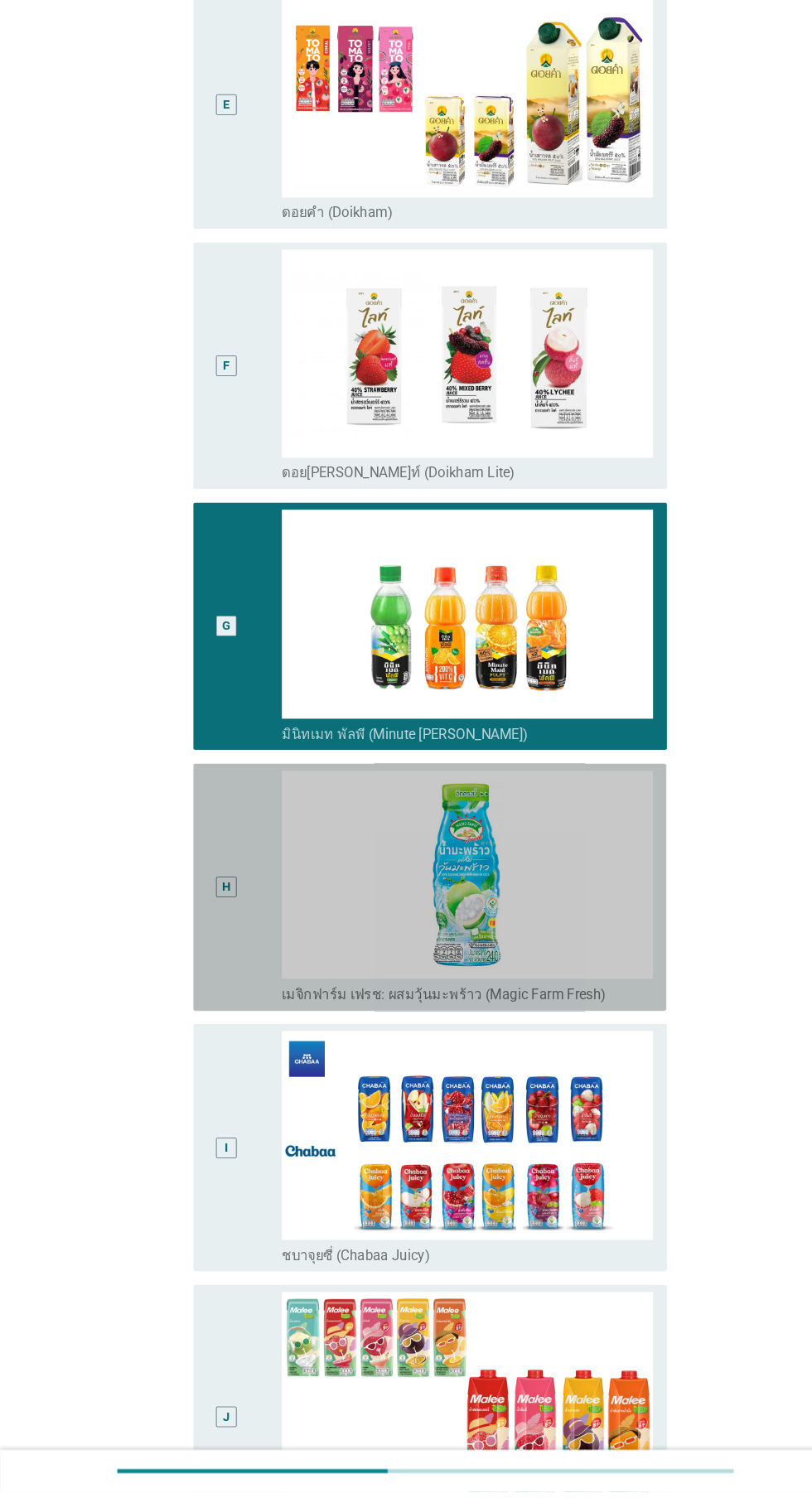
scroll to position [1288, 0]
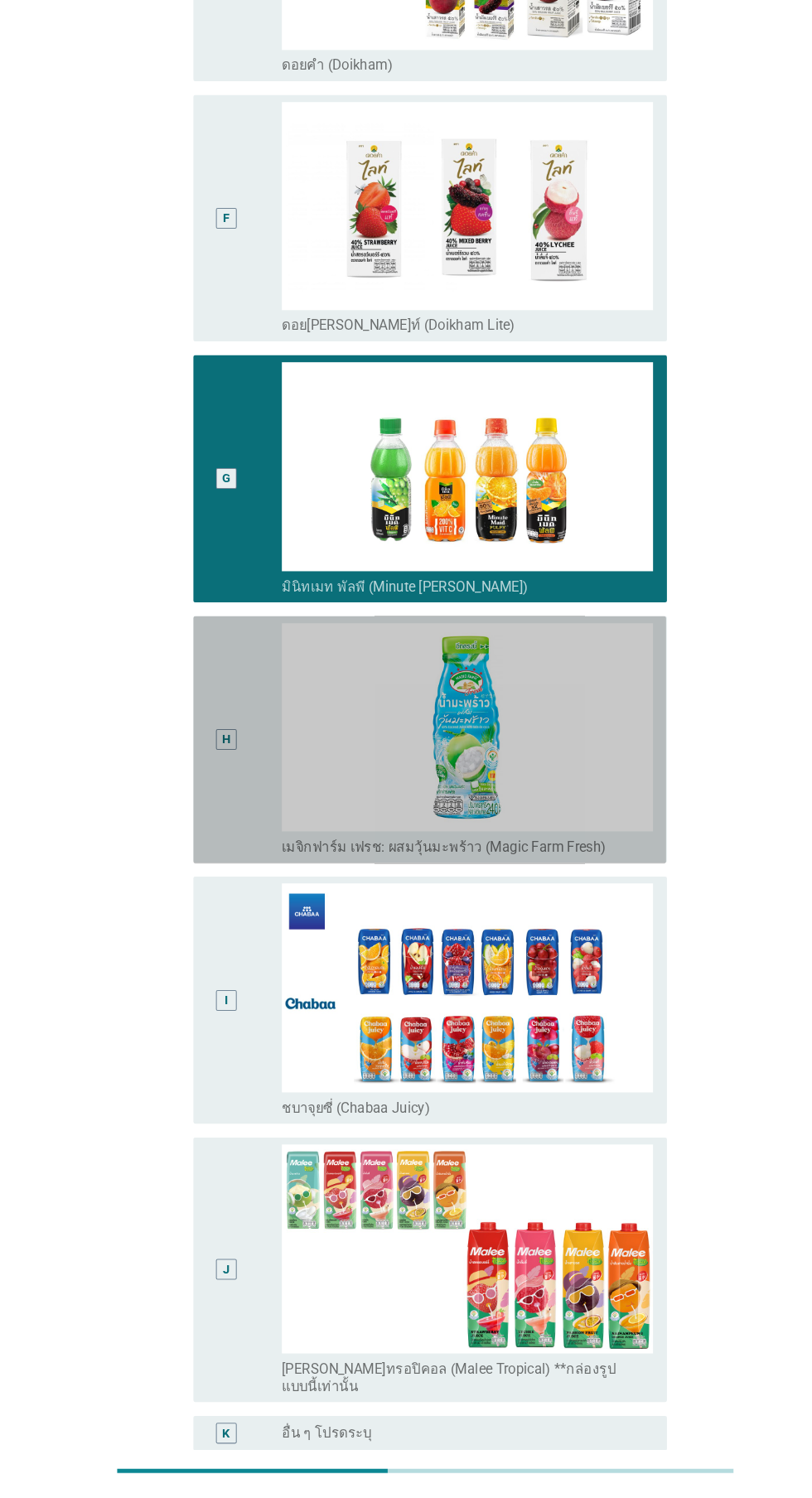
click at [497, 740] on img at bounding box center [445, 767] width 354 height 200
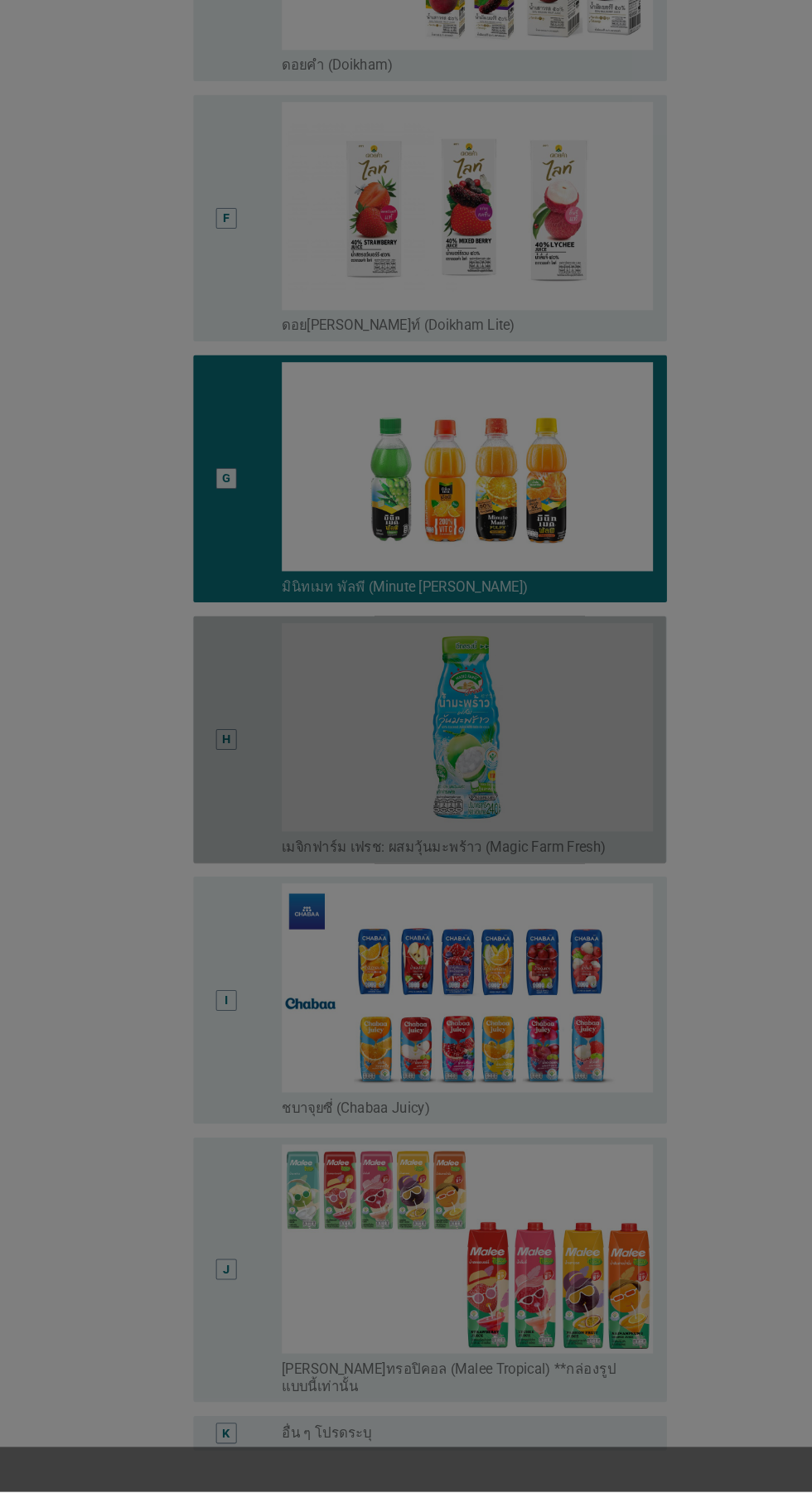
scroll to position [1248, 0]
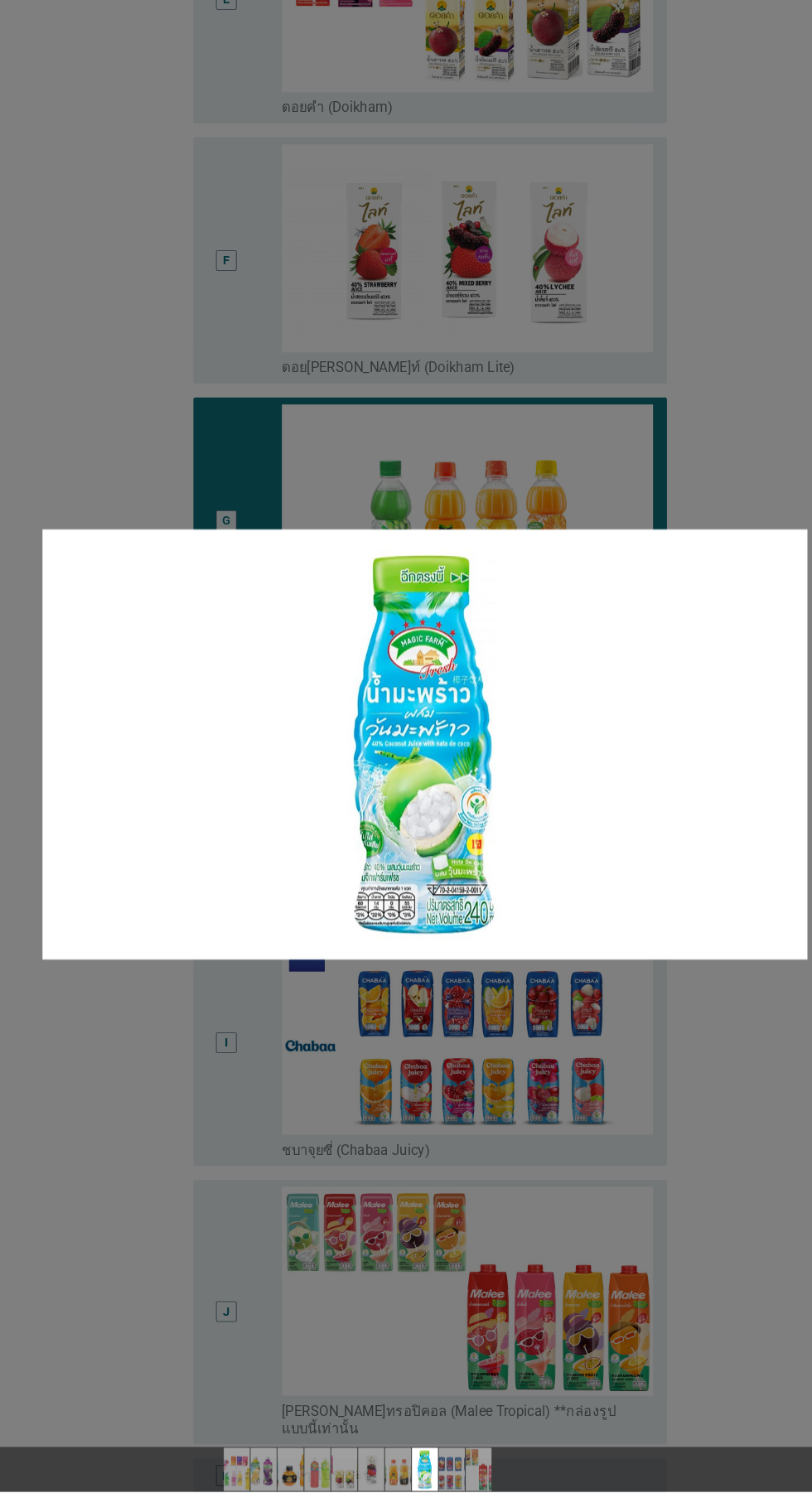
click at [545, 739] on img at bounding box center [406, 784] width 731 height 411
click at [378, 1067] on div at bounding box center [406, 749] width 812 height 1498
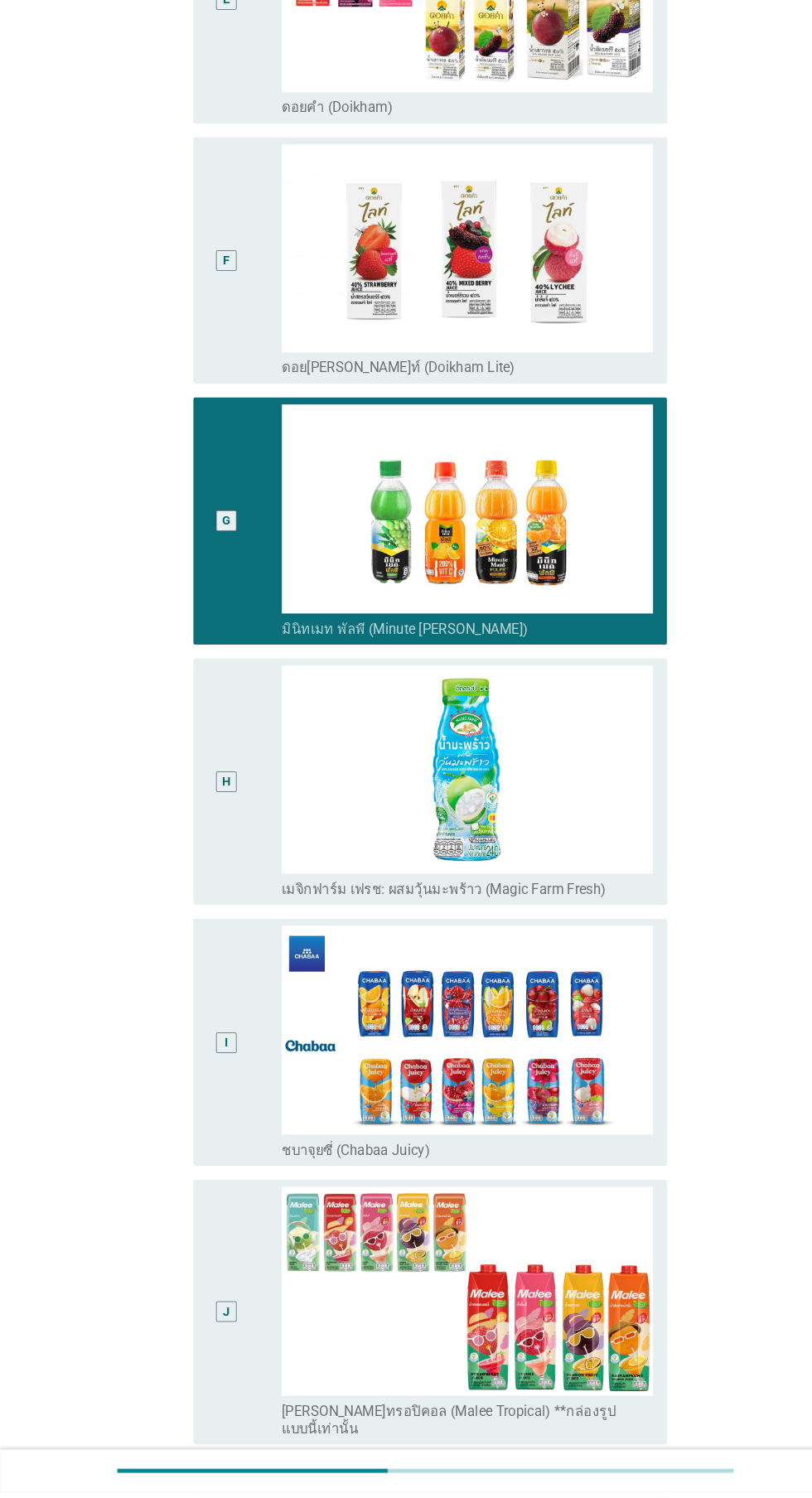
click at [204, 761] on div "H" at bounding box center [215, 820] width 36 height 223
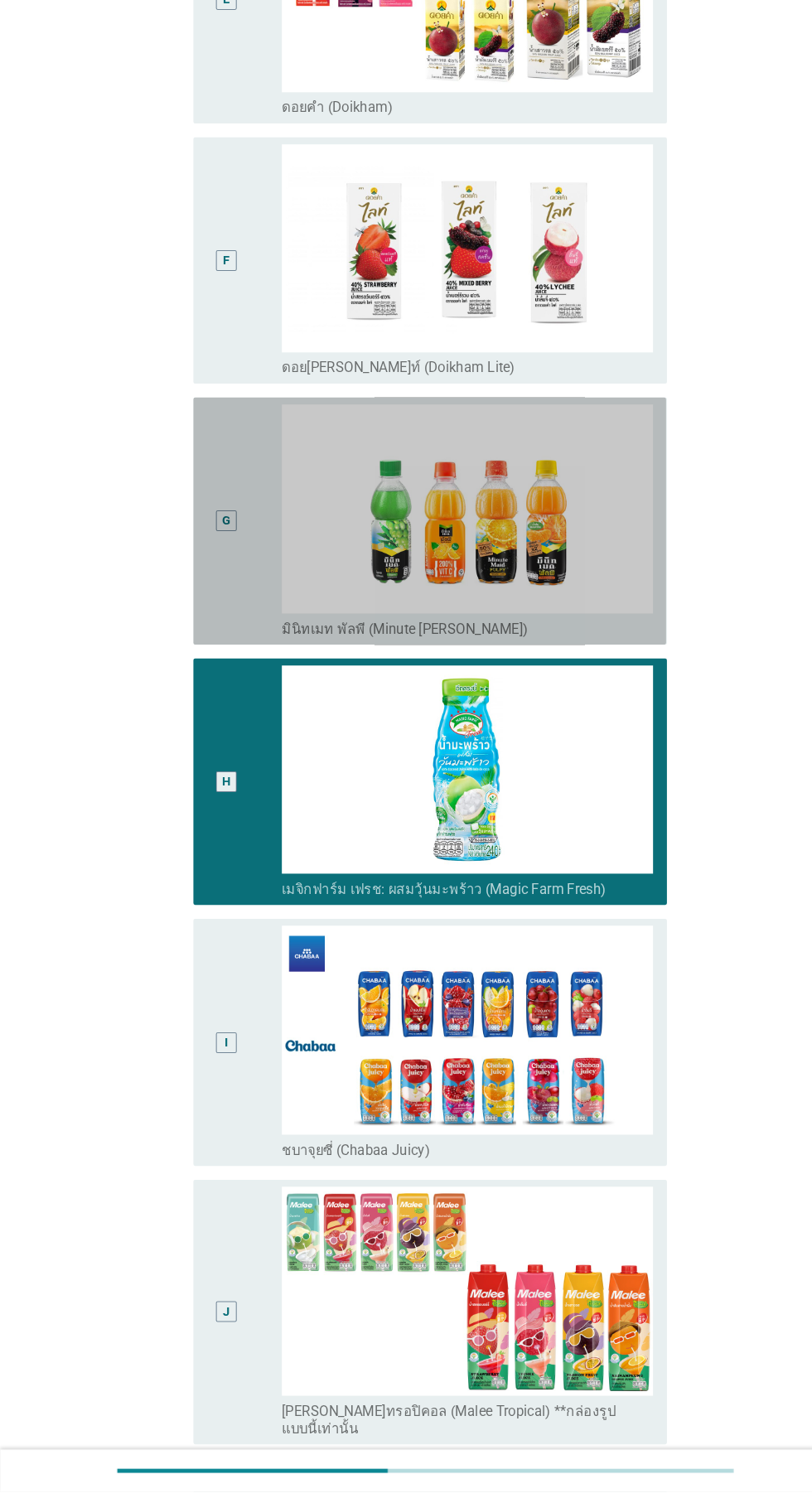
click at [237, 571] on div "G" at bounding box center [233, 570] width 71 height 223
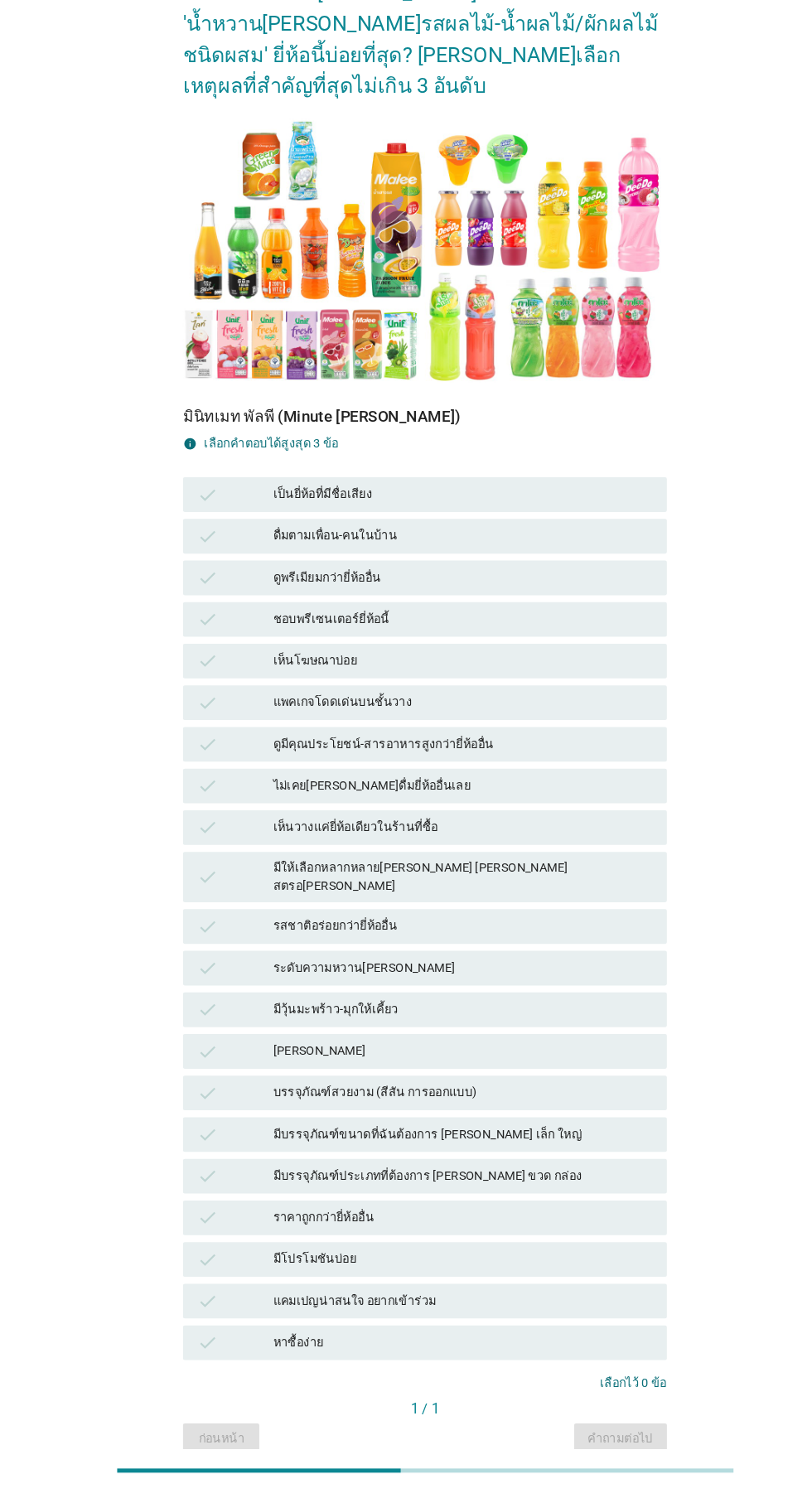
scroll to position [40, 0]
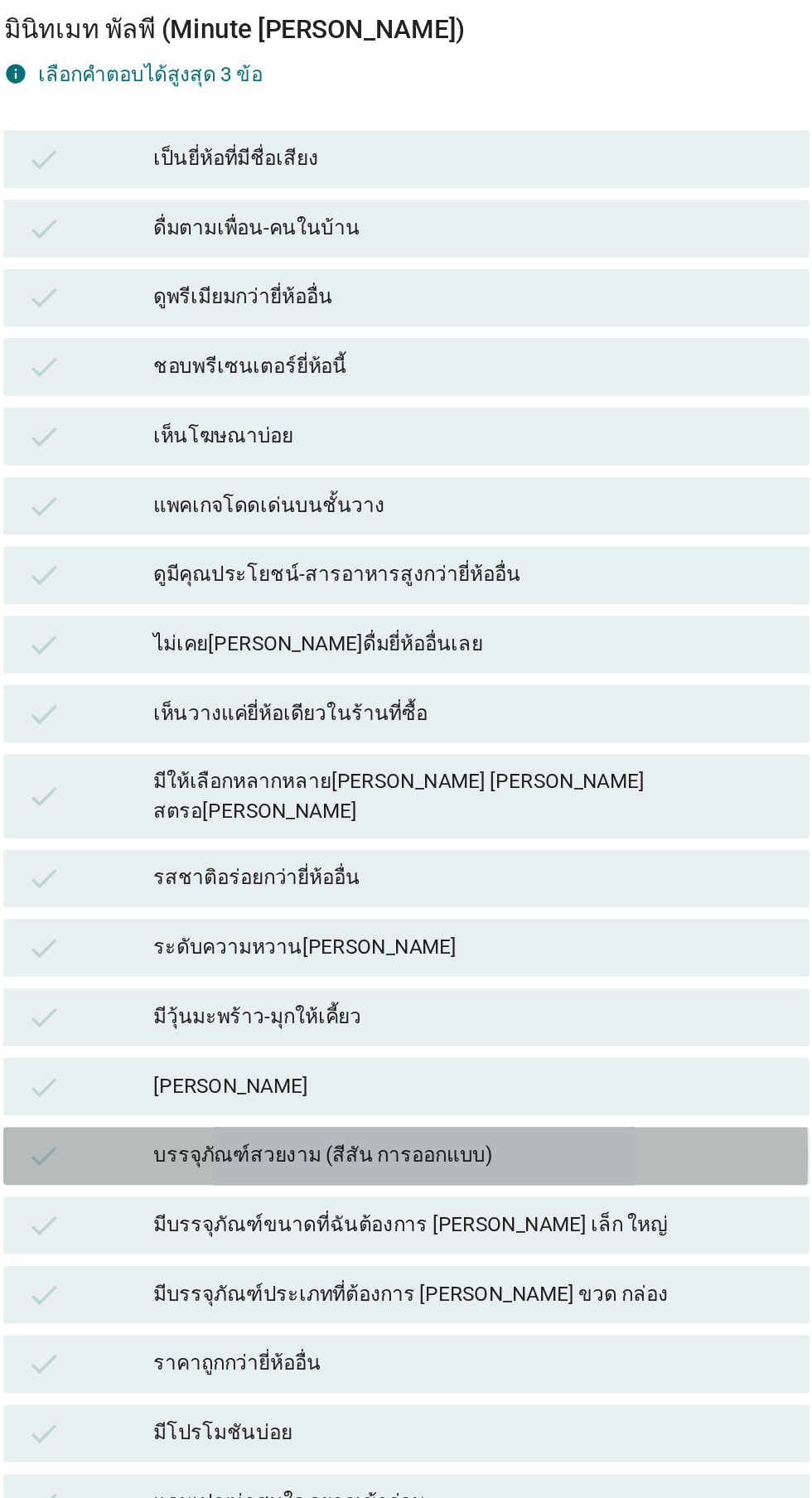
click at [460, 1080] on div "[PERSON_NAME]" at bounding box center [442, 1077] width 363 height 19
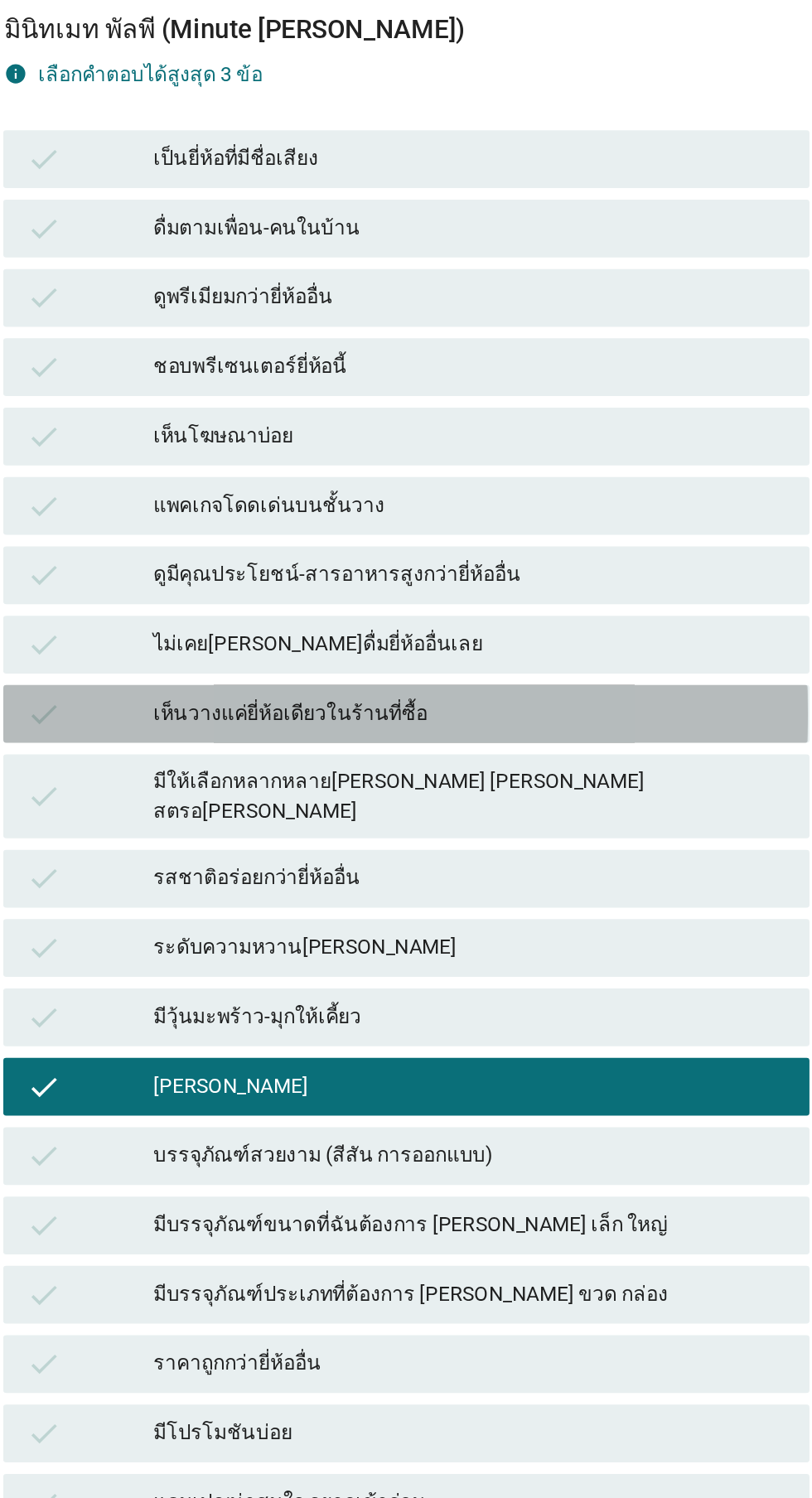
click at [497, 873] on div "เห็นวางแค่ยี่ห้อเดียวในร้านที่ซื้อ" at bounding box center [442, 863] width 363 height 19
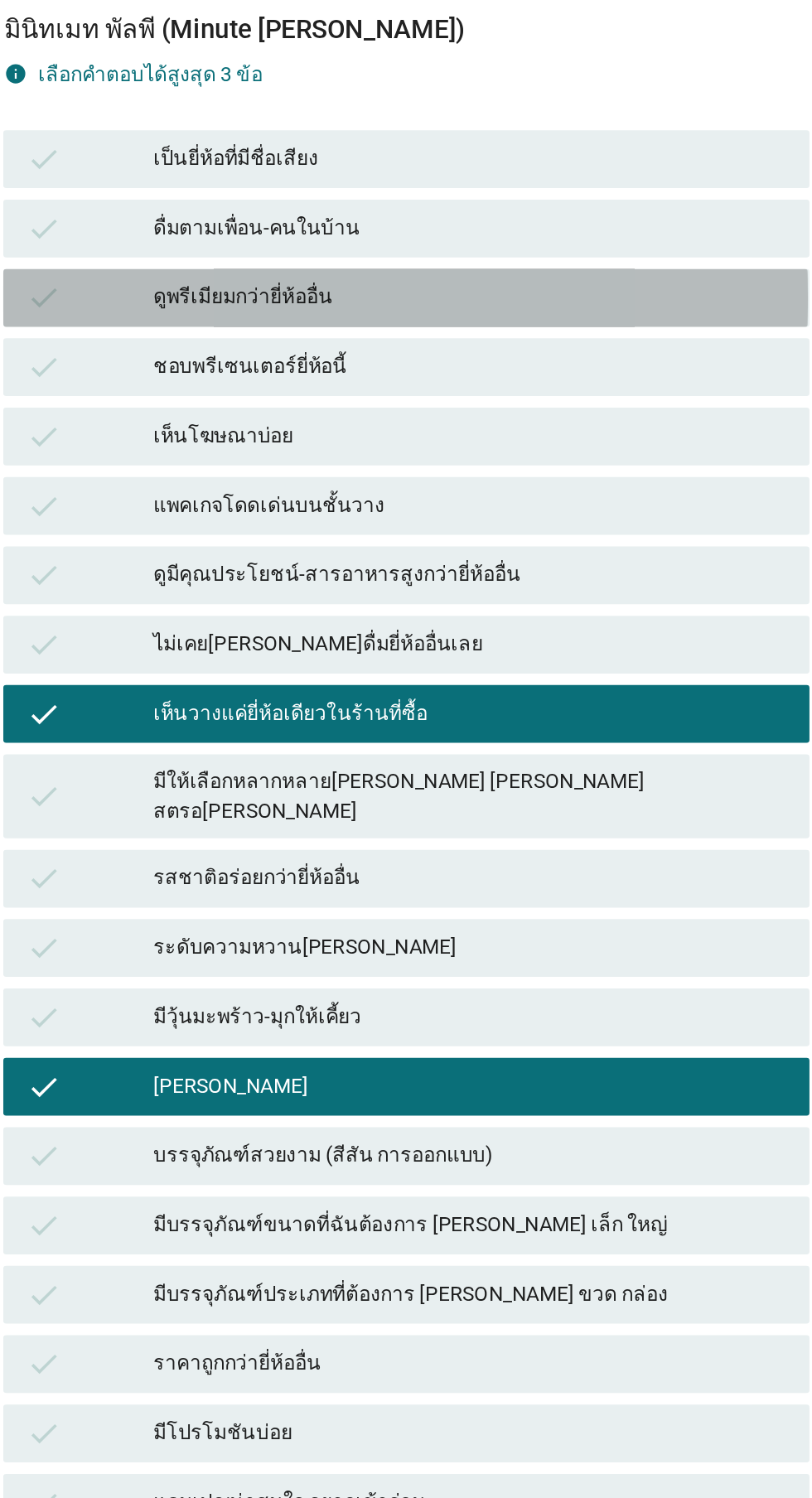
click at [526, 635] on div "ดูพรีเมียมกว่ายี่ห้ออื่น" at bounding box center [442, 625] width 363 height 19
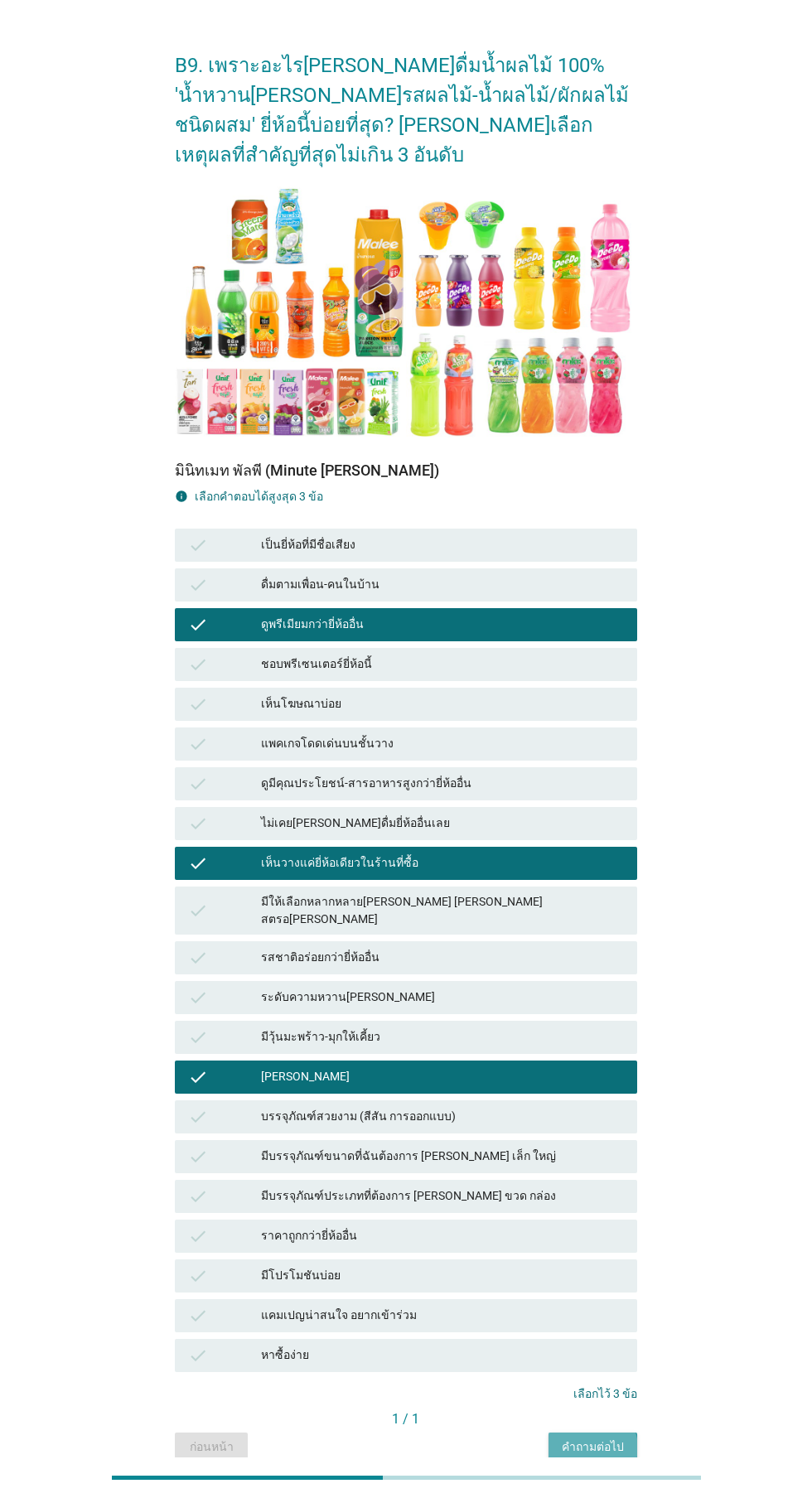
click at [602, 1453] on div "คำถามต่อไป" at bounding box center [593, 1447] width 62 height 17
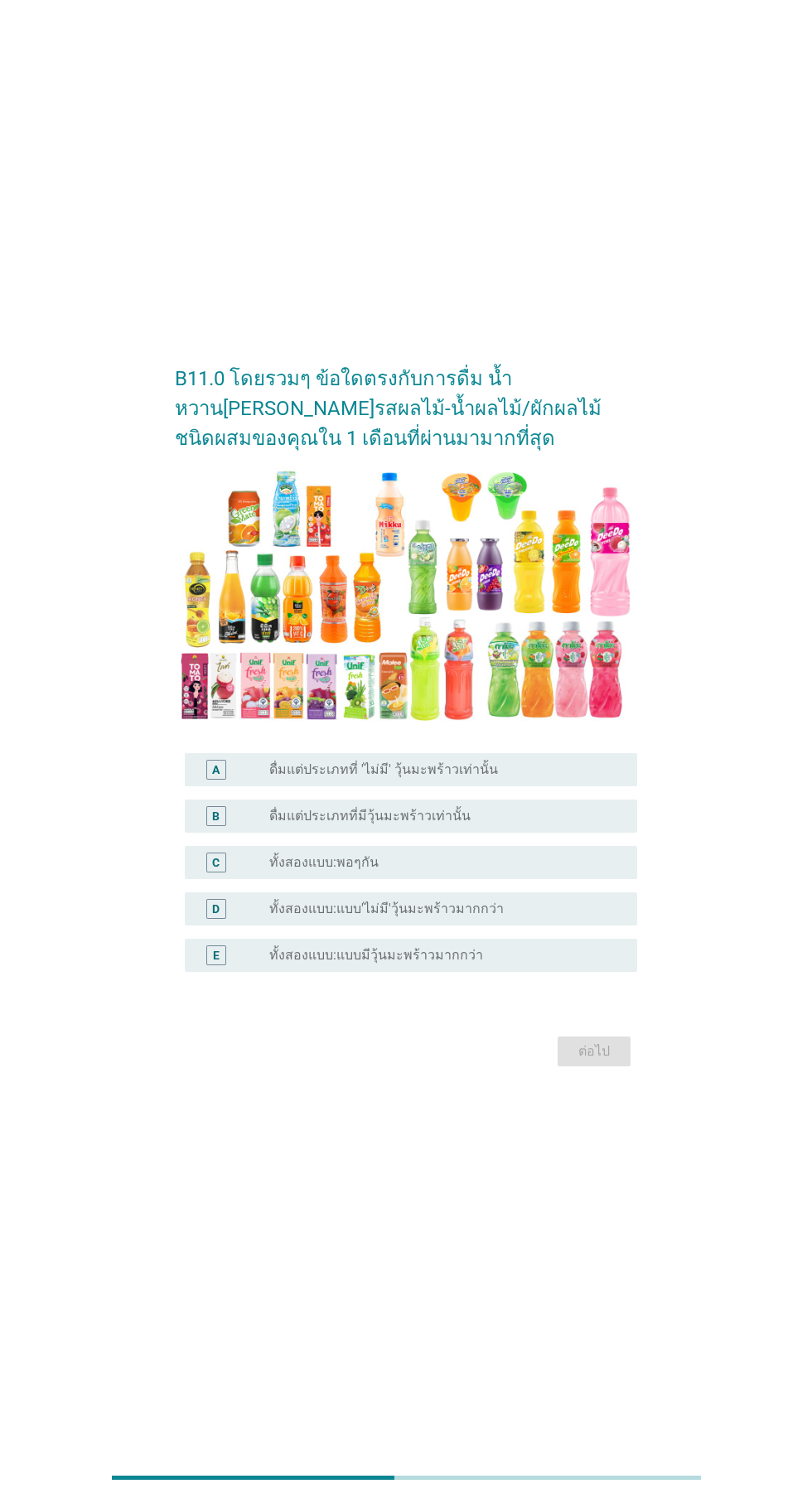
scroll to position [0, 0]
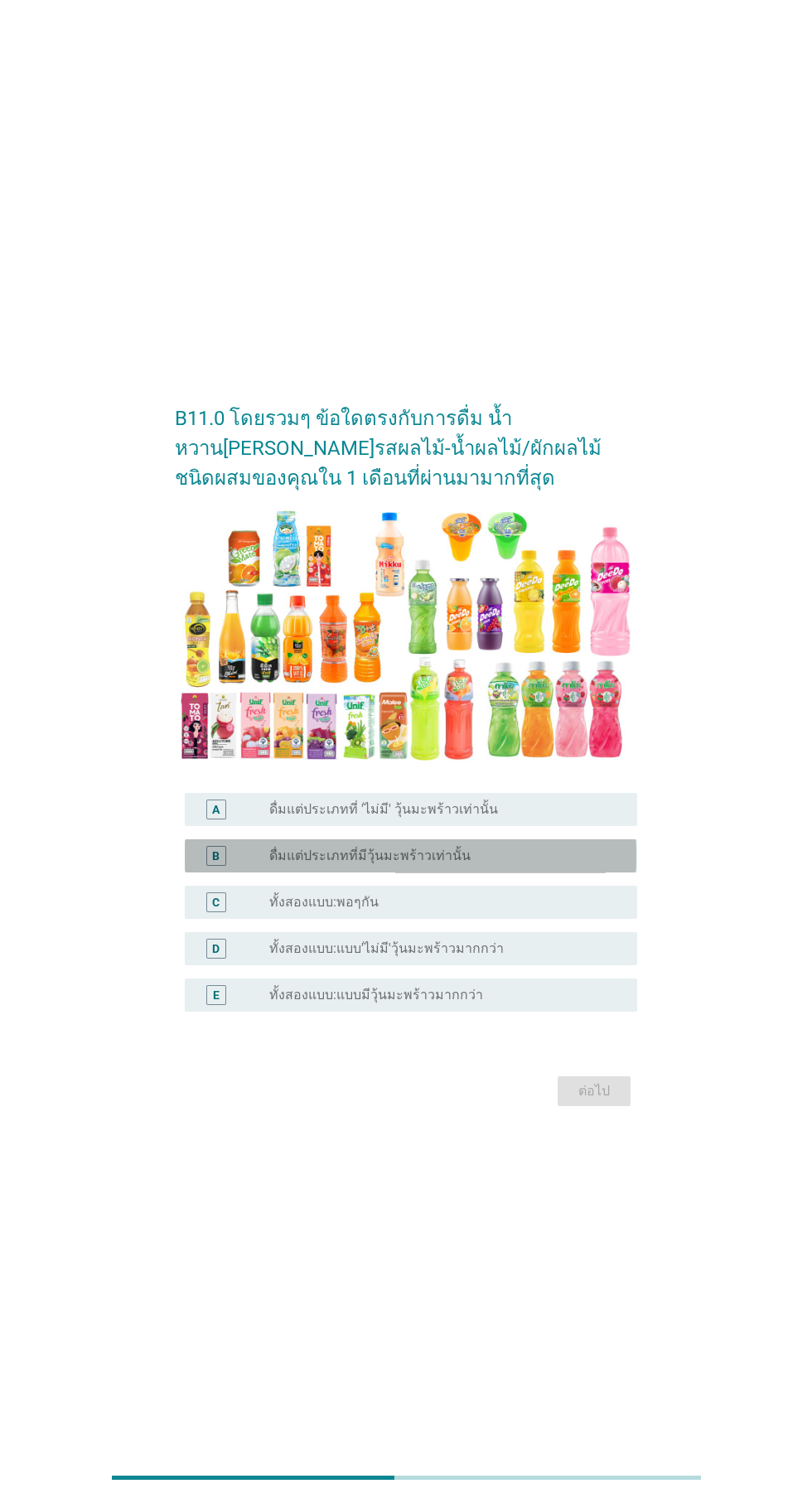
click at [536, 864] on div "radio_button_unchecked ดื่มแต่ประเภทที่มีวุ้นมะพร้าวเท่านั้น" at bounding box center [439, 855] width 341 height 16
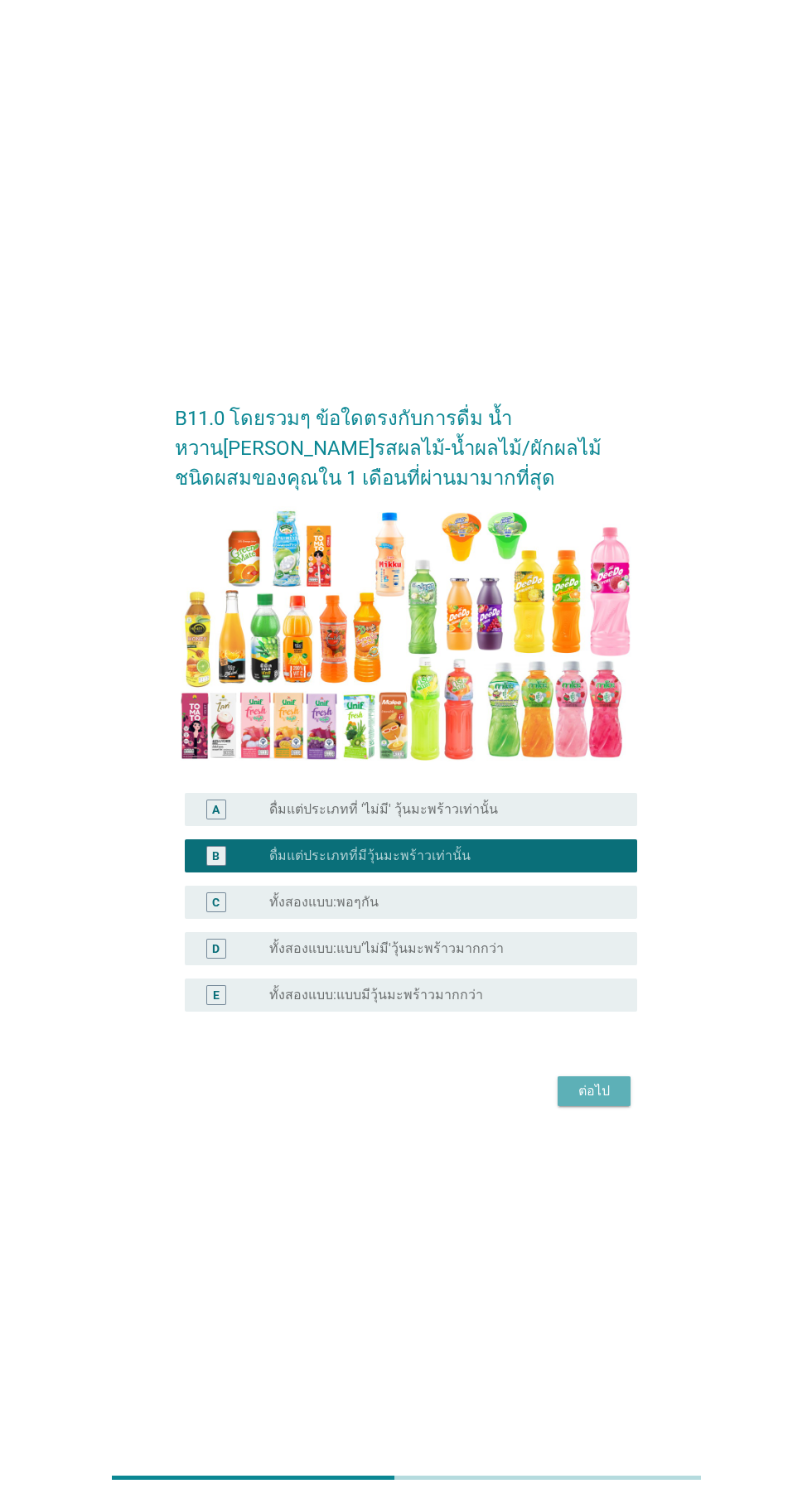
click at [617, 1106] on button "ต่อไป" at bounding box center [594, 1091] width 73 height 30
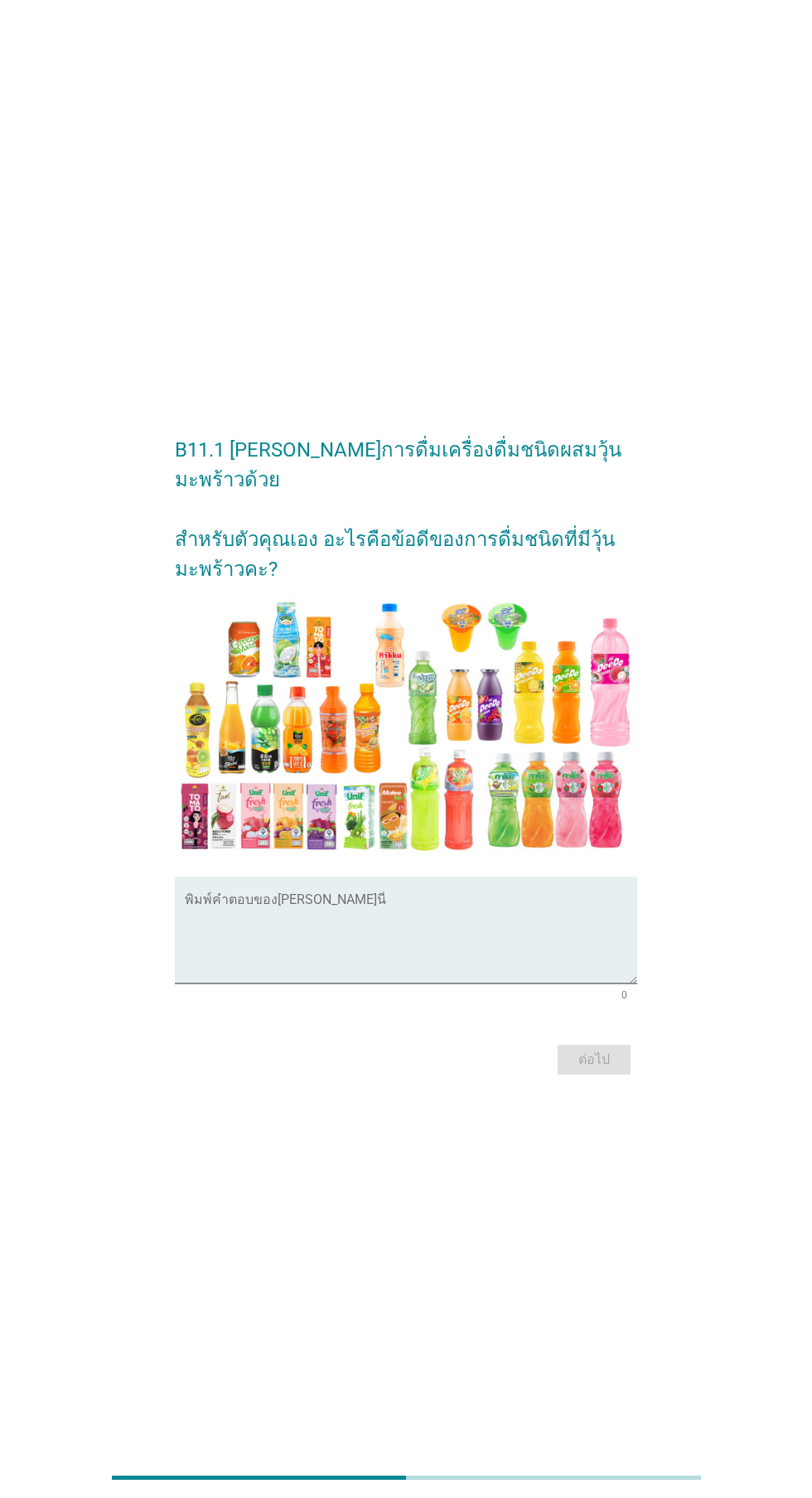
click at [481, 964] on textarea "พิมพ์คำตอบของคุณ ที่นี่" at bounding box center [409, 940] width 451 height 87
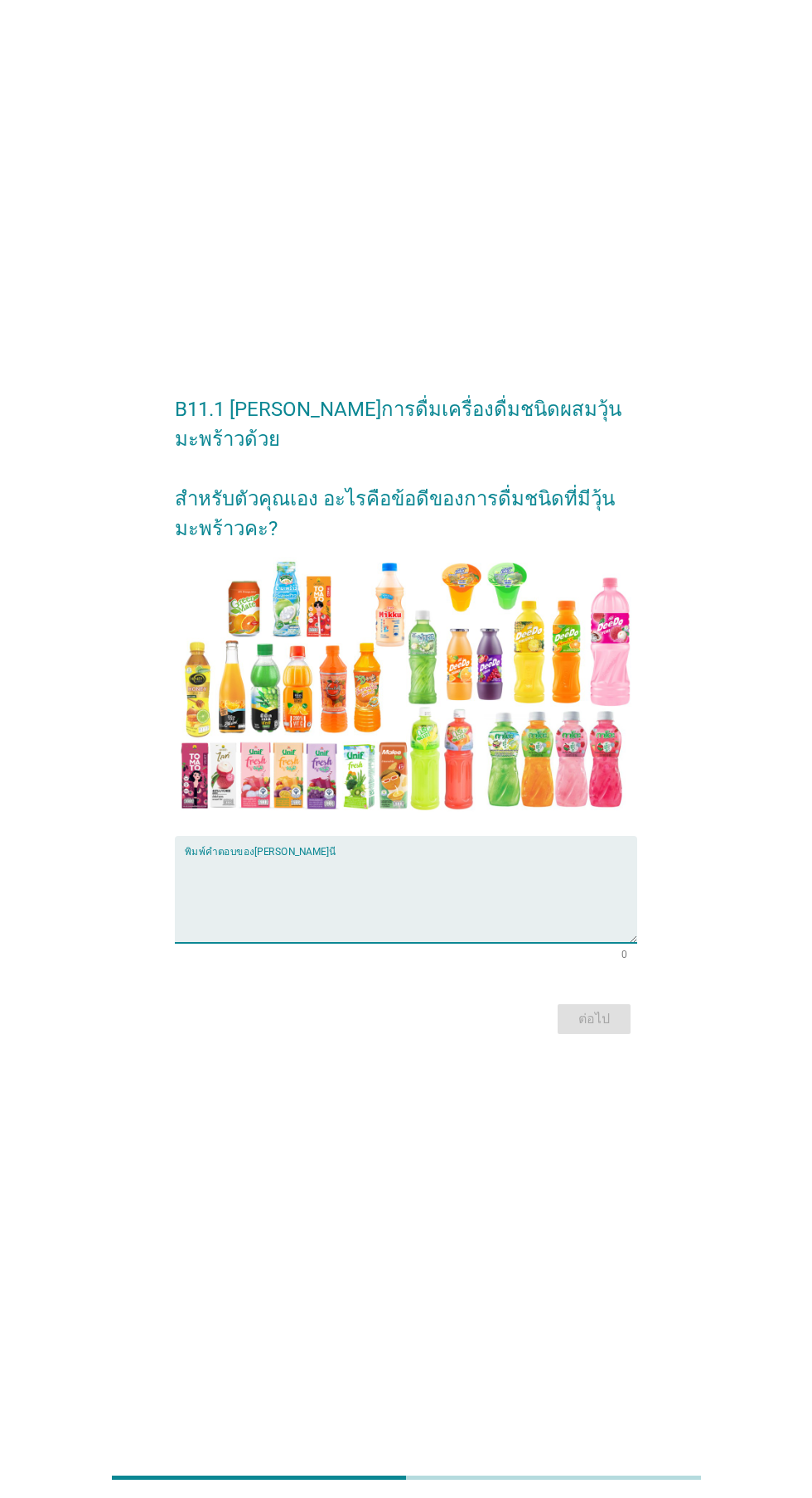
scroll to position [167, 0]
type textarea "เคี้ยวเพลิน คลาย[PERSON_NAME]"
click at [736, 723] on div "B11.1 [PERSON_NAME]การดื่มเครื่องดื่มชนิดผสมวุ้นมะพร้าวด้วย สำหรับตัวคุณเอง อะไ…" at bounding box center [406, 708] width 732 height 688
click at [603, 968] on div "B11.1 [PERSON_NAME]การดื่มเครื่องดื่มชนิดผสมวุ้นมะพร้าวด้วย สำหรับตัวคุณเอง อะไ…" at bounding box center [405, 708] width 488 height 688
click at [619, 1004] on button "ต่อไป" at bounding box center [594, 1019] width 73 height 30
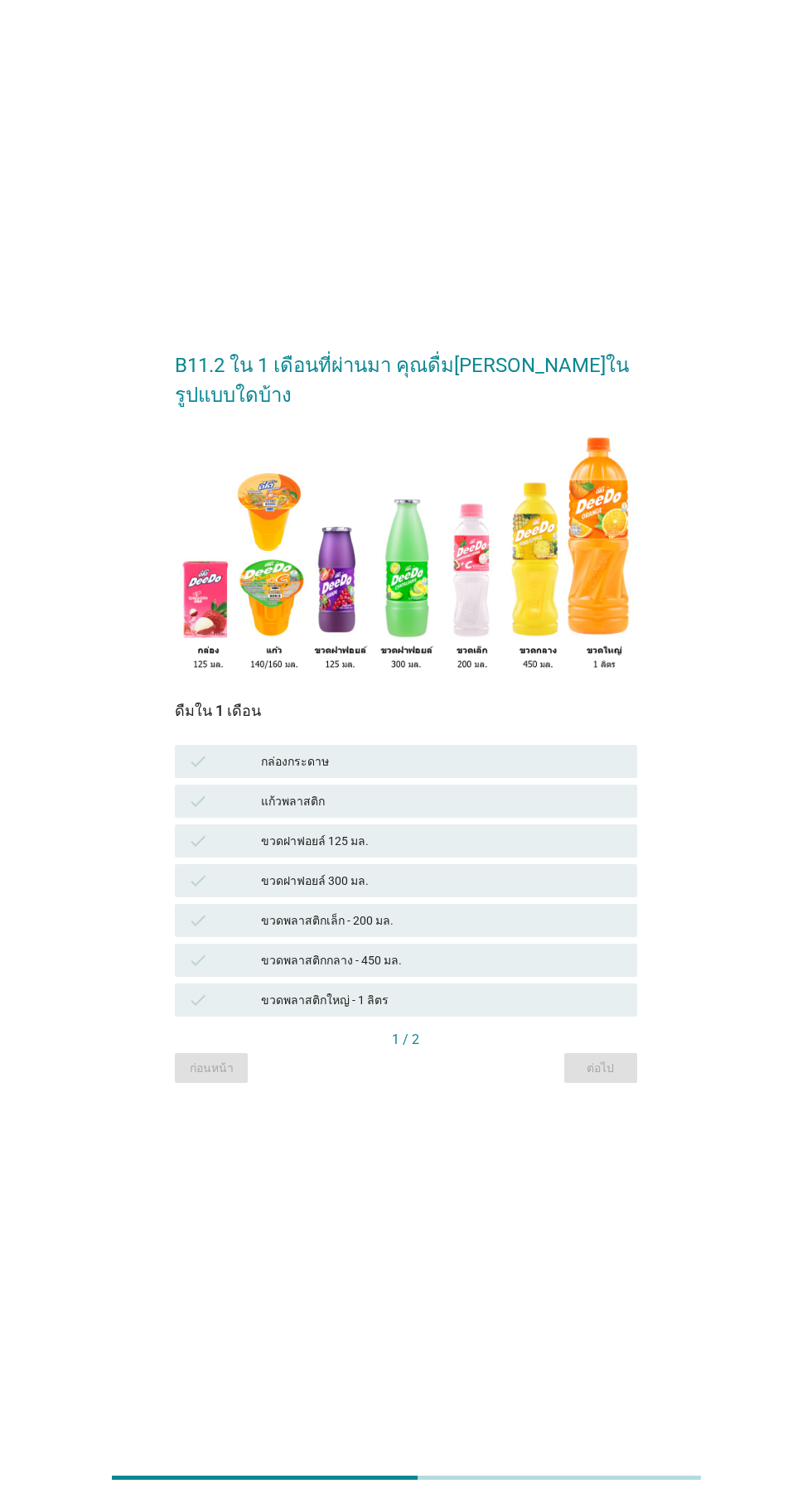
scroll to position [0, 0]
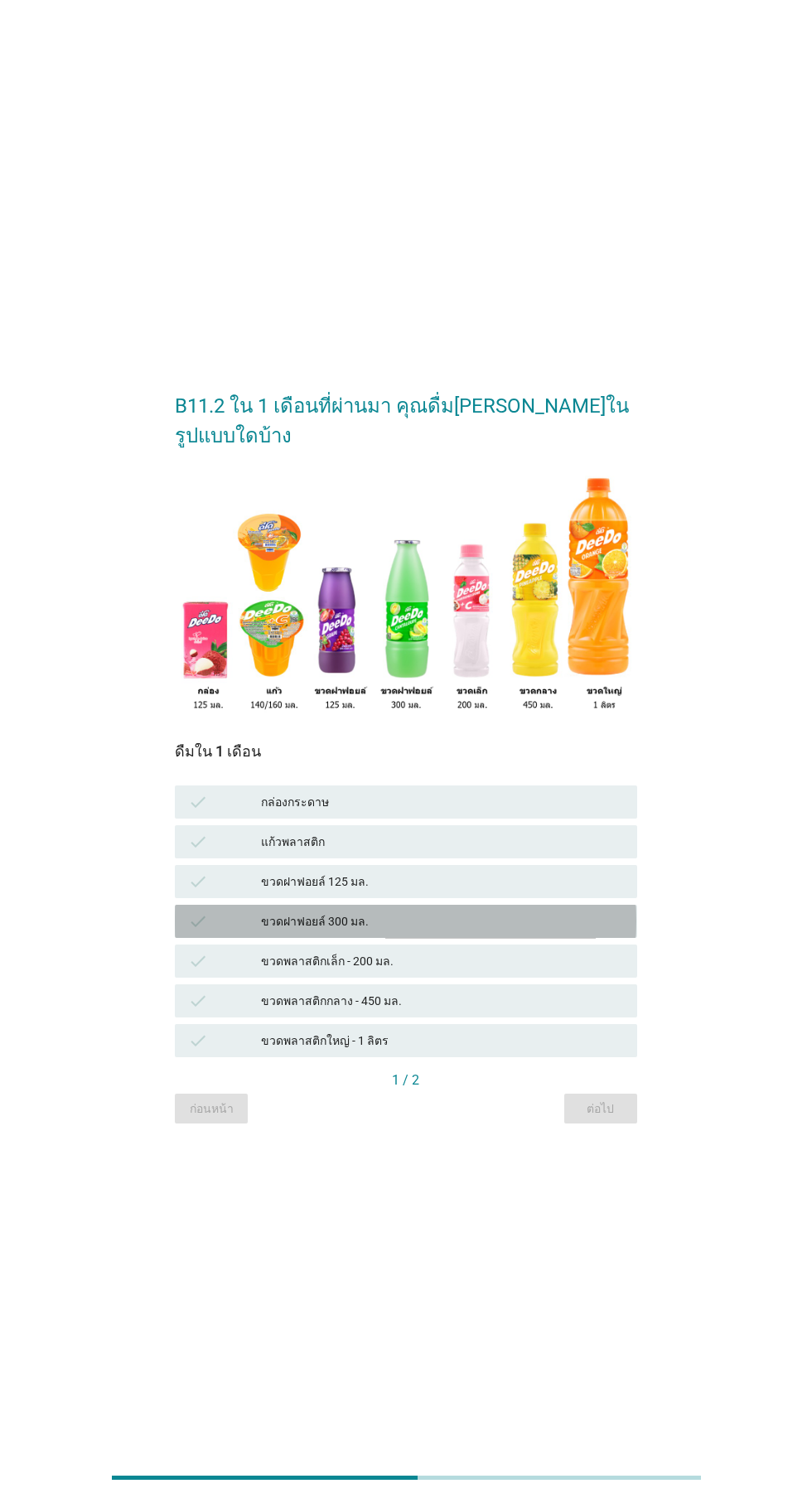
click at [491, 931] on div "ขวดฝาฟอยล์ 300 มล." at bounding box center [442, 921] width 363 height 19
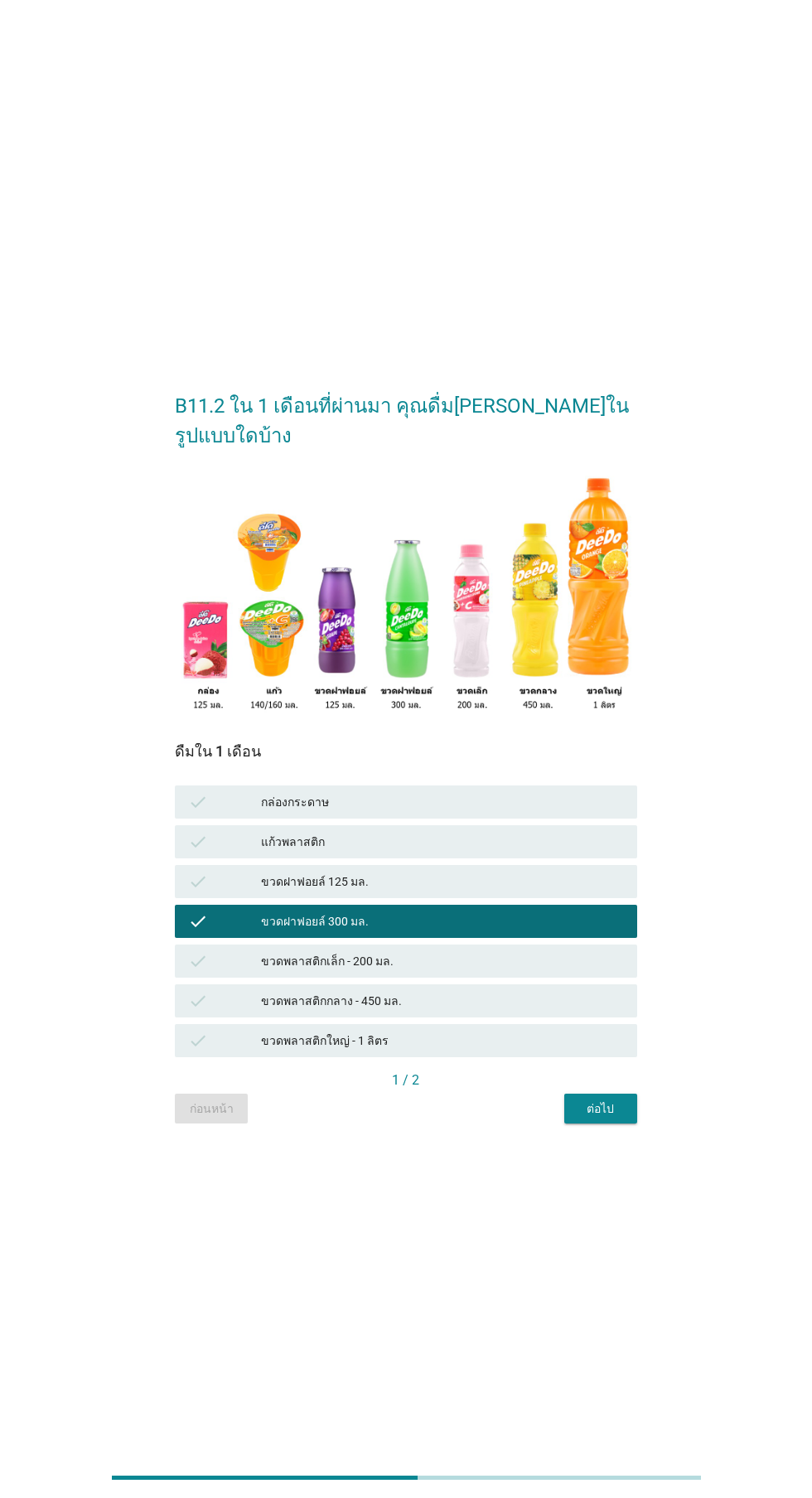
click at [490, 971] on div "ขวดพลาสติกเล็ก - 200 มล." at bounding box center [442, 961] width 363 height 19
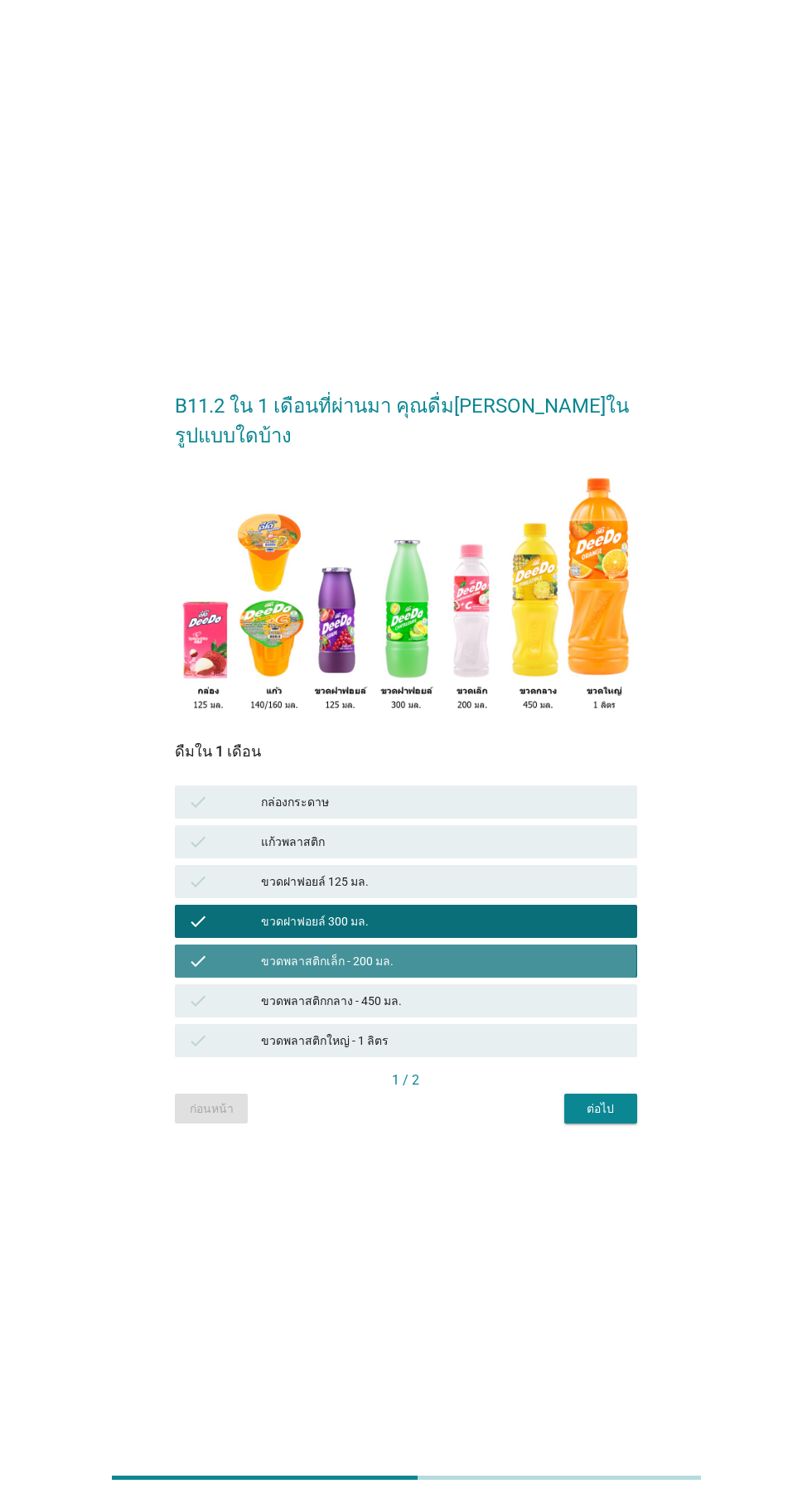
click at [482, 971] on div "ขวดพลาสติกเล็ก - 200 มล." at bounding box center [442, 961] width 363 height 19
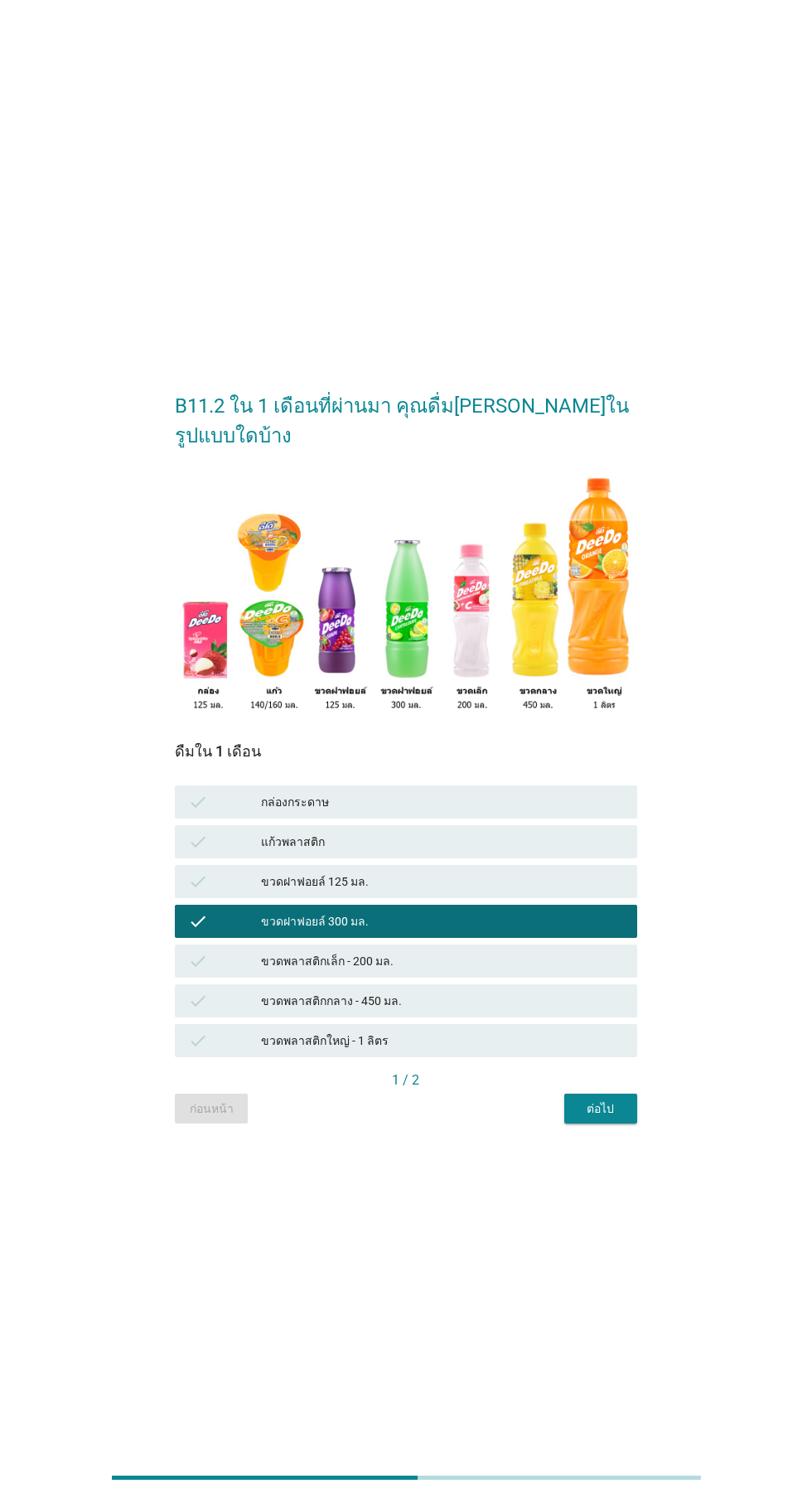
click at [526, 812] on div "กล่องกระดาษ" at bounding box center [442, 801] width 363 height 19
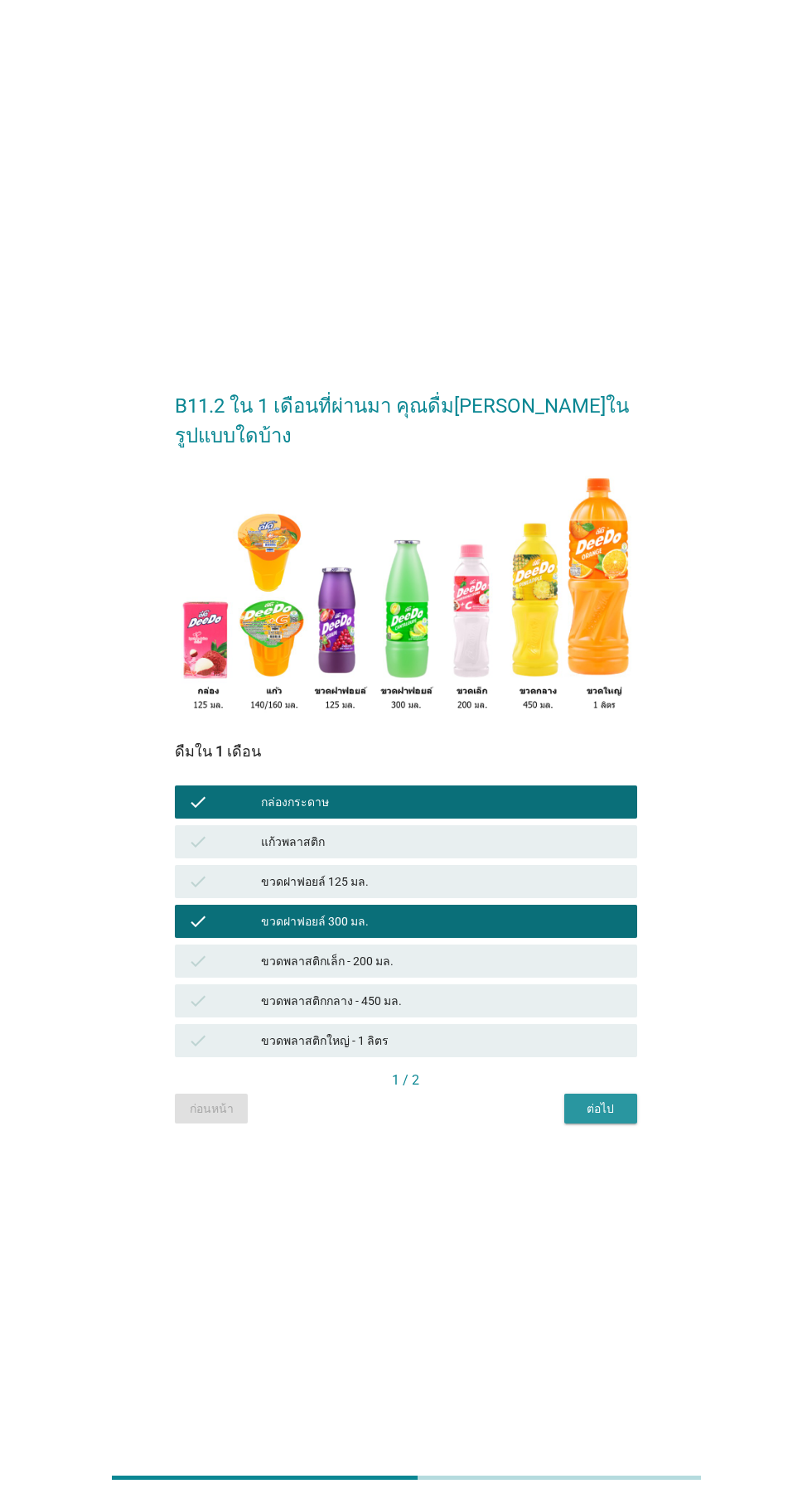
click at [607, 1118] on div "ต่อไป" at bounding box center [601, 1109] width 47 height 17
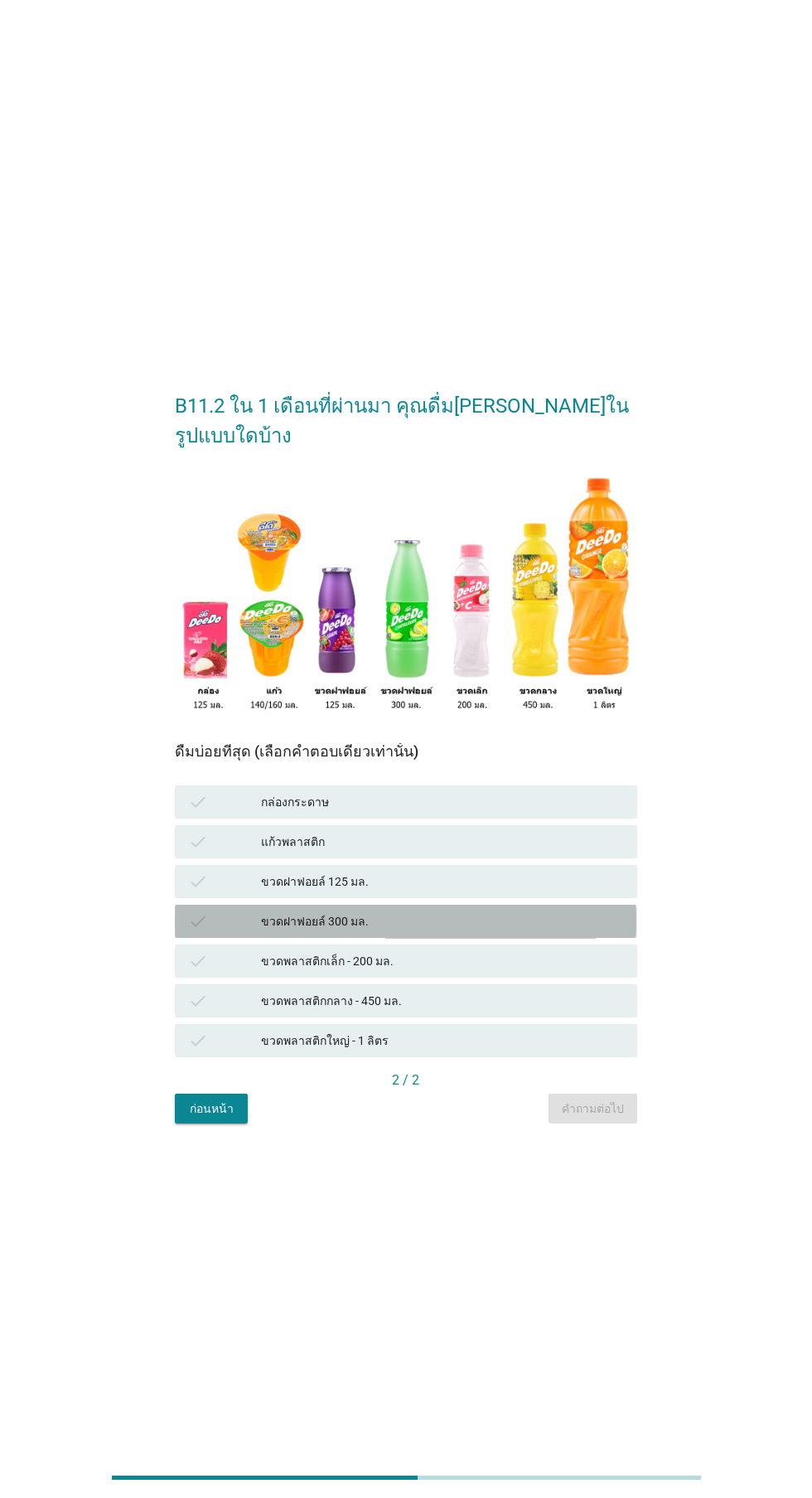
click at [481, 931] on div "ขวดฝาฟอยล์ 300 มล." at bounding box center [442, 921] width 363 height 19
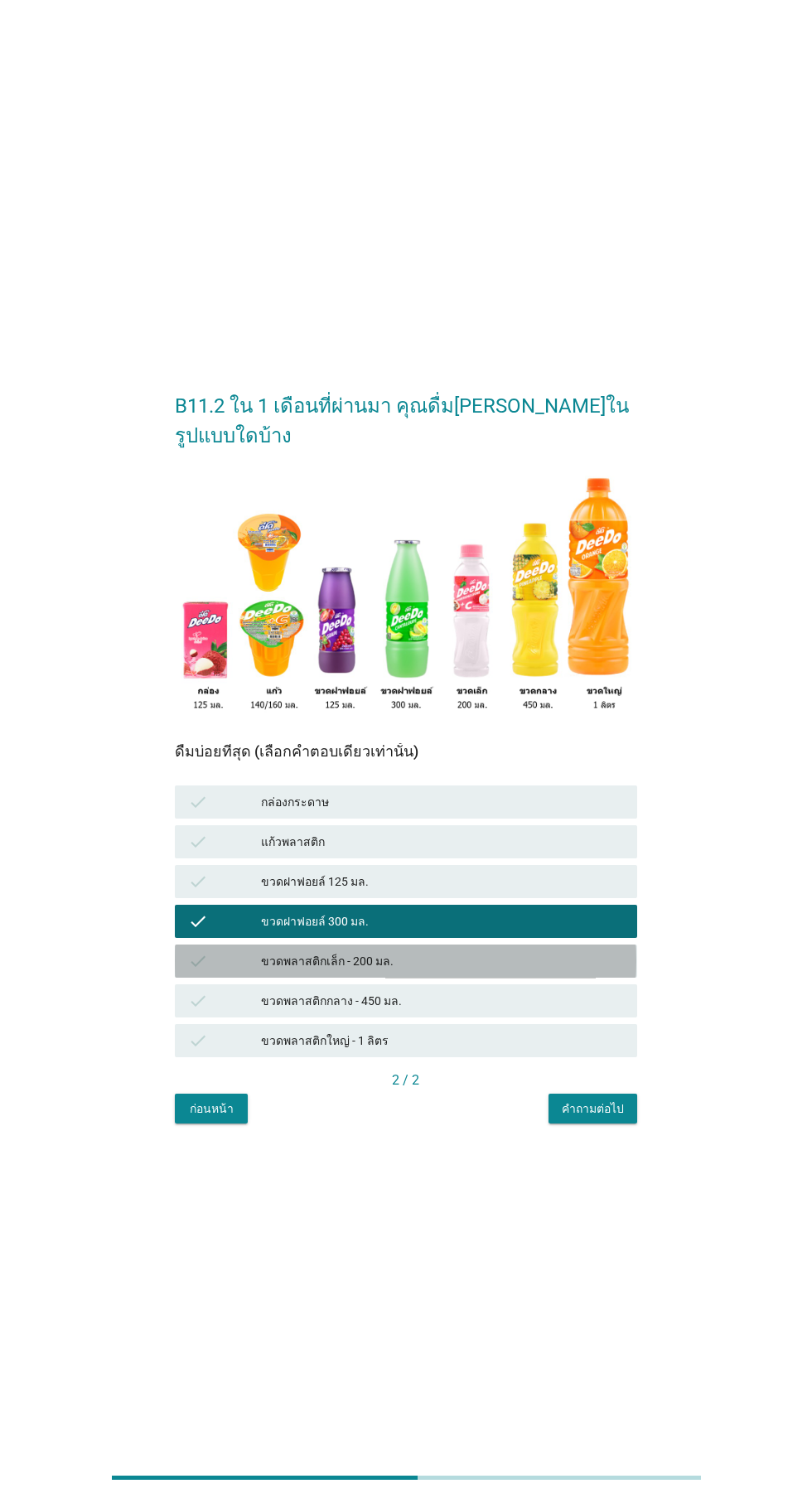
click at [509, 971] on div "ขวดพลาสติกเล็ก - 200 มล." at bounding box center [442, 961] width 363 height 19
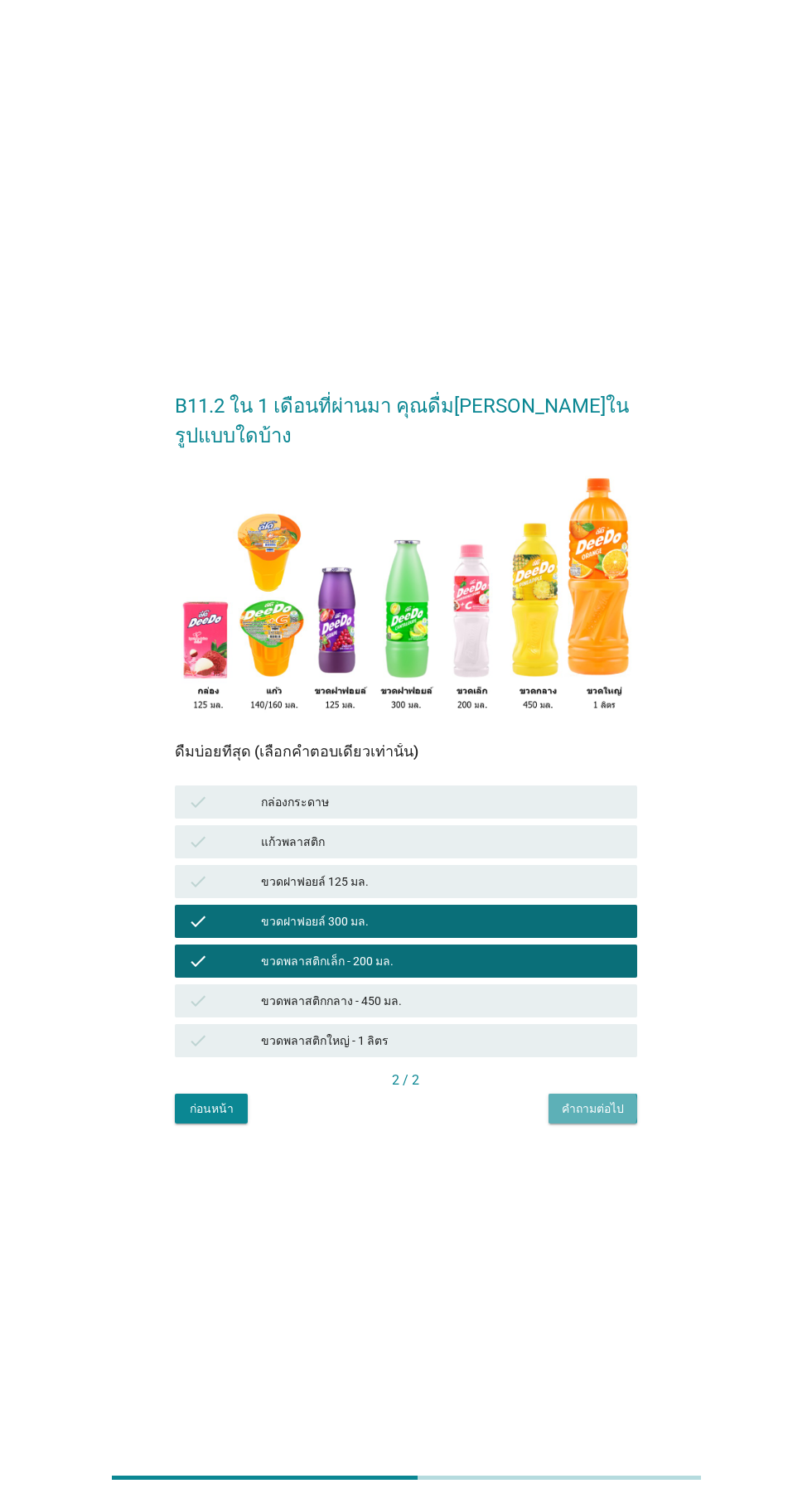
click at [604, 1118] on div "คำถามต่อไป" at bounding box center [593, 1109] width 62 height 17
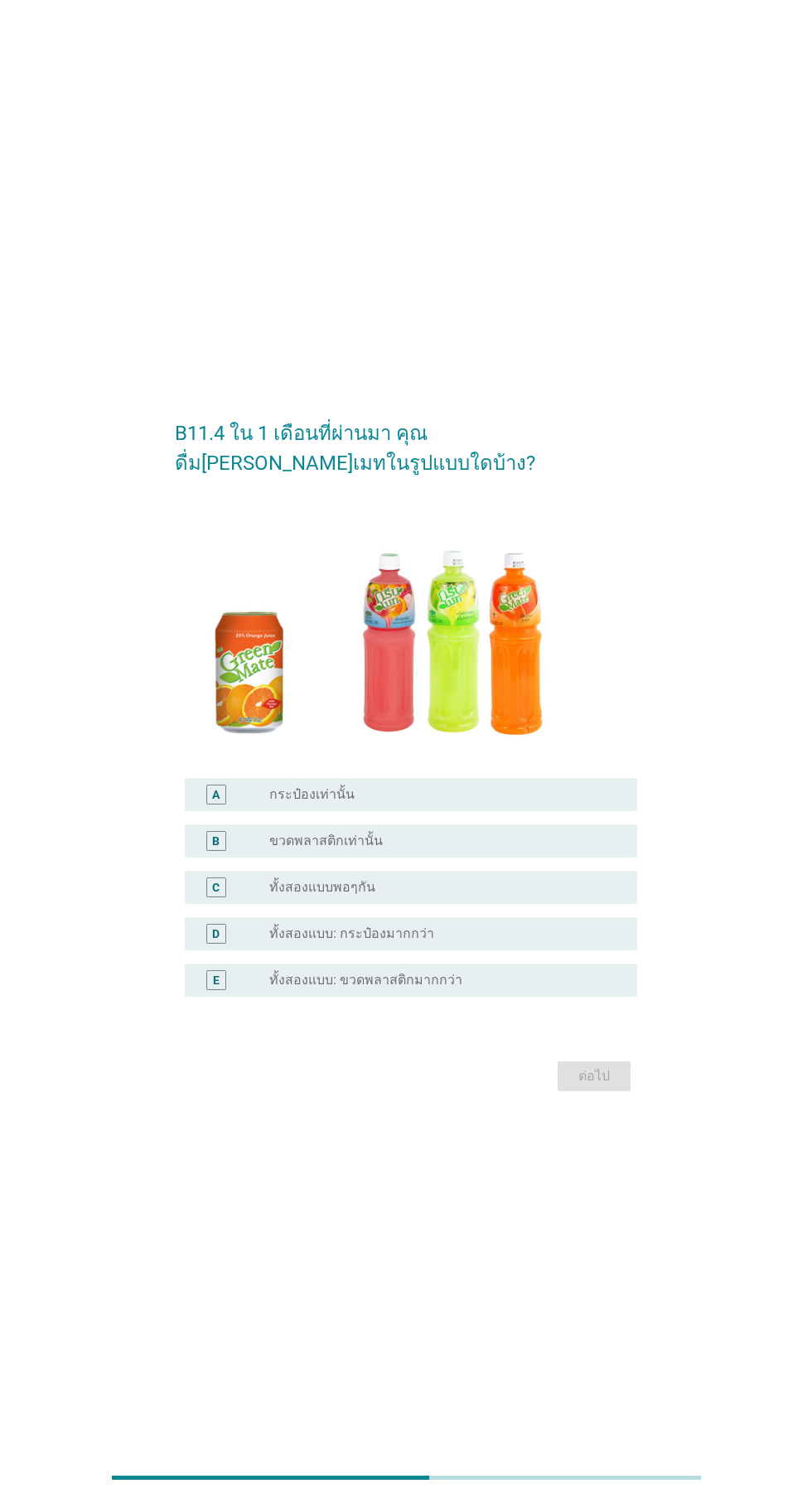
click at [504, 896] on div "radio_button_unchecked ทั้งสองแบบพอๆกัน" at bounding box center [439, 887] width 341 height 16
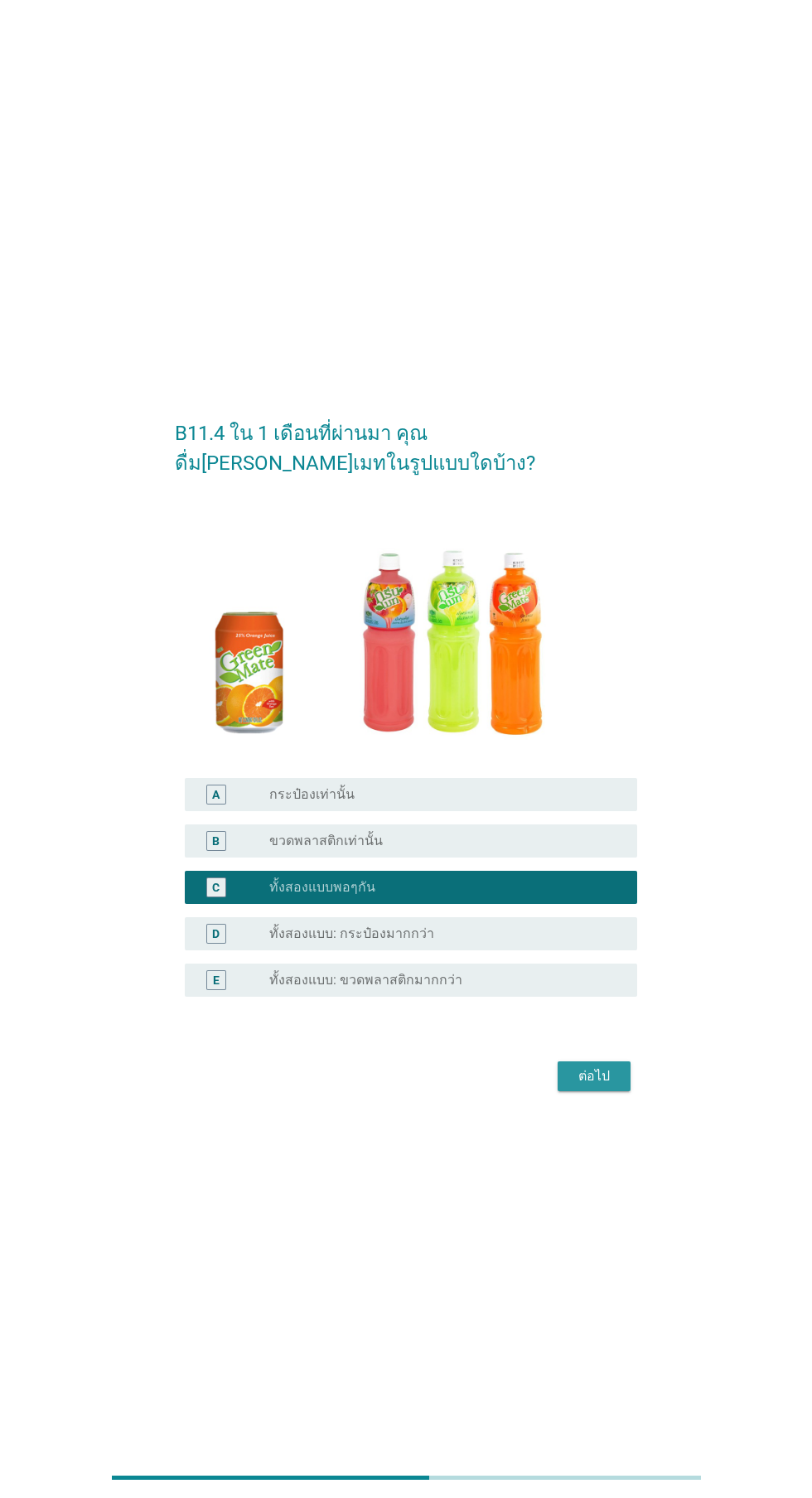
click at [615, 1086] on div "ต่อไป" at bounding box center [594, 1076] width 47 height 19
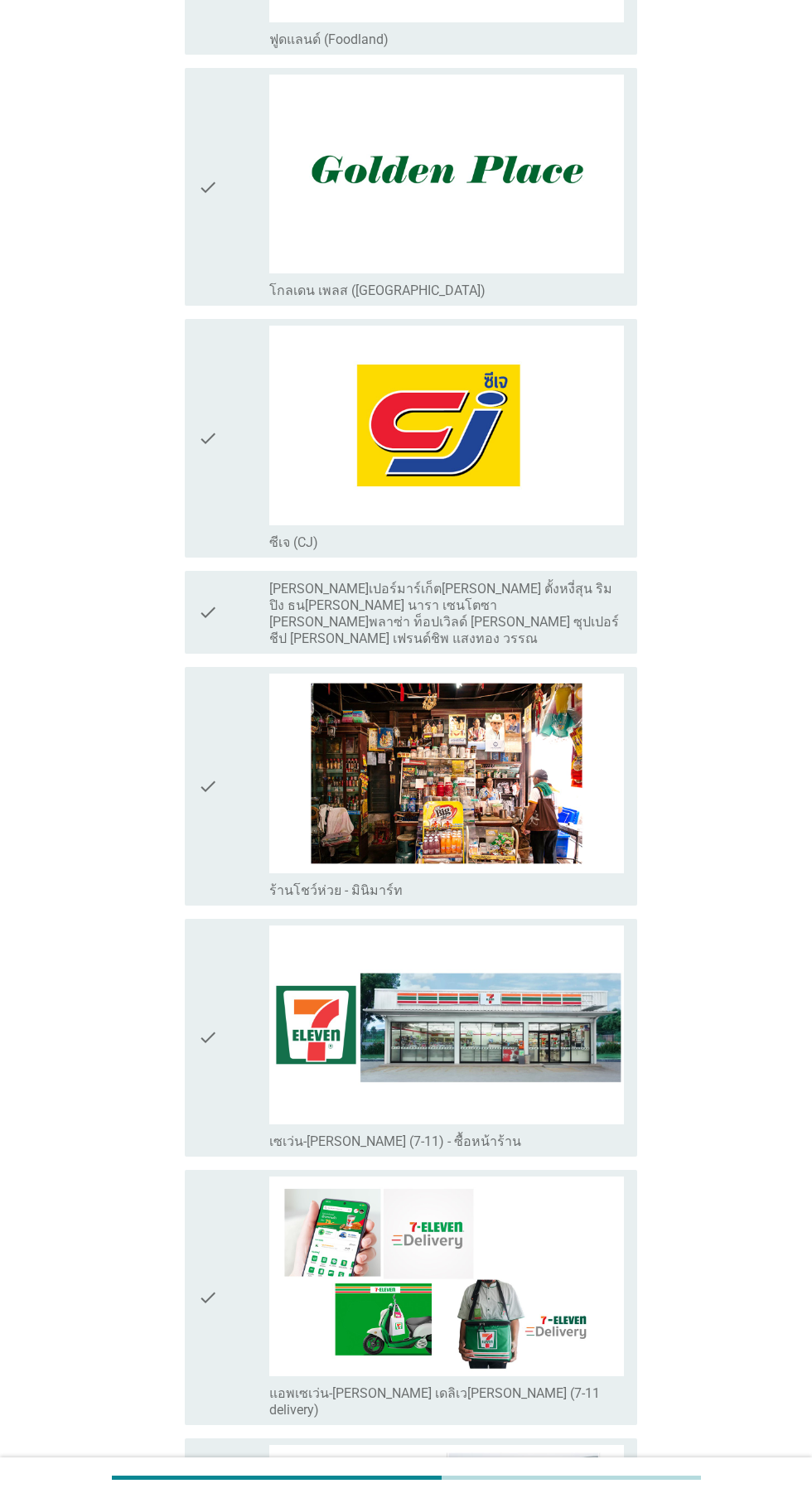
scroll to position [2449, 0]
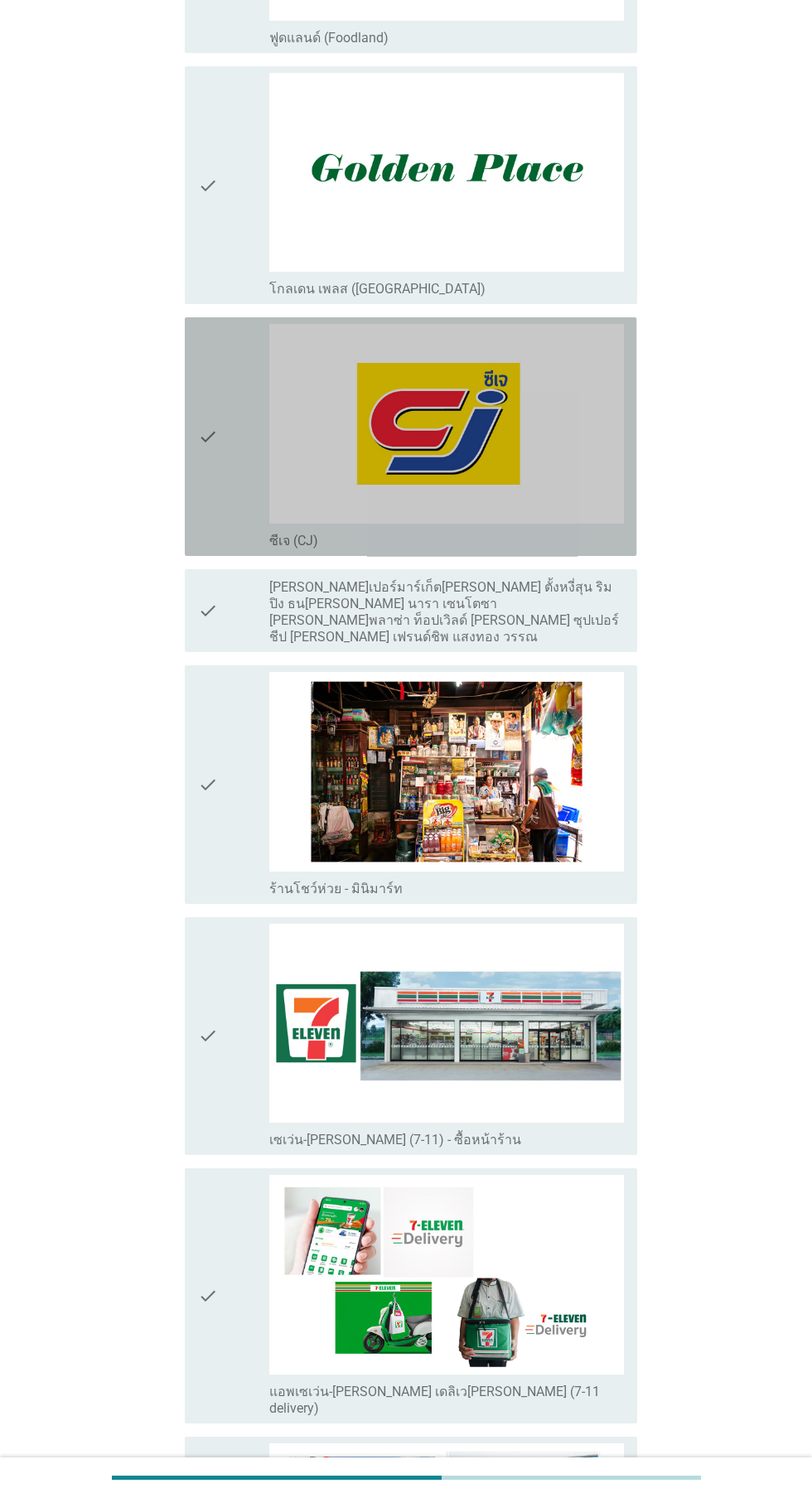
click at [228, 444] on div "check" at bounding box center [233, 437] width 71 height 225
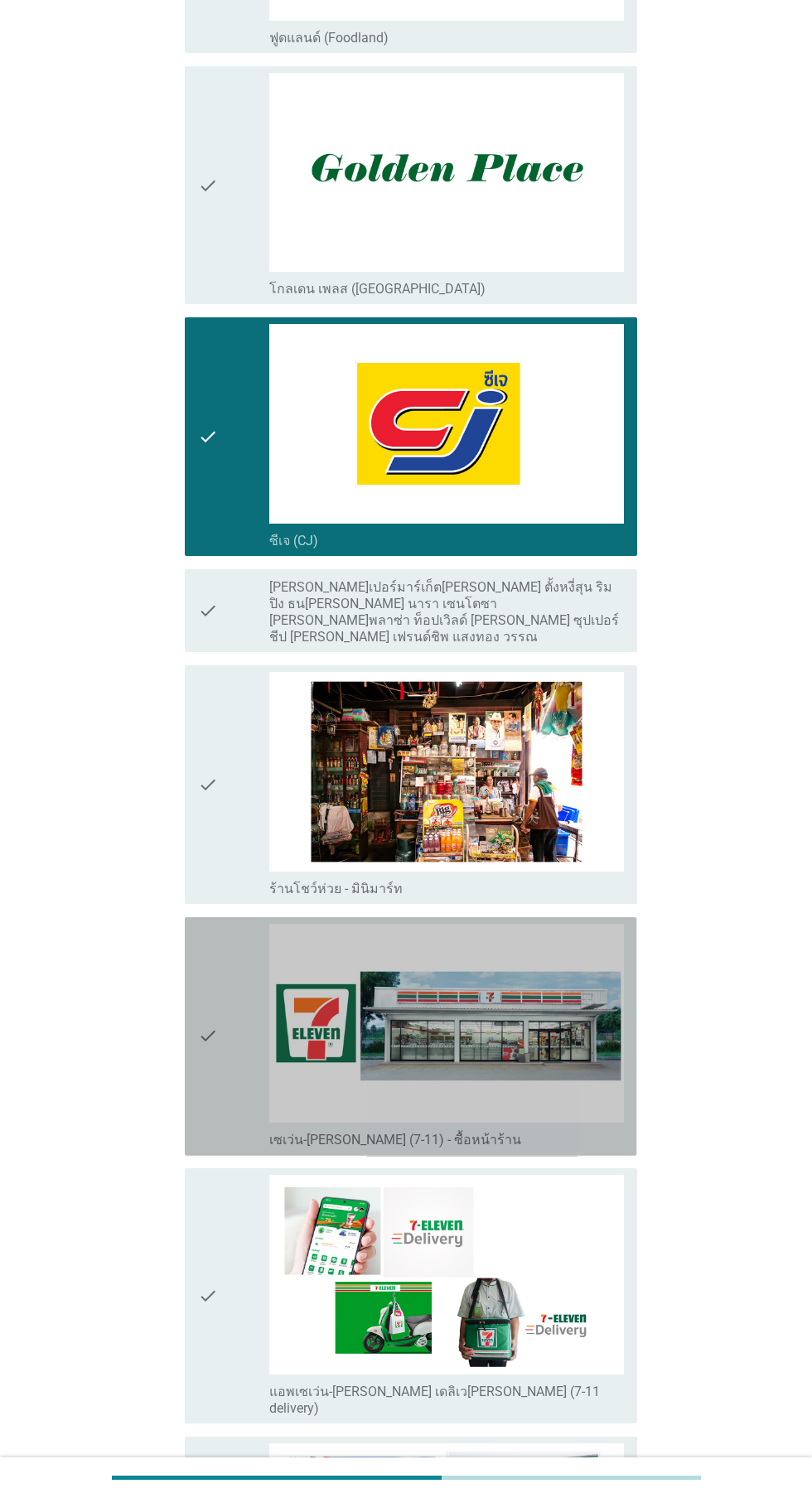
click at [205, 1005] on icon "check" at bounding box center [208, 1036] width 19 height 225
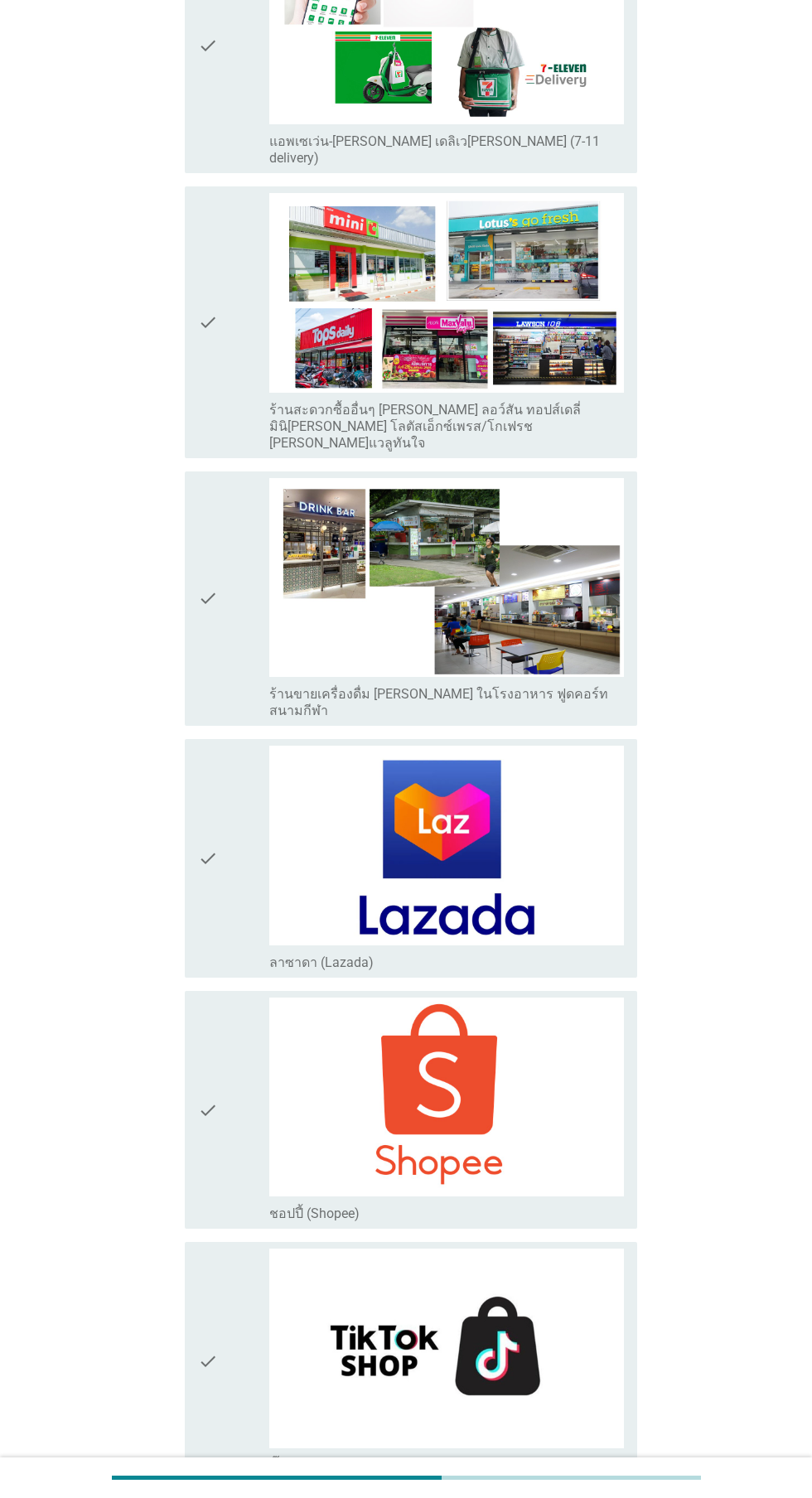
scroll to position [3700, 0]
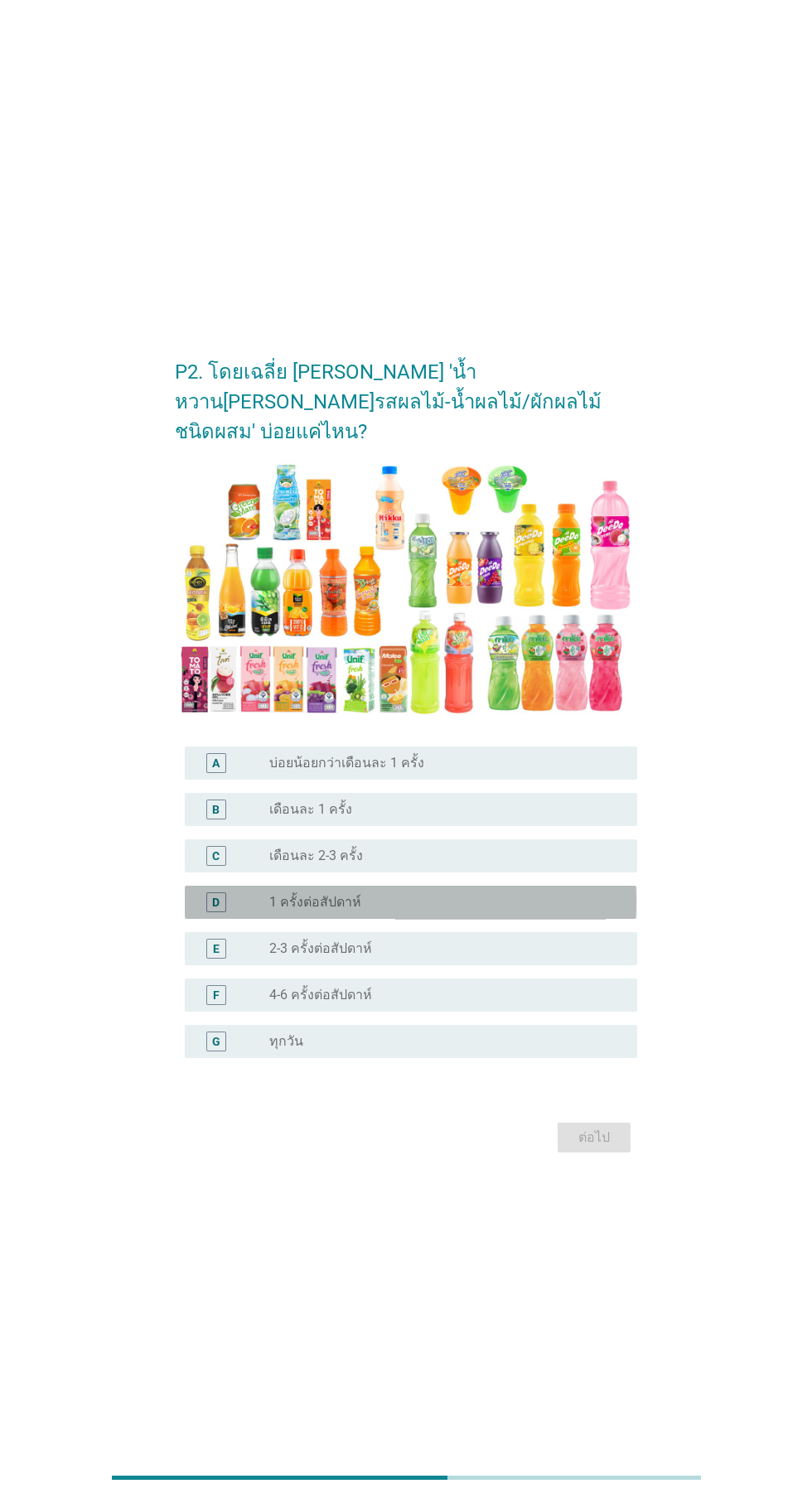
click at [521, 910] on div "radio_button_unchecked 1 ครั้งต่อสัปดาห์" at bounding box center [439, 901] width 341 height 16
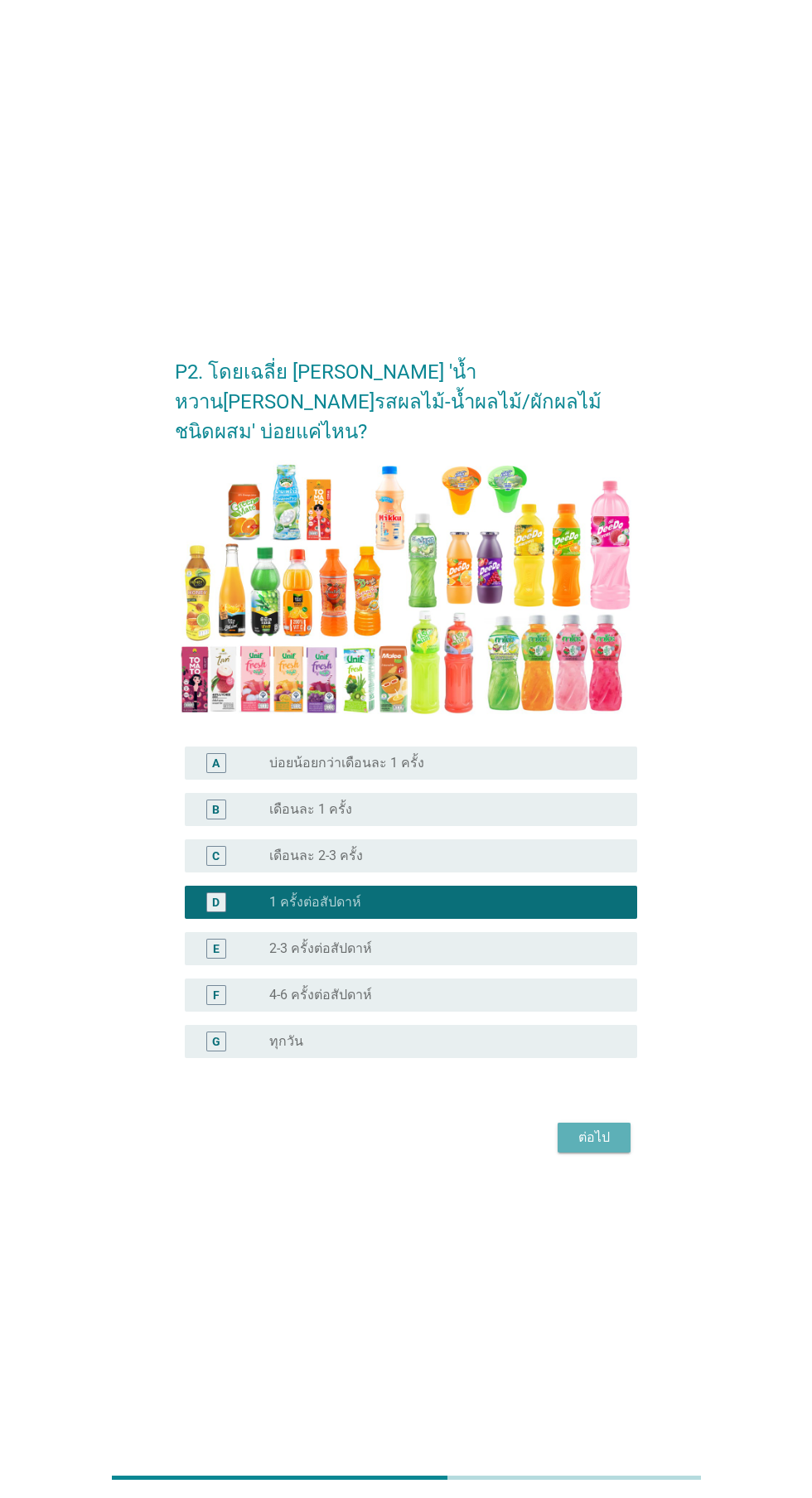
click at [627, 1153] on button "ต่อไป" at bounding box center [594, 1137] width 73 height 30
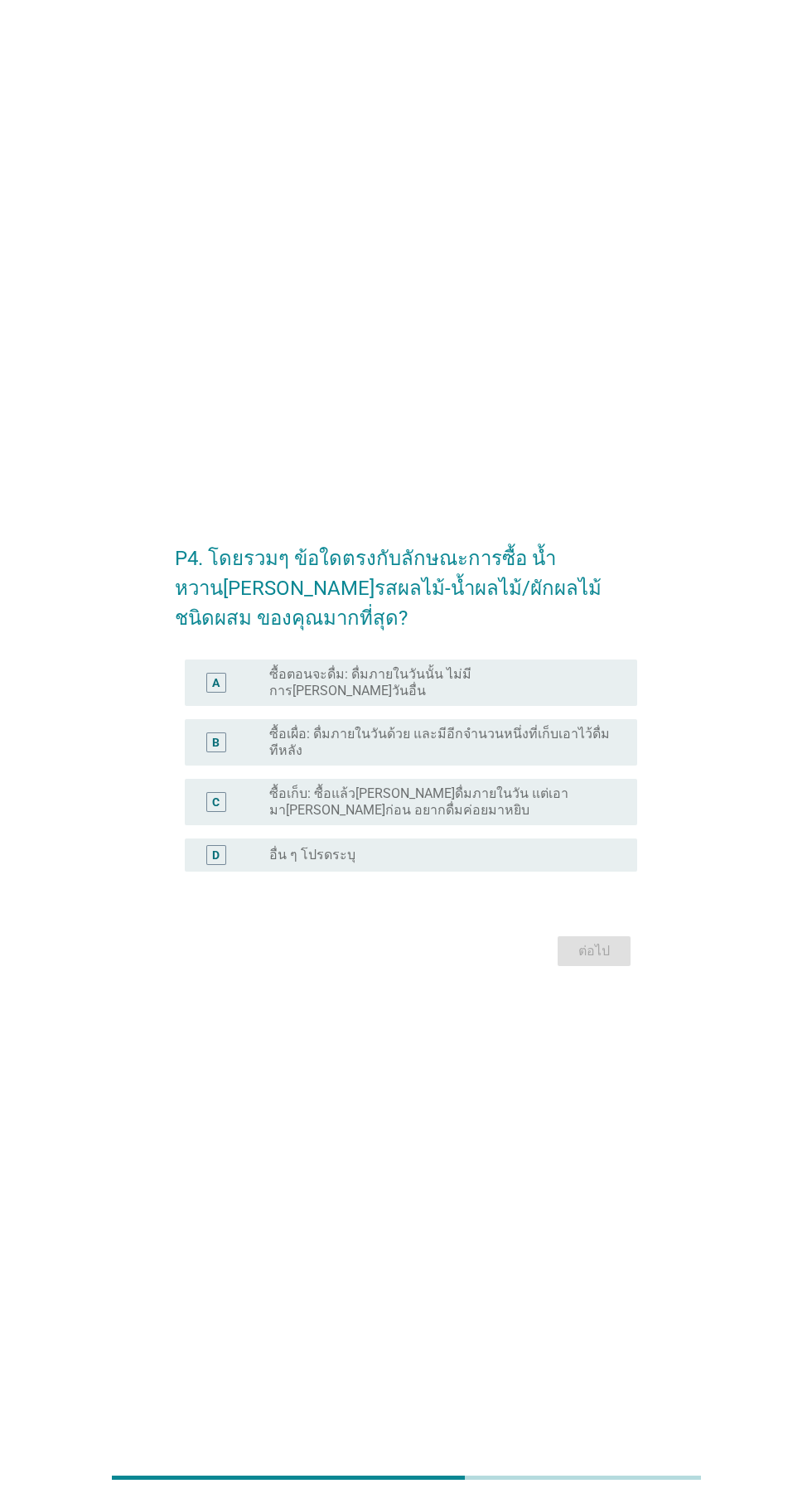
click at [536, 819] on label "ซื้อเก็บ: ซื้อแล้ว[PERSON_NAME]ดื่มภายในวัน แต่เอามา[PERSON_NAME]ก่อน อยากดื่มค…" at bounding box center [439, 801] width 341 height 33
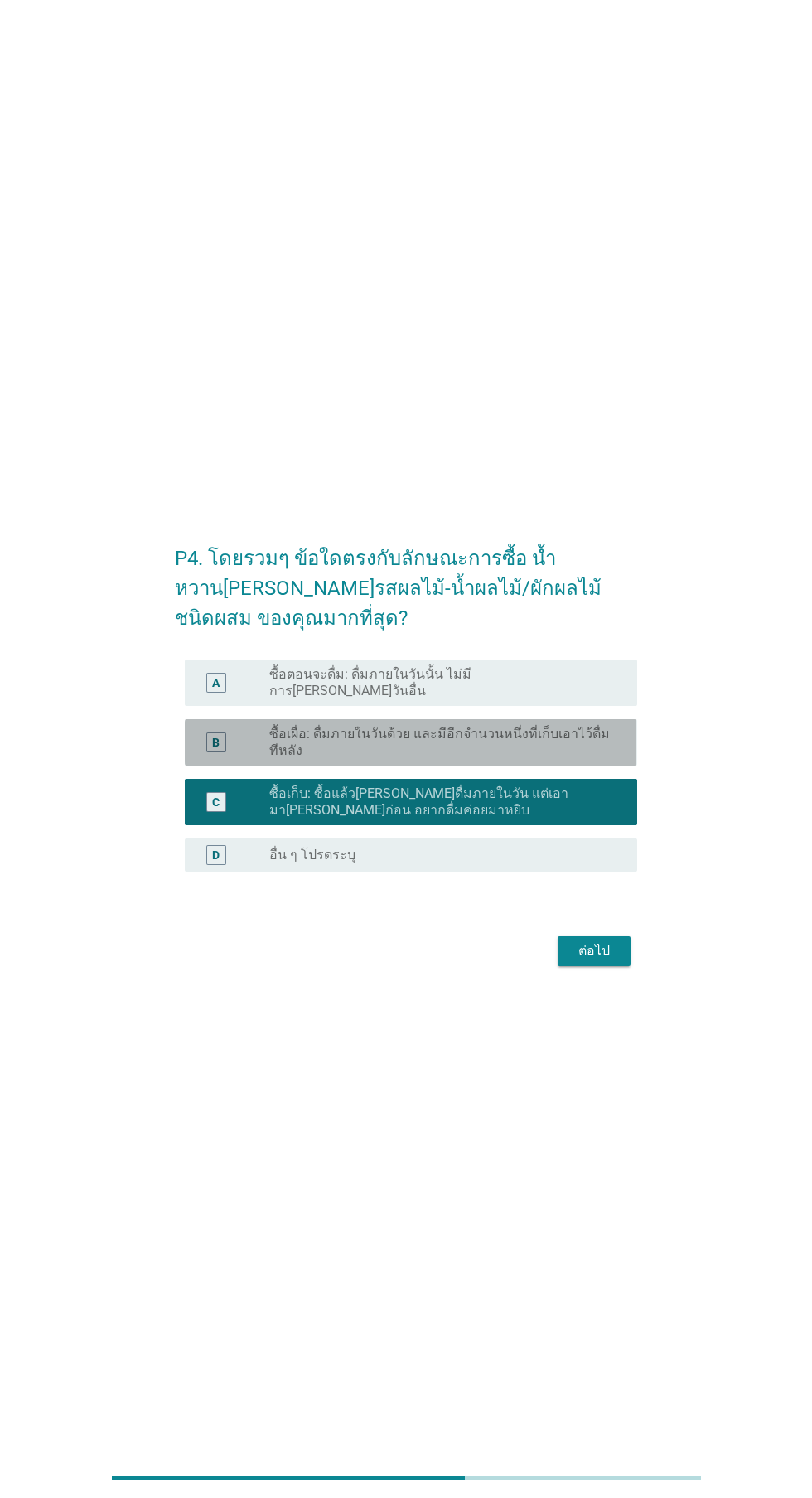
click at [584, 759] on label "ซื้อเผื่อ: ดื่มภายในวันด้วย และมีอีกจำนวนหนึ่งที่เก็บเอาไว้ดื่มทีหลัง" at bounding box center [439, 742] width 341 height 33
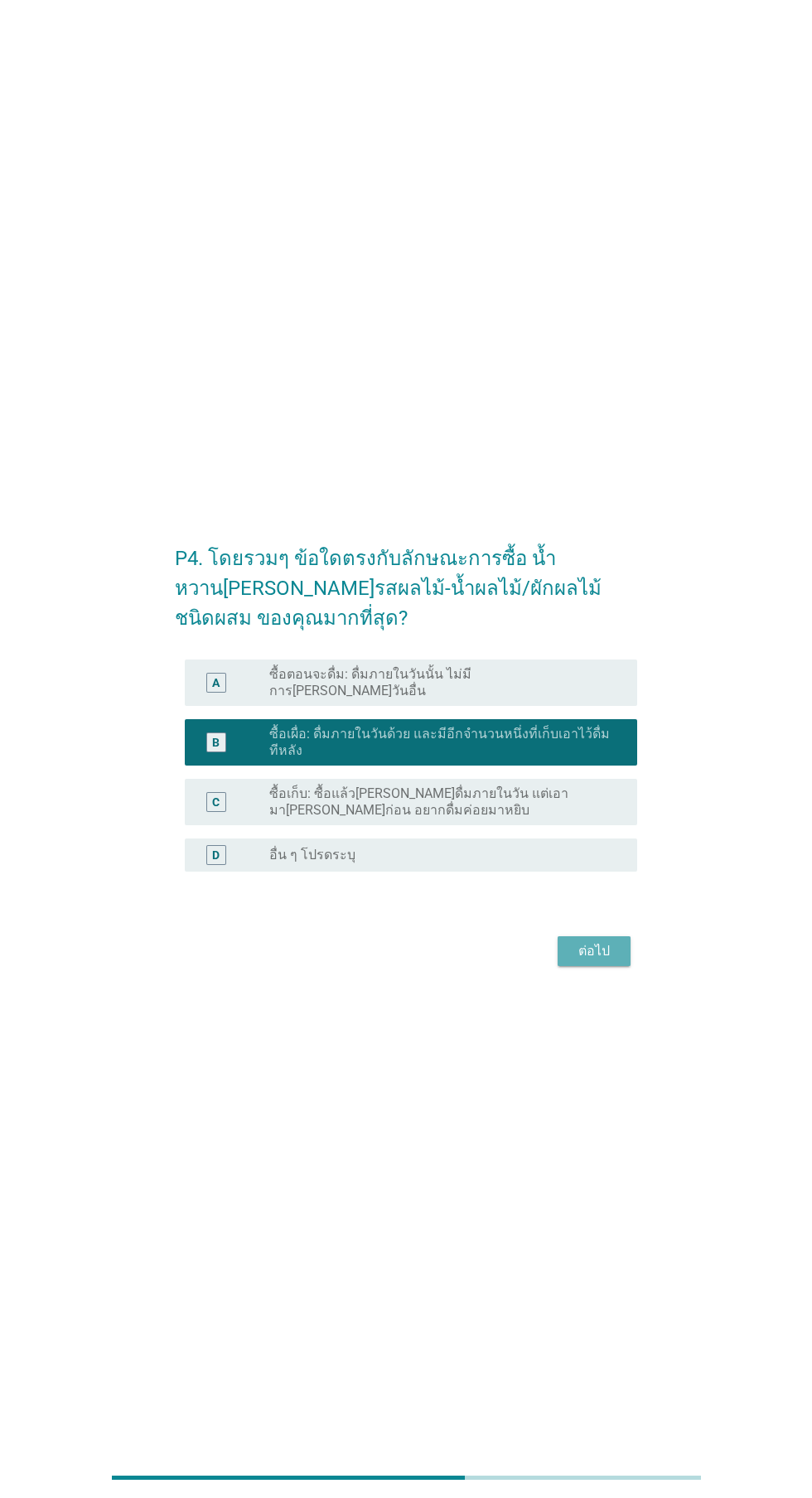
click at [627, 966] on button "ต่อไป" at bounding box center [594, 951] width 73 height 30
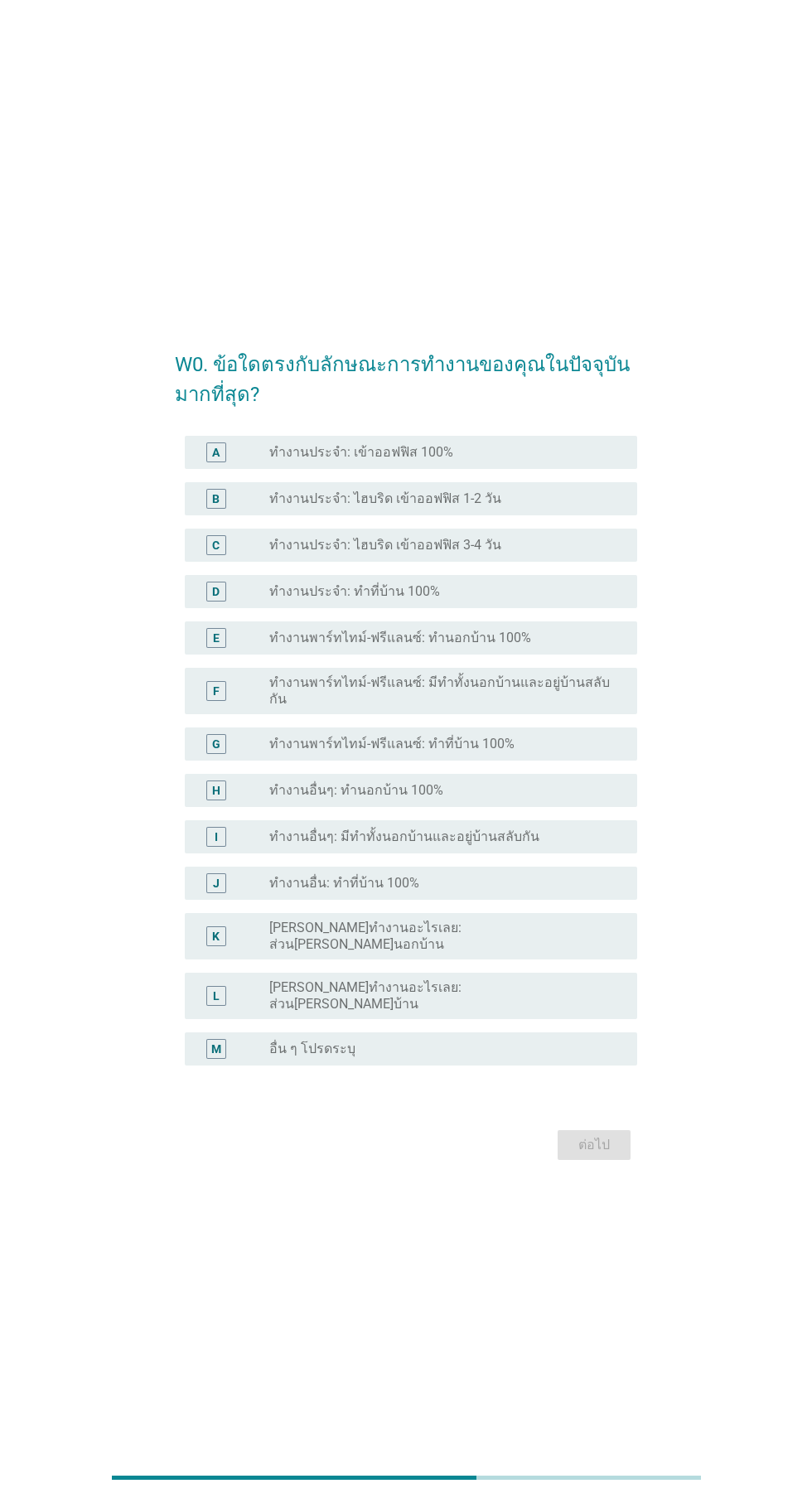
click at [543, 600] on div "radio_button_unchecked ทำงานประจำ: ทำที่บ้าน 100%" at bounding box center [439, 591] width 341 height 16
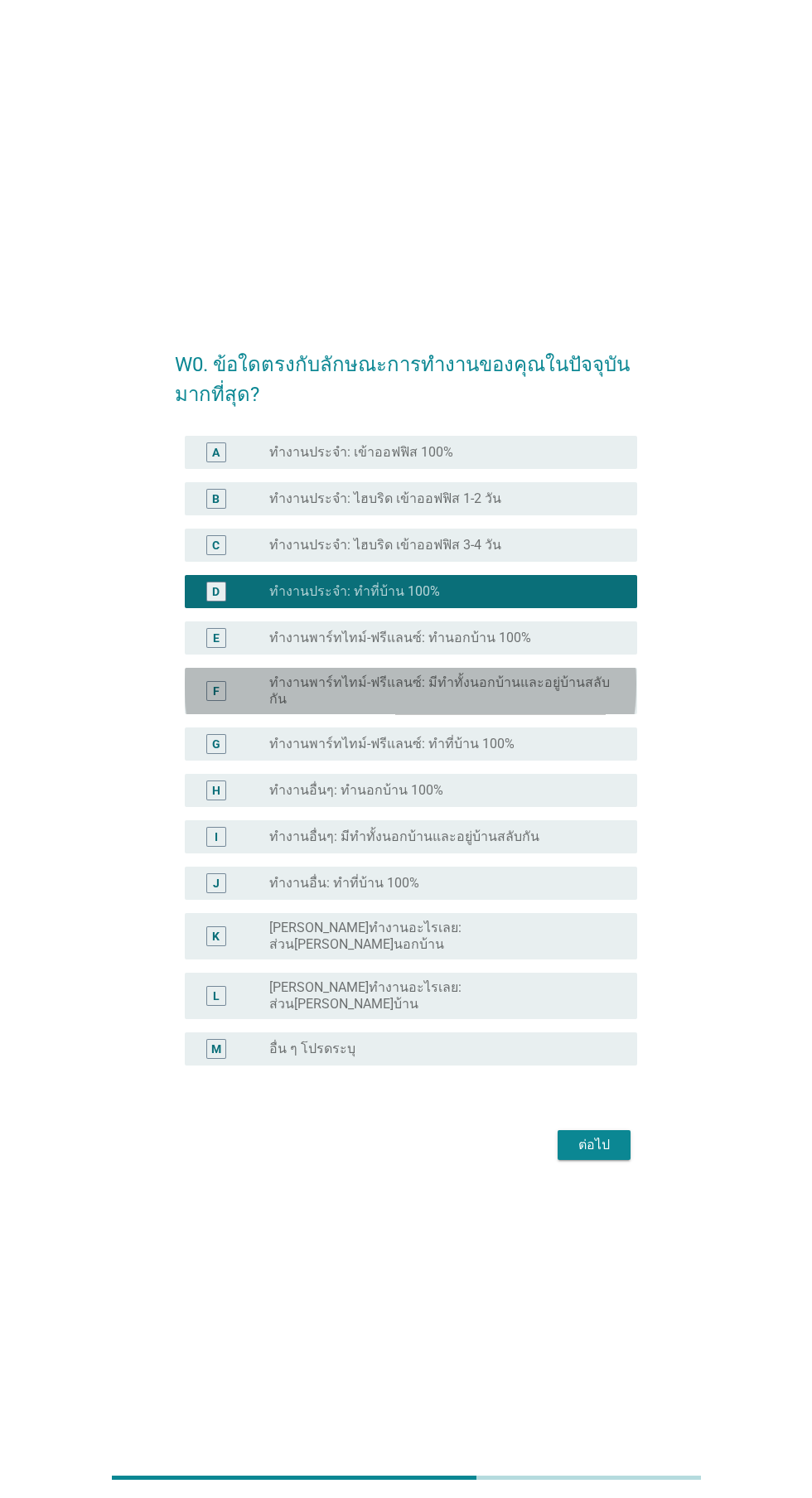
click at [593, 707] on label "ทำงานพาร์ทไทม์-ฟรีแลนซ์: มีทำทั้งนอกบ้านและอยู่บ้านสลับกัน" at bounding box center [439, 691] width 341 height 33
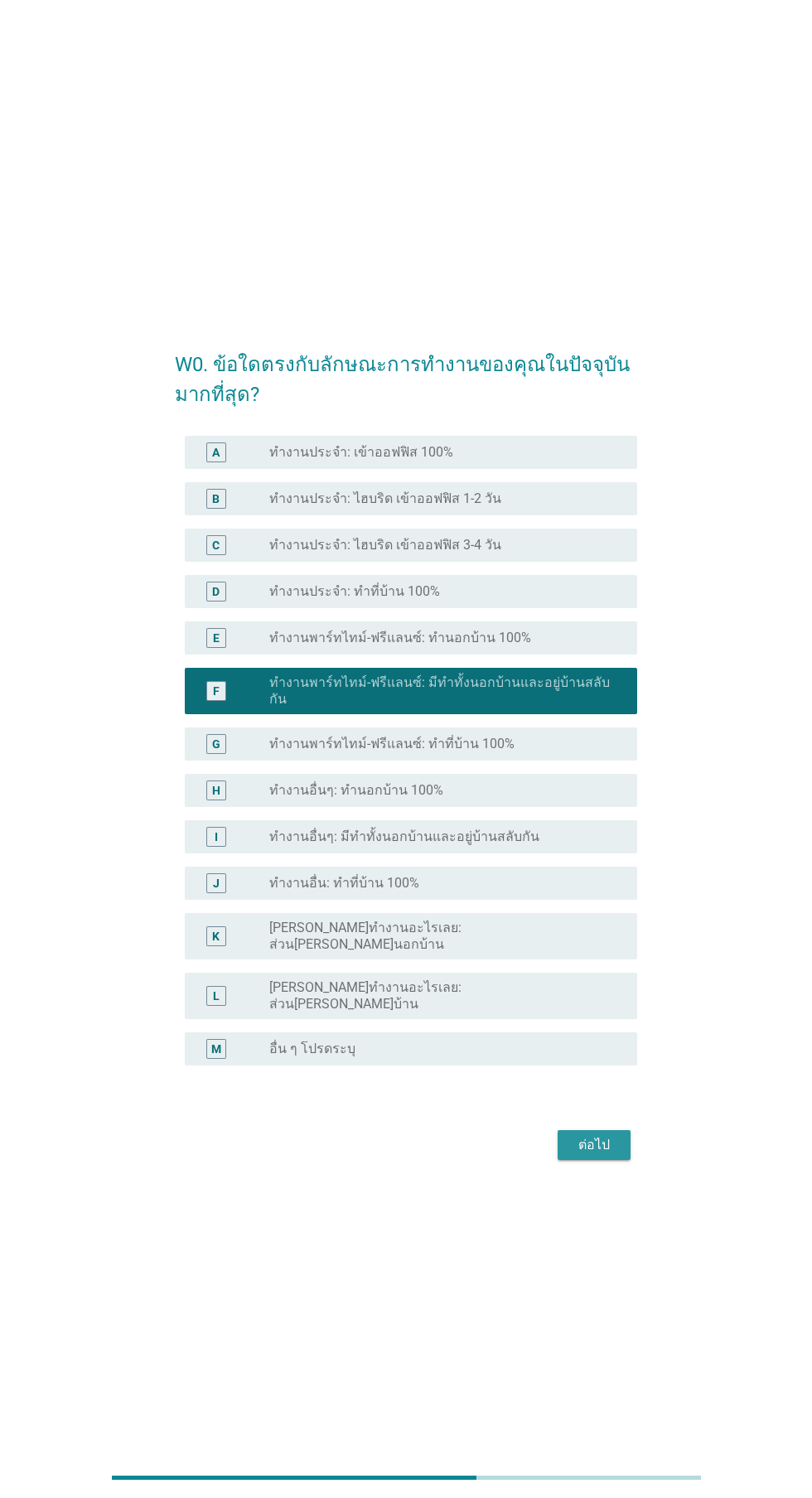
click at [610, 1155] on div "ต่อไป" at bounding box center [594, 1145] width 47 height 19
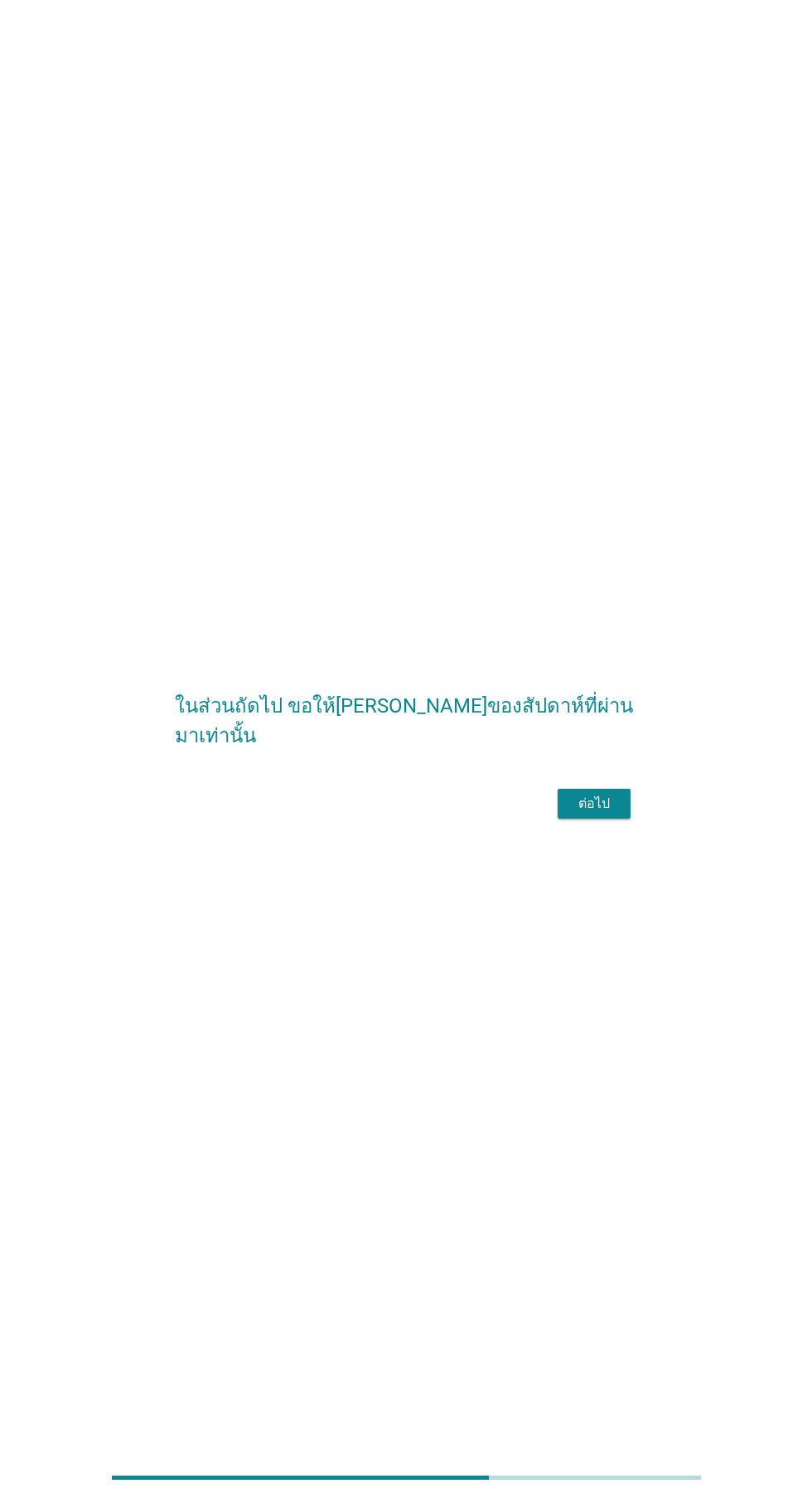
click at [603, 836] on div "ในส่วนถัดไป ขอให้[PERSON_NAME]เวลาจันทร์-ศุกร์ของสัปดาห์ที่ผ่านมาเท่านั้น ต่อไป" at bounding box center [405, 748] width 488 height 176
click at [619, 819] on button "ต่อไป" at bounding box center [594, 803] width 73 height 30
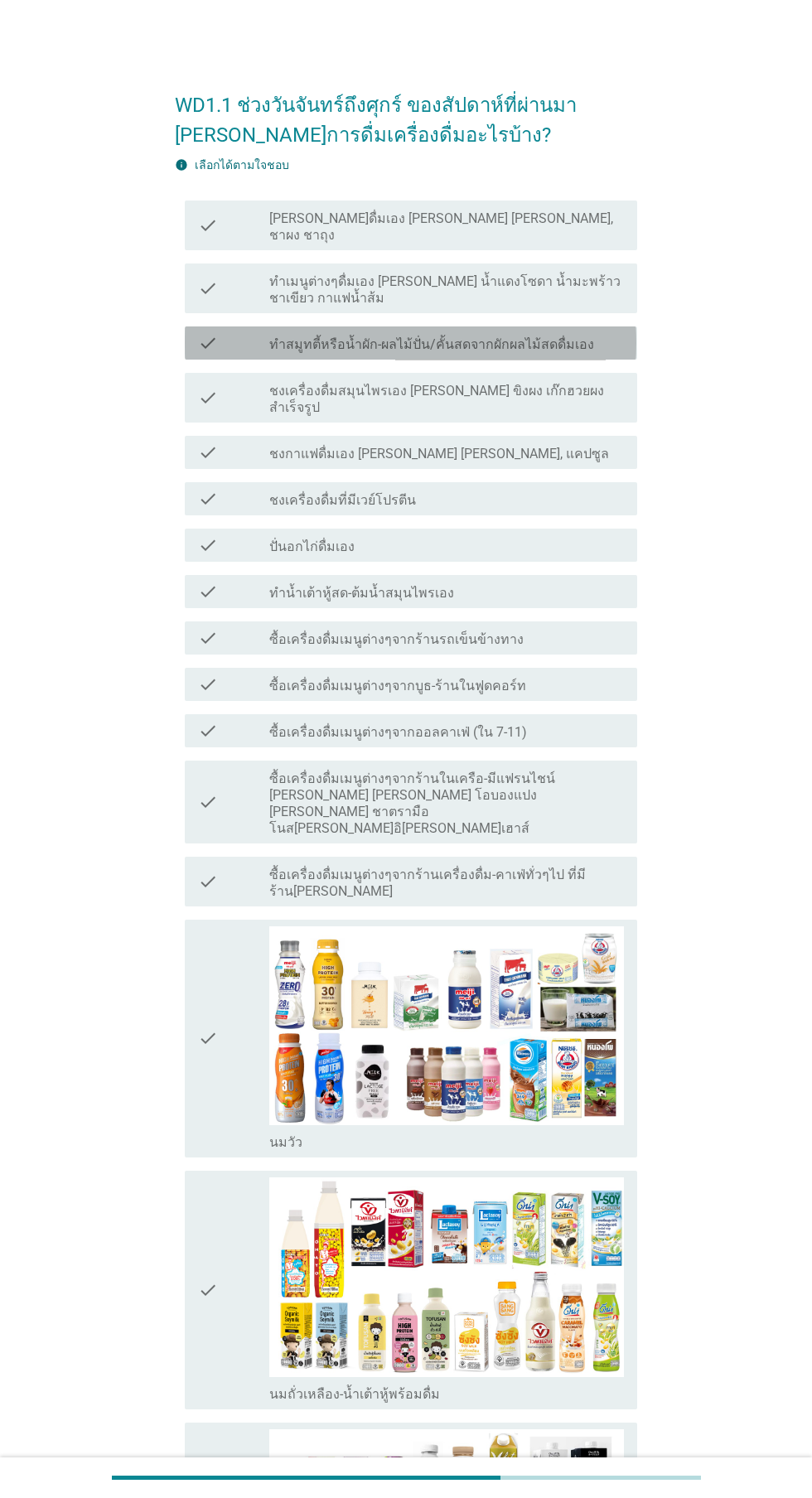
click at [496, 337] on label "ทำสมูทตี้หรือน้ำผัก-ผลไม้ปั่น/คั้นสดจากผักผลไม้สดดื่มเอง" at bounding box center [431, 344] width 325 height 16
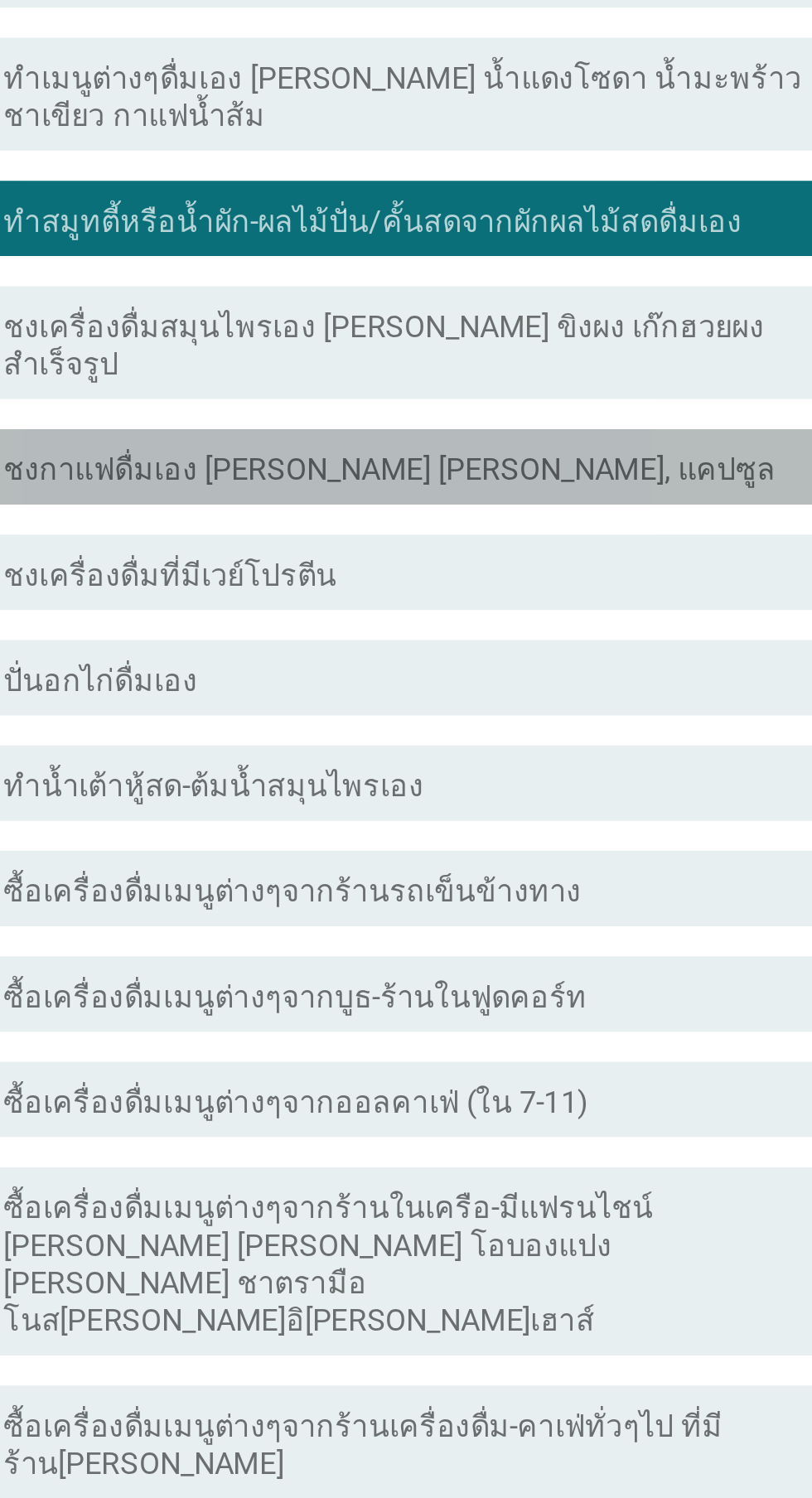
click at [486, 442] on div "check_box_outline_blank ชงกาแฟดื่มเอง [PERSON_NAME] [PERSON_NAME], แคปซูล" at bounding box center [445, 452] width 354 height 19
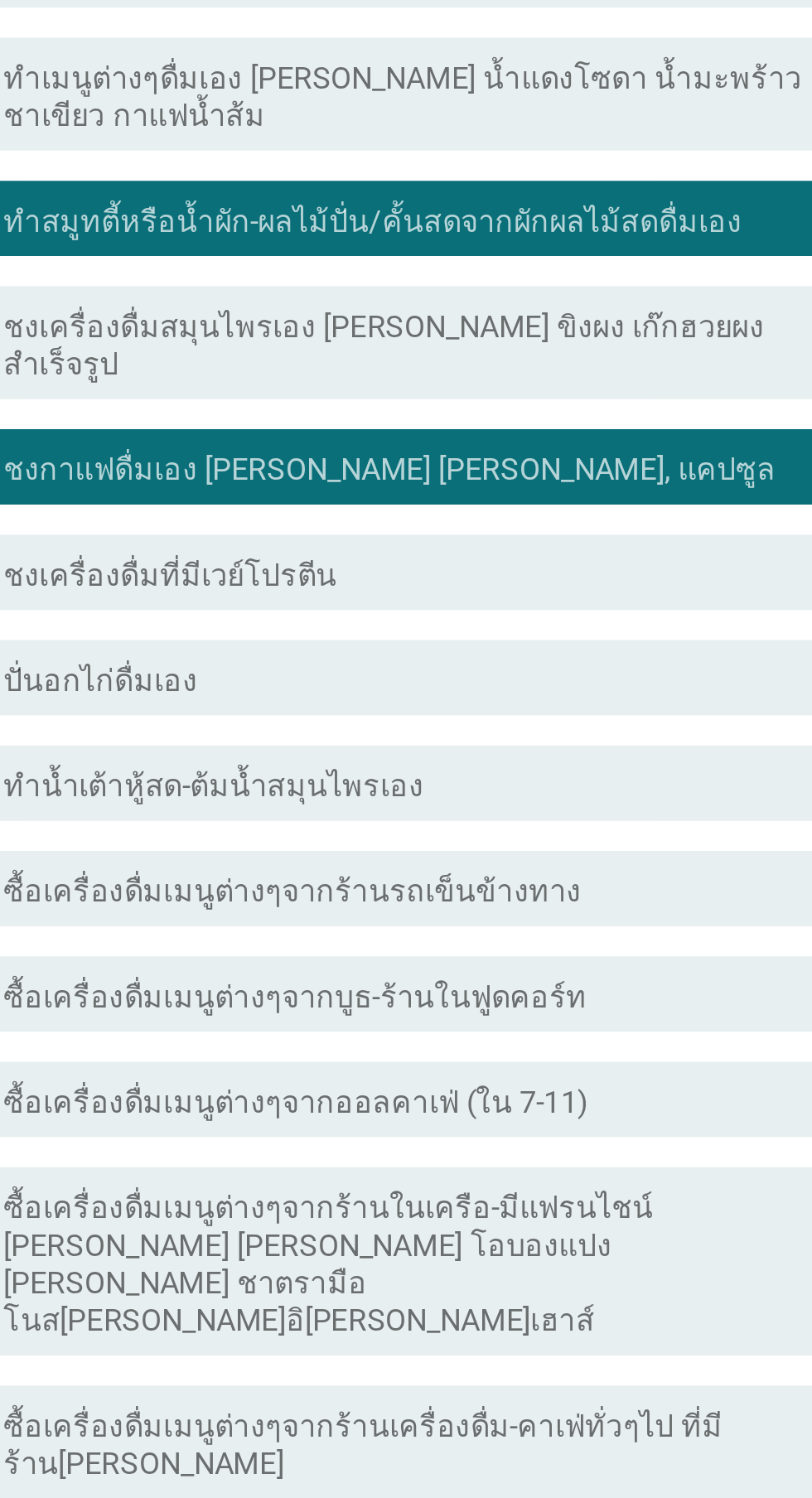
click at [472, 536] on div "check_box_outline_blank ปั่นอกไก่ดื่มเอง" at bounding box center [445, 545] width 354 height 19
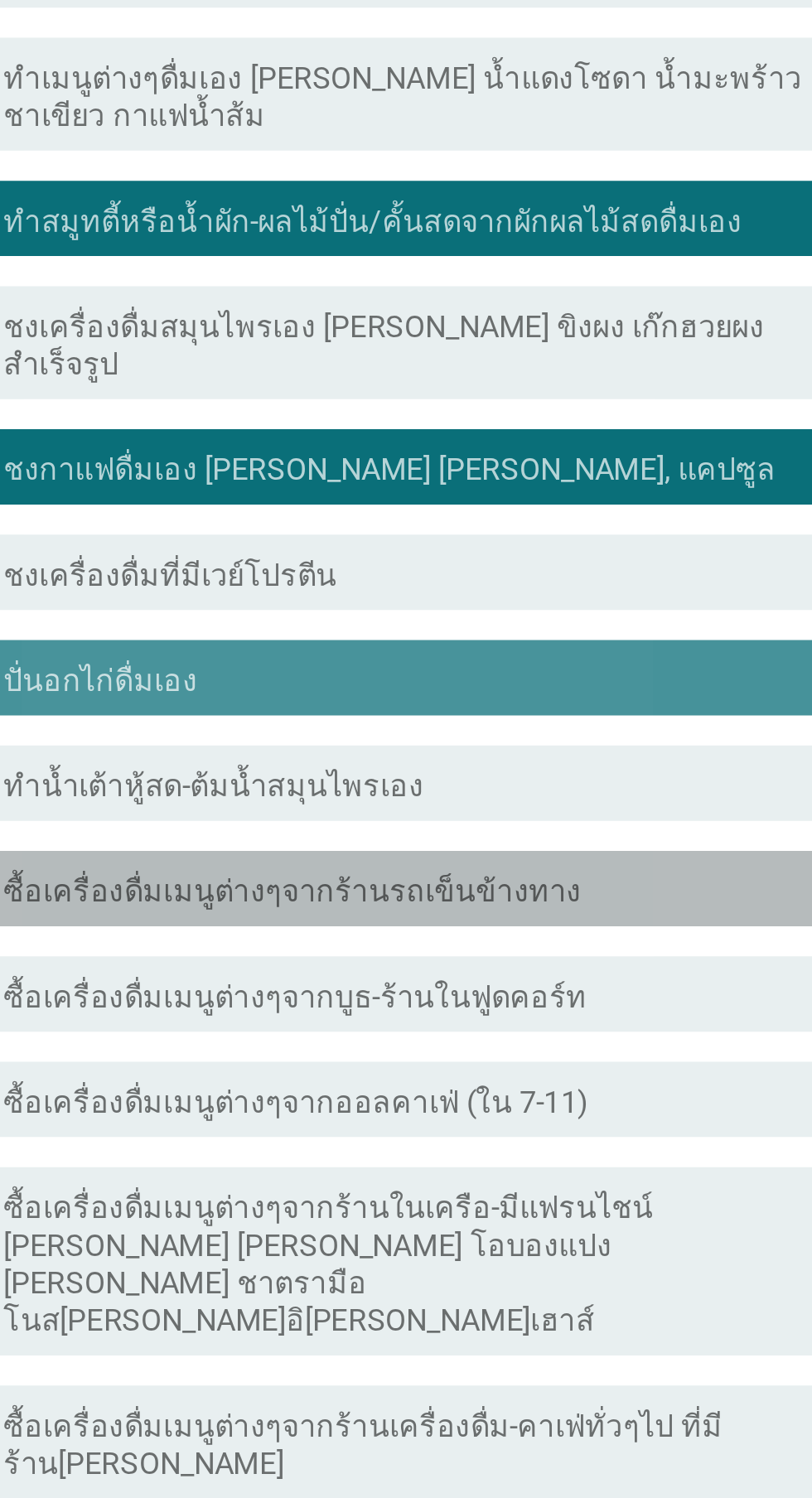
click at [484, 621] on div "check check_box_outline_blank ซื้อเครื่องดื่มเมนูต่างๆจากร้านรถเข็นข้างทาง" at bounding box center [409, 637] width 451 height 33
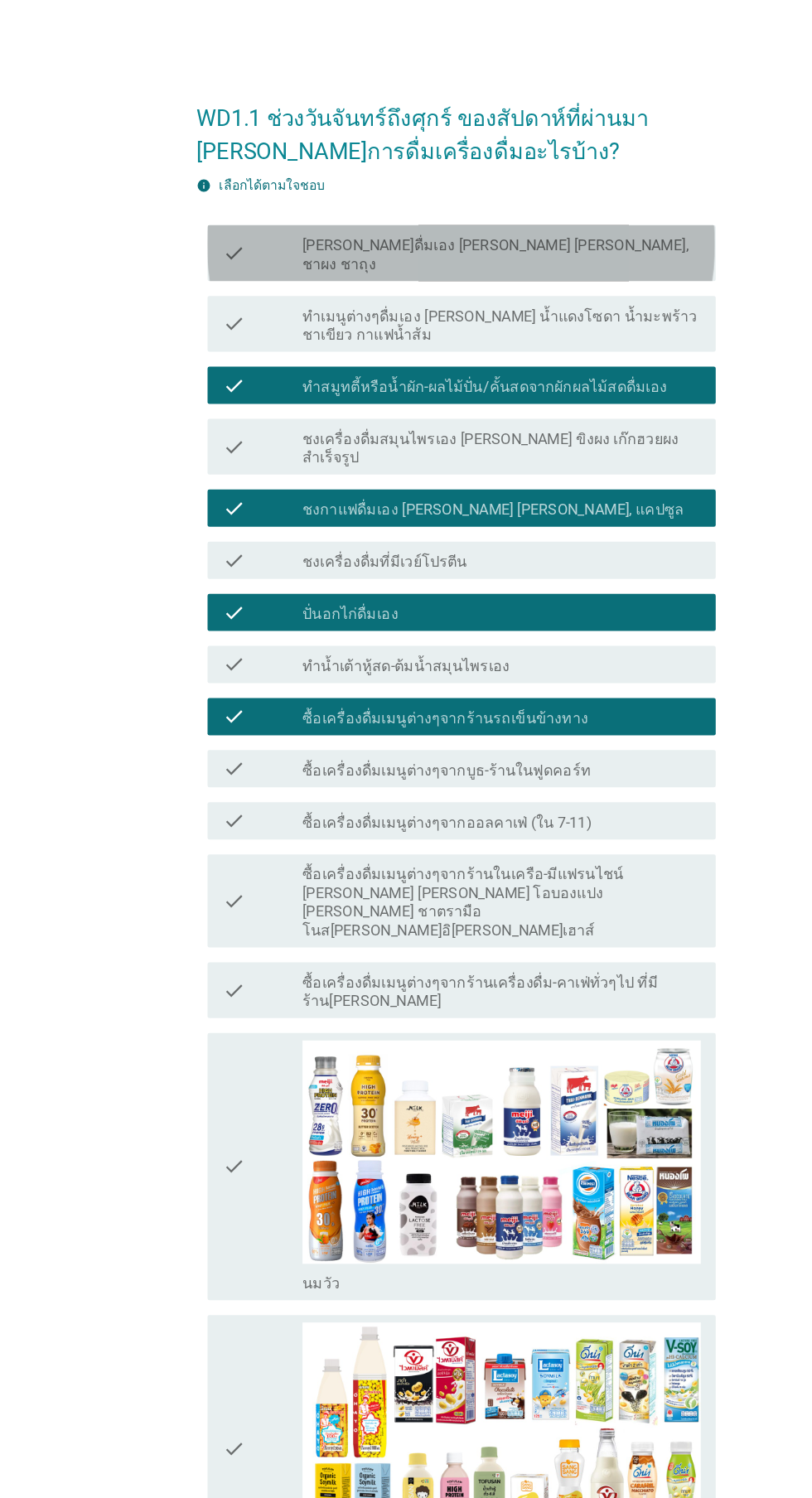
click at [552, 215] on div "check_box_outline_blank [PERSON_NAME]ดื่มเอง [PERSON_NAME] [PERSON_NAME], ชาผง …" at bounding box center [445, 225] width 354 height 37
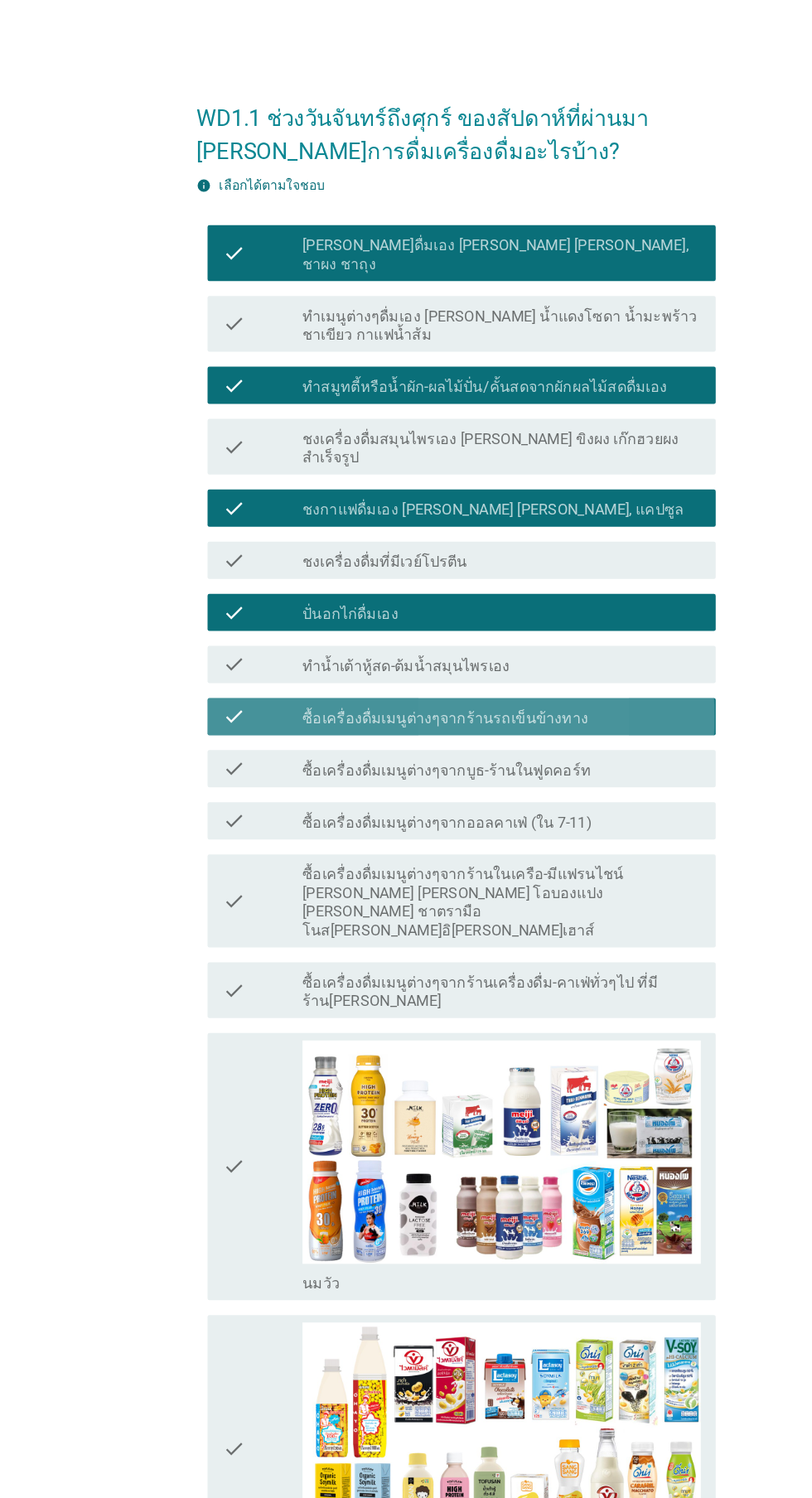
click at [435, 632] on label "ซื้อเครื่องดื่มเมนูต่างๆจากร้านรถเข็นข้างทาง" at bounding box center [396, 639] width 254 height 16
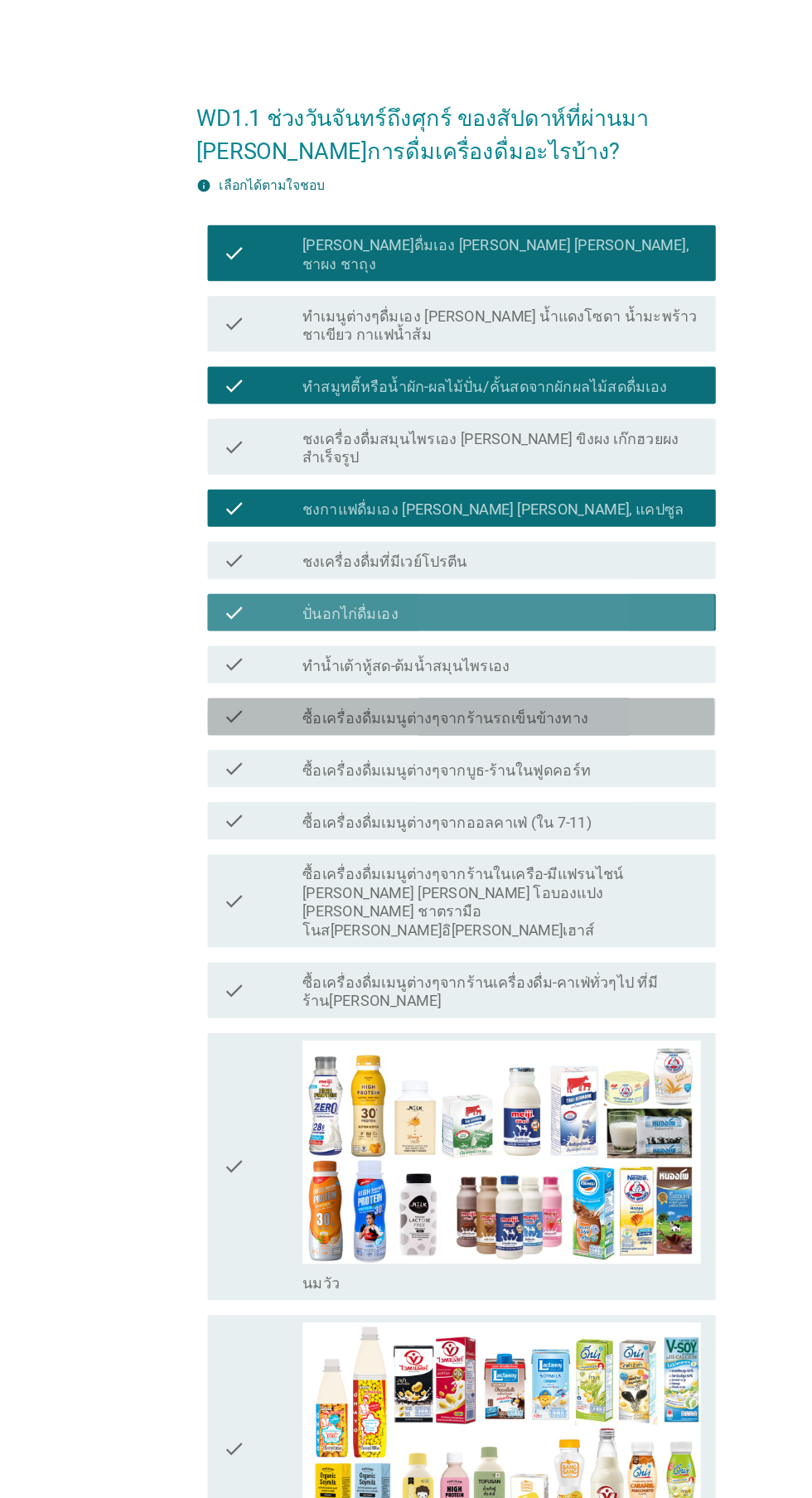
click at [429, 536] on div "check_box_outline_blank ปั่นอกไก่ดื่มเอง" at bounding box center [445, 545] width 354 height 19
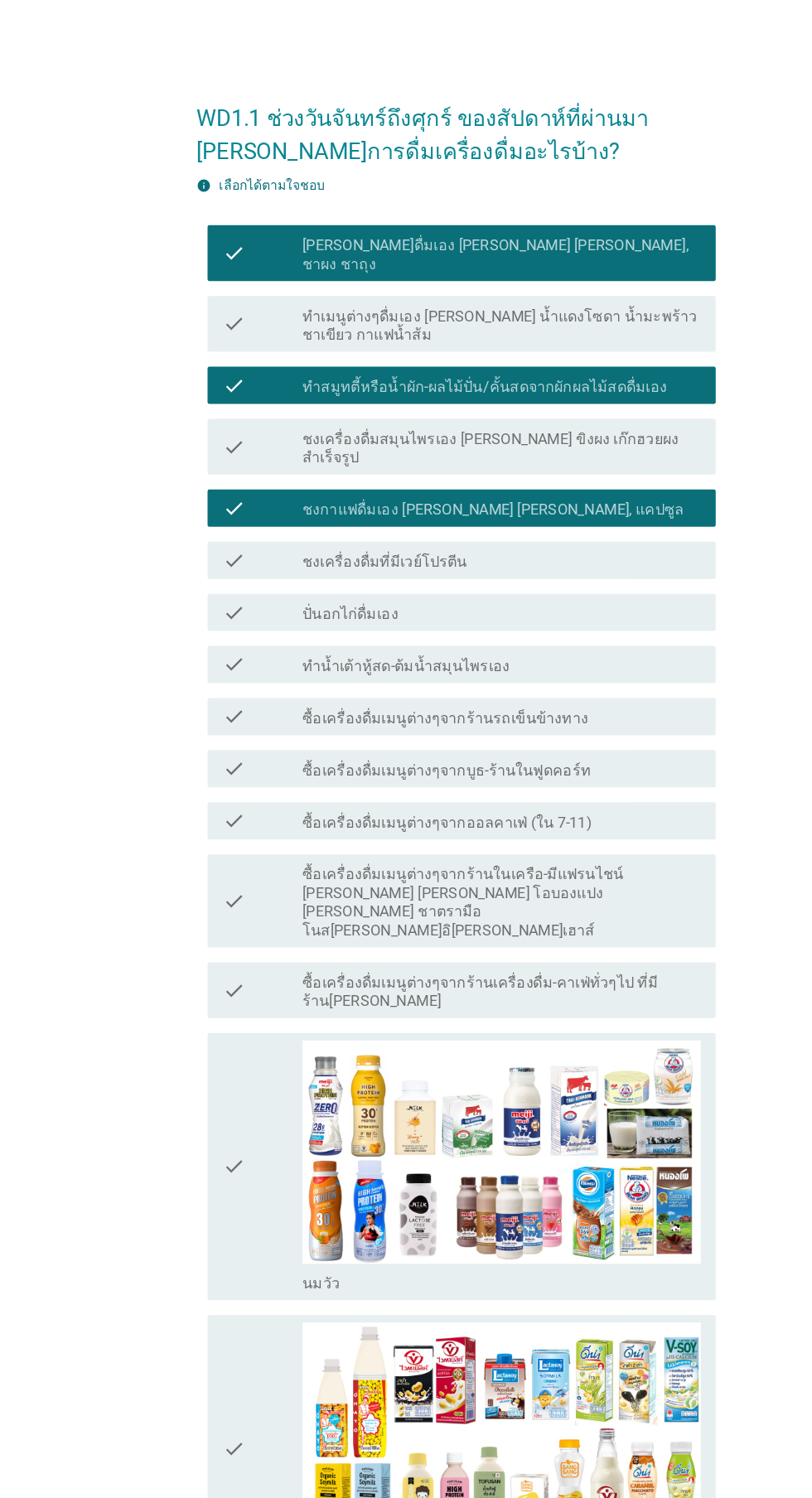
click at [462, 445] on label "ชงกาแฟดื่มเอง [PERSON_NAME] [PERSON_NAME], แคปซูล" at bounding box center [438, 453] width 340 height 16
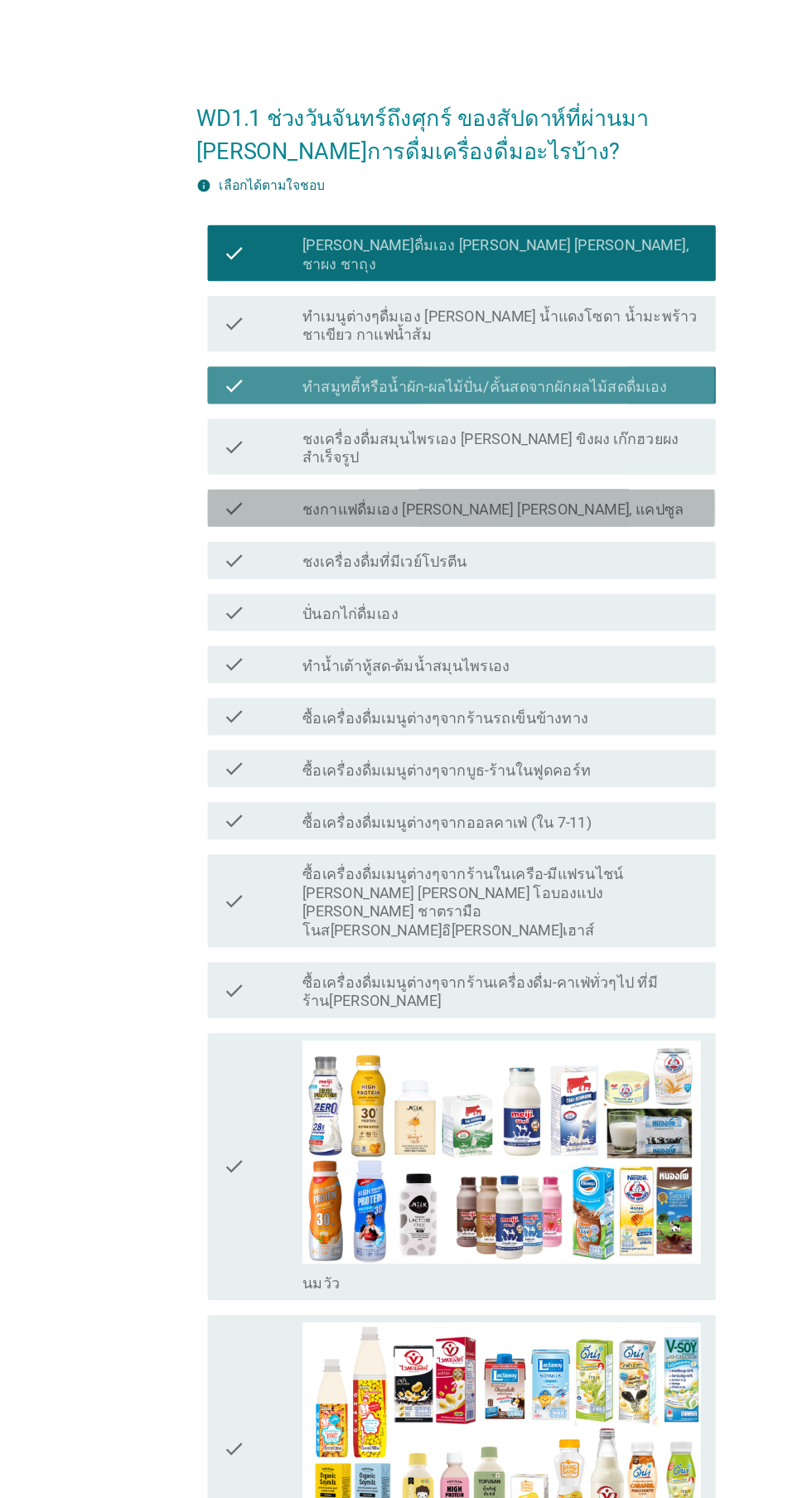
click at [527, 337] on label "ทำสมูทตี้หรือน้ำผัก-ผลไม้ปั่น/คั้นสดจากผักผลไม้สดดื่มเอง" at bounding box center [431, 344] width 325 height 16
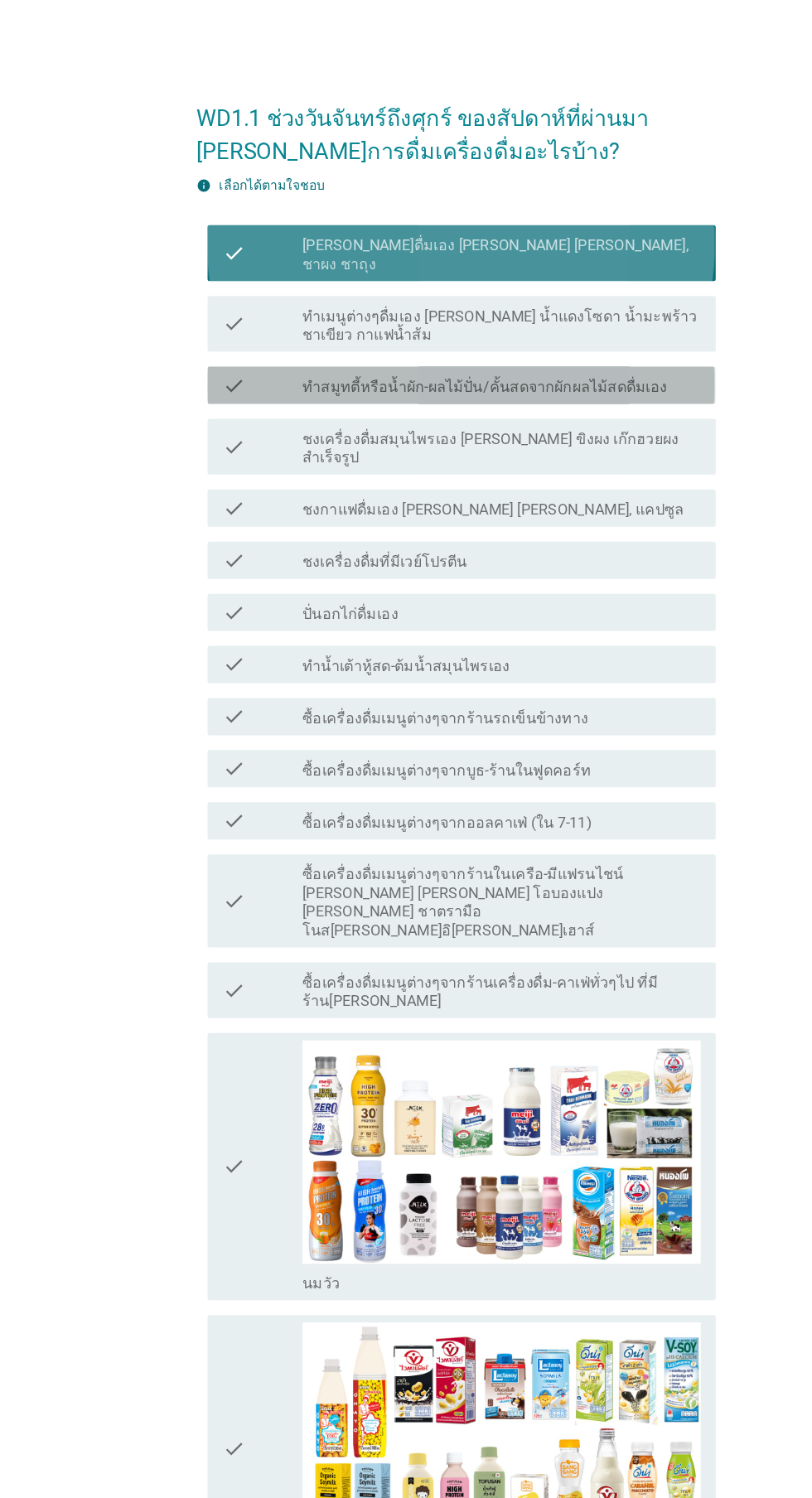
click at [547, 223] on div "check_box_outline_blank [PERSON_NAME]ดื่มเอง [PERSON_NAME] [PERSON_NAME], ชาผง …" at bounding box center [445, 225] width 354 height 37
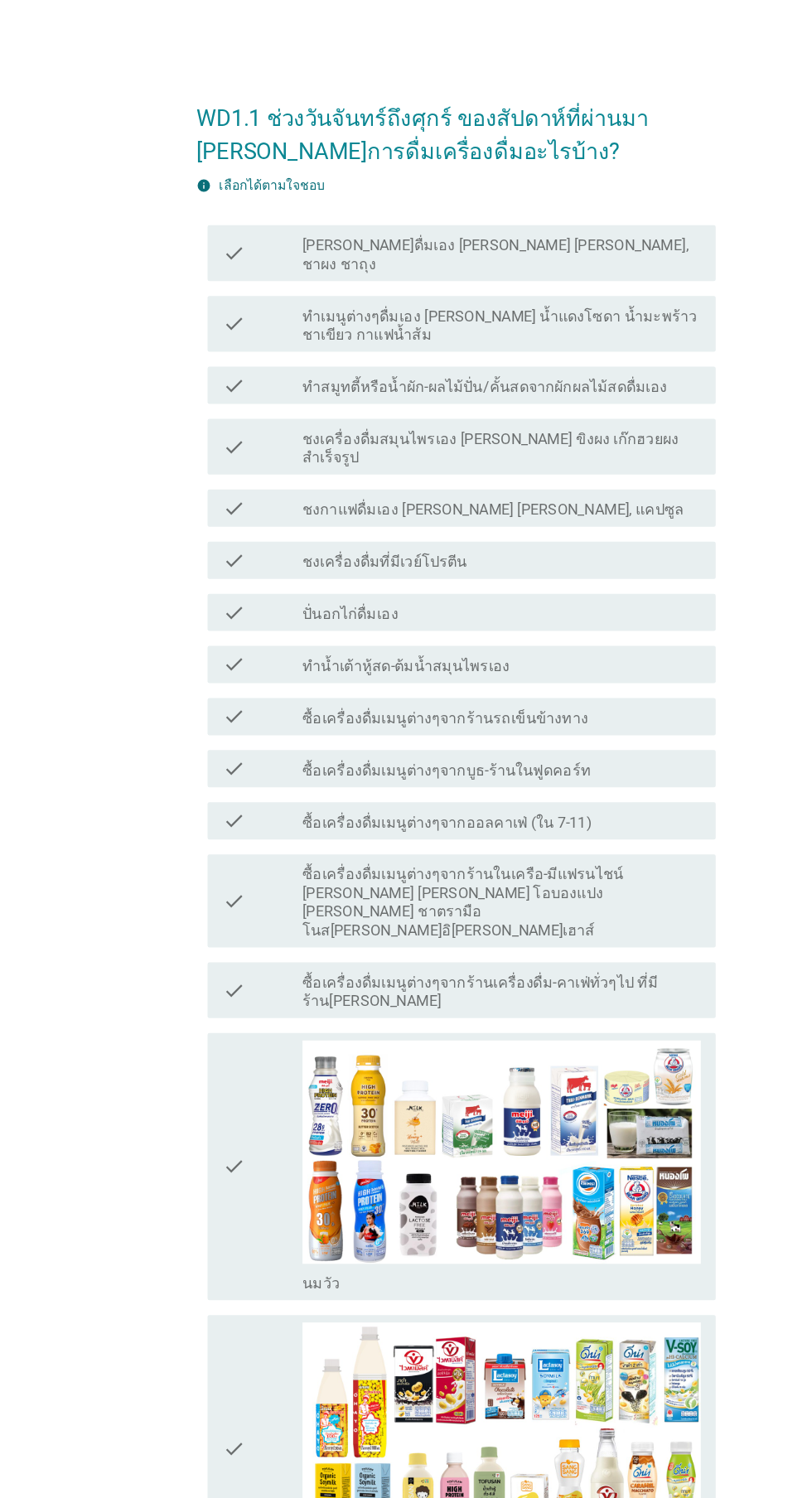
click at [234, 939] on div "check" at bounding box center [233, 1039] width 71 height 225
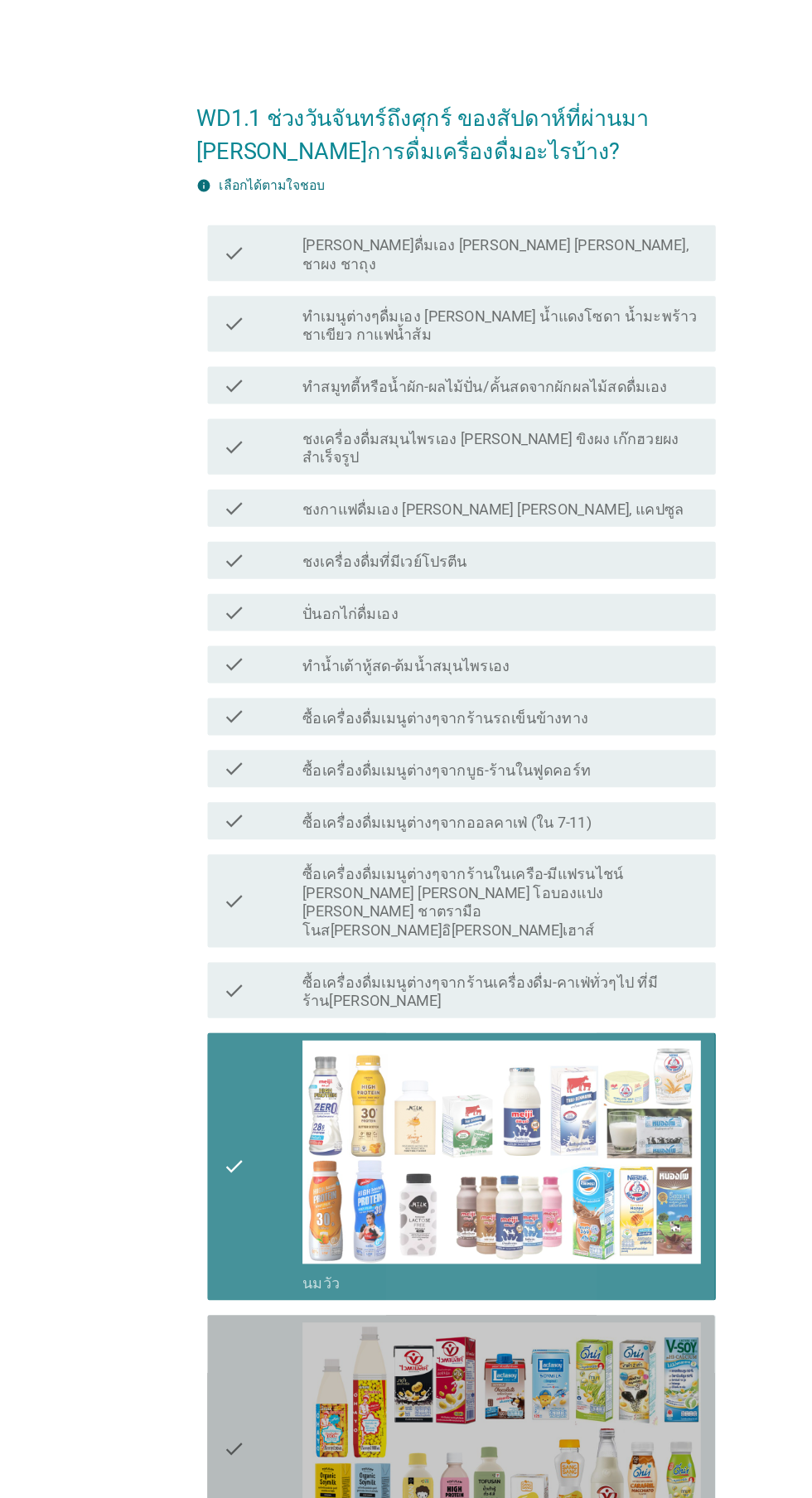
click at [273, 1177] on img at bounding box center [445, 1277] width 354 height 200
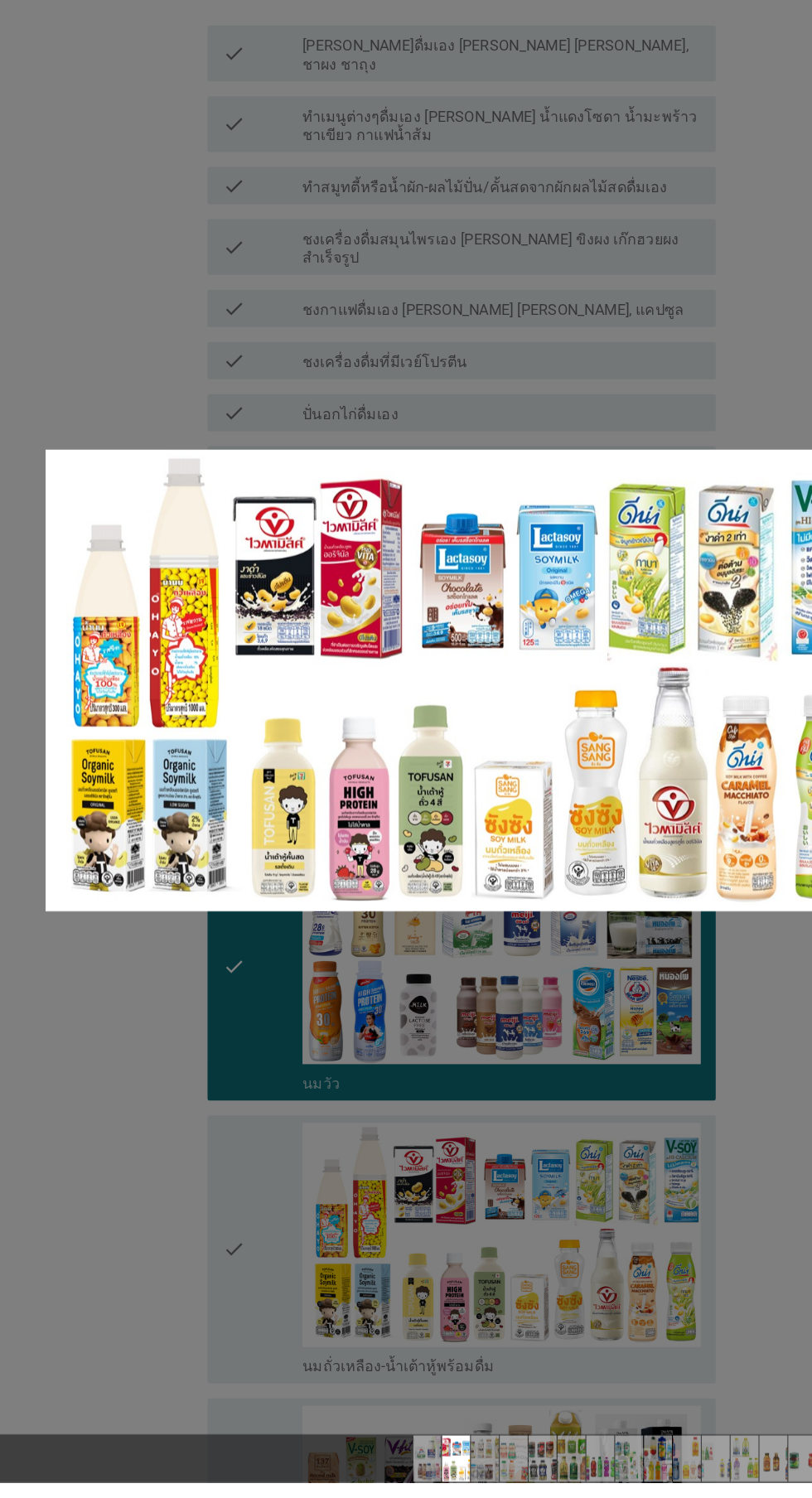
click at [185, 1231] on div at bounding box center [406, 749] width 812 height 1498
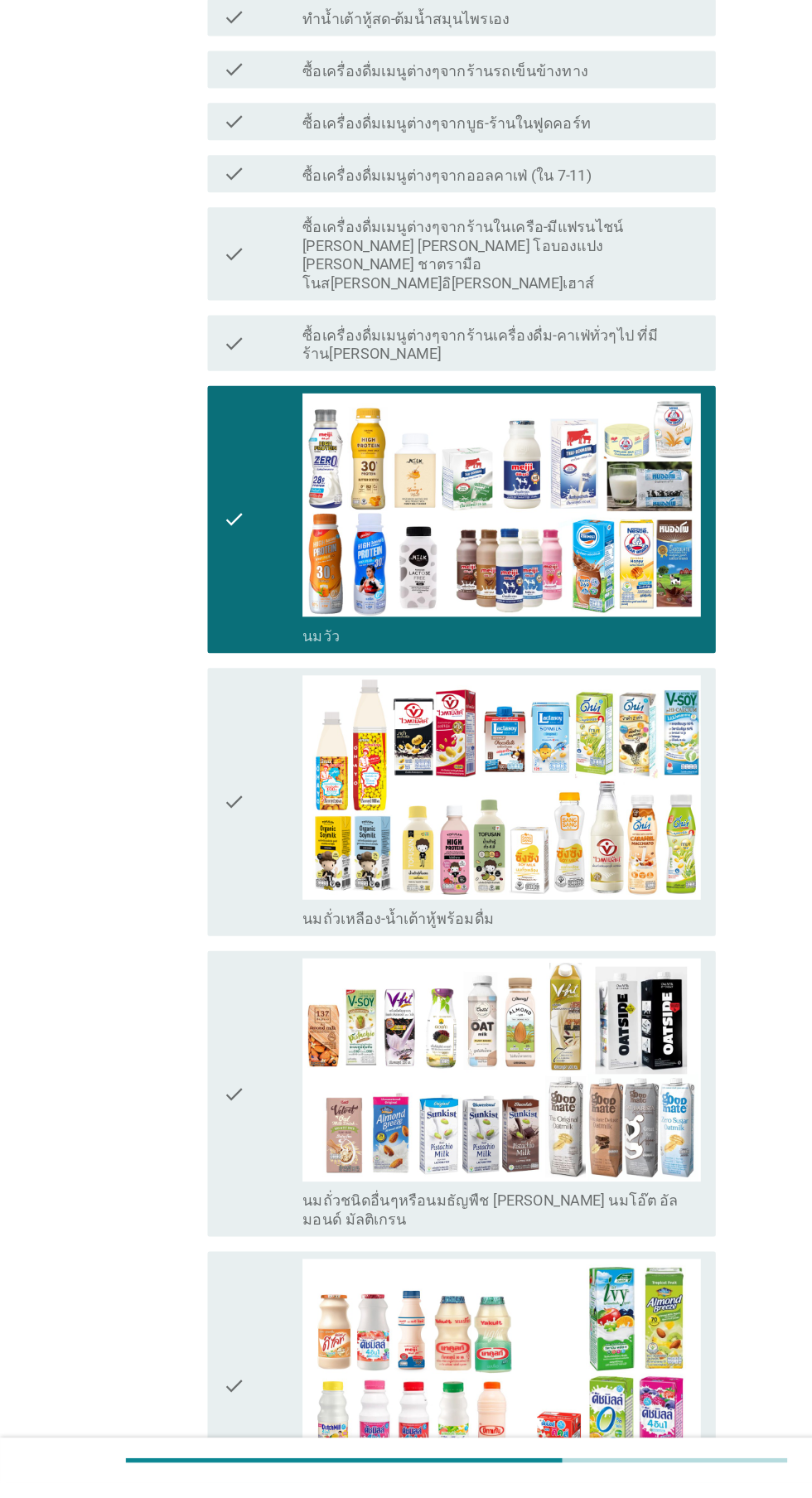
scroll to position [430, 0]
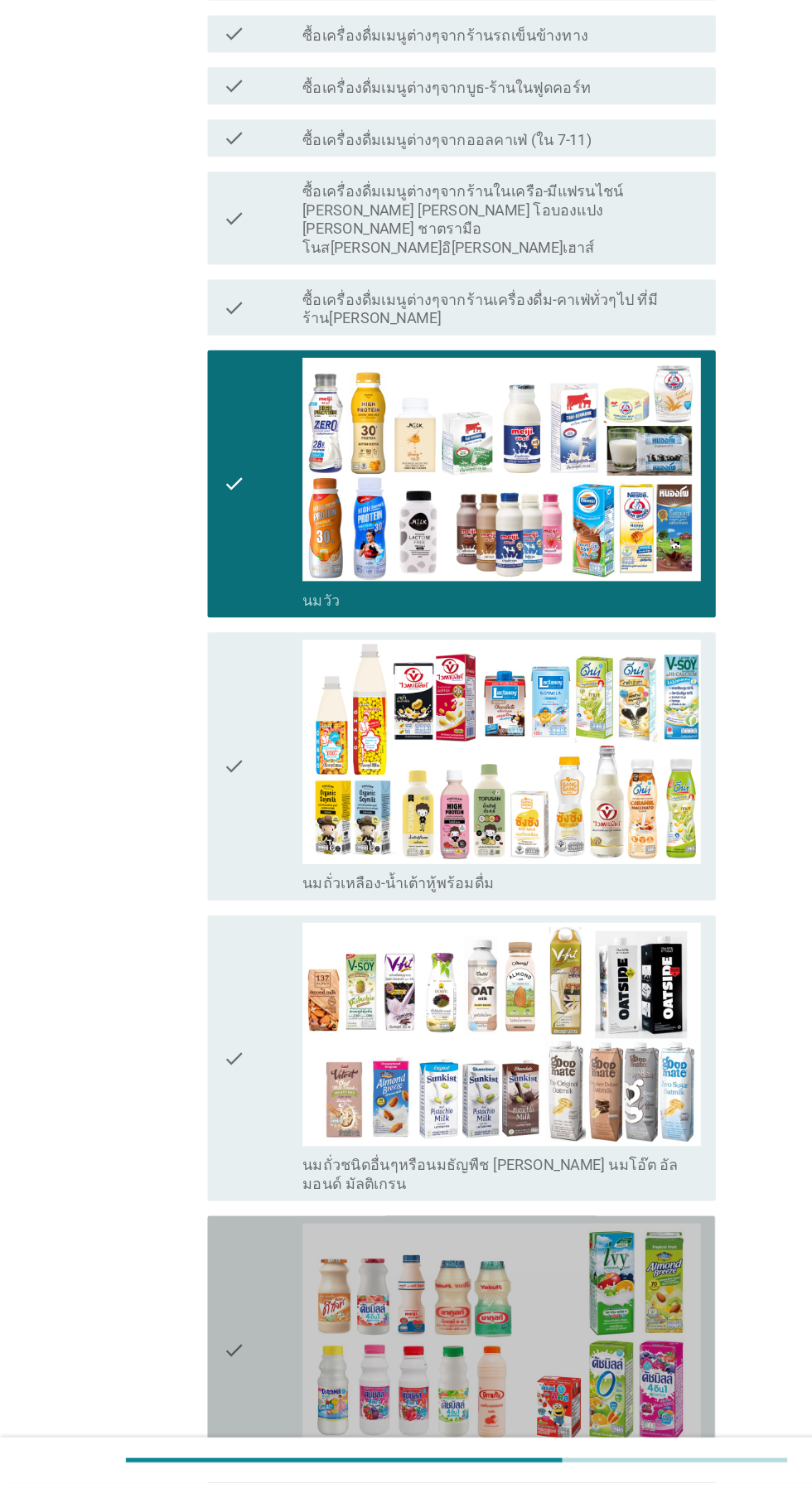
click at [208, 1295] on icon "check" at bounding box center [208, 1380] width 19 height 225
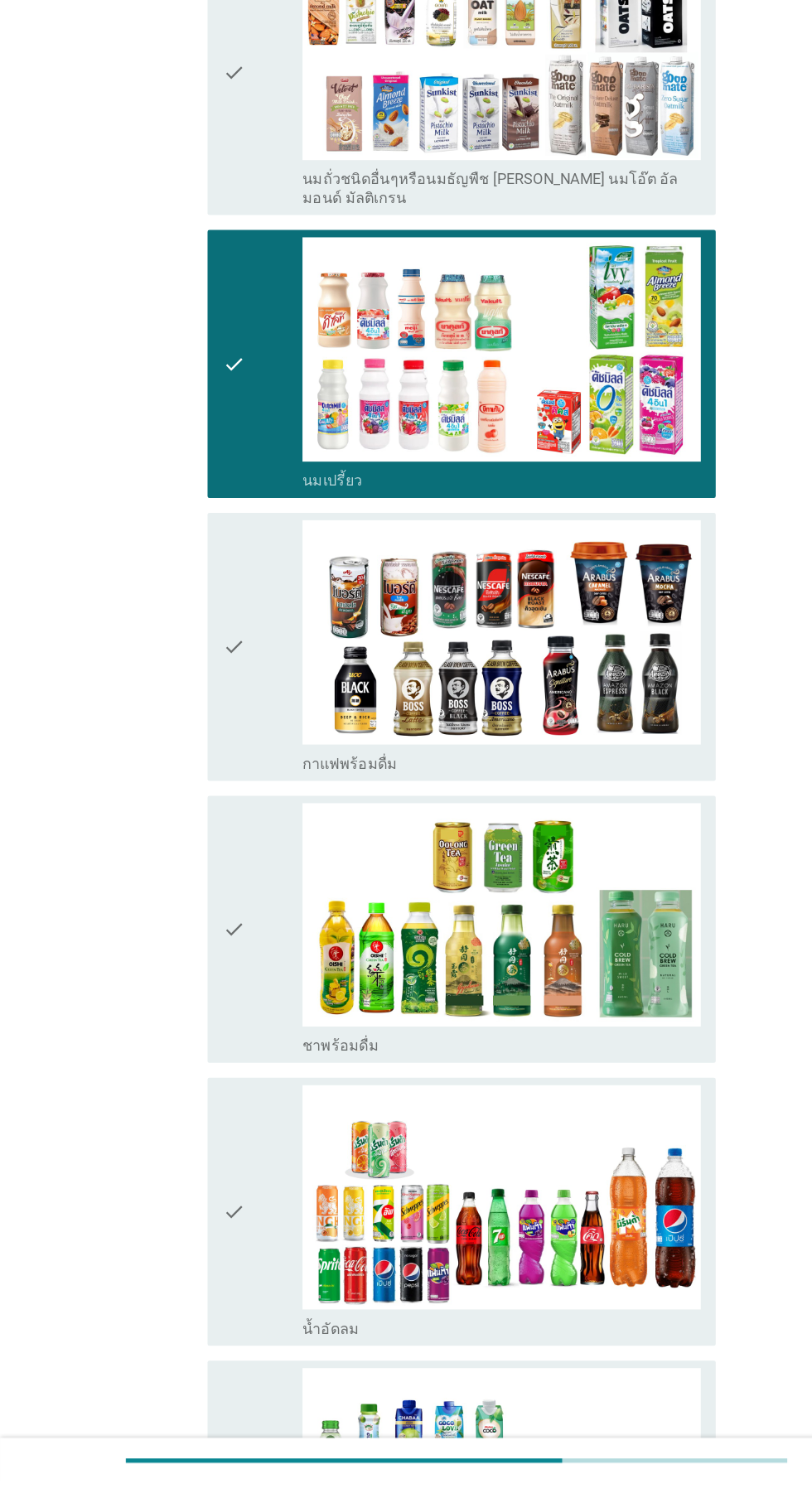
scroll to position [1307, 0]
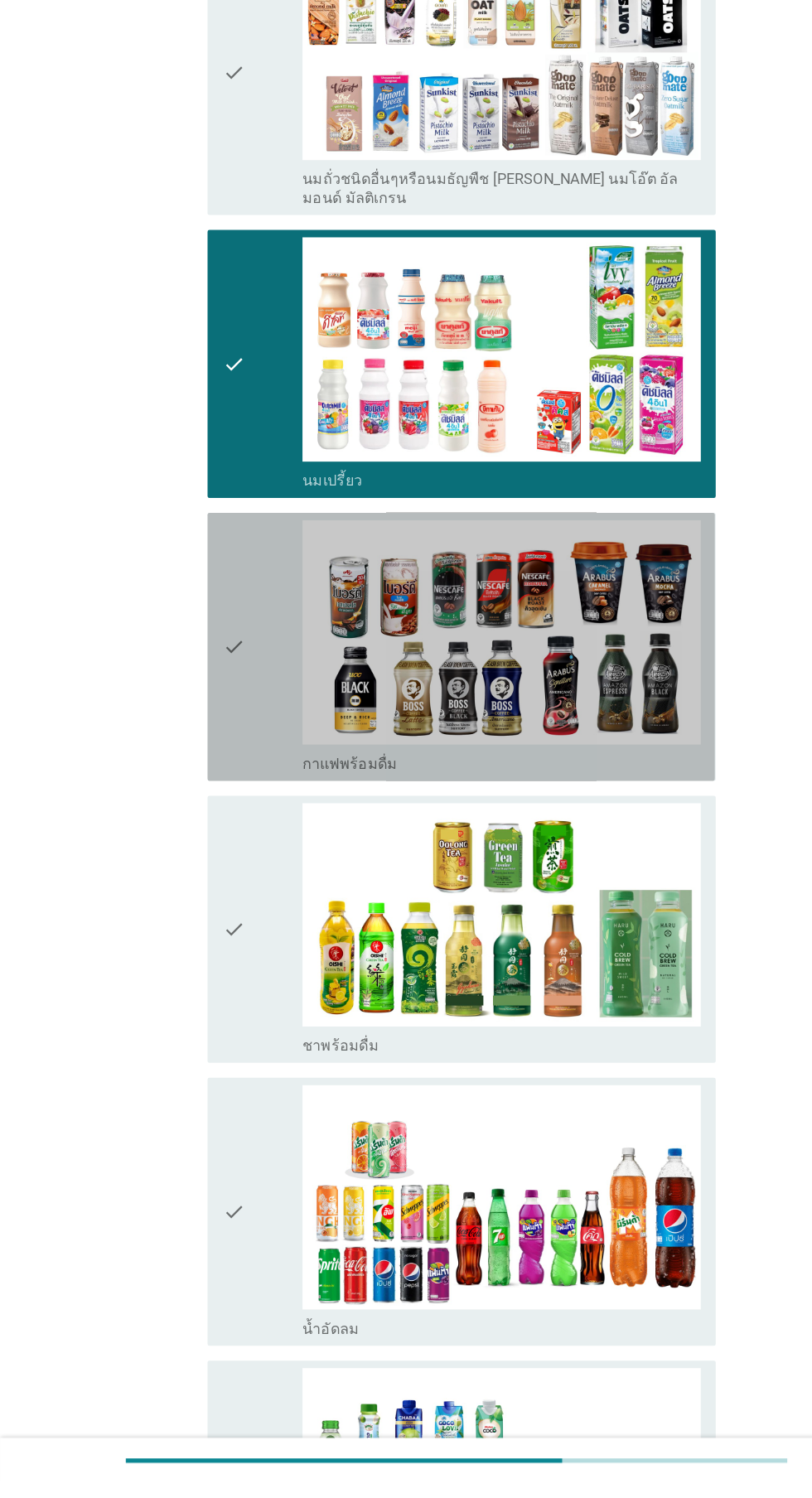
click at [227, 717] on div "check" at bounding box center [233, 754] width 71 height 225
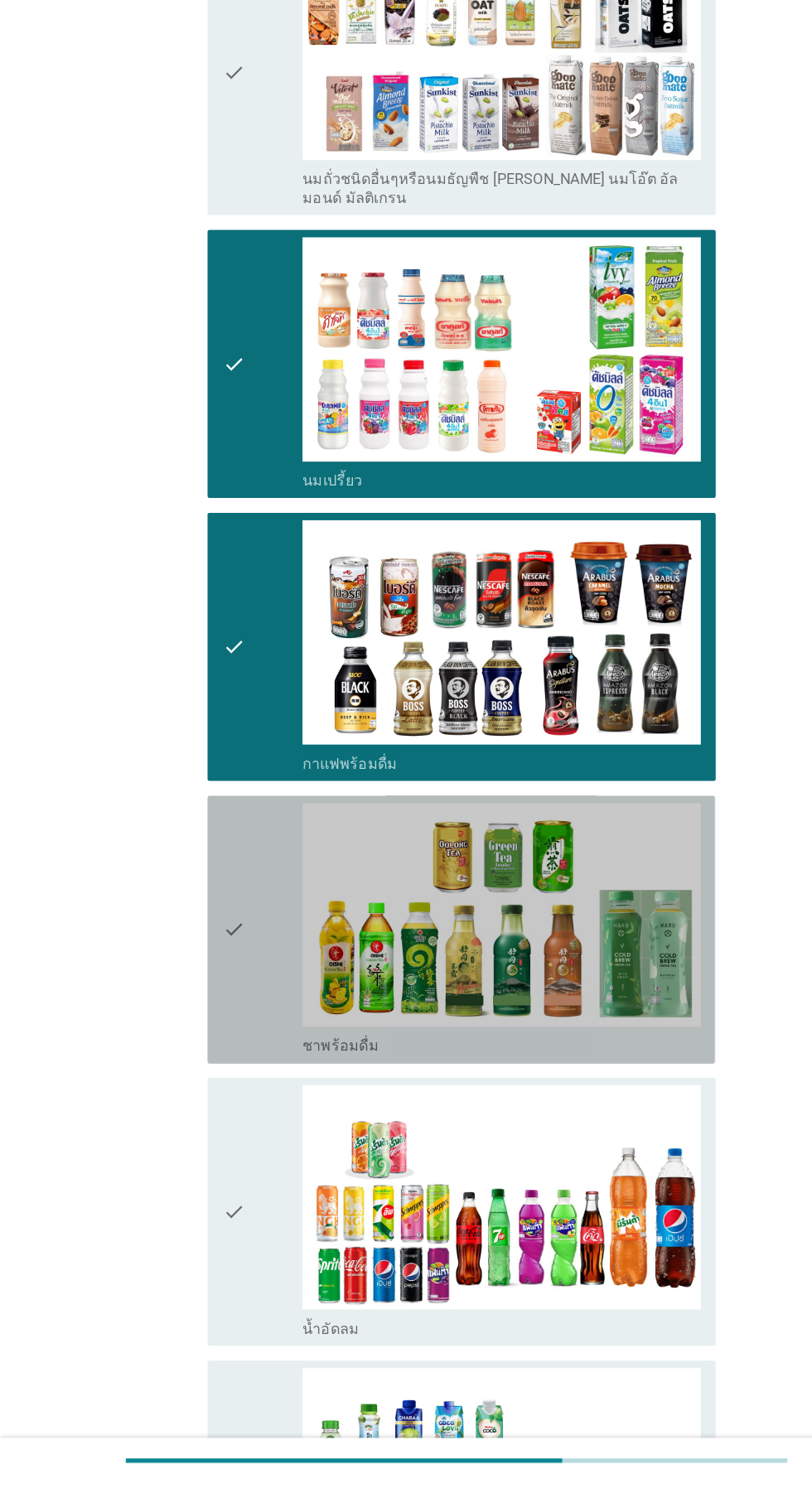
click at [214, 925] on icon "check" at bounding box center [208, 1005] width 19 height 225
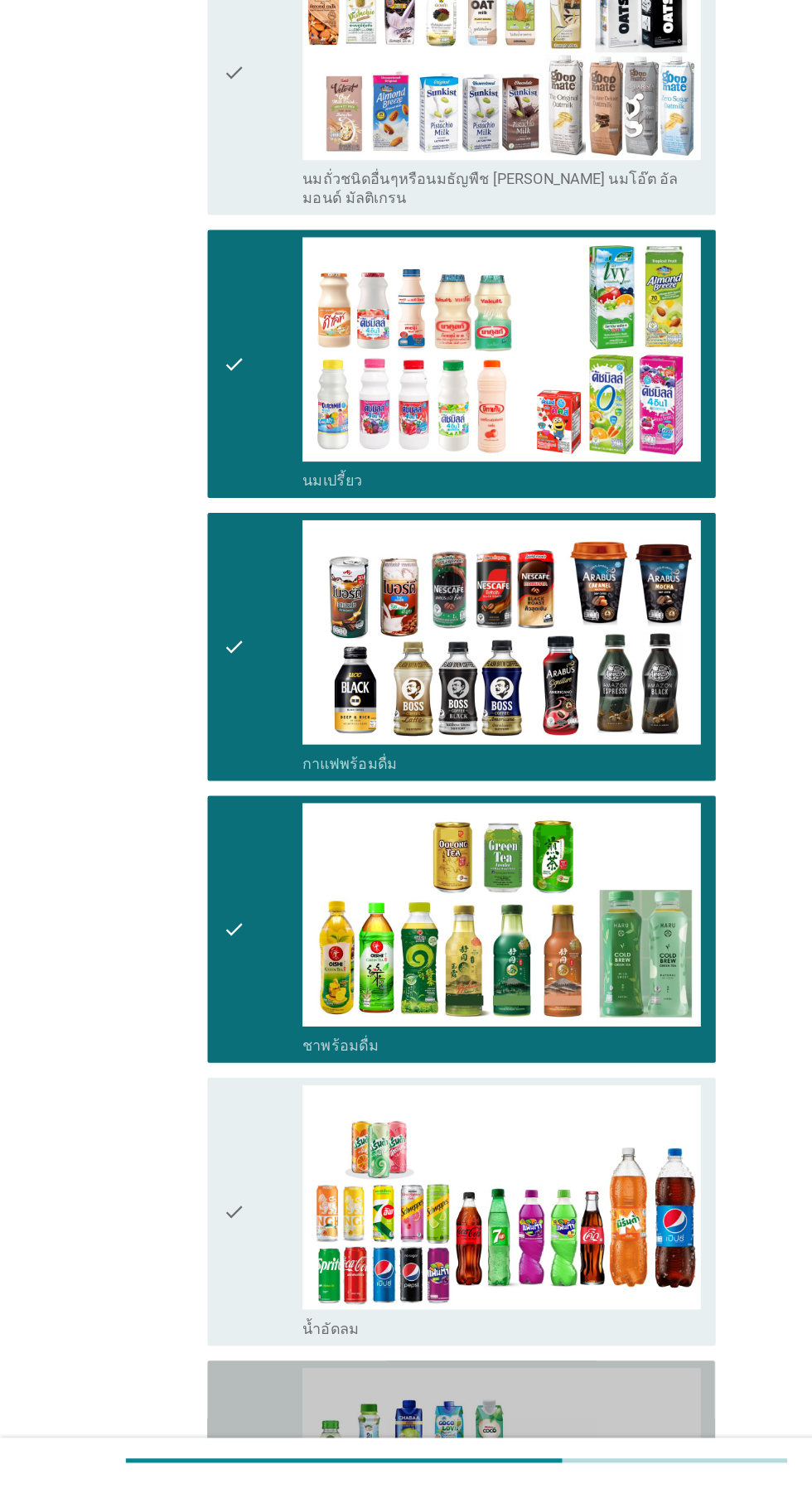
click at [224, 1396] on div "check" at bounding box center [233, 1509] width 71 height 225
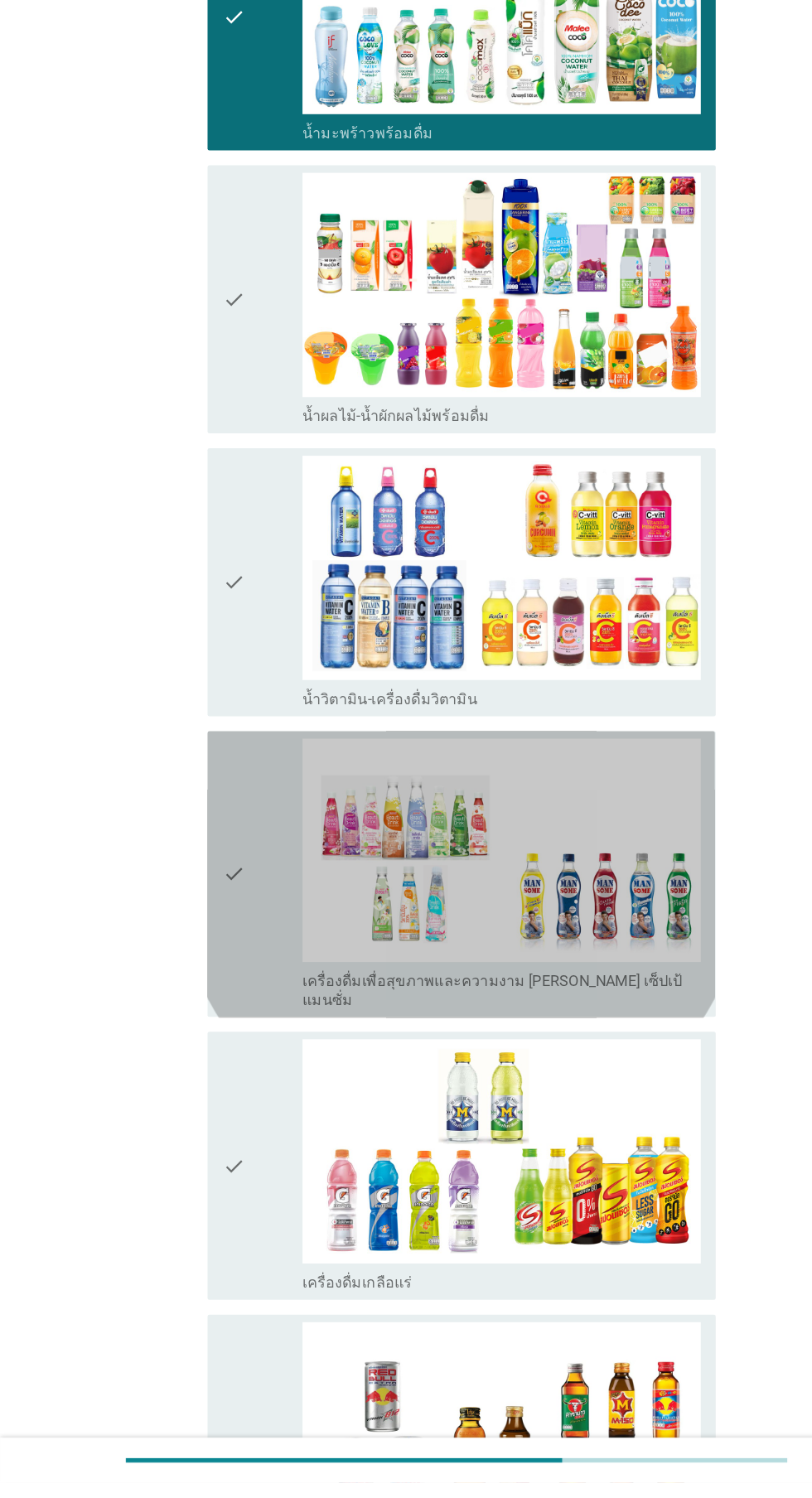
scroll to position [2955, 0]
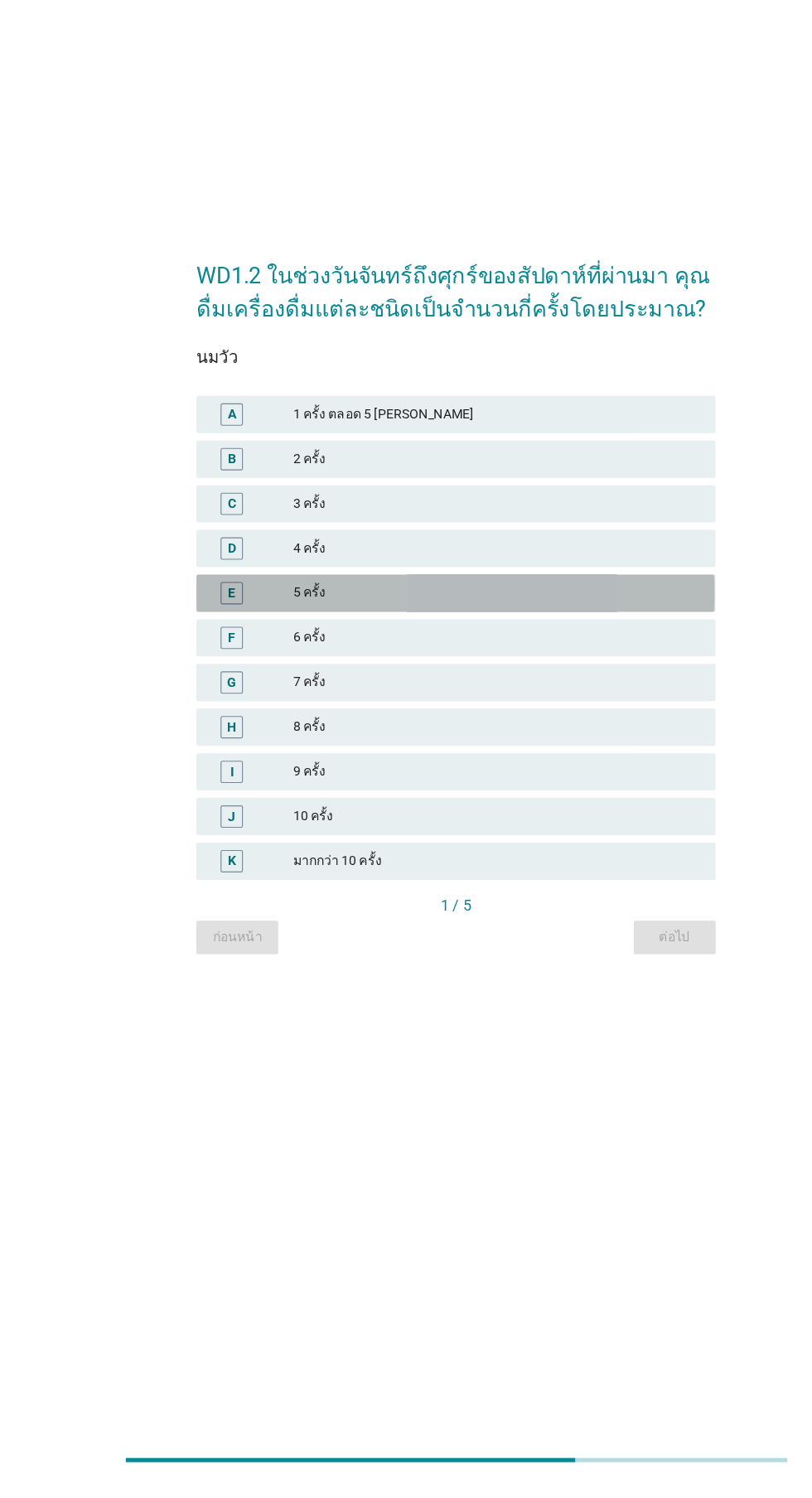
click at [471, 716] on div "5 ครั้ง" at bounding box center [442, 705] width 363 height 19
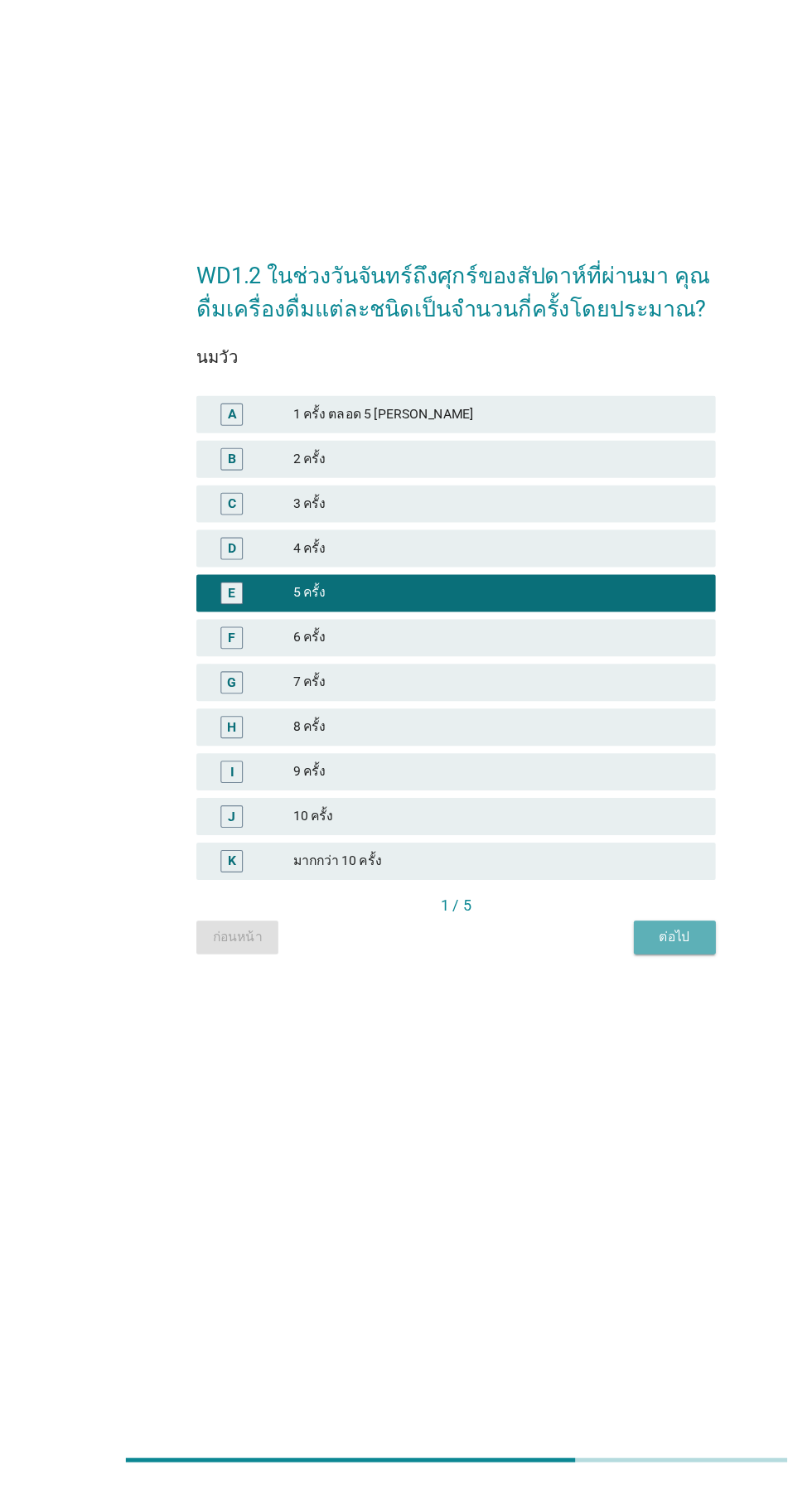
click at [619, 1021] on div "ต่อไป" at bounding box center [601, 1012] width 47 height 17
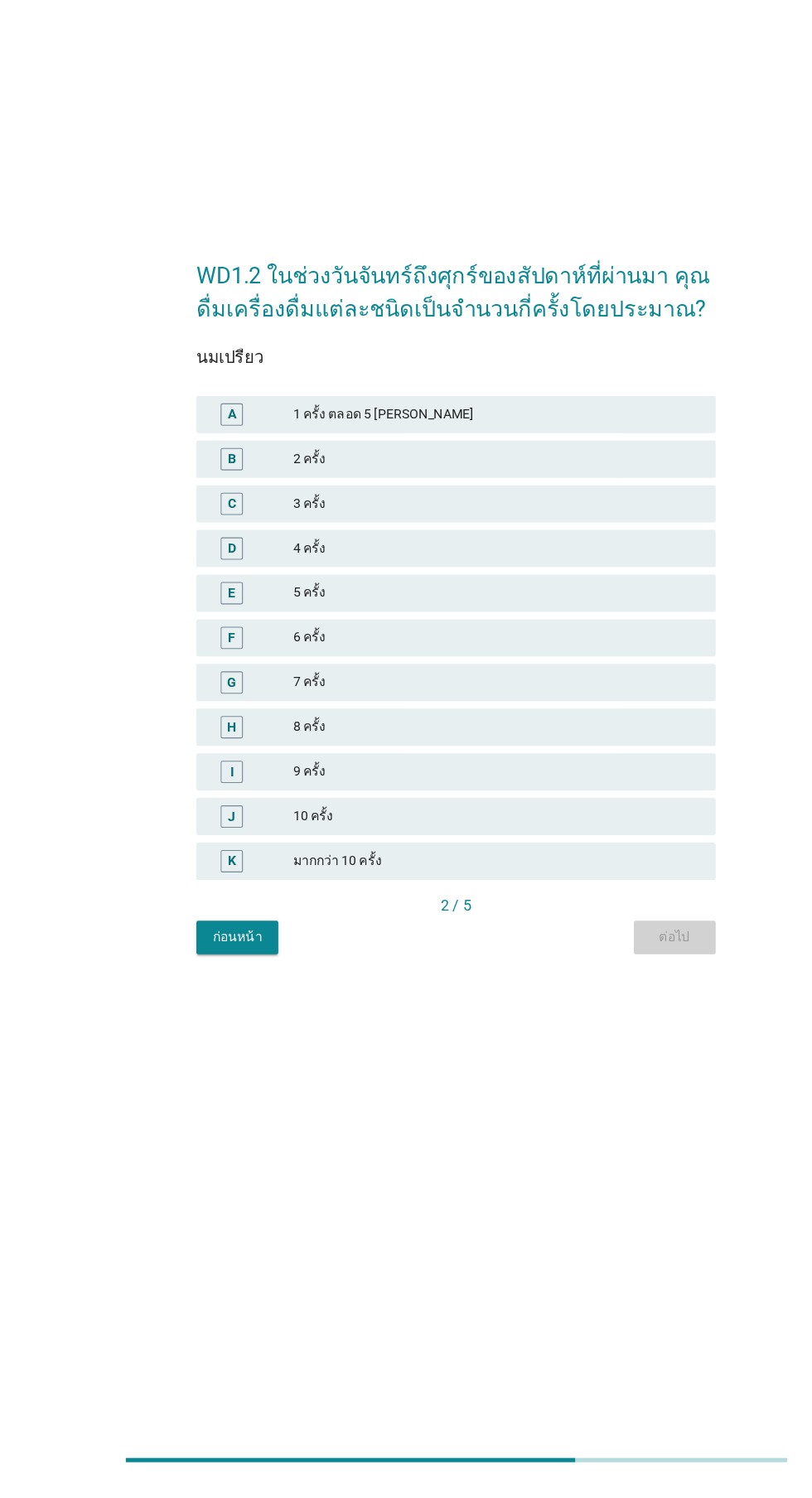
scroll to position [0, 0]
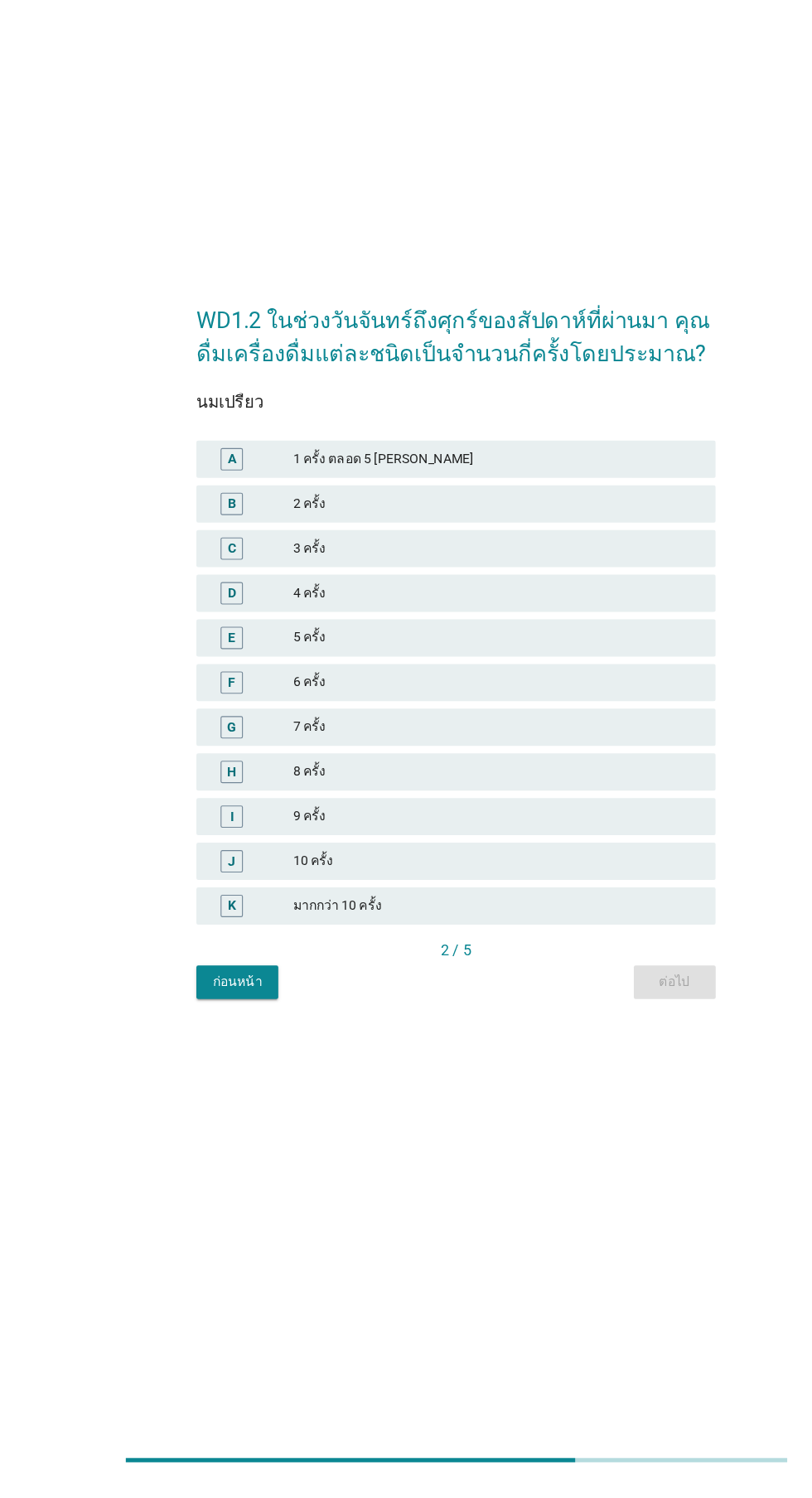
click at [466, 796] on div "6 ครั้ง" at bounding box center [442, 785] width 363 height 19
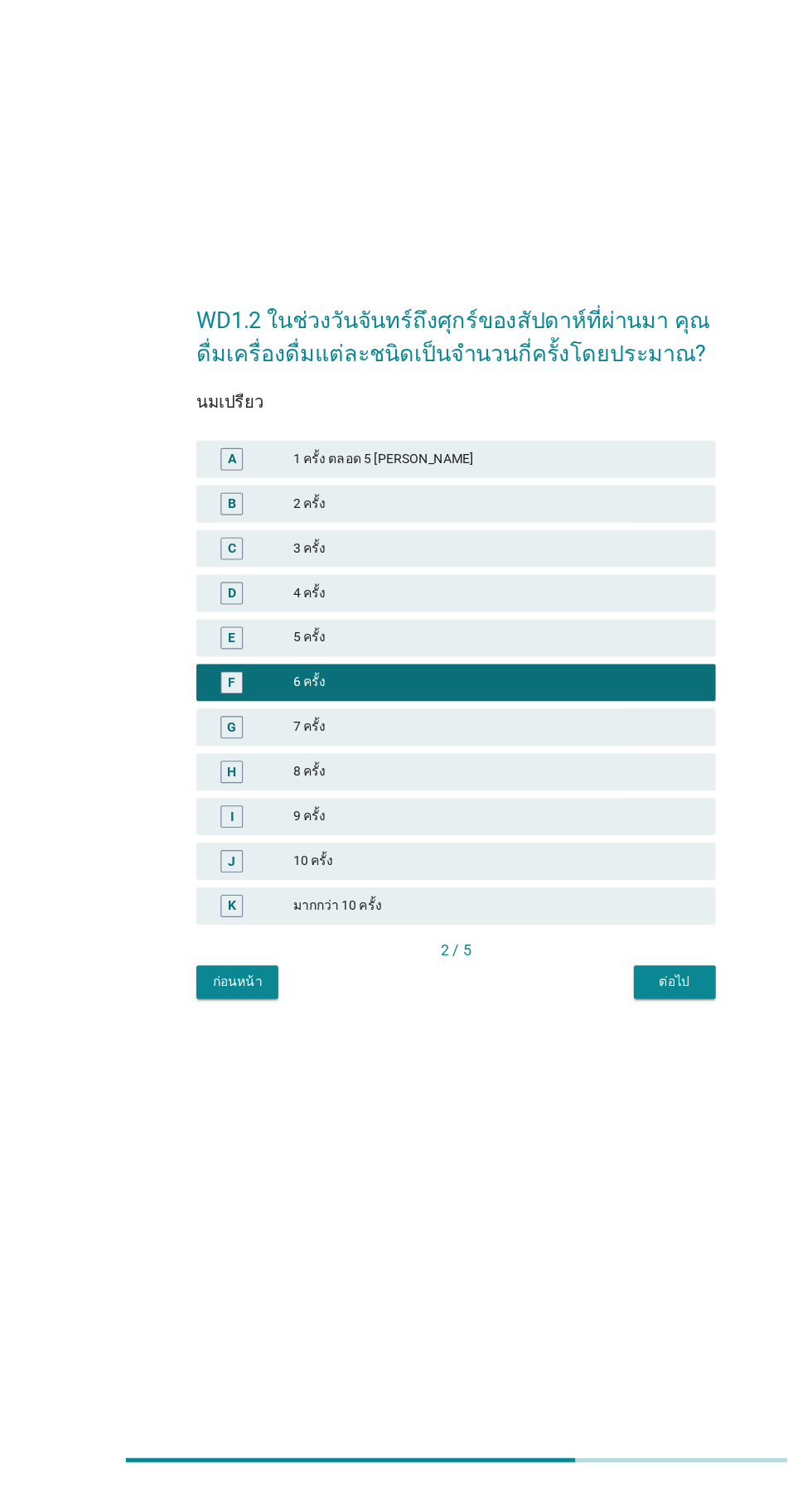
click at [510, 716] on div "4 ครั้ง" at bounding box center [442, 705] width 363 height 19
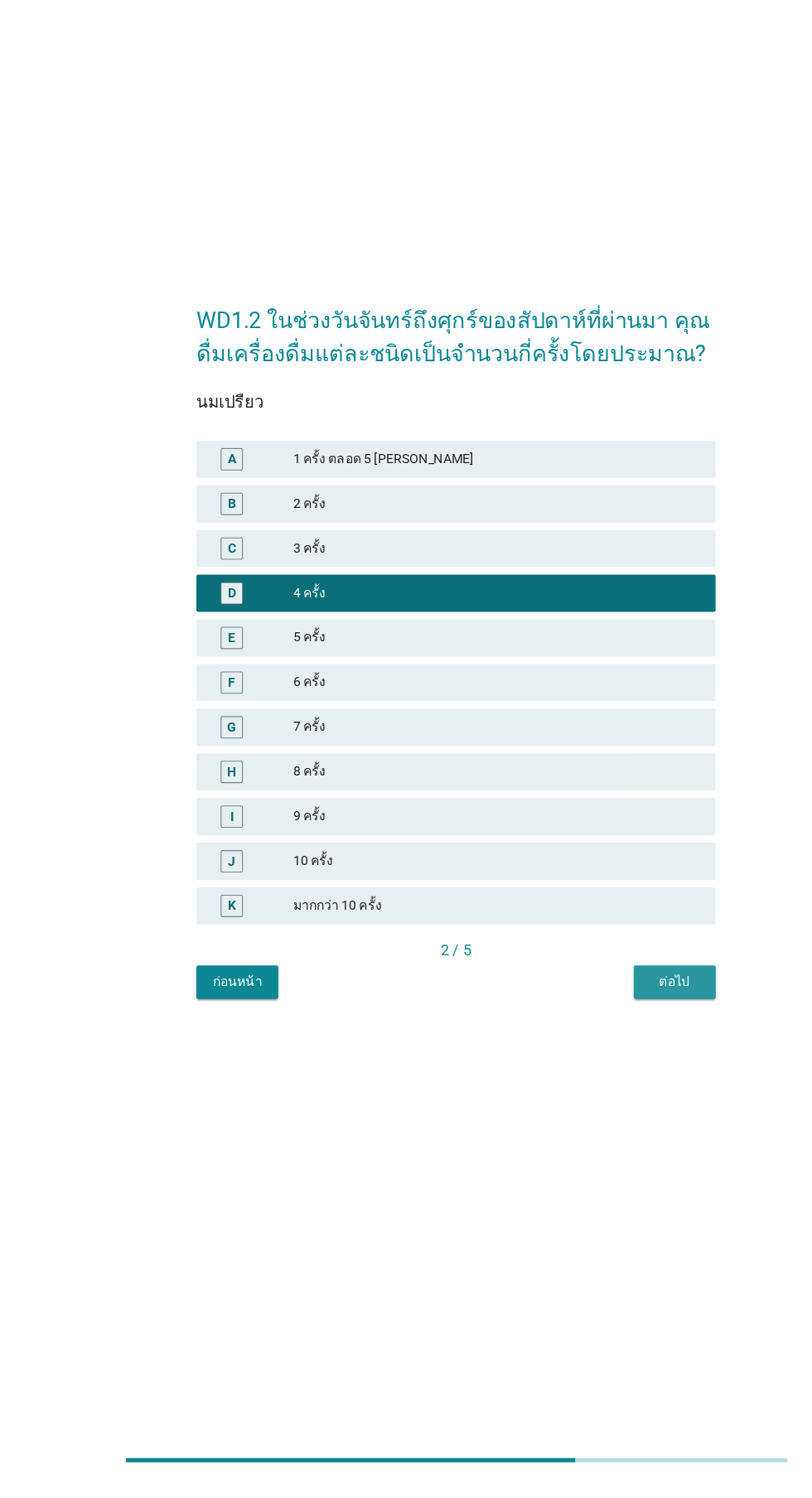
click at [618, 1060] on div "ต่อไป" at bounding box center [601, 1052] width 47 height 17
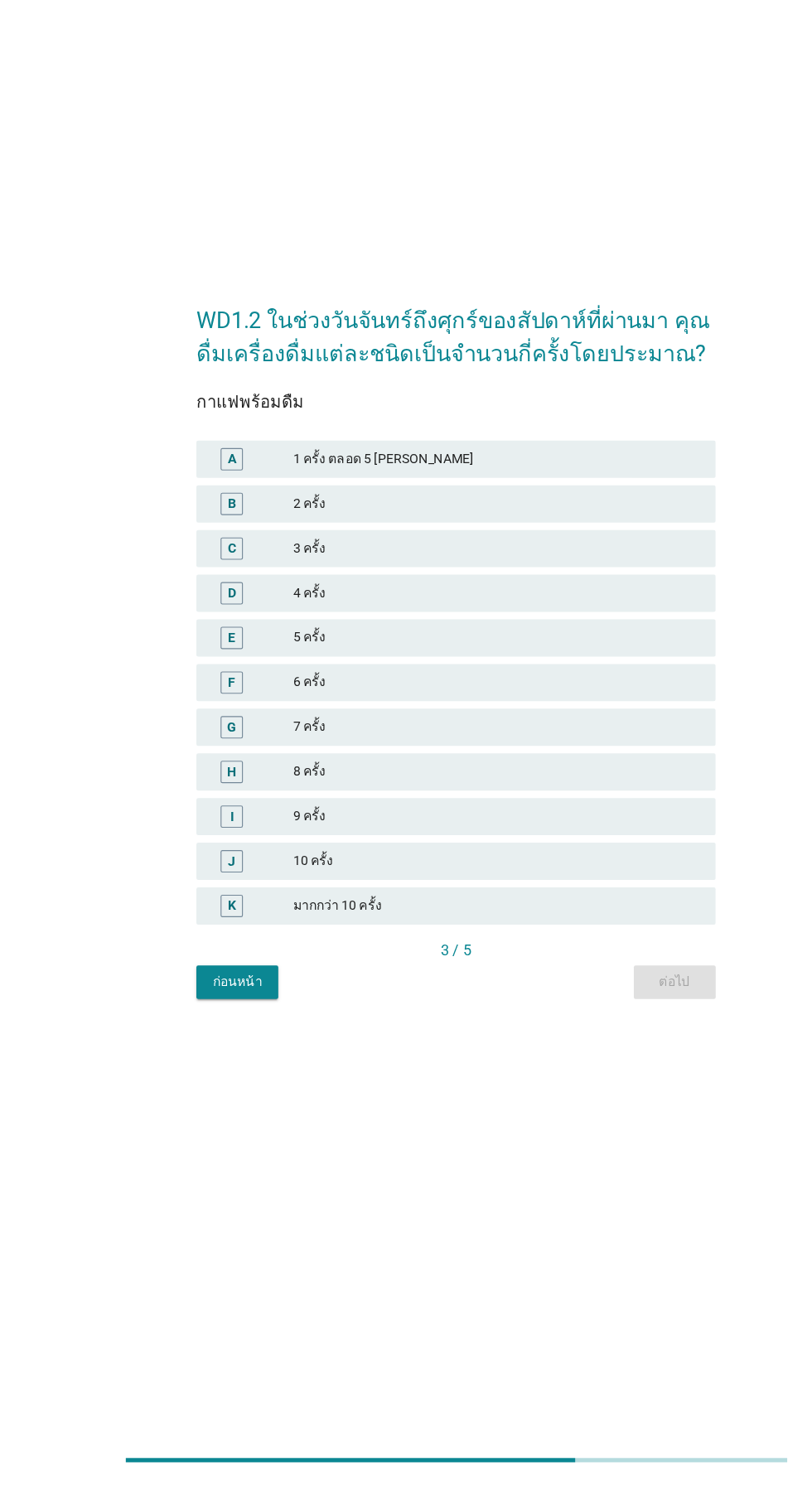
click at [486, 716] on div "4 ครั้ง" at bounding box center [442, 705] width 363 height 19
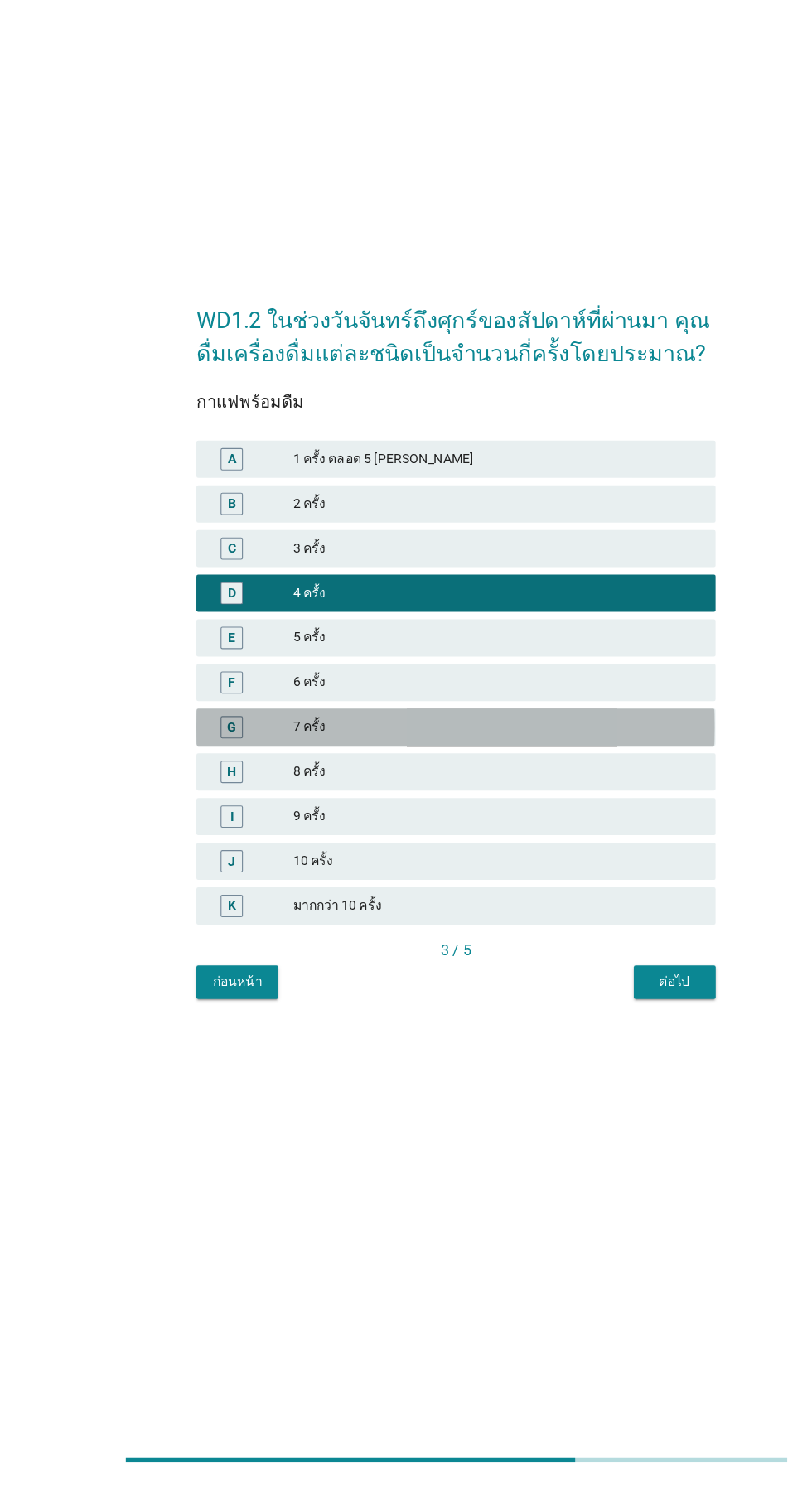
click at [465, 835] on div "7 ครั้ง" at bounding box center [442, 825] width 363 height 19
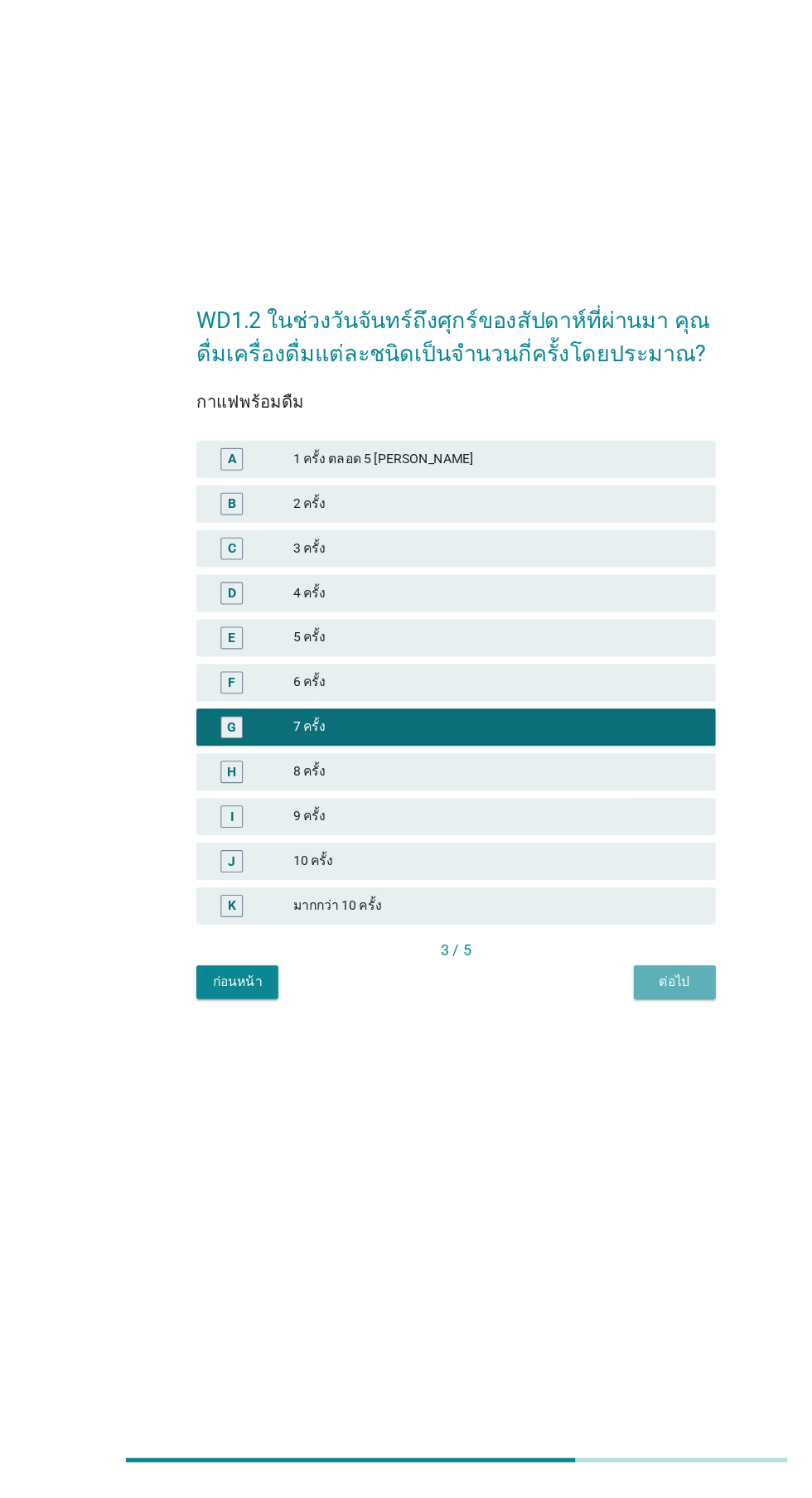
click at [608, 1060] on div "ต่อไป" at bounding box center [601, 1052] width 47 height 17
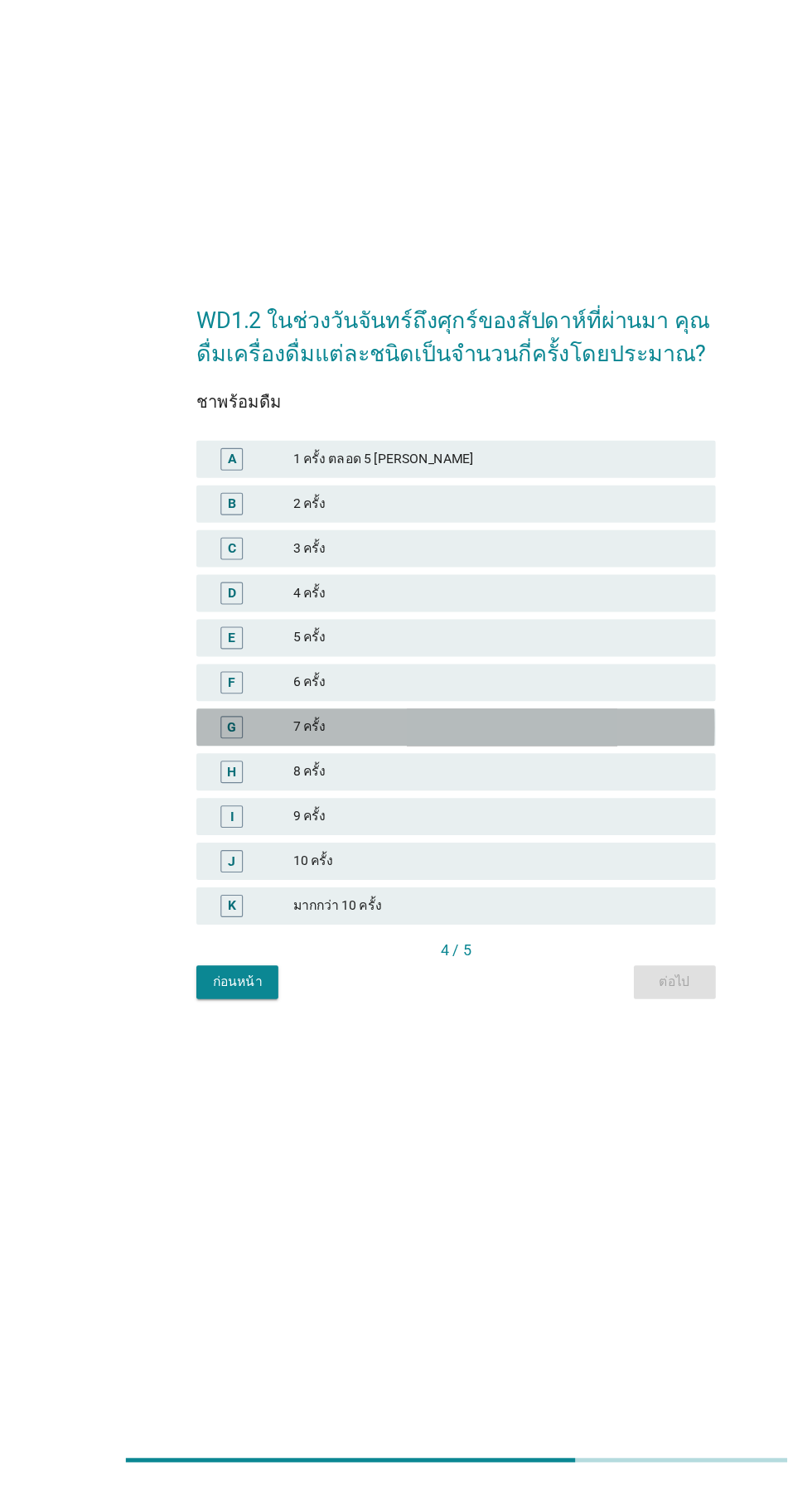
click at [456, 835] on div "7 ครั้ง" at bounding box center [442, 825] width 363 height 19
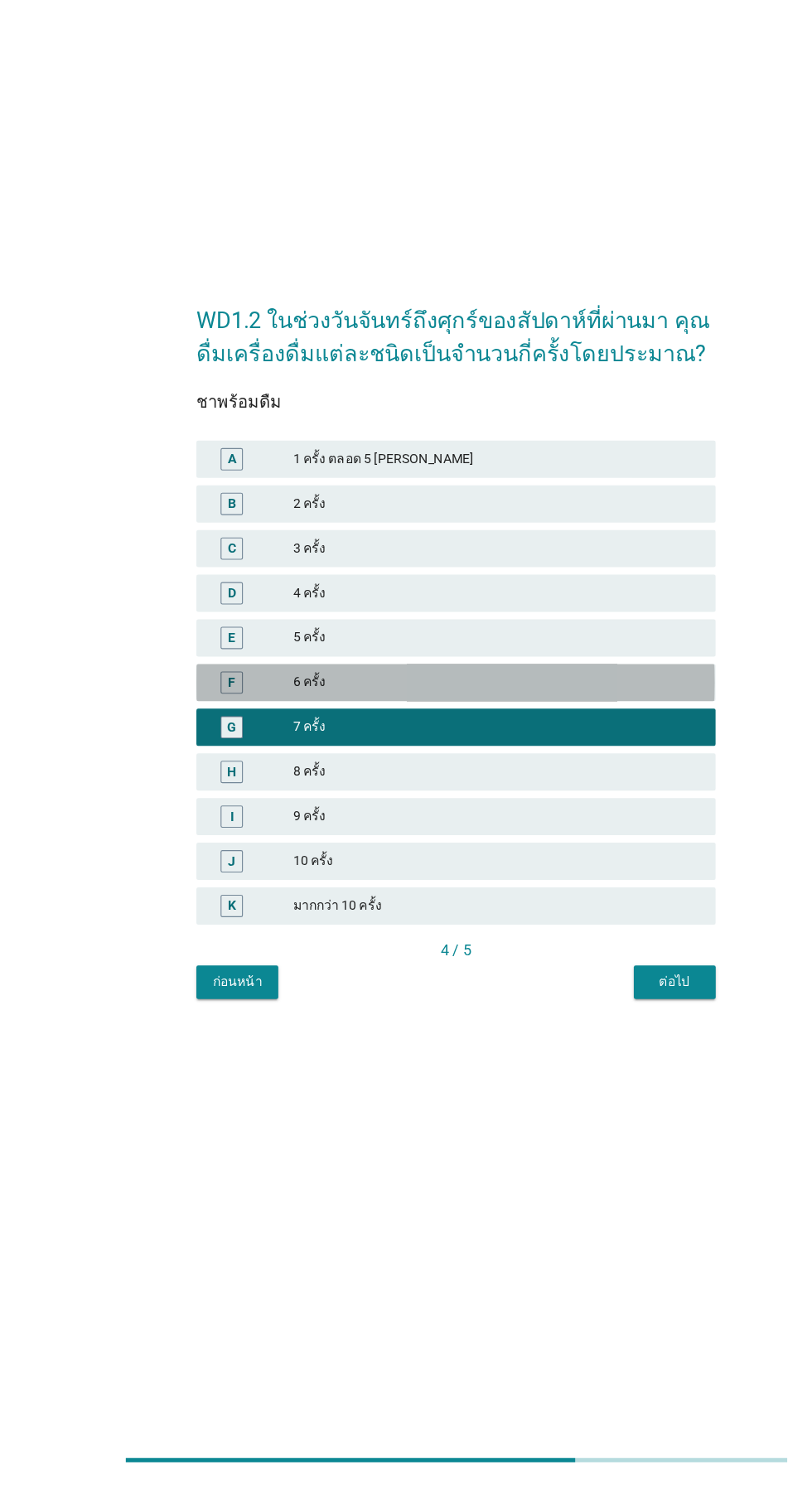
click at [499, 796] on div "6 ครั้ง" at bounding box center [442, 785] width 363 height 19
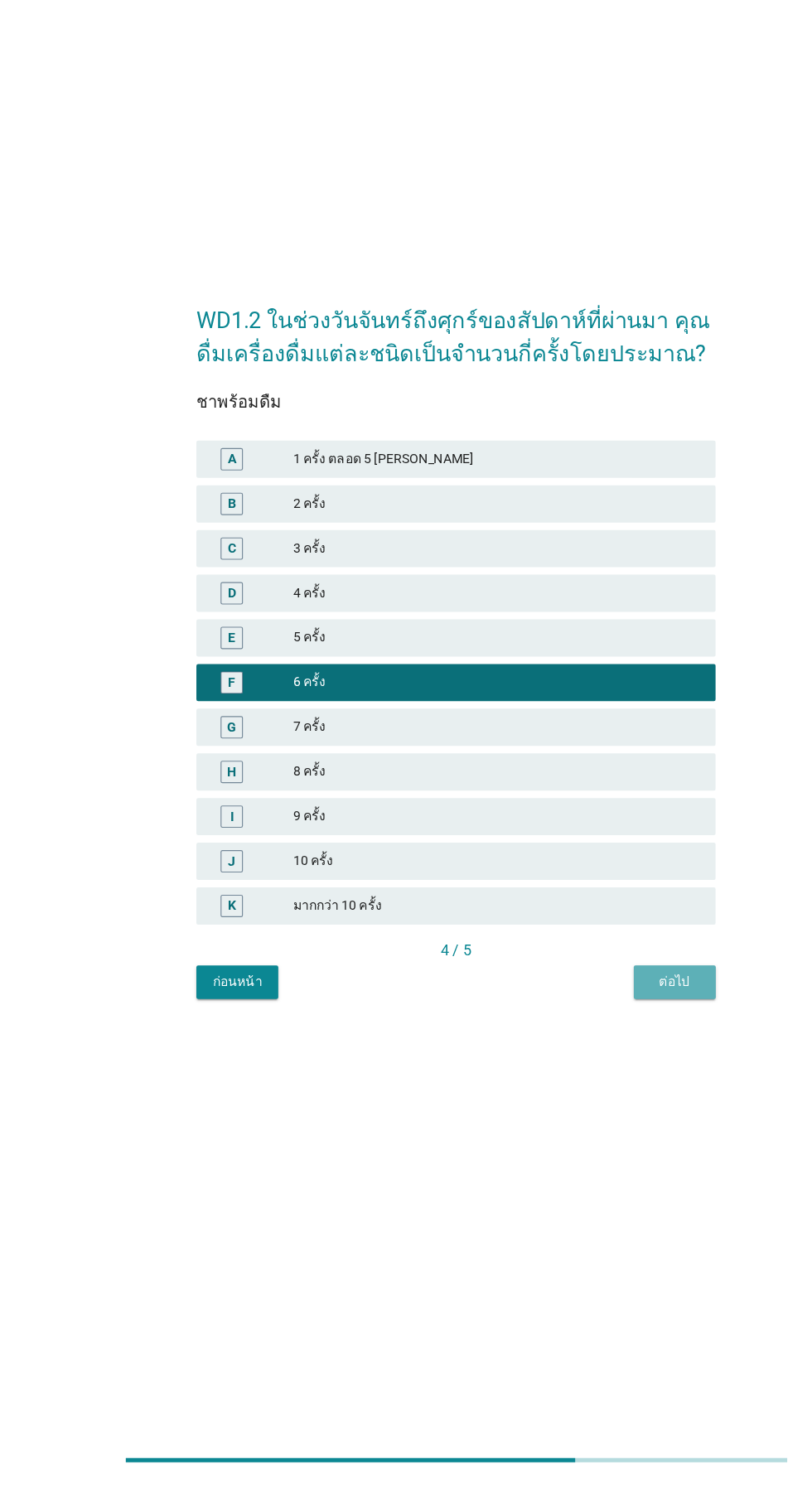
click at [607, 1060] on div "ต่อไป" at bounding box center [601, 1052] width 47 height 17
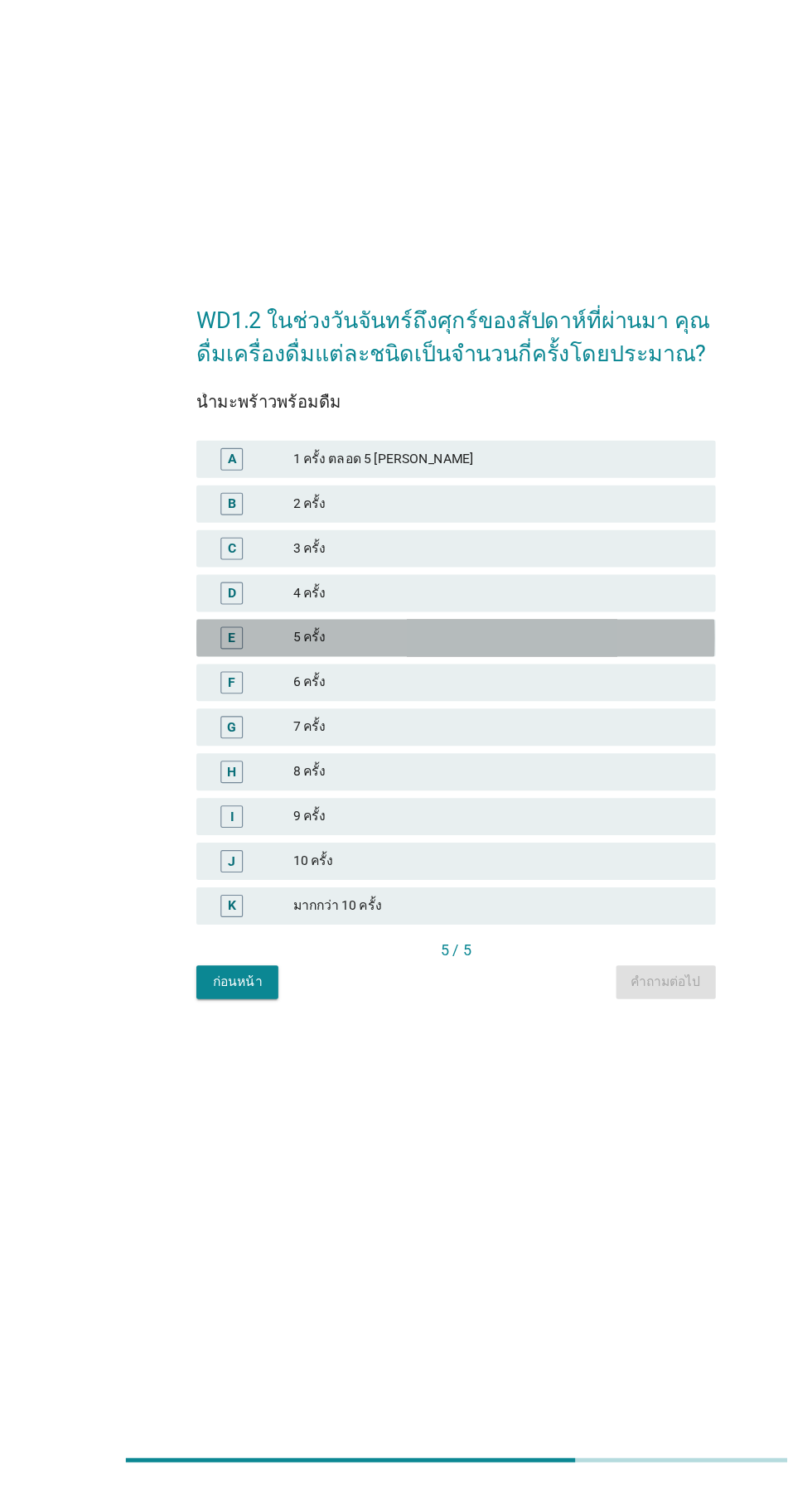
click at [493, 756] on div "5 ครั้ง" at bounding box center [442, 745] width 363 height 19
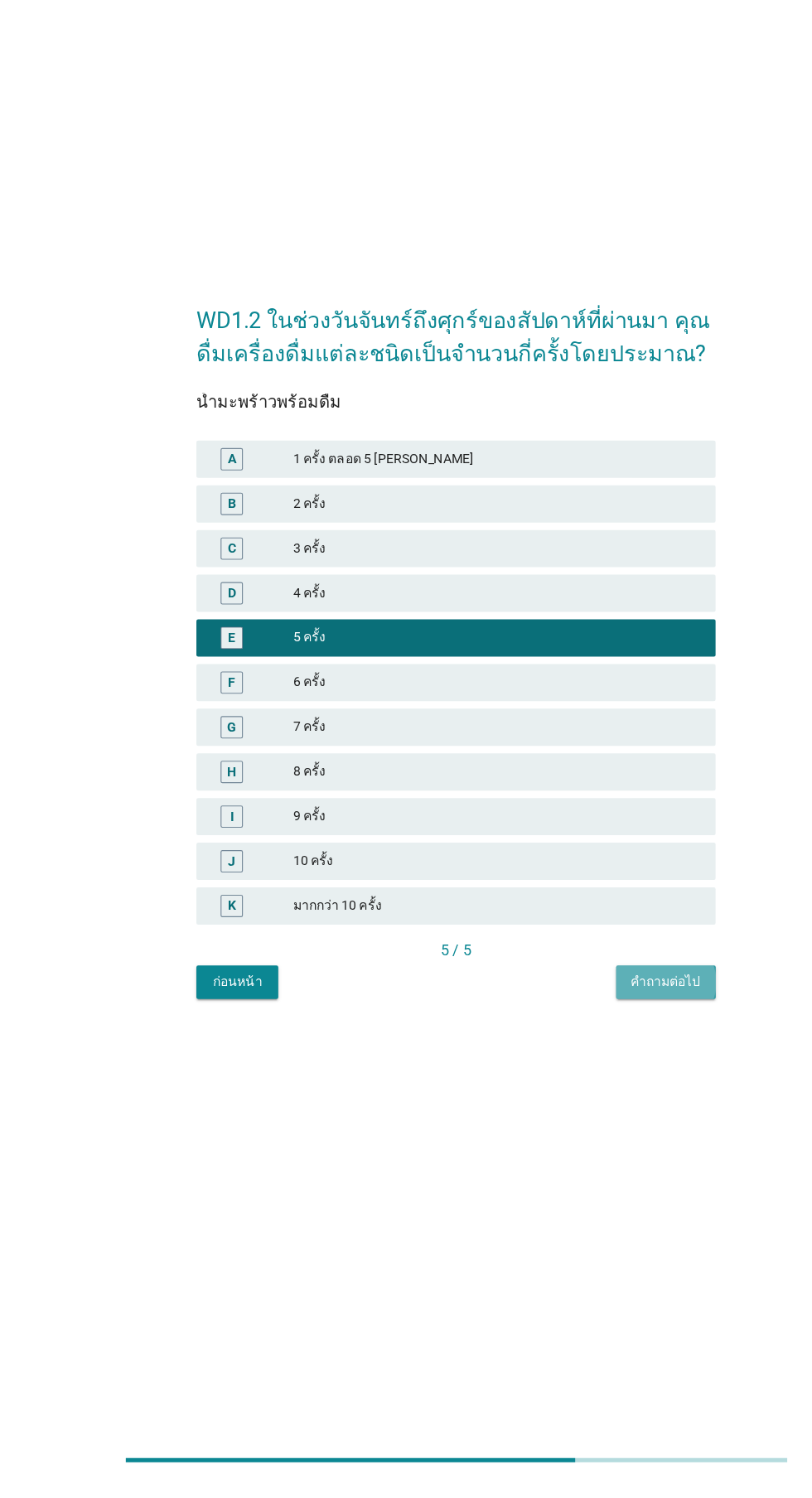
click at [610, 1060] on div "คำถามต่อไป" at bounding box center [593, 1052] width 62 height 17
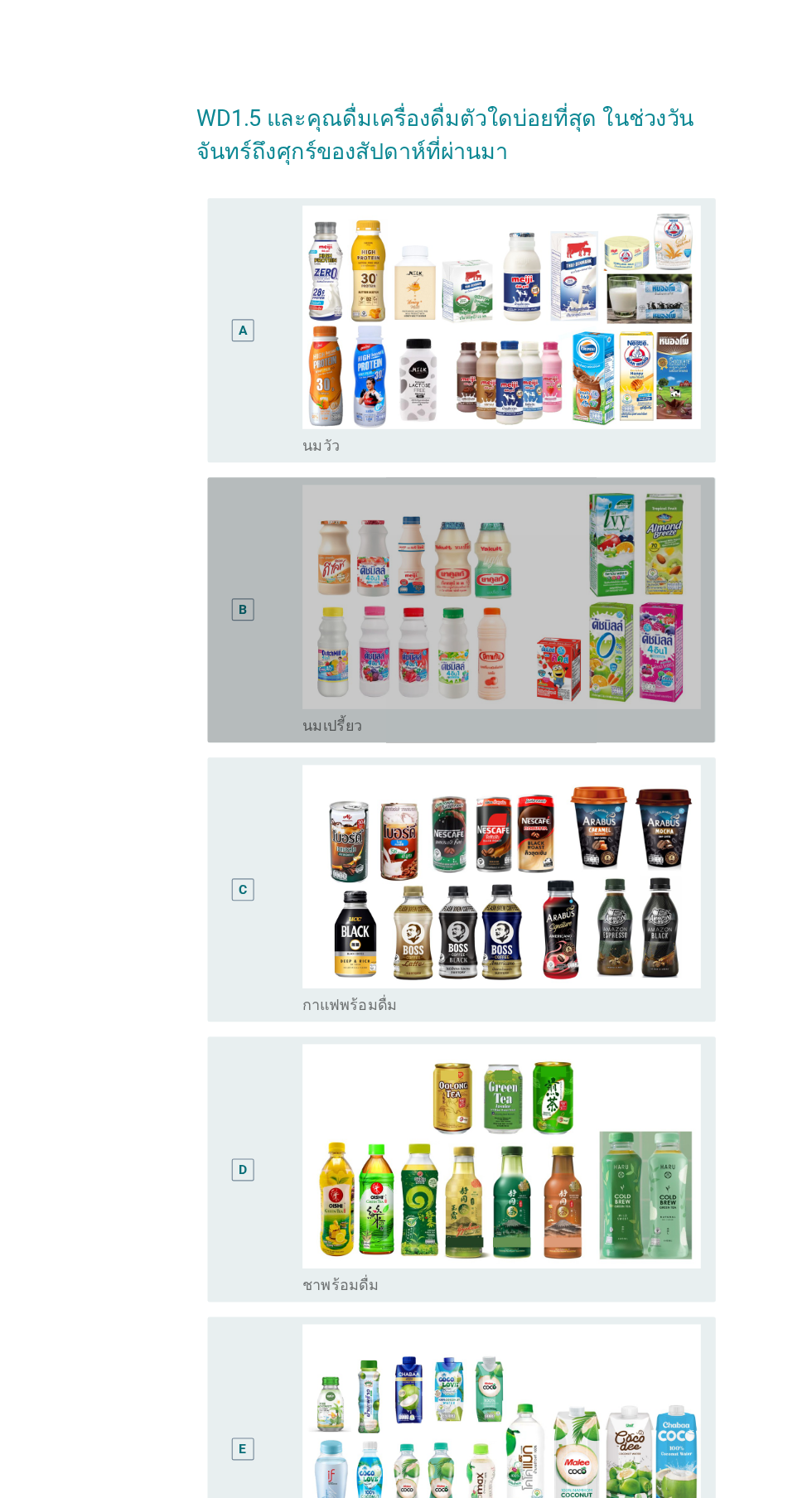
click at [214, 578] on div "B" at bounding box center [215, 543] width 36 height 223
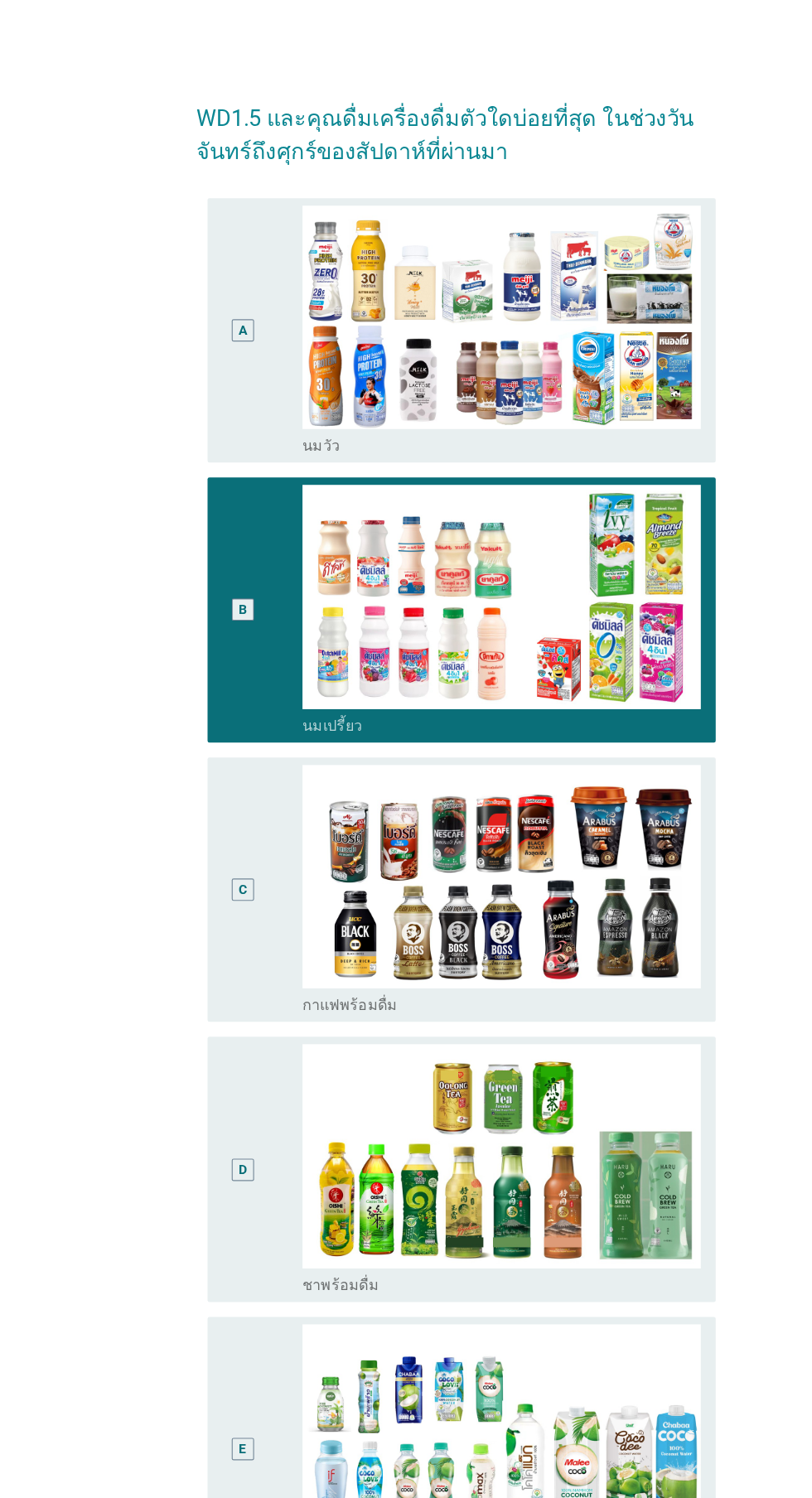
click at [227, 799] on div "C" at bounding box center [215, 793] width 36 height 223
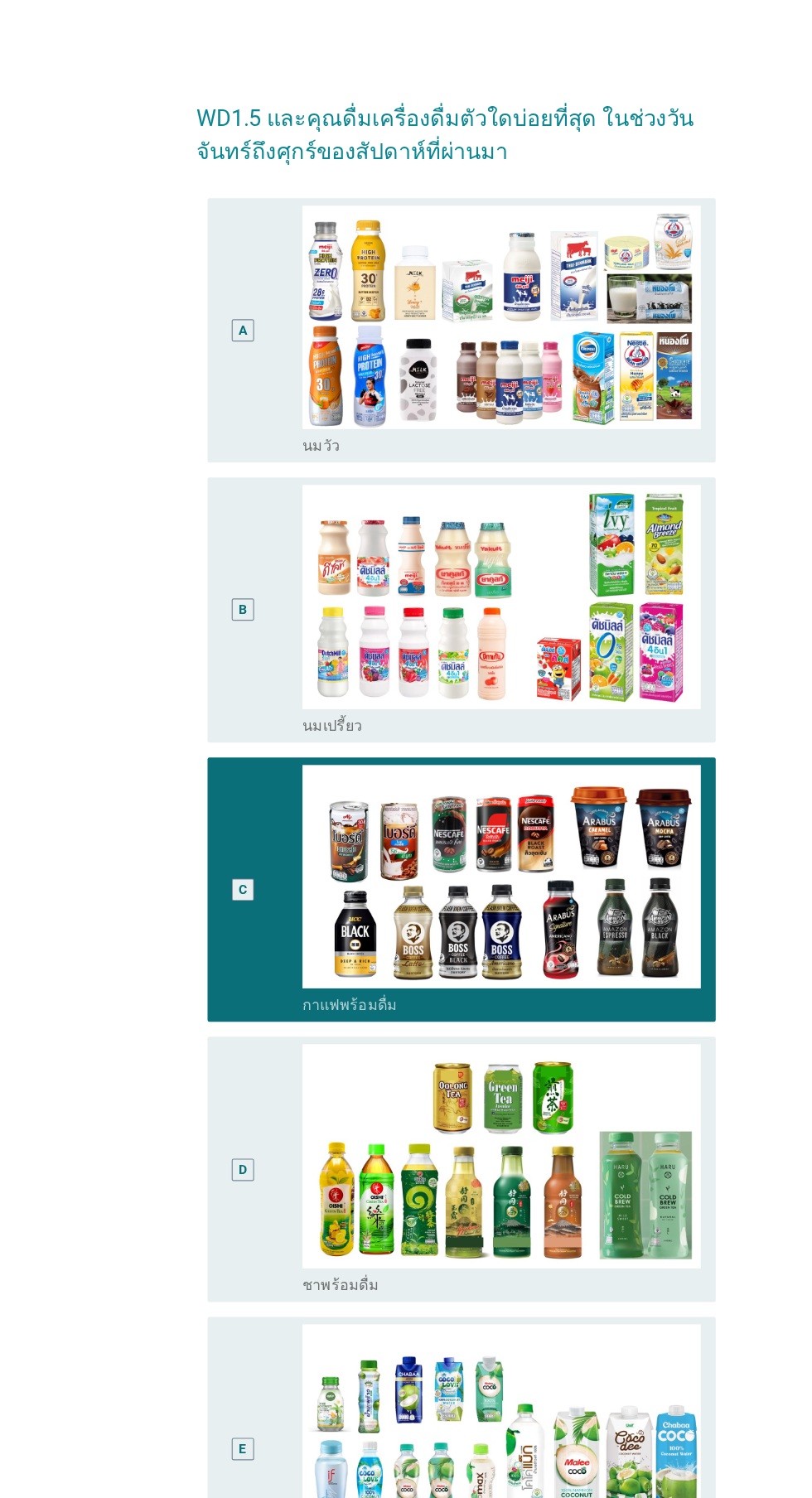
scroll to position [43, 0]
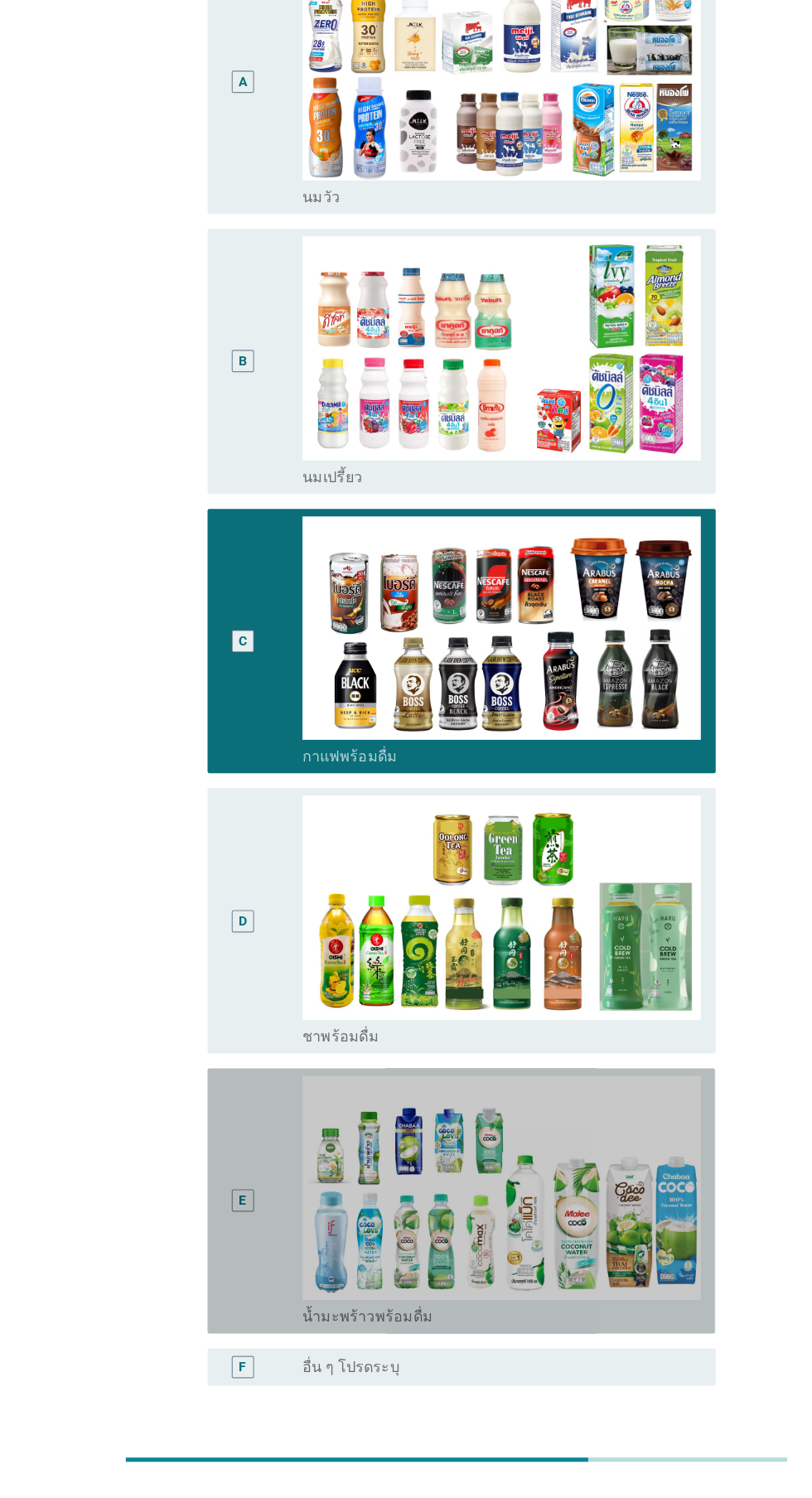
click at [232, 1245] on div "E" at bounding box center [215, 1248] width 36 height 223
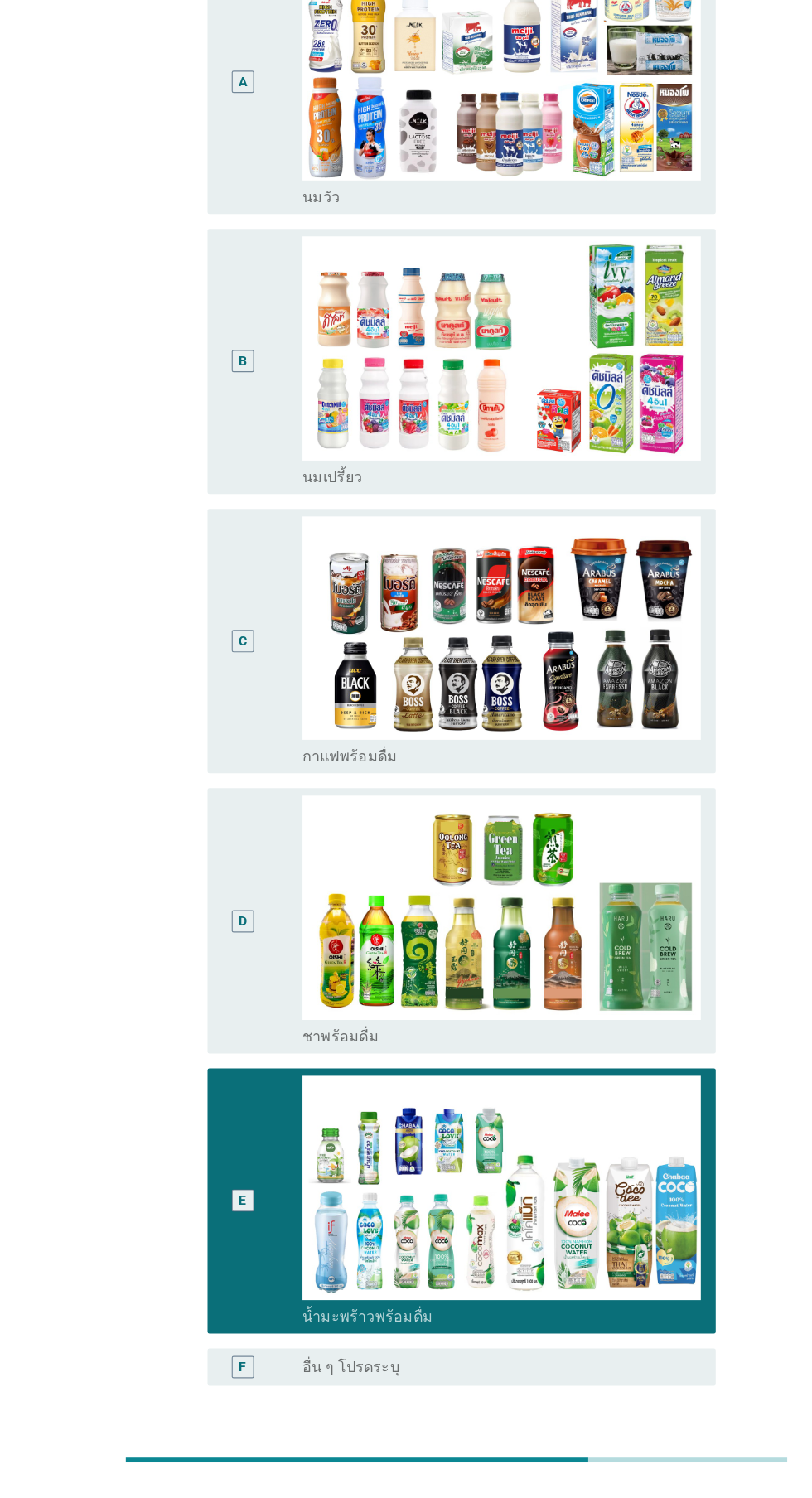
click at [618, 1497] on button "ต่อไป" at bounding box center [594, 1491] width 73 height 30
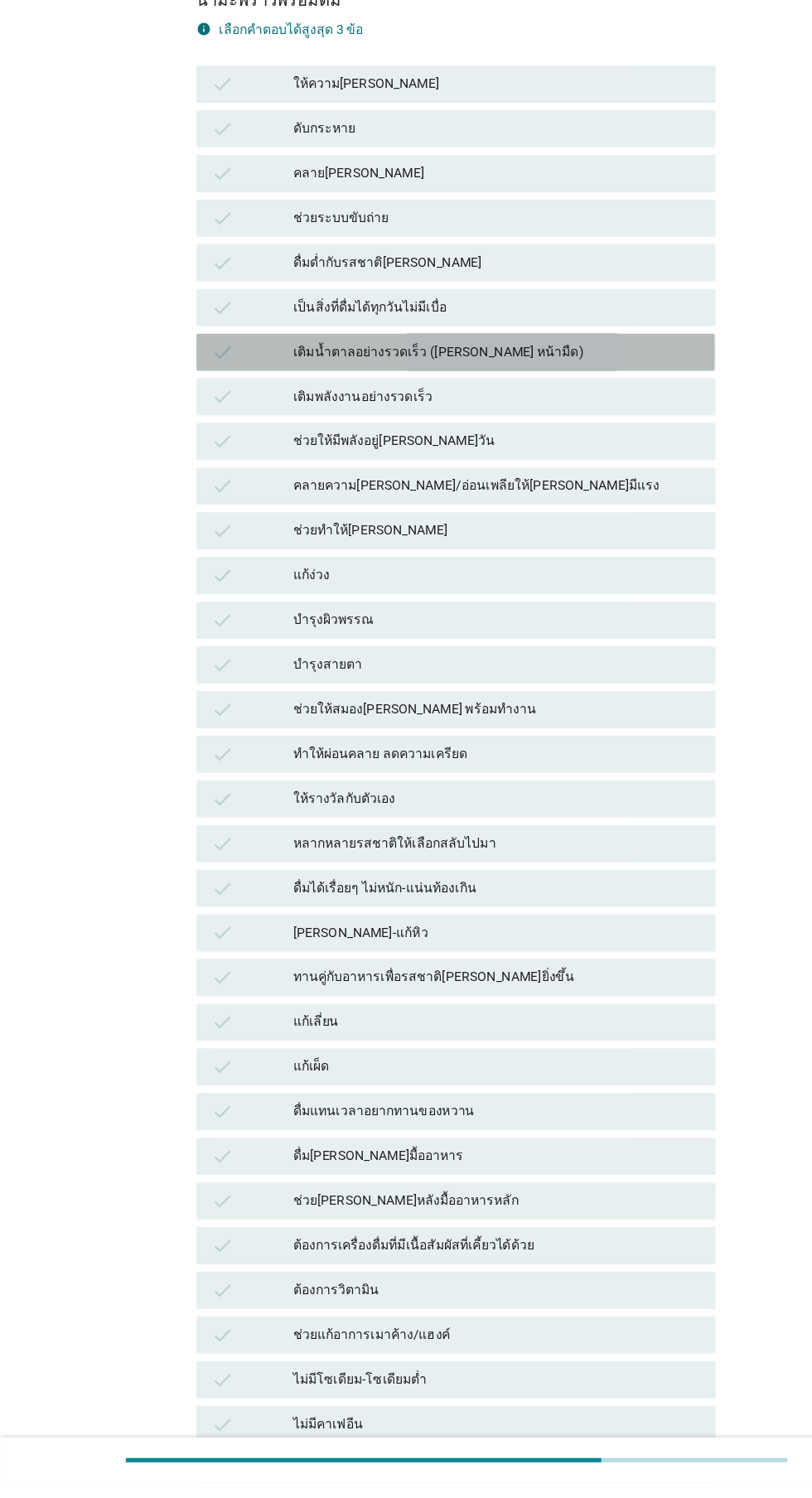
click at [545, 487] on div "เติมน้ำตาลอย่างรวดเร็ว ([PERSON_NAME] หน้ามืด)" at bounding box center [442, 491] width 363 height 19
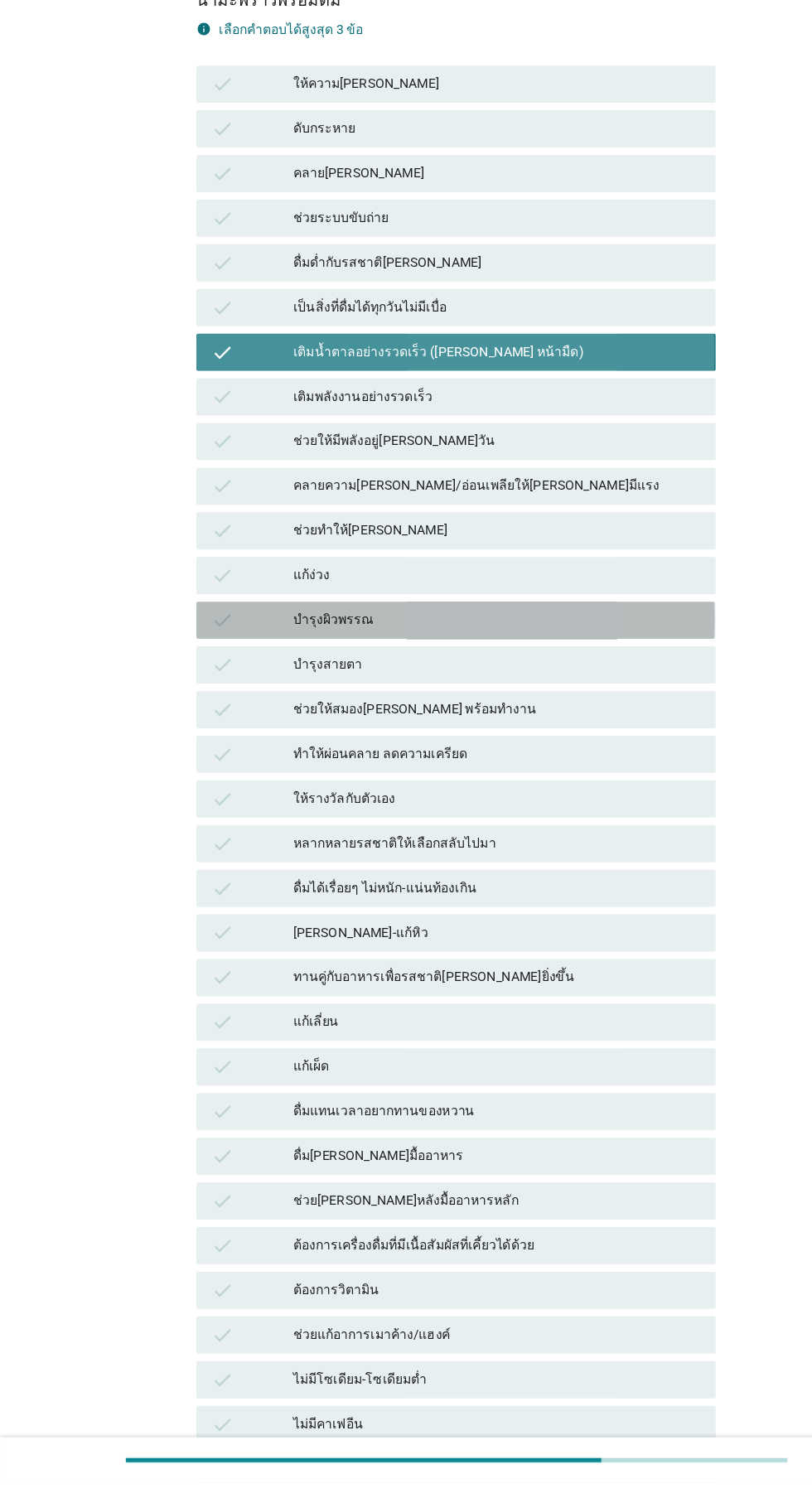
click at [541, 729] on div "บำรุงผิวพรรณ" at bounding box center [442, 730] width 363 height 19
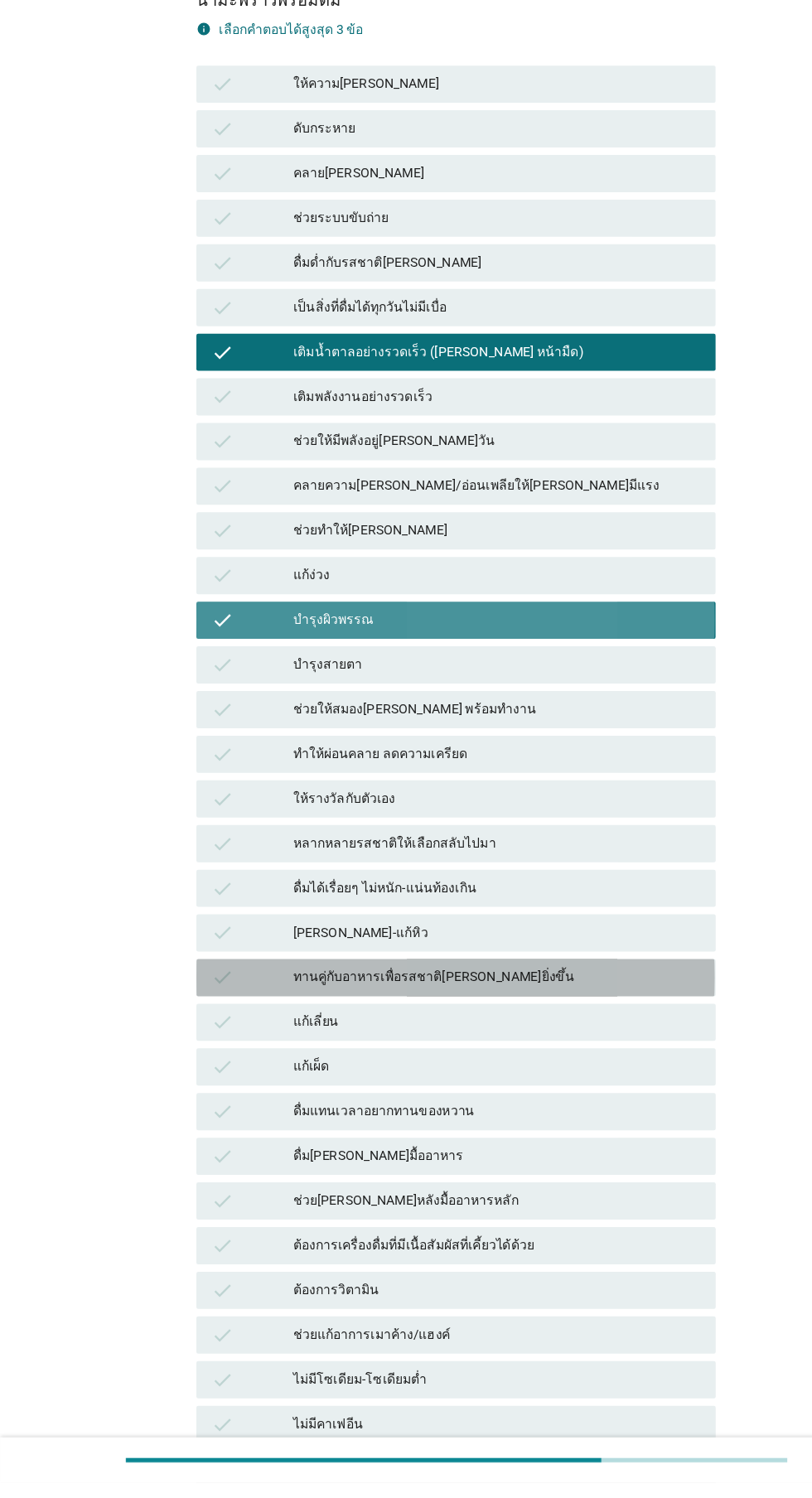
click at [474, 1049] on div "ทานคู่กับอาหารเพื่อรสชาติ[PERSON_NAME]ยิ่งขึ้น" at bounding box center [442, 1048] width 363 height 19
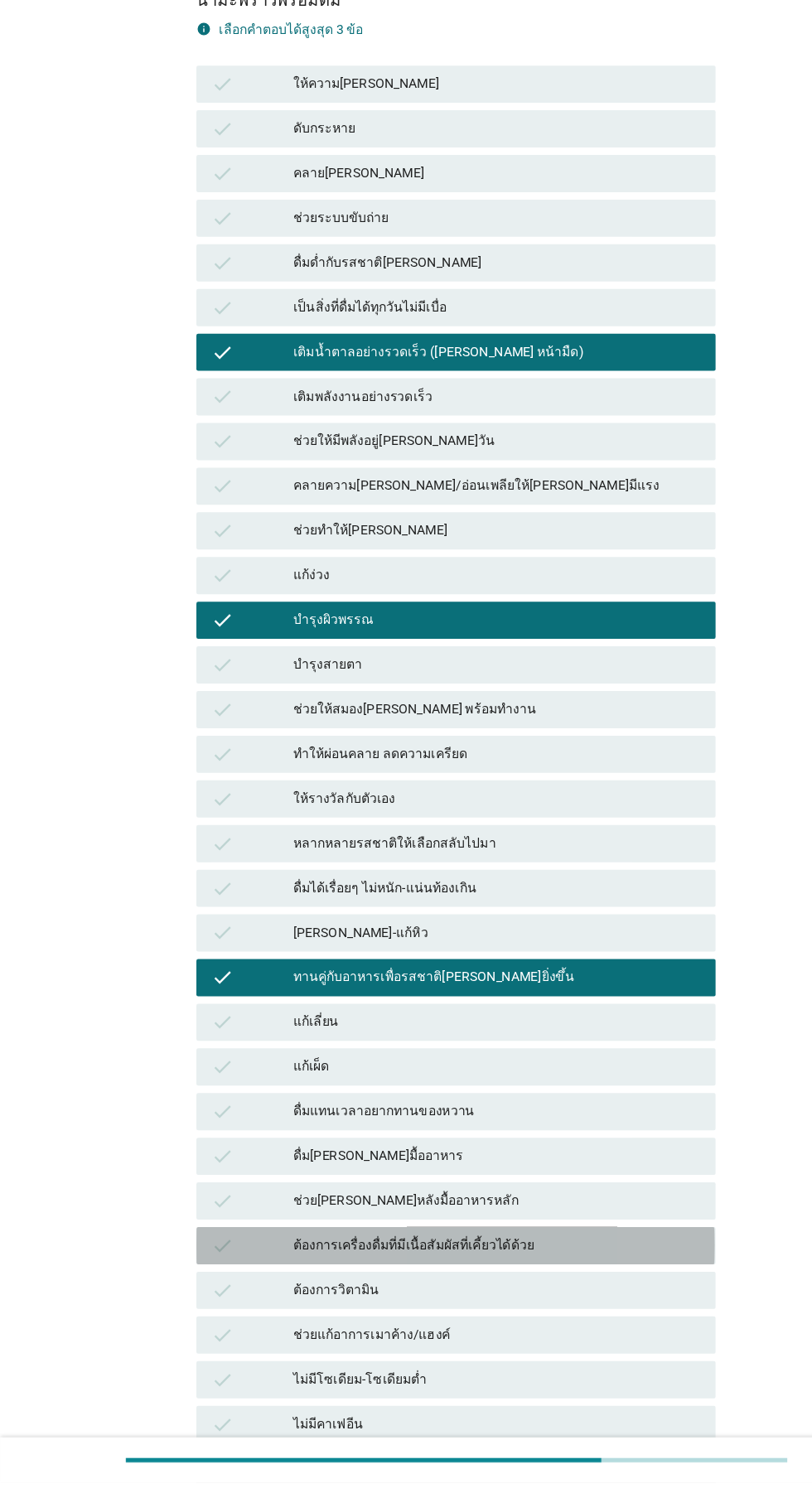
scroll to position [121, 0]
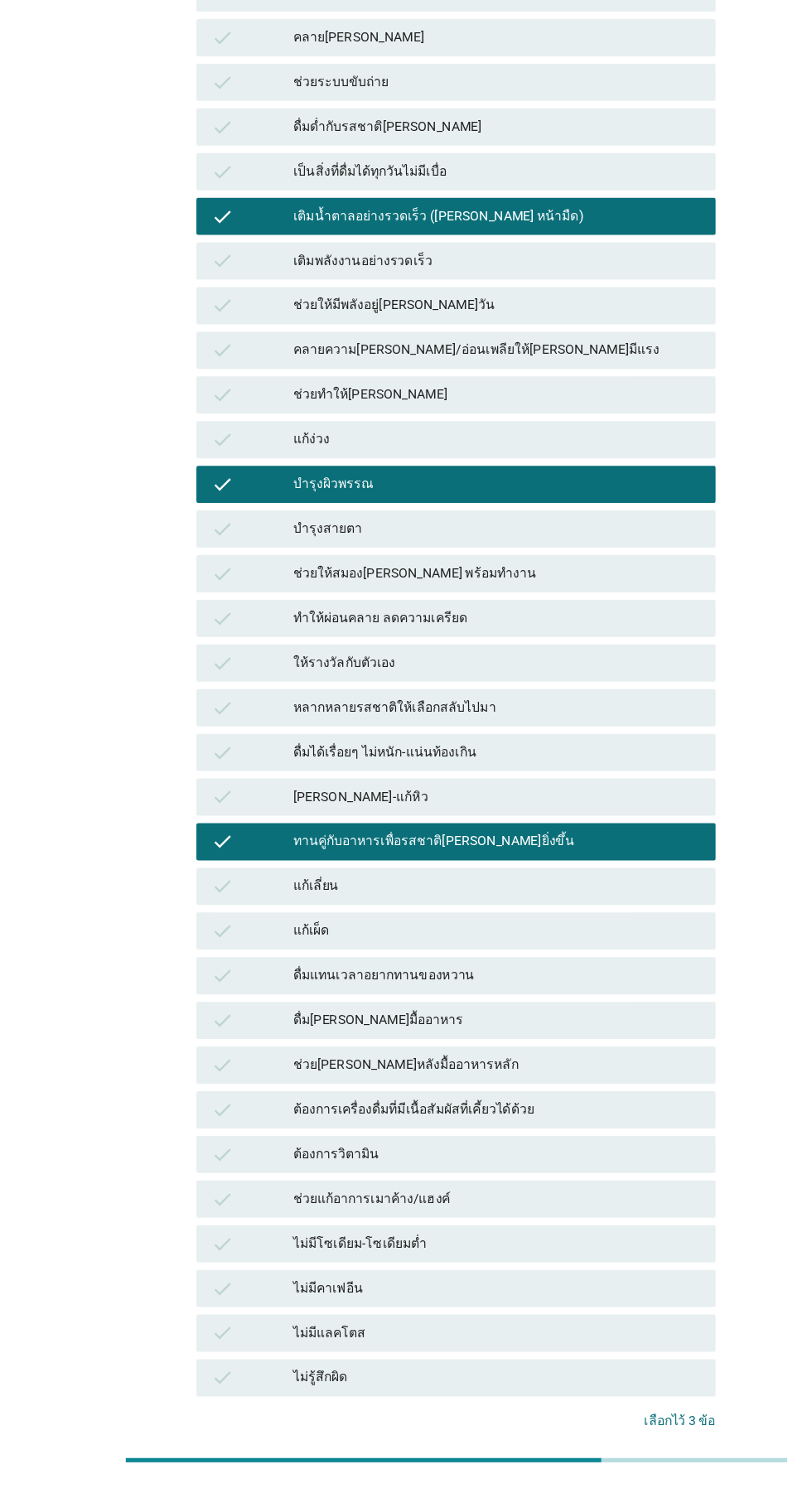
click at [603, 1497] on div "คำถามต่อไป" at bounding box center [593, 1496] width 62 height 17
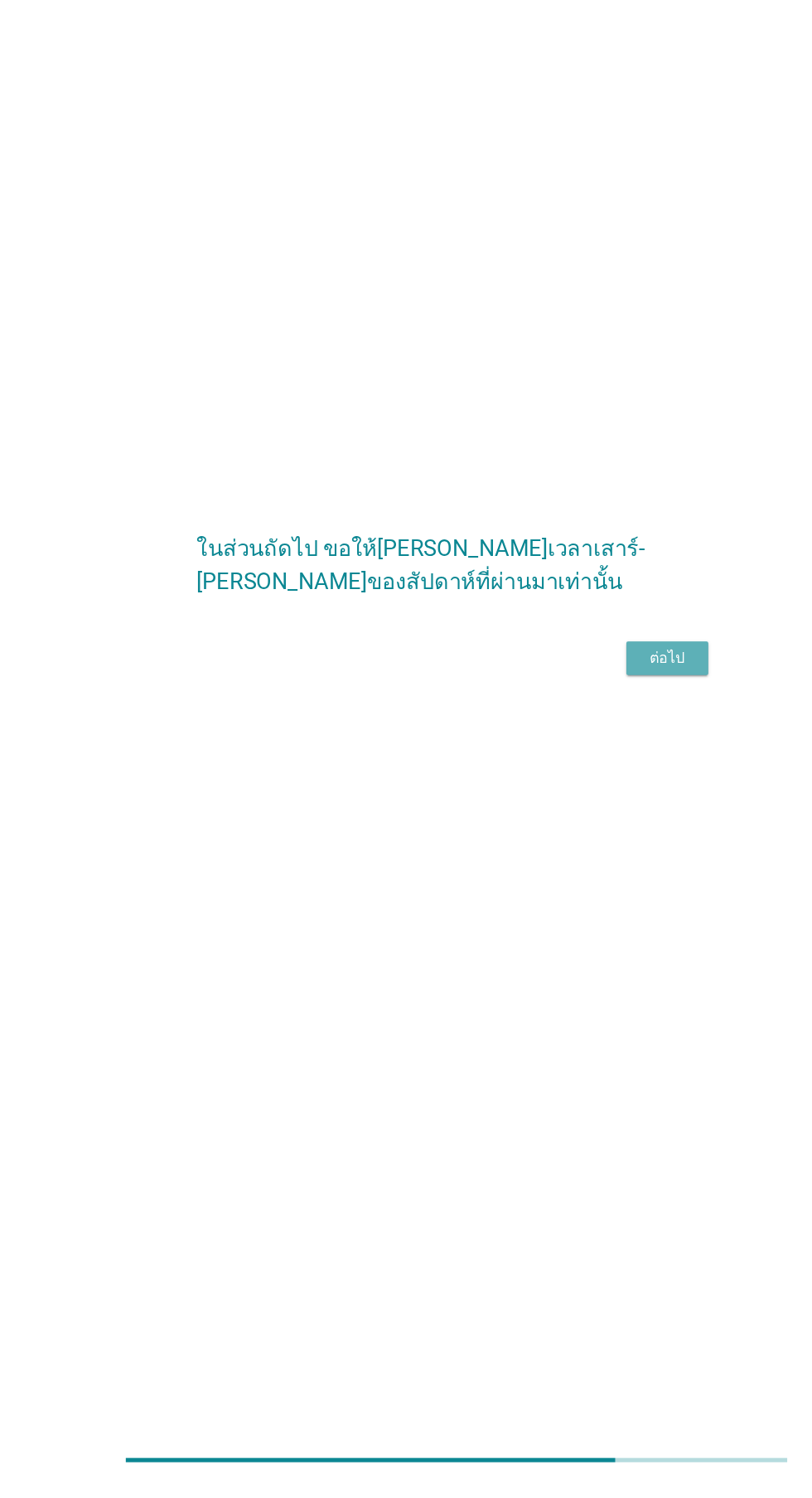
click at [609, 773] on div "ต่อไป" at bounding box center [594, 764] width 47 height 19
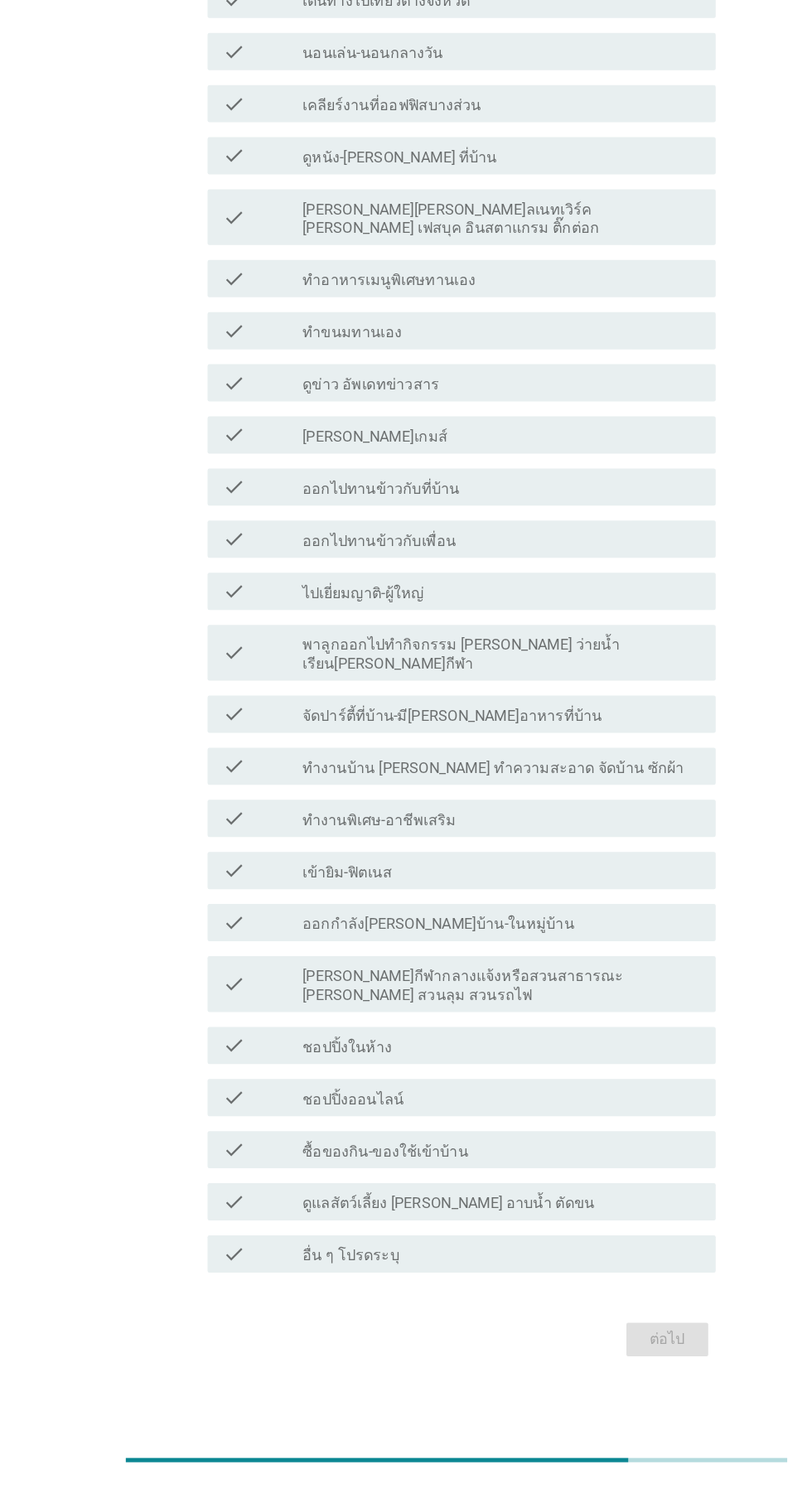
scroll to position [0, 0]
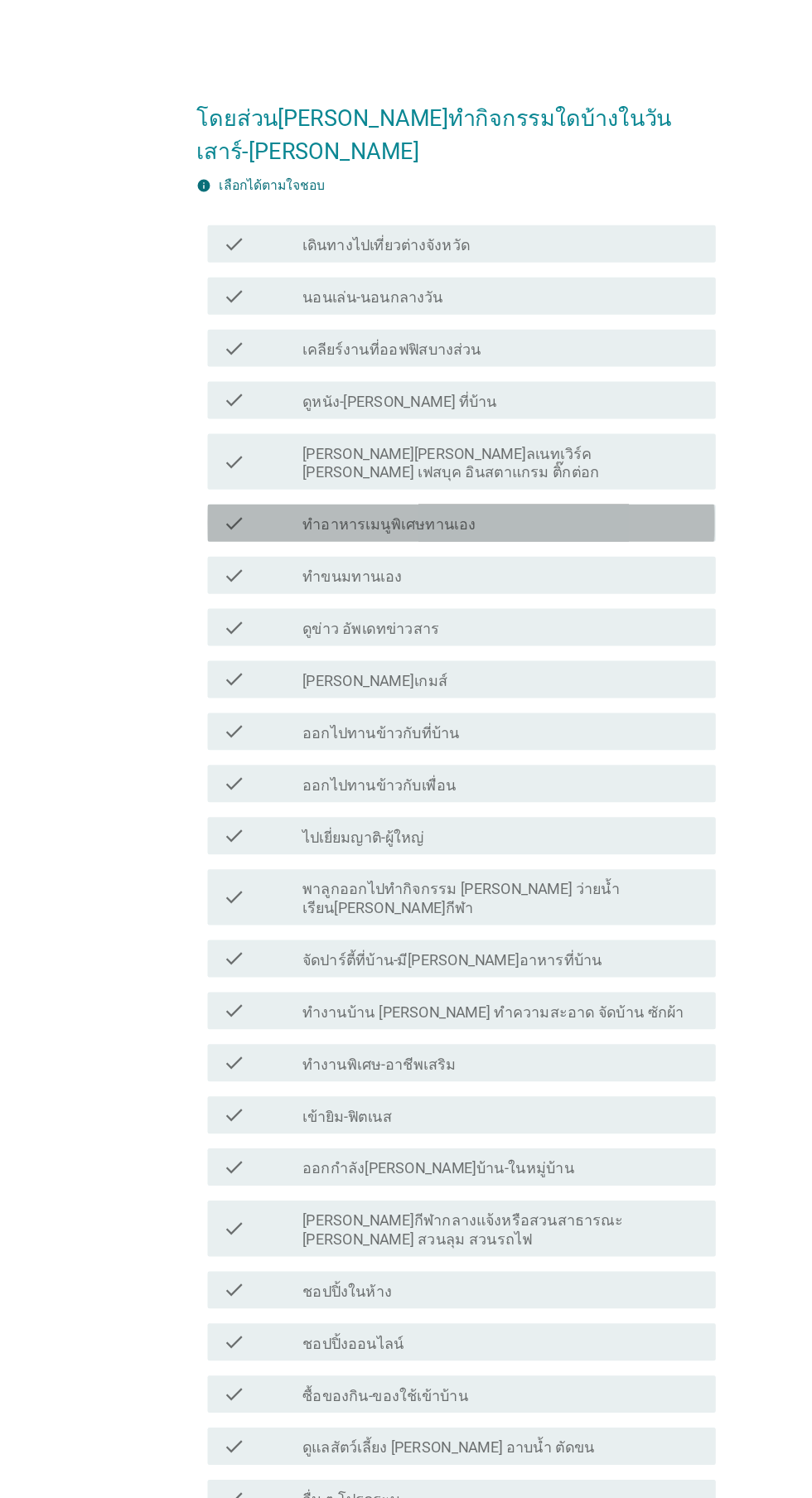
click at [554, 475] on div "check_box_outline_blank ทำอาหารเมนูพิเศษทานเอง" at bounding box center [445, 466] width 354 height 19
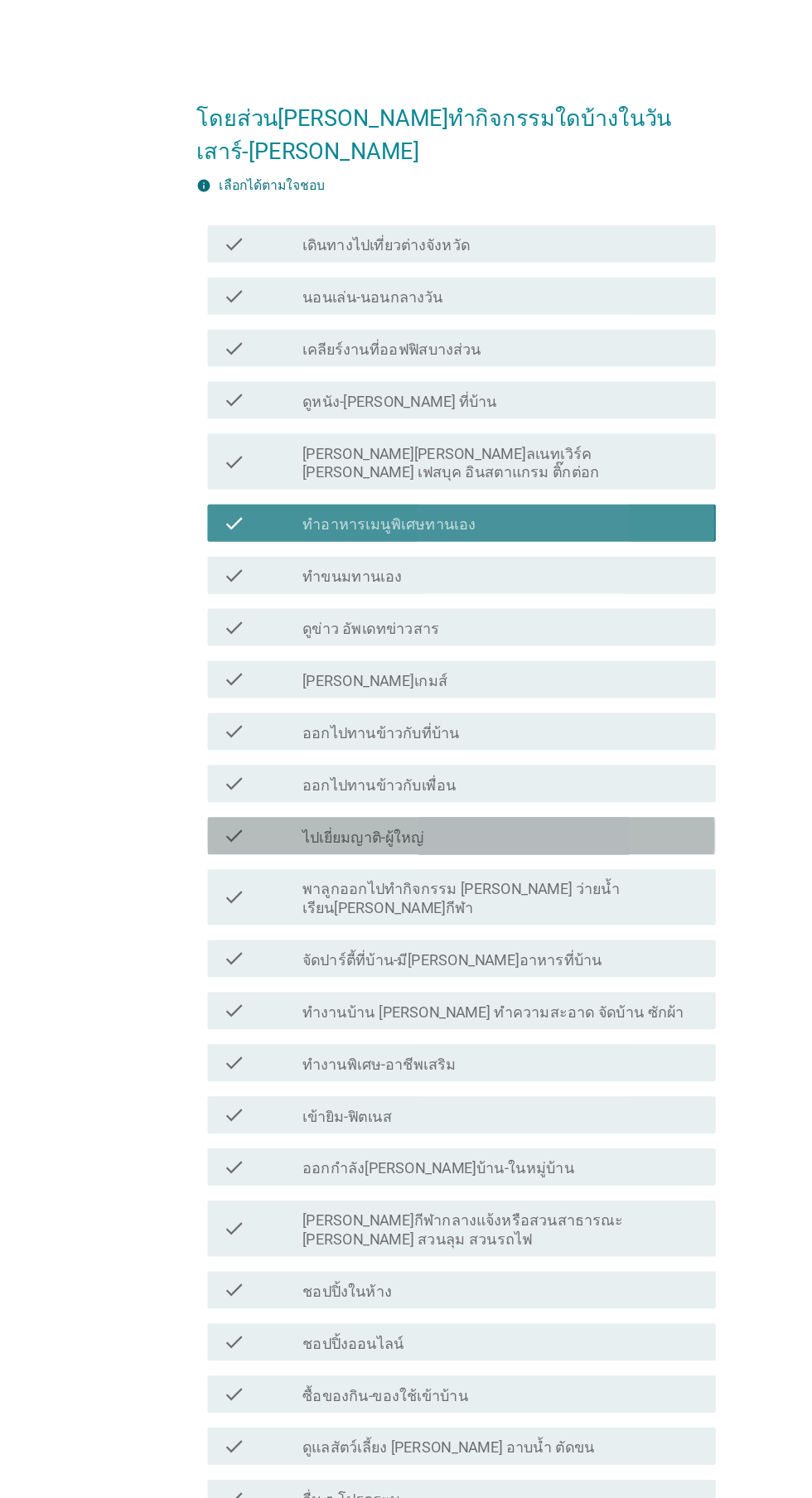
click at [538, 754] on div "check_box_outline_blank ไปเยี่ยมญาติ-ผู้ใหญ่" at bounding box center [445, 744] width 354 height 19
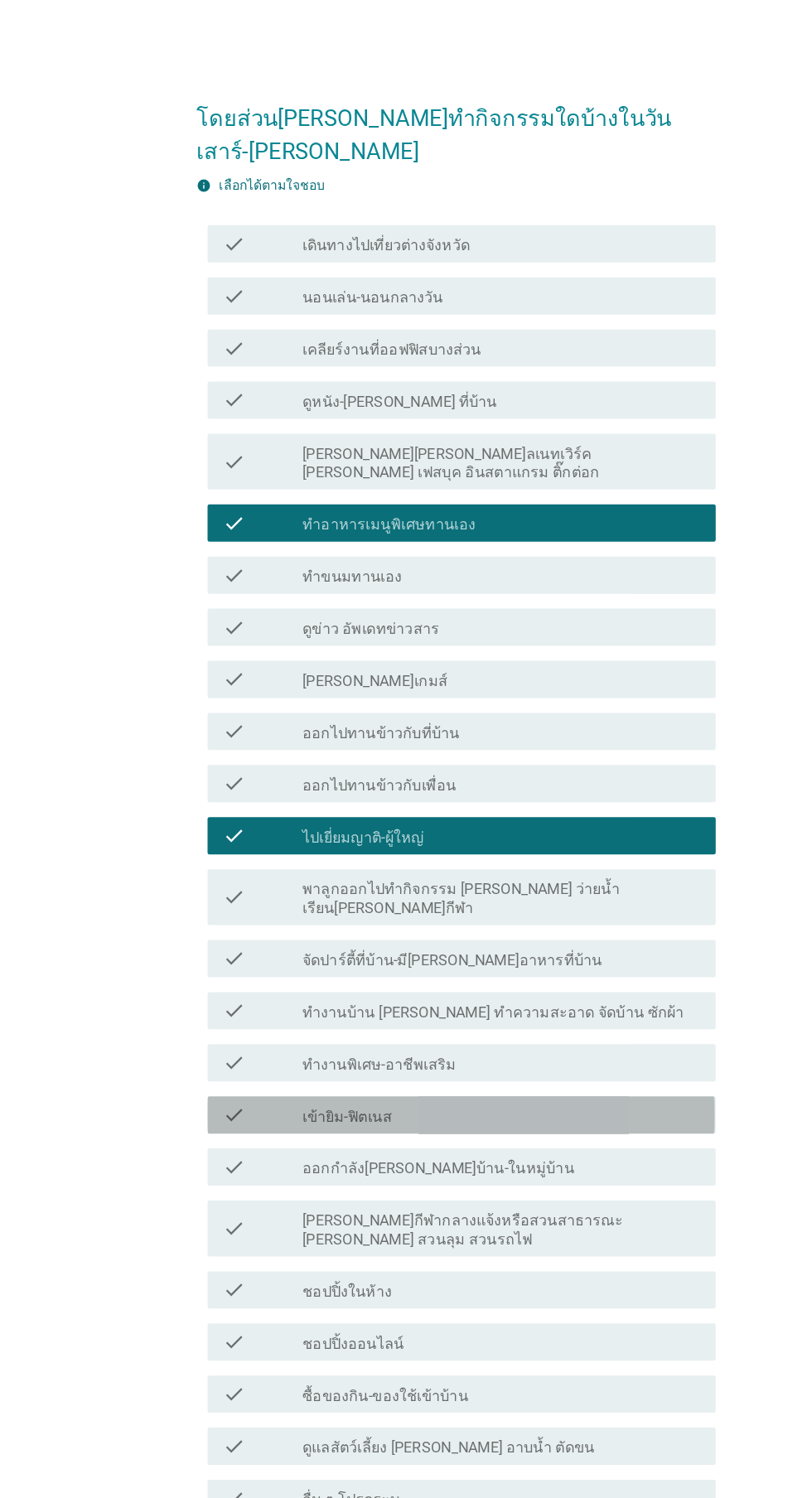
click at [502, 1002] on div "check_box_outline_blank เข้ายิม-ฟิตเนส" at bounding box center [445, 993] width 354 height 19
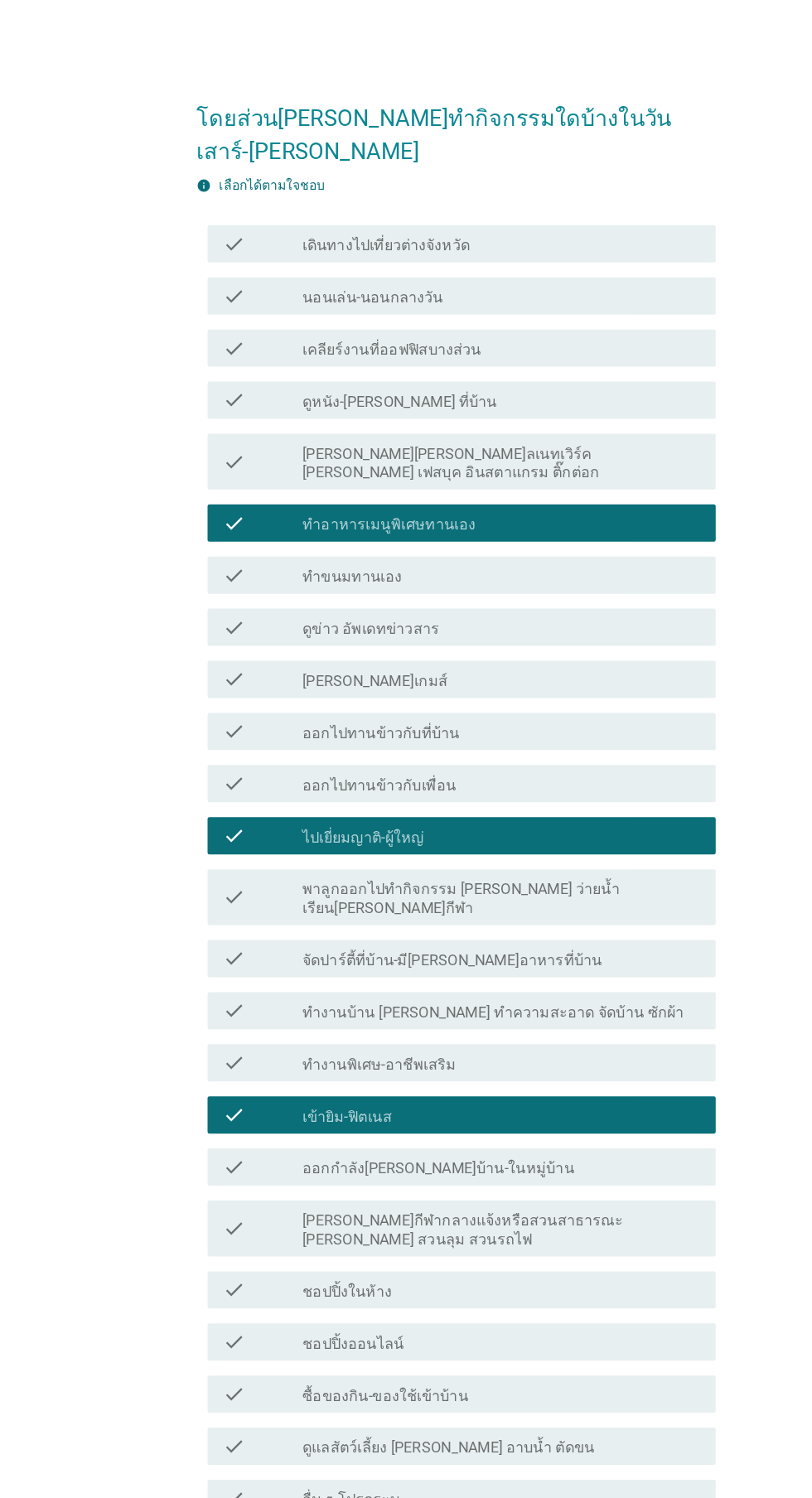
click at [603, 1419] on div "ต่อไป" at bounding box center [594, 1410] width 47 height 19
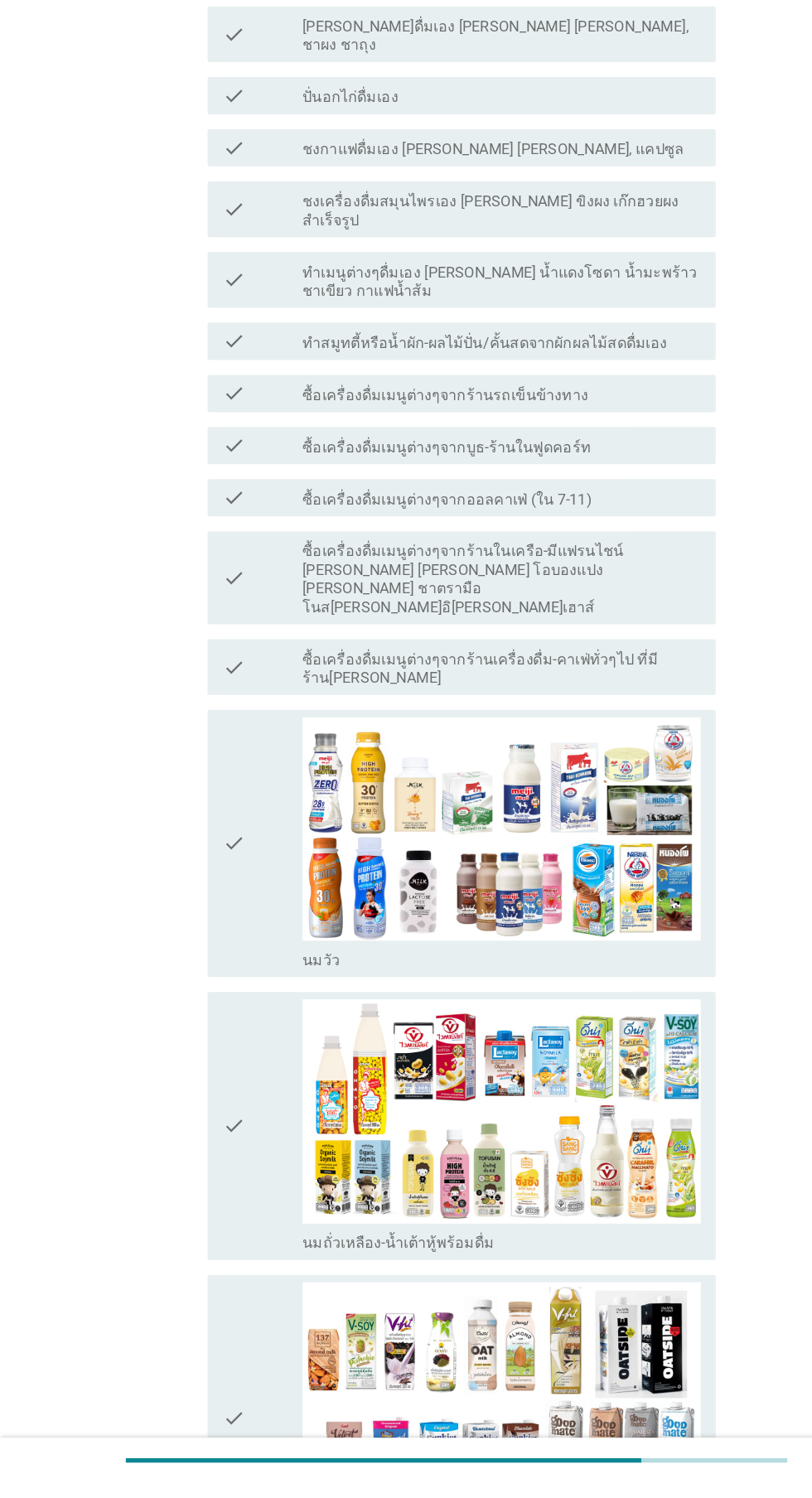
click at [241, 1095] on div "check" at bounding box center [233, 1181] width 71 height 225
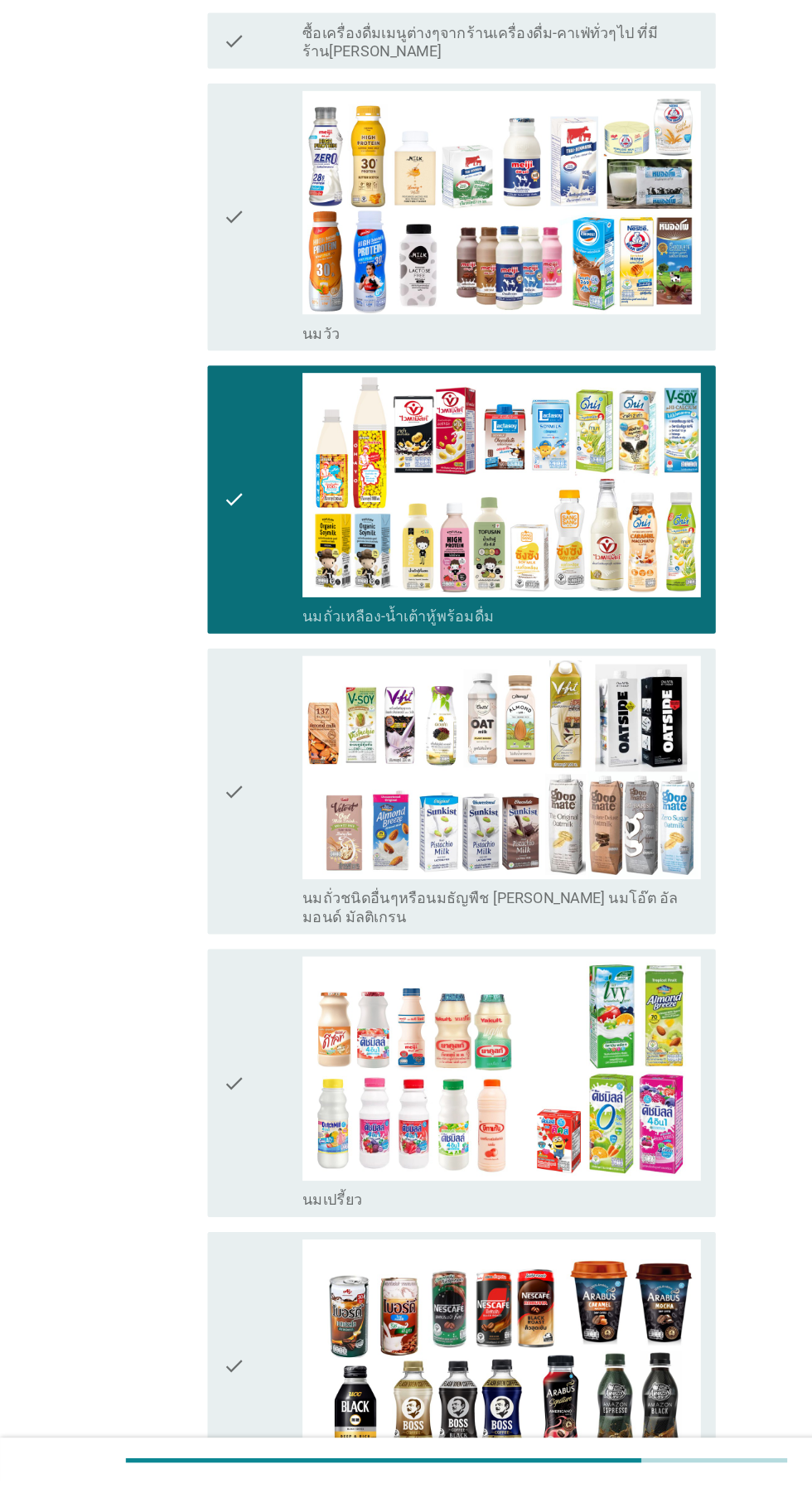
scroll to position [685, 0]
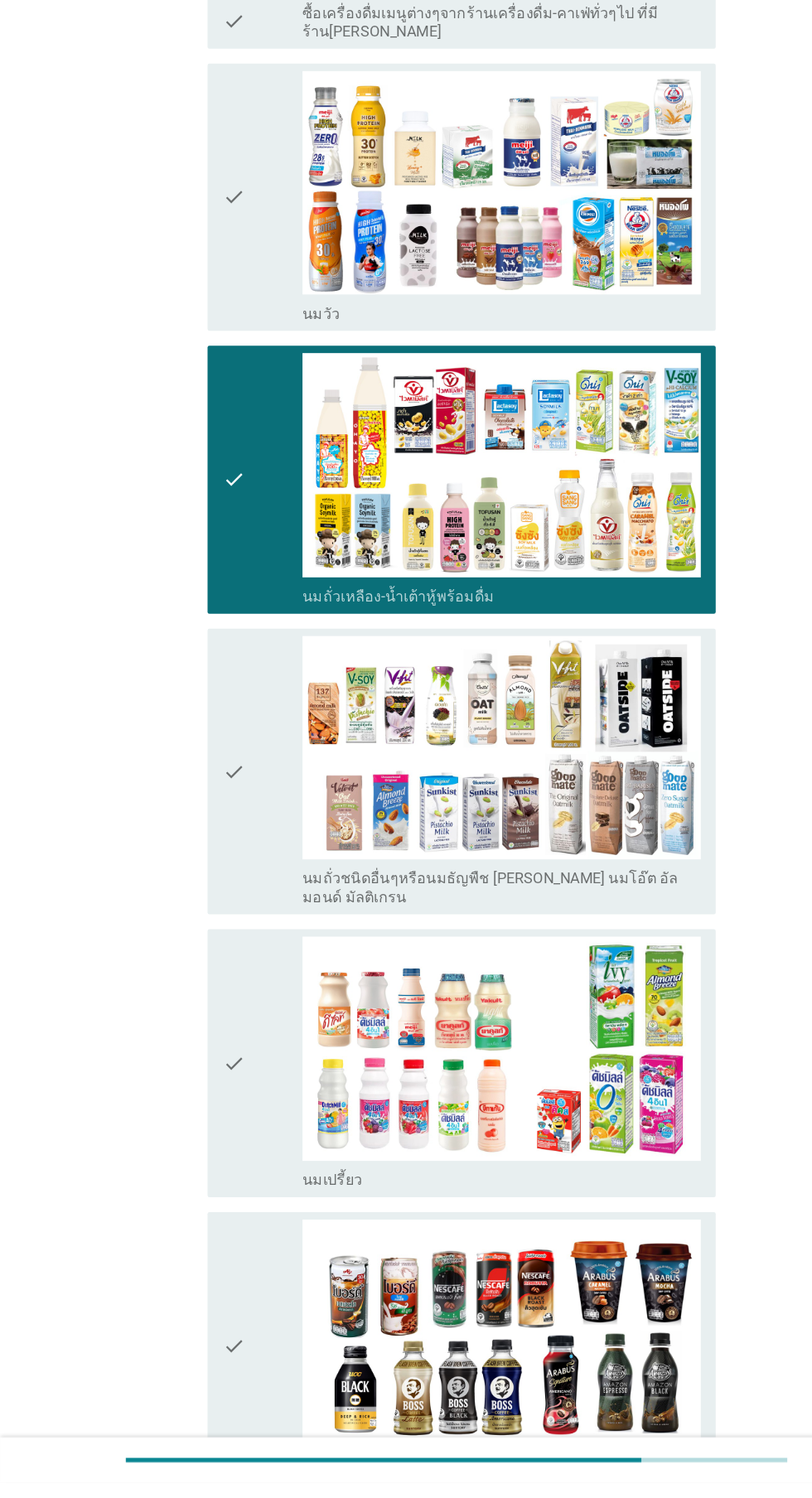
click at [232, 1046] on div "check" at bounding box center [233, 1124] width 71 height 225
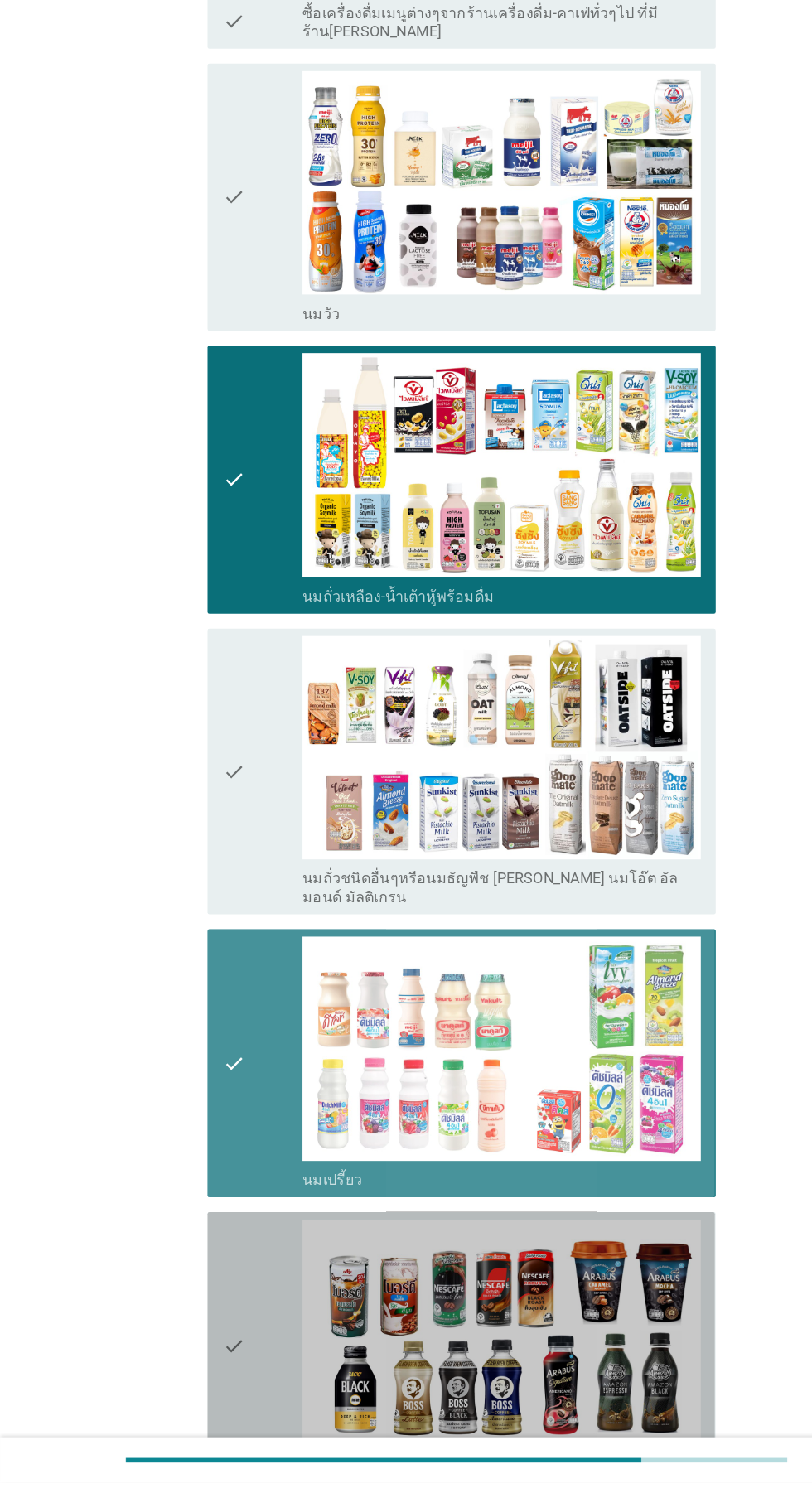
click at [237, 1263] on div "check" at bounding box center [233, 1376] width 71 height 225
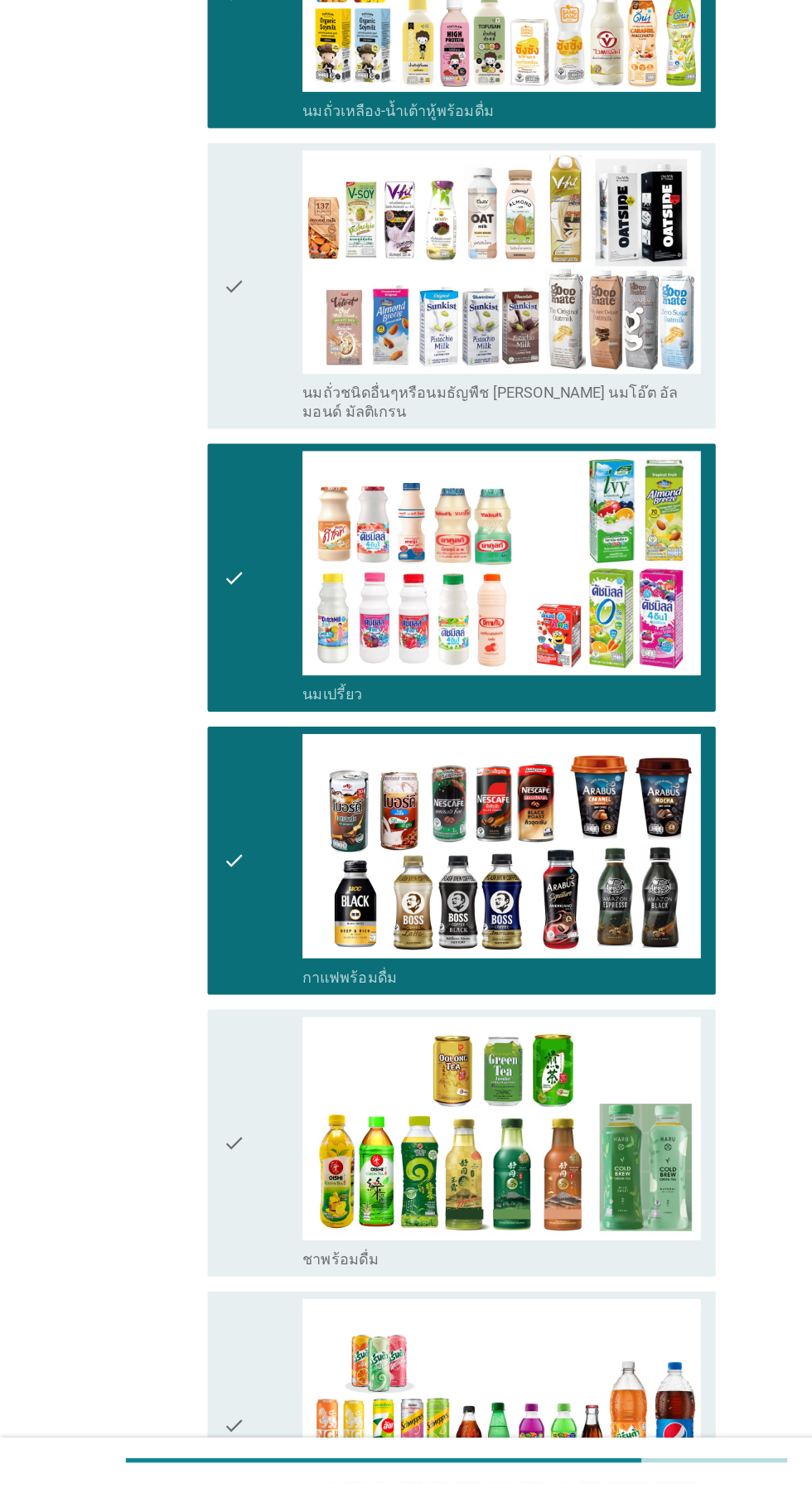
scroll to position [1120, 0]
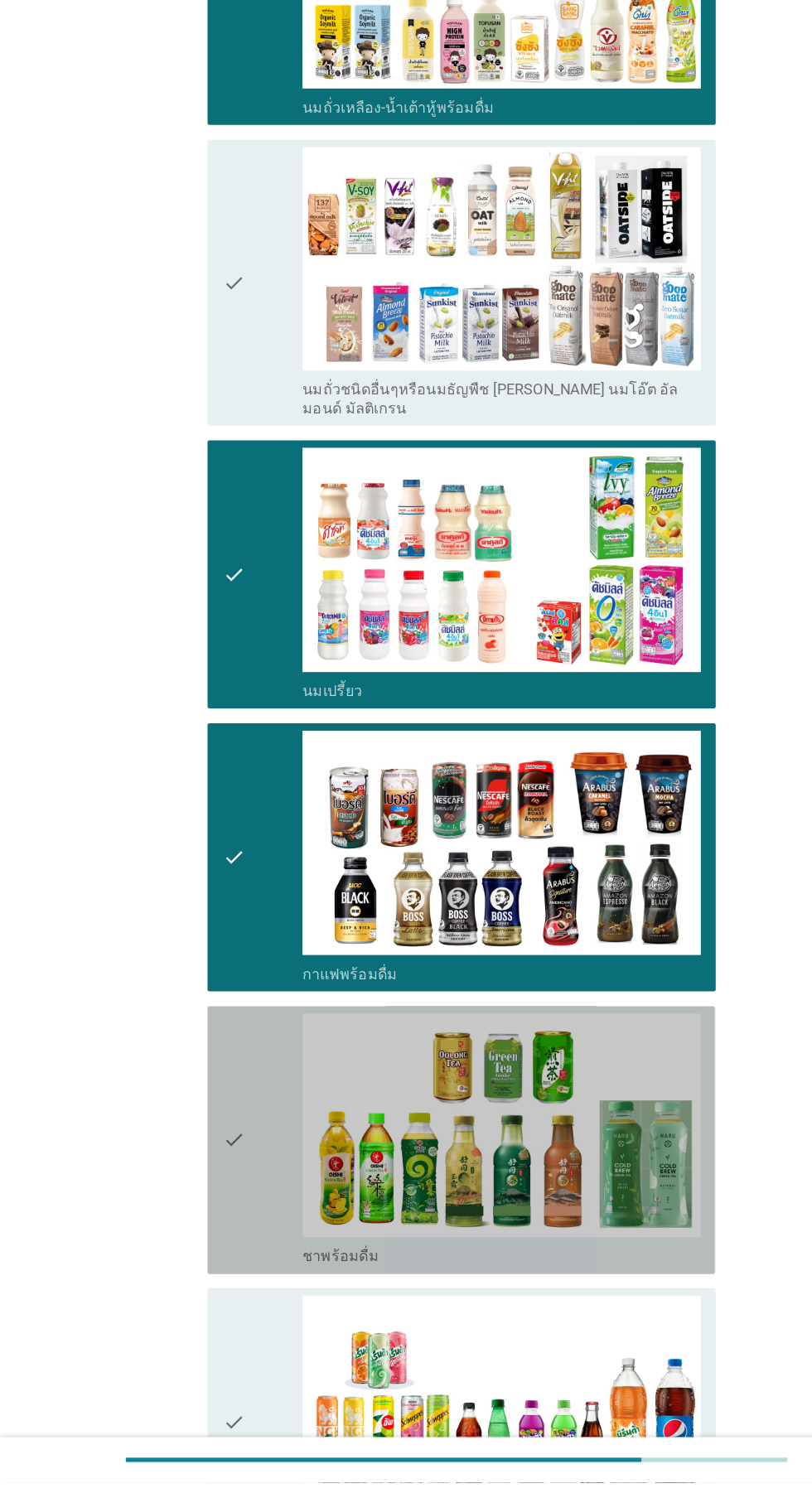
click at [235, 1108] on div "check" at bounding box center [233, 1192] width 71 height 225
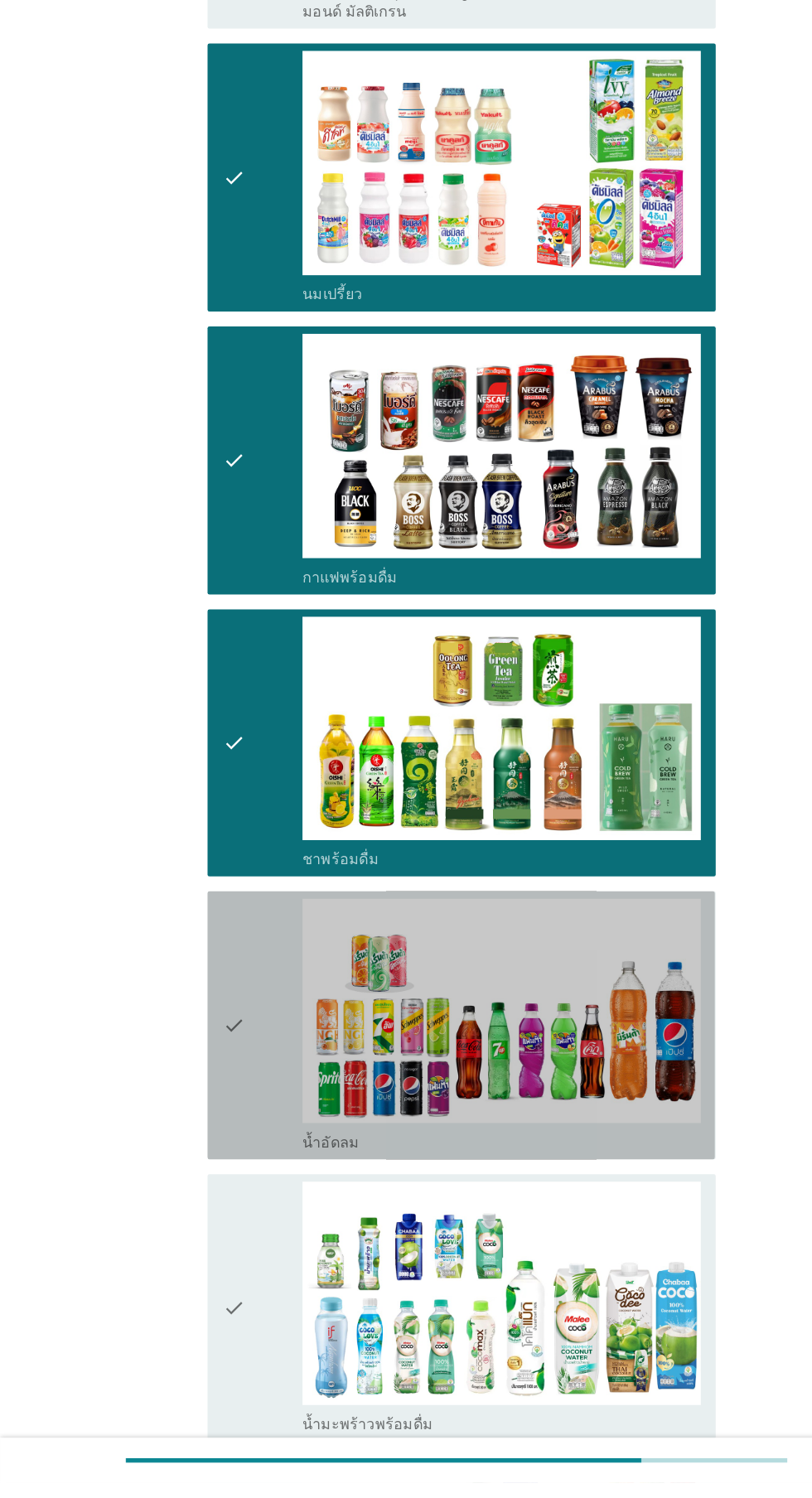
click at [218, 1026] on div "check" at bounding box center [233, 1091] width 71 height 225
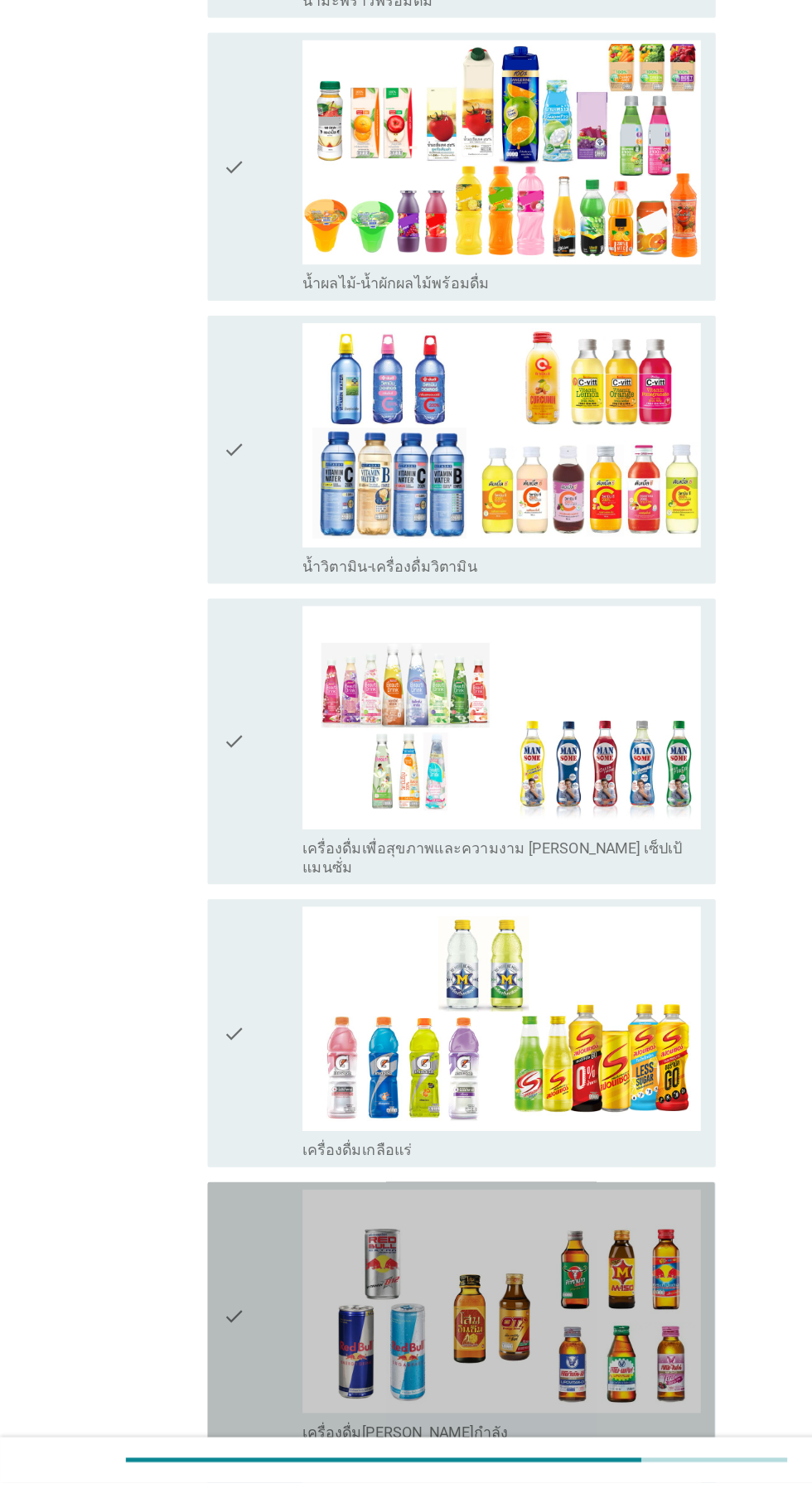
scroll to position [2955, 0]
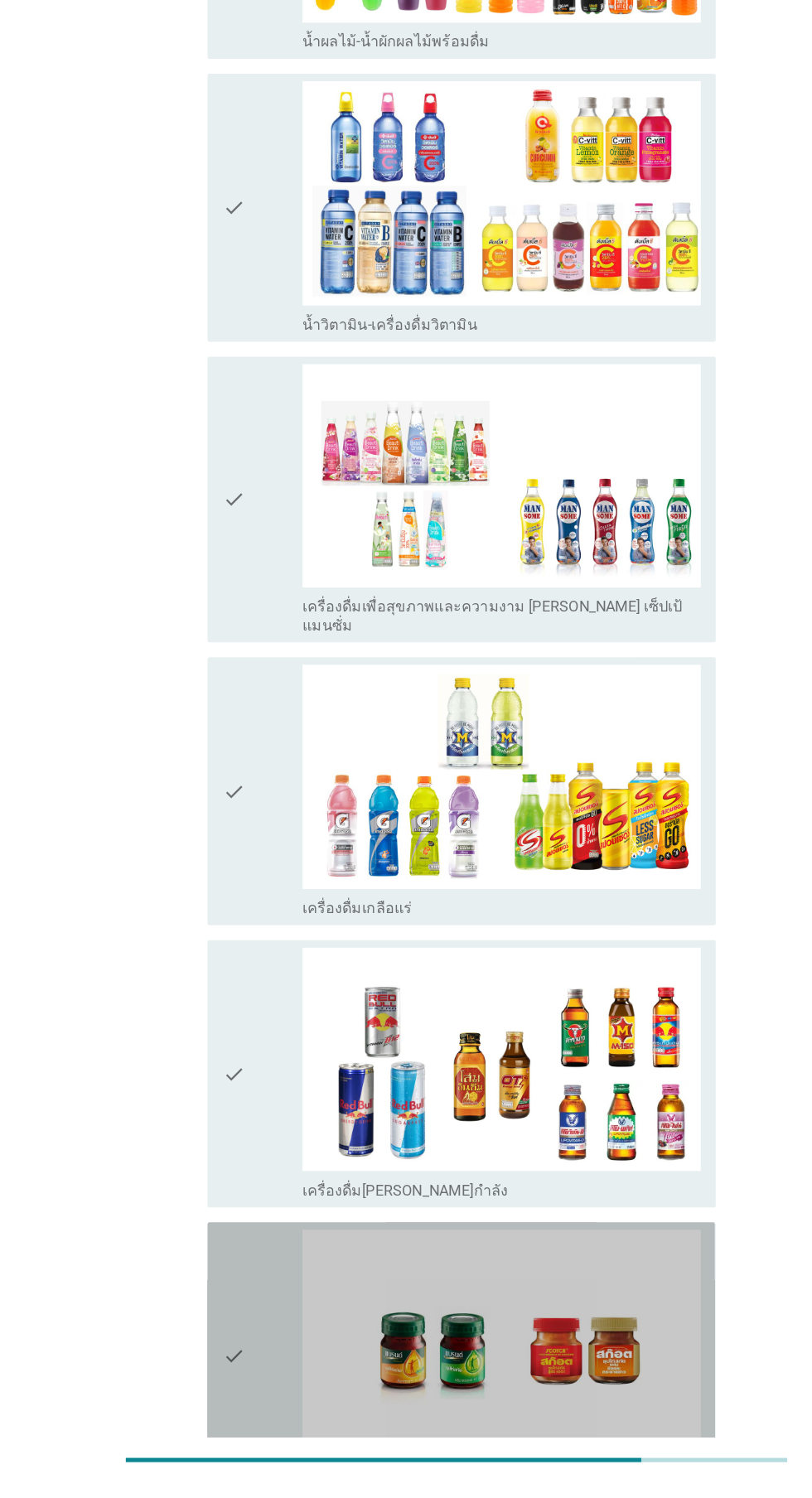
click at [218, 1272] on div "check" at bounding box center [233, 1384] width 71 height 225
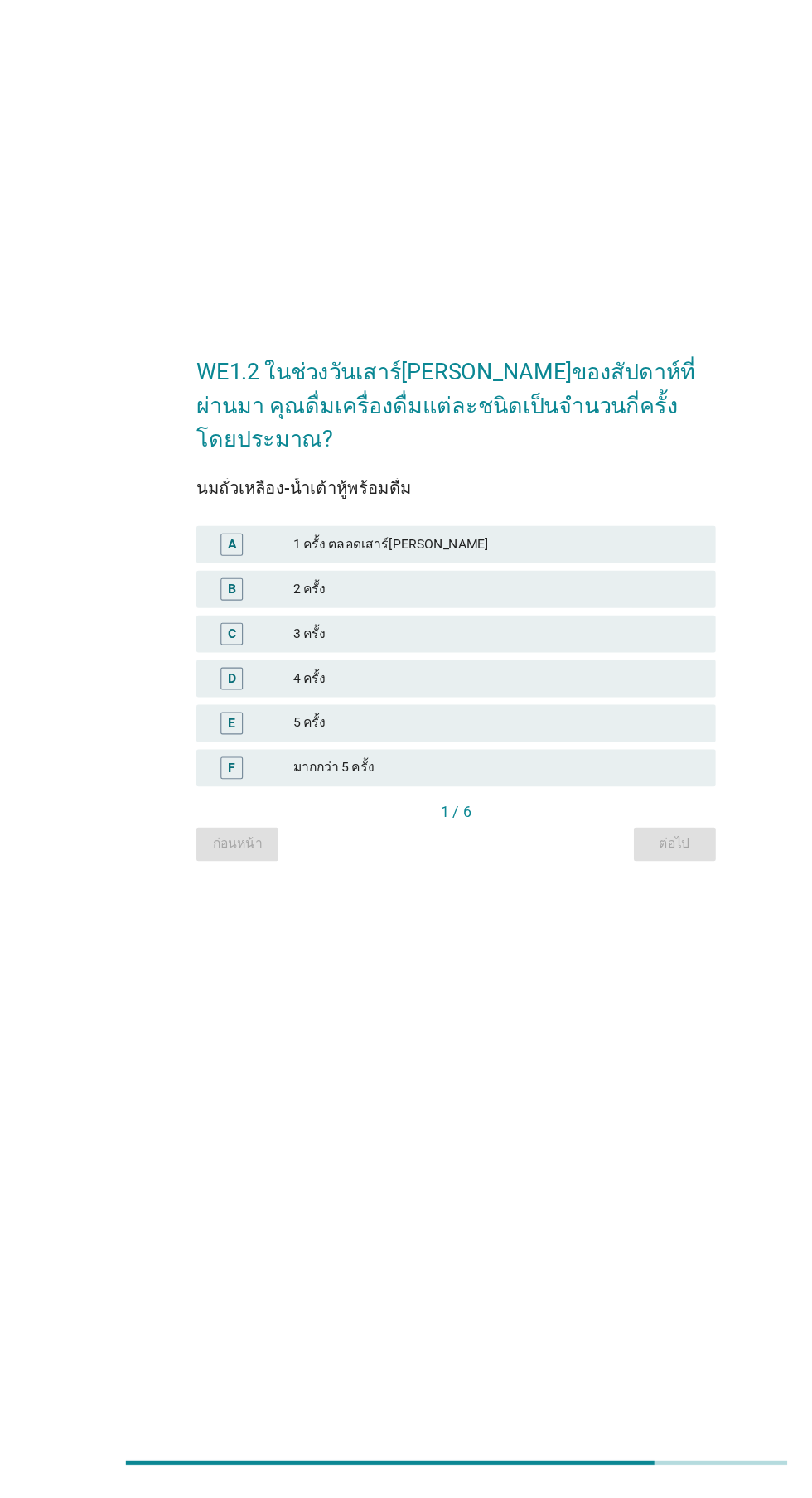
scroll to position [115, 0]
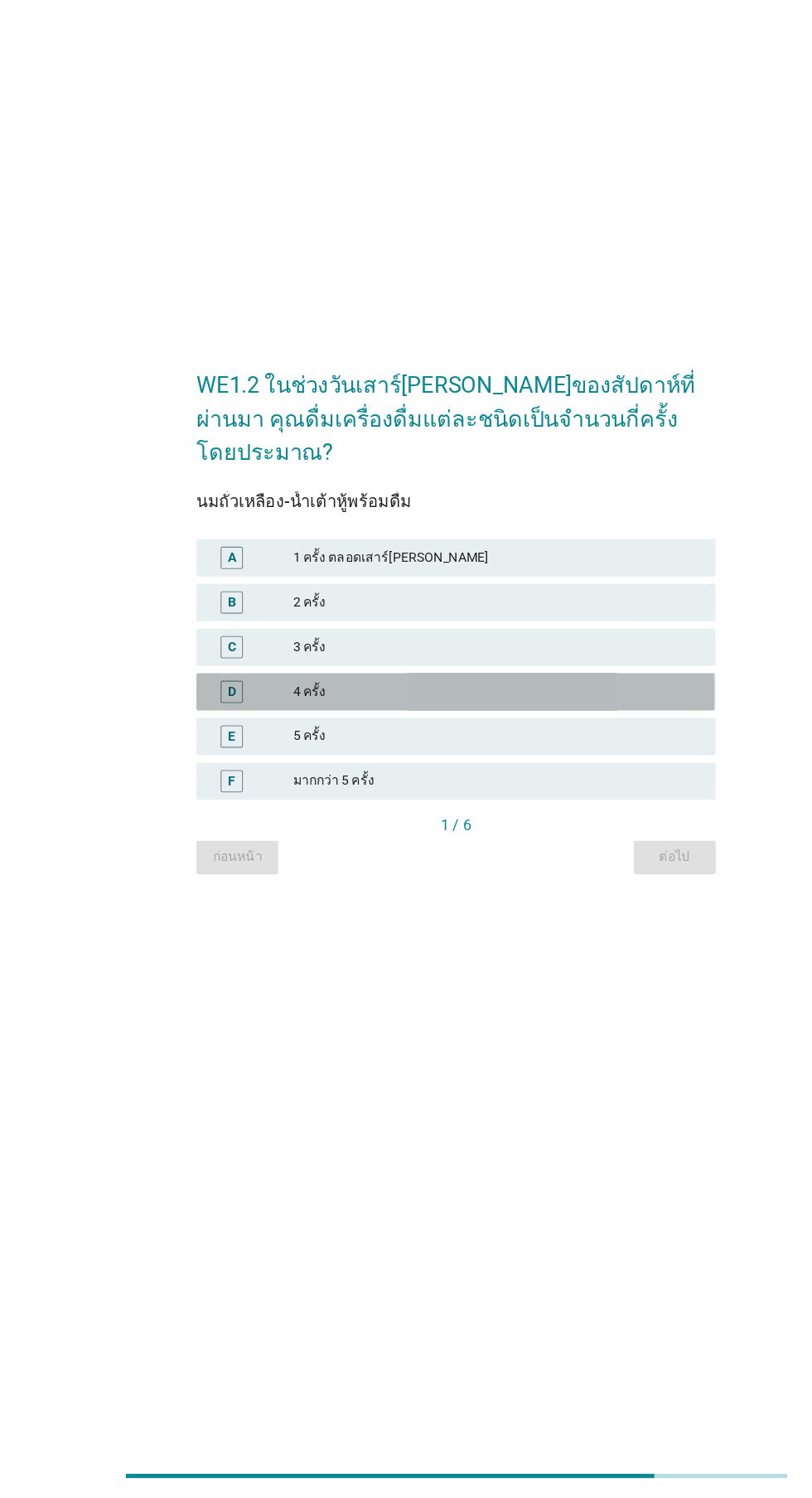
click at [468, 769] on div "4 ครั้ง" at bounding box center [442, 779] width 363 height 19
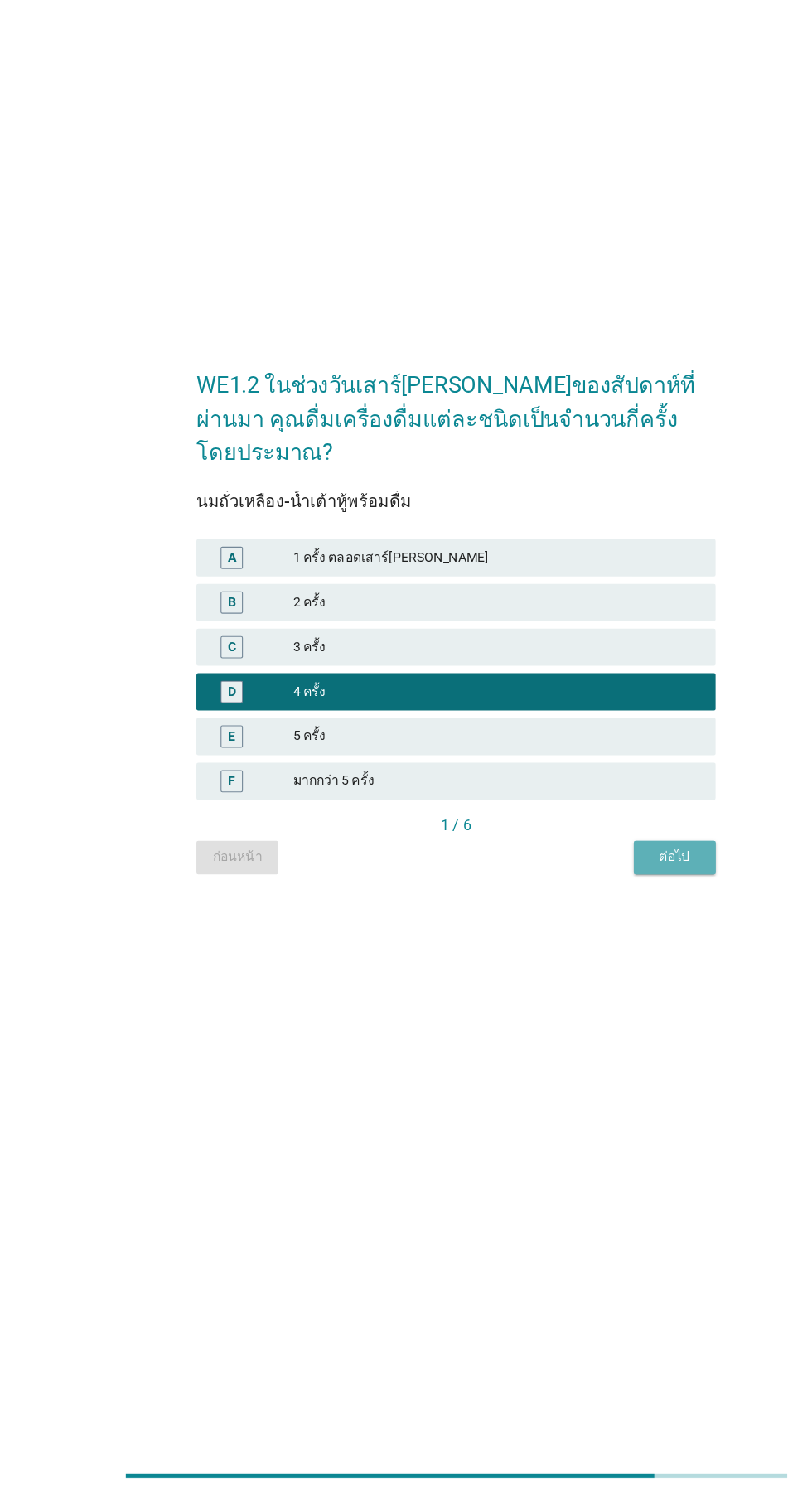
click at [618, 918] on div "ต่อไป" at bounding box center [601, 927] width 47 height 17
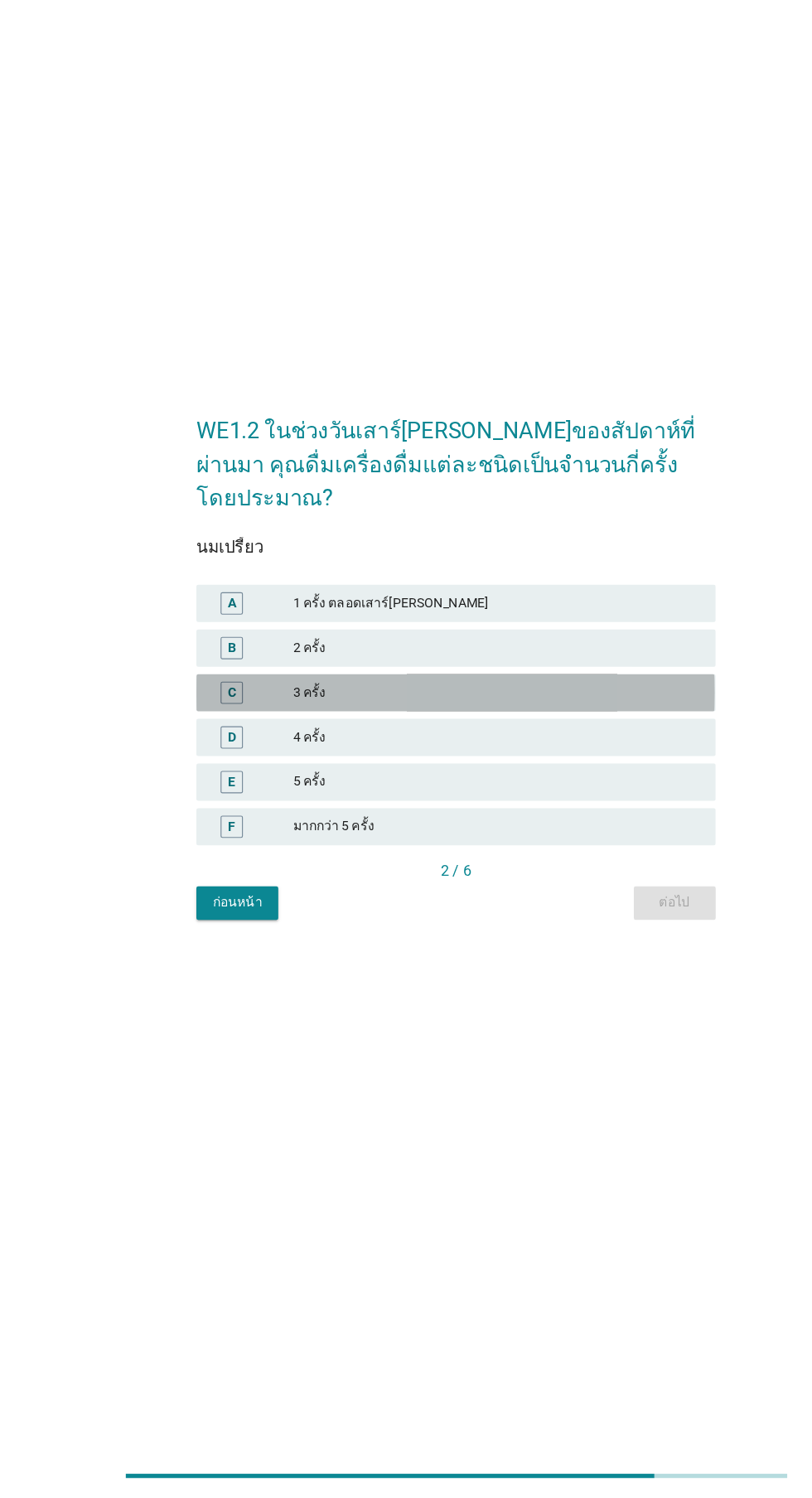
click at [477, 791] on div "3 ครั้ง" at bounding box center [442, 780] width 363 height 19
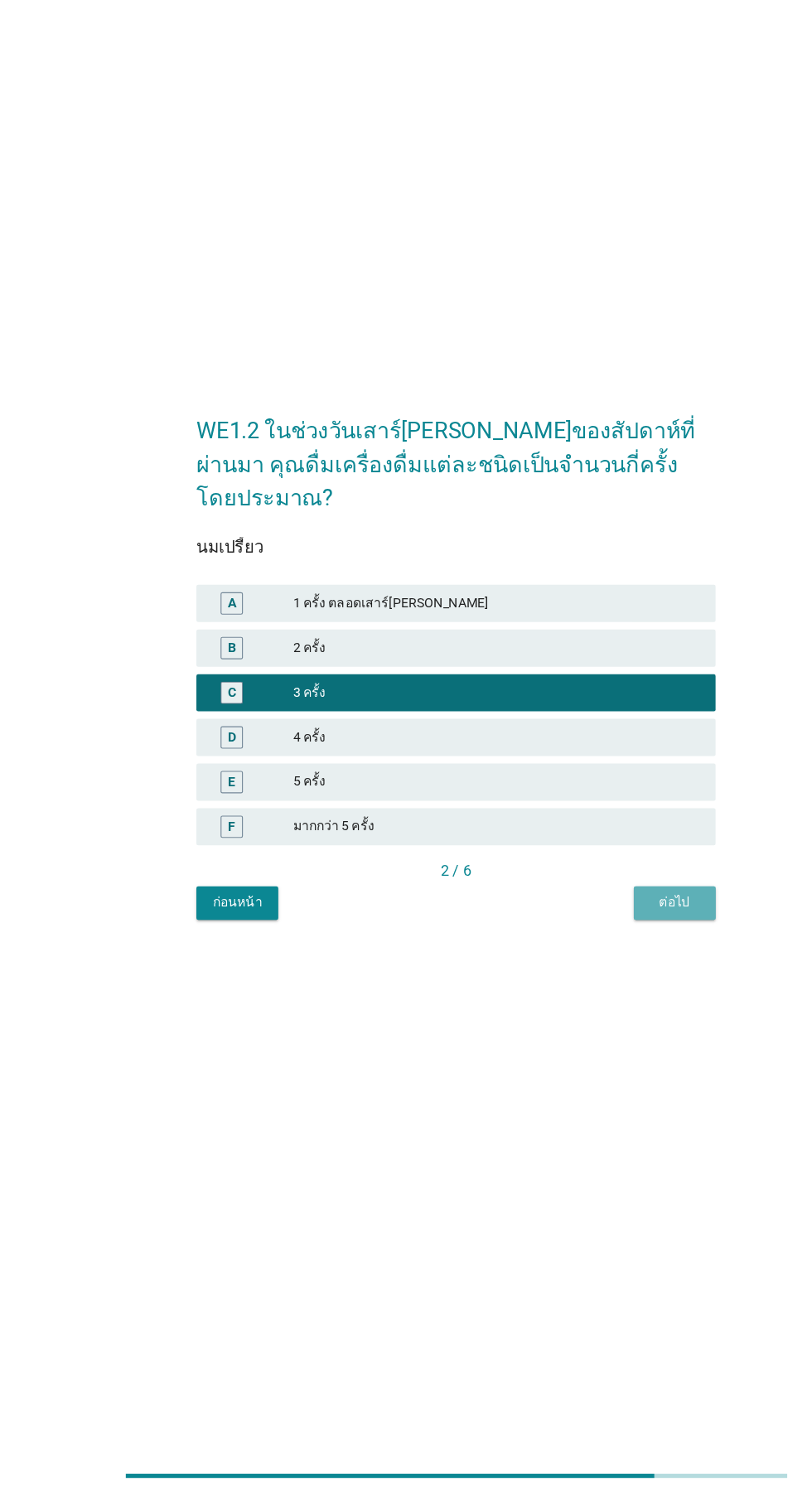
click at [612, 976] on div "ต่อไป" at bounding box center [601, 967] width 47 height 17
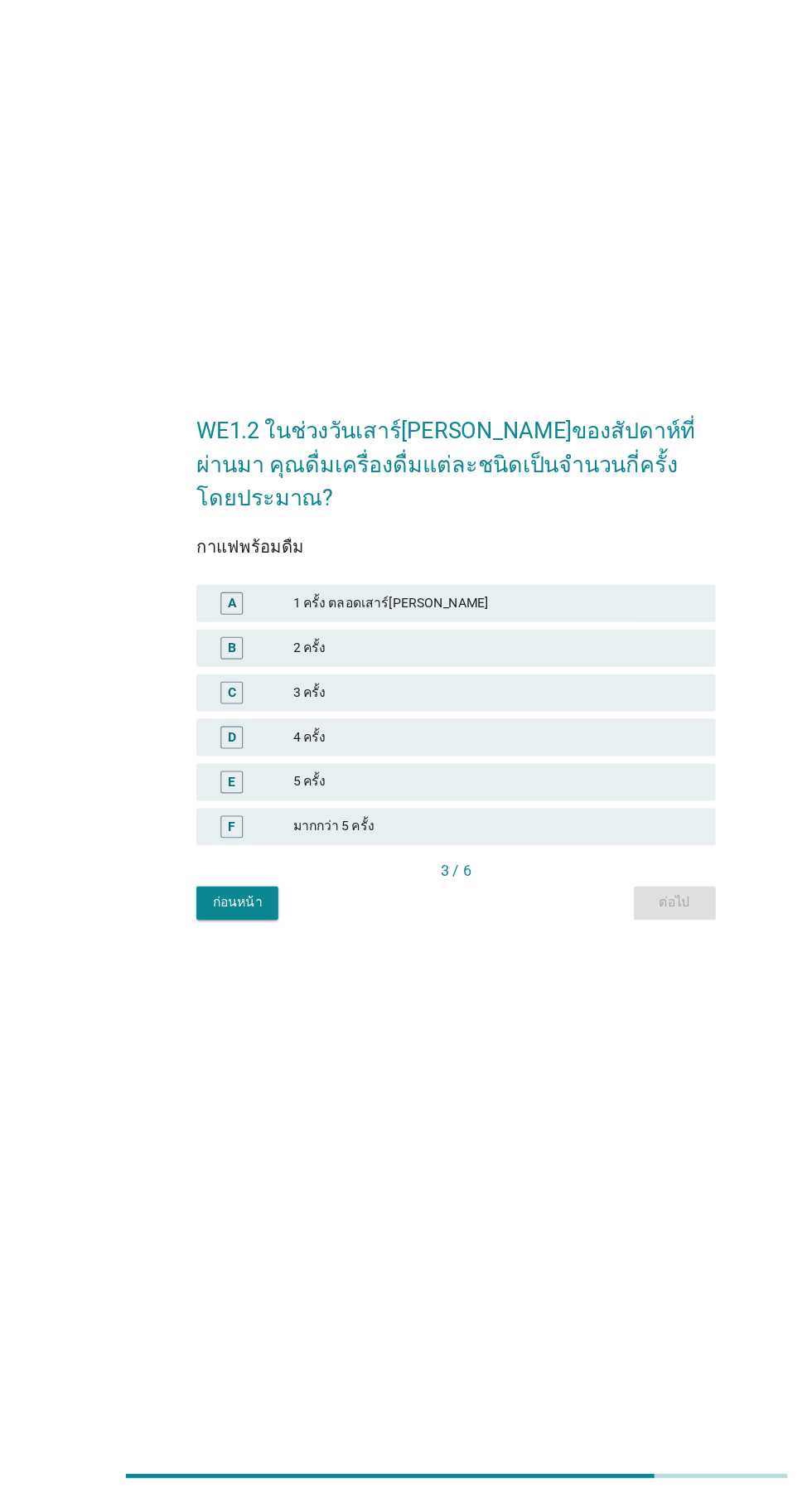
click at [434, 870] on div "5 ครั้ง" at bounding box center [442, 860] width 363 height 19
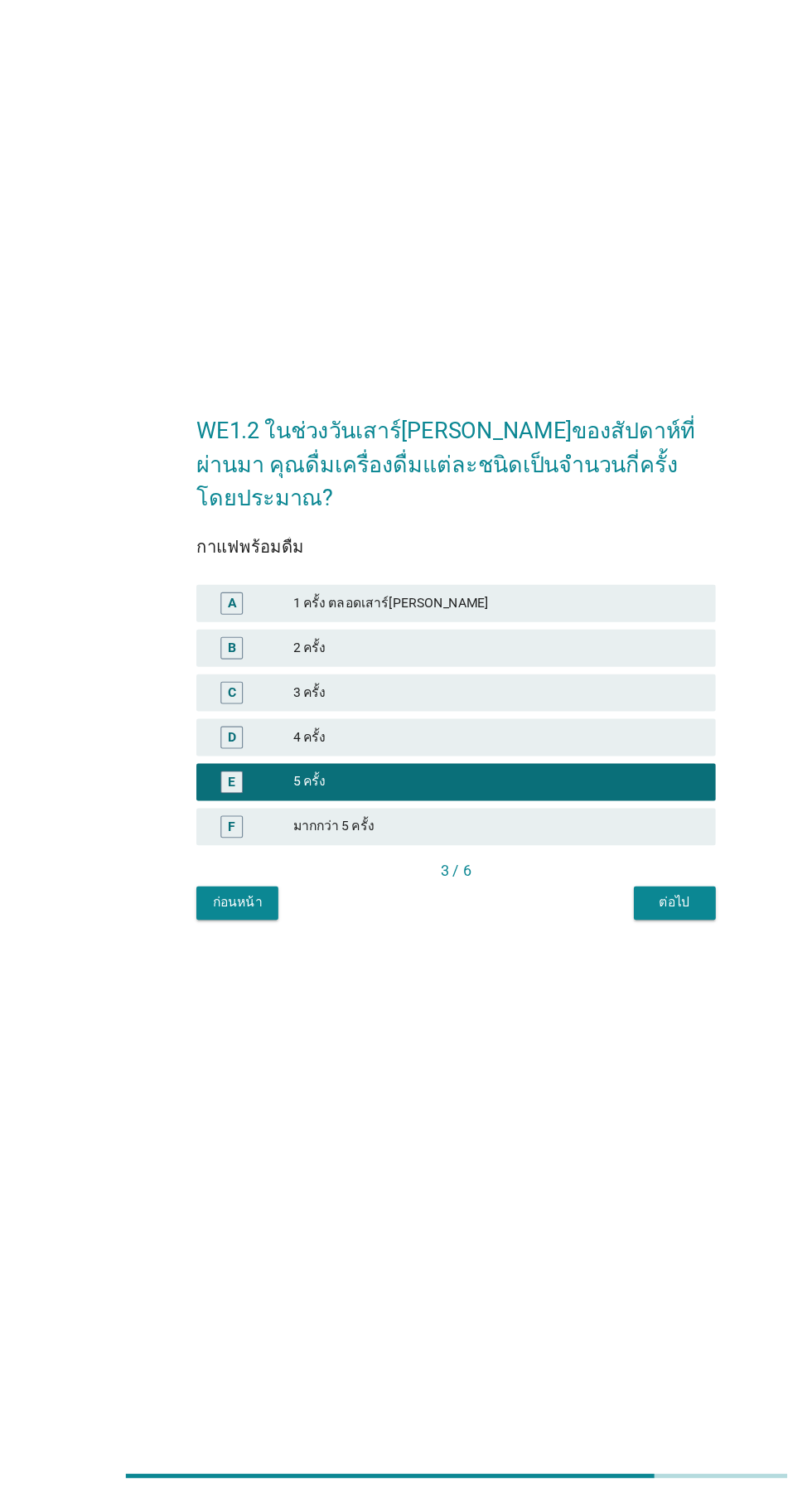
click at [543, 910] on div "มากกว่า 5 ครั้ง" at bounding box center [442, 899] width 363 height 19
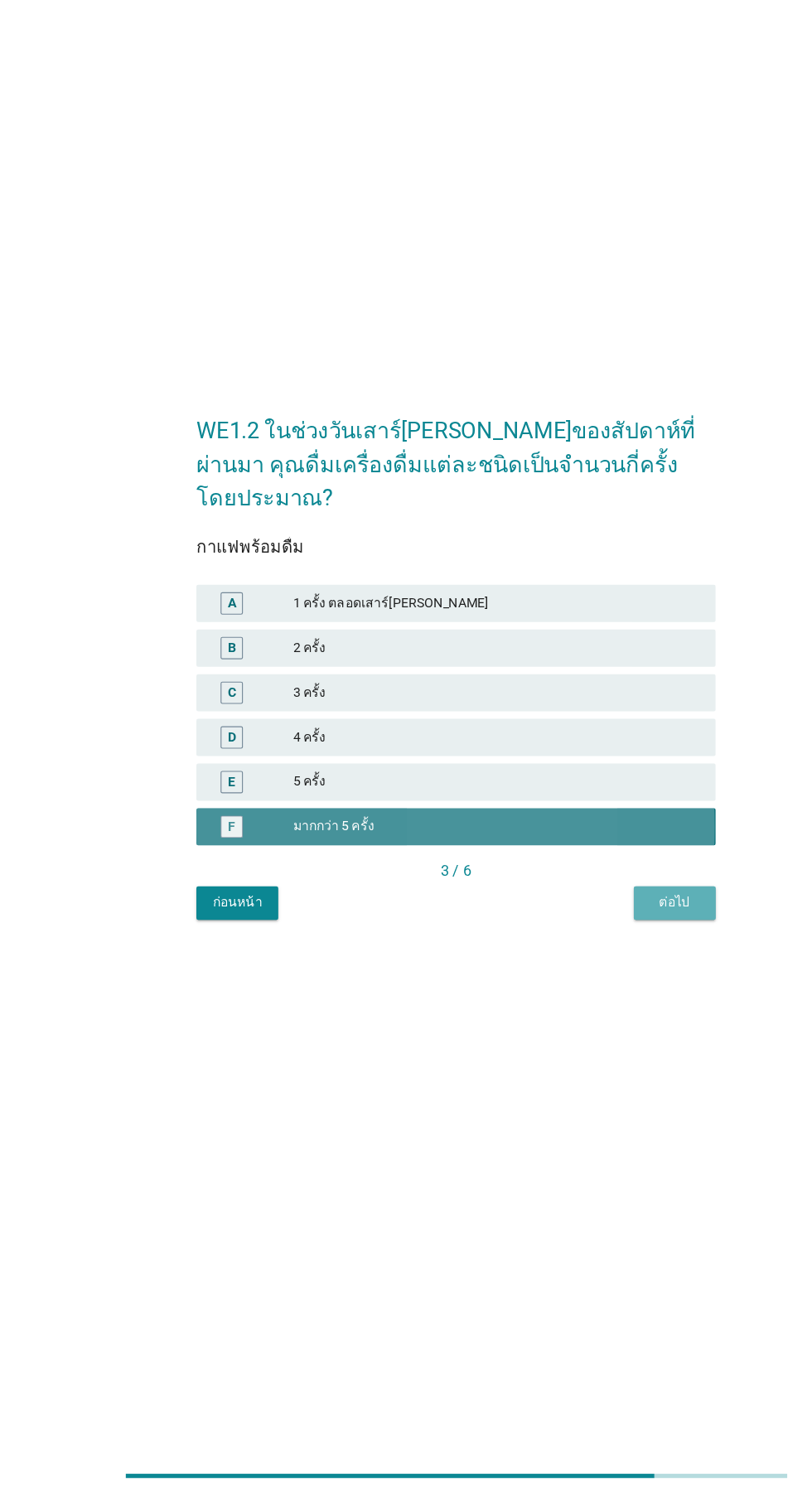
click at [626, 983] on button "ต่อไป" at bounding box center [600, 967] width 73 height 30
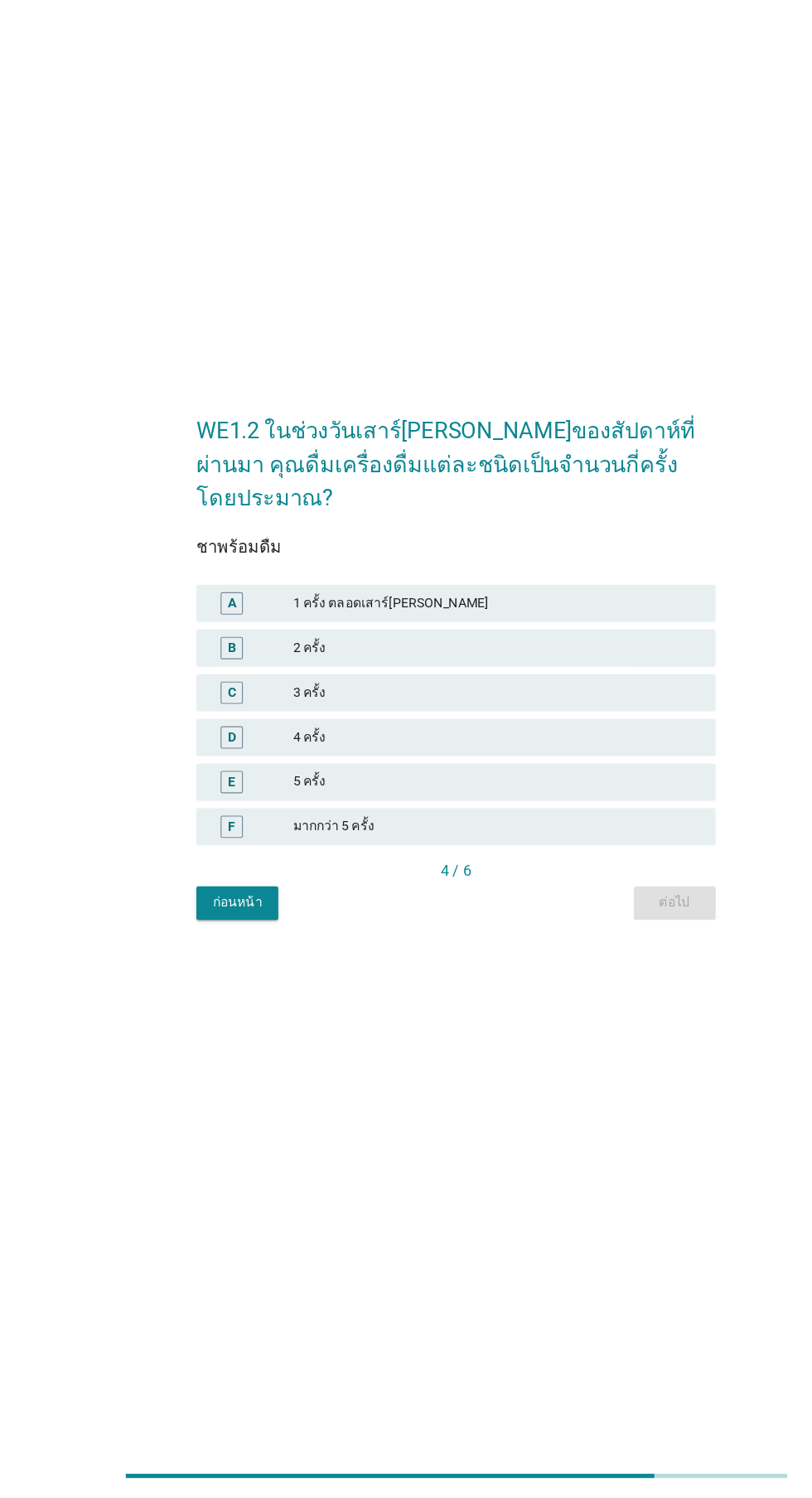
click at [504, 830] on div "4 ครั้ง" at bounding box center [442, 820] width 363 height 19
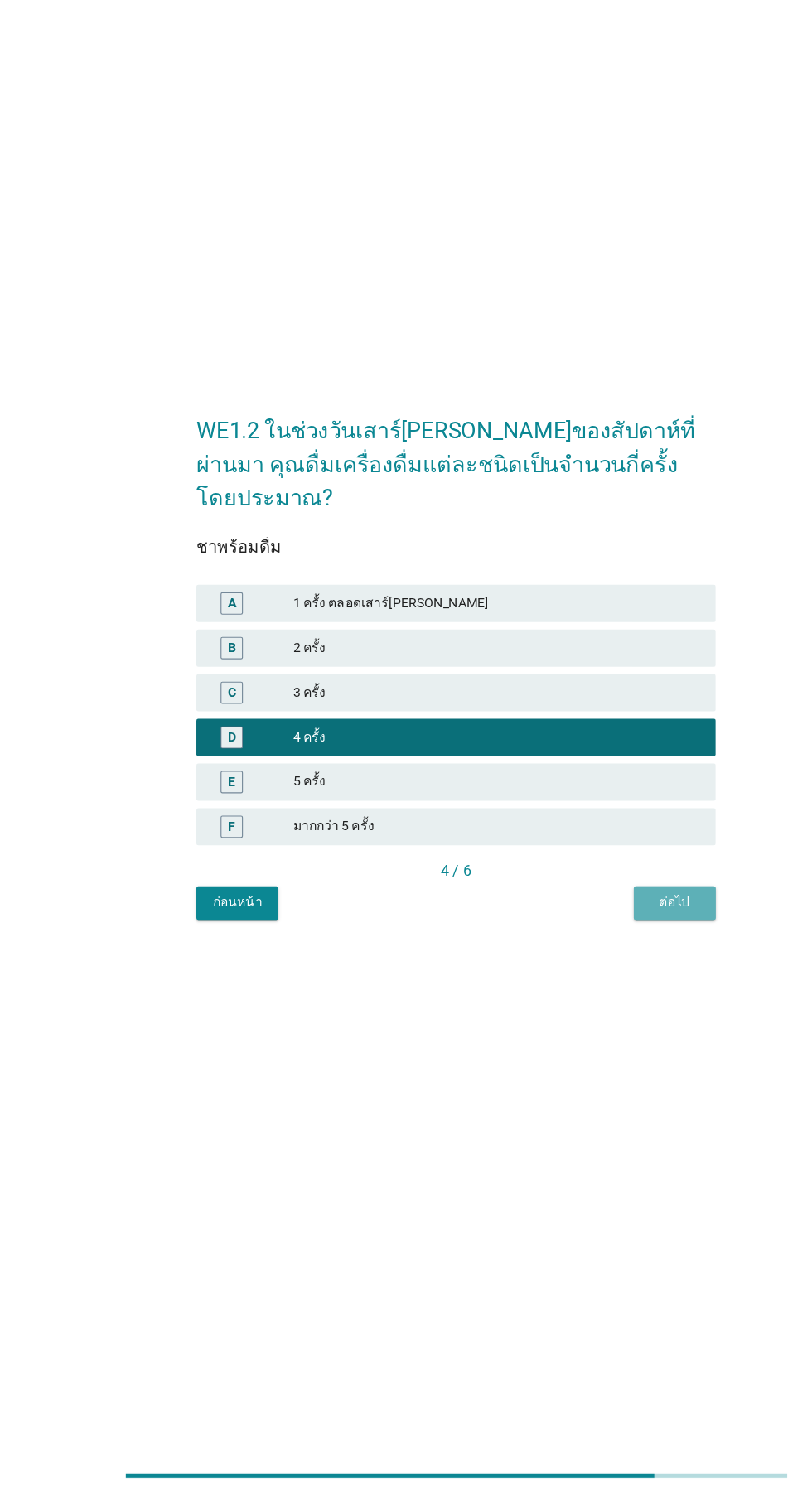
click at [603, 976] on div "ต่อไป" at bounding box center [601, 967] width 47 height 17
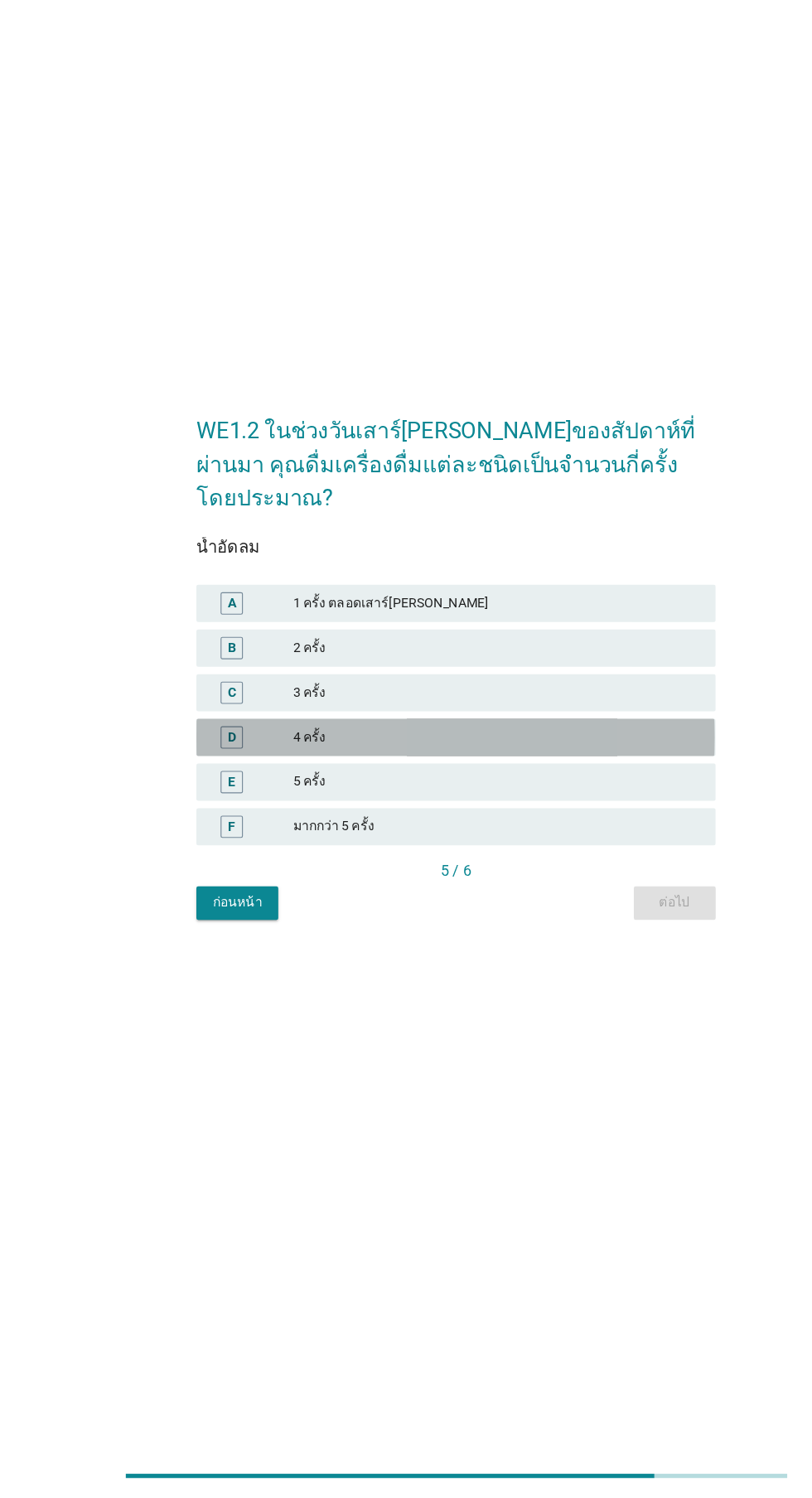
click at [498, 830] on div "4 ครั้ง" at bounding box center [442, 820] width 363 height 19
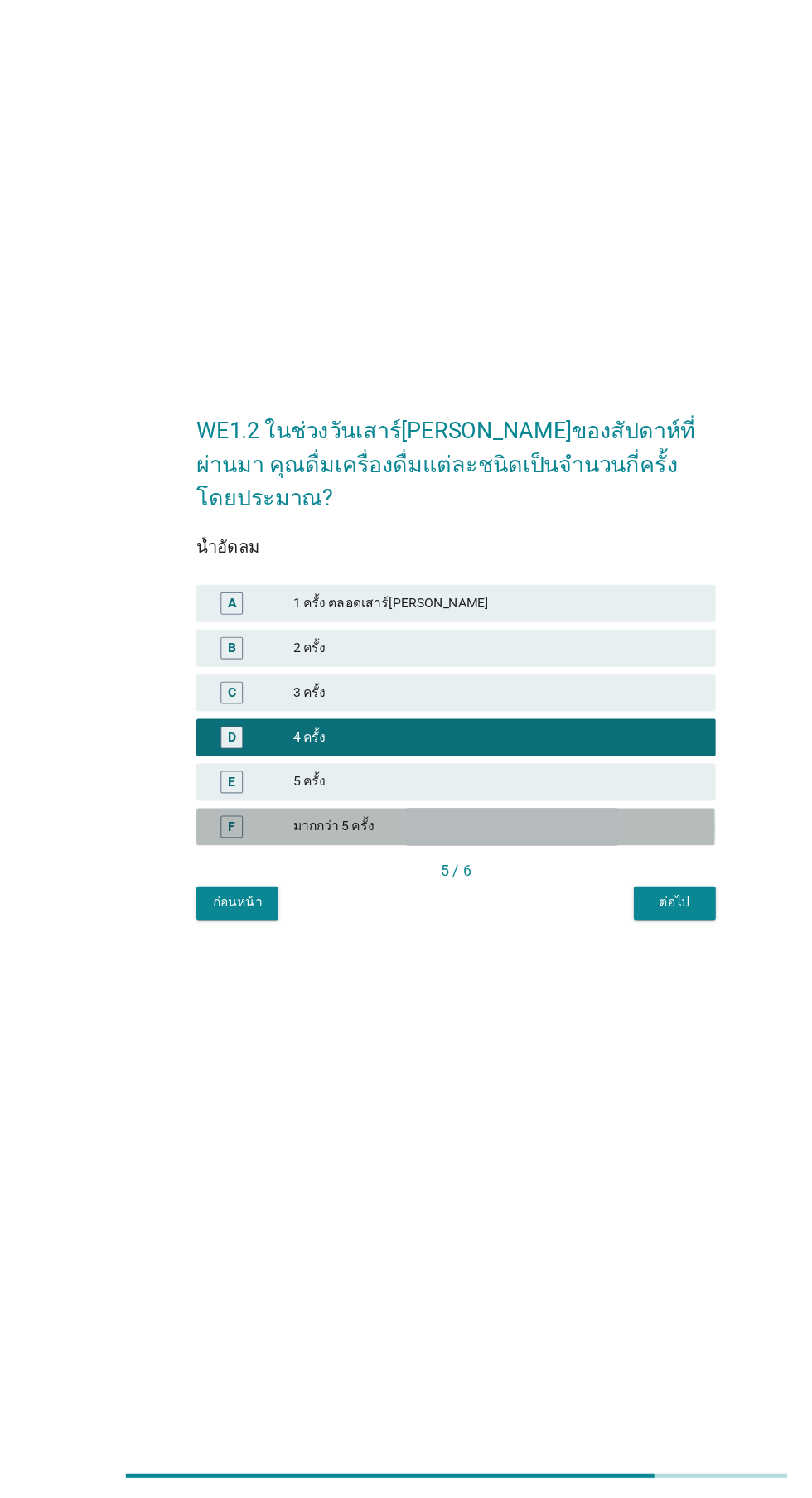
click at [593, 910] on div "มากกว่า 5 ครั้ง" at bounding box center [442, 899] width 363 height 19
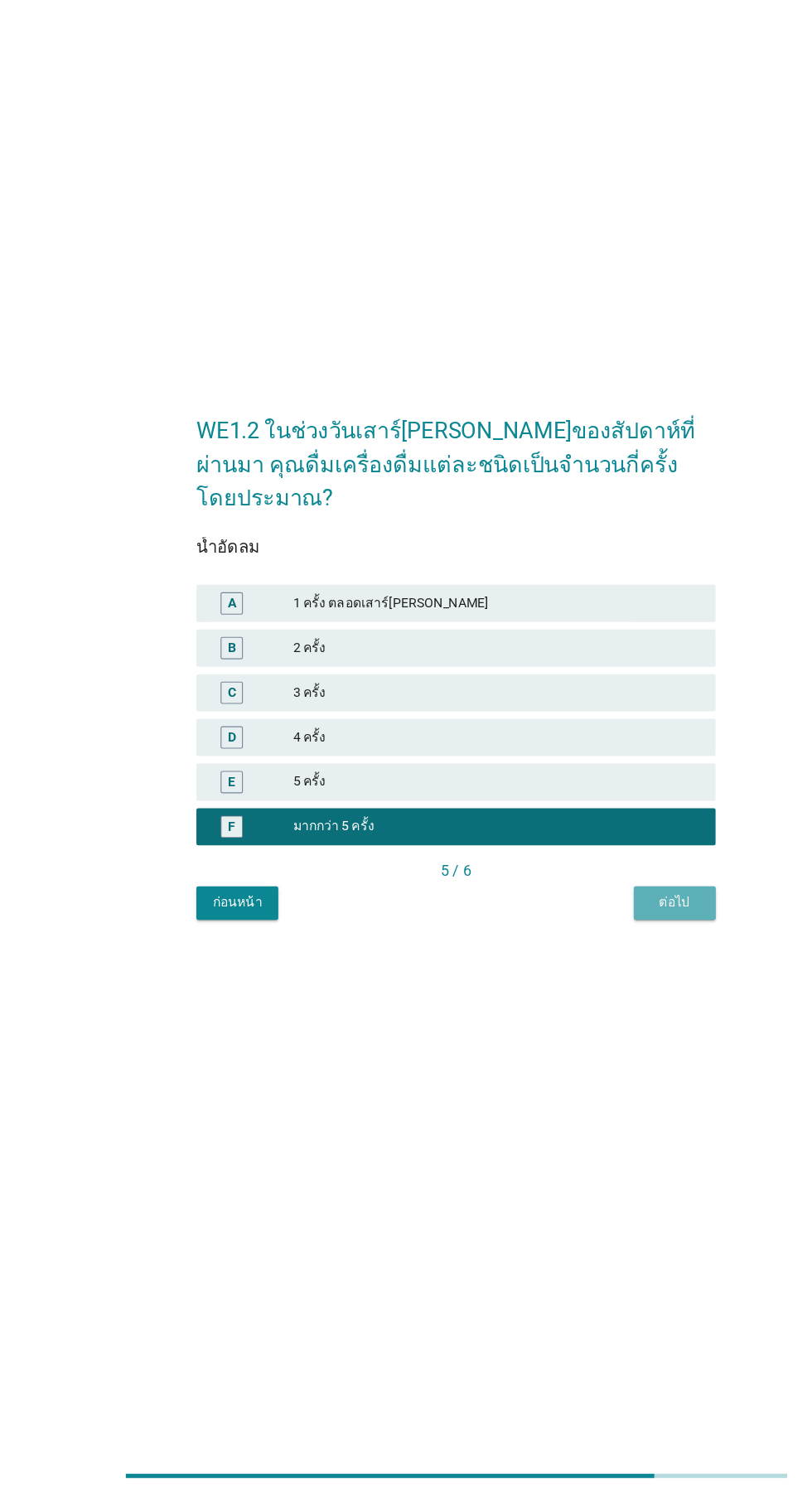
click at [626, 983] on button "ต่อไป" at bounding box center [600, 967] width 73 height 30
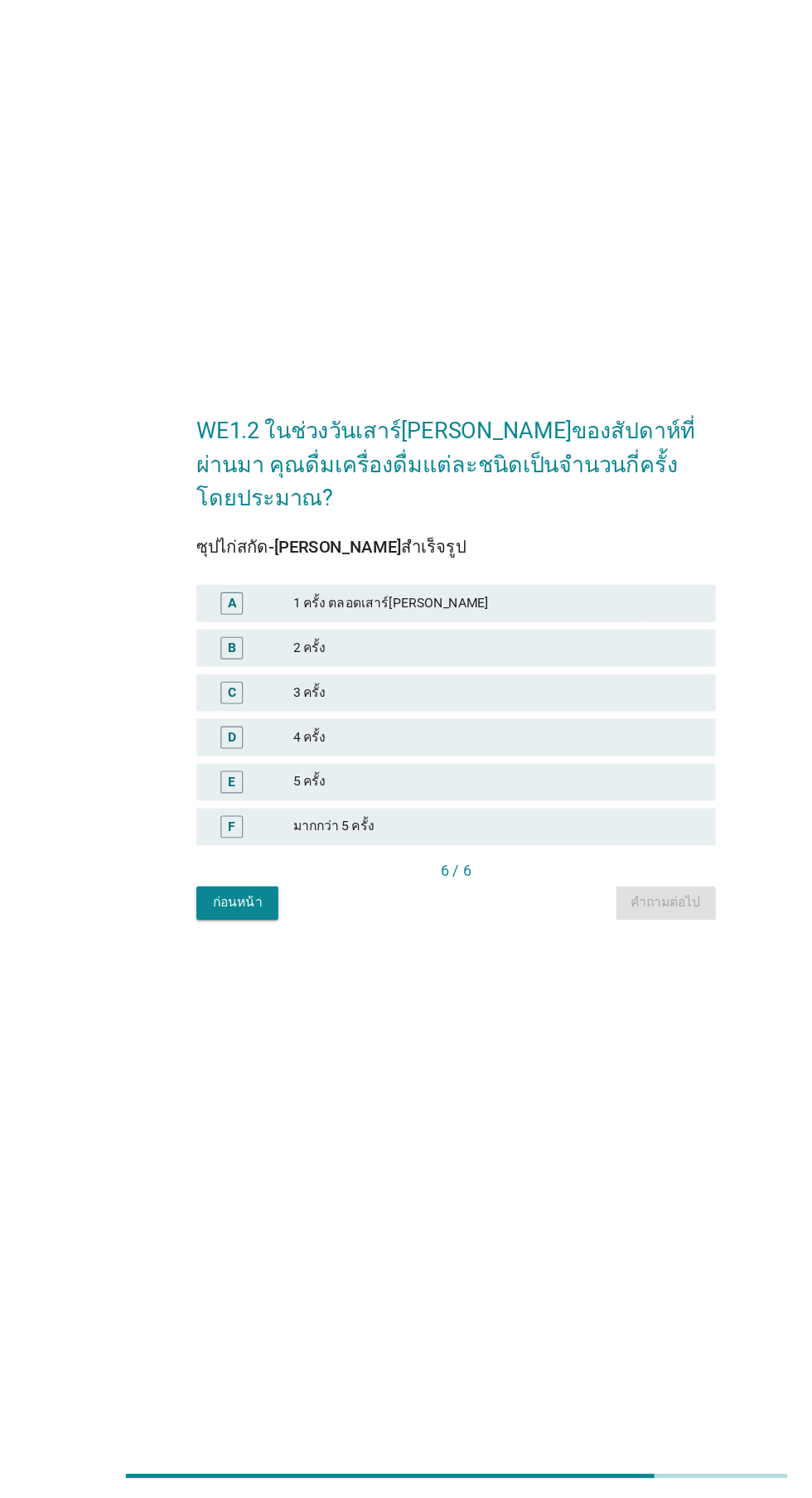
click at [476, 830] on div "4 ครั้ง" at bounding box center [442, 820] width 363 height 19
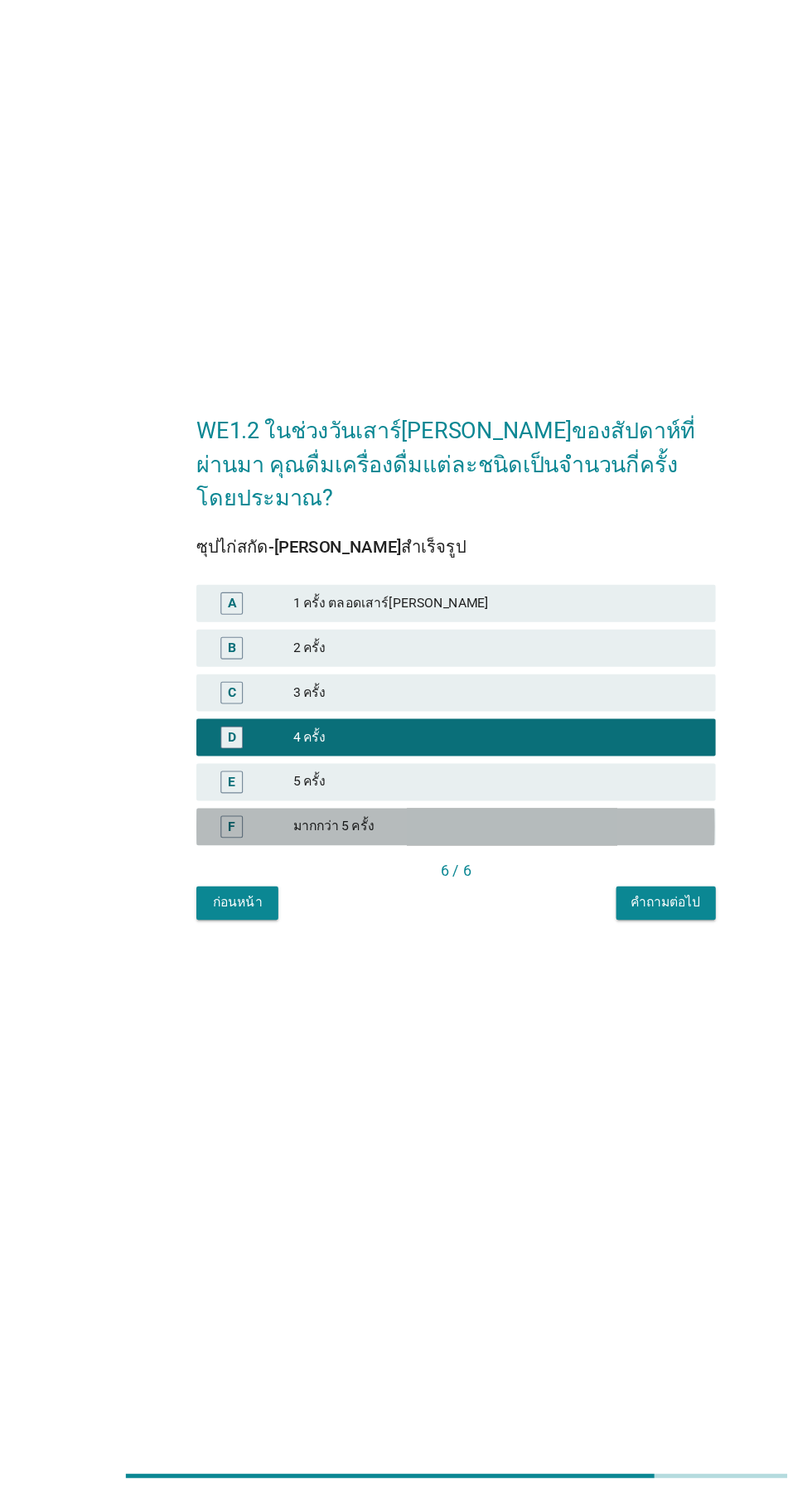
click at [588, 910] on div "มากกว่า 5 ครั้ง" at bounding box center [442, 899] width 363 height 19
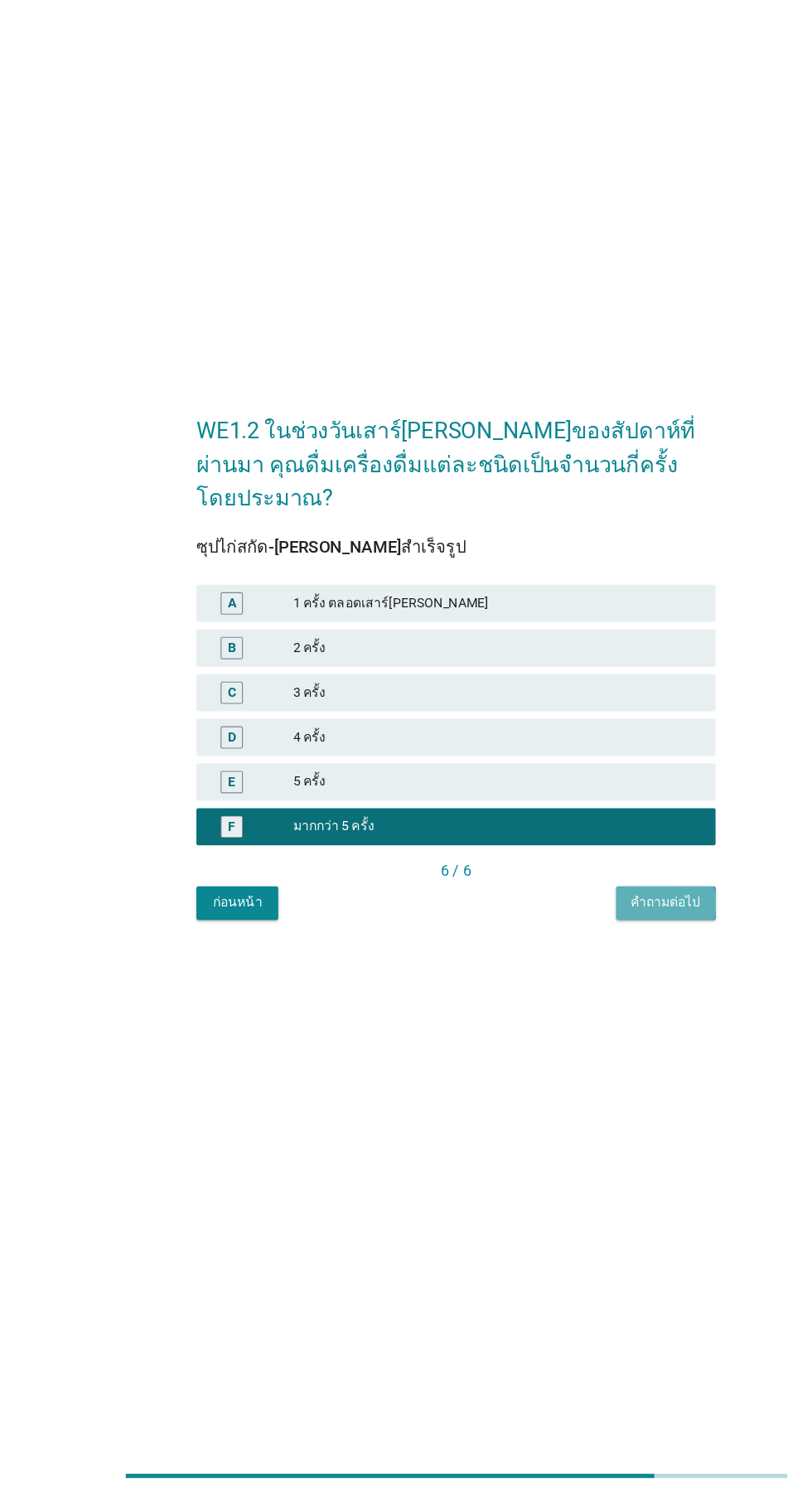
click at [614, 983] on button "คำถามต่อไป" at bounding box center [592, 967] width 88 height 30
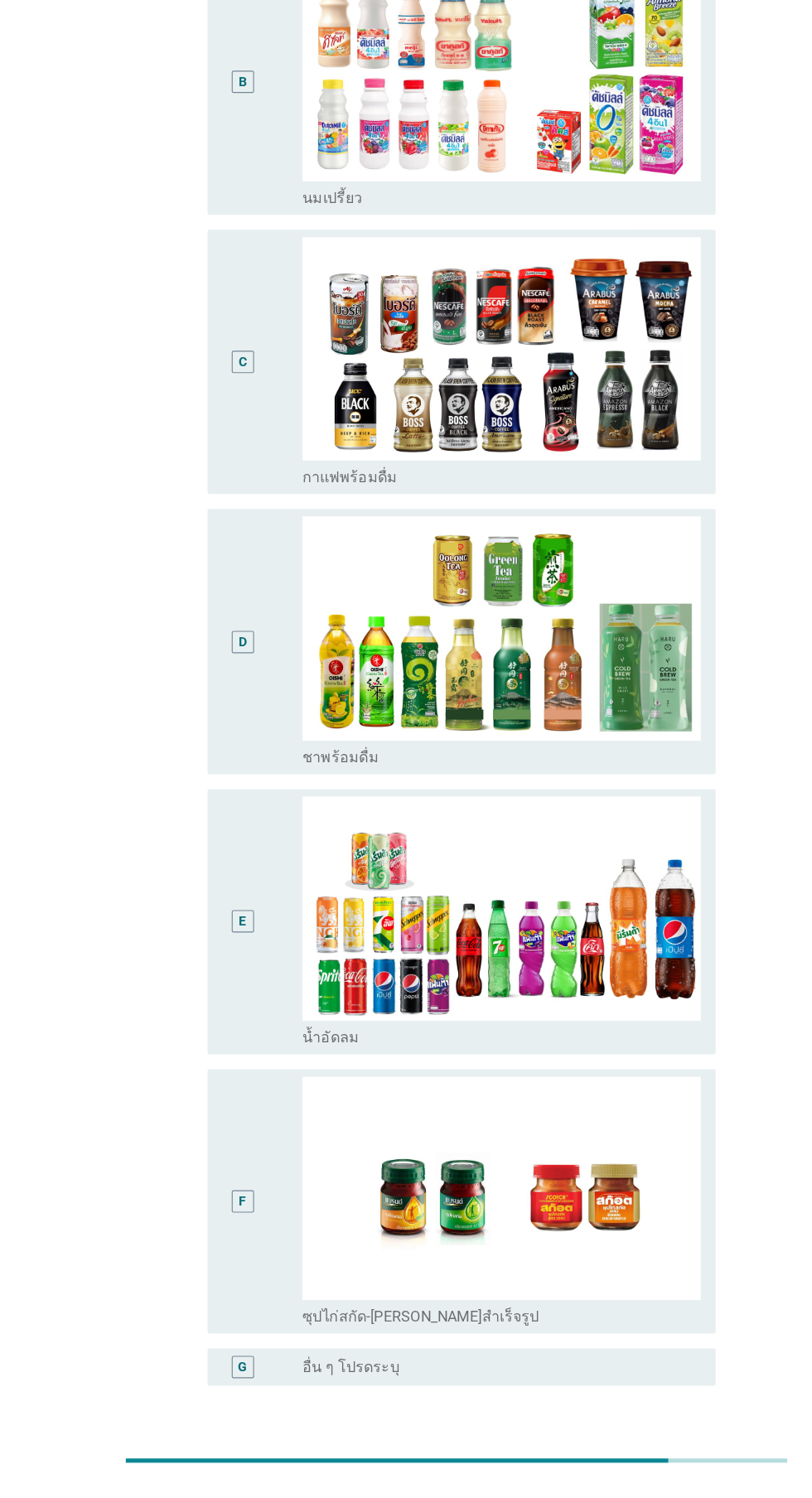
scroll to position [292, 0]
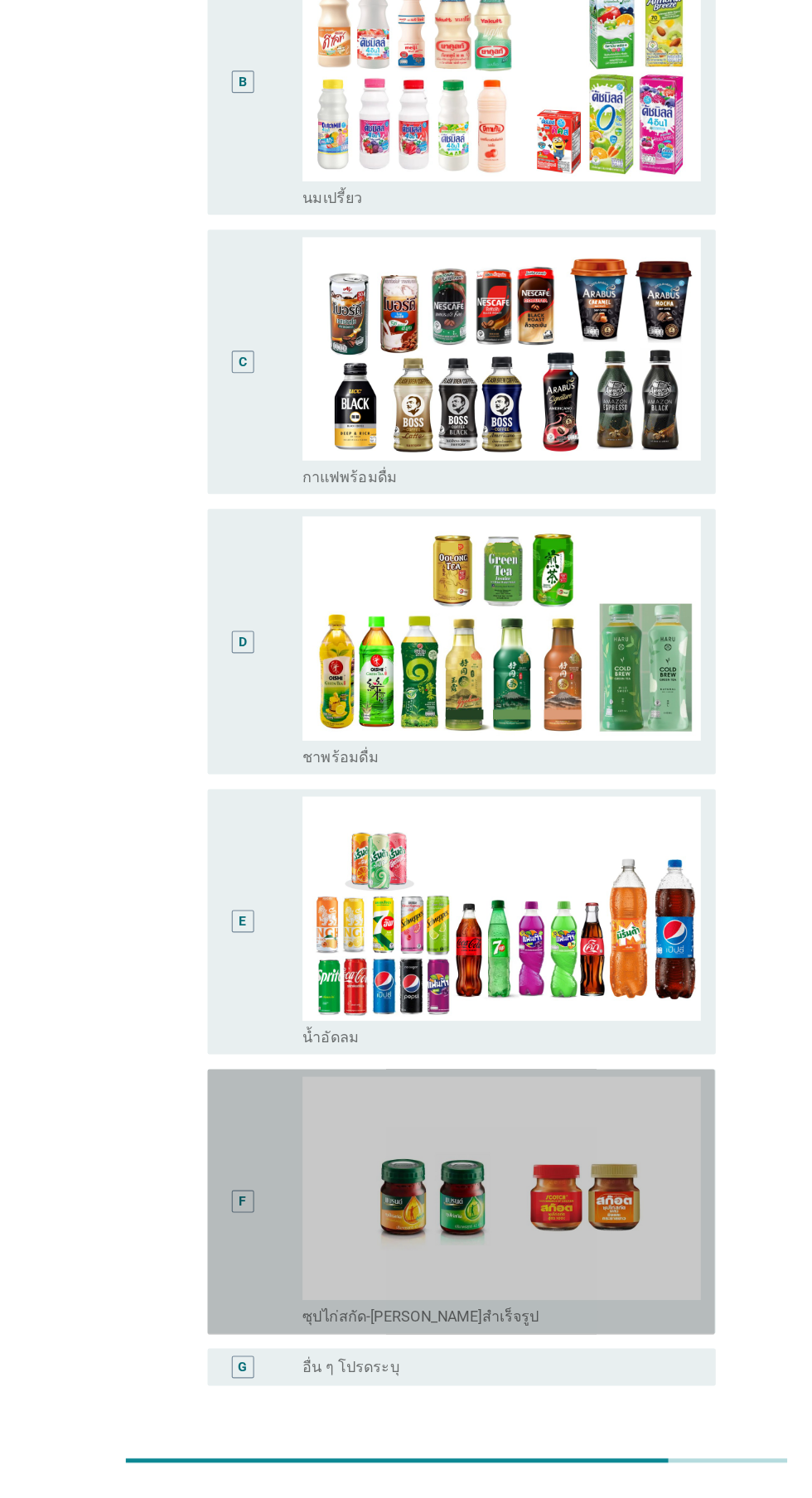
click at [221, 1256] on div "F" at bounding box center [216, 1248] width 19 height 19
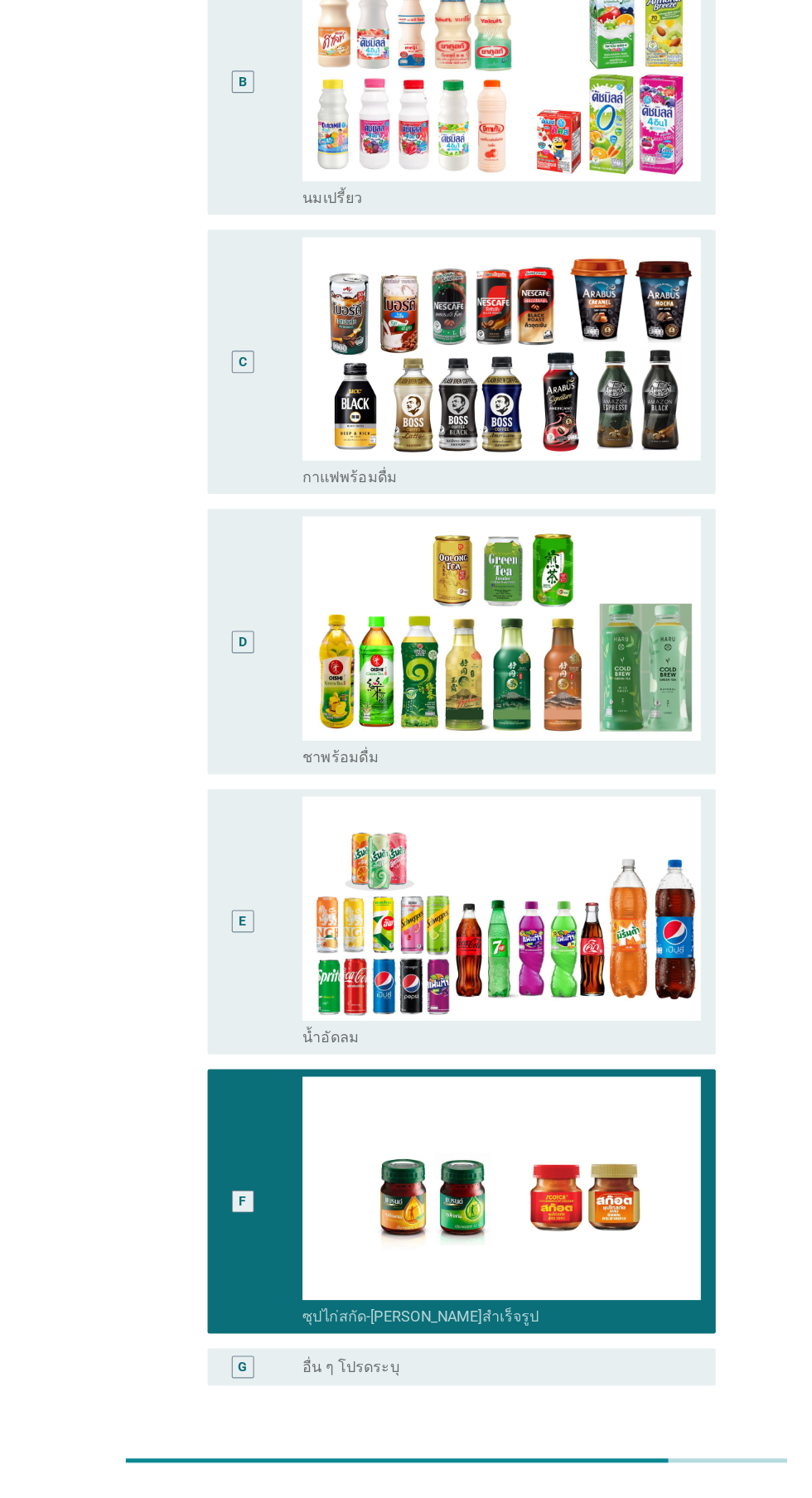
click at [602, 1491] on div "ต่อไป" at bounding box center [594, 1491] width 47 height 19
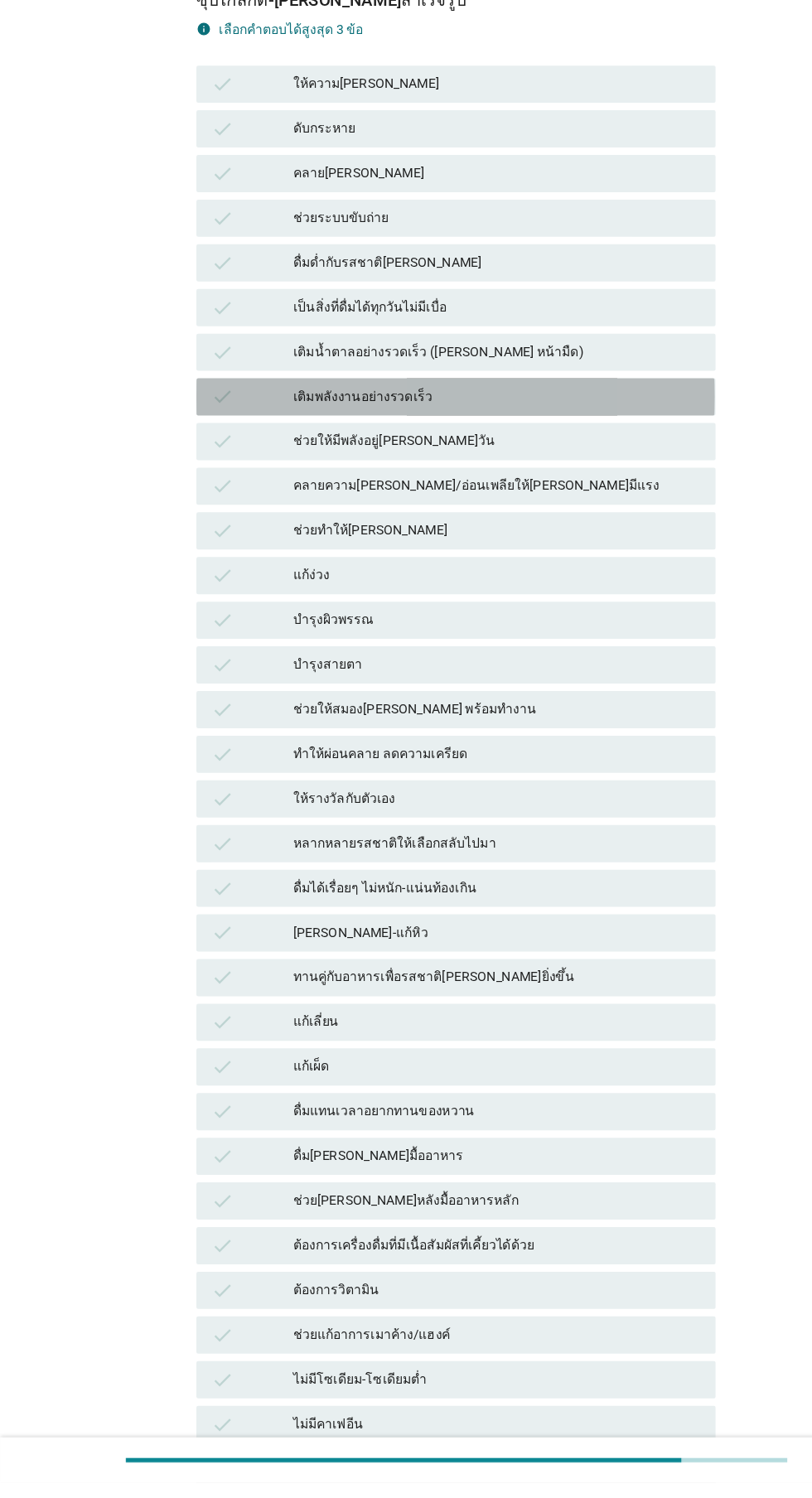
click at [526, 521] on div "เติมพลังงานอย่างรวดเร็ว" at bounding box center [442, 531] width 363 height 19
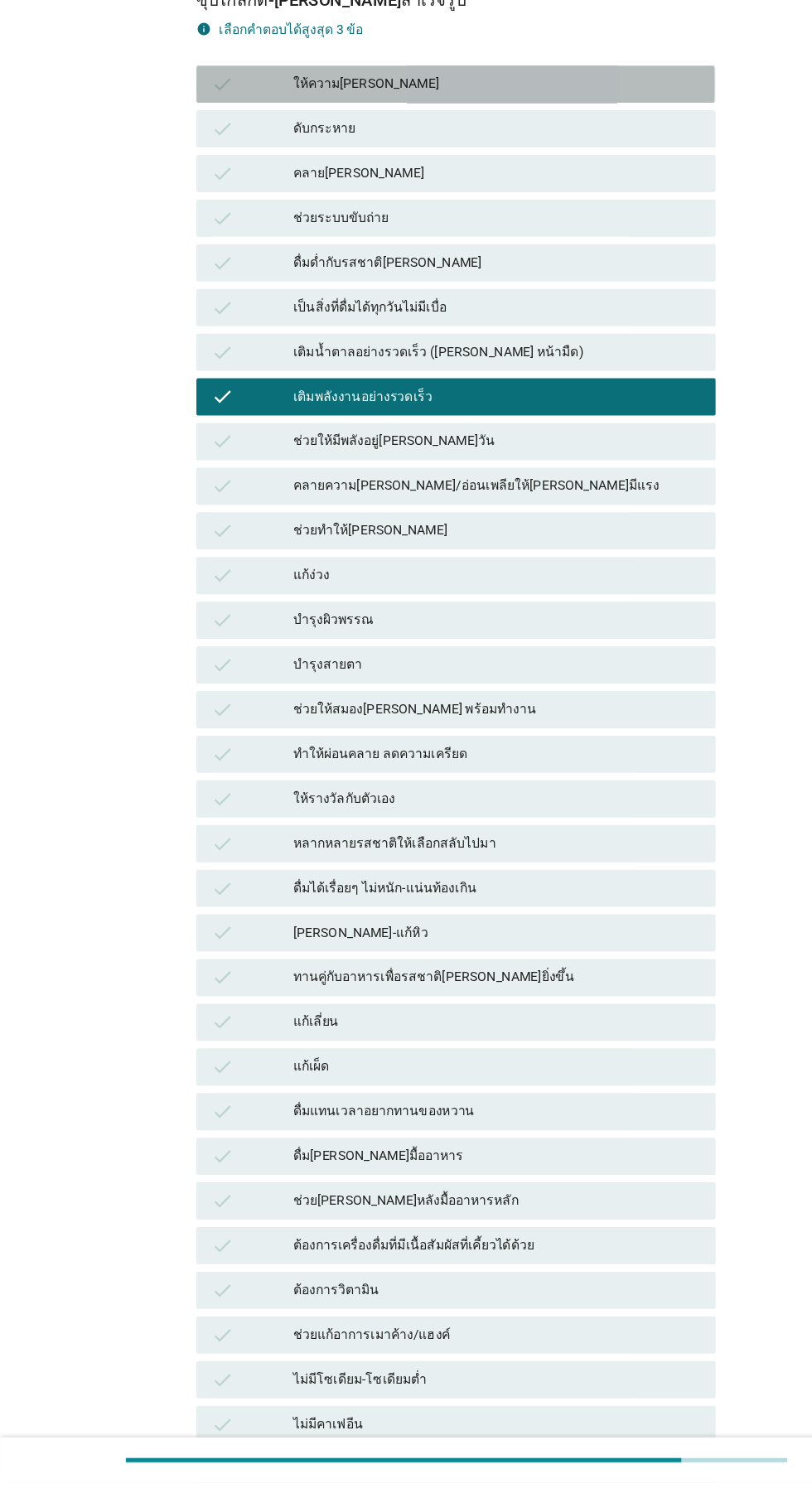
click at [550, 260] on div "ให้ความ[PERSON_NAME]" at bounding box center [442, 252] width 363 height 19
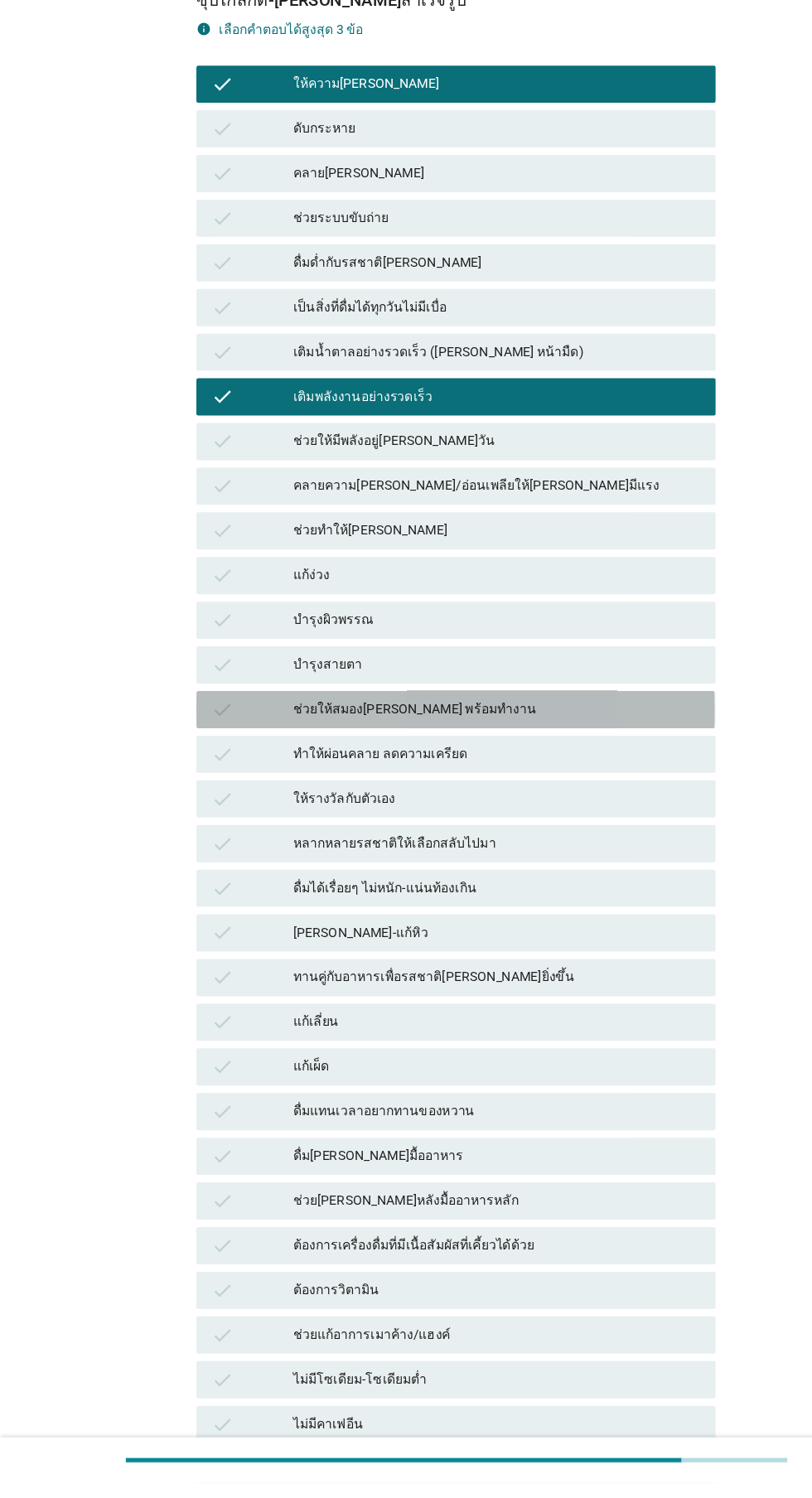
click at [519, 819] on div "ช่วยให้สมอง[PERSON_NAME] พร้อมทำงาน" at bounding box center [442, 809] width 363 height 19
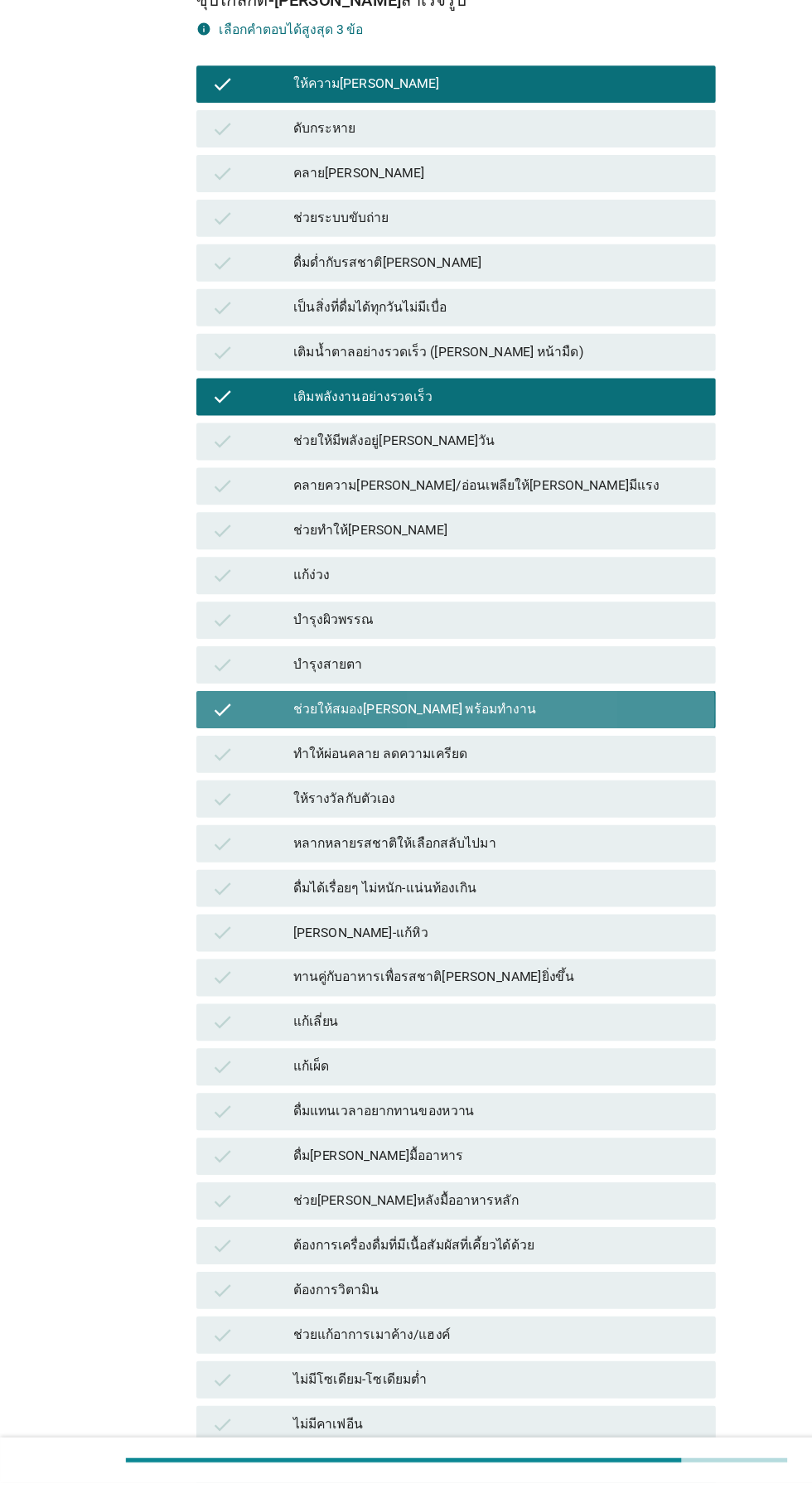
scroll to position [121, 0]
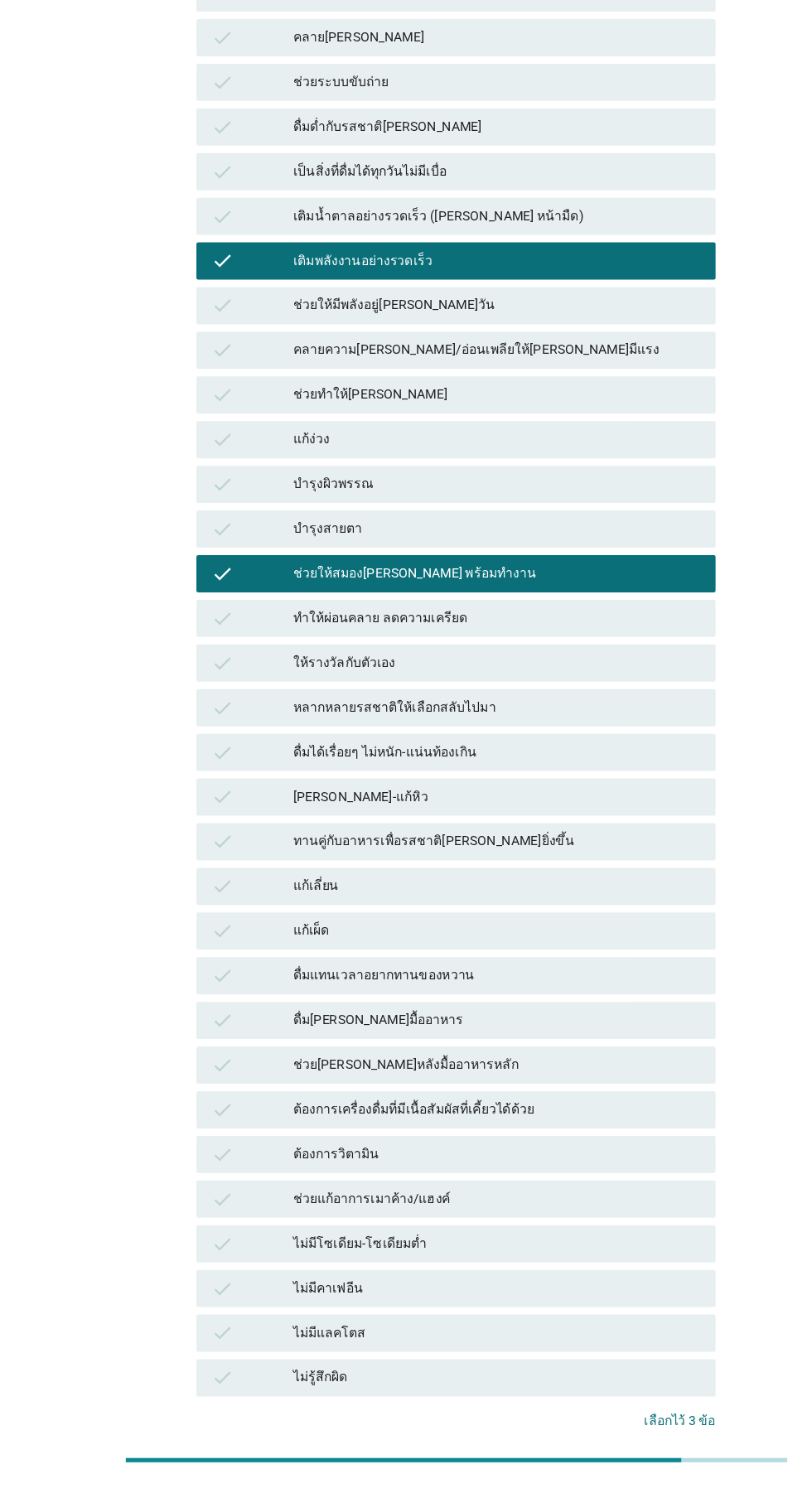
click at [604, 1497] on div "คำถามต่อไป" at bounding box center [593, 1496] width 62 height 17
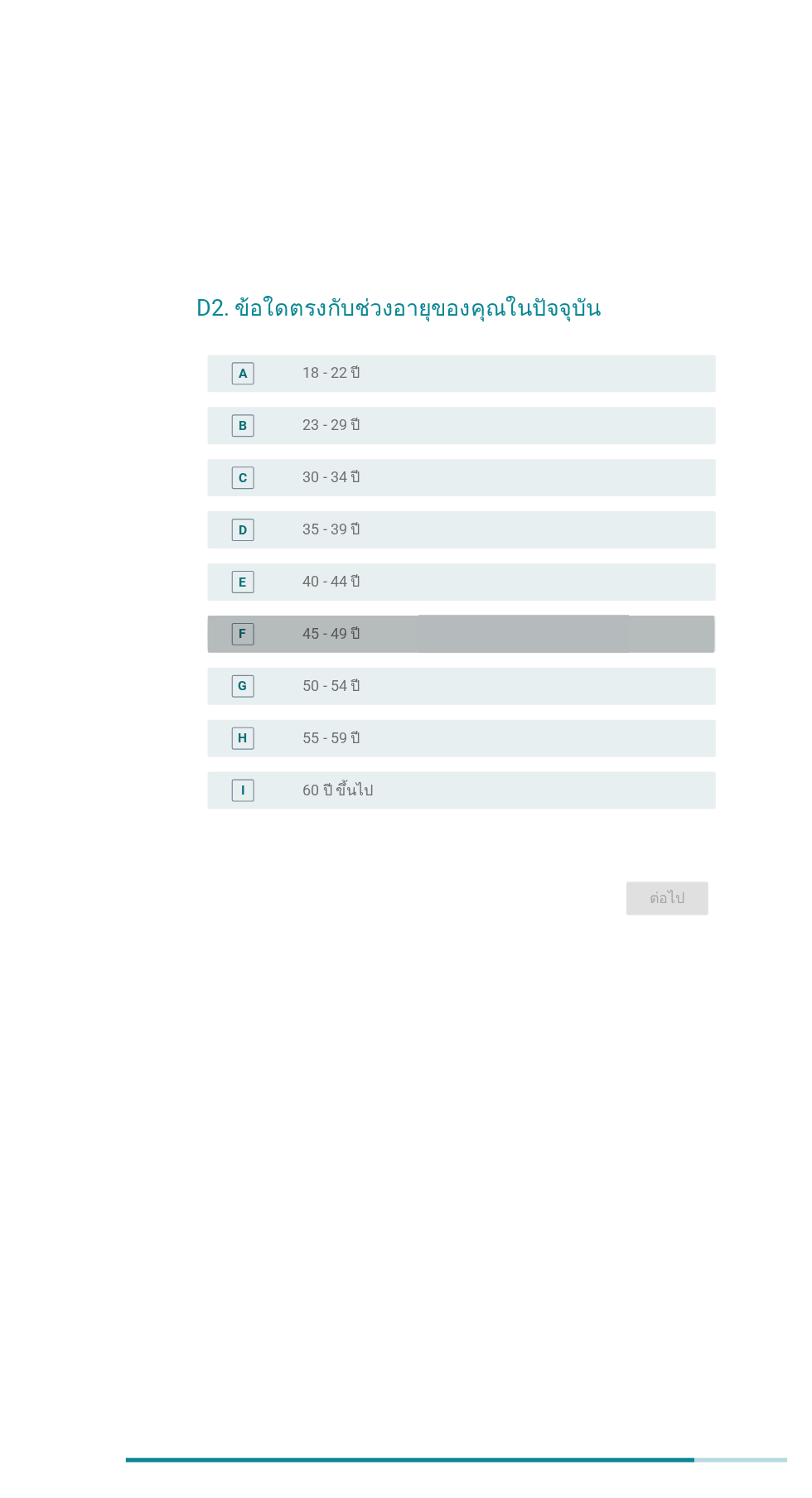
click at [496, 751] on div "radio_button_unchecked 45 - 49 ปี" at bounding box center [439, 742] width 341 height 16
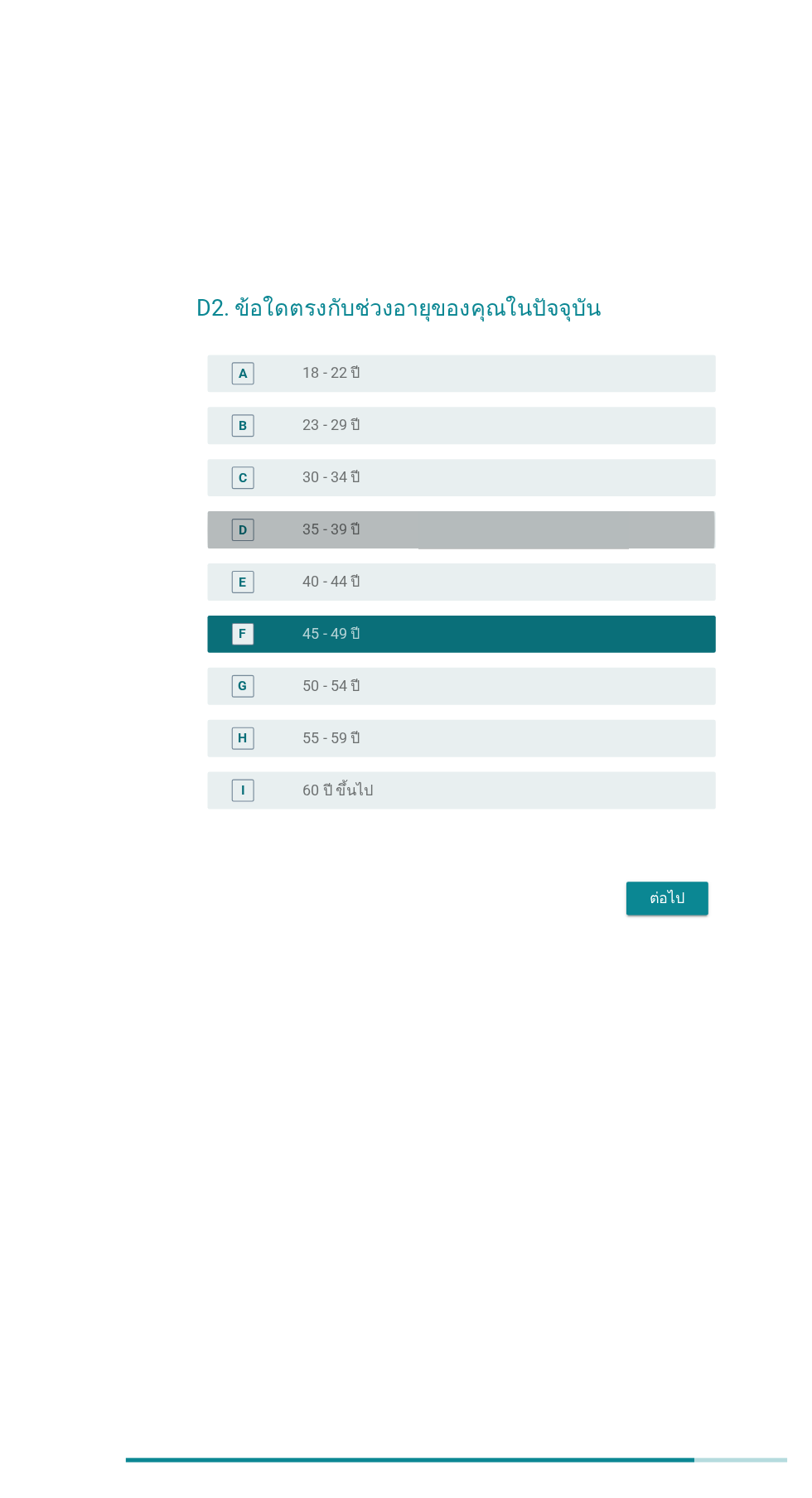
click at [529, 658] on div "radio_button_unchecked 35 - 39 ปี" at bounding box center [439, 649] width 341 height 16
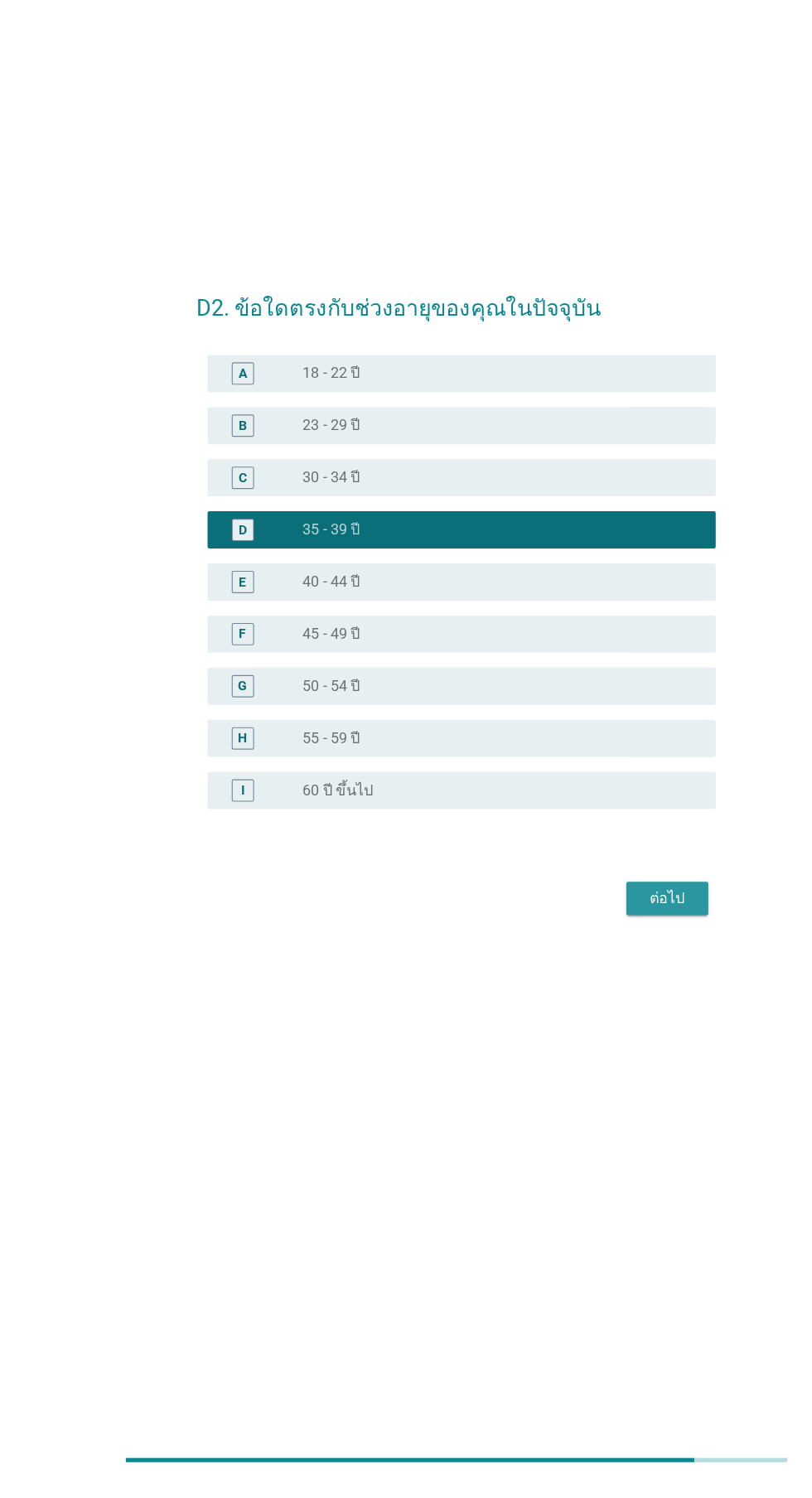
click at [605, 988] on div "ต่อไป" at bounding box center [594, 977] width 47 height 19
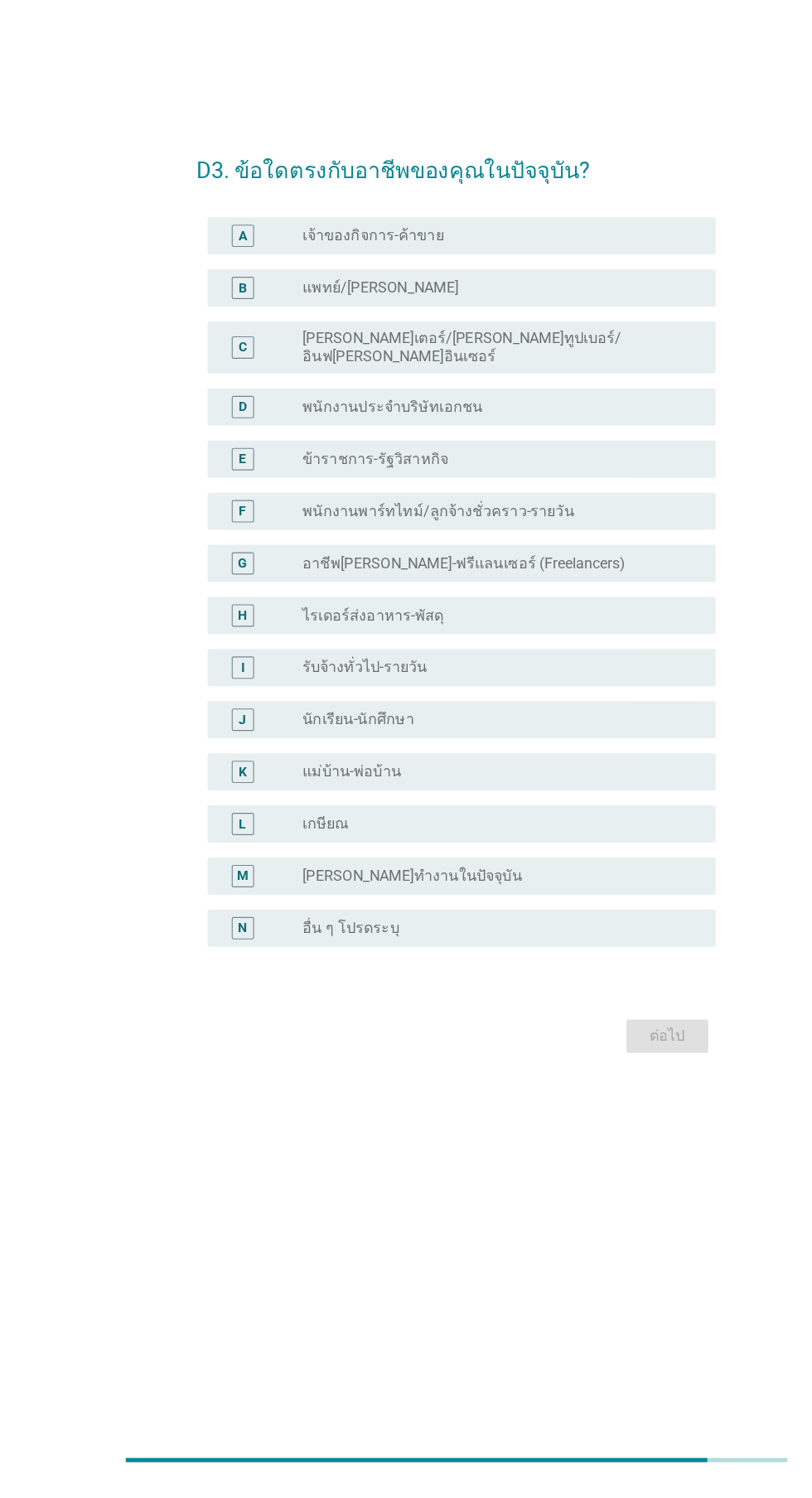
scroll to position [0, 0]
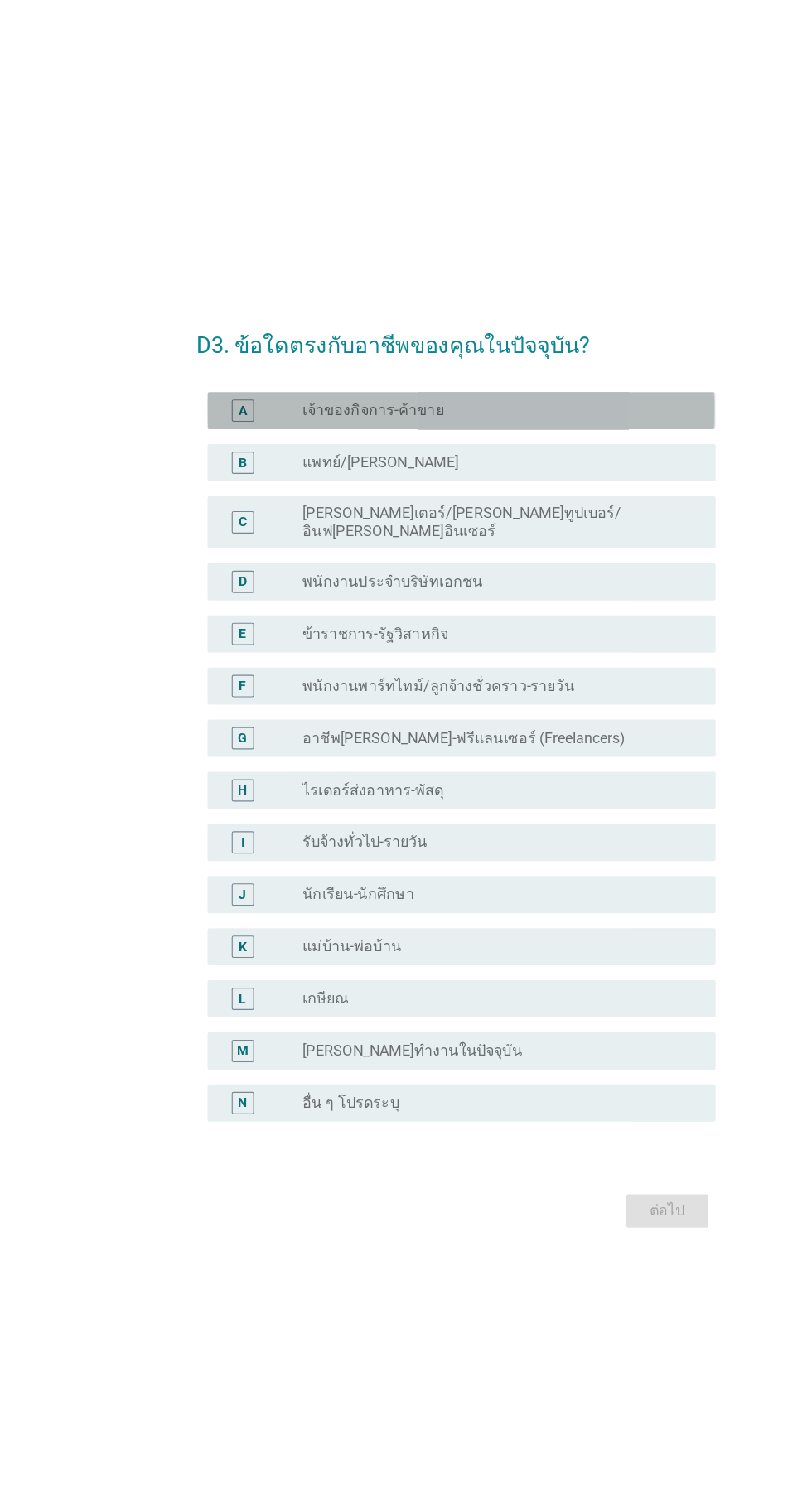
click at [550, 436] on div "radio_button_unchecked เจ้าของกิจการ-ค้าขาย" at bounding box center [439, 427] width 341 height 16
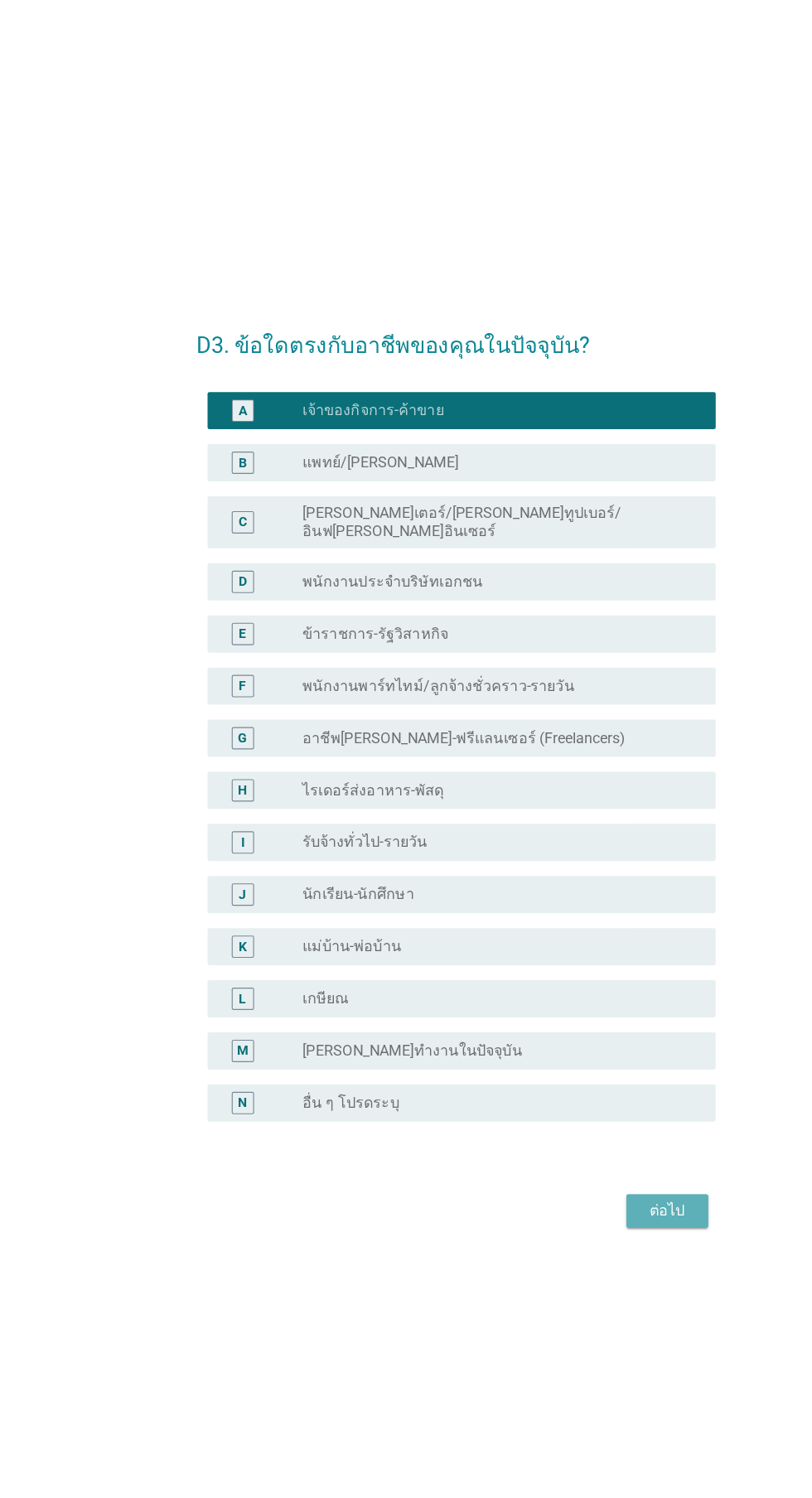
click at [603, 1155] on button "ต่อไป" at bounding box center [594, 1140] width 73 height 30
